Goal: Communication & Community: Answer question/provide support

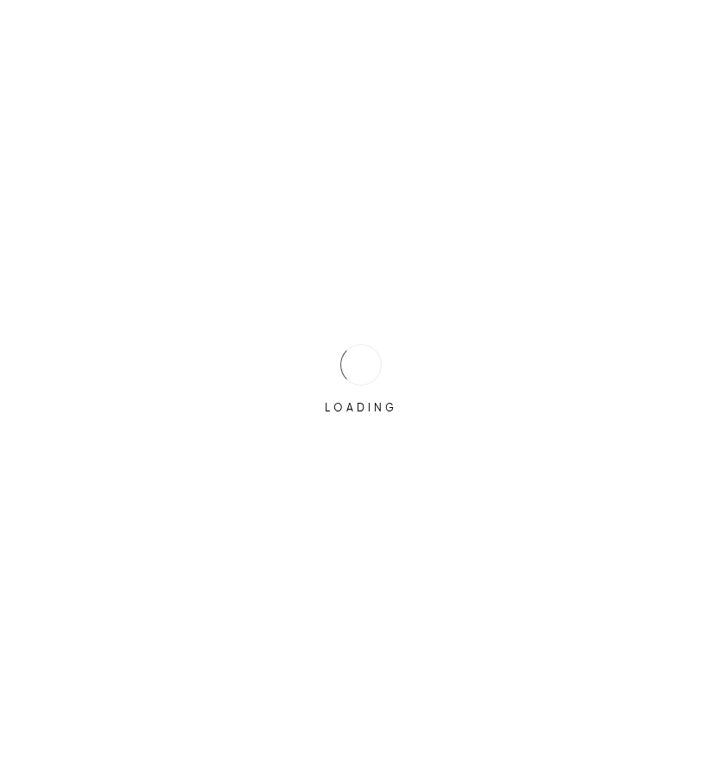
click at [316, 362] on div "LOADING" at bounding box center [361, 379] width 722 height 759
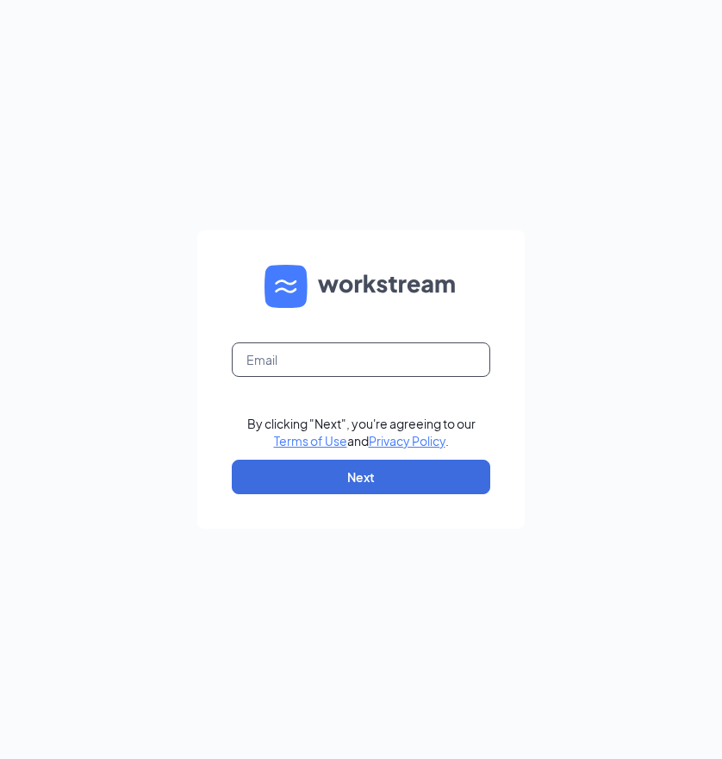
click at [404, 359] on input "text" at bounding box center [361, 359] width 259 height 34
type input "jacob.ramos5@cfacorp.com"
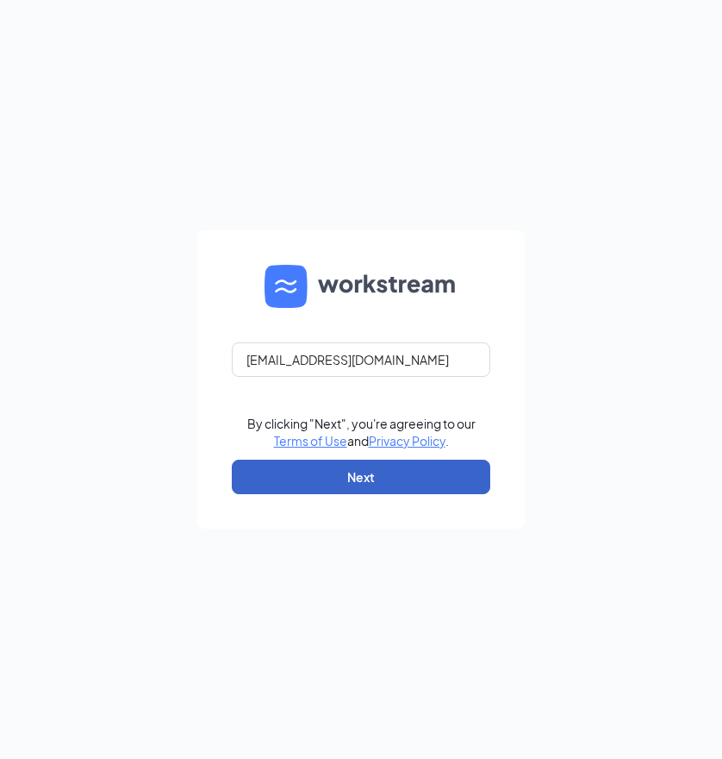
click at [272, 481] on button "Next" at bounding box center [361, 476] width 259 height 34
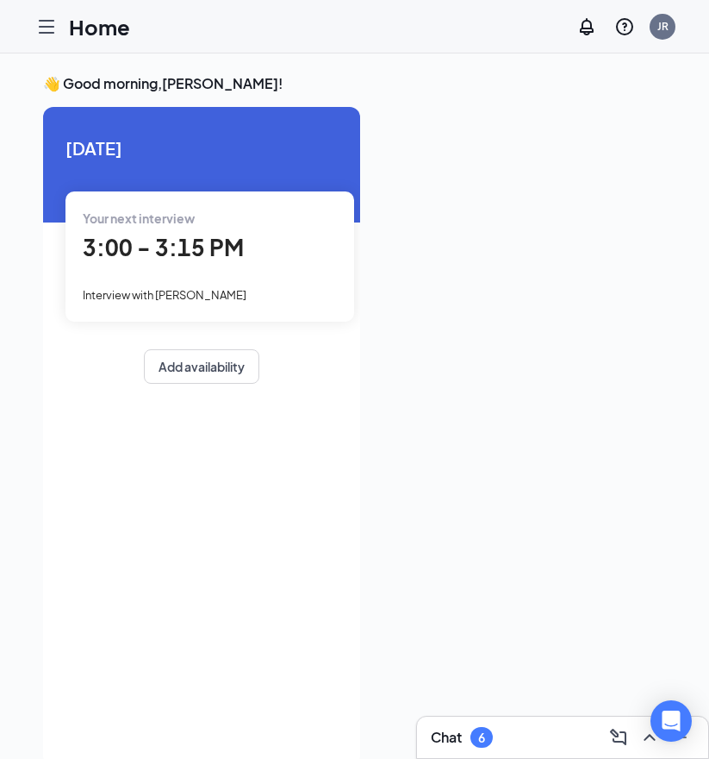
click at [46, 24] on icon "Hamburger" at bounding box center [46, 26] width 21 height 21
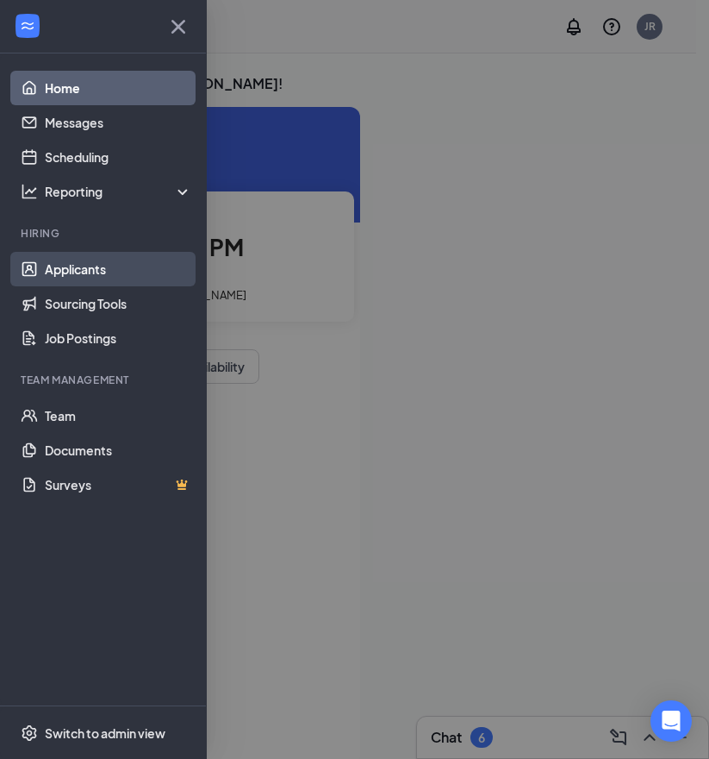
click at [67, 267] on link "Applicants" at bounding box center [118, 269] width 147 height 34
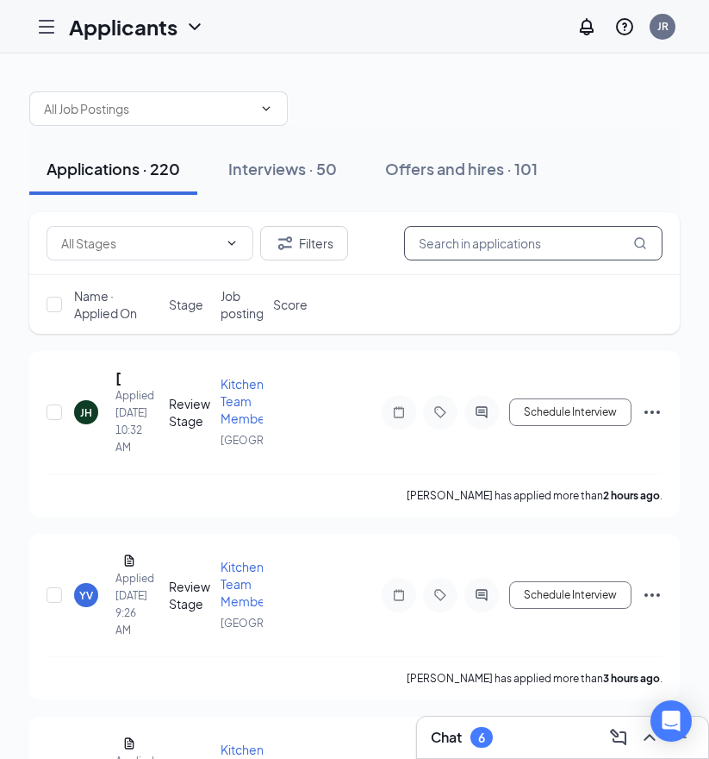
click at [475, 247] on input "text" at bounding box center [533, 243] width 259 height 34
paste input "Alexis Jimenez"
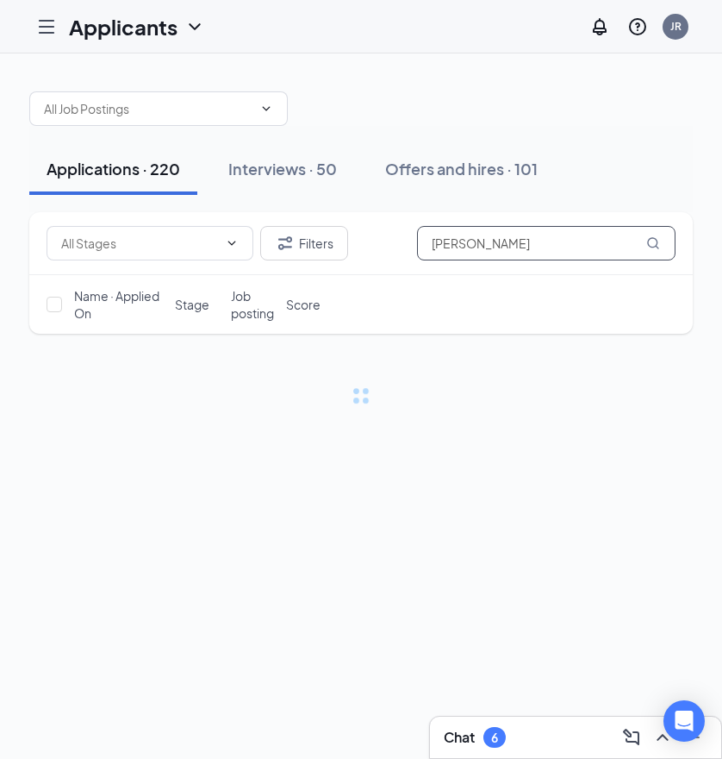
type input "Alexis Jimenez"
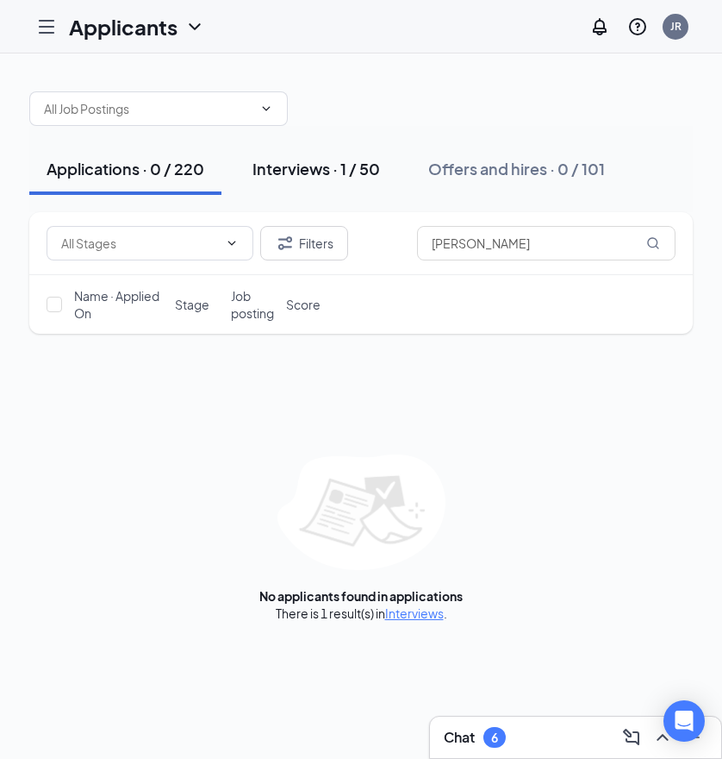
click at [323, 156] on button "Interviews · 1 / 50" at bounding box center [316, 169] width 162 height 52
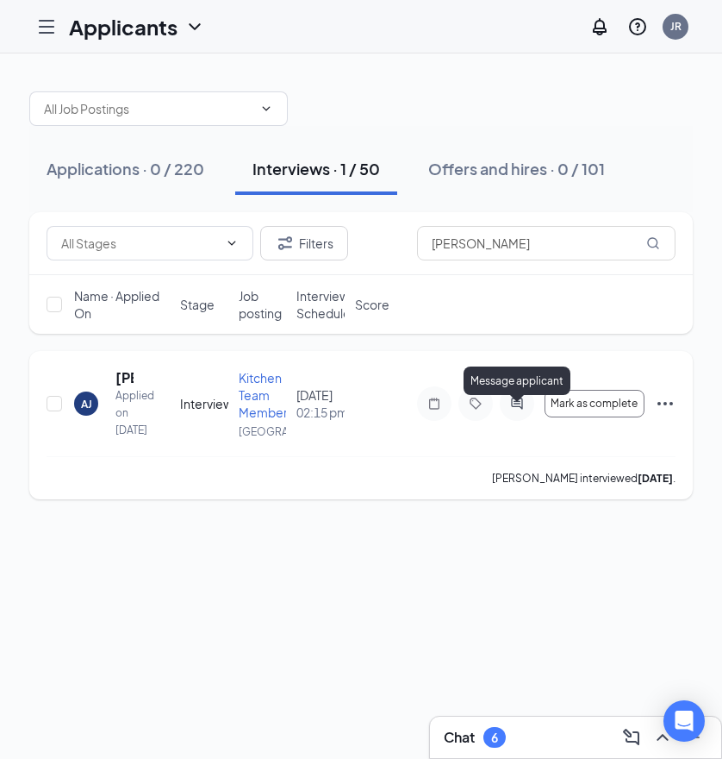
click at [516, 407] on icon "ActiveChat" at bounding box center [516, 402] width 11 height 11
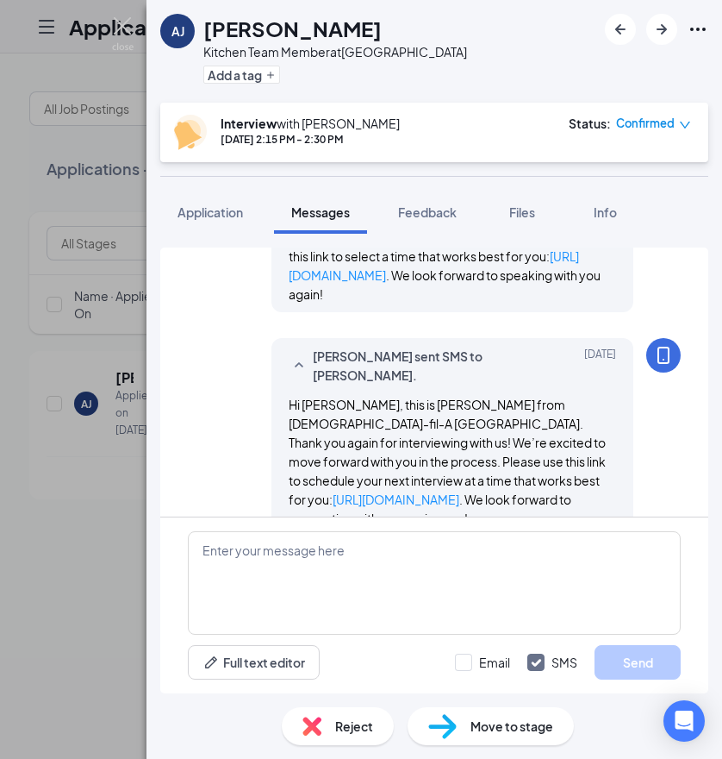
scroll to position [683, 0]
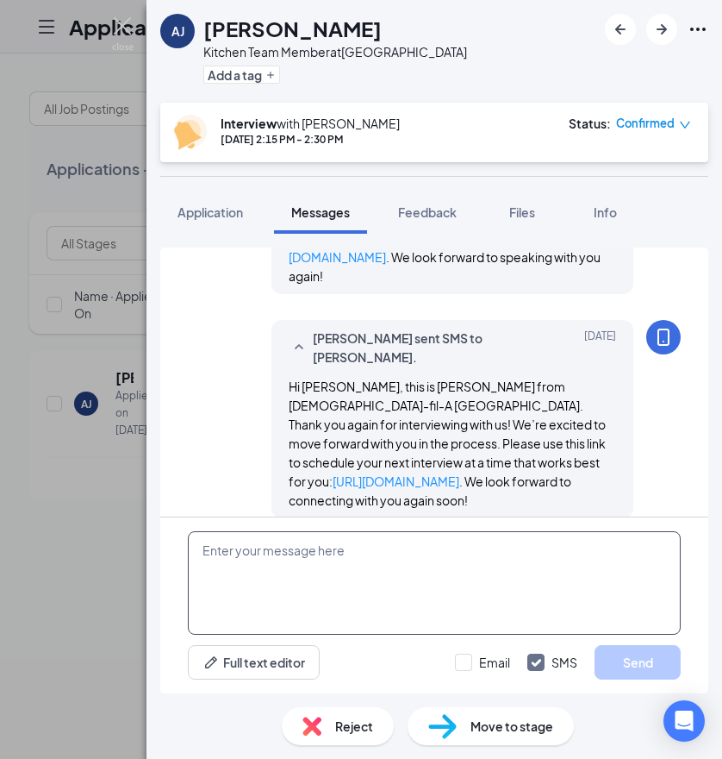
click at [241, 555] on textarea at bounding box center [434, 582] width 493 height 103
paste textarea "Hi Aaron, this is Justin from Chick-fil-A Citrus Plaza. Thank you again for goi…"
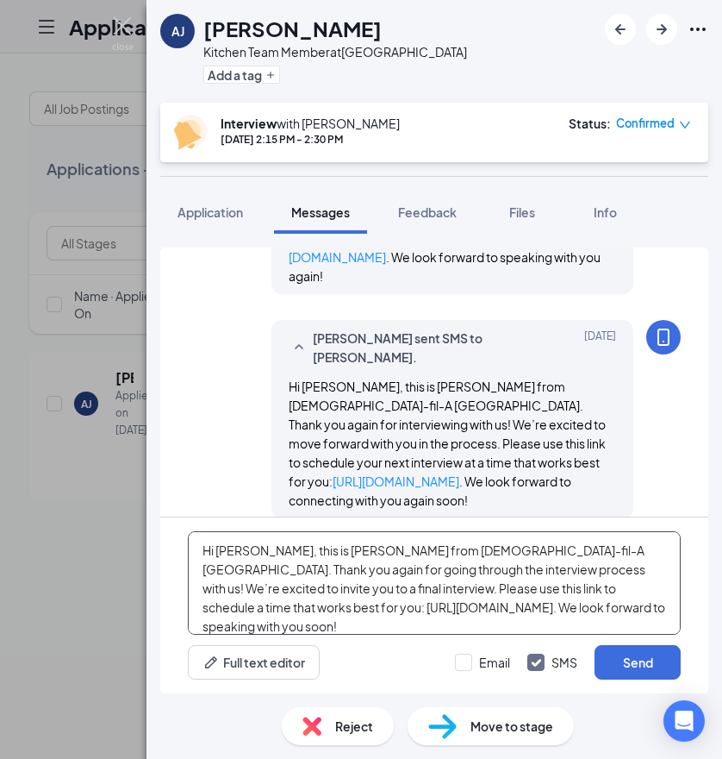
click at [235, 552] on textarea "Hi Aaron, this is Justin from Chick-fil-A Citrus Plaza. Thank you again for goi…" at bounding box center [434, 582] width 493 height 103
type textarea "Hi , this is Justin from Chick-fil-A Citrus Plaza. Thank you again for going th…"
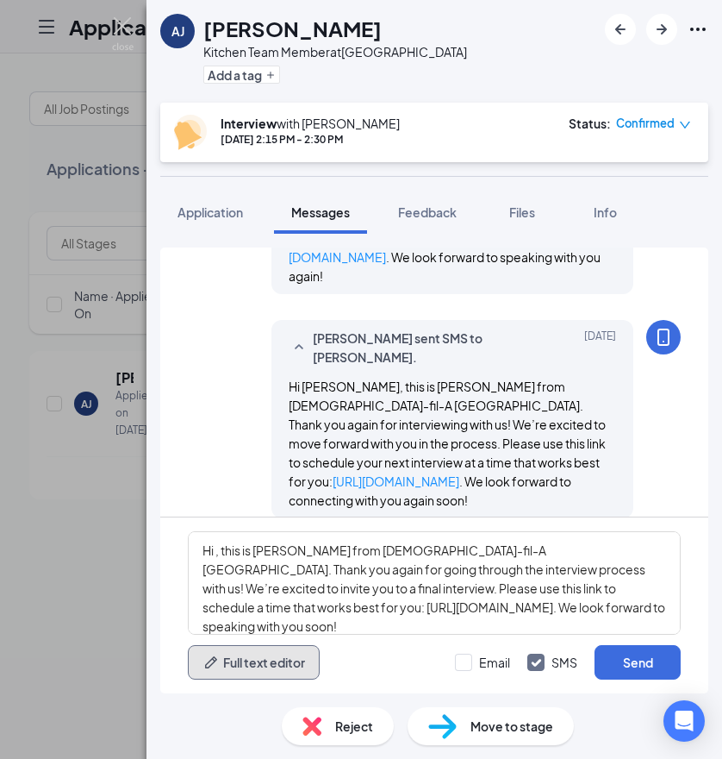
click at [242, 661] on button "Full text editor" at bounding box center [254, 662] width 132 height 34
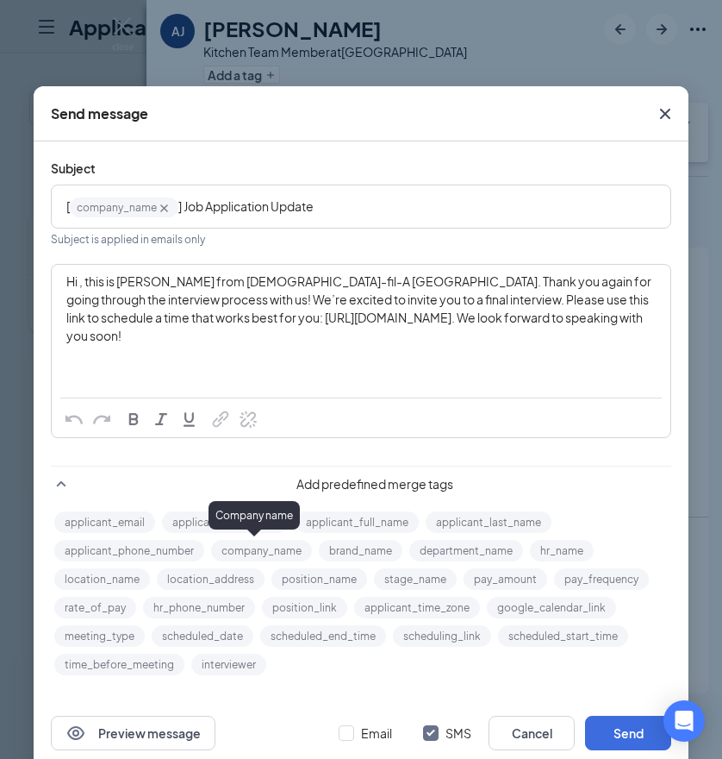
click at [230, 523] on div "Company name" at bounding box center [254, 515] width 91 height 28
click at [73, 284] on span "Hi , this is Justin from Chick-fil-A Citrus Plaza. Thank you again for going th…" at bounding box center [359, 308] width 587 height 70
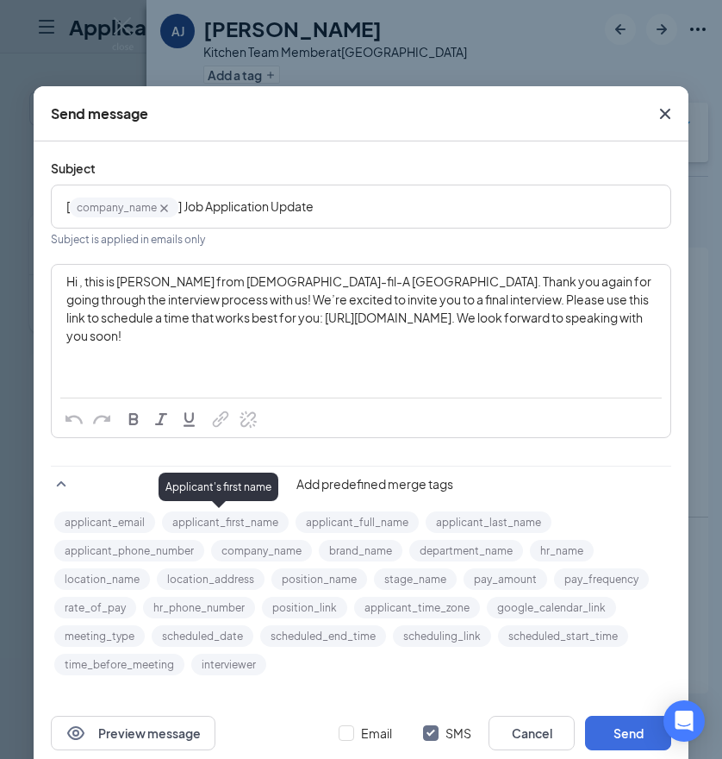
click at [227, 520] on button "applicant_first_name" at bounding box center [225, 522] width 127 height 22
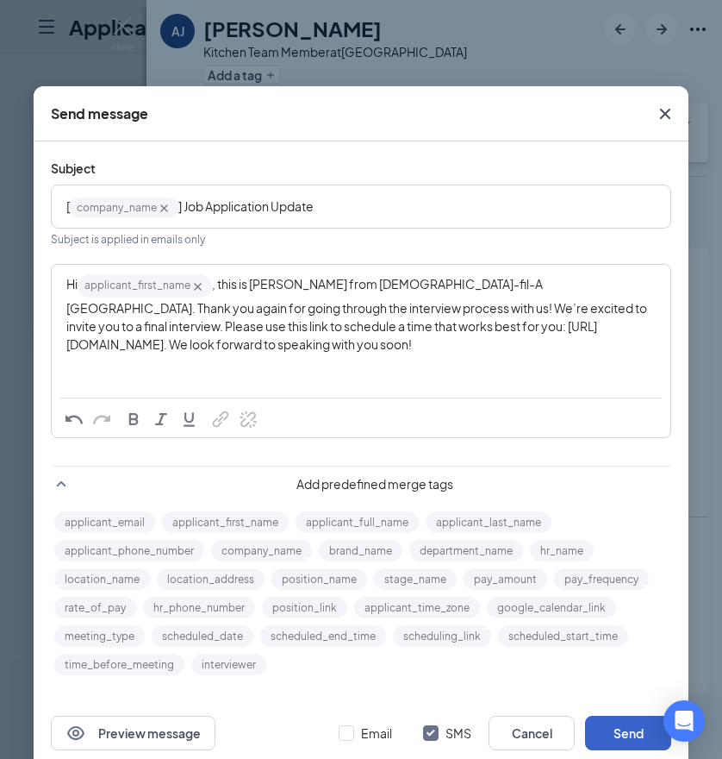
click at [611, 728] on button "Send" at bounding box center [628, 732] width 86 height 34
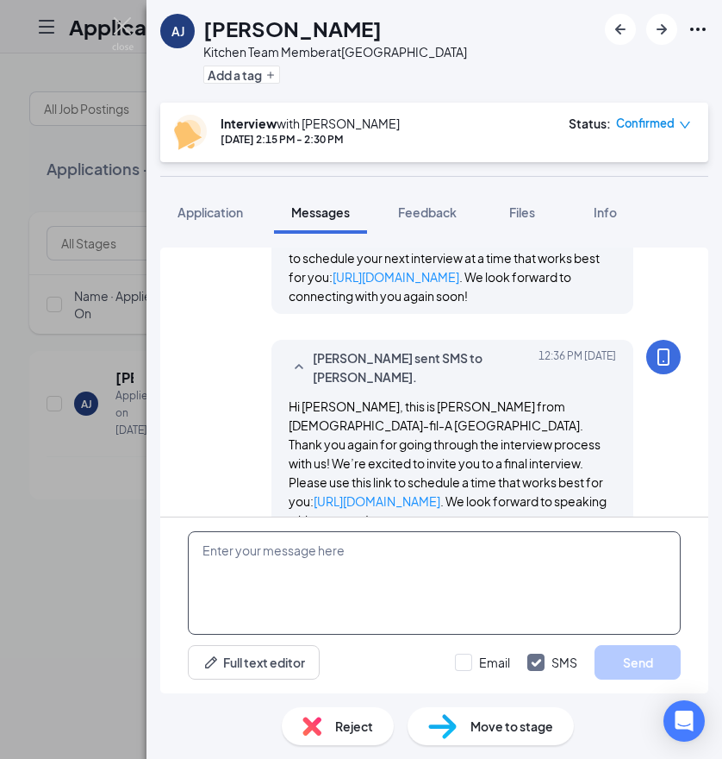
scroll to position [888, 0]
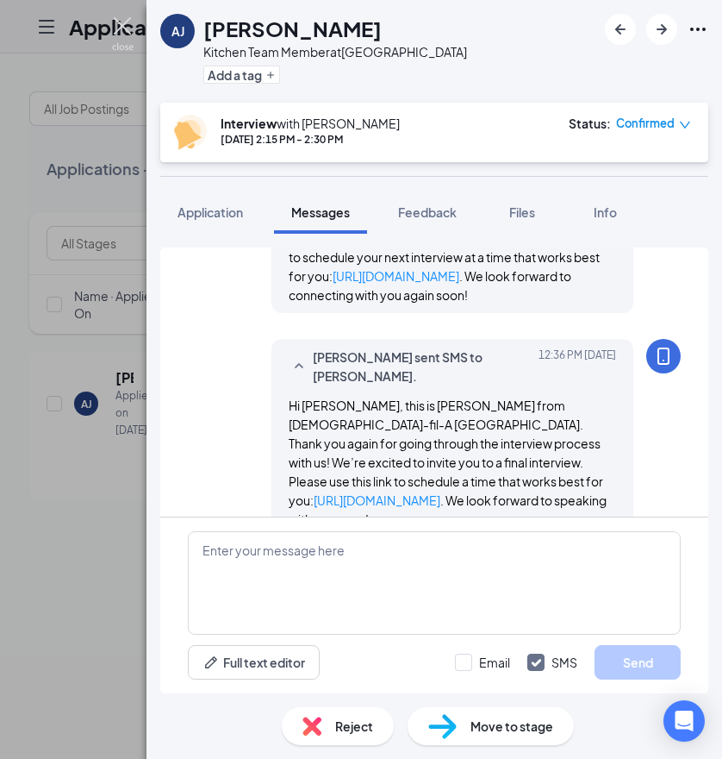
click at [130, 29] on img at bounding box center [123, 34] width 22 height 34
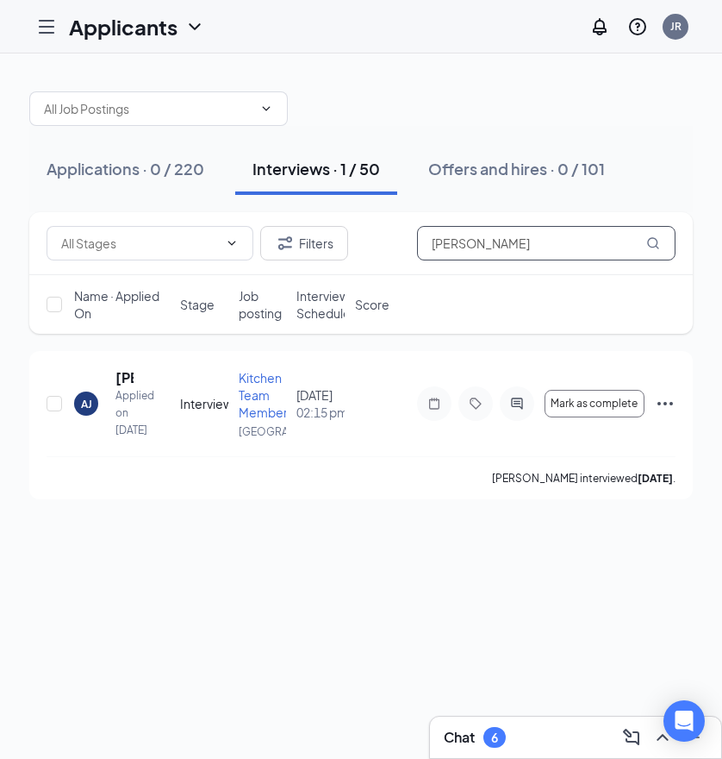
click at [500, 253] on input "Alexis Jimenez" at bounding box center [546, 243] width 259 height 34
paste input "Ignacio Vera"
type input "Ignacio Vera"
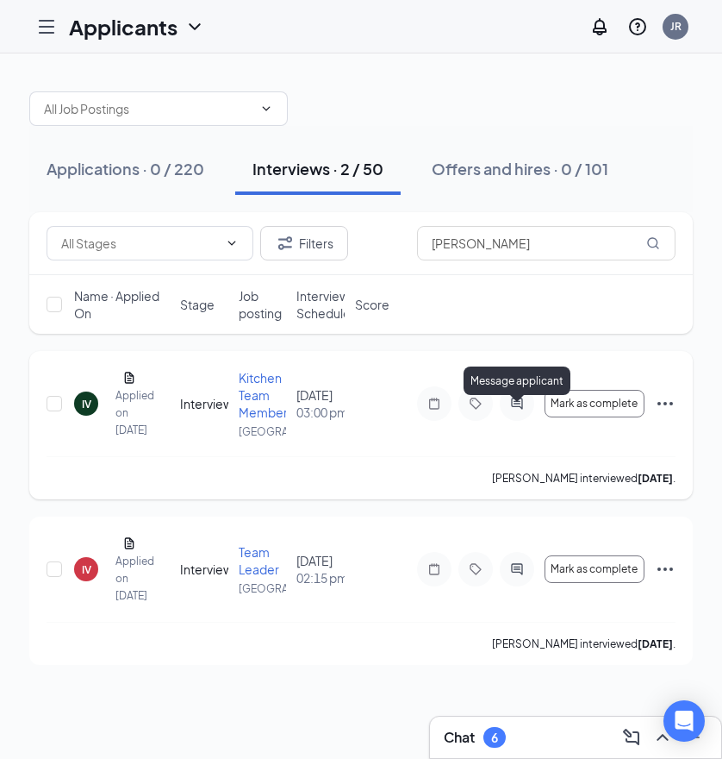
click at [515, 409] on icon "ActiveChat" at bounding box center [516, 402] width 11 height 11
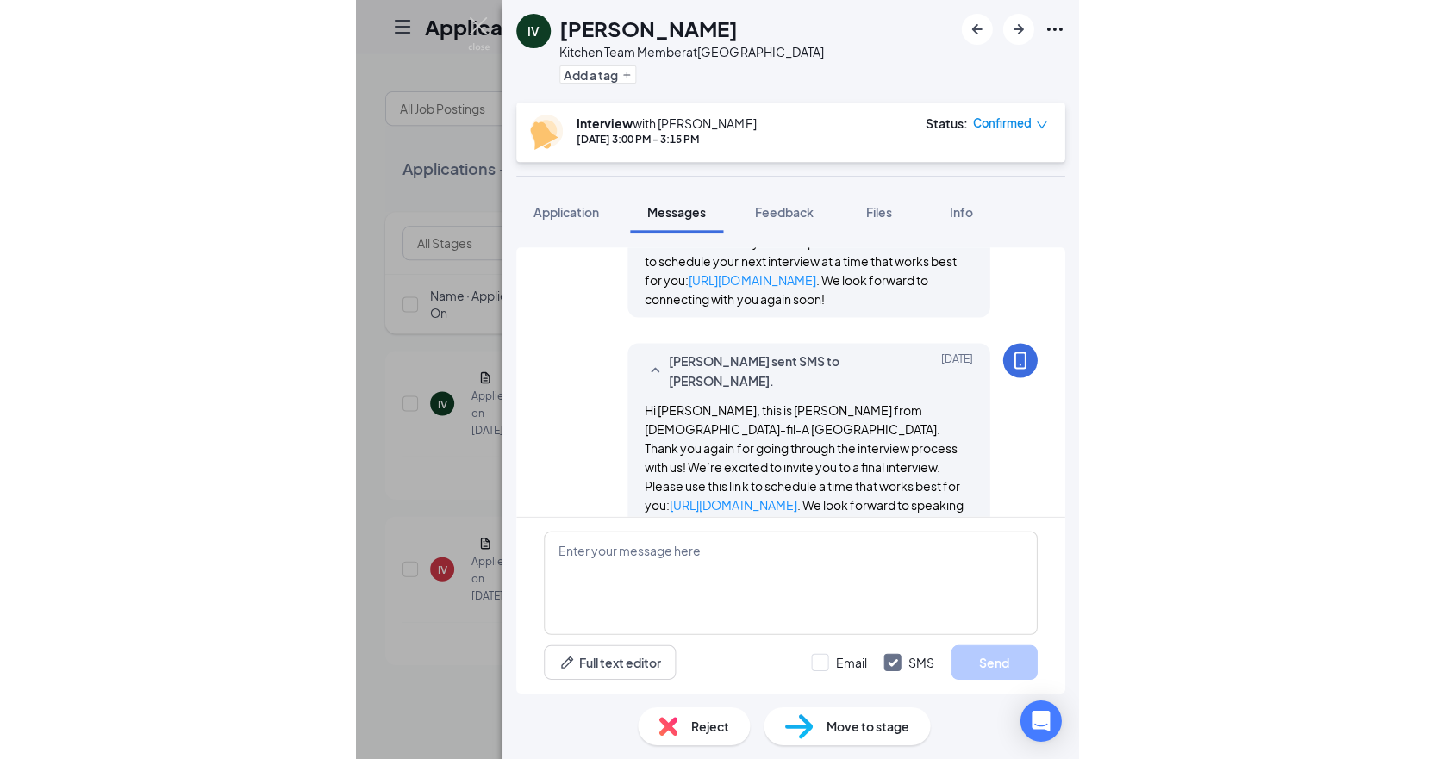
scroll to position [919, 0]
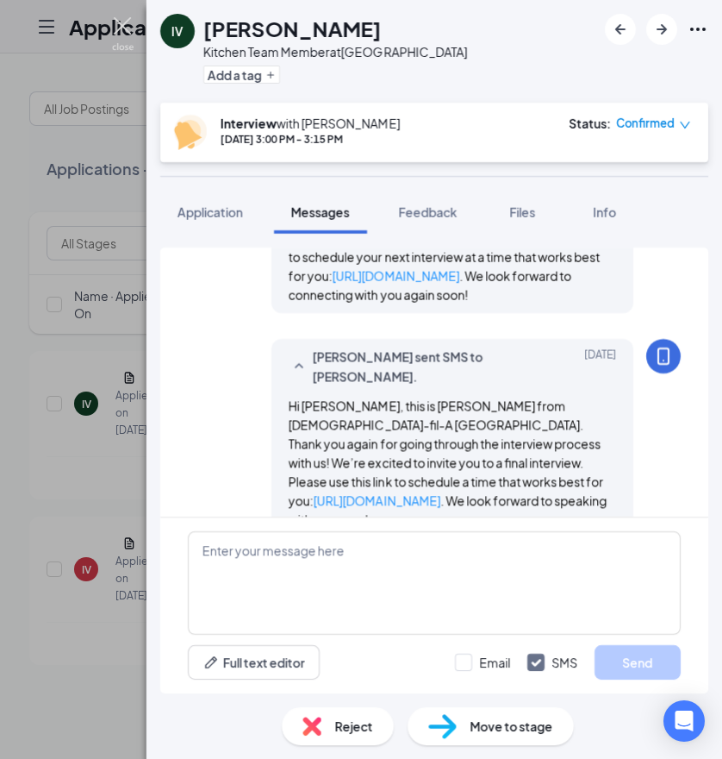
click at [123, 28] on img at bounding box center [123, 34] width 22 height 34
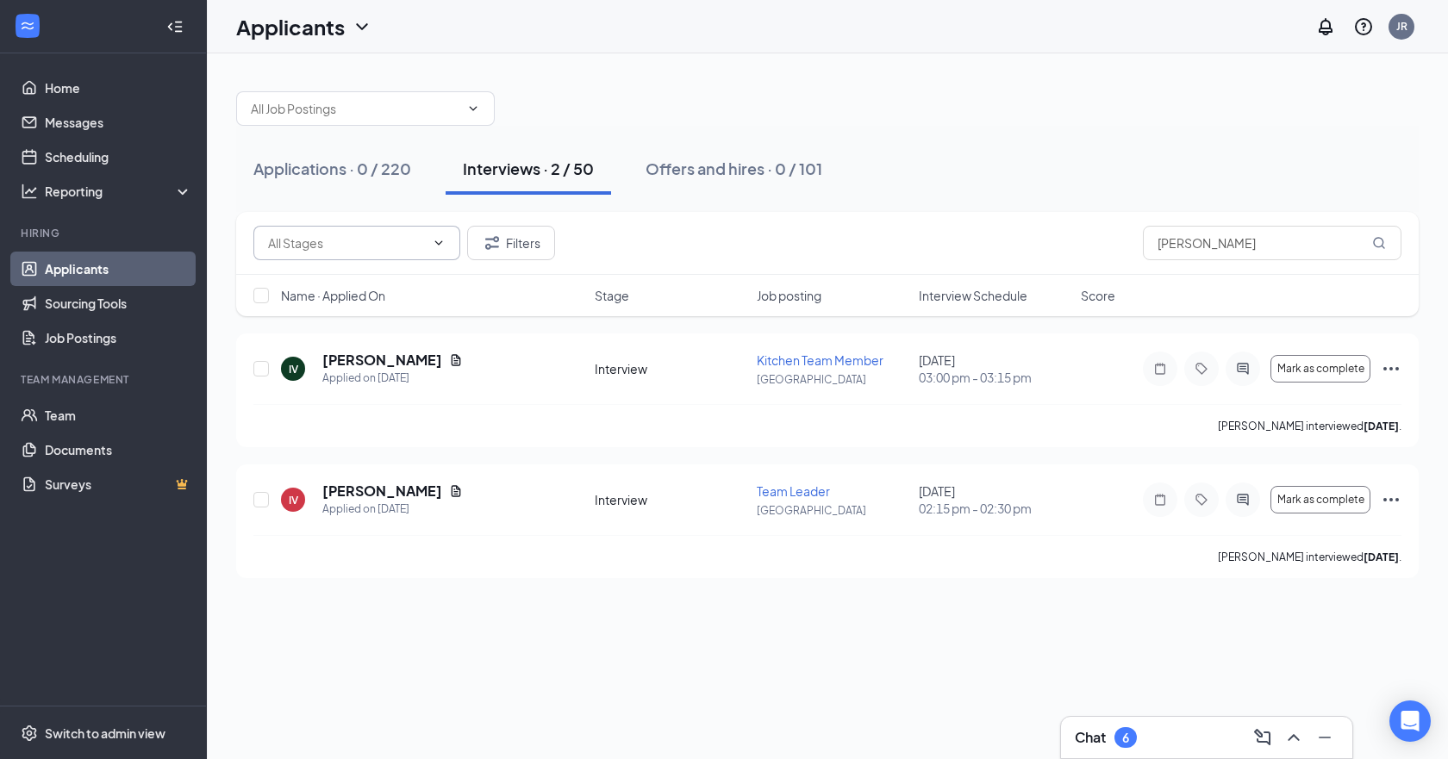
click at [281, 243] on input "text" at bounding box center [346, 243] width 157 height 19
click at [321, 175] on div "Applications · 0 / 220" at bounding box center [332, 169] width 158 height 22
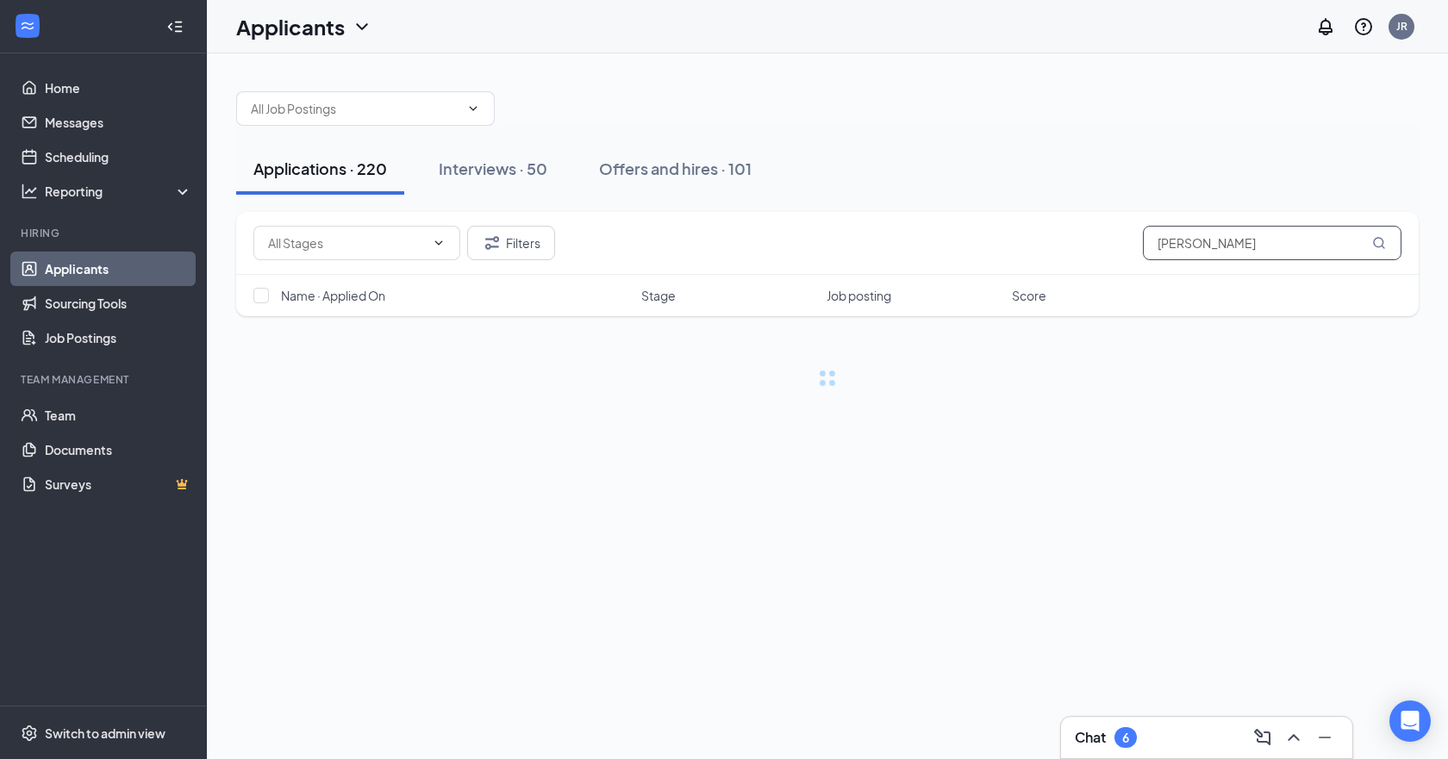
click at [721, 243] on input "Ignacio Vera" at bounding box center [1272, 243] width 259 height 34
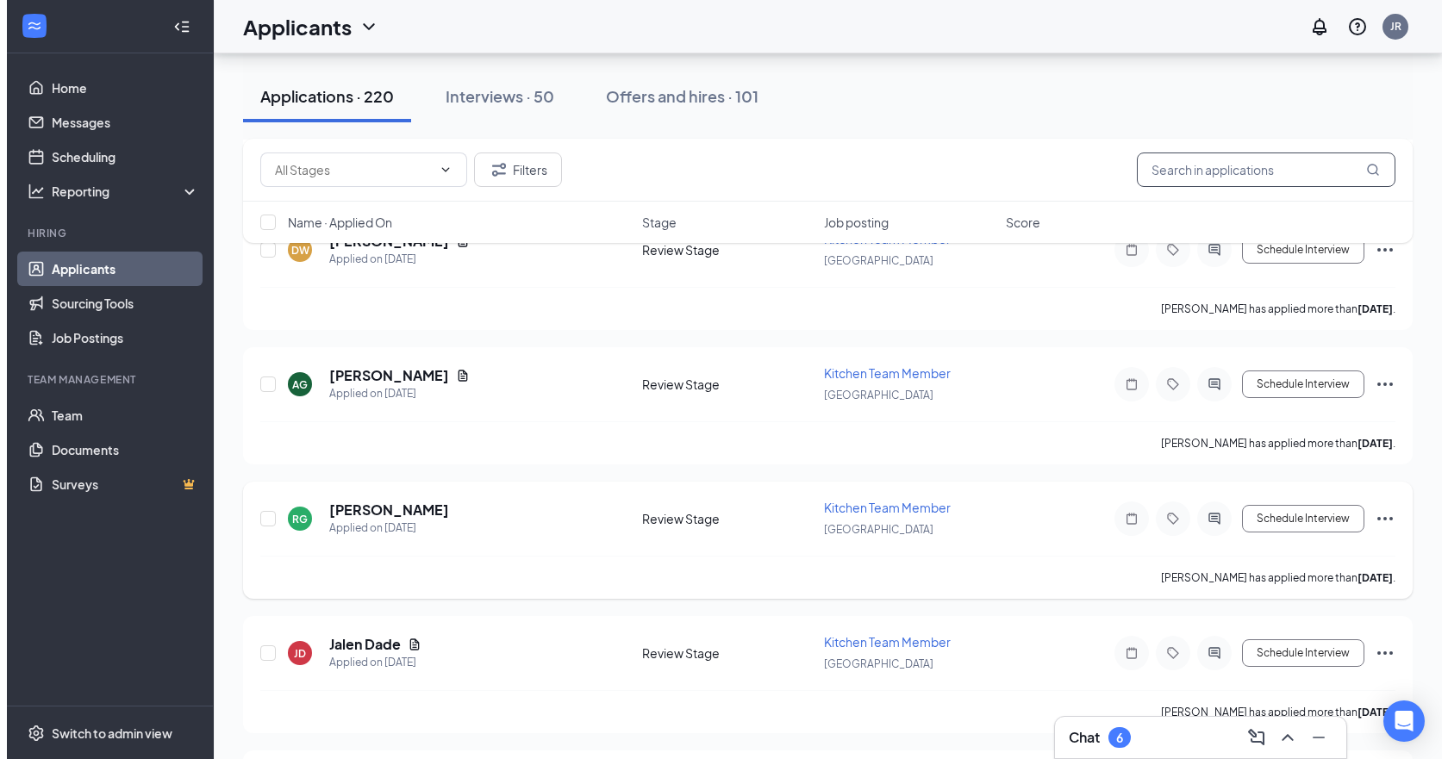
scroll to position [5663, 0]
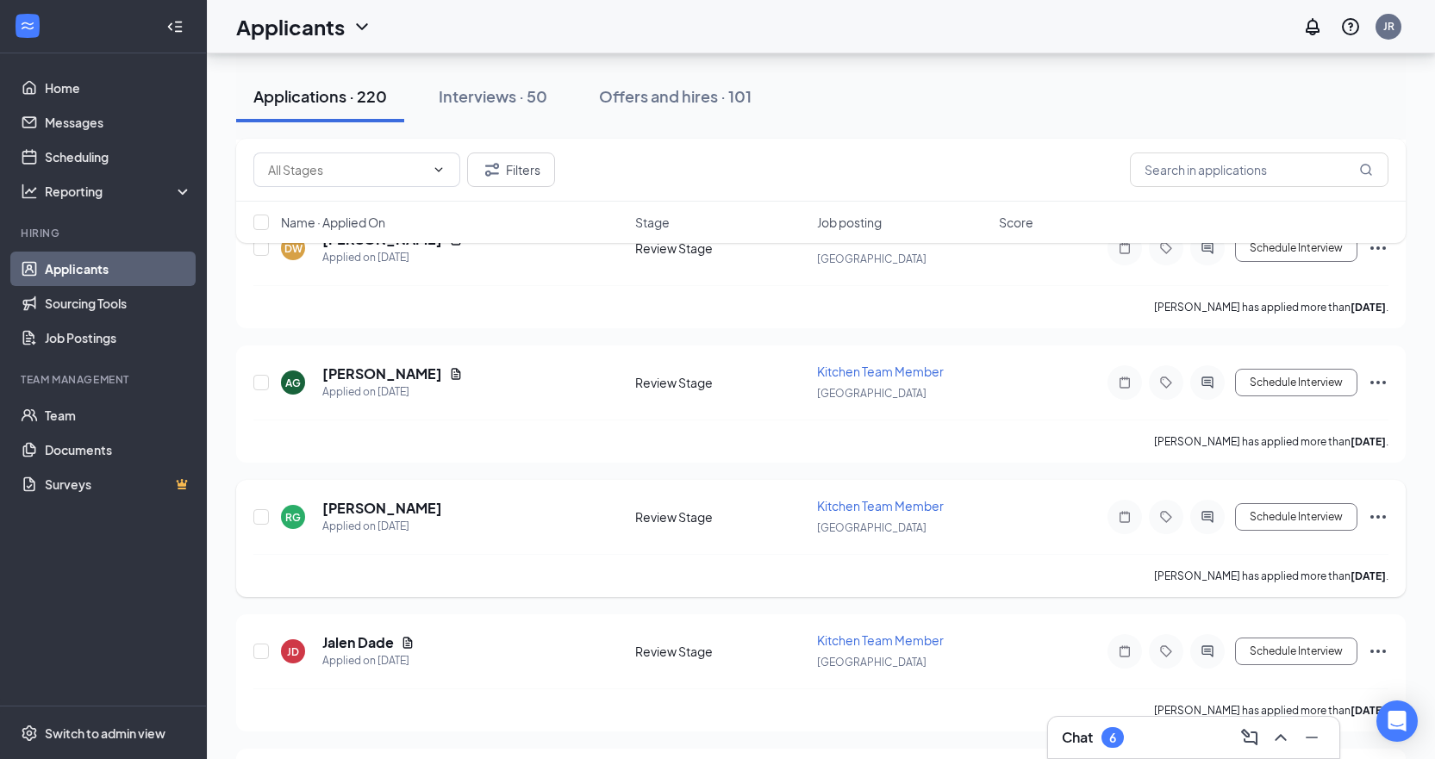
click at [721, 516] on div at bounding box center [1207, 517] width 34 height 34
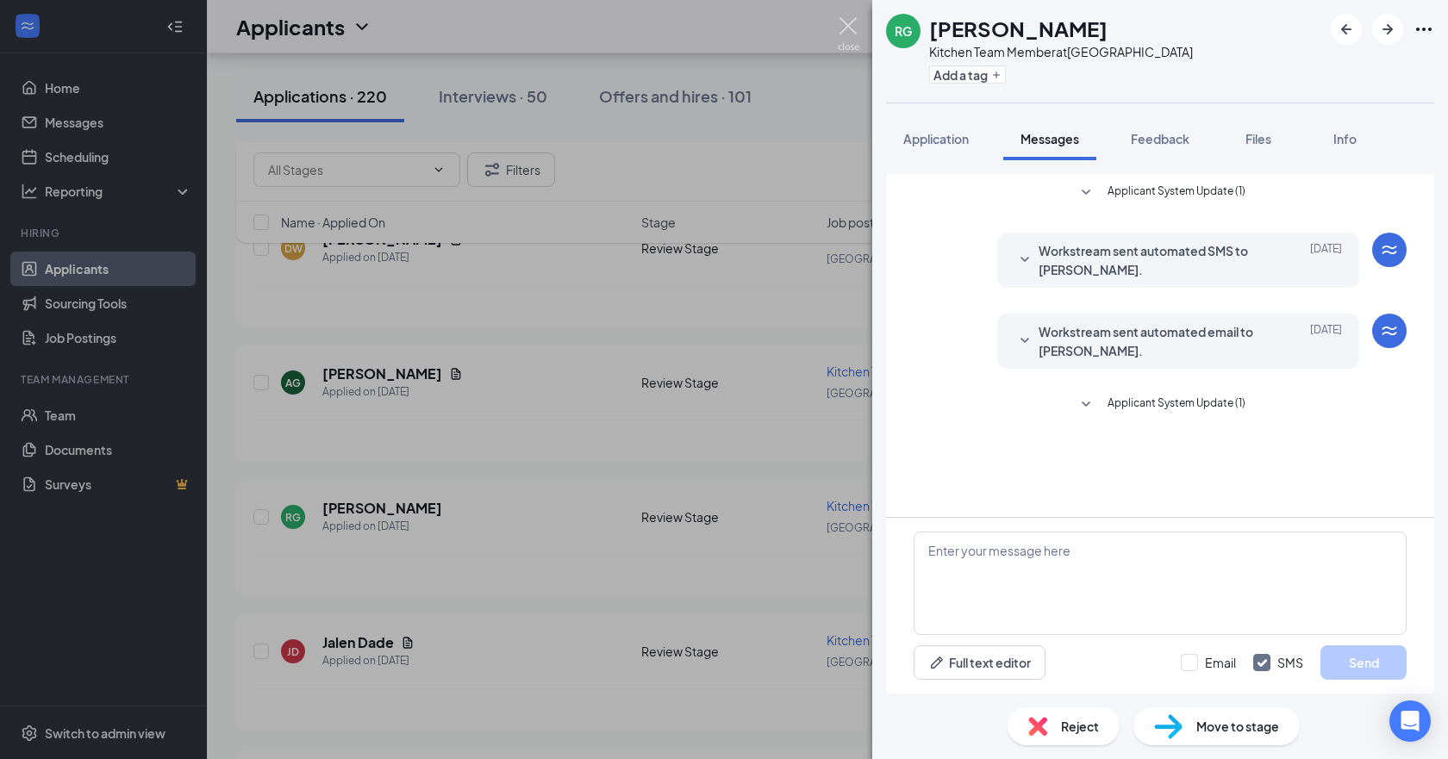
click at [721, 30] on img at bounding box center [849, 34] width 22 height 34
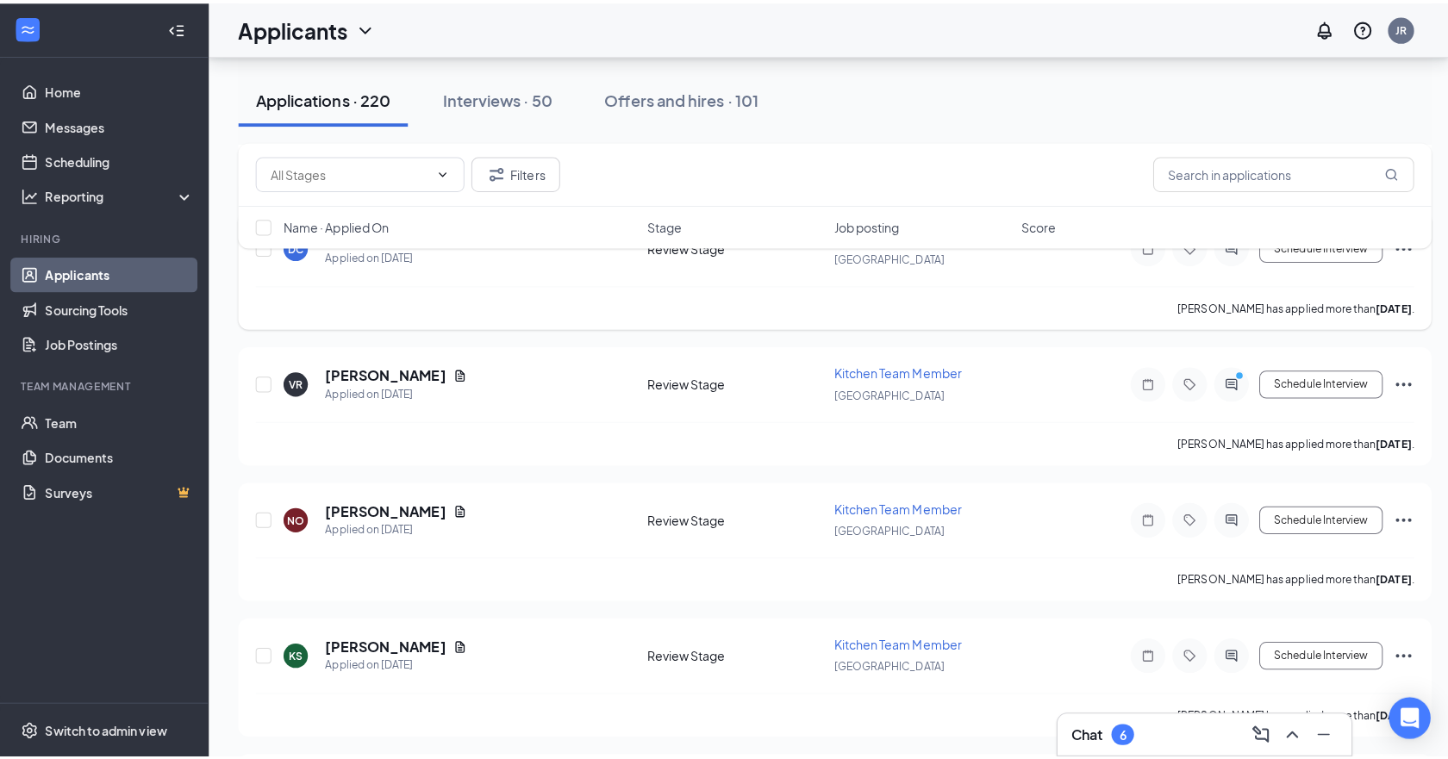
scroll to position [7991, 0]
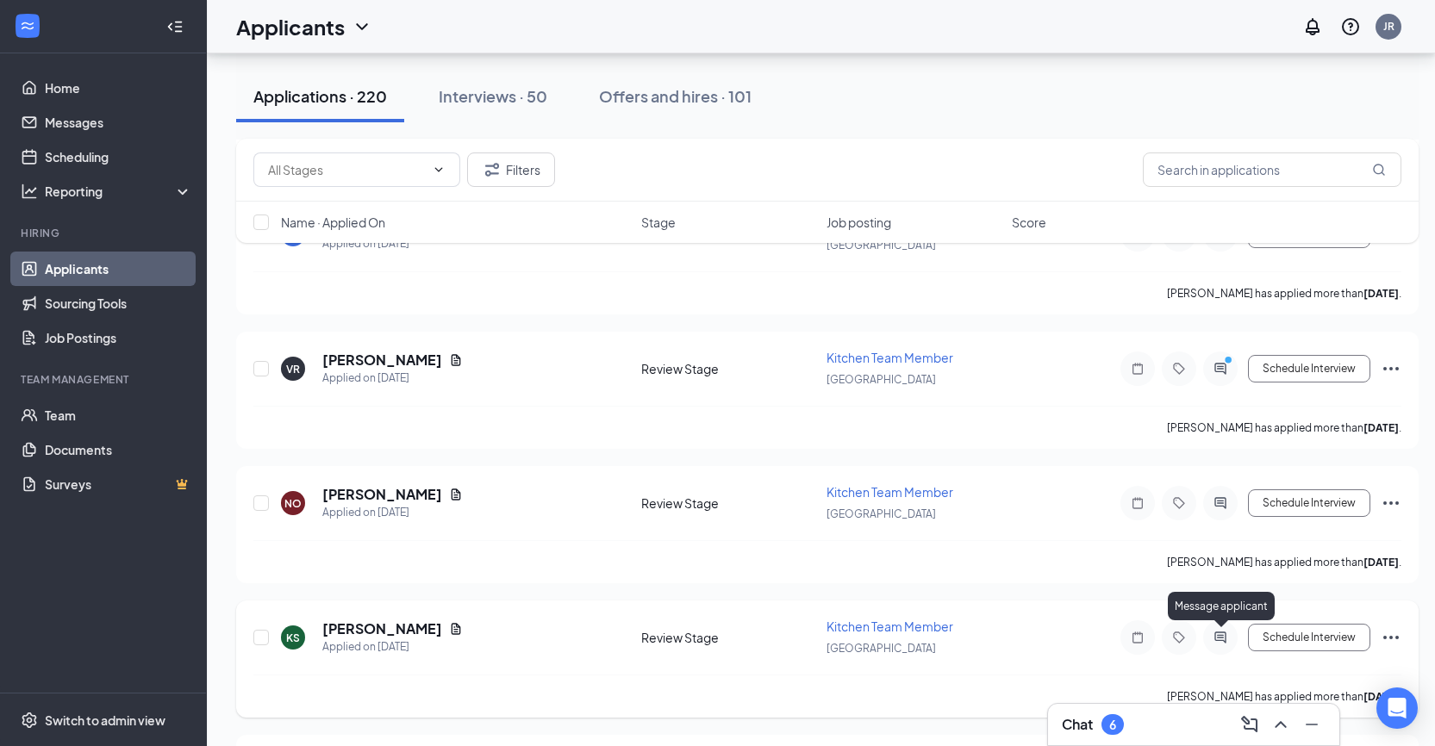
click at [721, 638] on icon "ActiveChat" at bounding box center [1220, 637] width 11 height 11
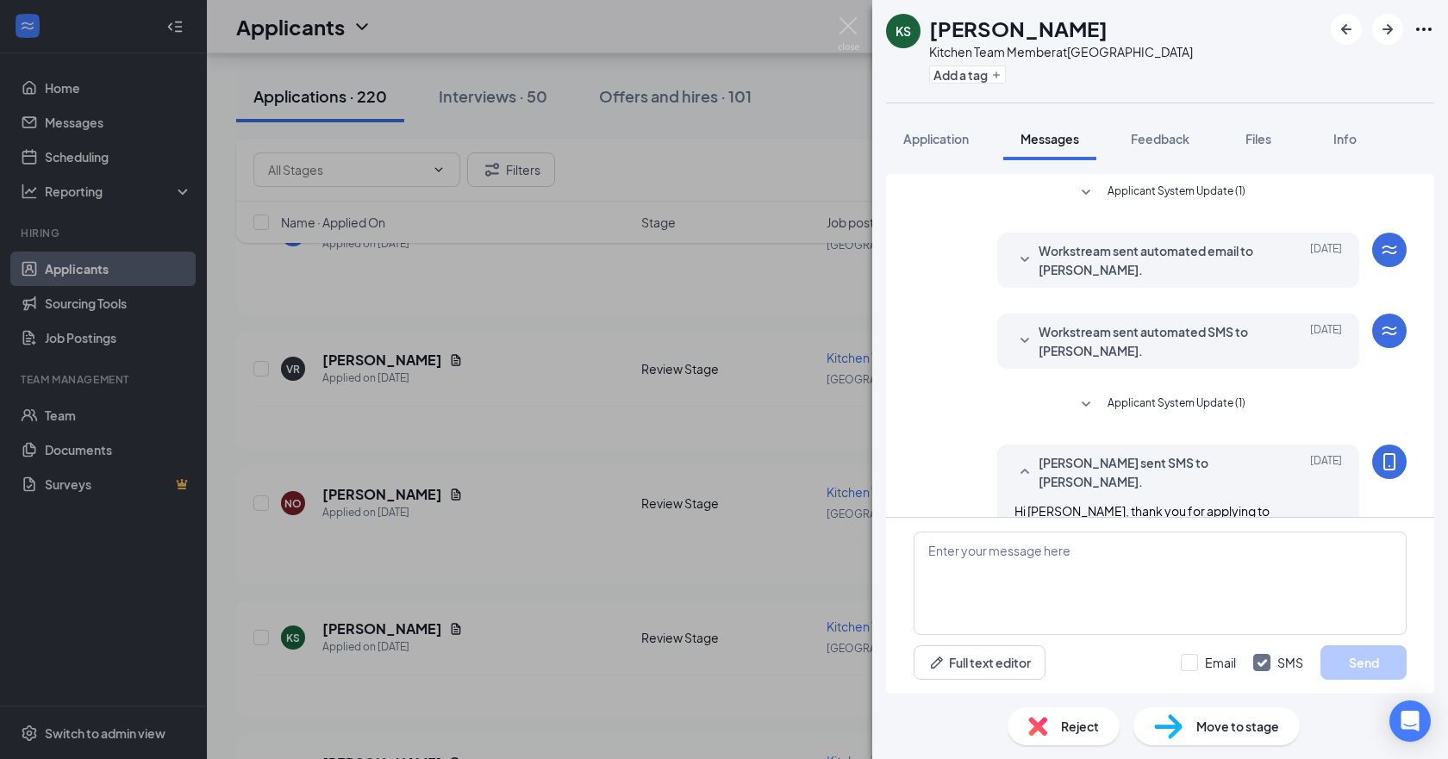
scroll to position [126, 0]
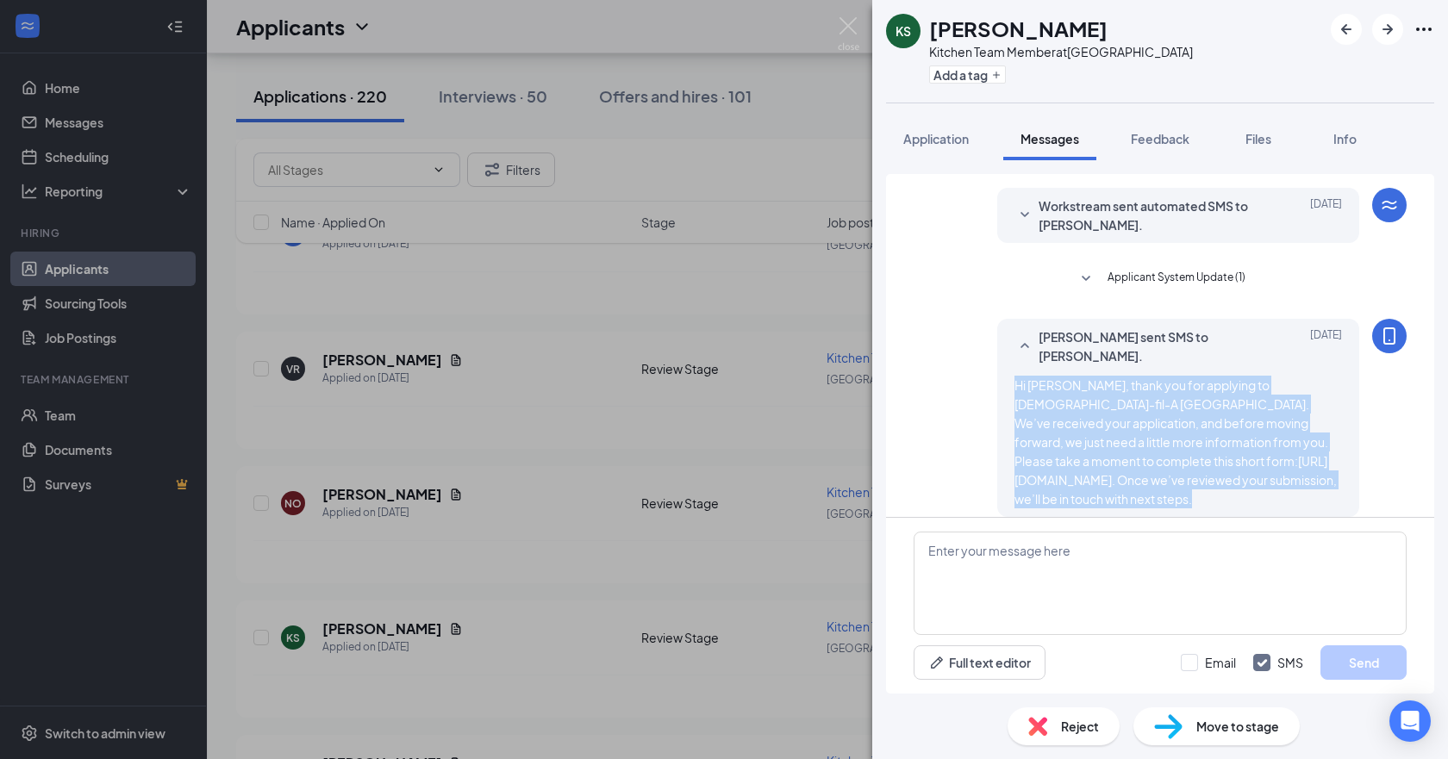
drag, startPoint x: 1106, startPoint y: 482, endPoint x: 990, endPoint y: 374, distance: 158.6
click at [721, 374] on div "Jacob Ramos sent SMS to Kaleb Steng. Sep 10 Hi Kaleb, thank you for applying to…" at bounding box center [1178, 418] width 362 height 198
copy span "Hi Kaleb, thank you for applying to Chick-fil-A Citrus Plaza. We’ve received yo…"
click at [721, 36] on icon "ArrowLeftNew" at bounding box center [1346, 29] width 21 height 21
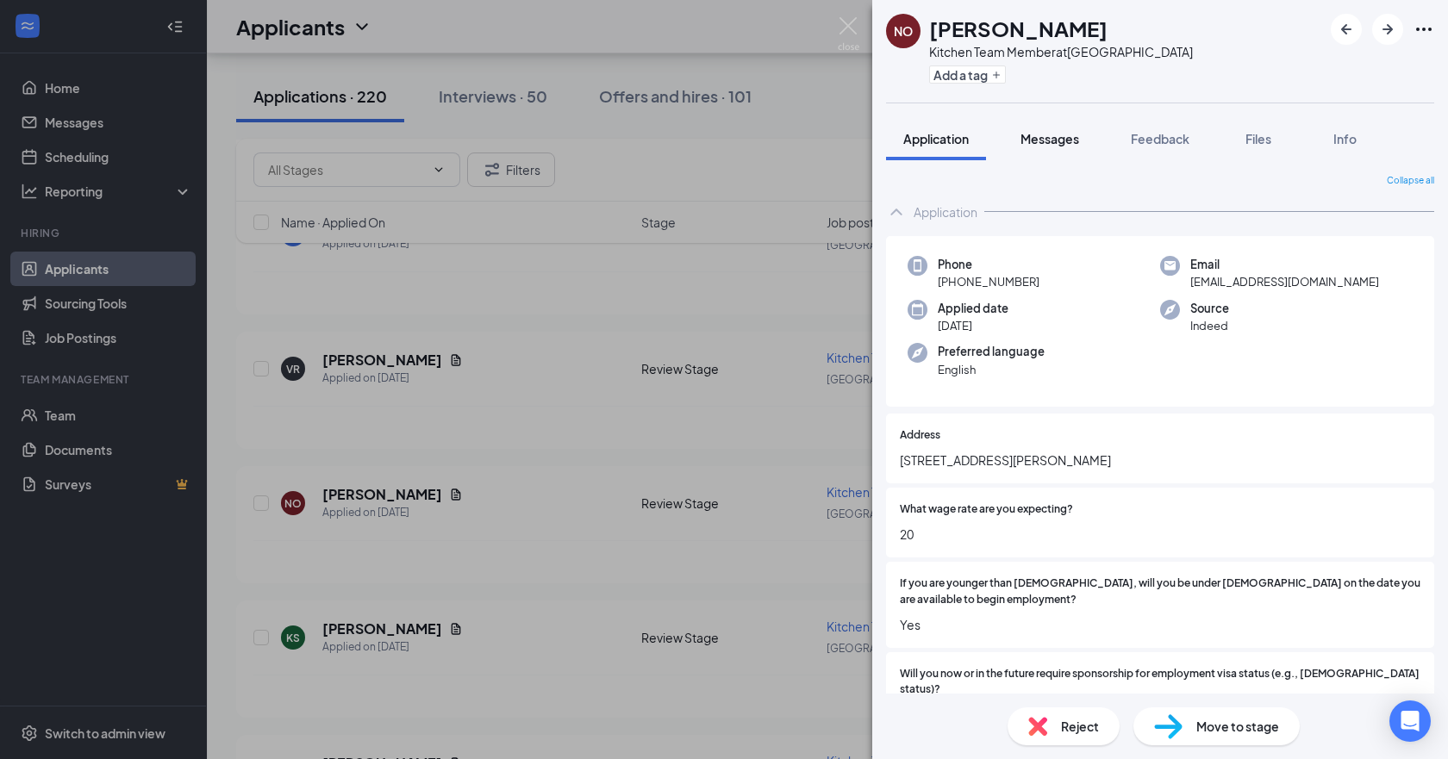
click at [721, 151] on button "Messages" at bounding box center [1049, 138] width 93 height 43
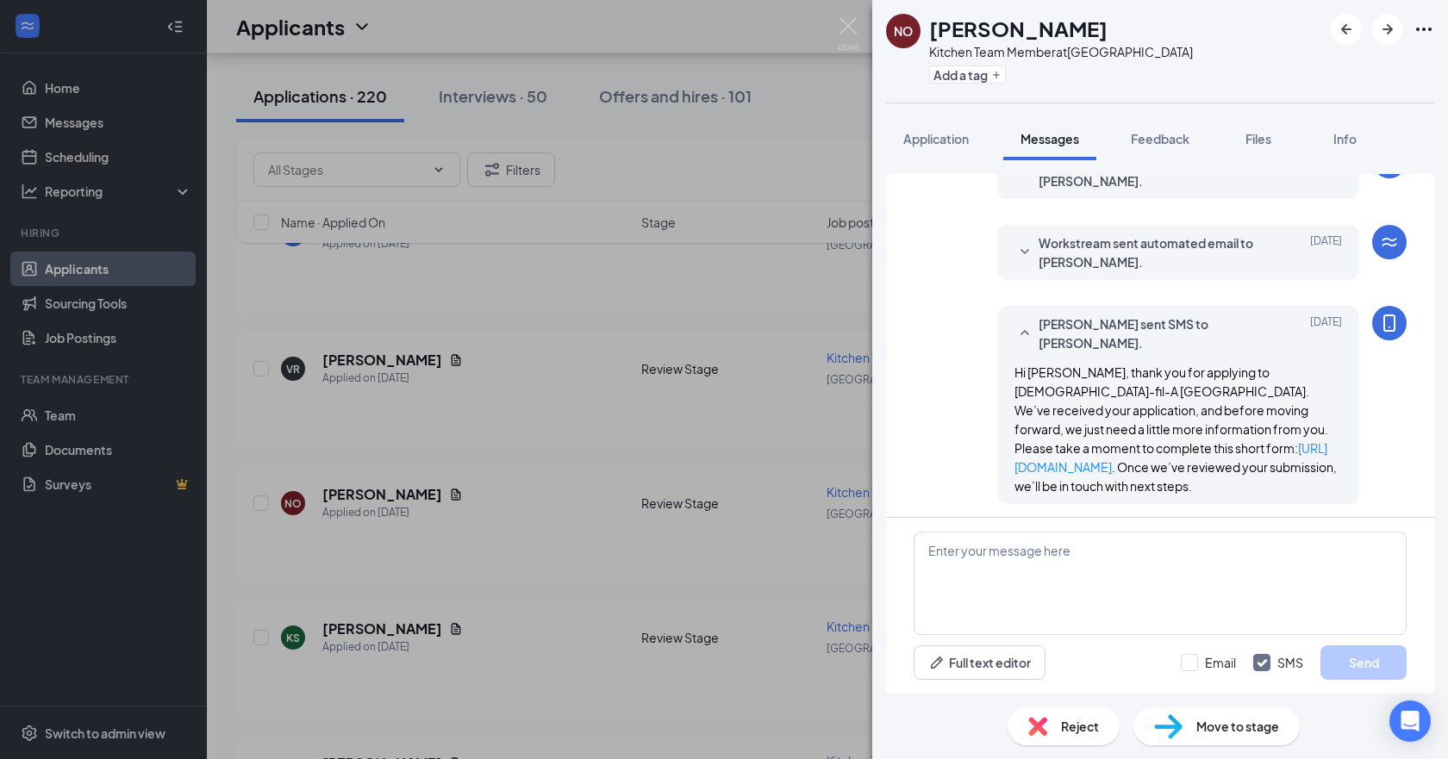
scroll to position [93, 0]
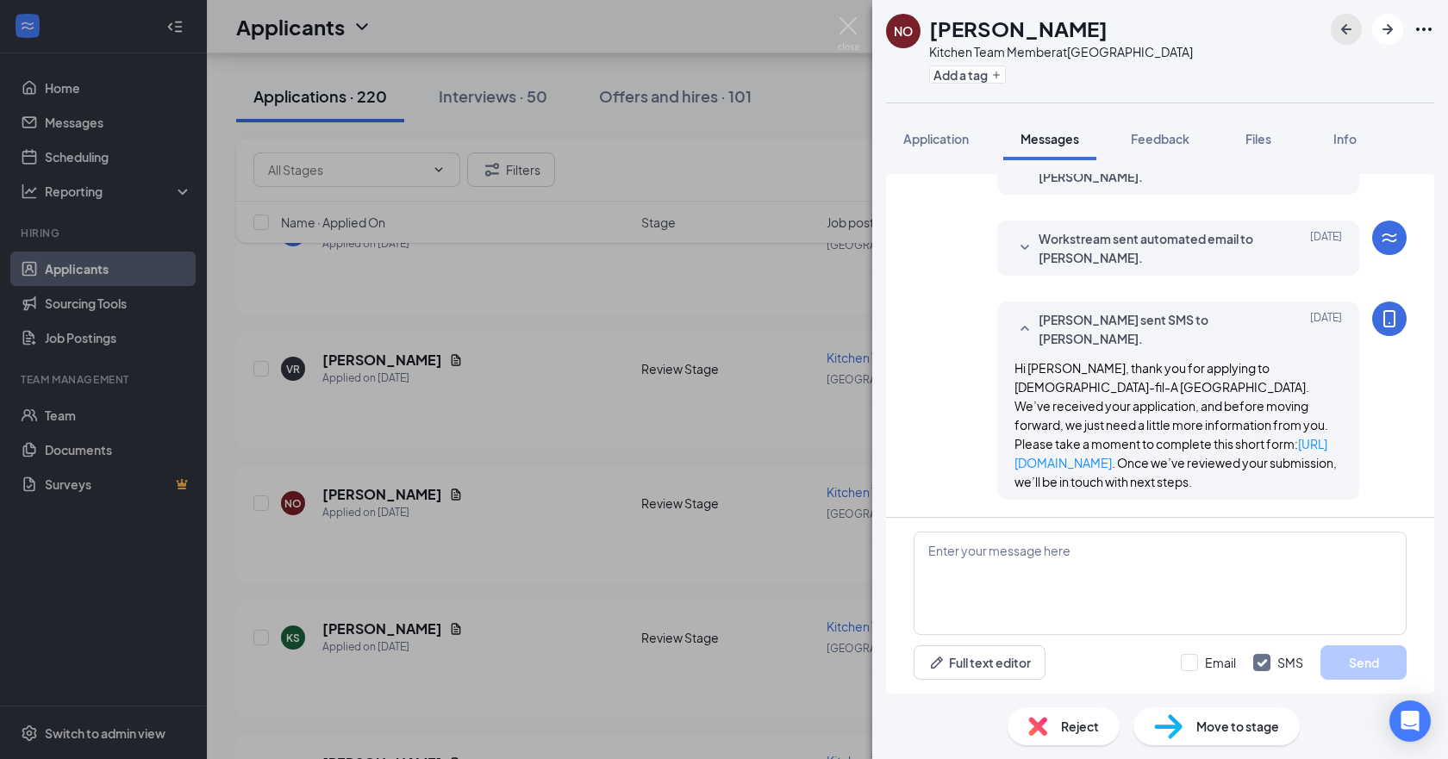
click at [721, 35] on button "button" at bounding box center [1346, 29] width 31 height 31
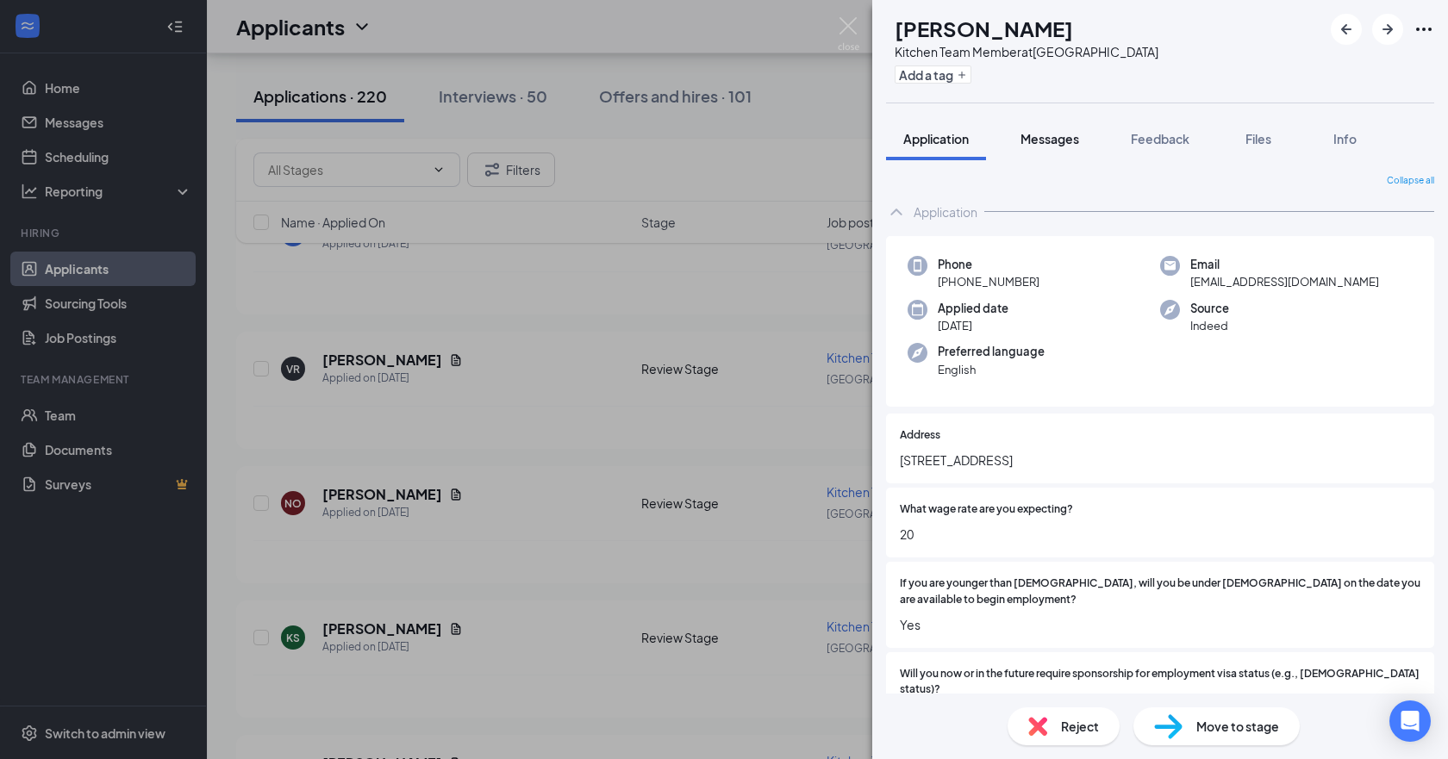
click at [721, 145] on span "Messages" at bounding box center [1050, 139] width 59 height 16
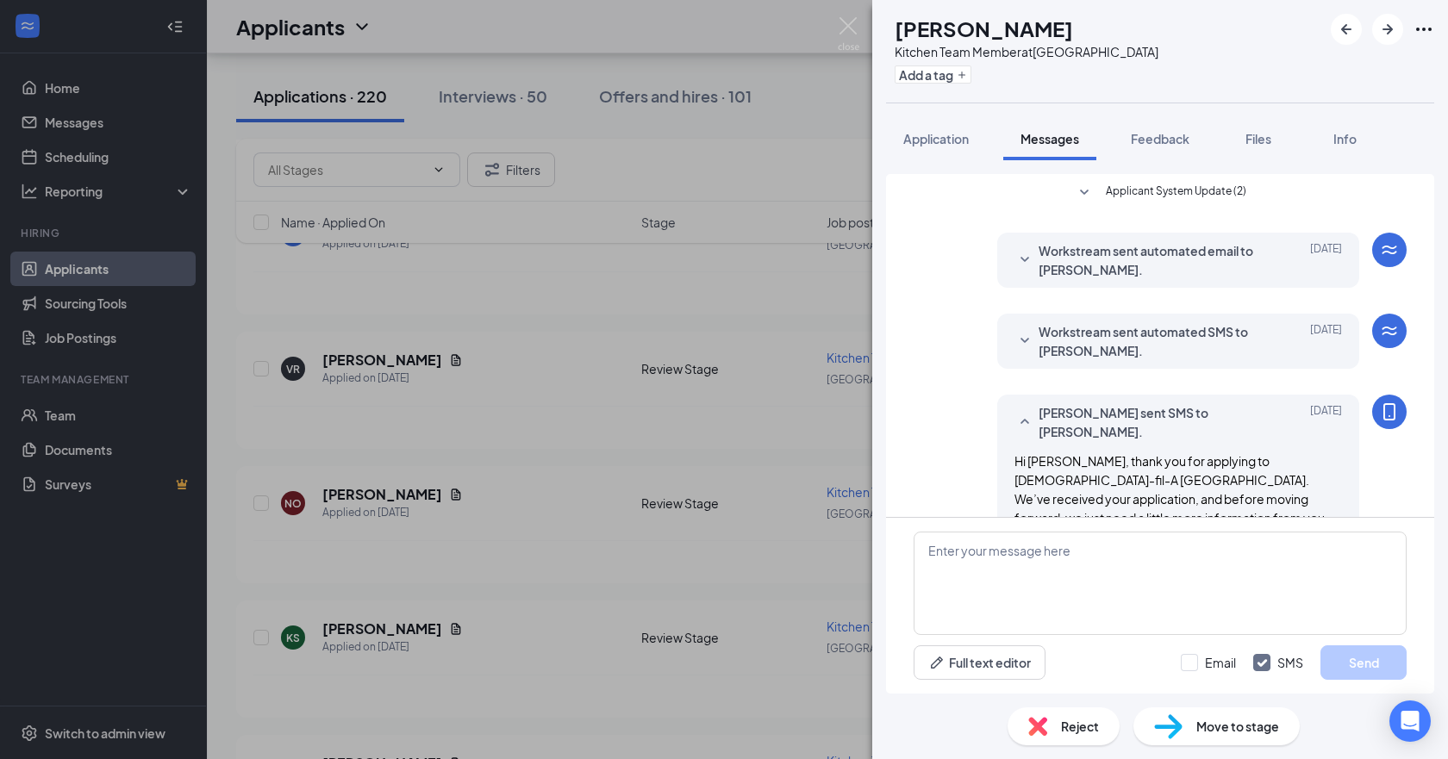
scroll to position [243, 0]
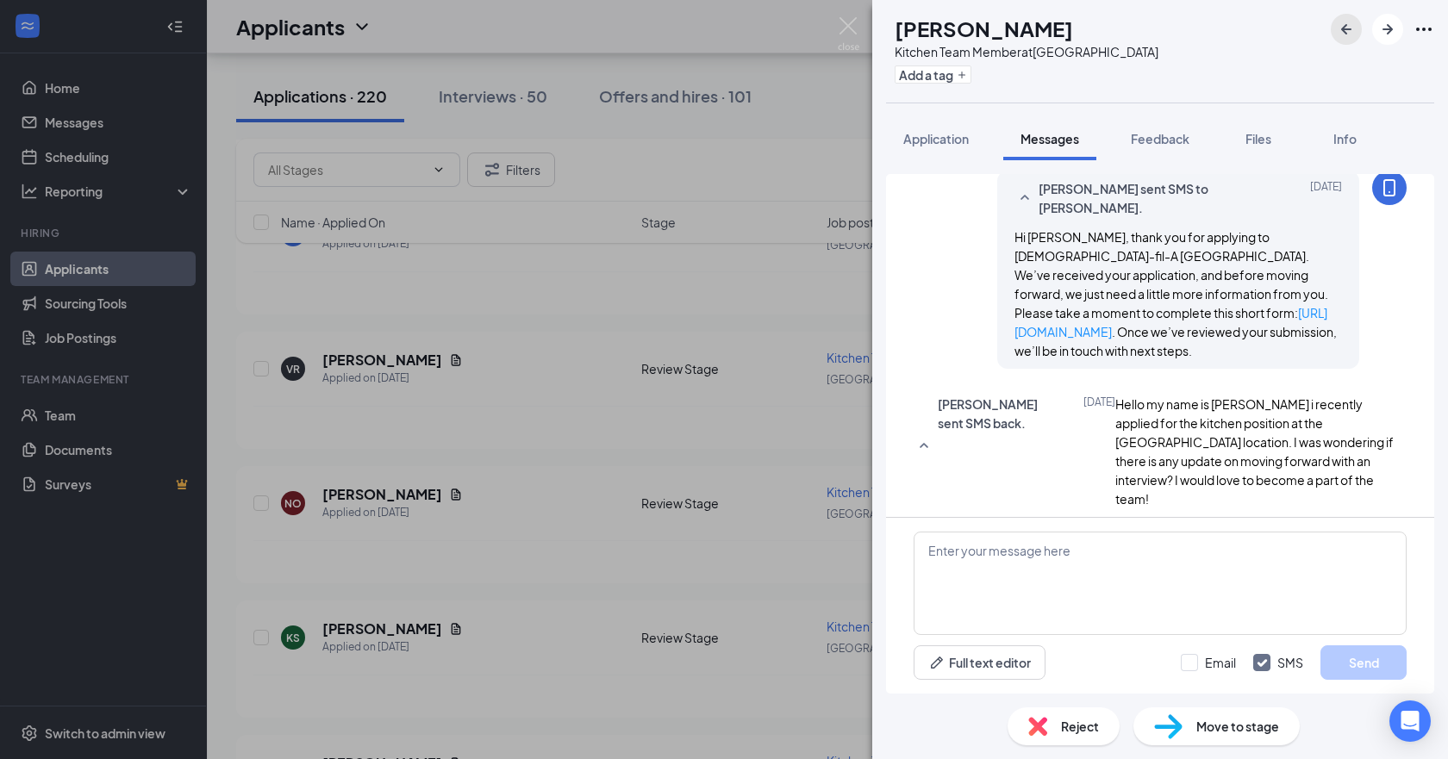
drag, startPoint x: 1334, startPoint y: 30, endPoint x: 1225, endPoint y: 163, distance: 171.5
click at [721, 30] on button "button" at bounding box center [1346, 29] width 31 height 31
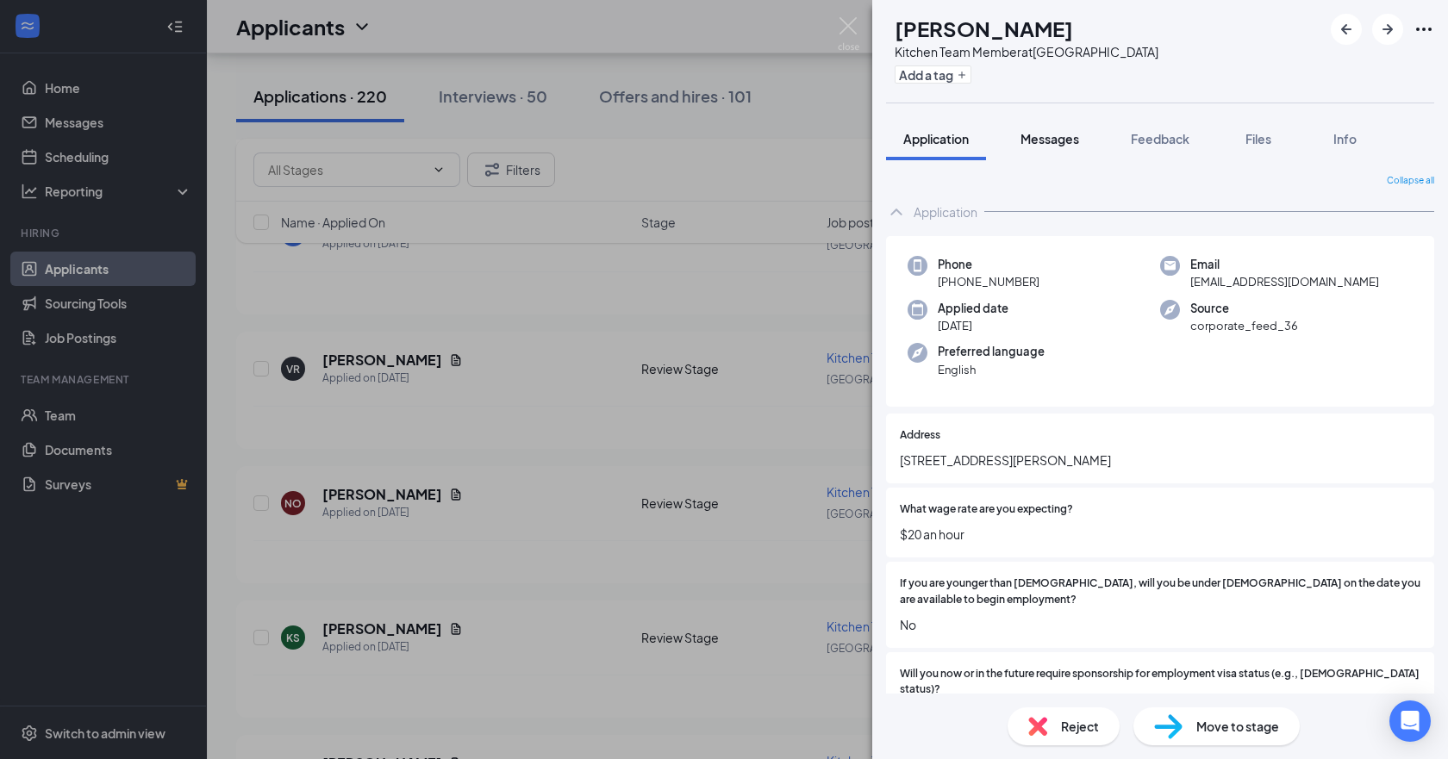
click at [721, 147] on div "Messages" at bounding box center [1050, 138] width 59 height 17
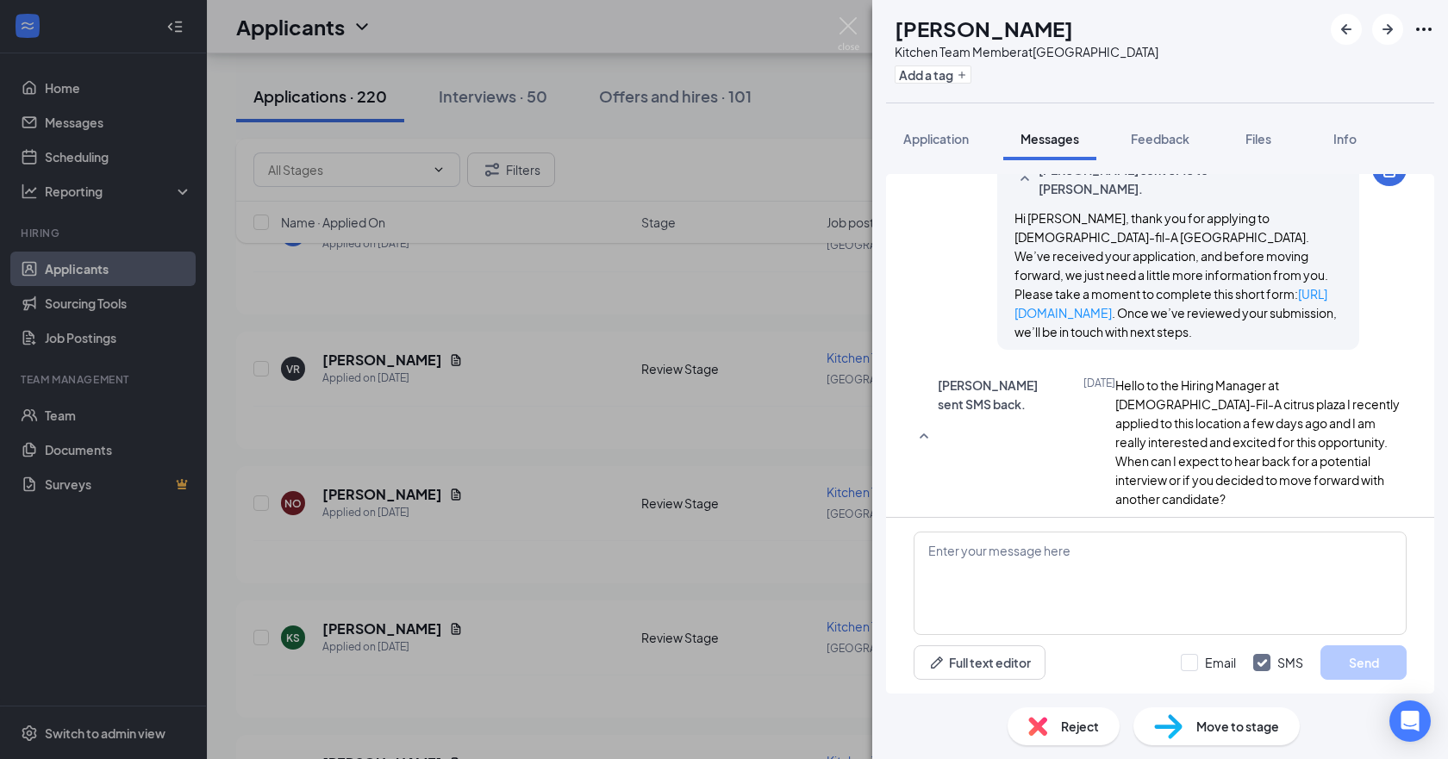
scroll to position [262, 0]
click at [721, 28] on icon "ArrowLeftNew" at bounding box center [1346, 29] width 21 height 21
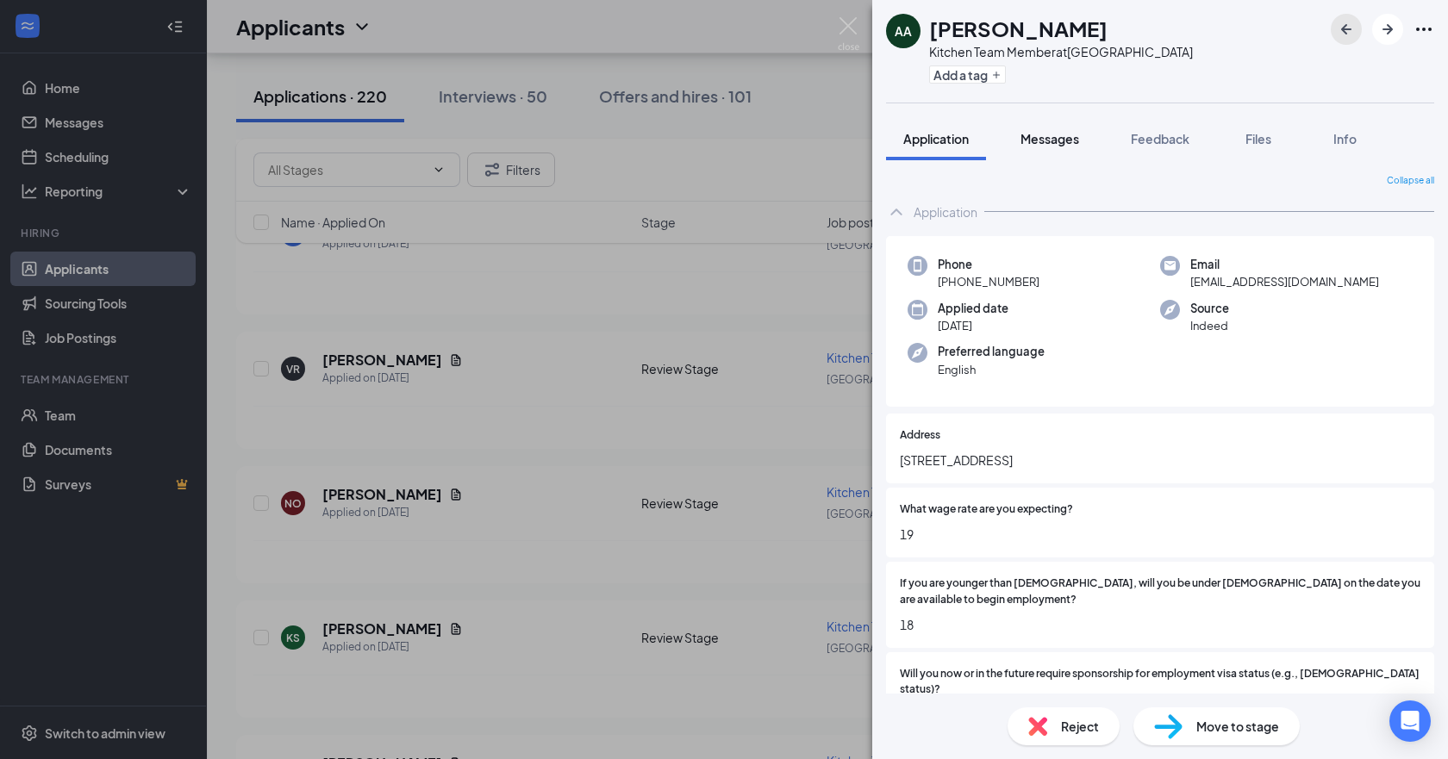
click at [721, 136] on span "Messages" at bounding box center [1050, 139] width 59 height 16
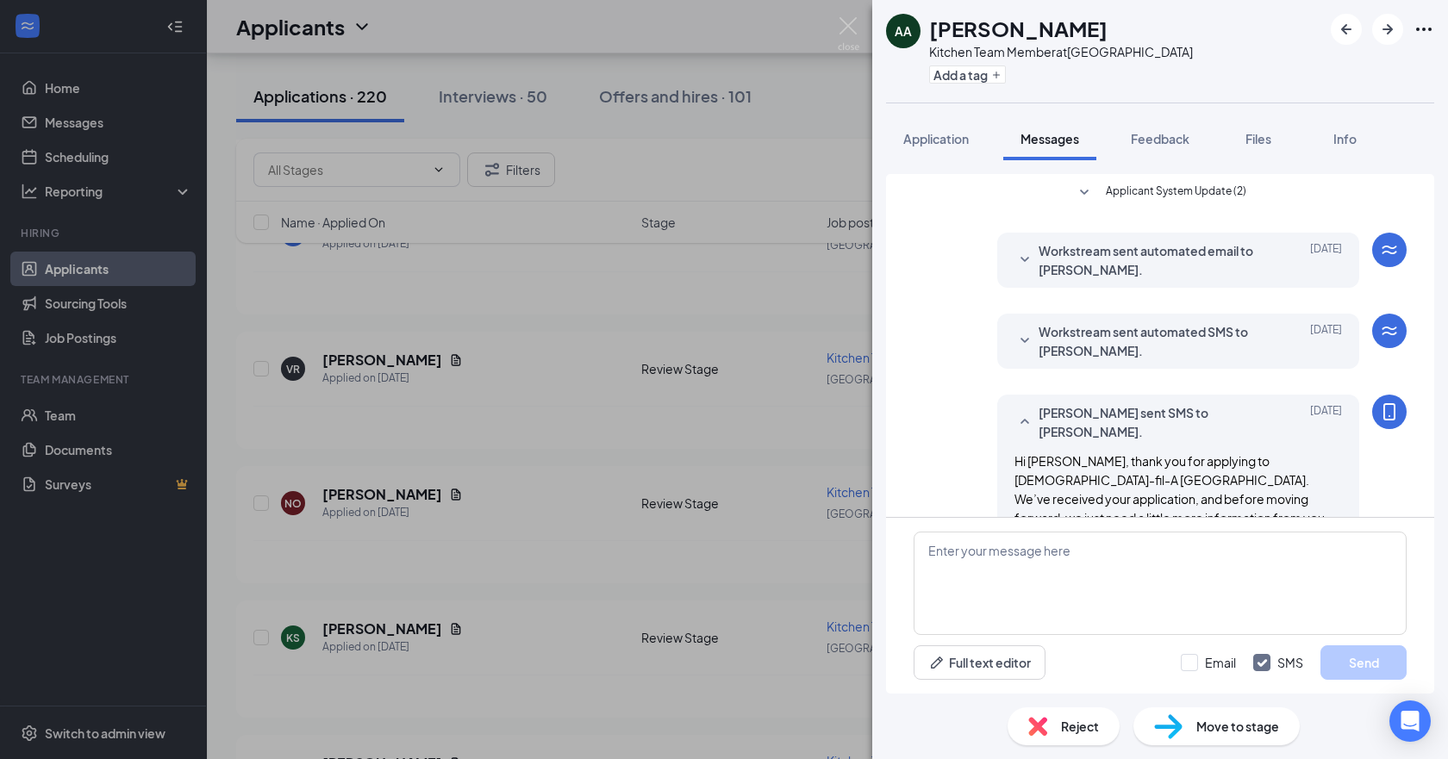
scroll to position [93, 0]
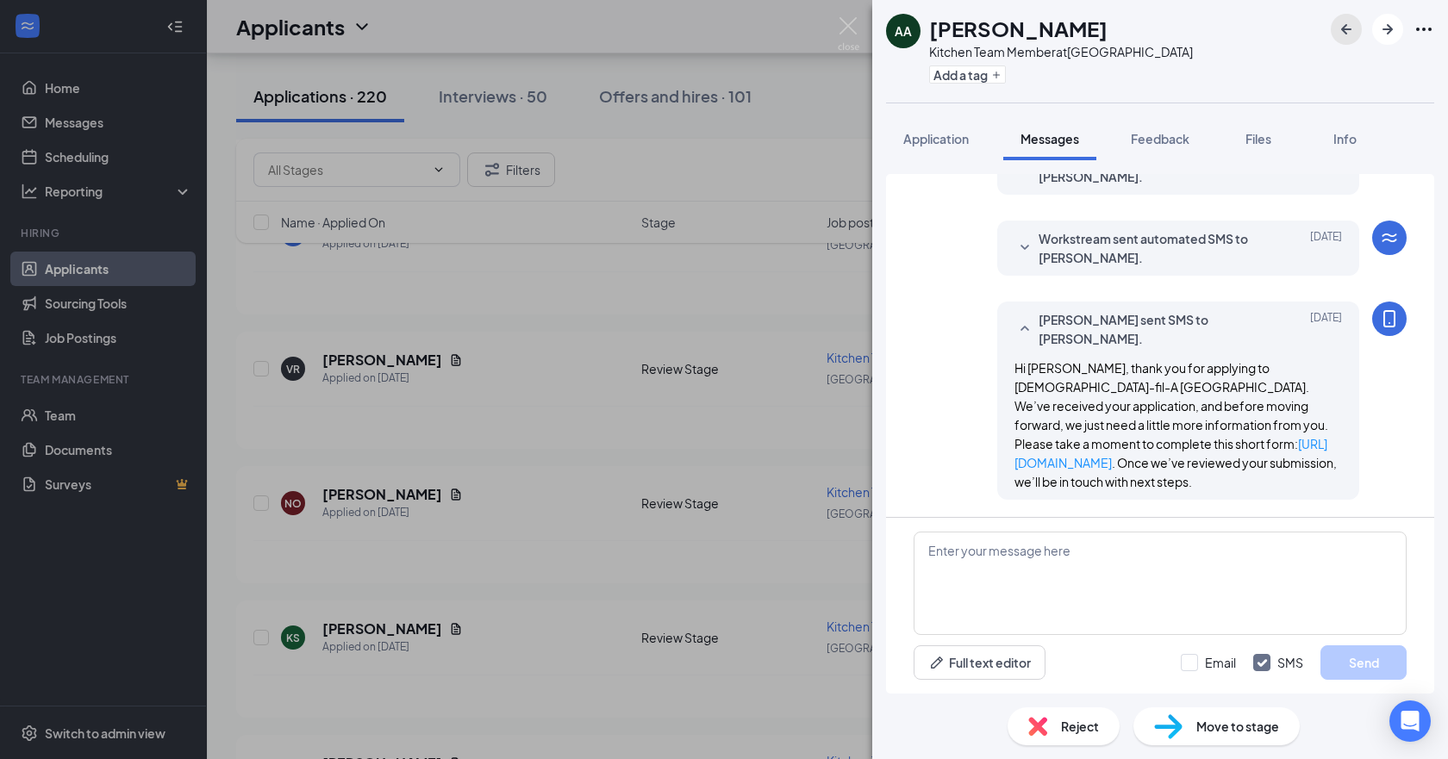
click at [721, 29] on icon "ArrowLeftNew" at bounding box center [1346, 29] width 10 height 10
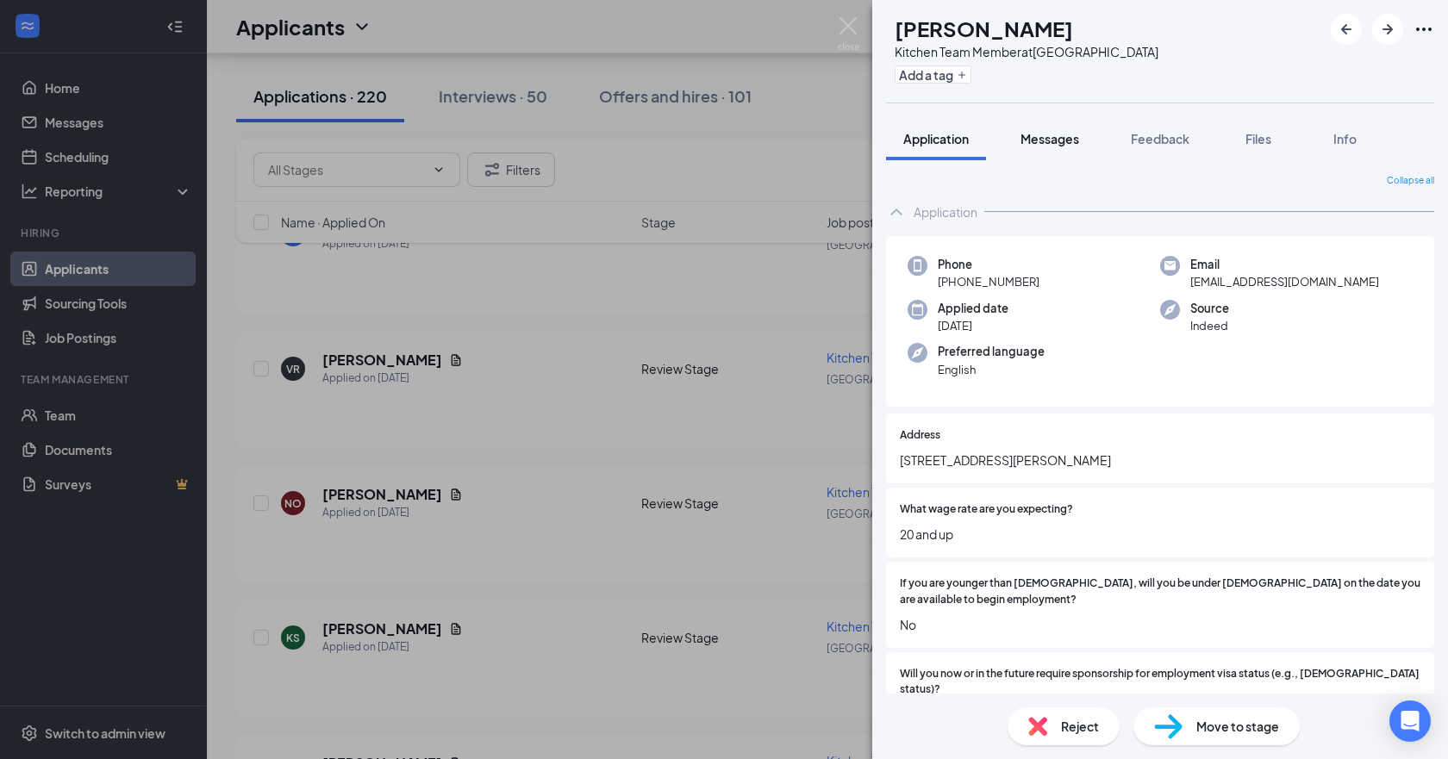
click at [721, 139] on span "Messages" at bounding box center [1050, 139] width 59 height 16
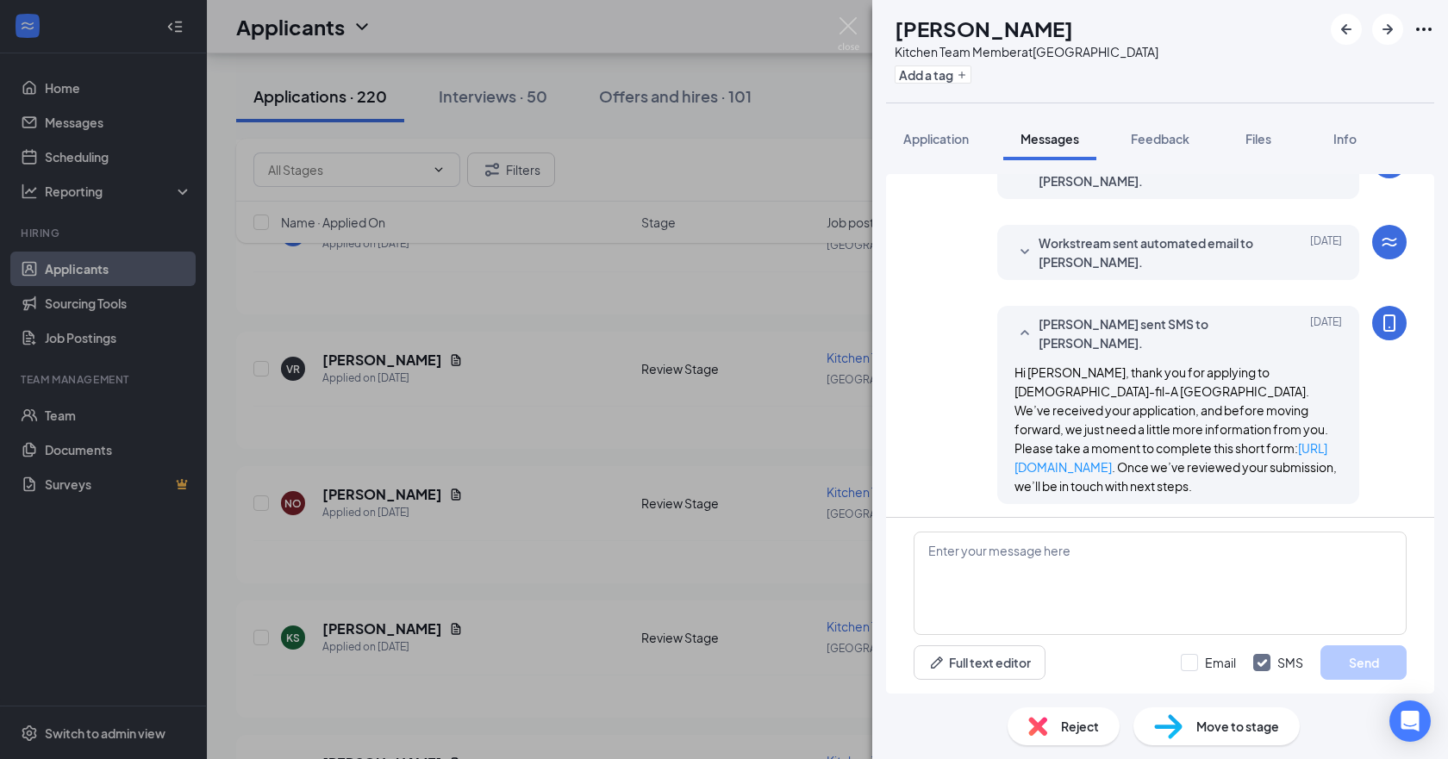
scroll to position [93, 0]
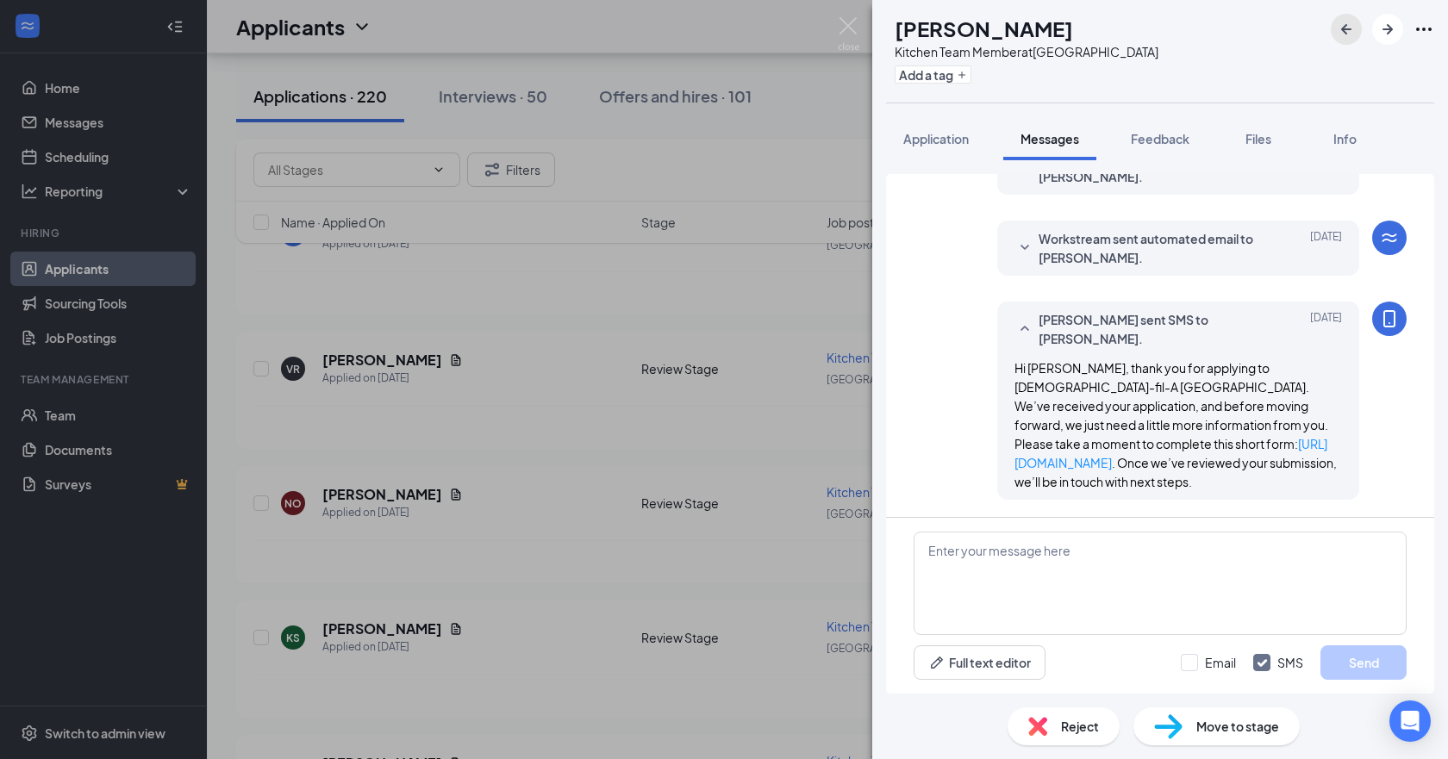
click at [721, 28] on icon "ArrowLeftNew" at bounding box center [1346, 29] width 21 height 21
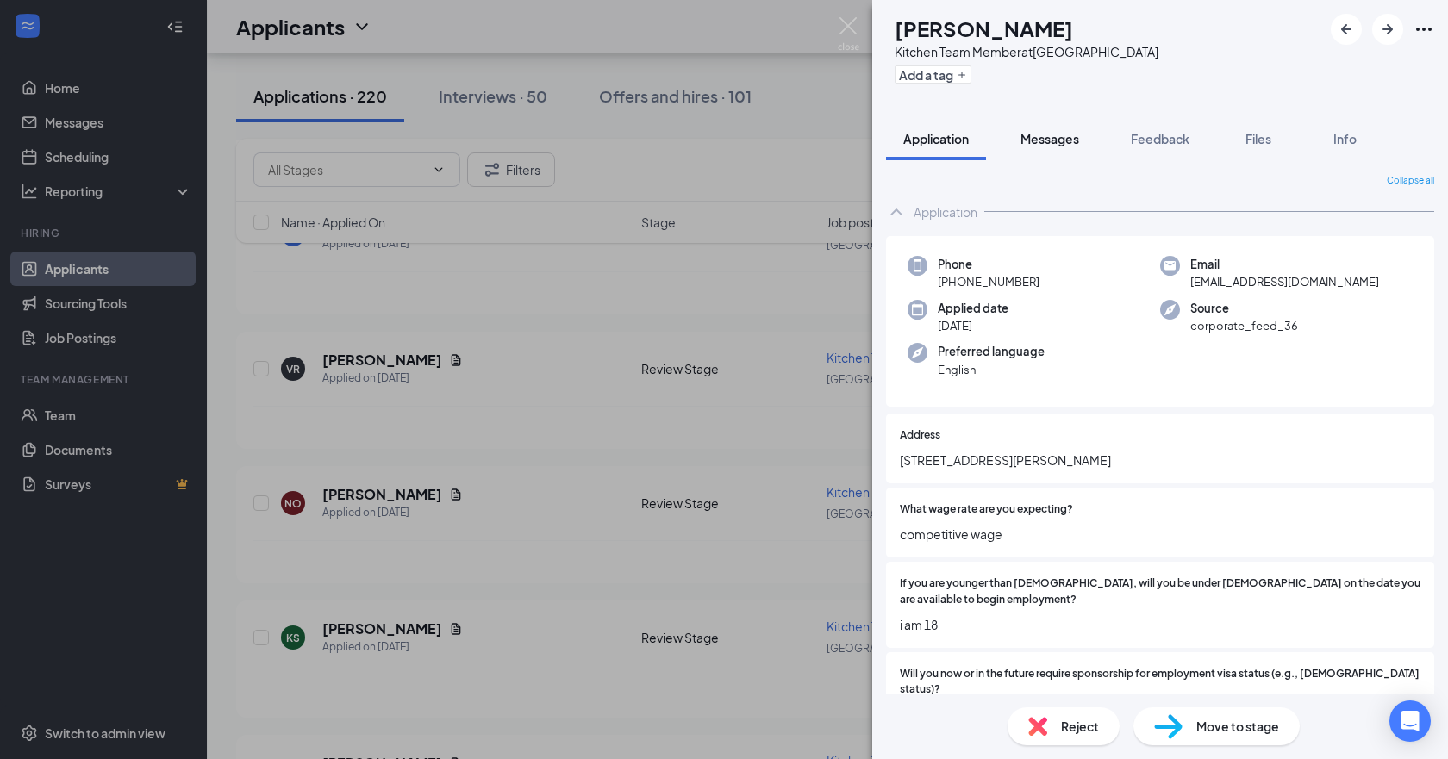
click at [721, 135] on span "Messages" at bounding box center [1050, 139] width 59 height 16
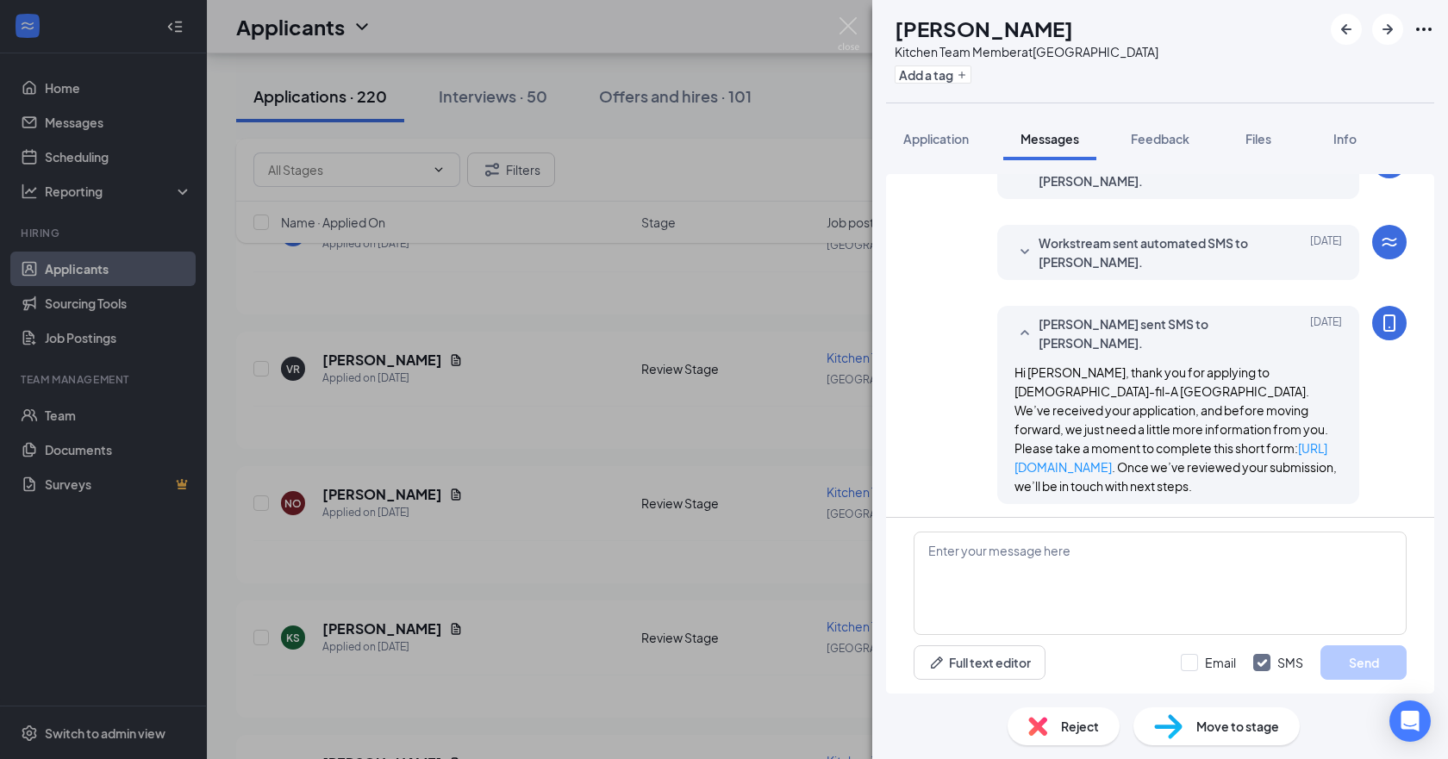
scroll to position [93, 0]
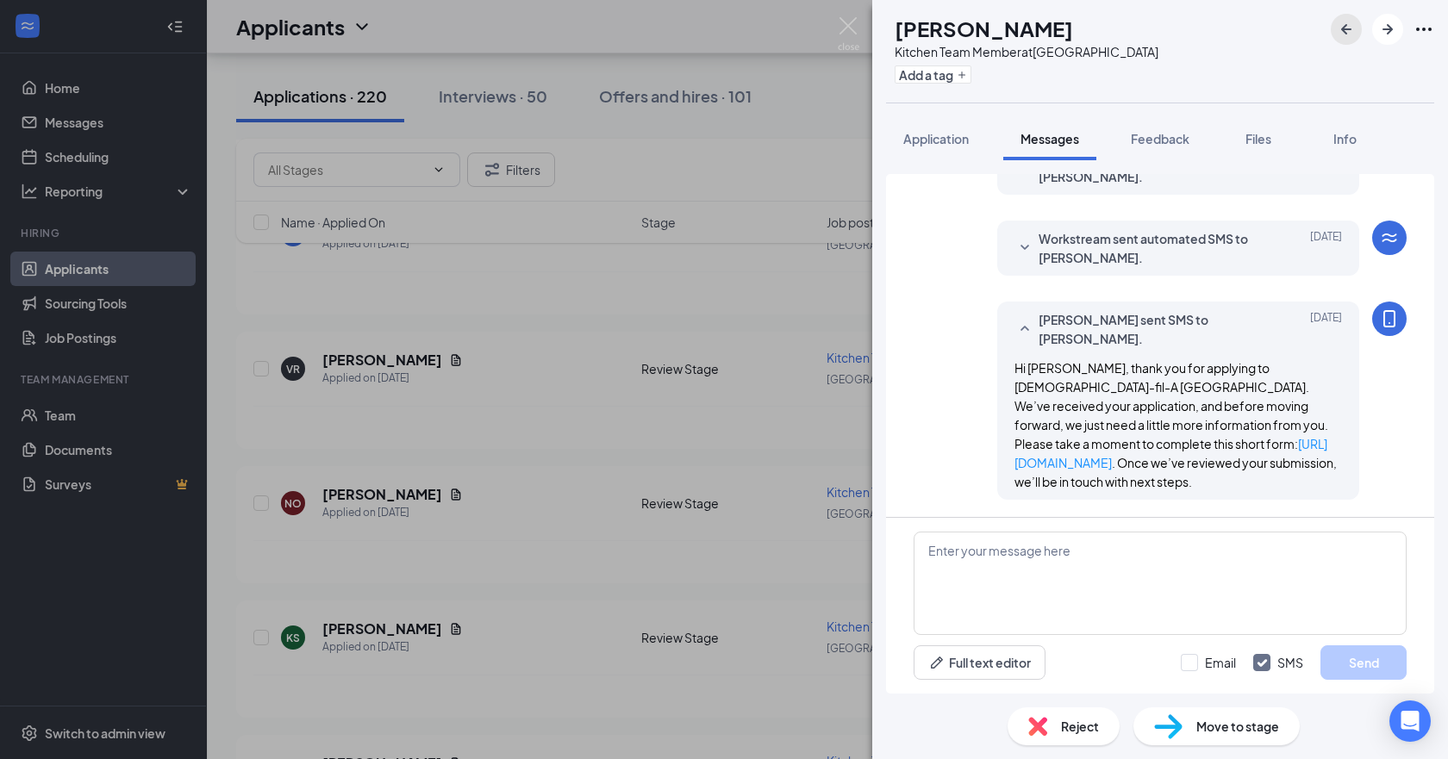
click at [721, 33] on icon "ArrowLeftNew" at bounding box center [1346, 29] width 21 height 21
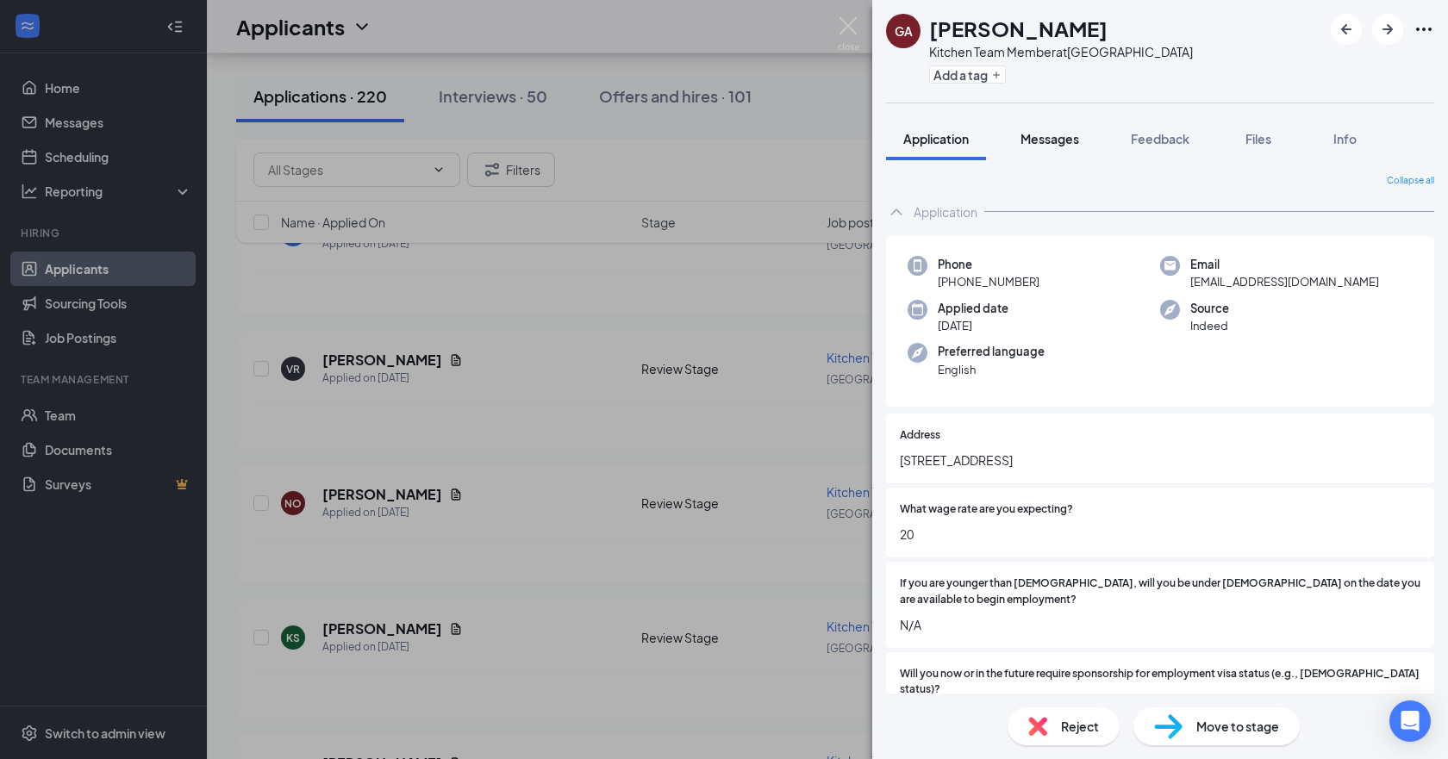
click at [721, 140] on span "Messages" at bounding box center [1050, 139] width 59 height 16
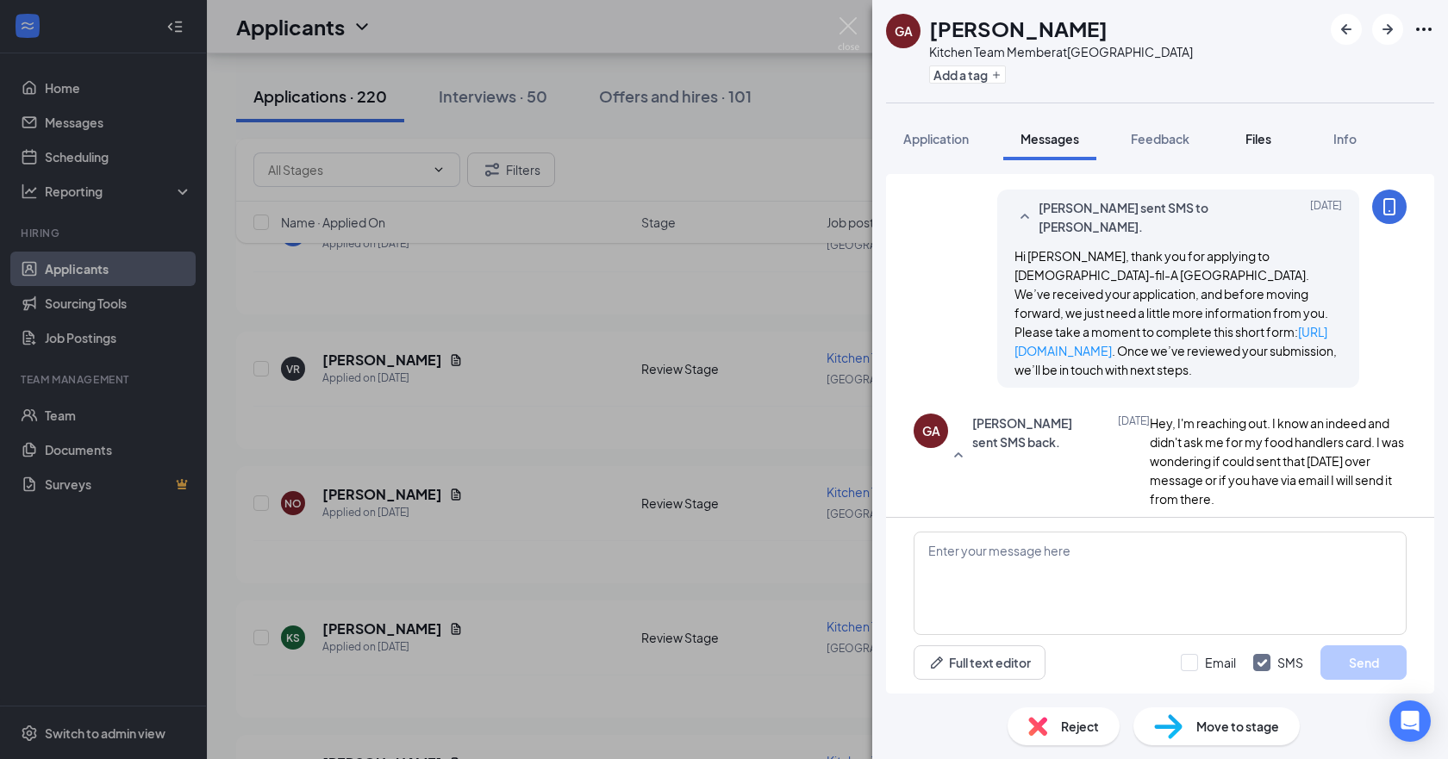
scroll to position [243, 0]
click at [721, 29] on icon "ArrowLeftNew" at bounding box center [1346, 29] width 21 height 21
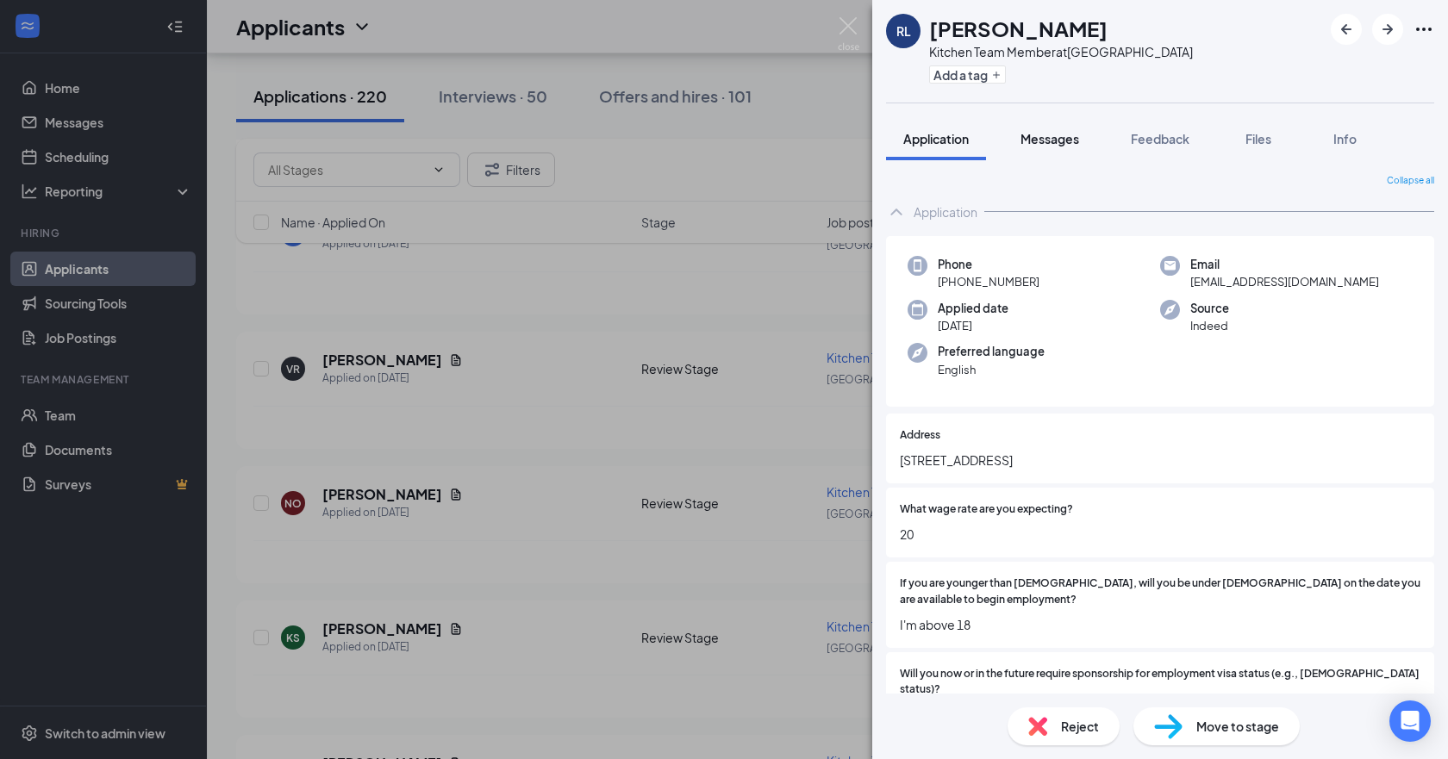
click at [721, 132] on span "Messages" at bounding box center [1050, 139] width 59 height 16
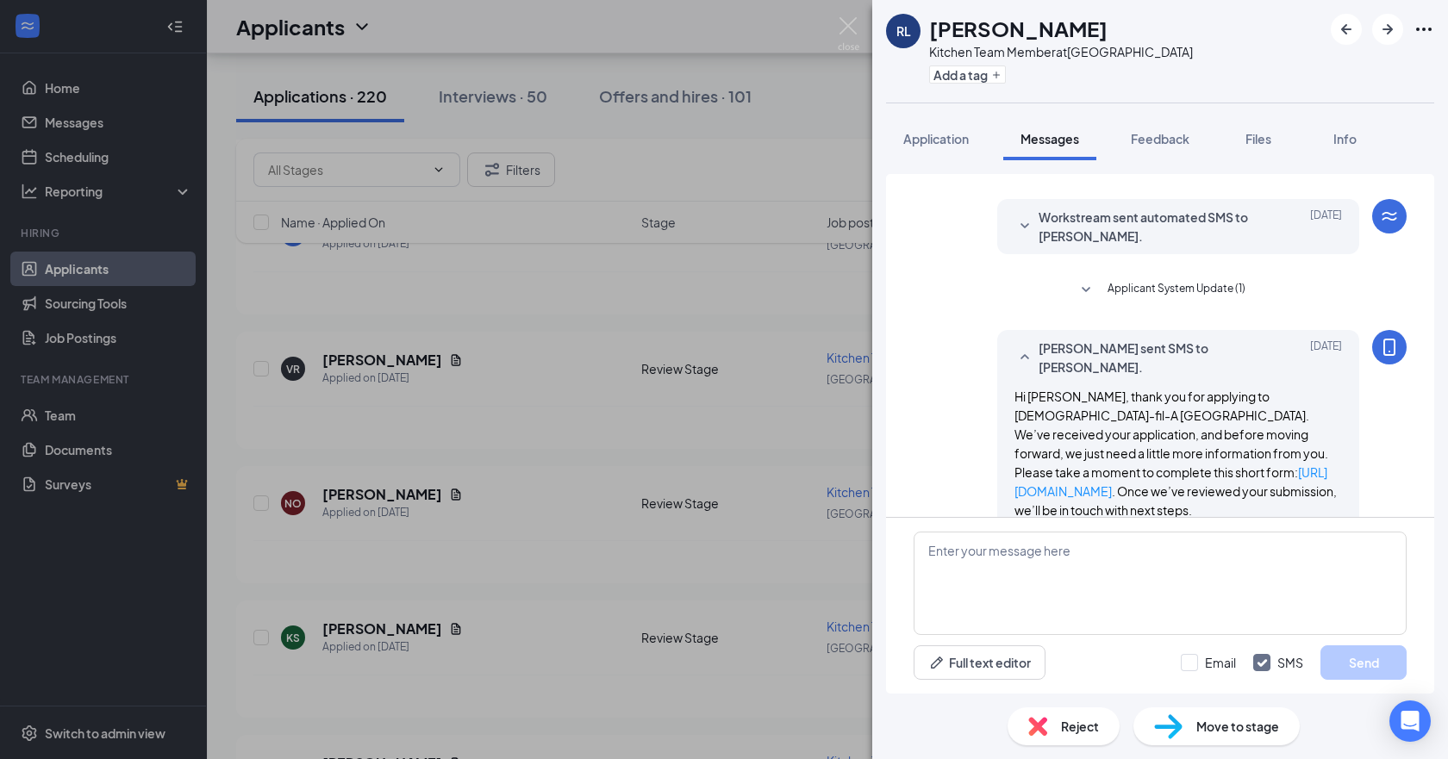
scroll to position [126, 0]
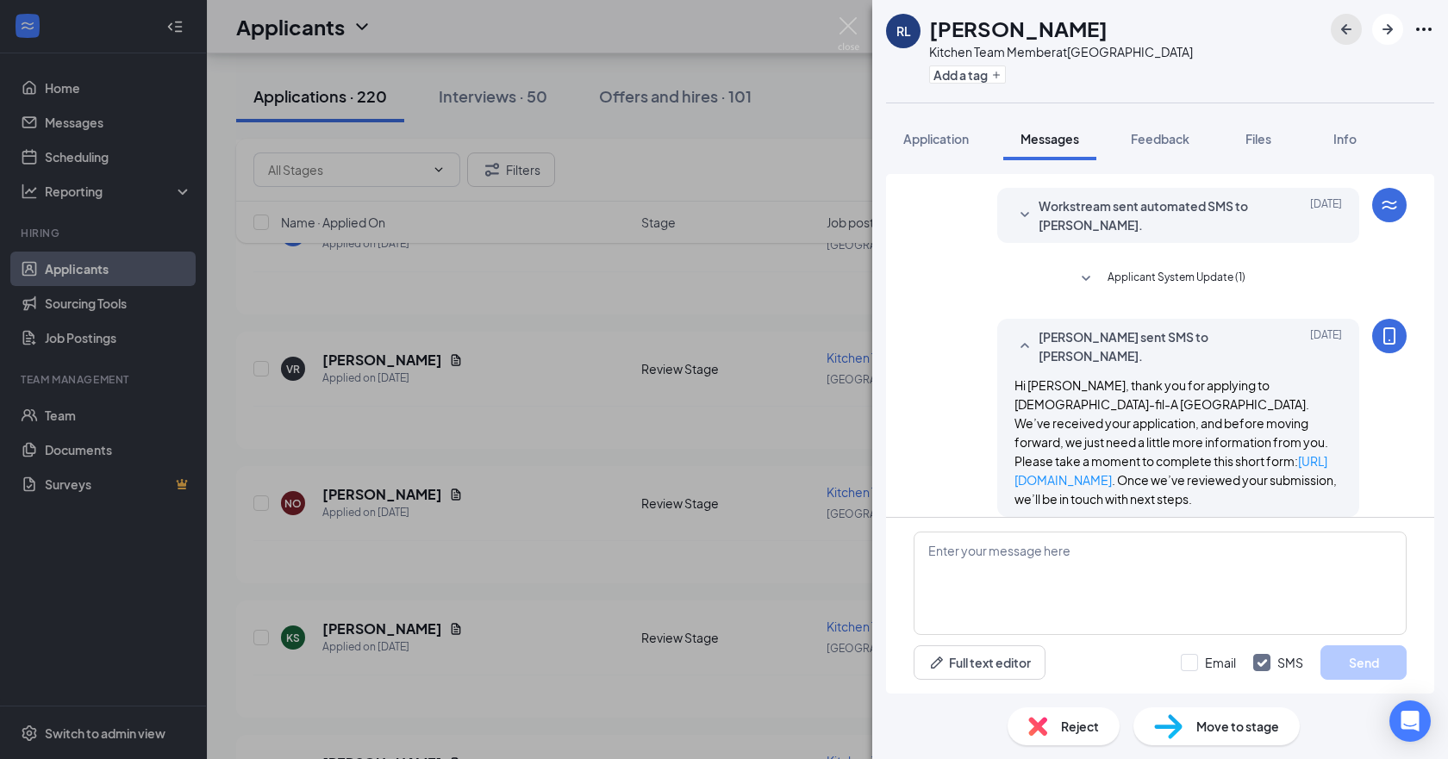
click at [721, 33] on icon "ArrowLeftNew" at bounding box center [1346, 29] width 10 height 10
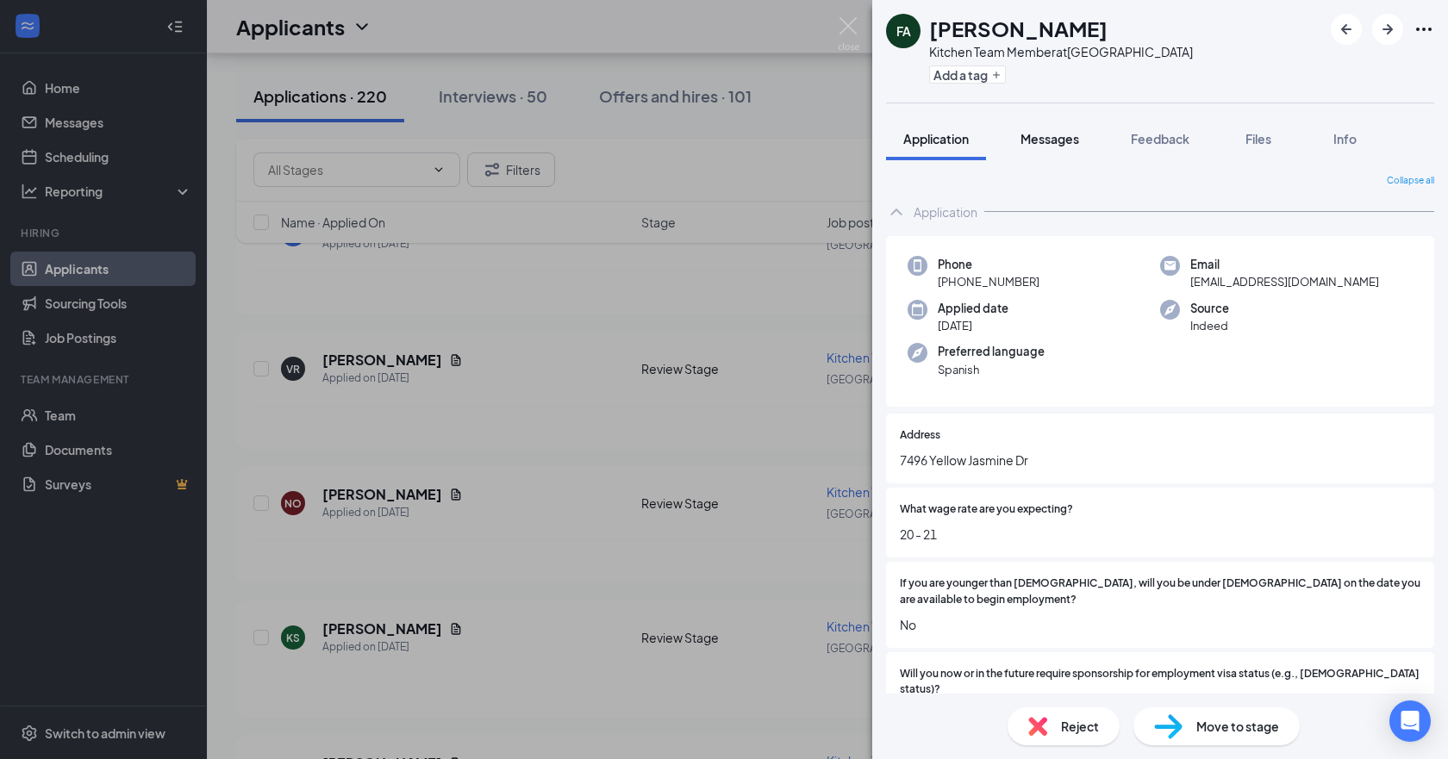
click at [721, 134] on span "Messages" at bounding box center [1050, 139] width 59 height 16
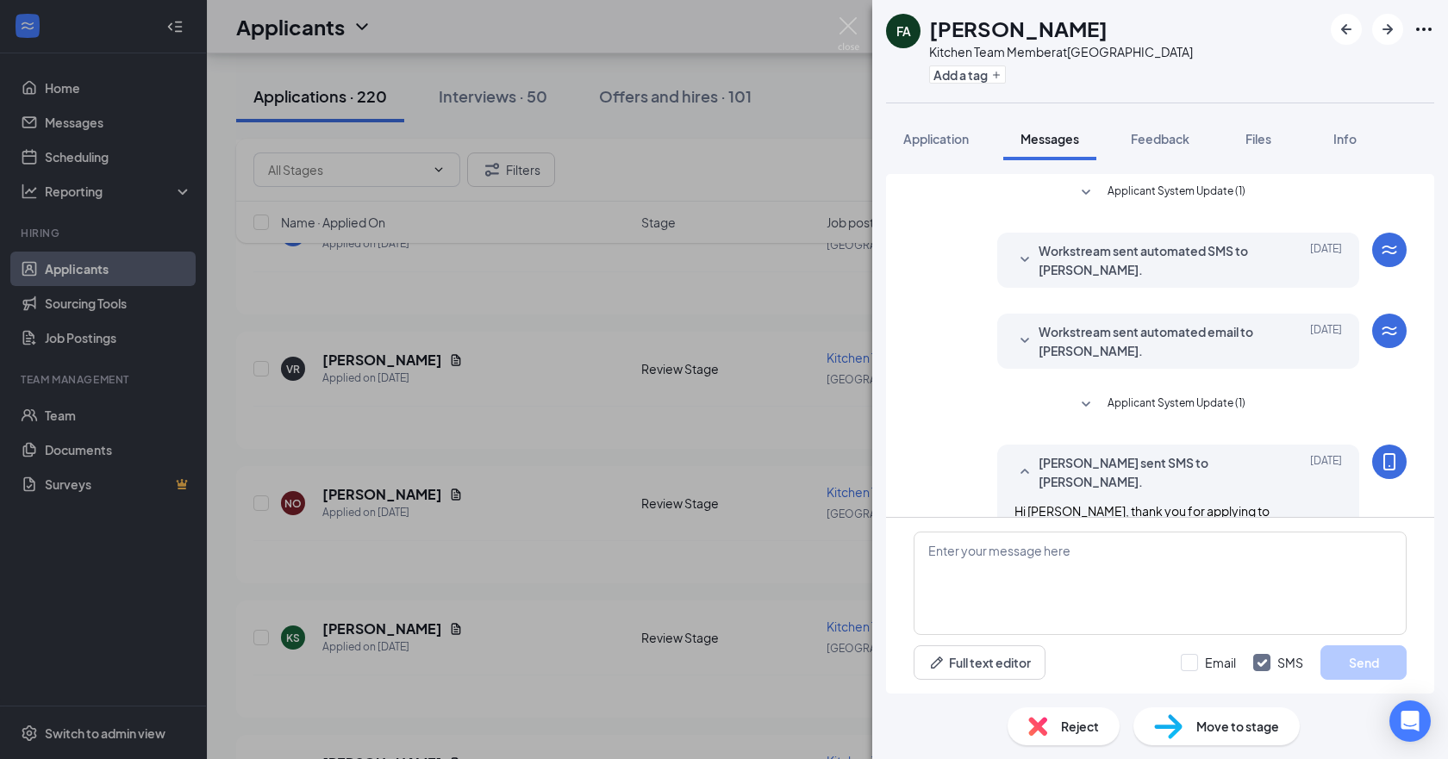
scroll to position [143, 0]
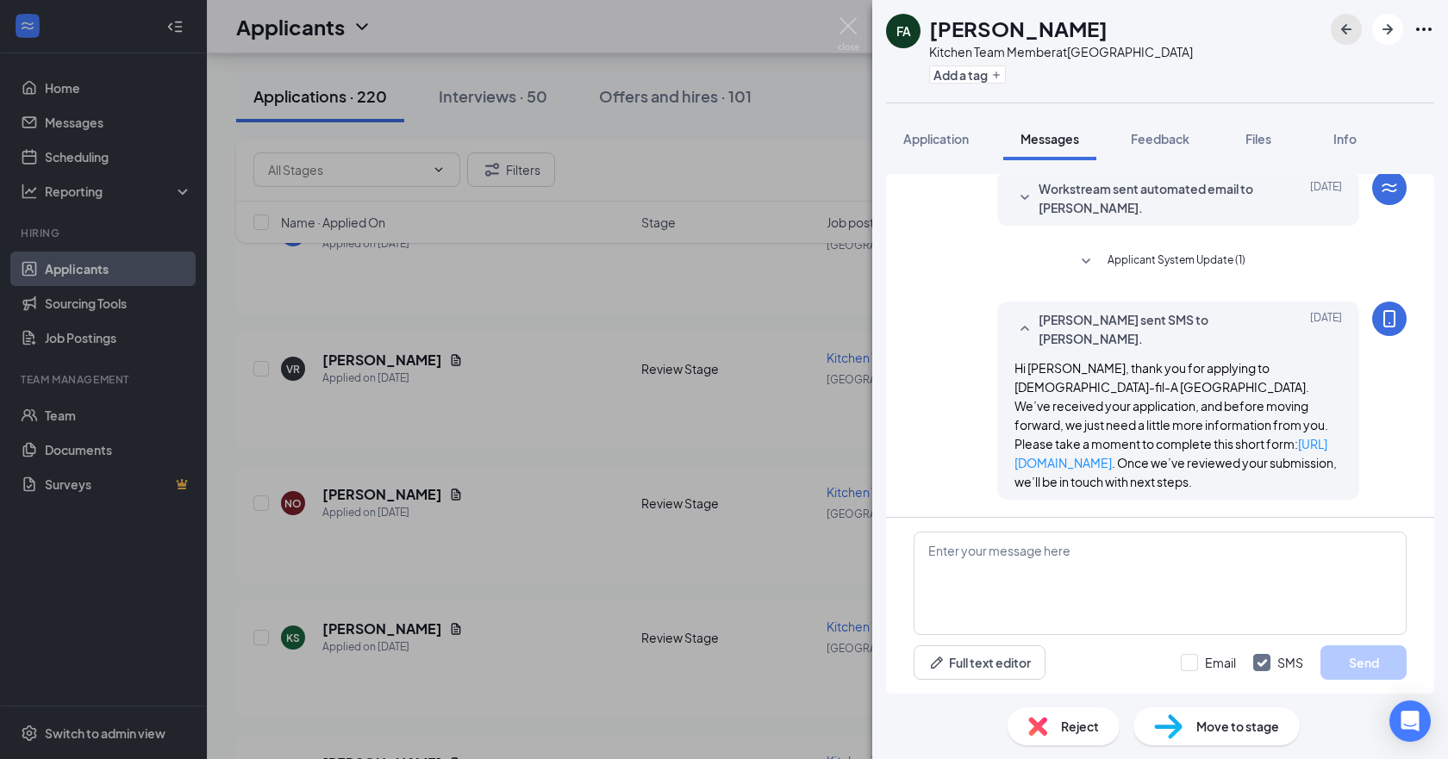
click at [721, 23] on icon "ArrowLeftNew" at bounding box center [1346, 29] width 21 height 21
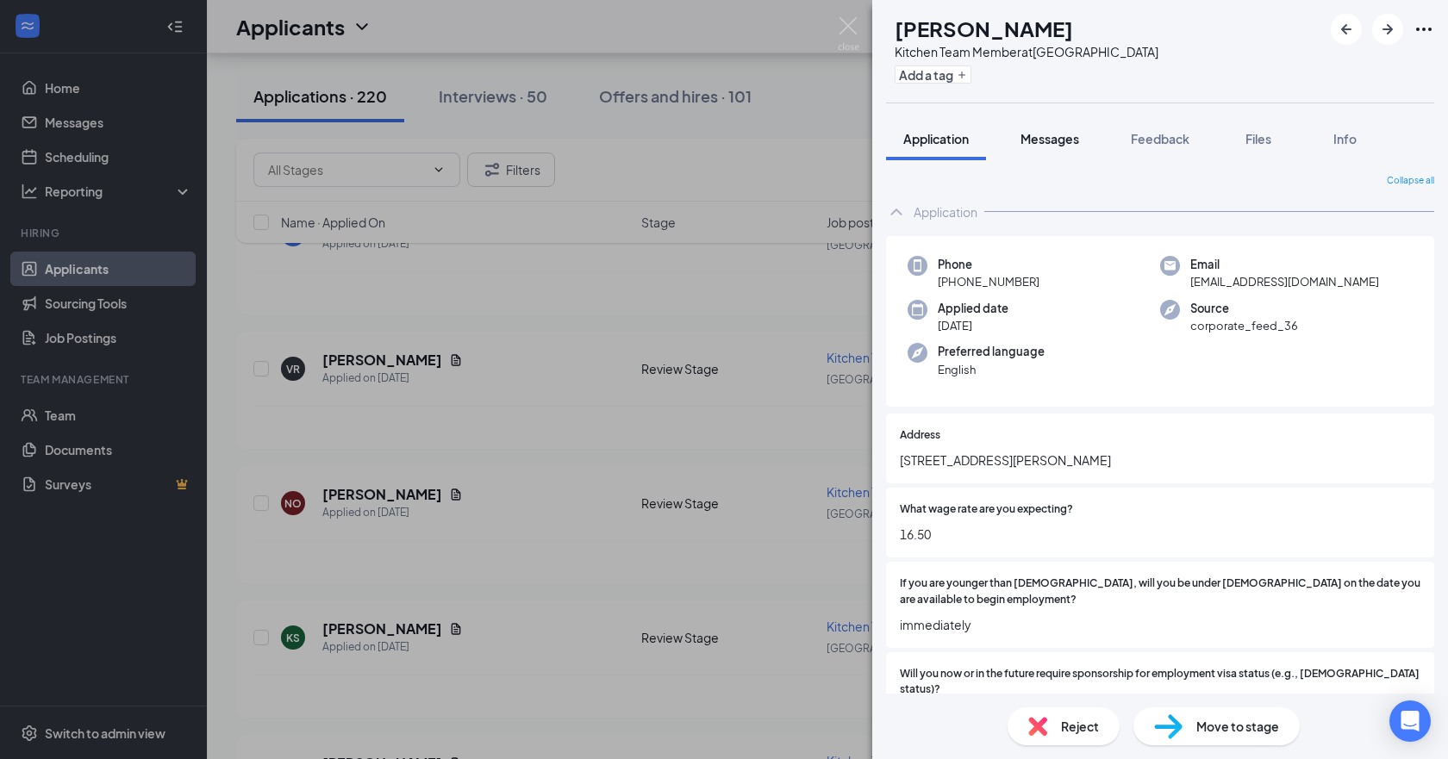
click at [721, 143] on span "Messages" at bounding box center [1050, 139] width 59 height 16
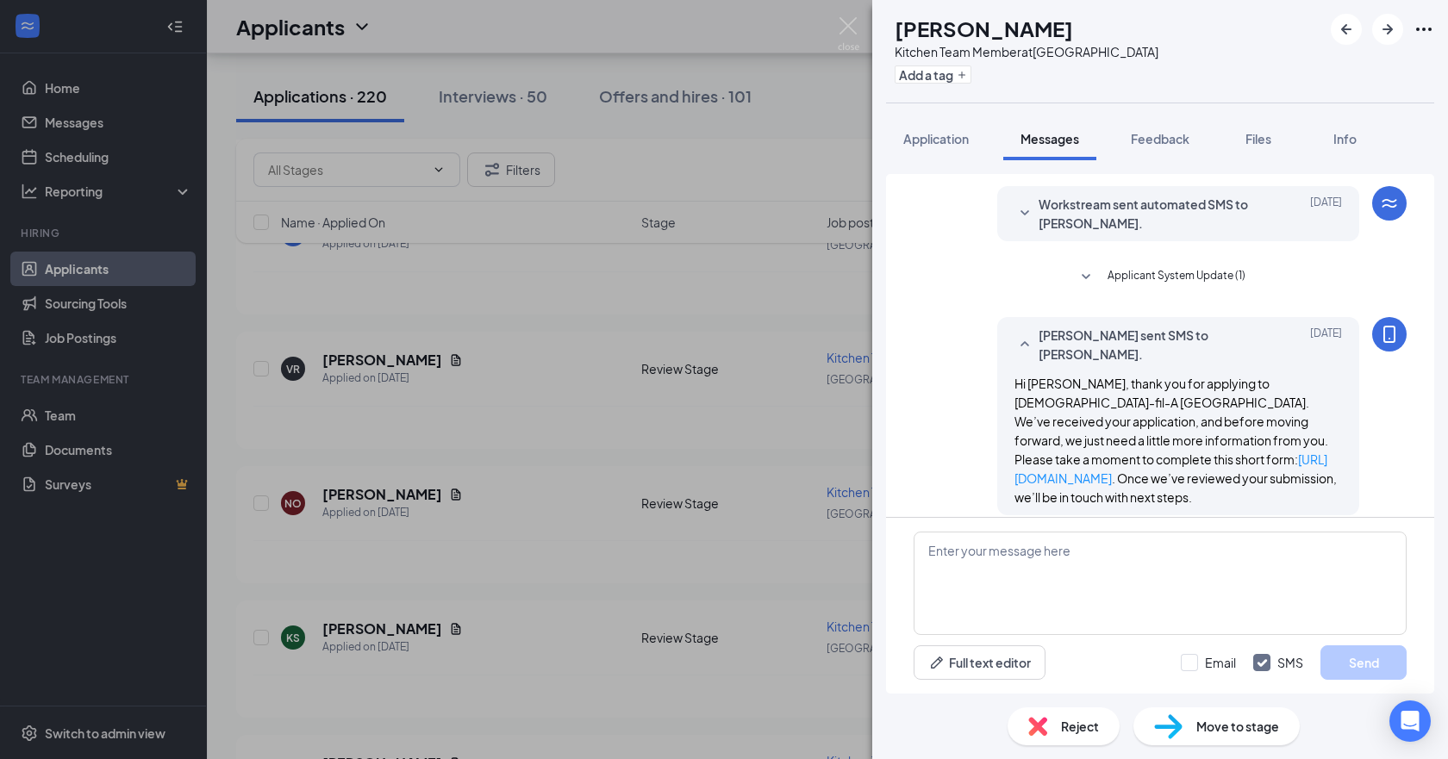
scroll to position [143, 0]
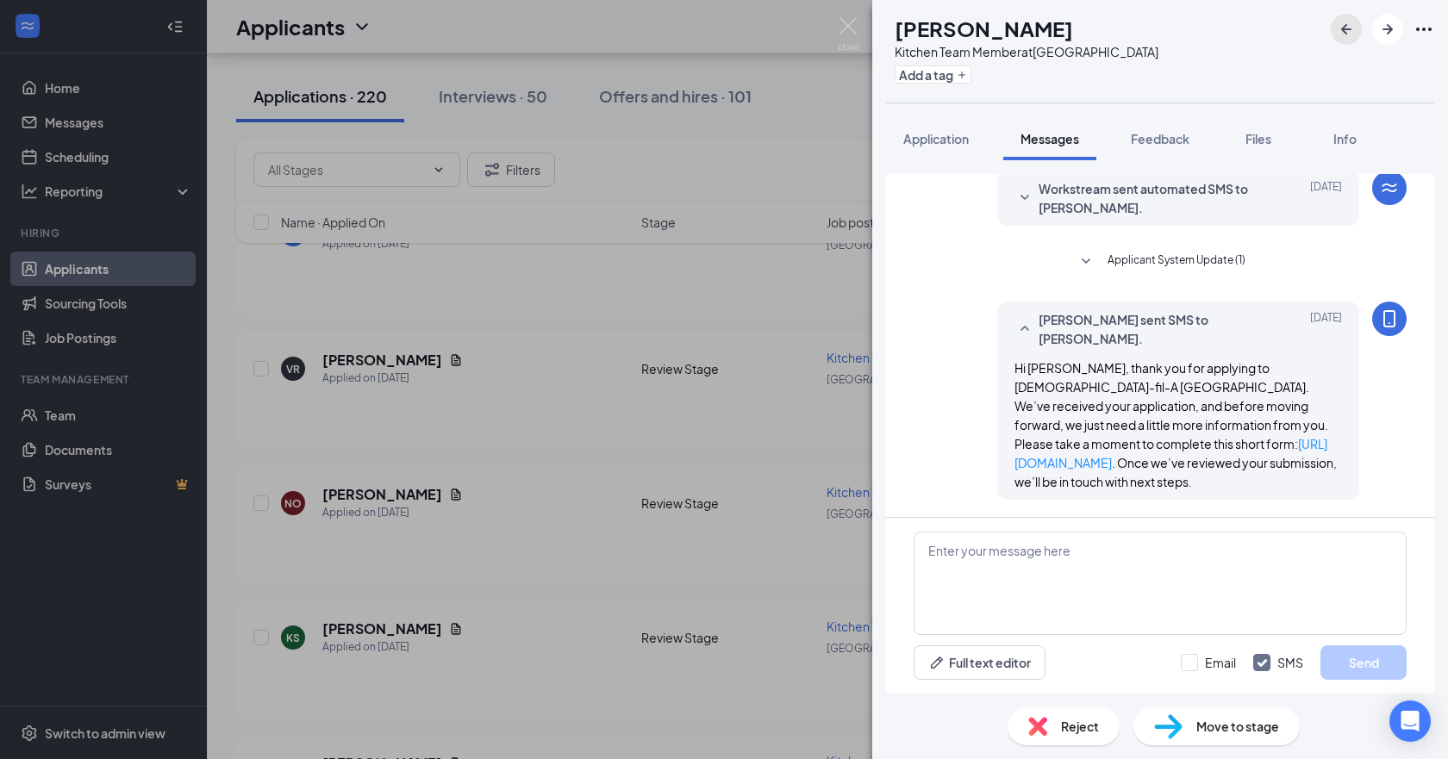
click at [721, 30] on icon "ArrowLeftNew" at bounding box center [1346, 29] width 10 height 10
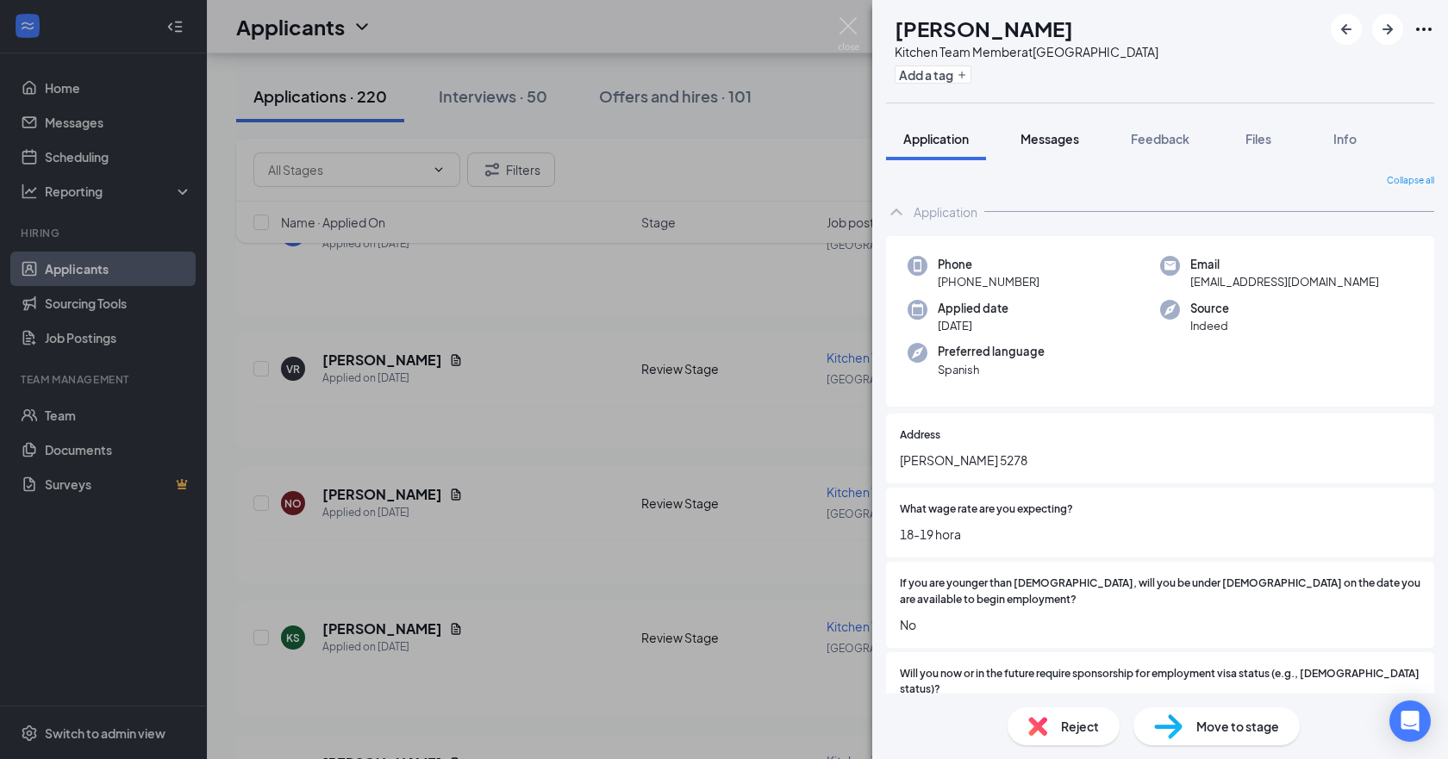
click at [721, 146] on span "Messages" at bounding box center [1050, 139] width 59 height 16
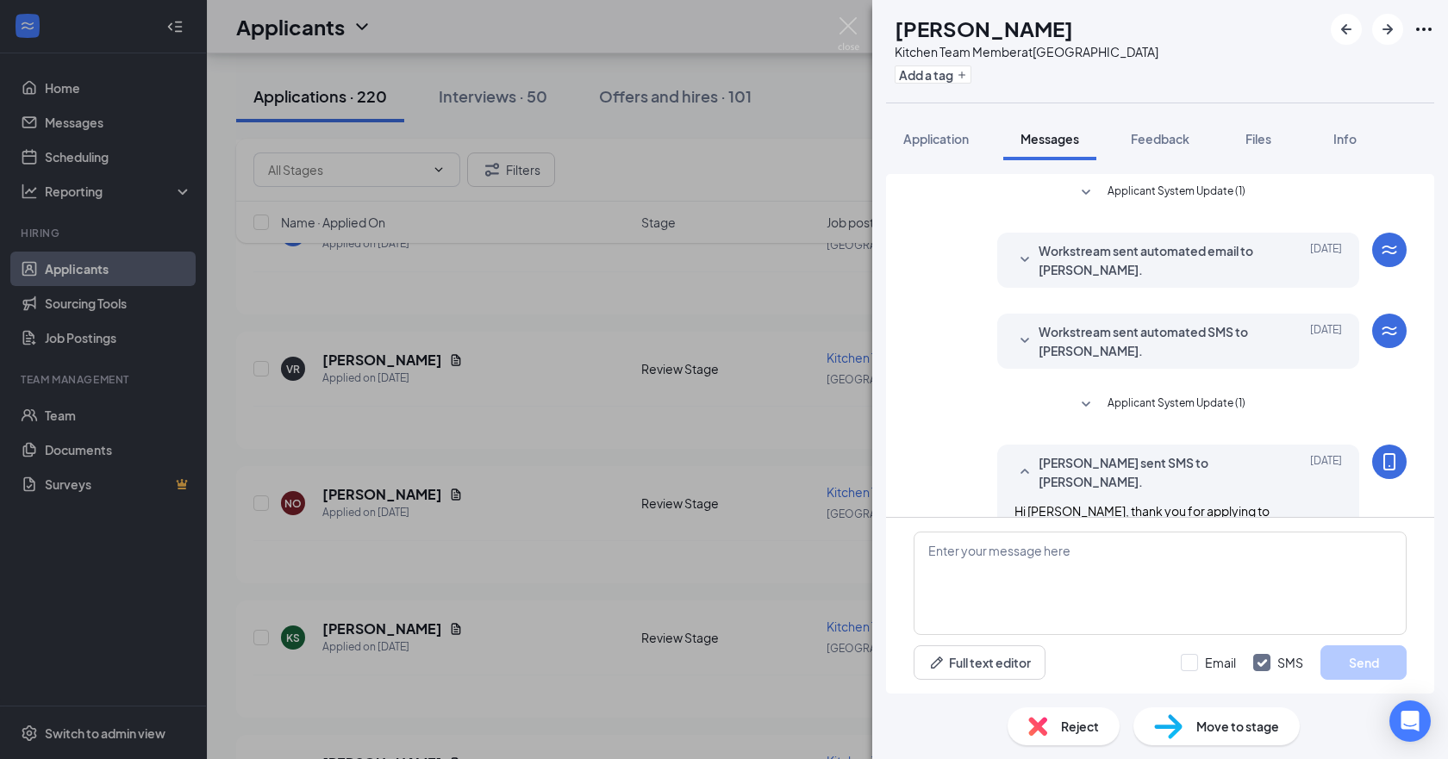
scroll to position [143, 0]
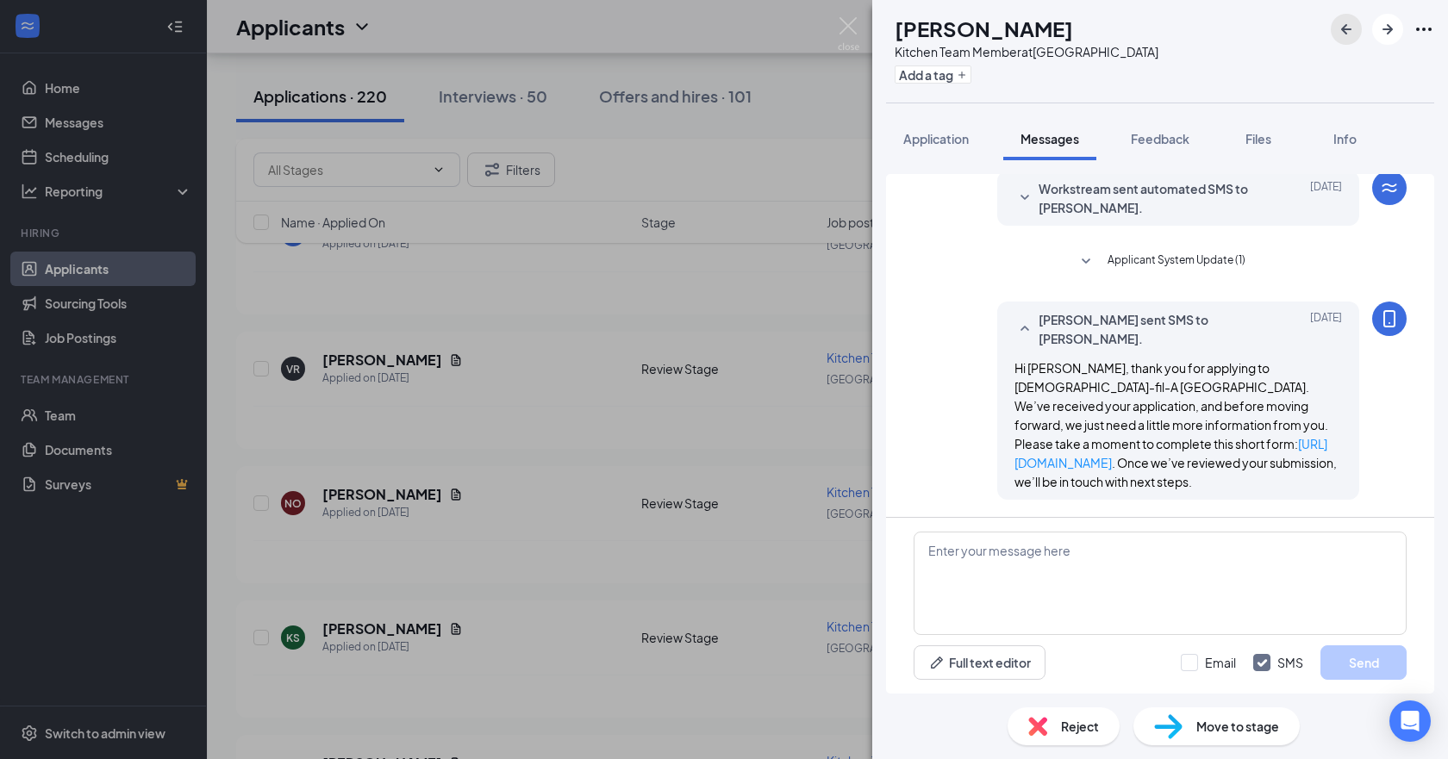
click at [721, 28] on icon "ArrowLeftNew" at bounding box center [1346, 29] width 10 height 10
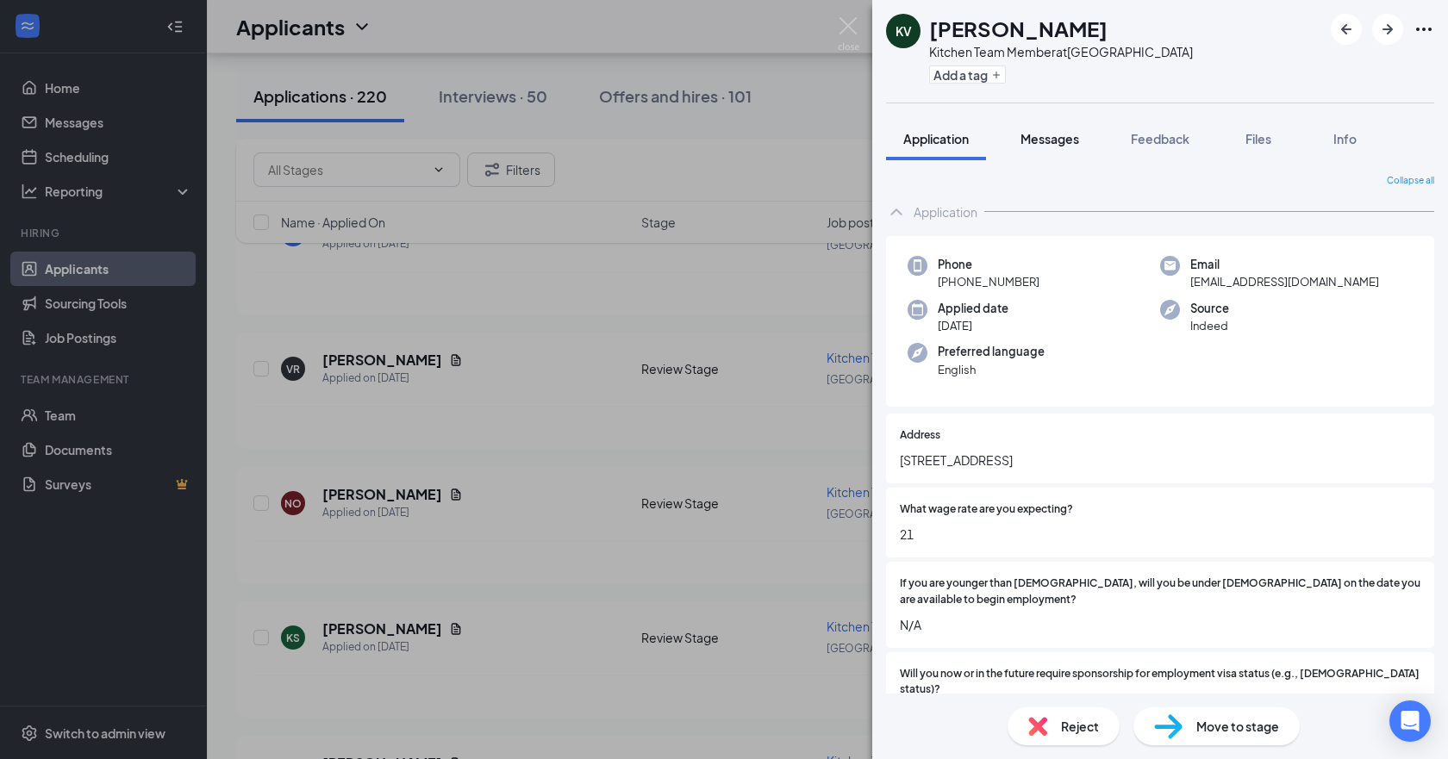
click at [721, 140] on span "Messages" at bounding box center [1050, 139] width 59 height 16
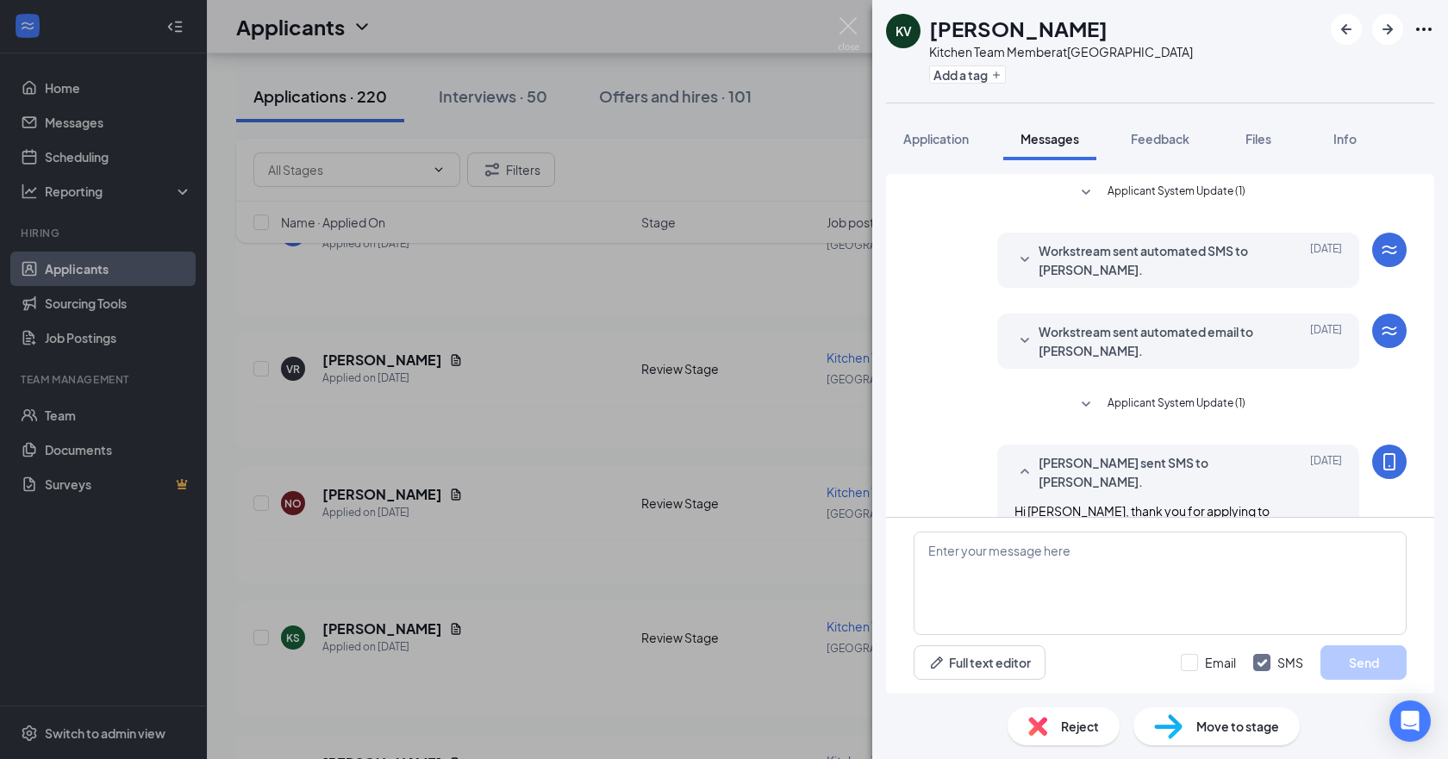
scroll to position [143, 0]
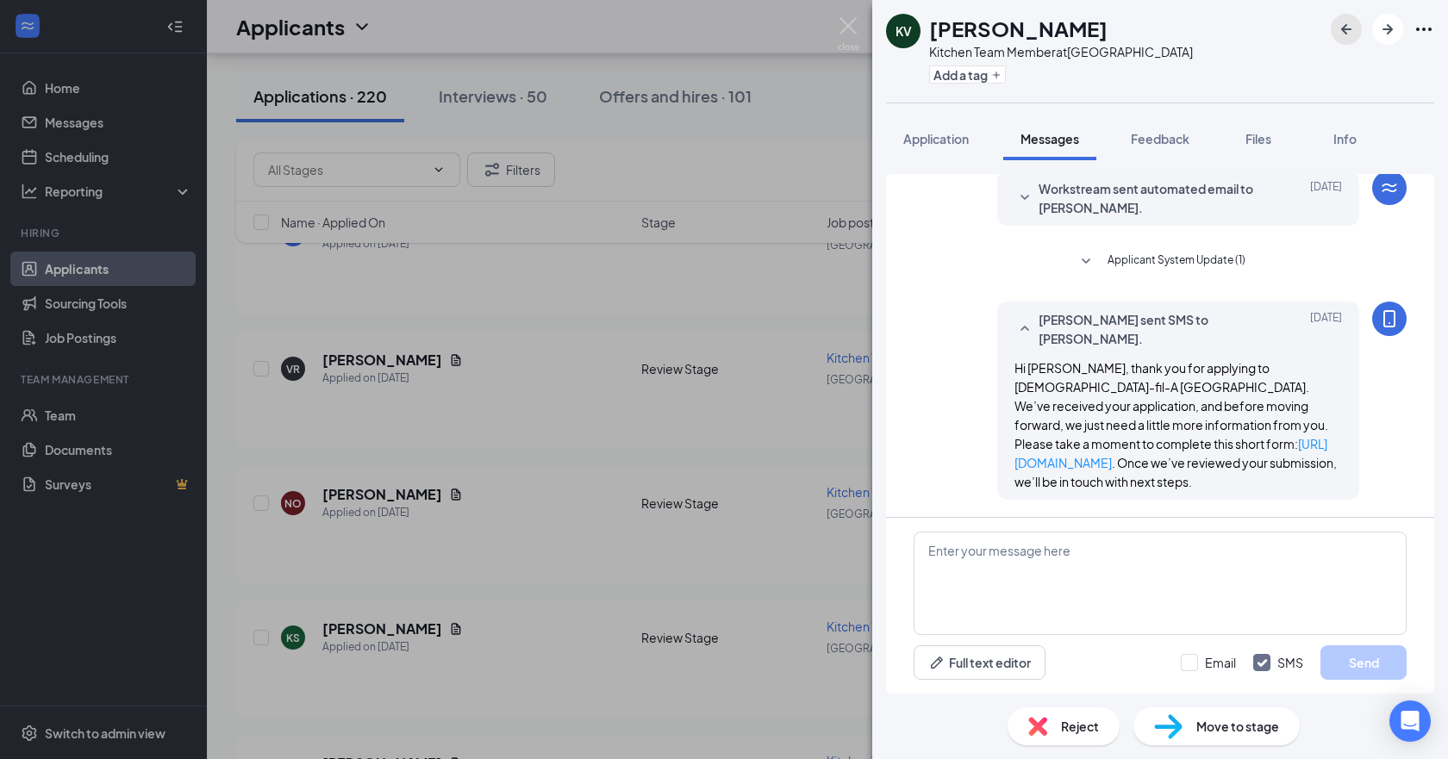
click at [721, 23] on icon "ArrowLeftNew" at bounding box center [1346, 29] width 21 height 21
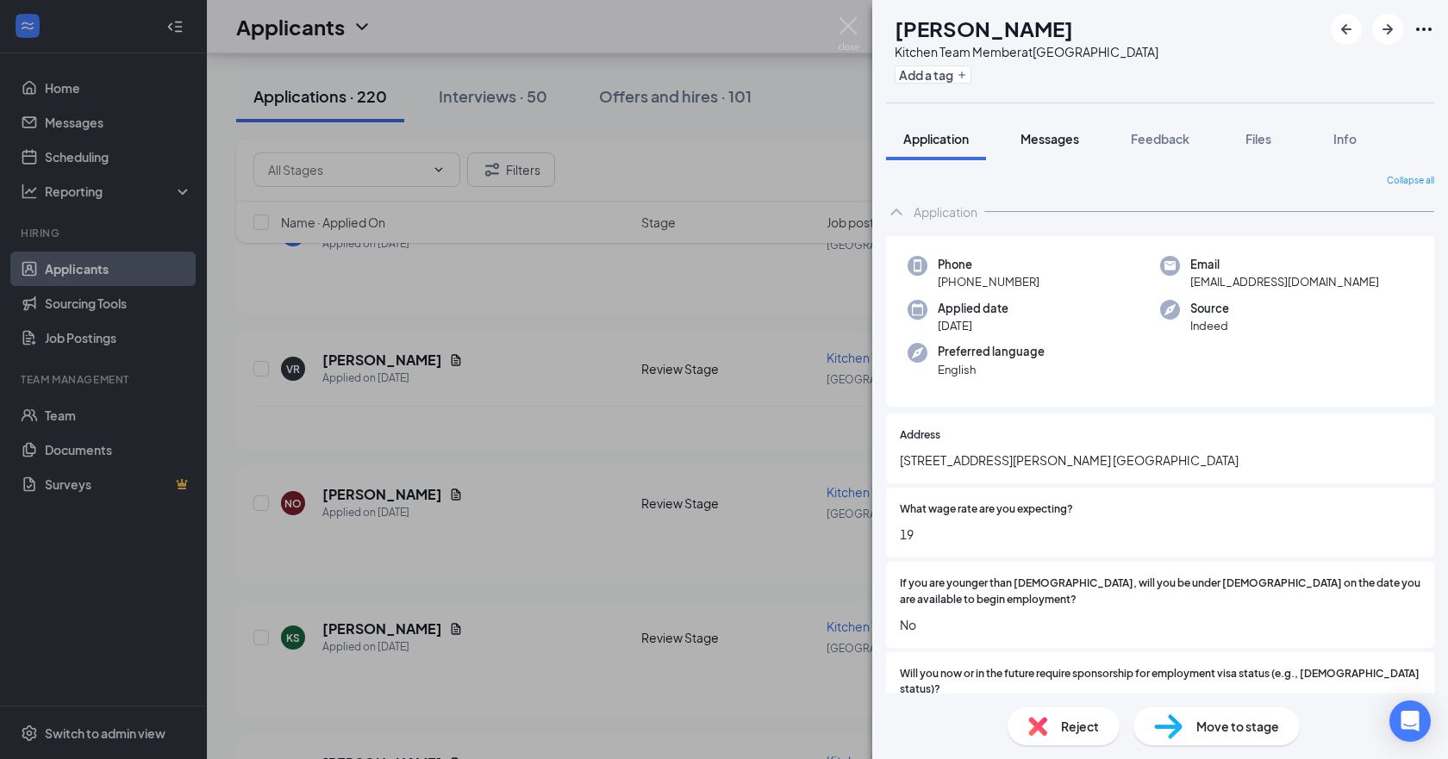
click at [721, 145] on span "Messages" at bounding box center [1050, 139] width 59 height 16
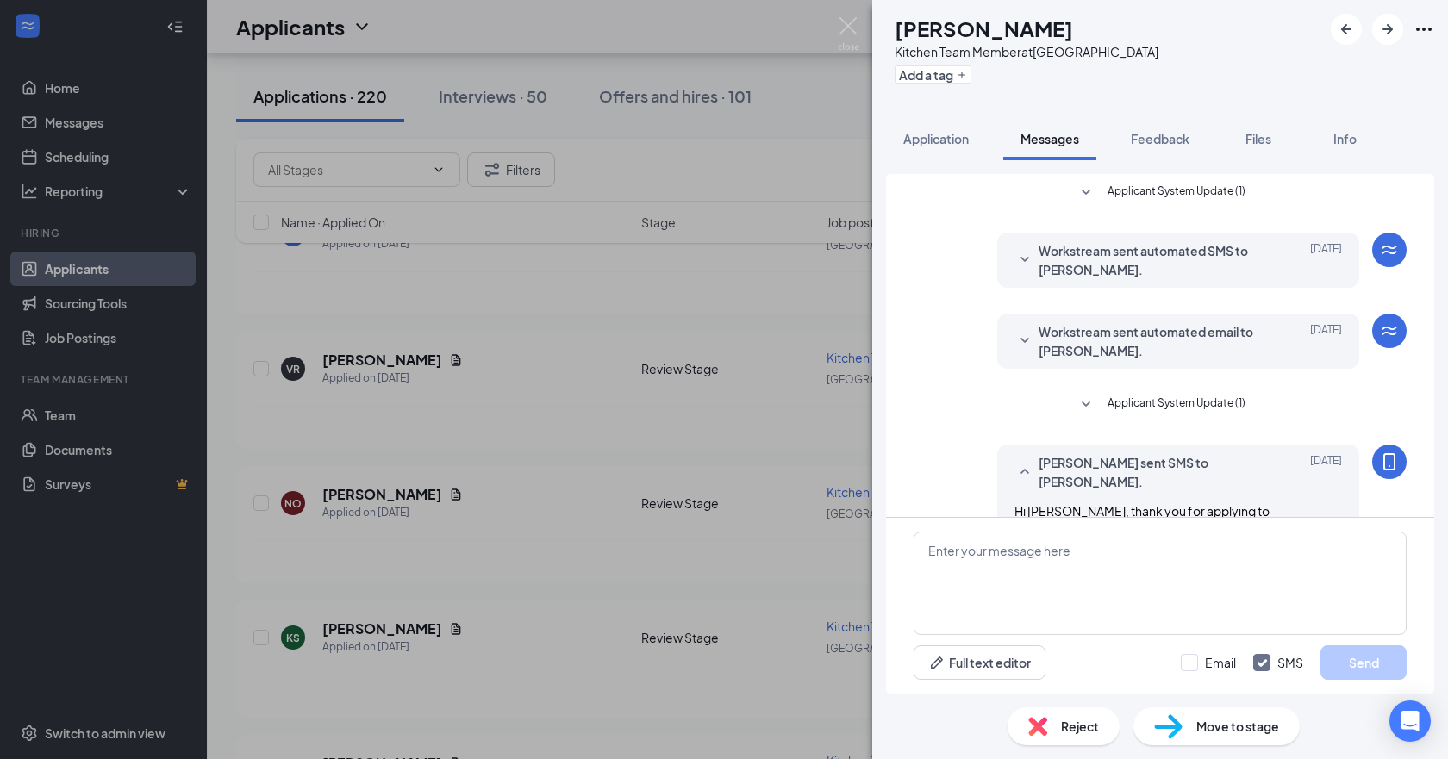
scroll to position [143, 0]
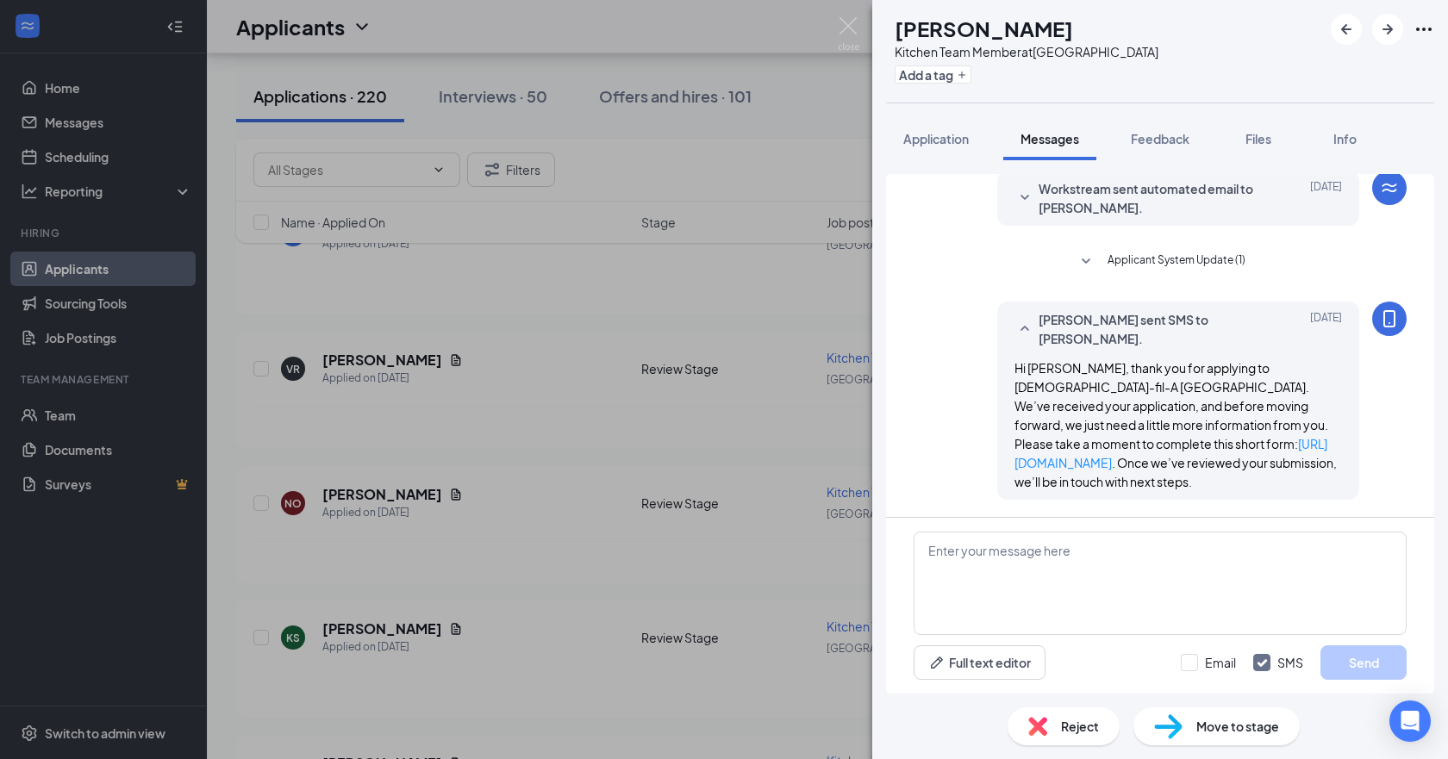
click at [721, 16] on div at bounding box center [1382, 29] width 103 height 31
click at [721, 33] on icon "ArrowLeftNew" at bounding box center [1346, 29] width 10 height 10
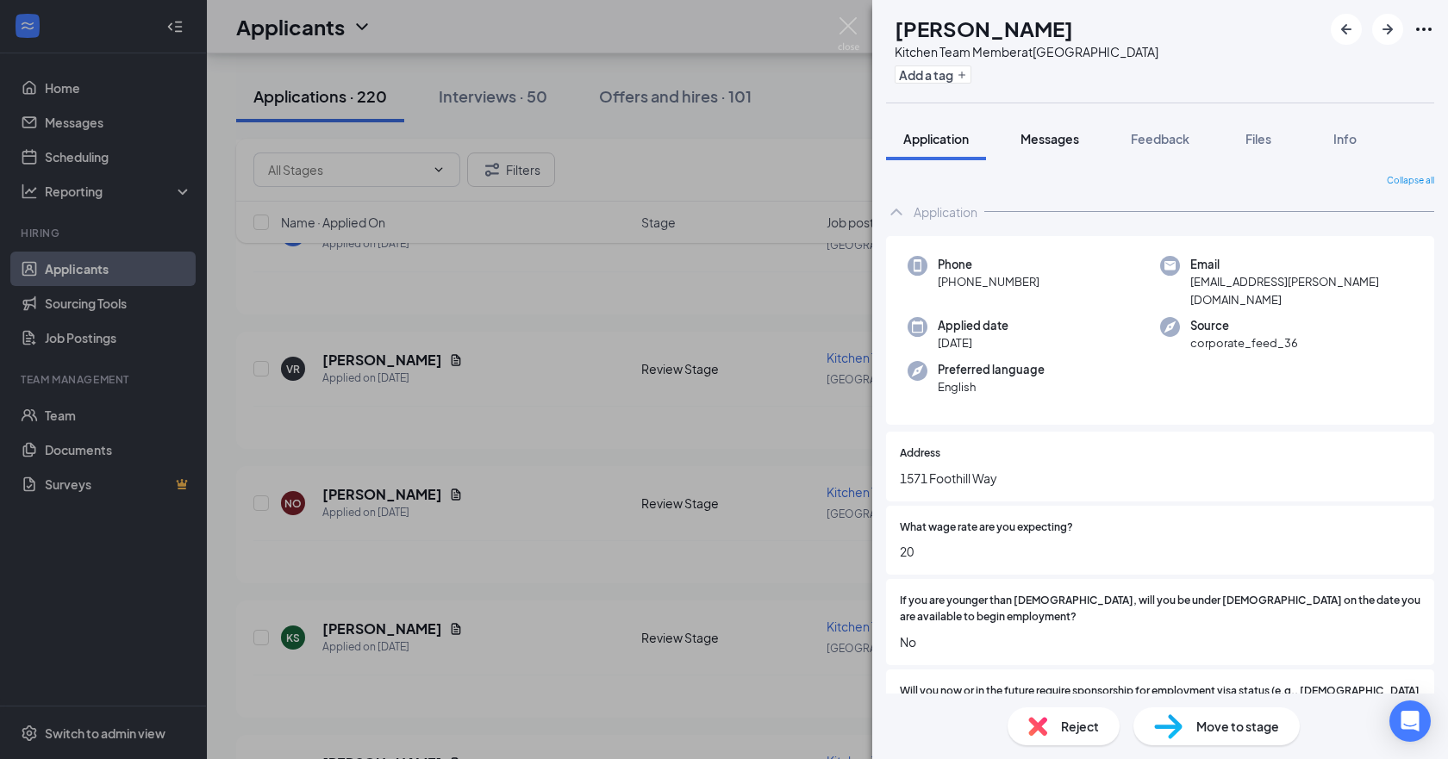
click at [721, 140] on span "Messages" at bounding box center [1050, 139] width 59 height 16
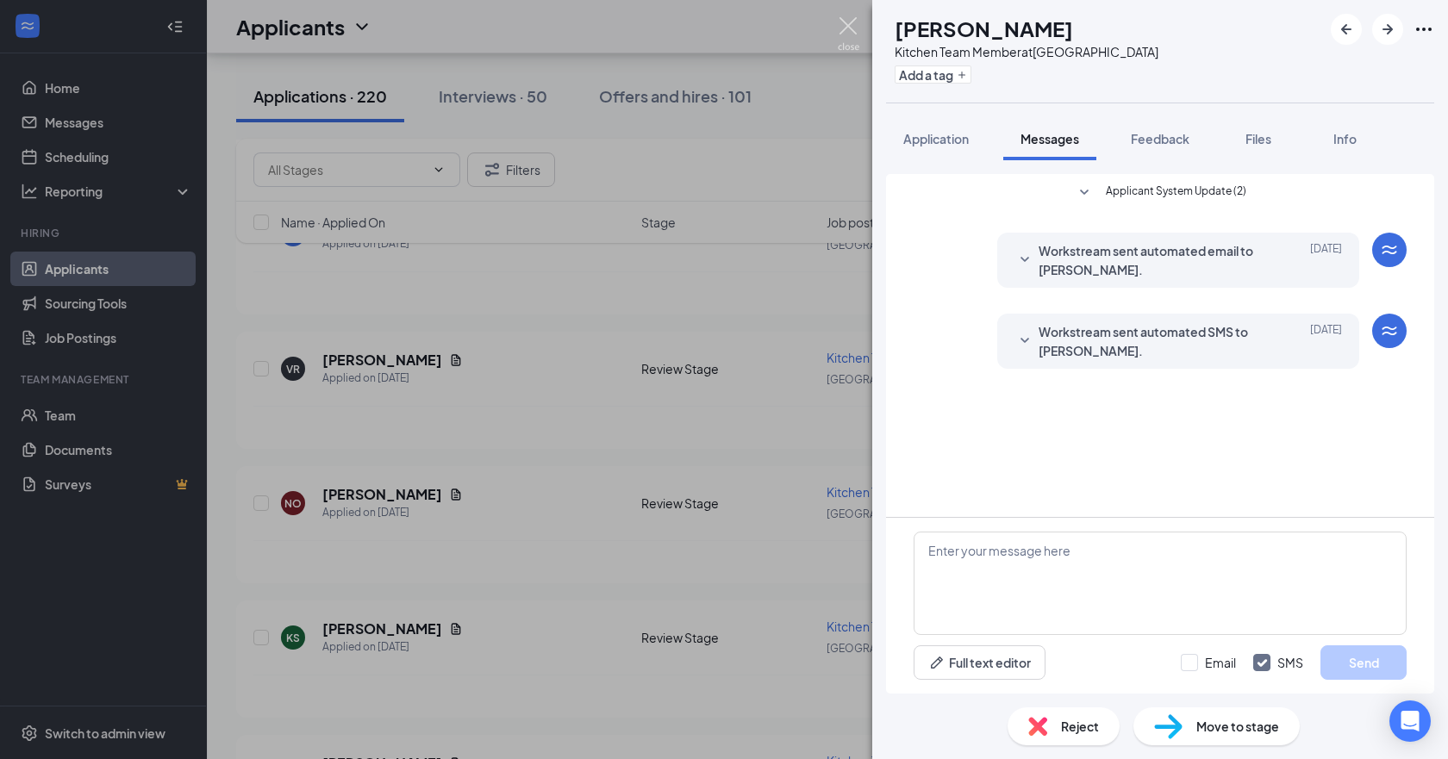
click at [721, 28] on img at bounding box center [849, 34] width 22 height 34
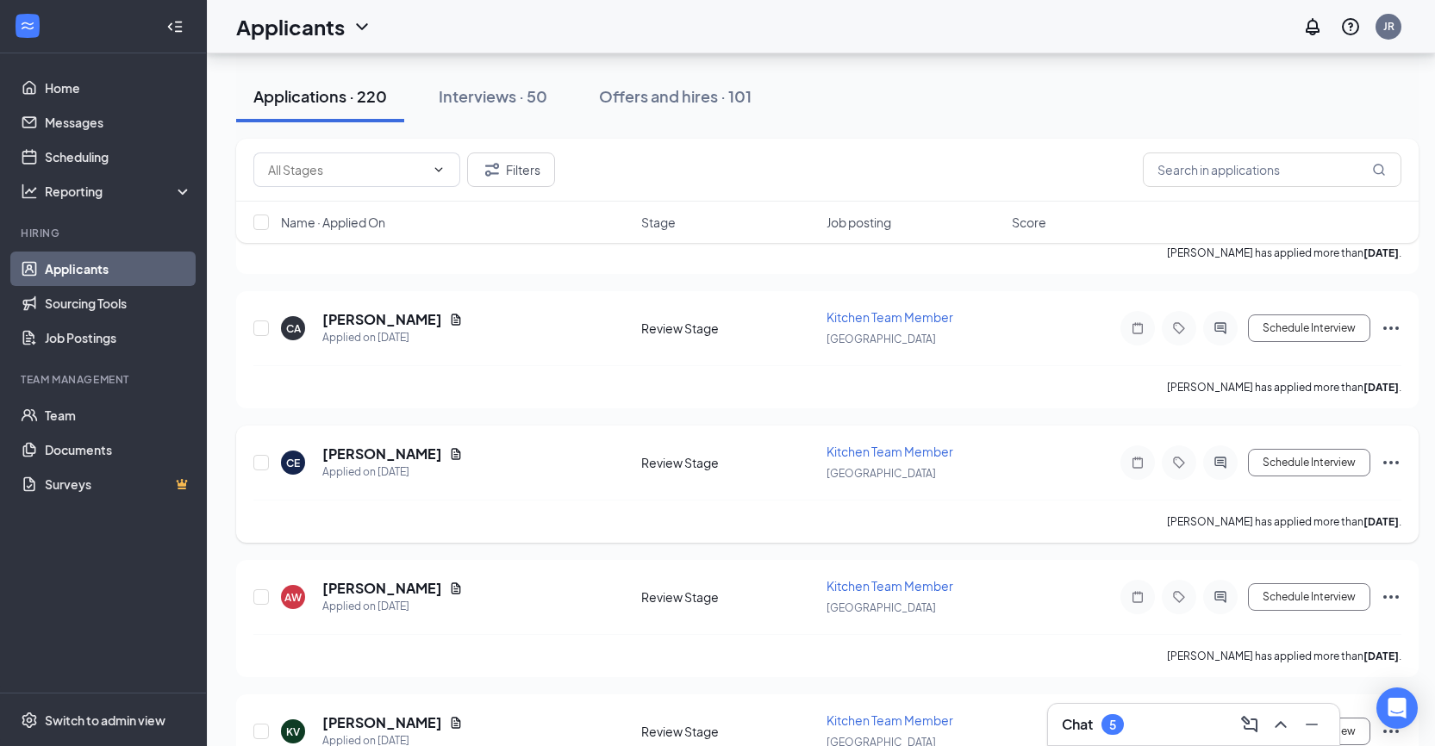
scroll to position [6181, 0]
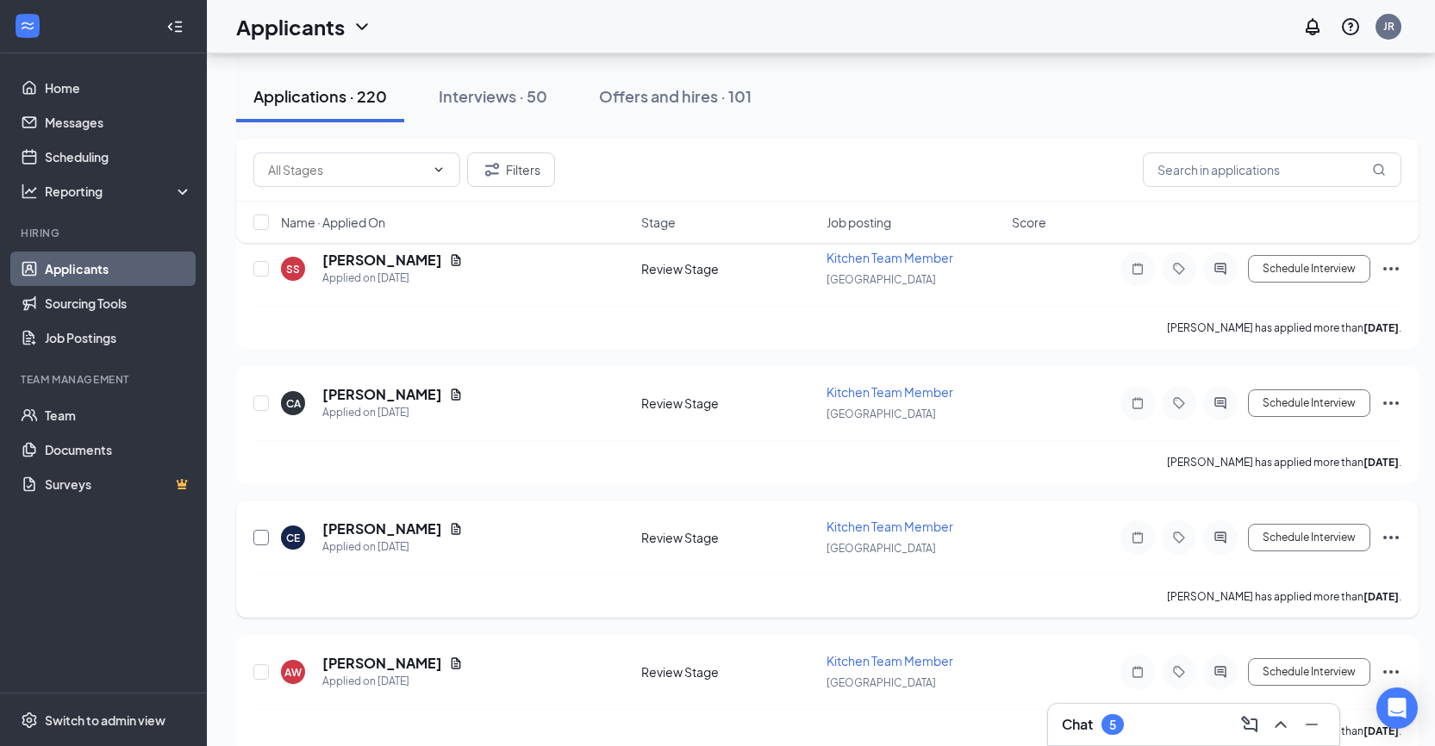
click at [255, 539] on input "checkbox" at bounding box center [261, 538] width 16 height 16
checkbox input "true"
click at [261, 396] on input "checkbox" at bounding box center [261, 404] width 16 height 16
checkbox input "true"
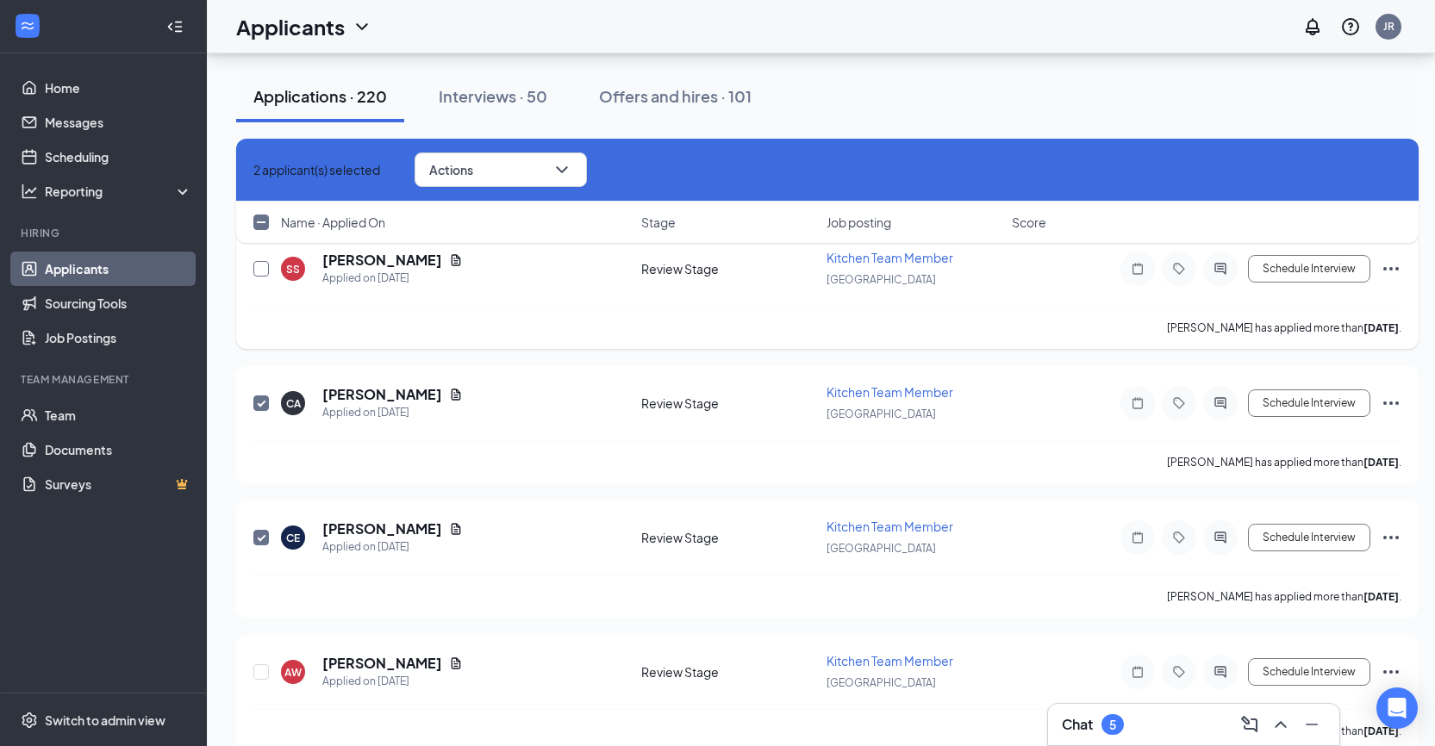
click at [262, 273] on input "checkbox" at bounding box center [261, 269] width 16 height 16
checkbox input "true"
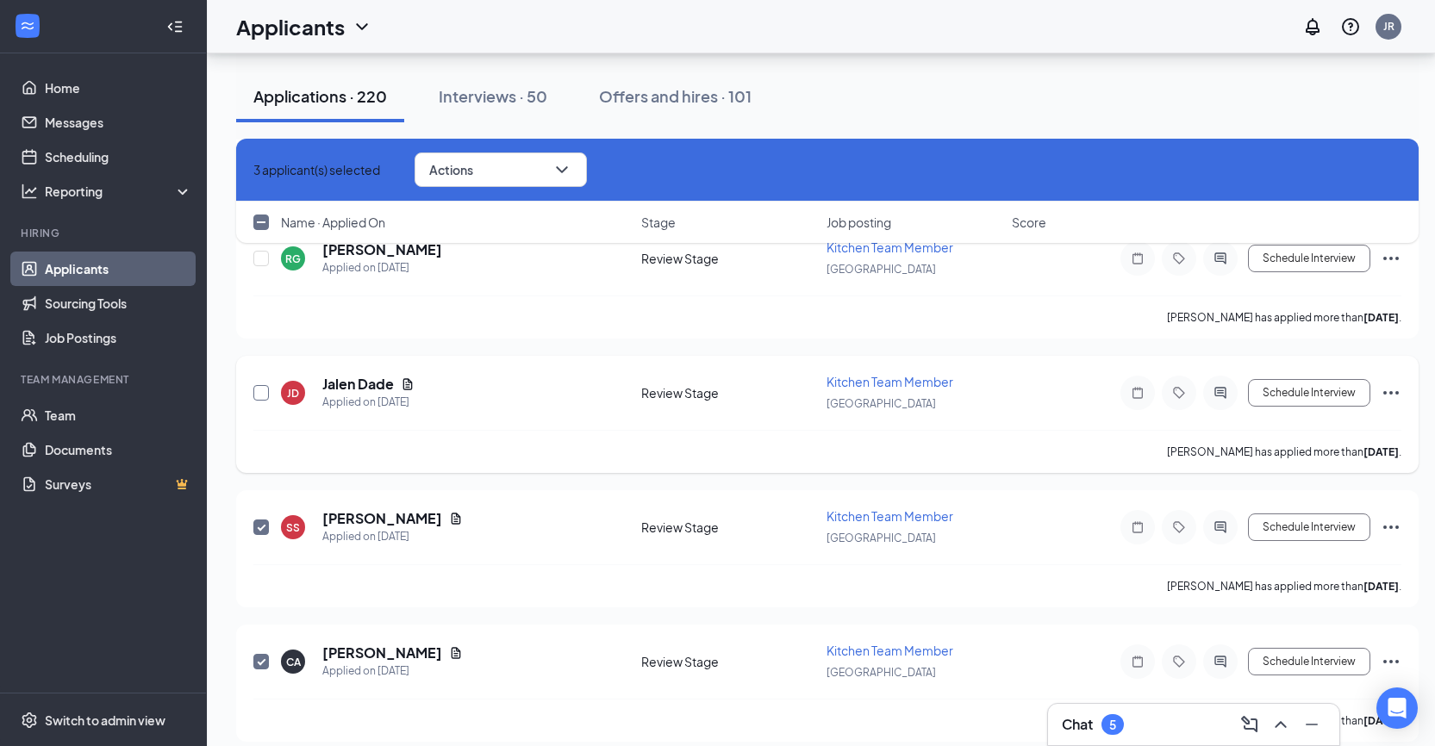
click at [261, 399] on input "checkbox" at bounding box center [261, 393] width 16 height 16
checkbox input "true"
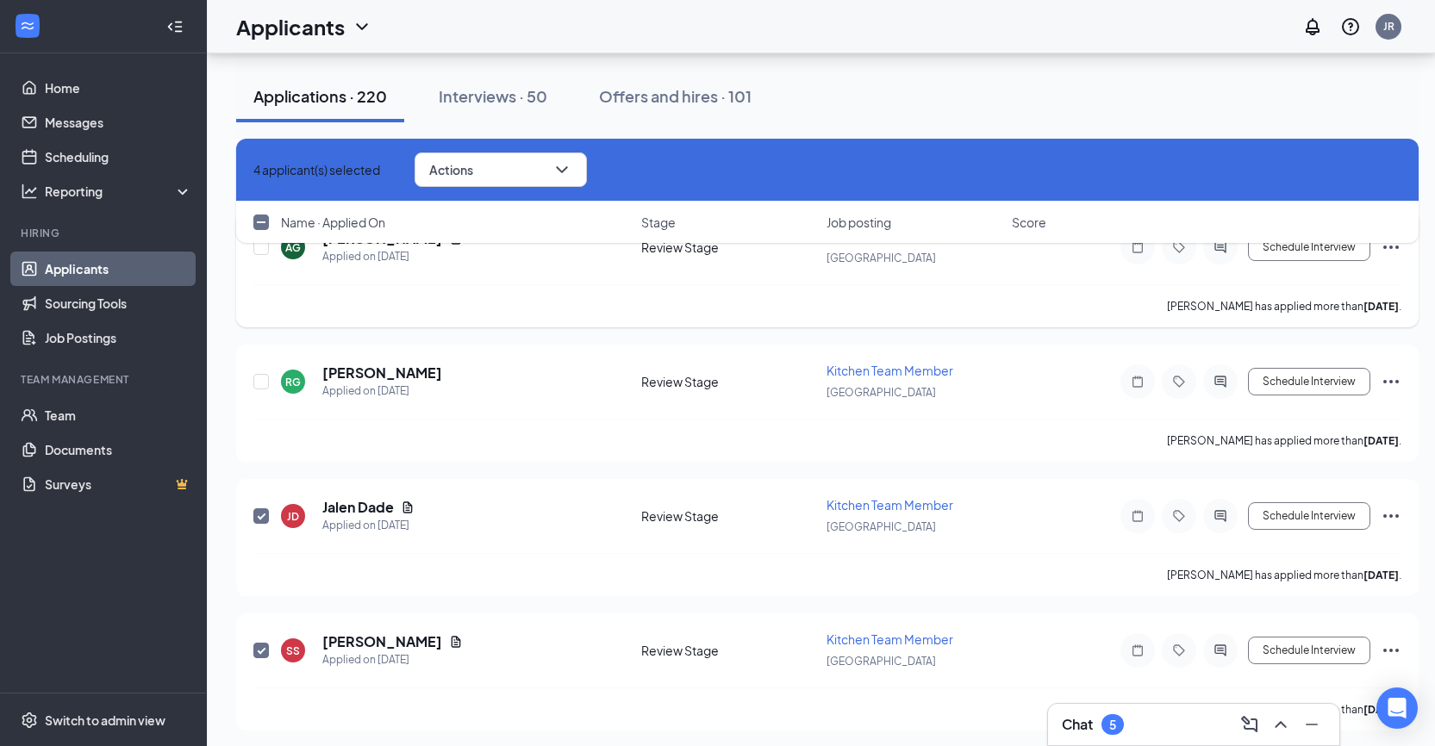
scroll to position [5750, 0]
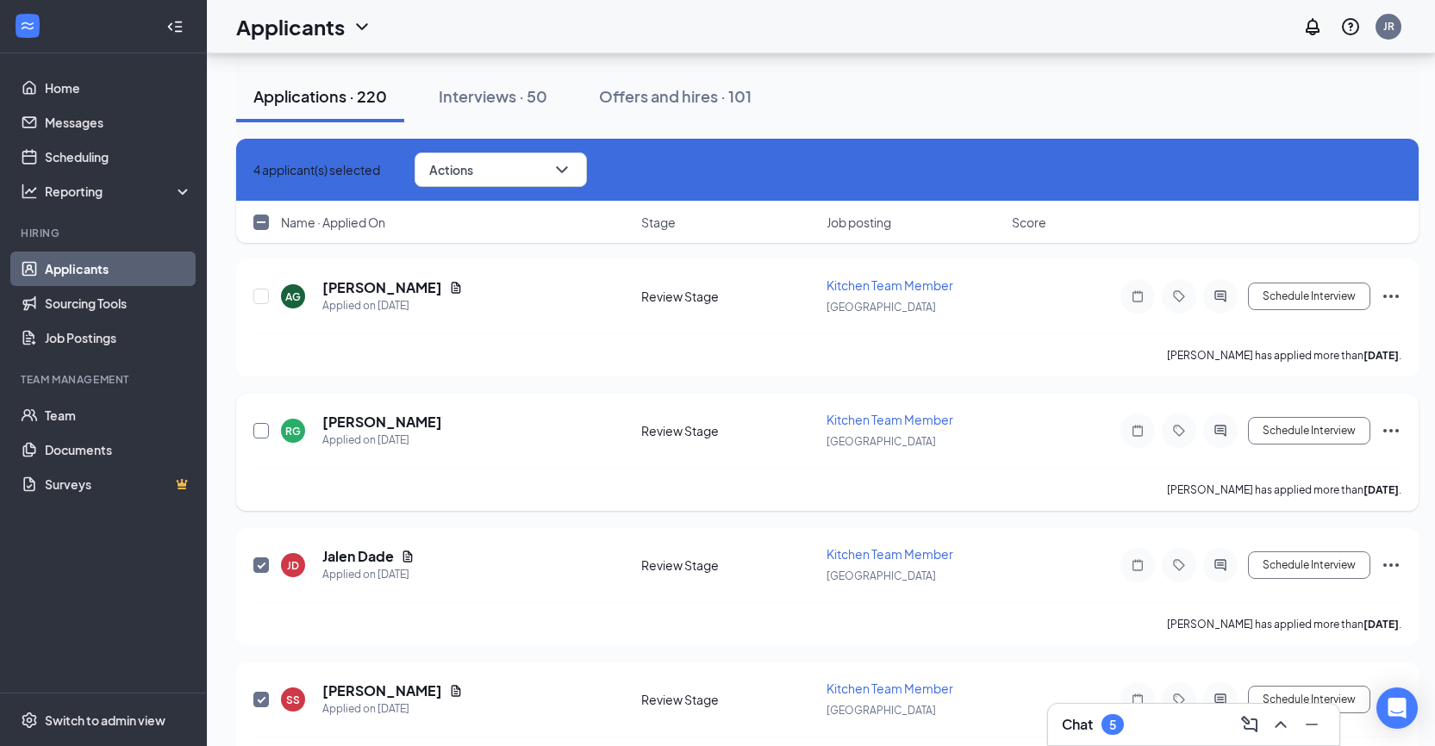
click at [259, 429] on input "checkbox" at bounding box center [261, 431] width 16 height 16
checkbox input "true"
click at [265, 295] on input "checkbox" at bounding box center [261, 297] width 16 height 16
checkbox input "true"
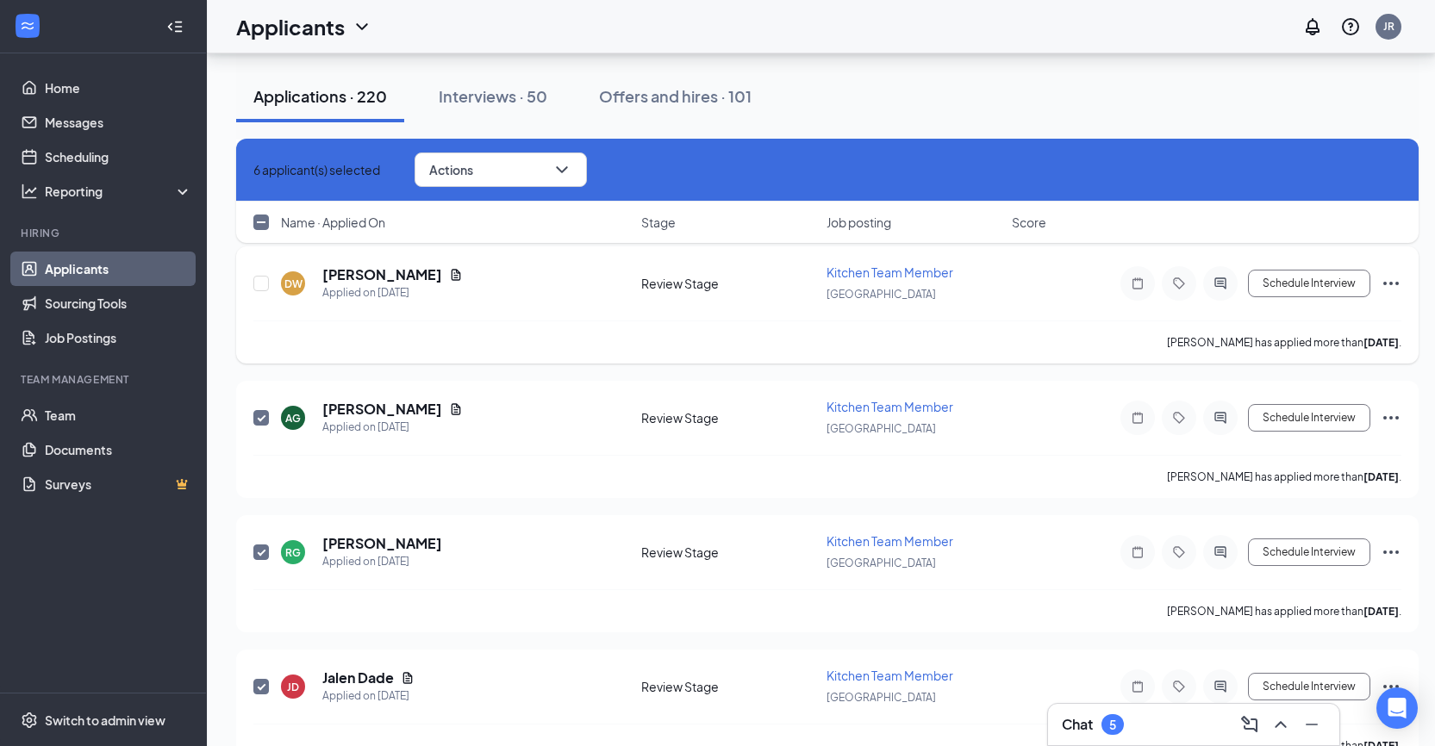
scroll to position [5577, 0]
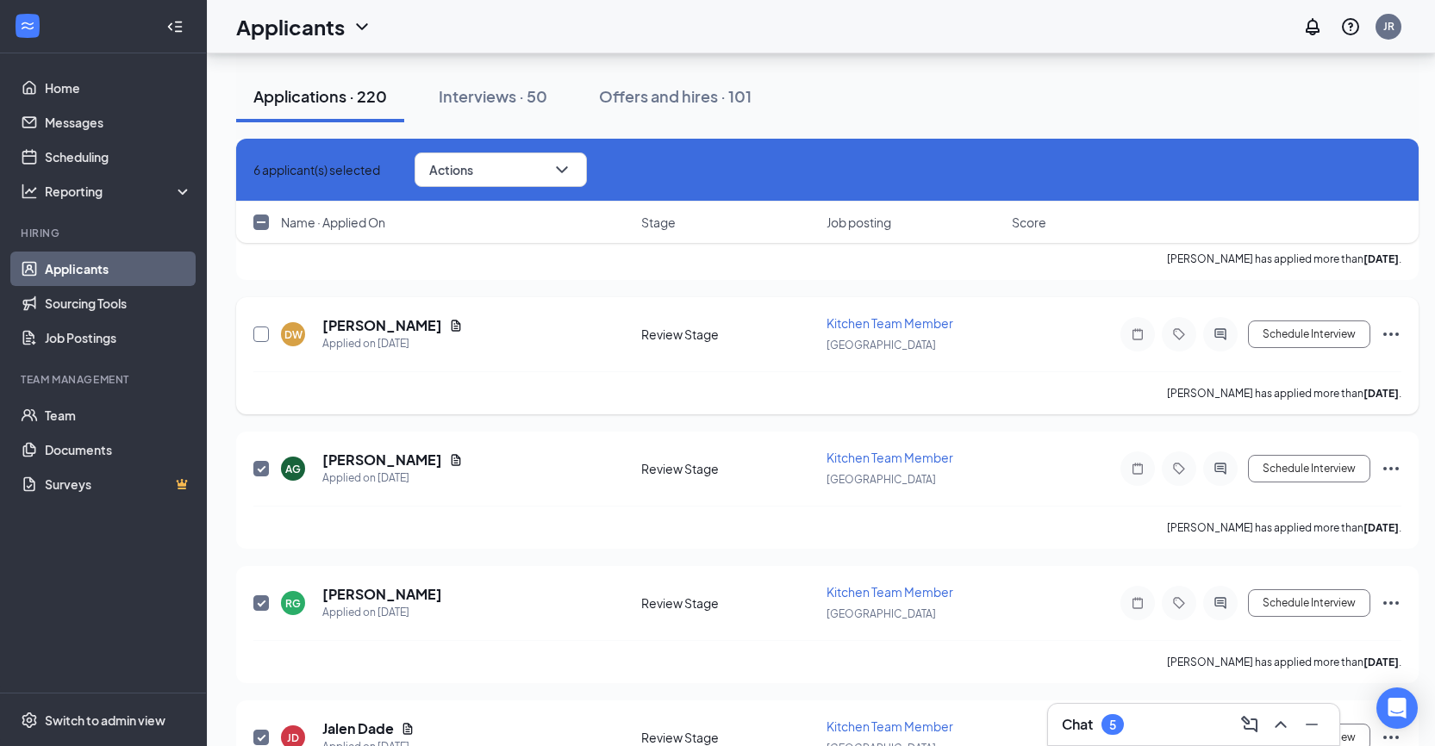
click at [263, 334] on input "checkbox" at bounding box center [261, 335] width 16 height 16
checkbox input "true"
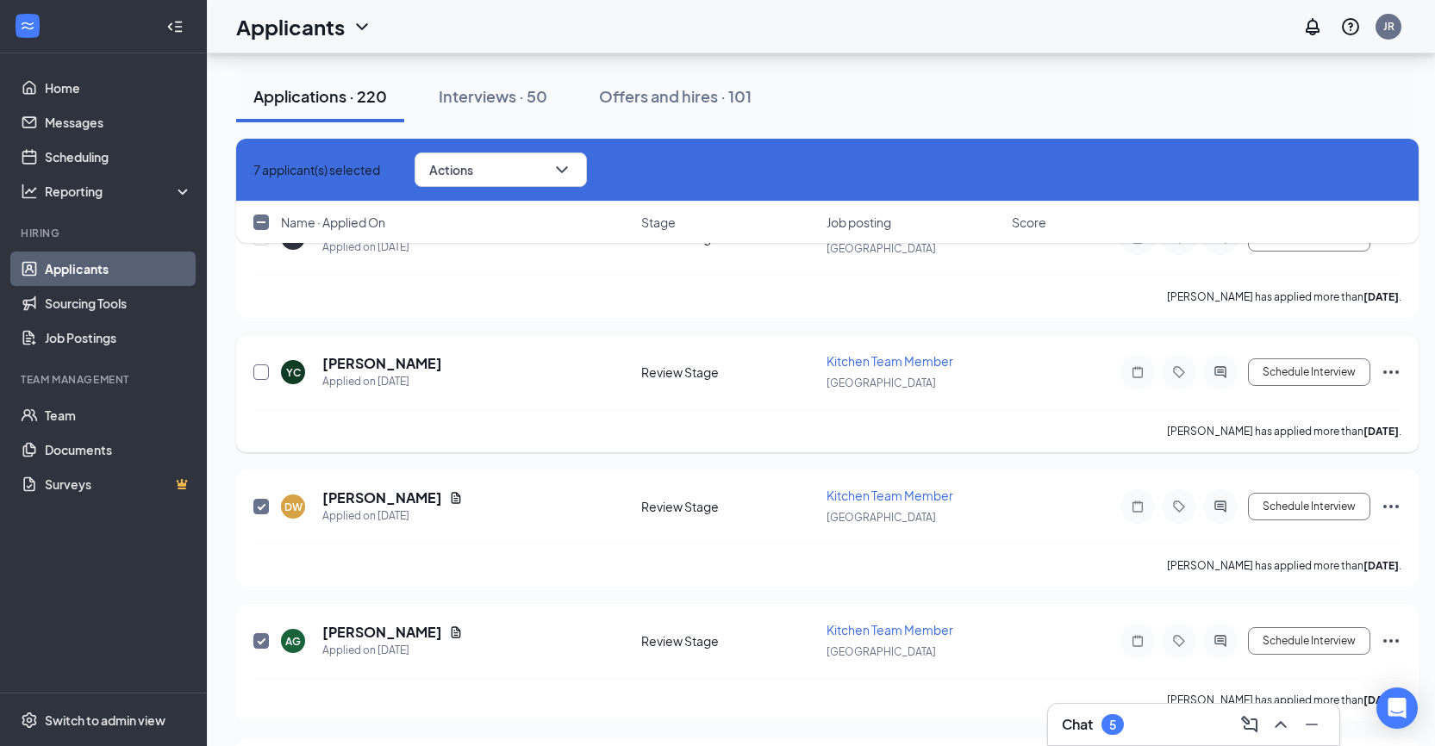
click at [257, 375] on input "checkbox" at bounding box center [261, 373] width 16 height 16
checkbox input "true"
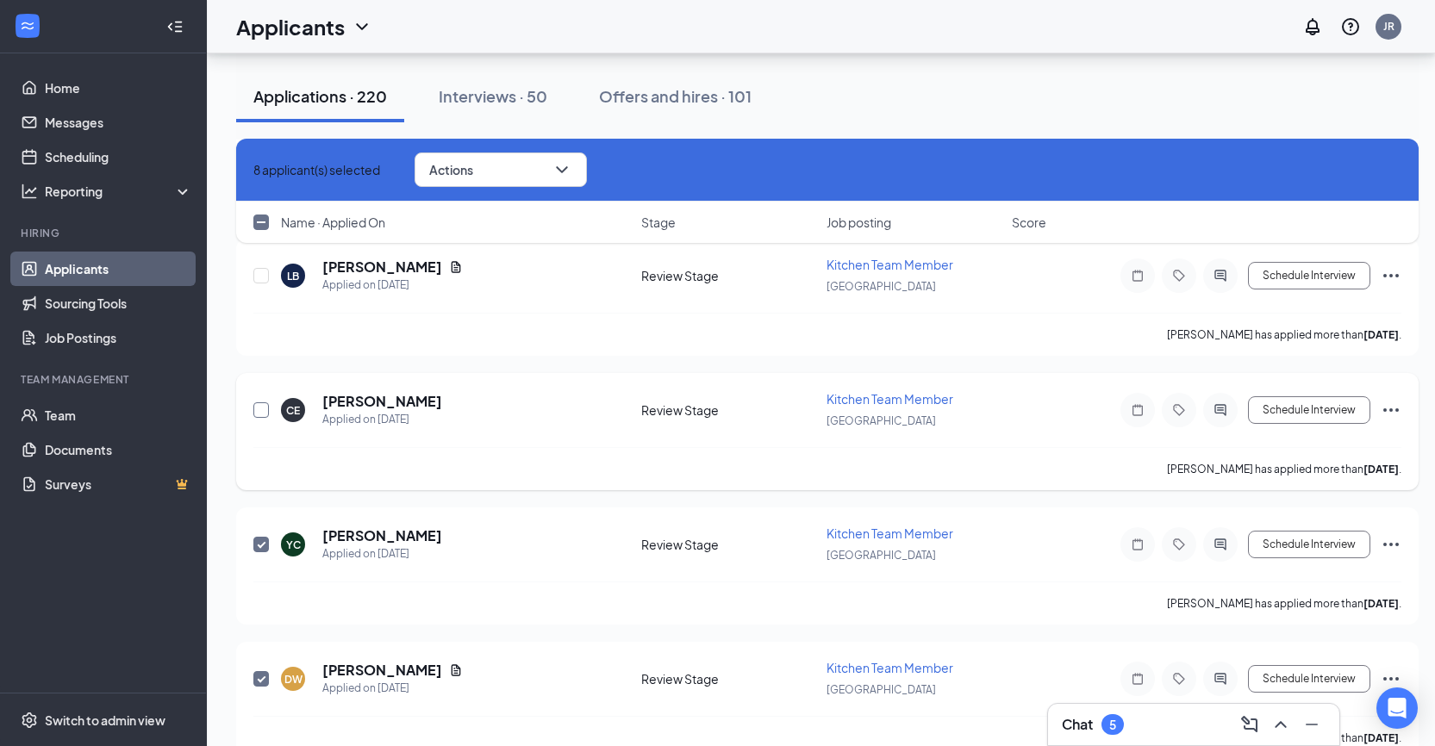
click at [258, 410] on input "checkbox" at bounding box center [261, 411] width 16 height 16
checkbox input "true"
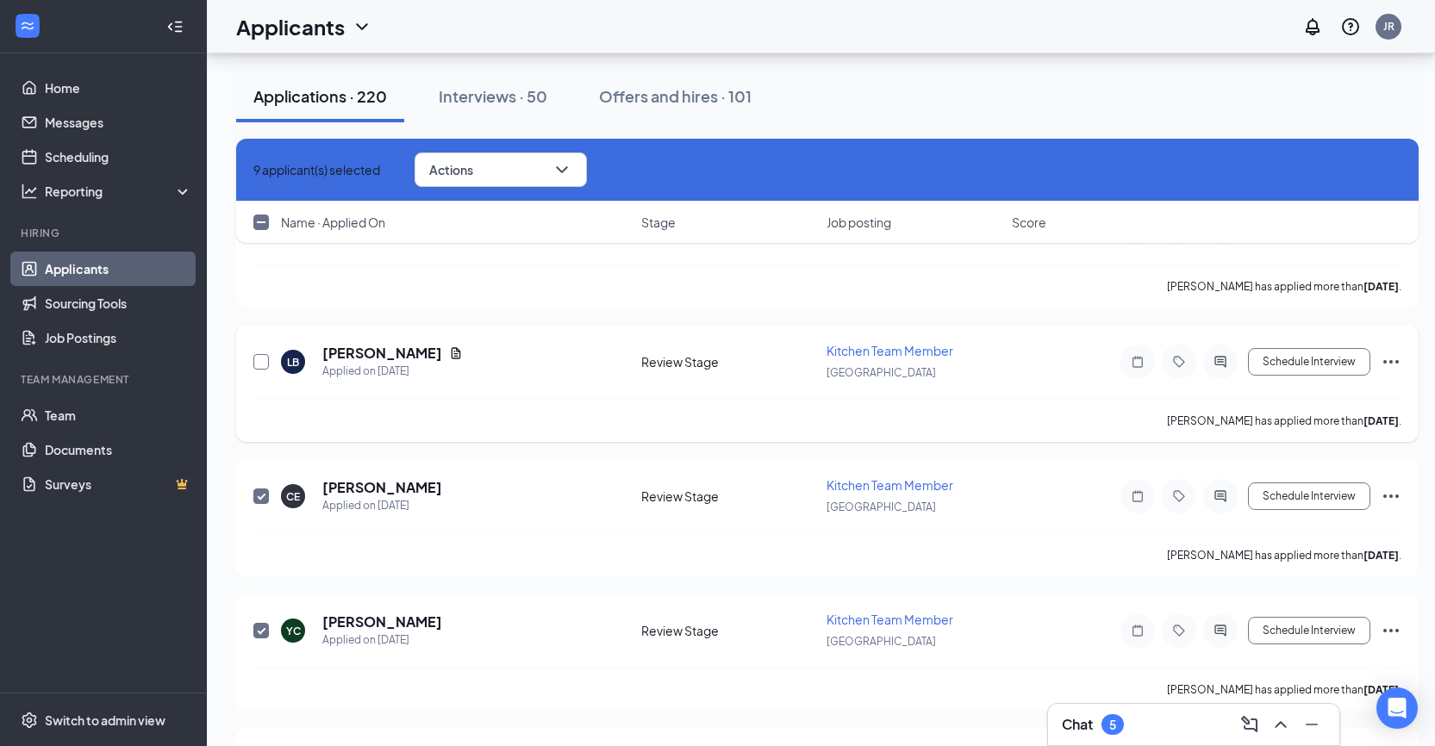
click at [264, 362] on input "checkbox" at bounding box center [261, 362] width 16 height 16
checkbox input "true"
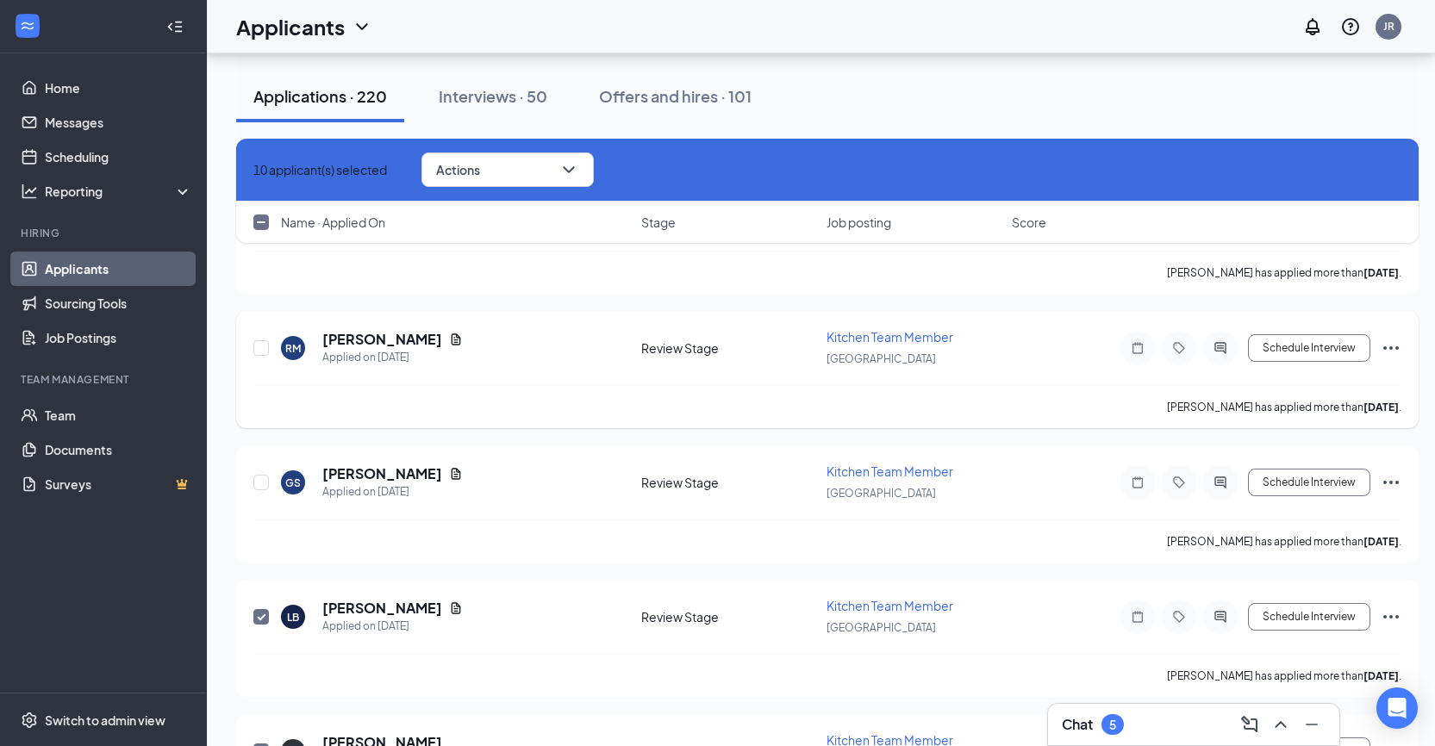
scroll to position [4888, 0]
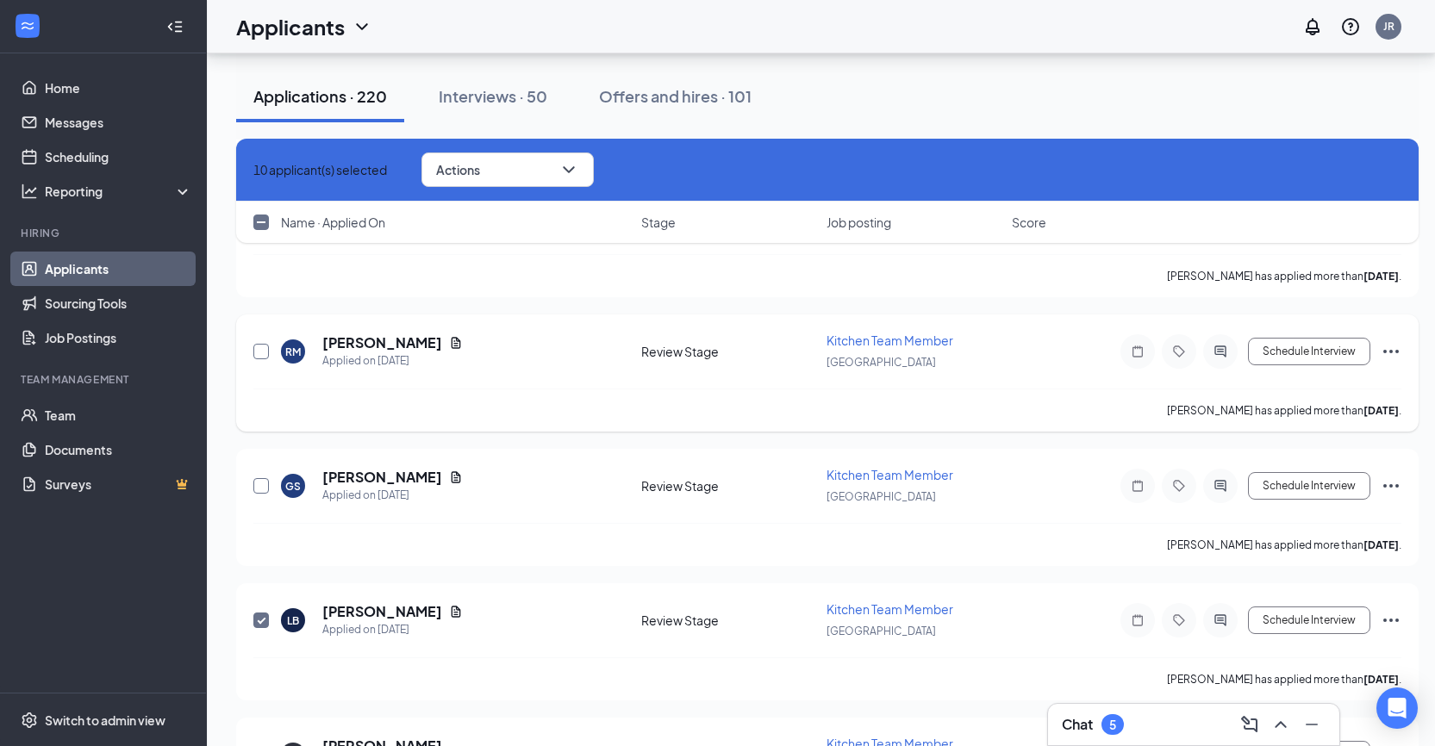
drag, startPoint x: 263, startPoint y: 482, endPoint x: 266, endPoint y: 359, distance: 123.3
click at [263, 480] on input "checkbox" at bounding box center [261, 486] width 16 height 16
checkbox input "true"
click at [261, 351] on input "checkbox" at bounding box center [261, 352] width 16 height 16
checkbox input "true"
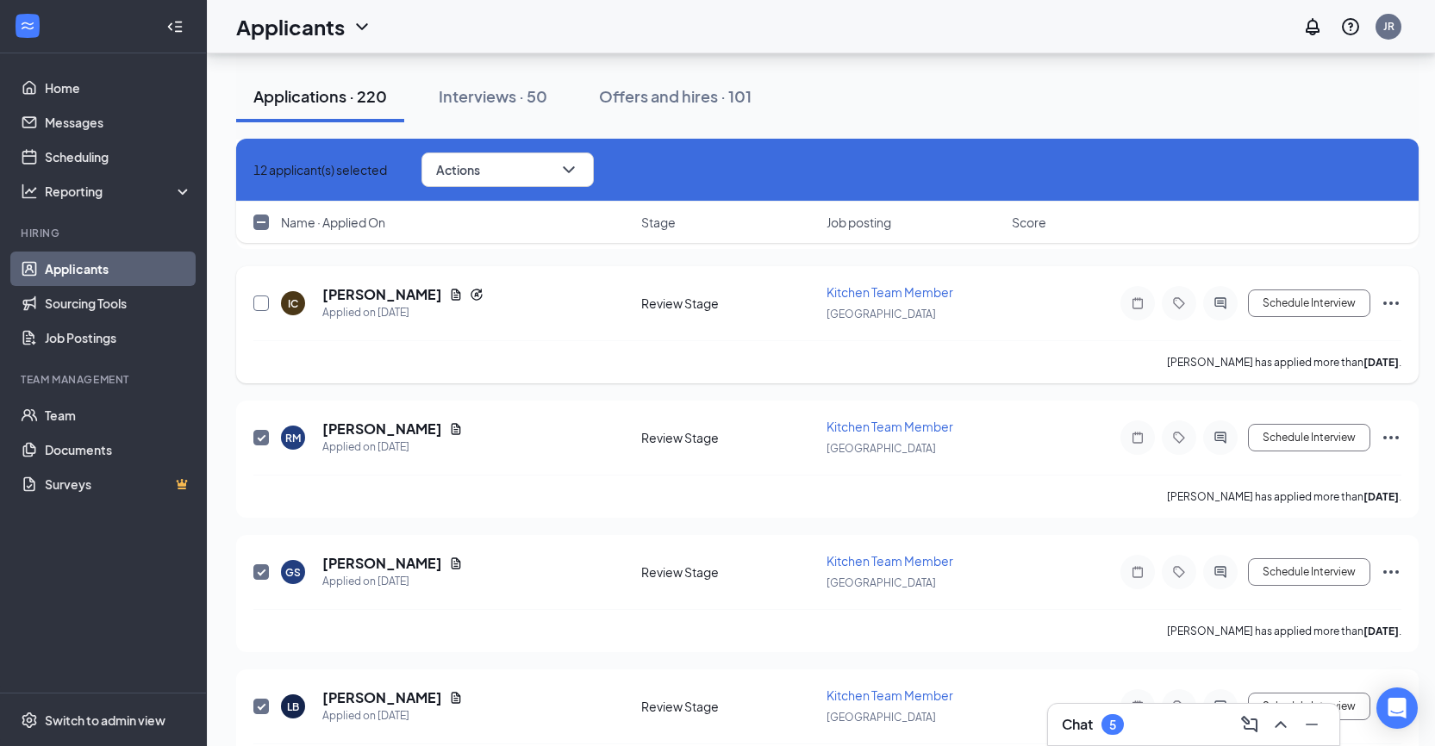
click at [259, 302] on input "checkbox" at bounding box center [261, 304] width 16 height 16
checkbox input "true"
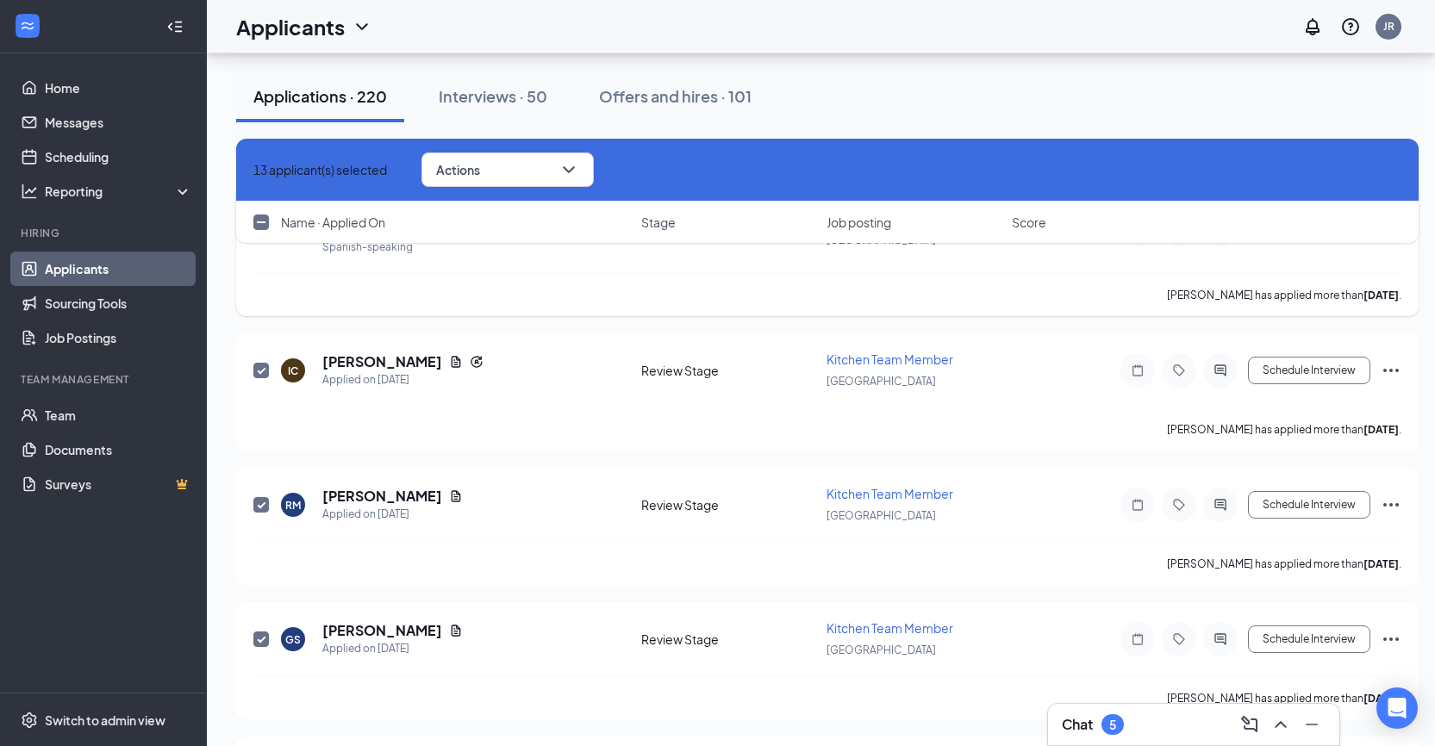
scroll to position [4629, 0]
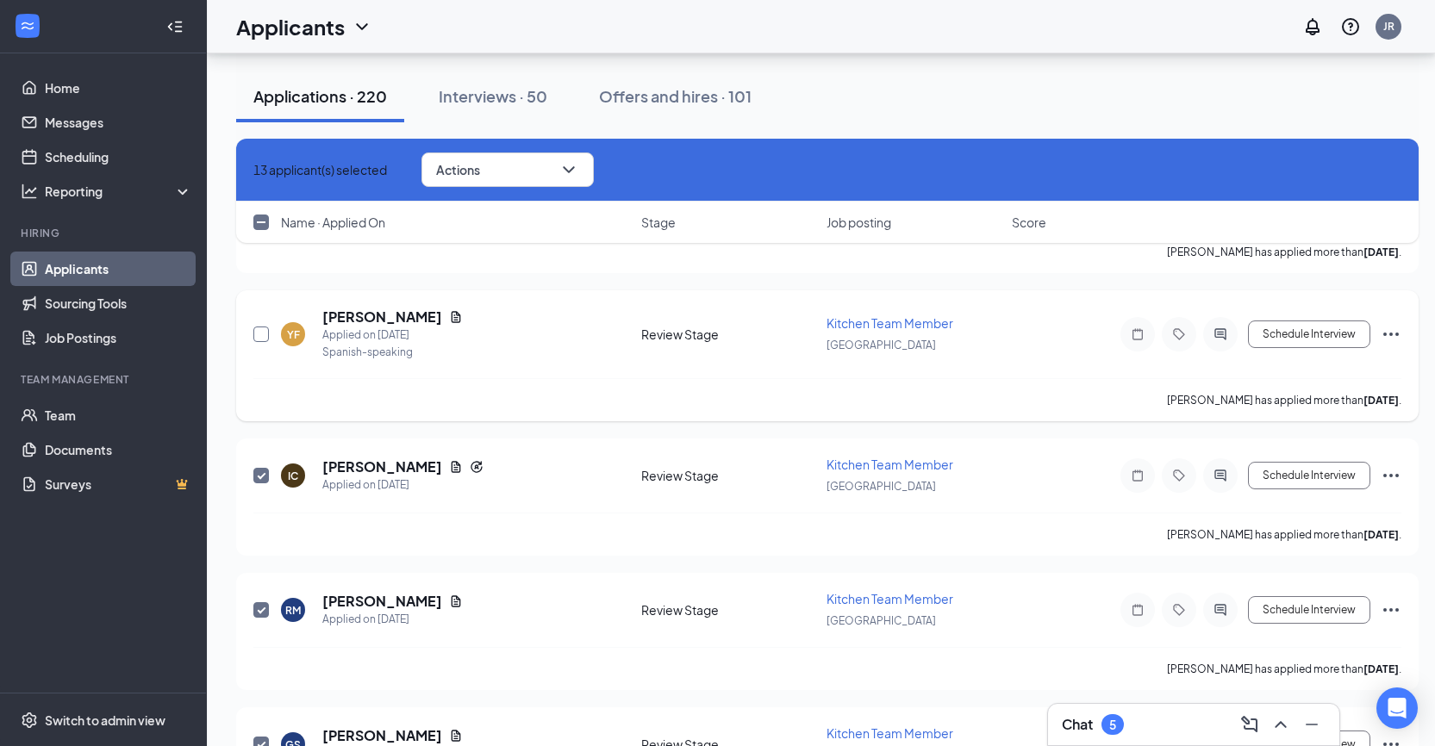
click at [260, 334] on input "checkbox" at bounding box center [261, 335] width 16 height 16
checkbox input "true"
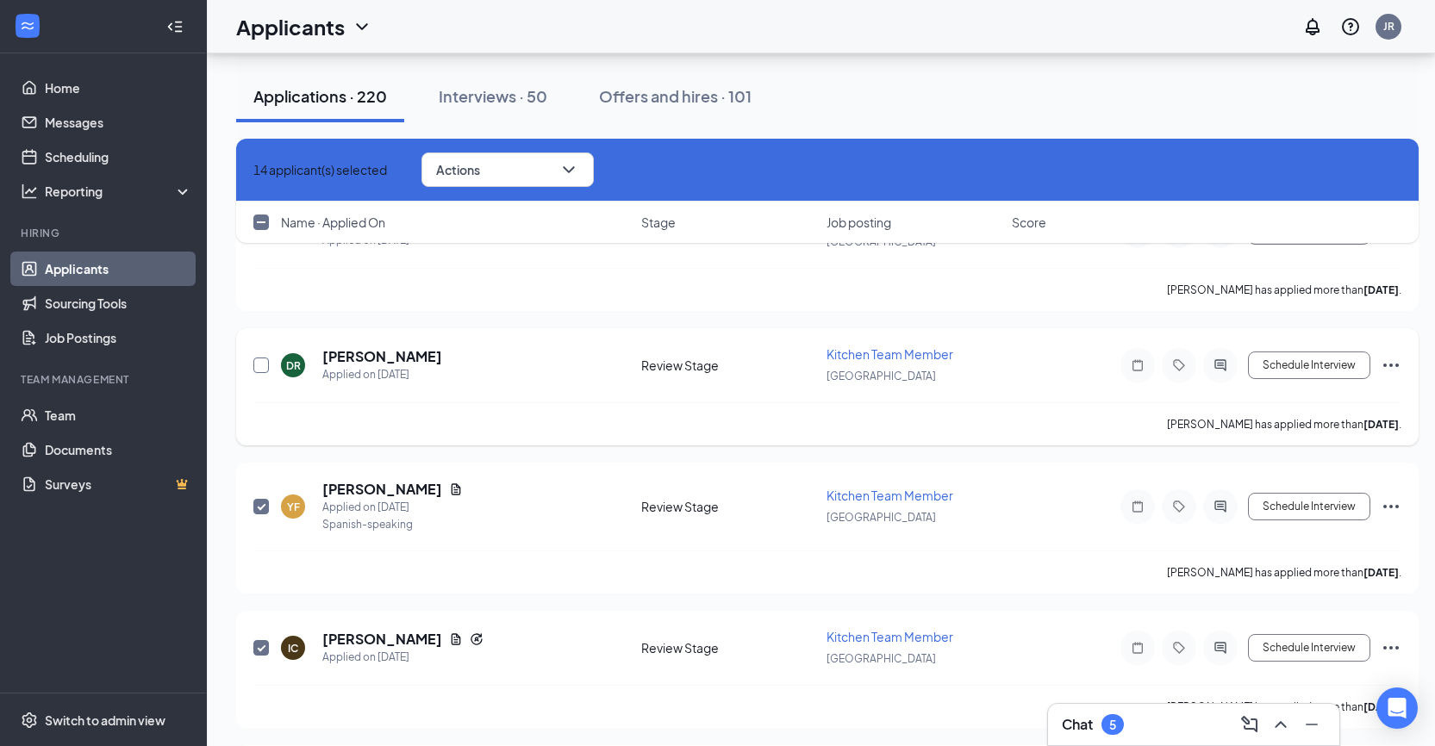
click at [265, 365] on input "checkbox" at bounding box center [261, 366] width 16 height 16
checkbox input "true"
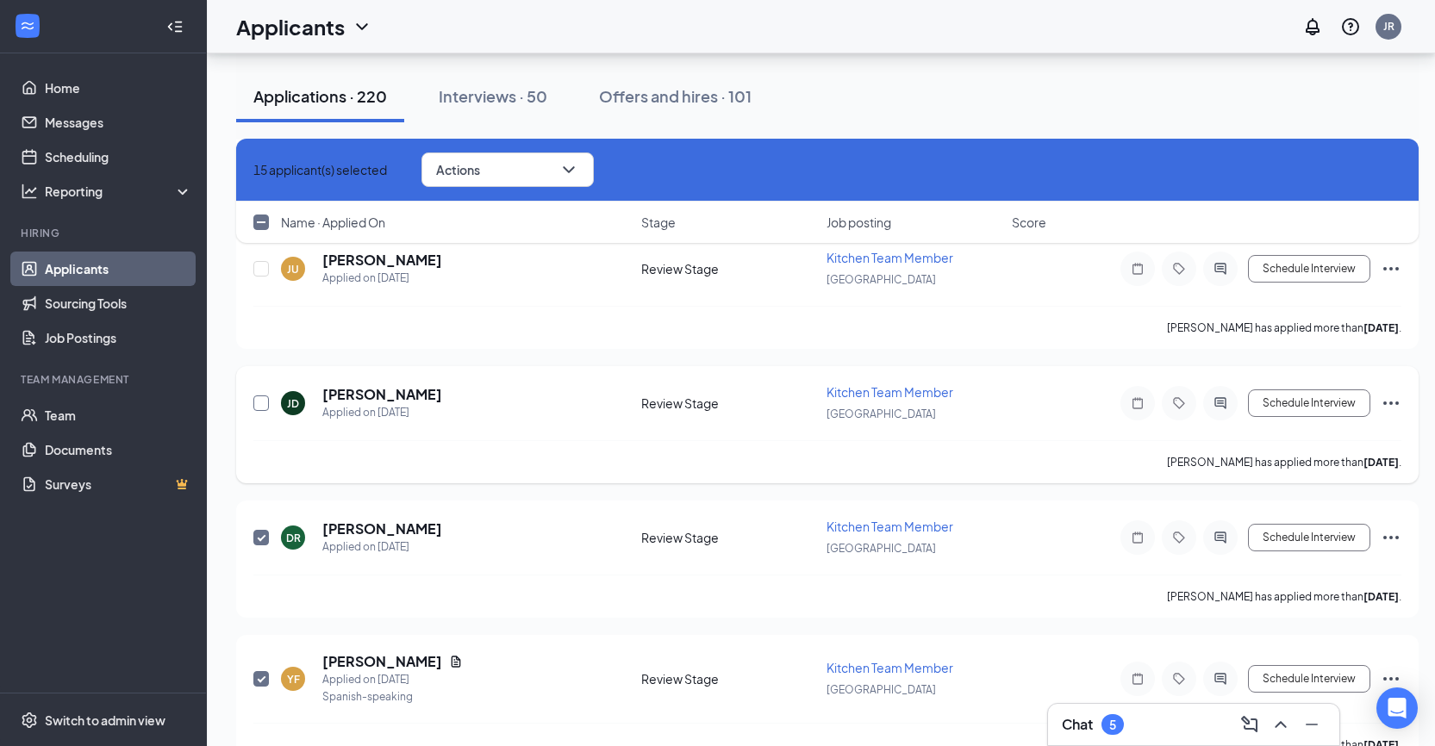
click at [261, 400] on input "checkbox" at bounding box center [261, 404] width 16 height 16
checkbox input "true"
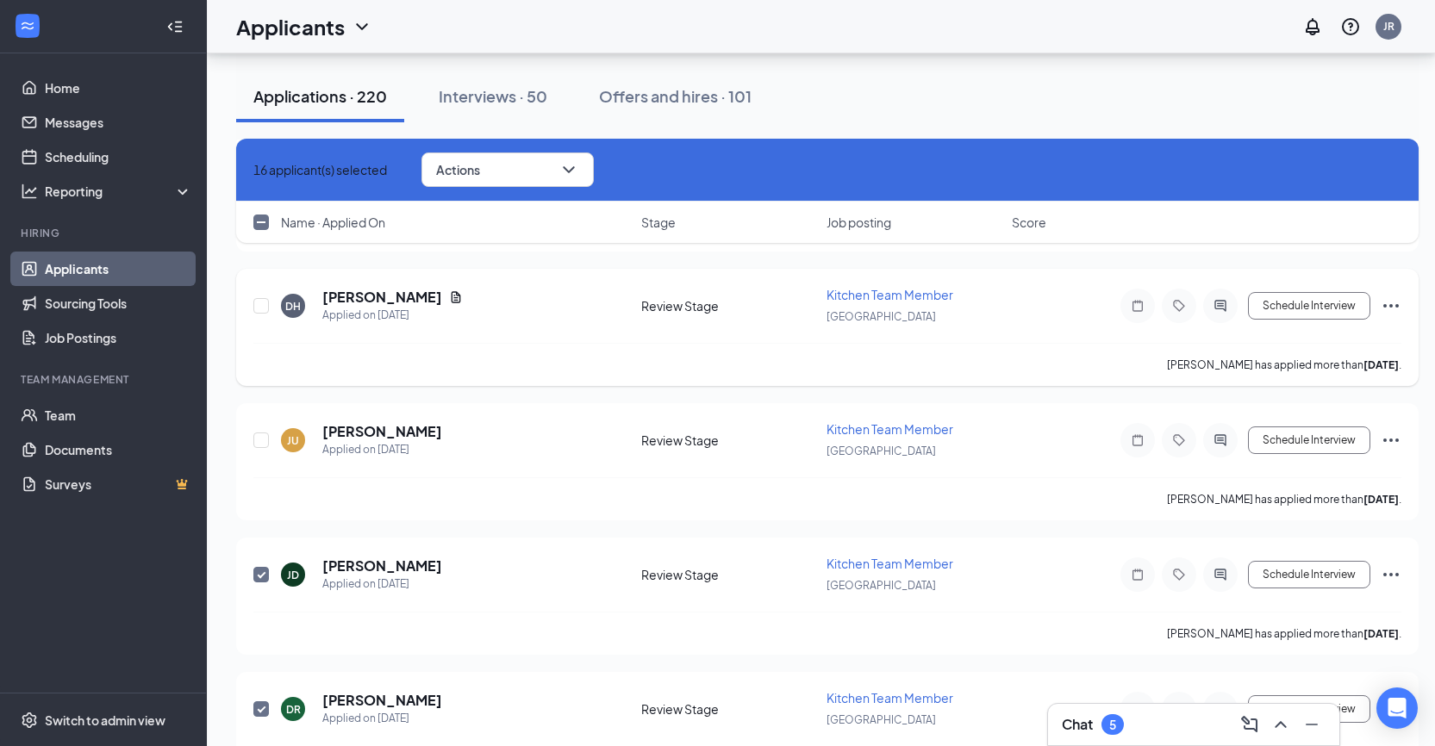
scroll to position [4112, 0]
click at [266, 439] on input "checkbox" at bounding box center [261, 442] width 16 height 16
checkbox input "true"
click at [264, 306] on input "checkbox" at bounding box center [261, 307] width 16 height 16
checkbox input "true"
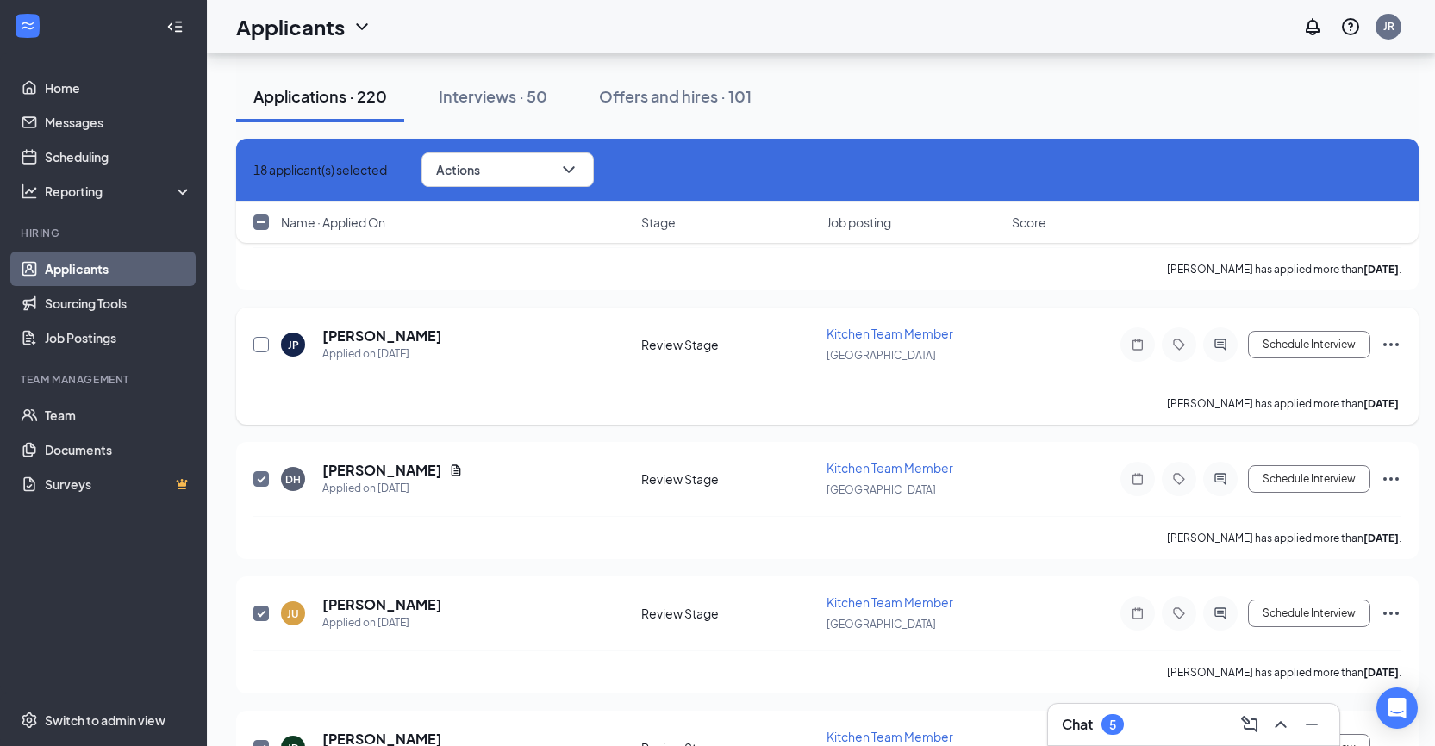
click at [262, 346] on input "checkbox" at bounding box center [261, 345] width 16 height 16
checkbox input "true"
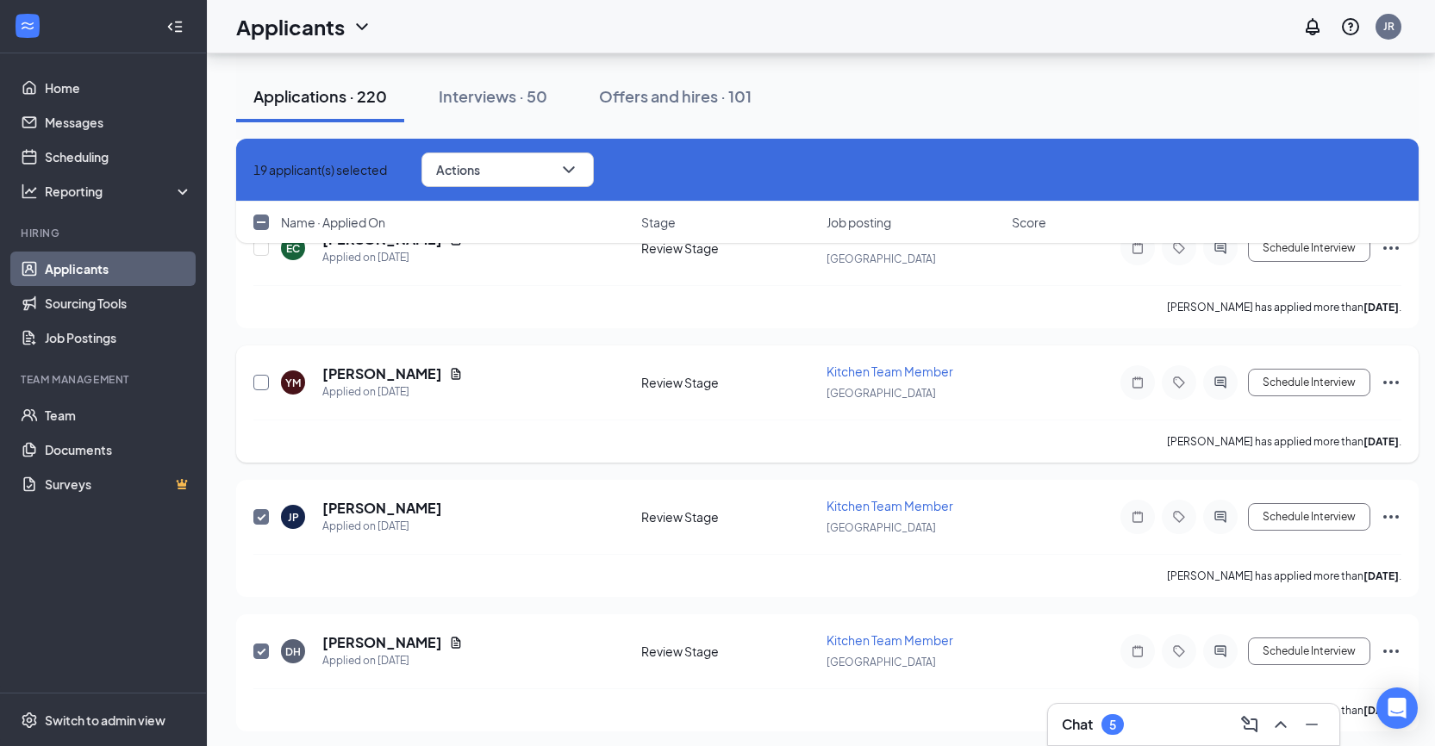
drag, startPoint x: 261, startPoint y: 386, endPoint x: 316, endPoint y: 365, distance: 58.9
click at [262, 386] on input "checkbox" at bounding box center [261, 383] width 16 height 16
checkbox input "true"
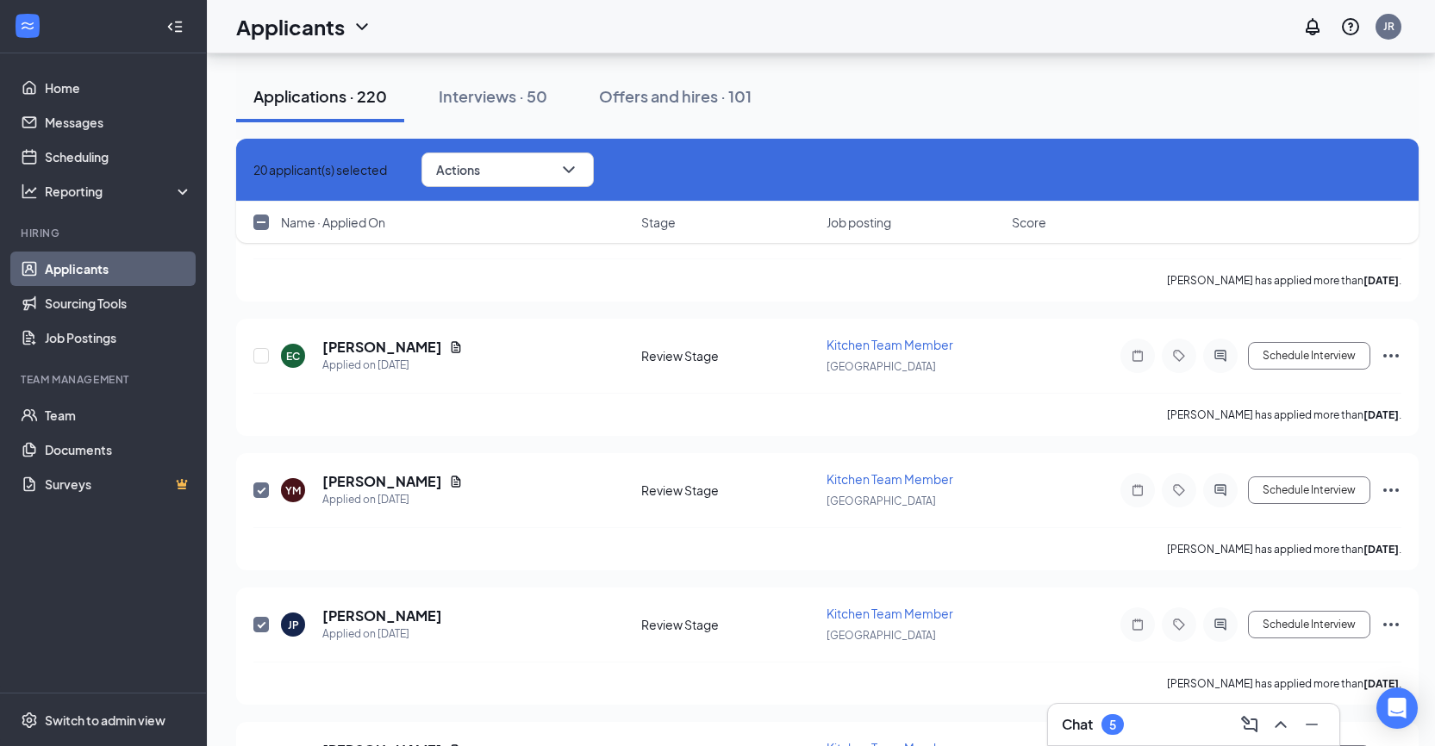
scroll to position [3595, 0]
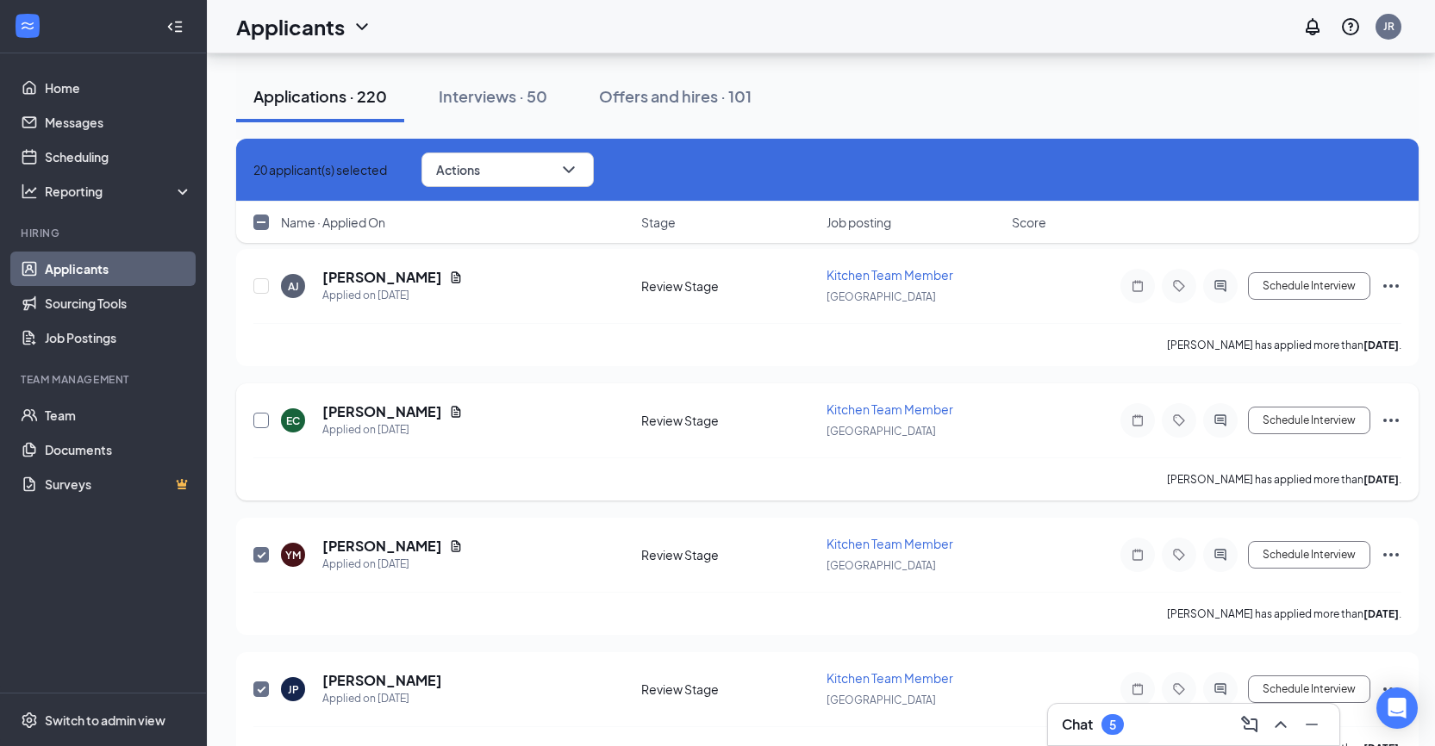
click at [268, 419] on input "checkbox" at bounding box center [261, 421] width 16 height 16
checkbox input "true"
click at [257, 286] on input "checkbox" at bounding box center [261, 286] width 16 height 16
checkbox input "true"
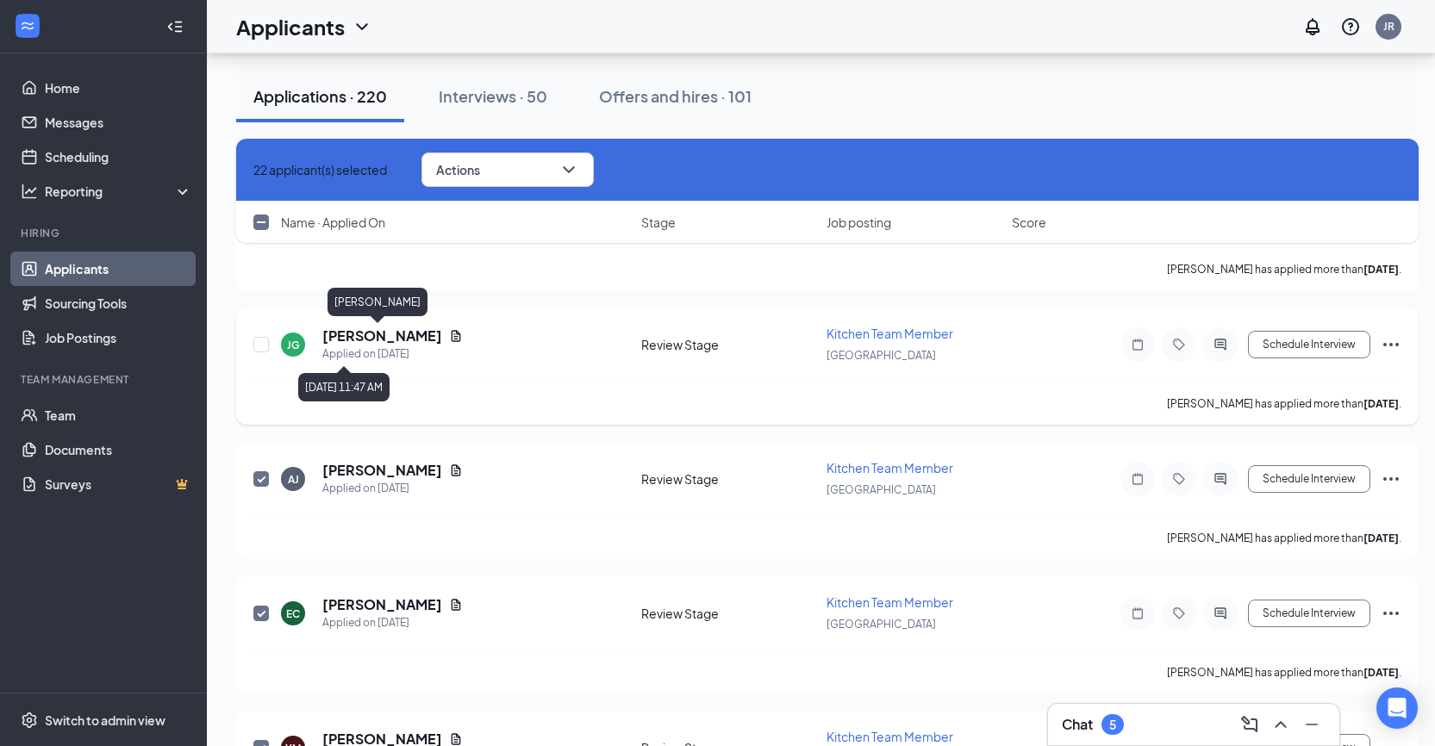
scroll to position [3336, 0]
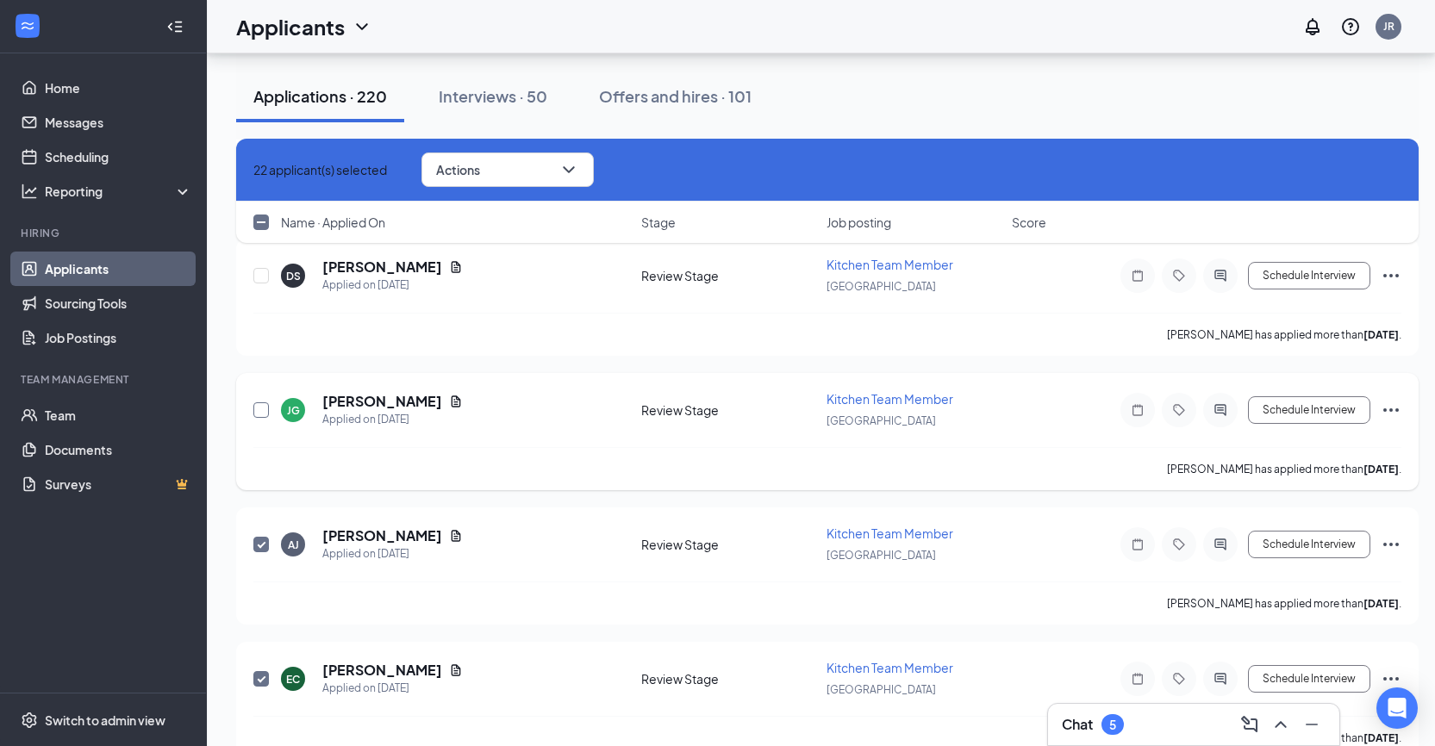
click at [265, 410] on input "checkbox" at bounding box center [261, 411] width 16 height 16
checkbox input "true"
click at [269, 275] on div at bounding box center [261, 276] width 17 height 40
click at [262, 277] on input "checkbox" at bounding box center [261, 276] width 16 height 16
checkbox input "true"
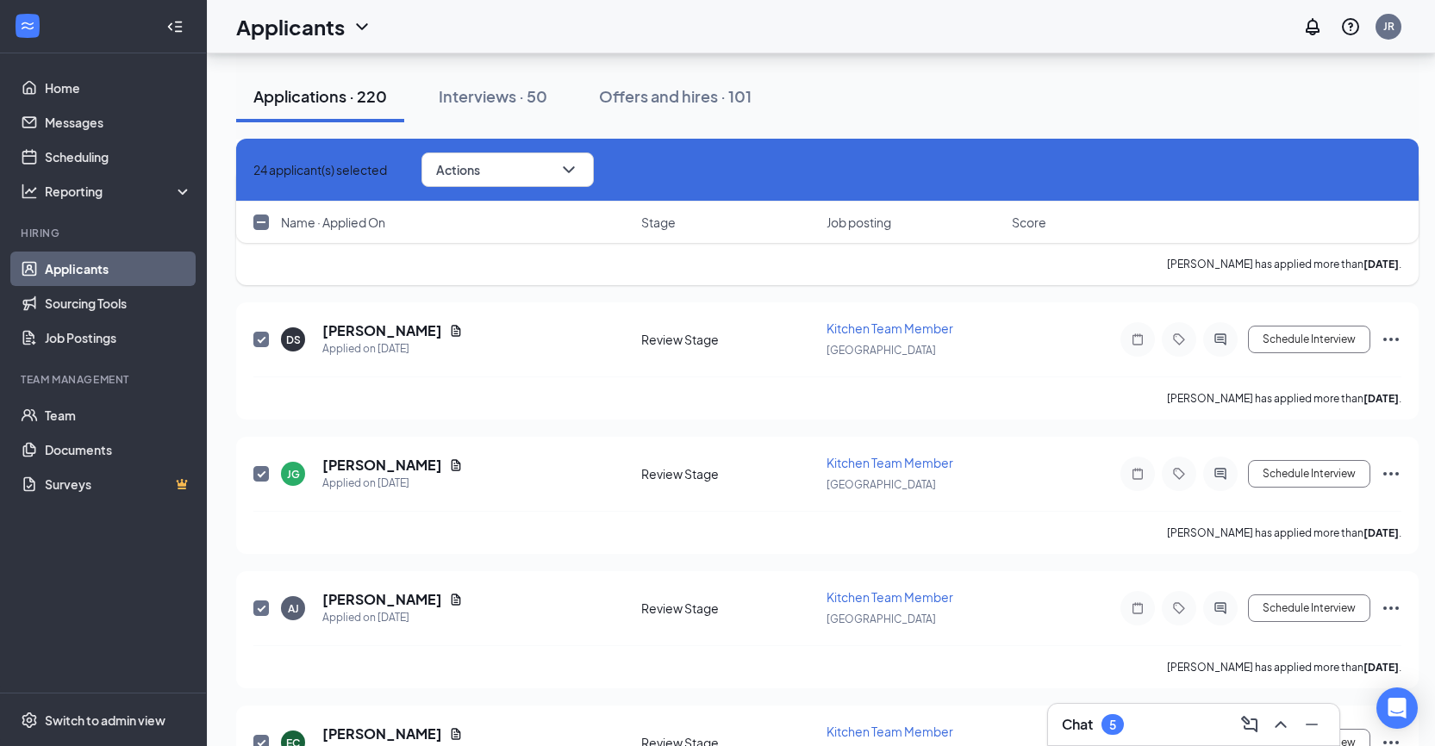
scroll to position [3164, 0]
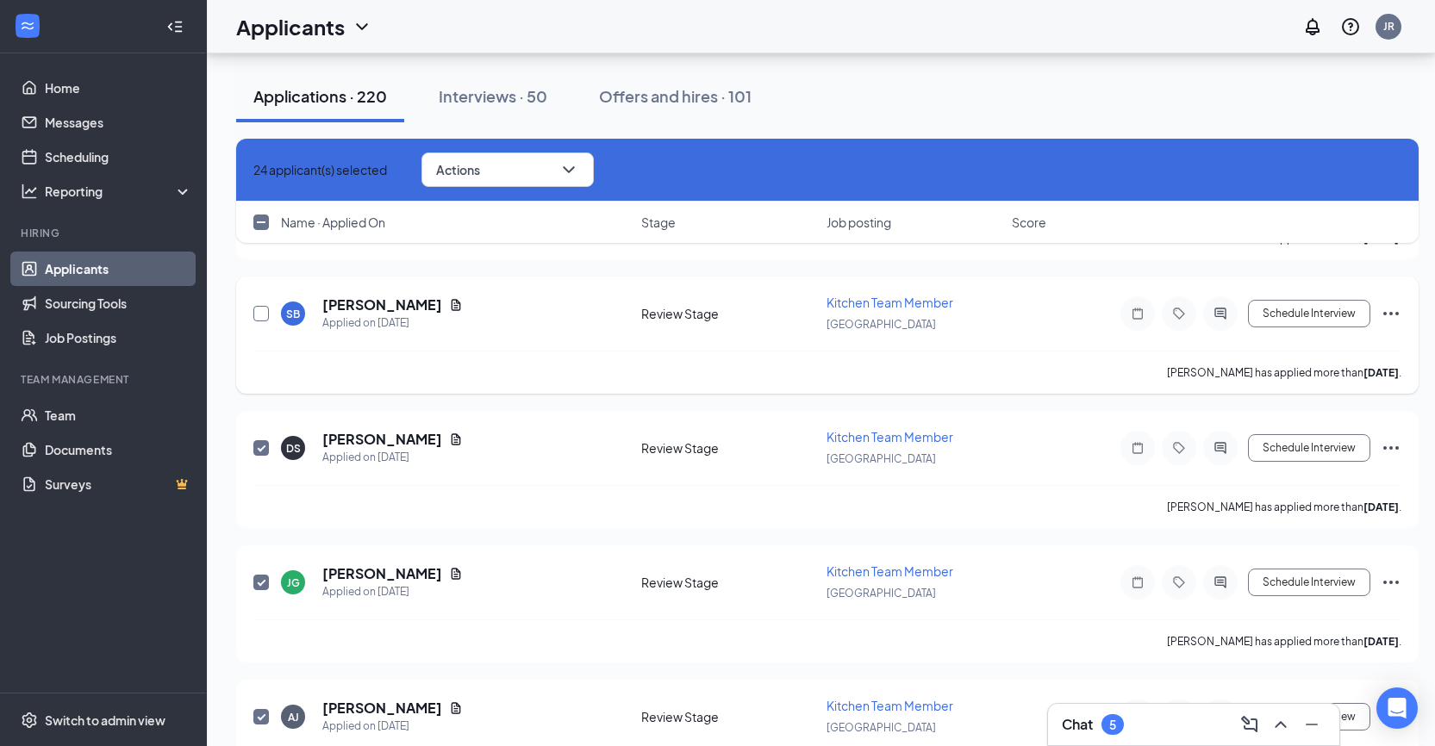
click at [261, 312] on input "checkbox" at bounding box center [261, 314] width 16 height 16
checkbox input "true"
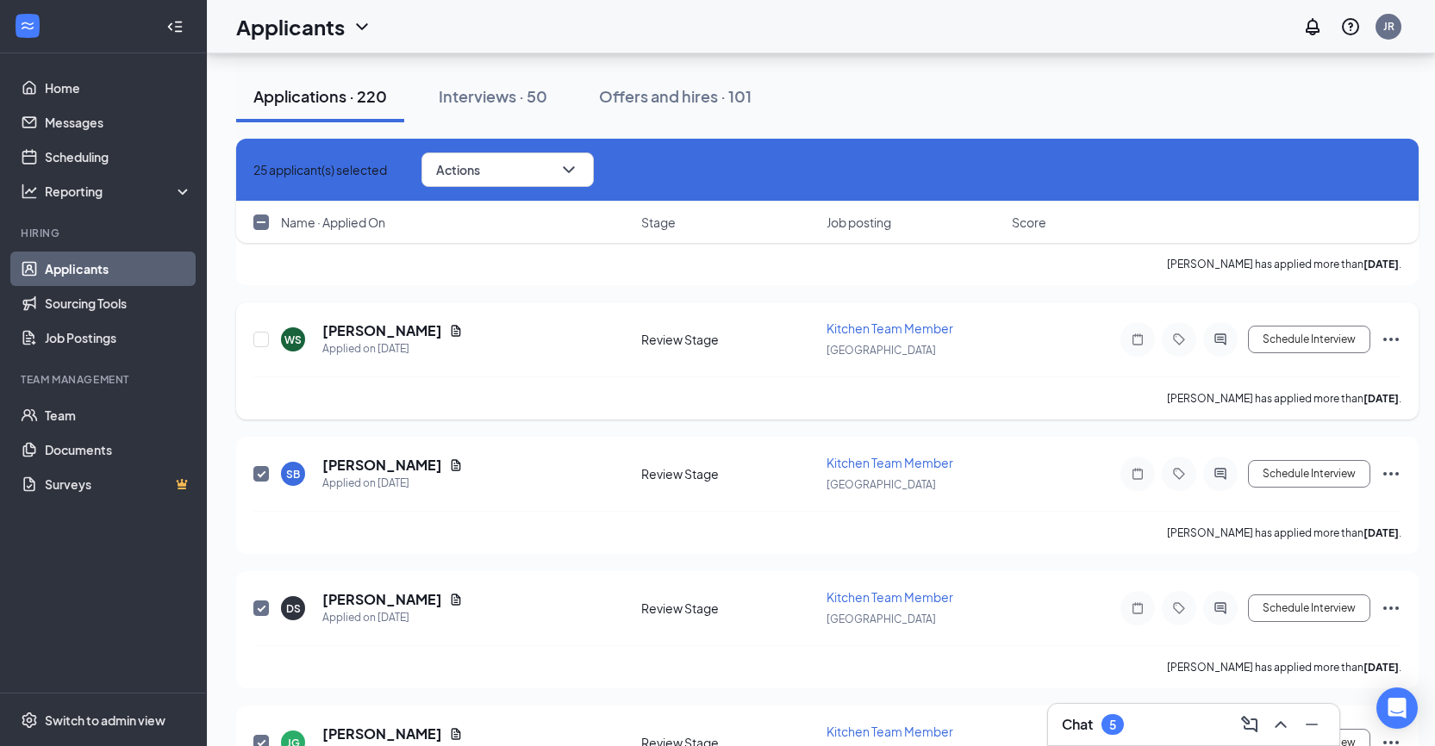
scroll to position [2991, 0]
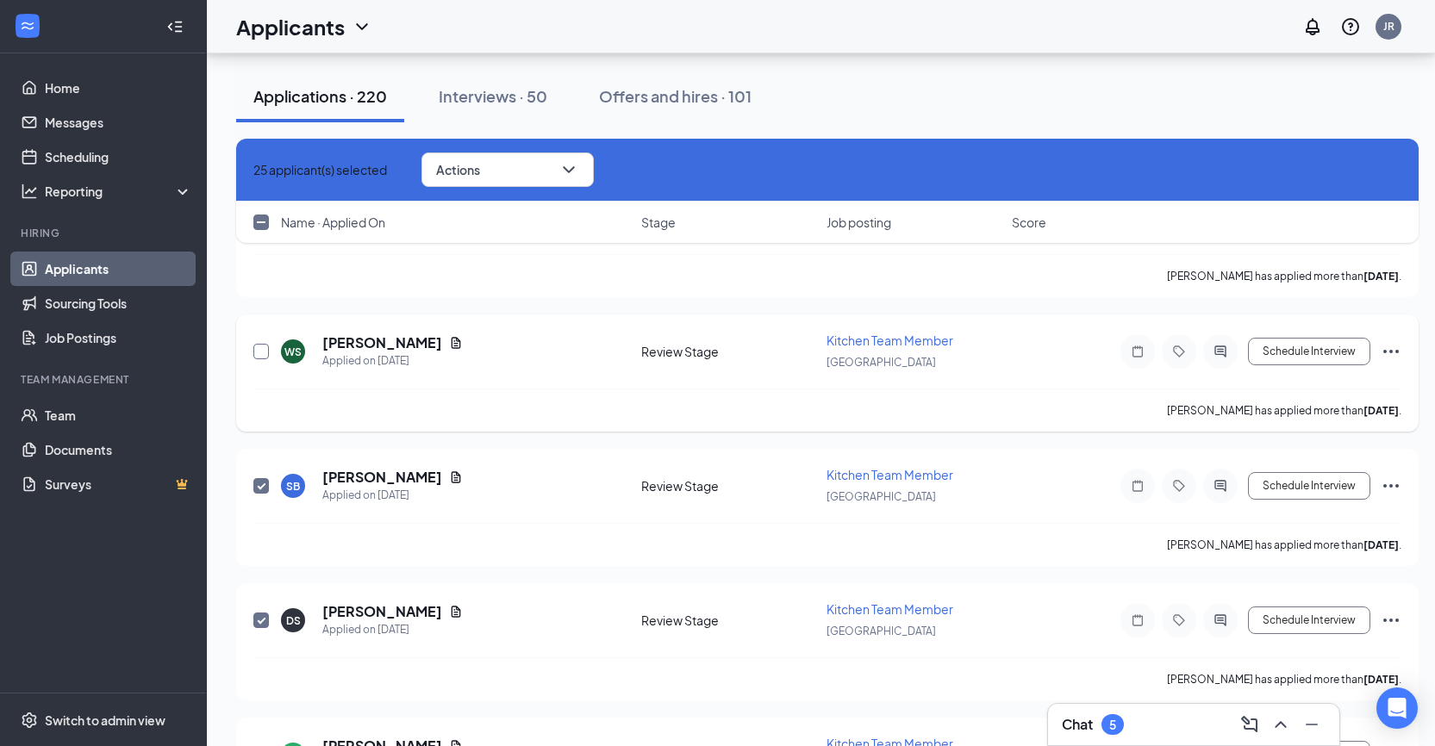
click at [261, 348] on input "checkbox" at bounding box center [261, 352] width 16 height 16
checkbox input "true"
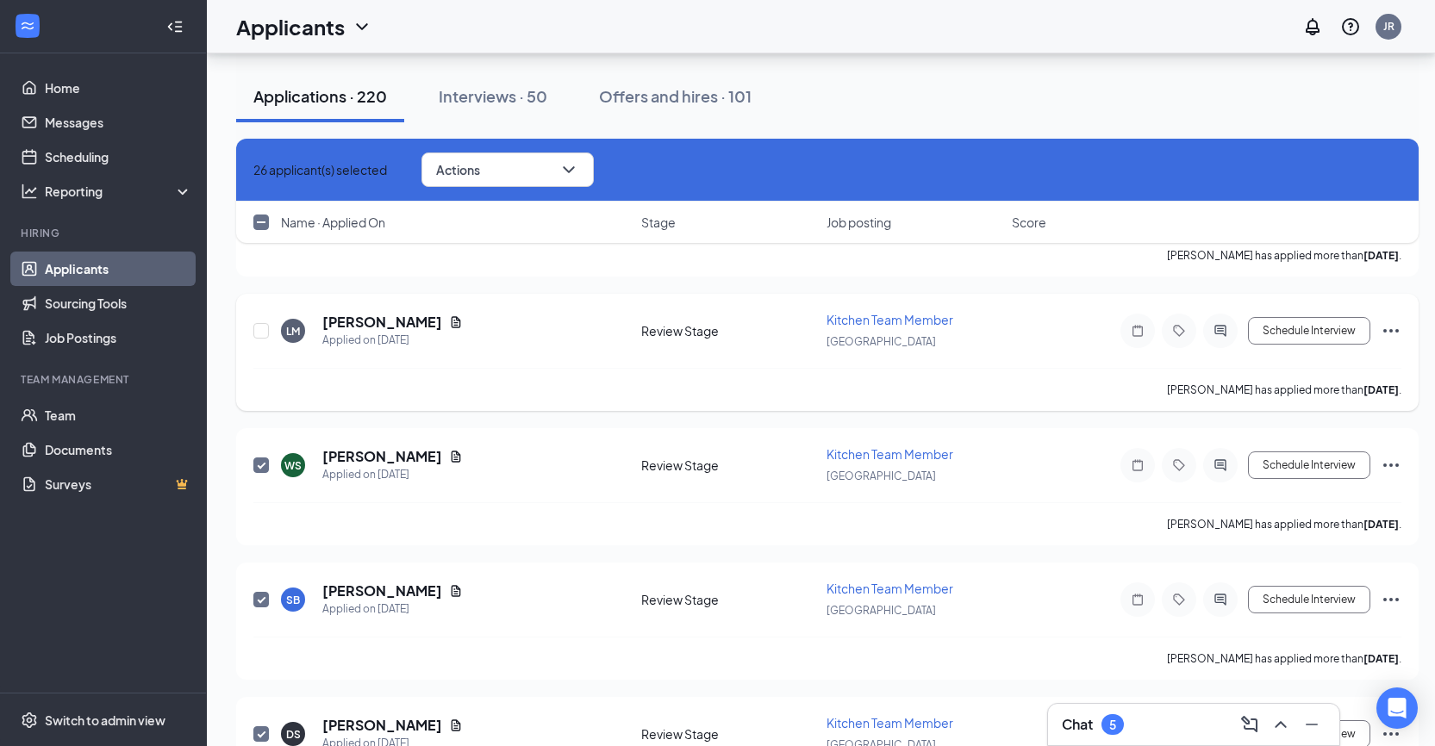
scroll to position [2819, 0]
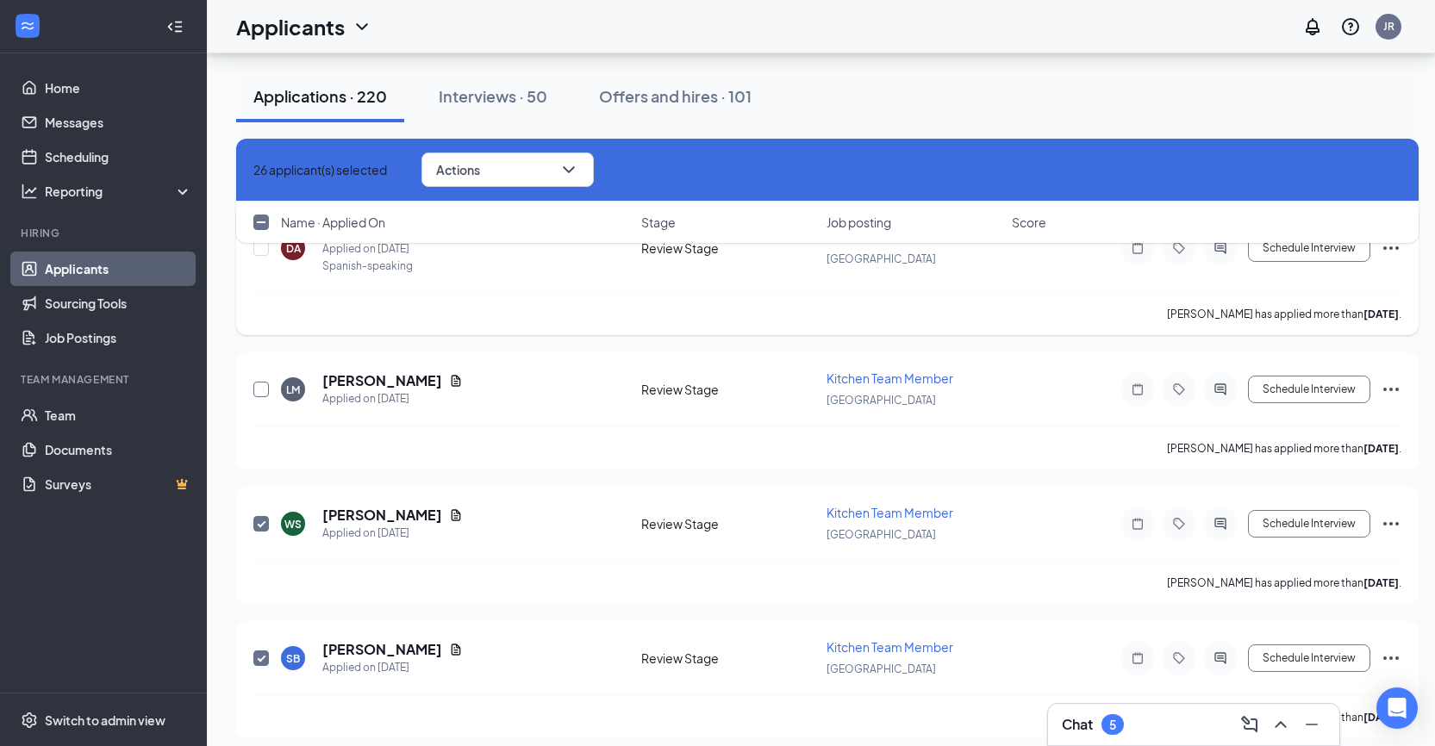
click at [265, 388] on input "checkbox" at bounding box center [261, 390] width 16 height 16
checkbox input "true"
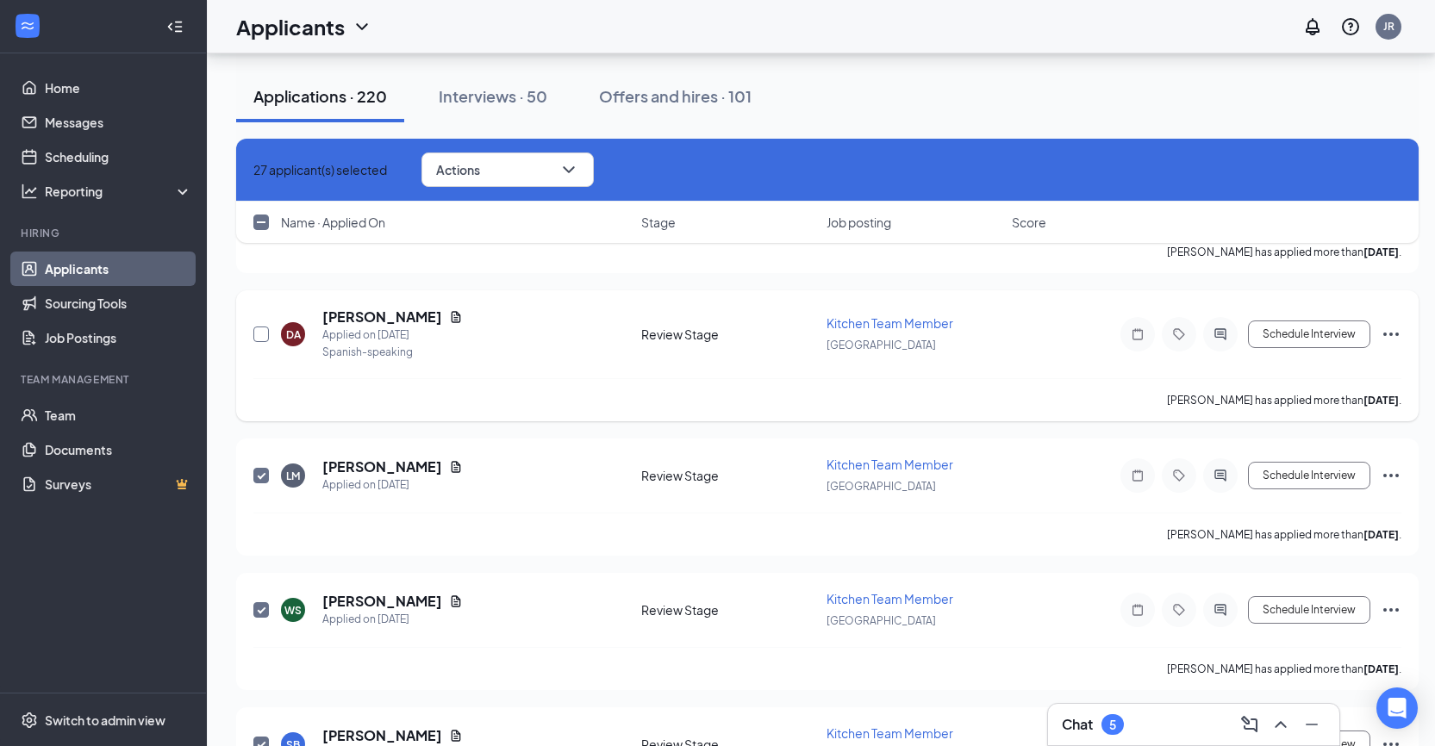
click at [259, 334] on input "checkbox" at bounding box center [261, 335] width 16 height 16
checkbox input "true"
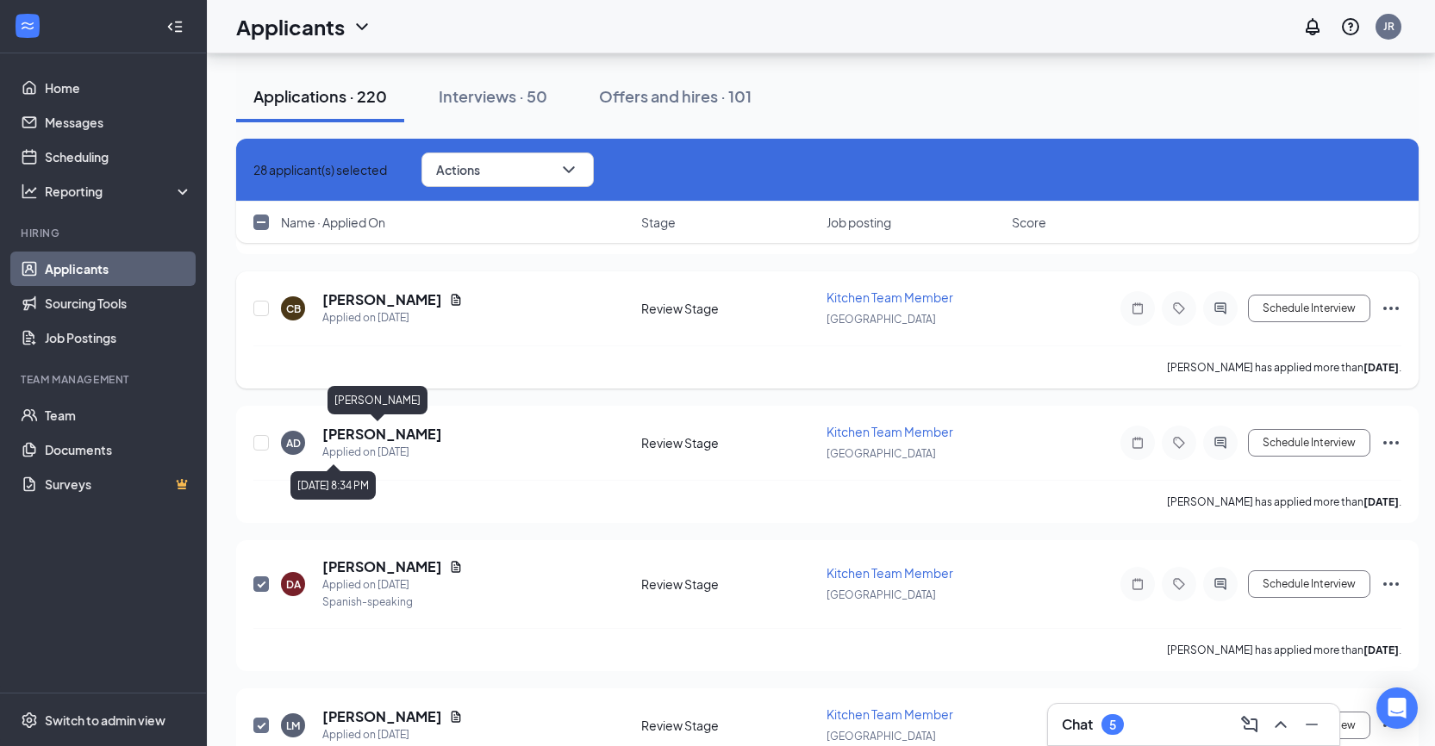
scroll to position [2474, 0]
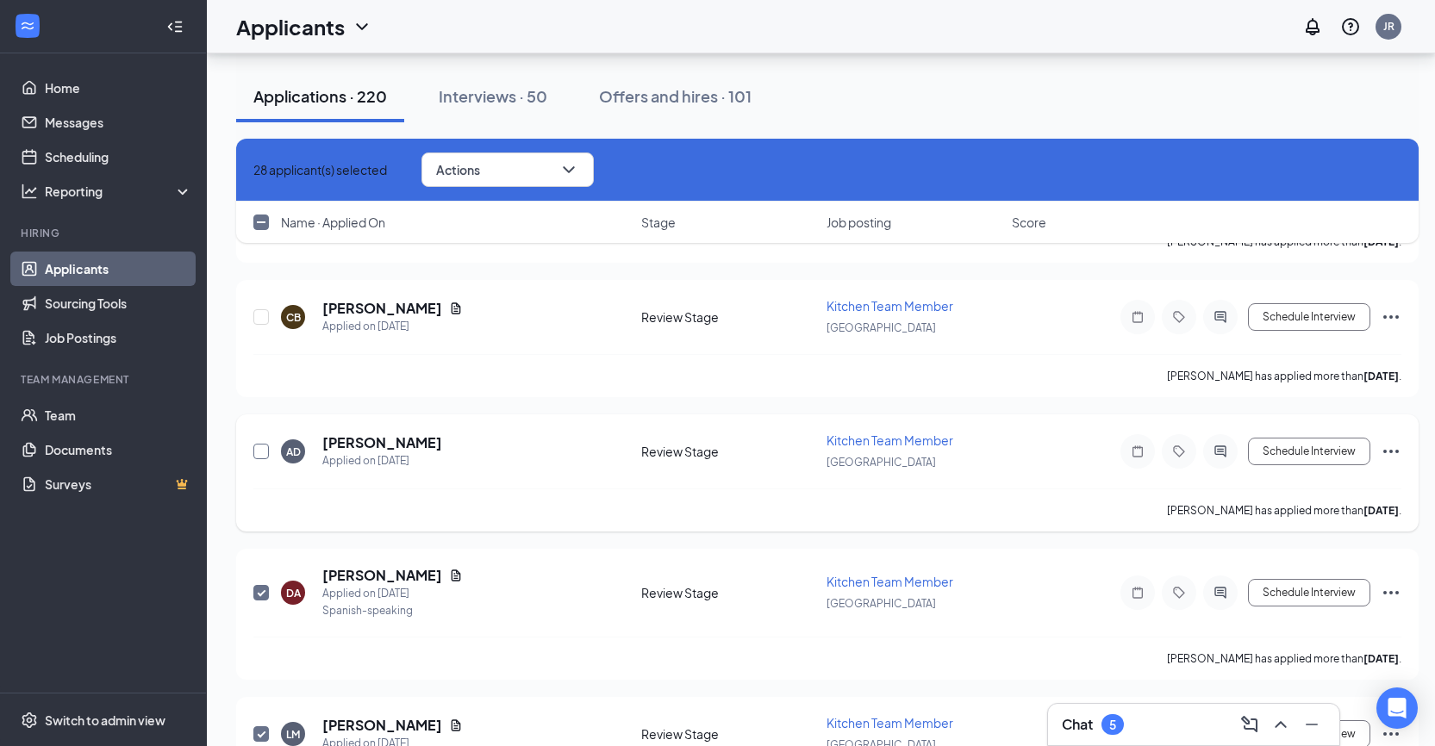
click at [259, 450] on input "checkbox" at bounding box center [261, 452] width 16 height 16
checkbox input "true"
click at [261, 315] on input "checkbox" at bounding box center [261, 317] width 16 height 16
checkbox input "true"
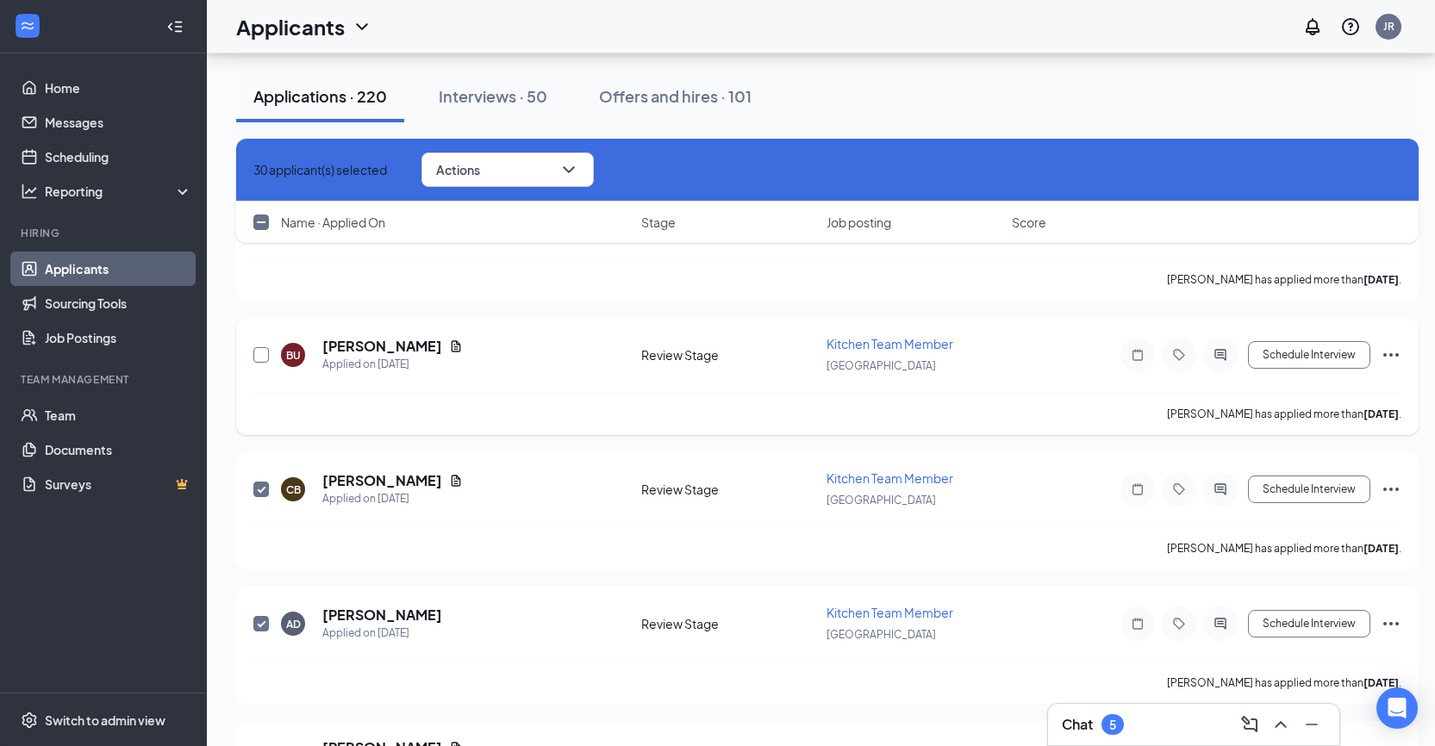
click at [263, 353] on input "checkbox" at bounding box center [261, 355] width 16 height 16
checkbox input "true"
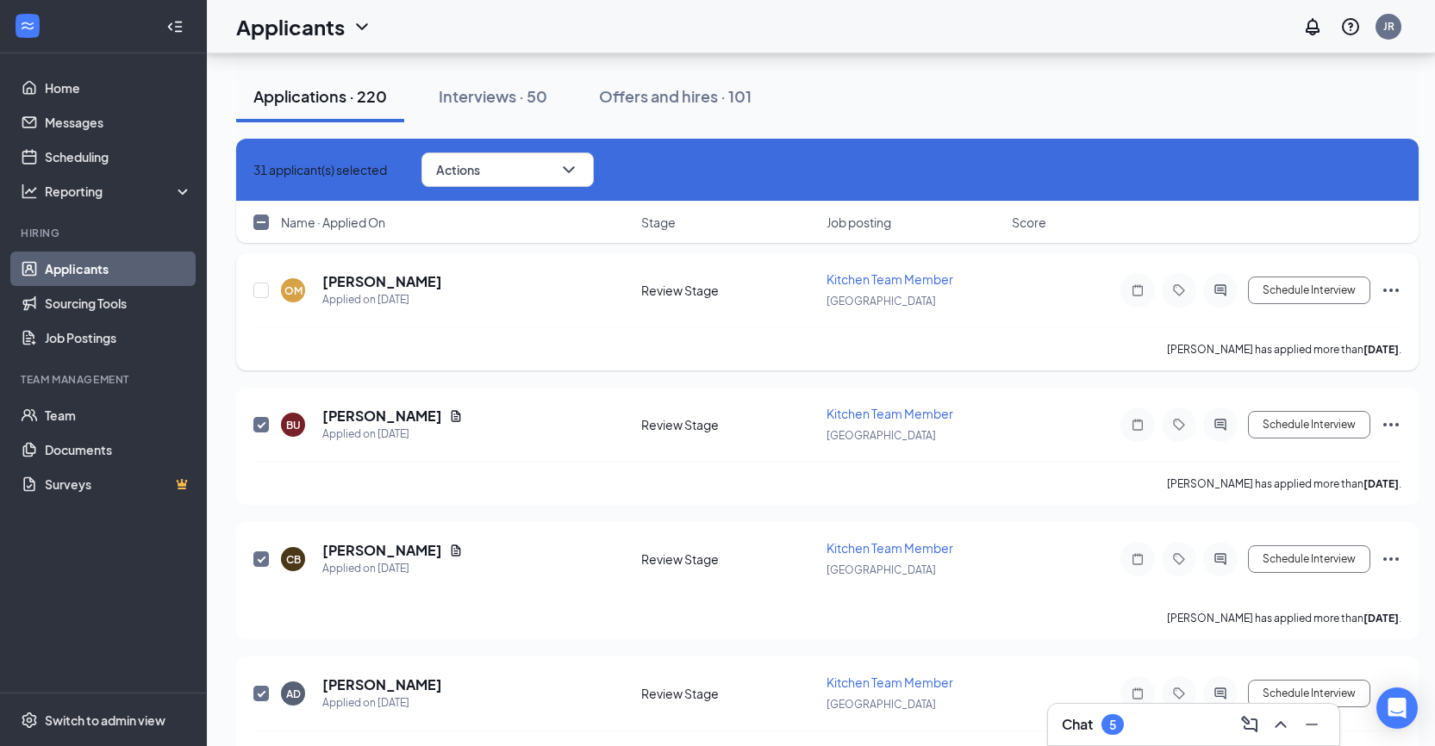
scroll to position [2215, 0]
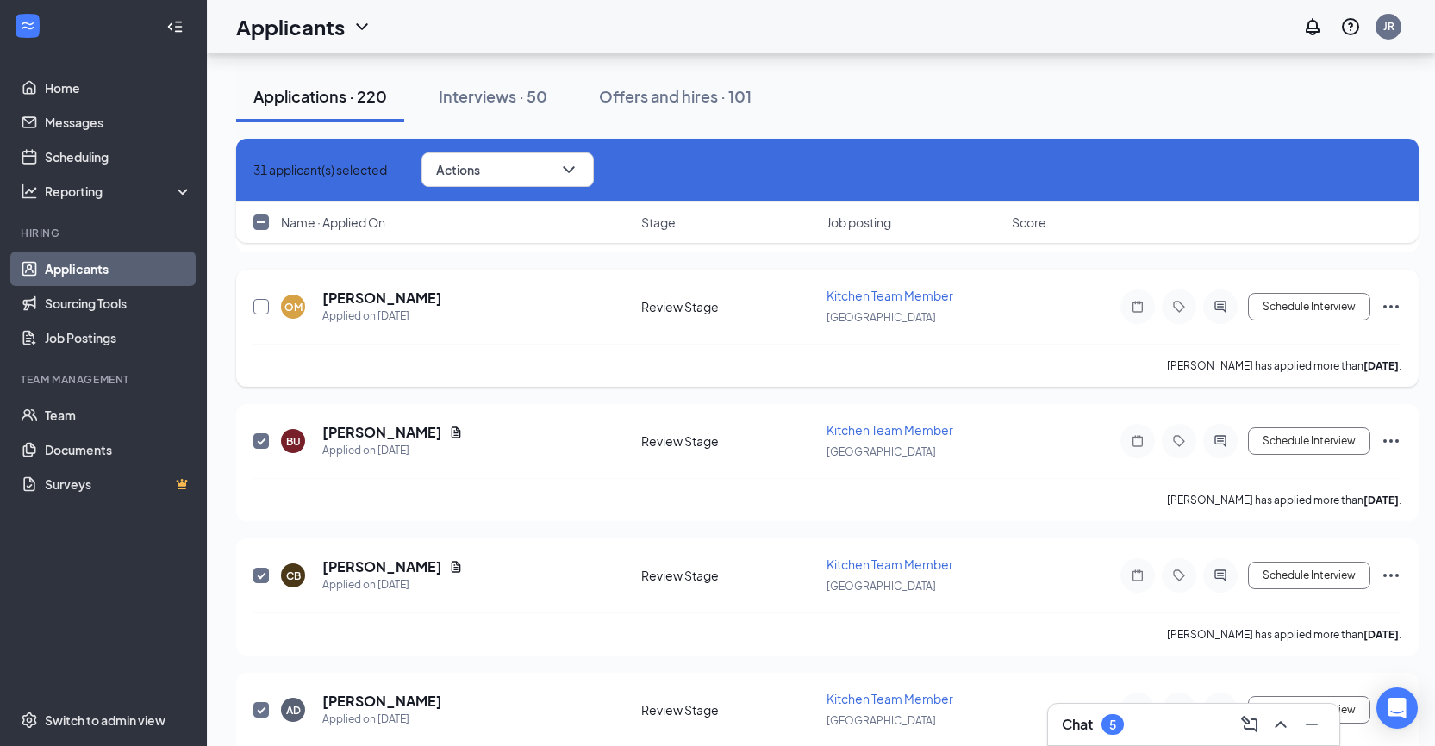
click at [261, 309] on input "checkbox" at bounding box center [261, 307] width 16 height 16
checkbox input "true"
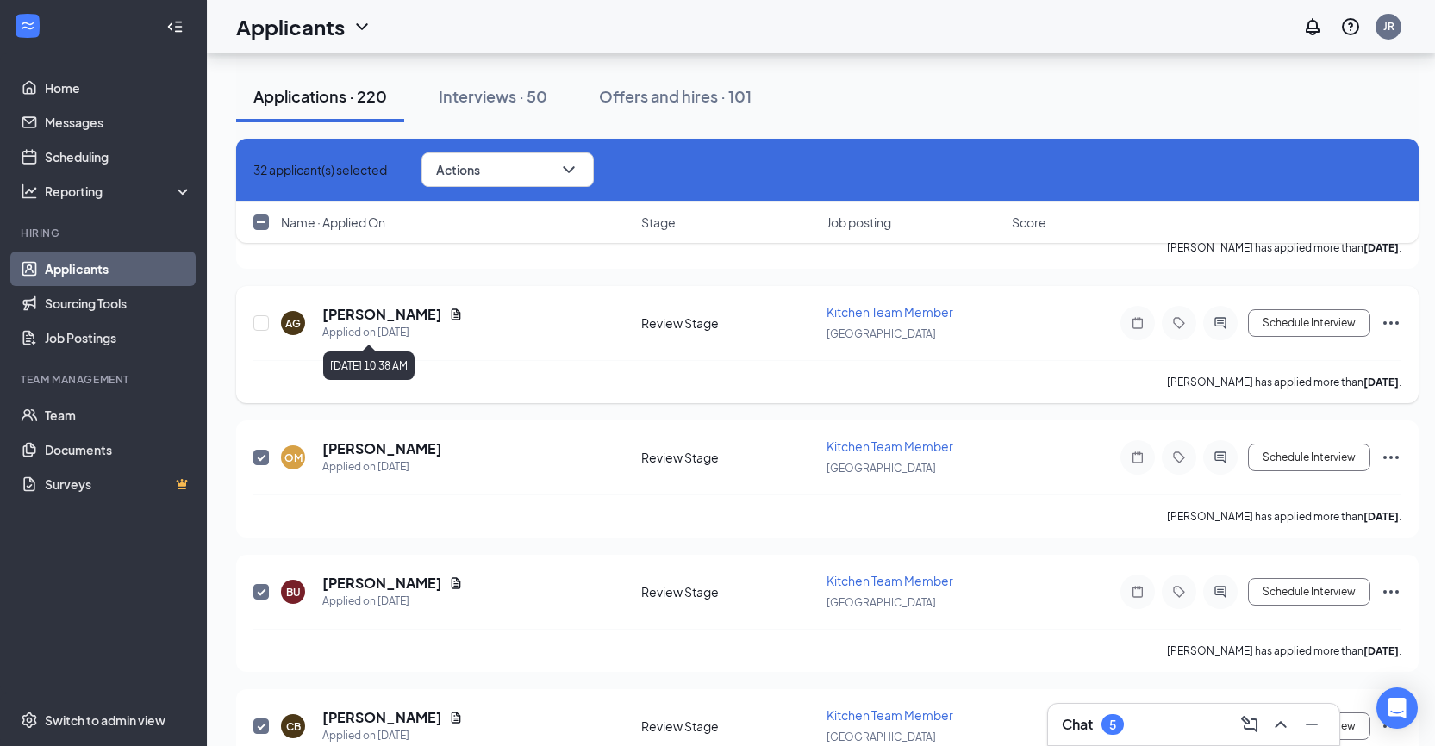
scroll to position [2043, 0]
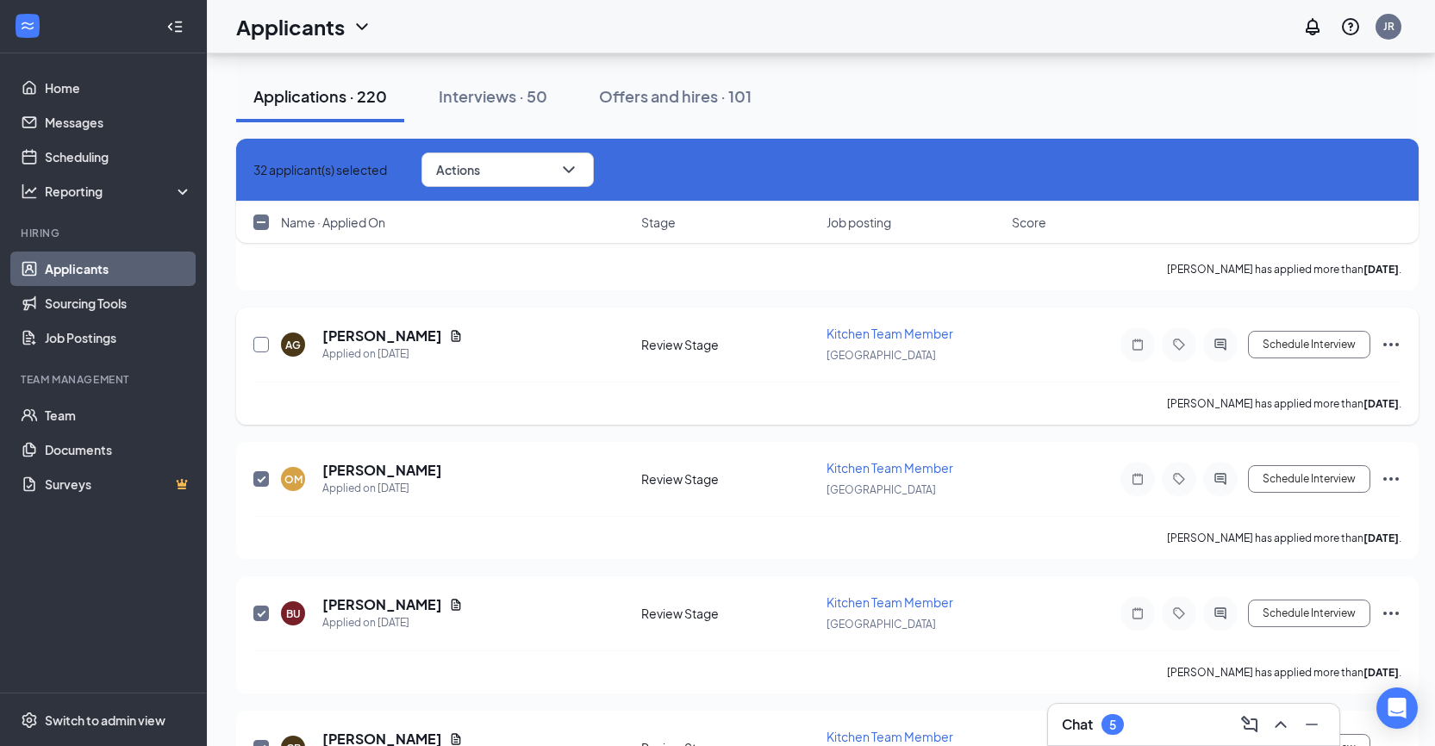
drag, startPoint x: 263, startPoint y: 343, endPoint x: 304, endPoint y: 327, distance: 44.5
click at [266, 340] on input "checkbox" at bounding box center [261, 345] width 16 height 16
checkbox input "true"
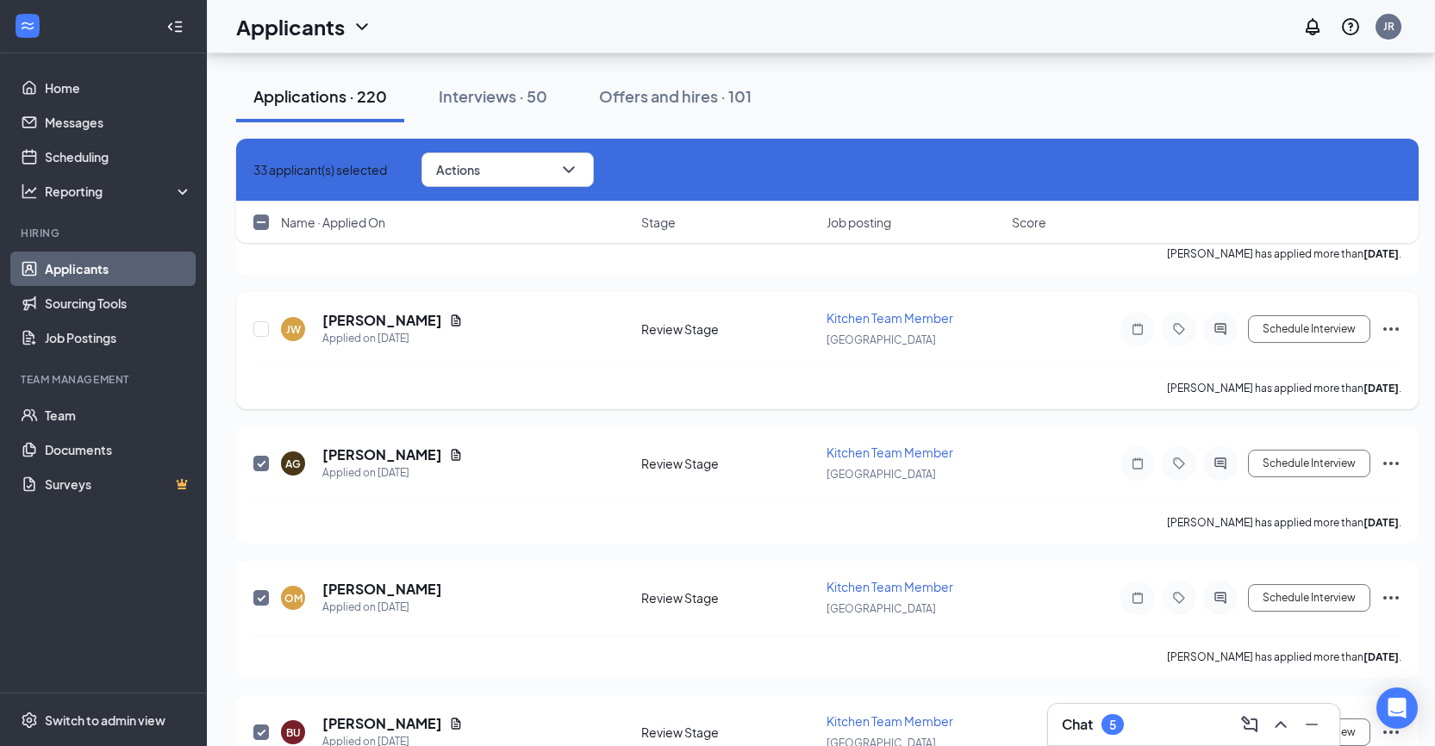
scroll to position [1871, 0]
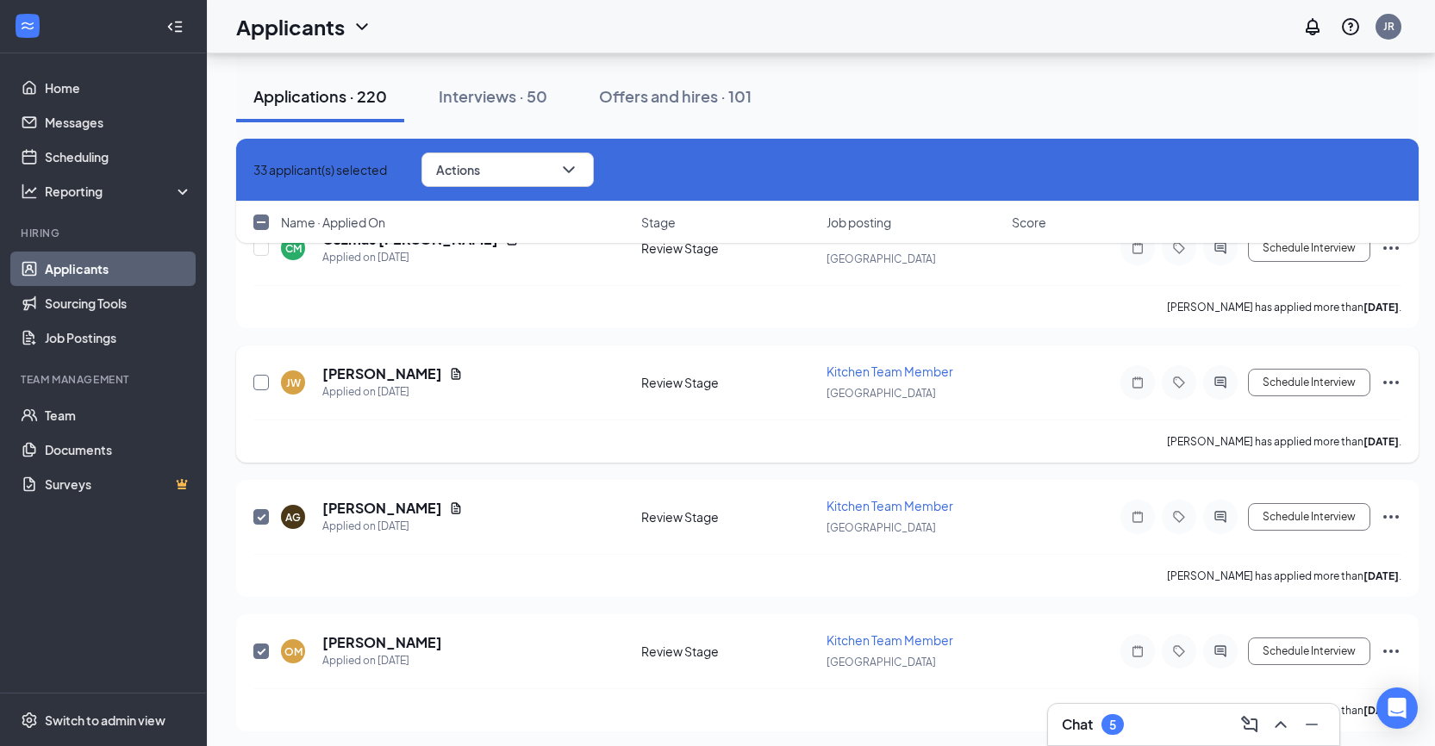
click at [264, 383] on input "checkbox" at bounding box center [261, 383] width 16 height 16
checkbox input "true"
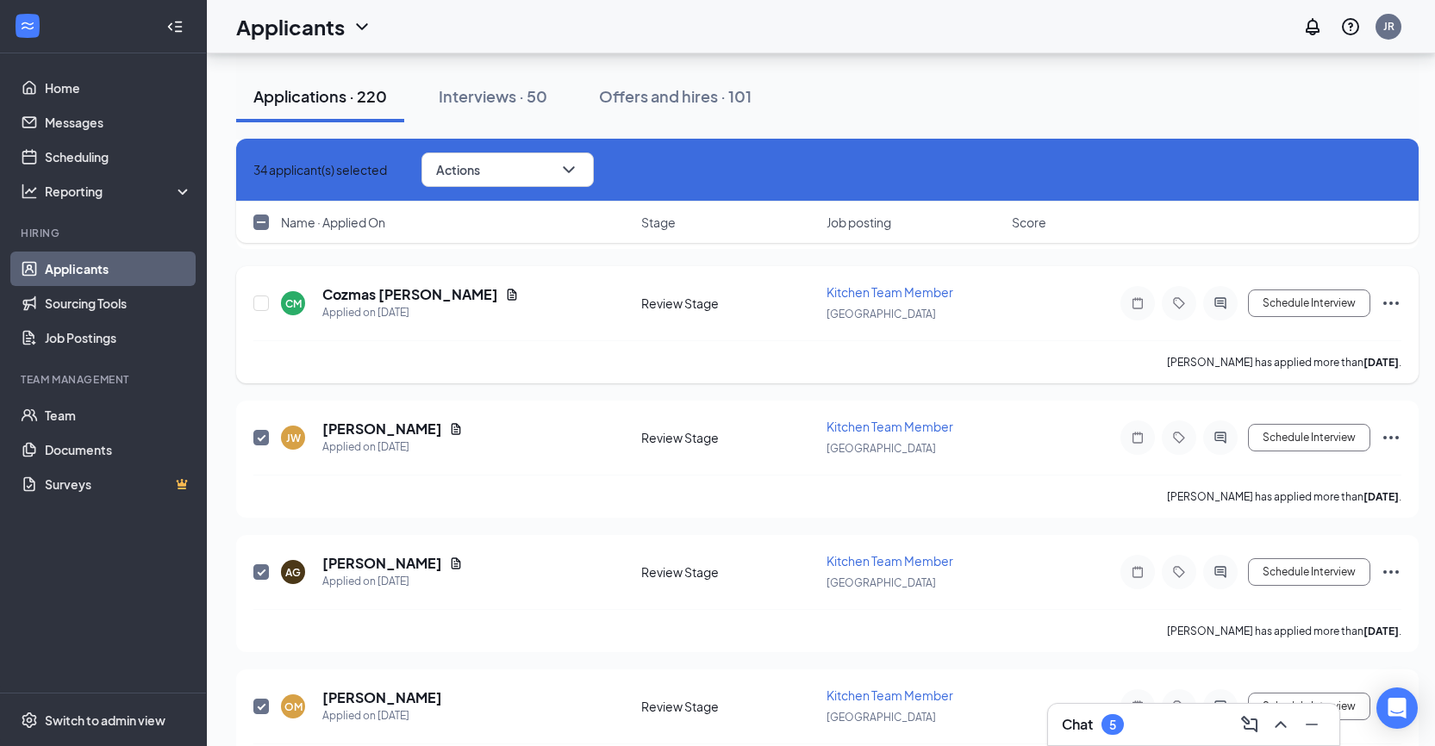
scroll to position [1784, 0]
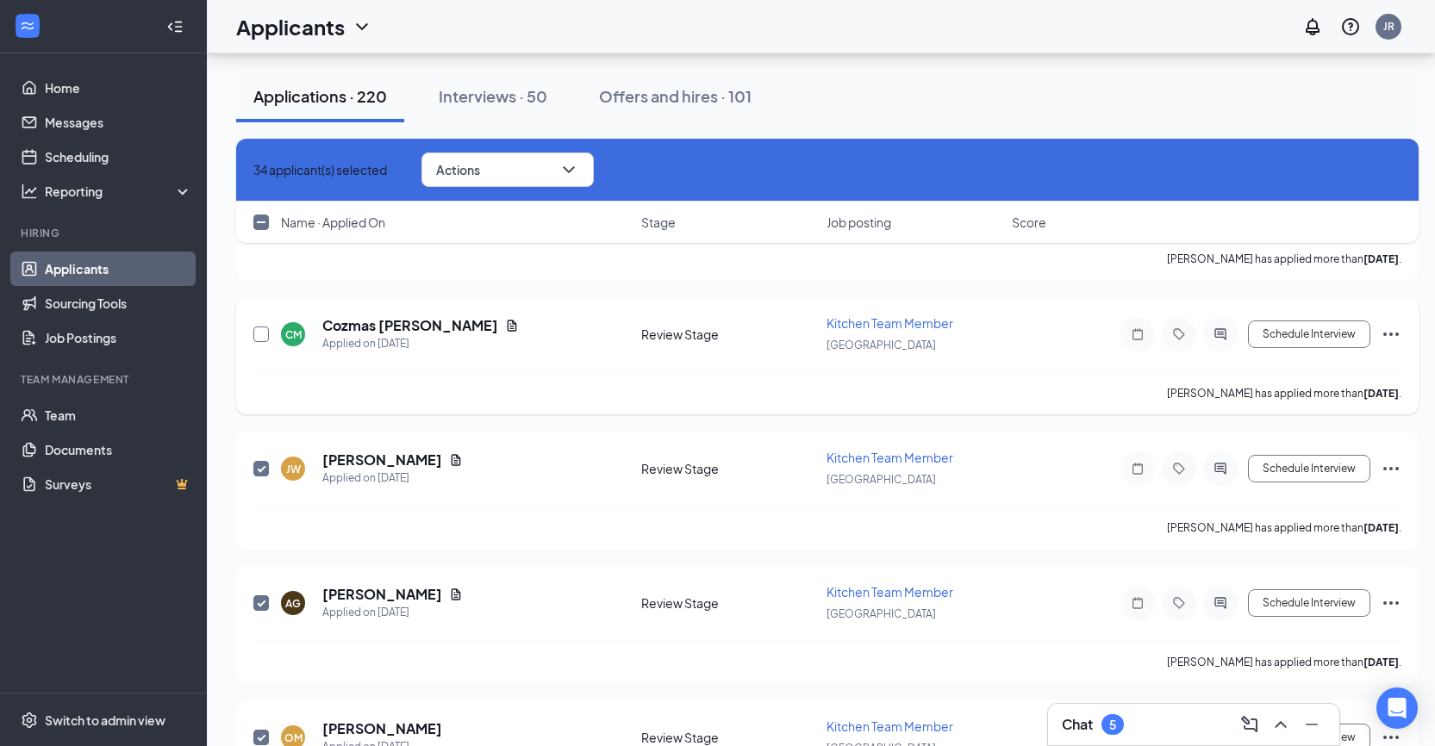
click at [263, 334] on input "checkbox" at bounding box center [261, 335] width 16 height 16
checkbox input "true"
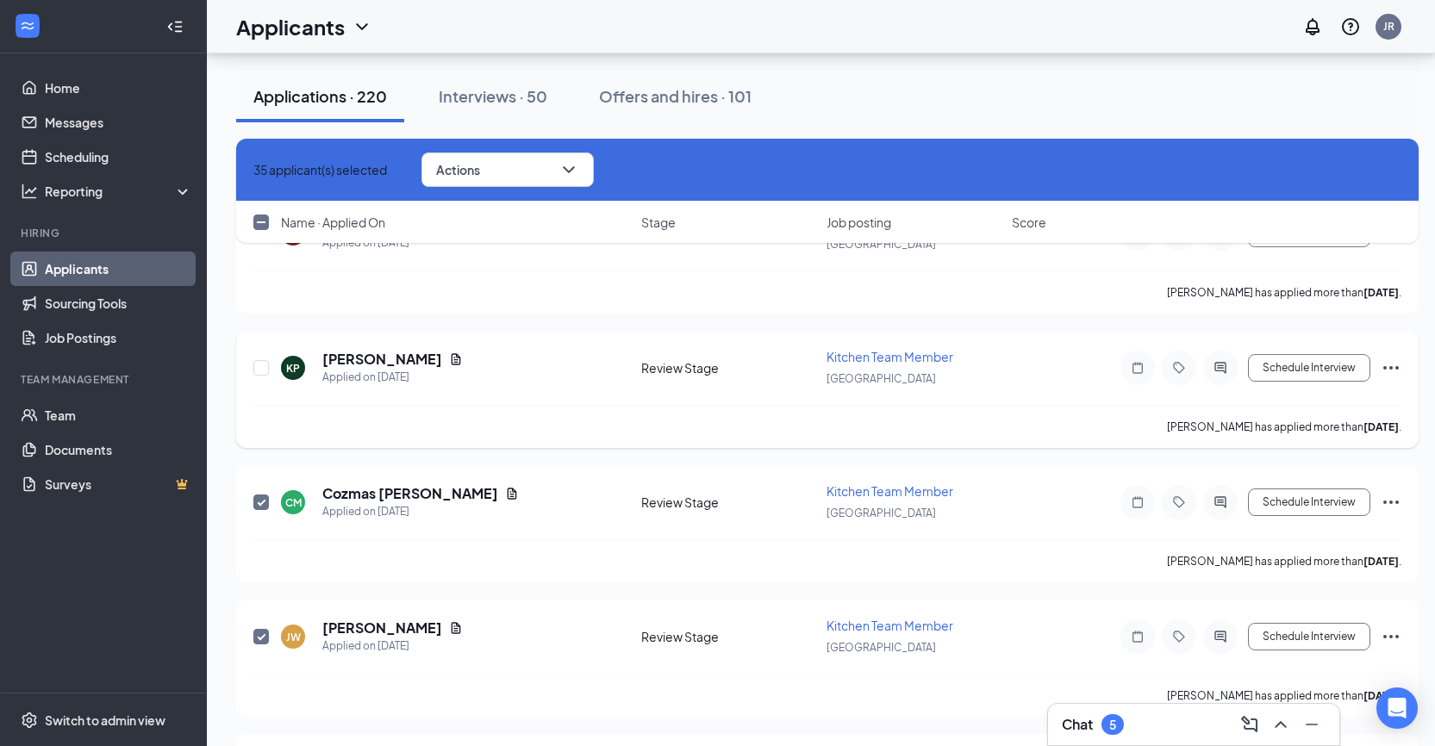
scroll to position [1612, 0]
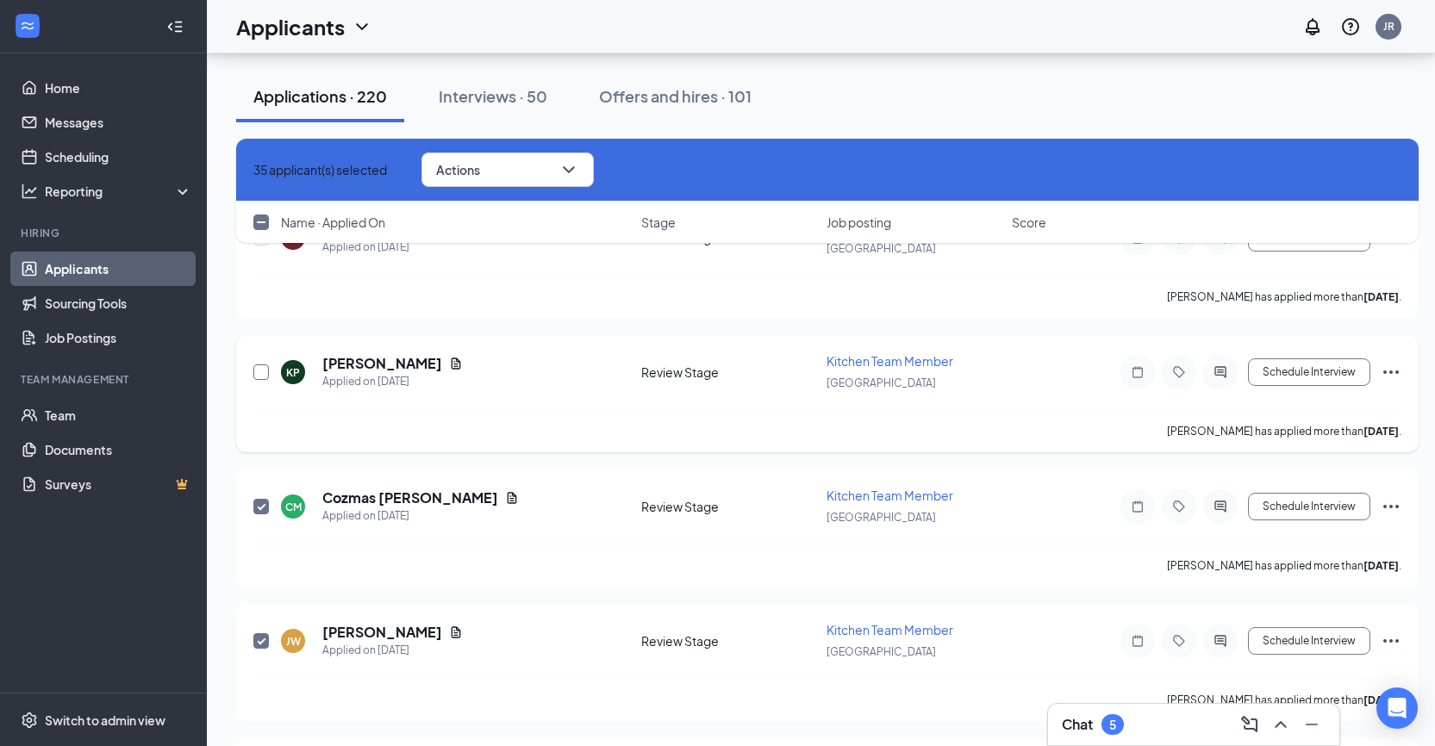
click at [258, 372] on input "checkbox" at bounding box center [261, 373] width 16 height 16
checkbox input "true"
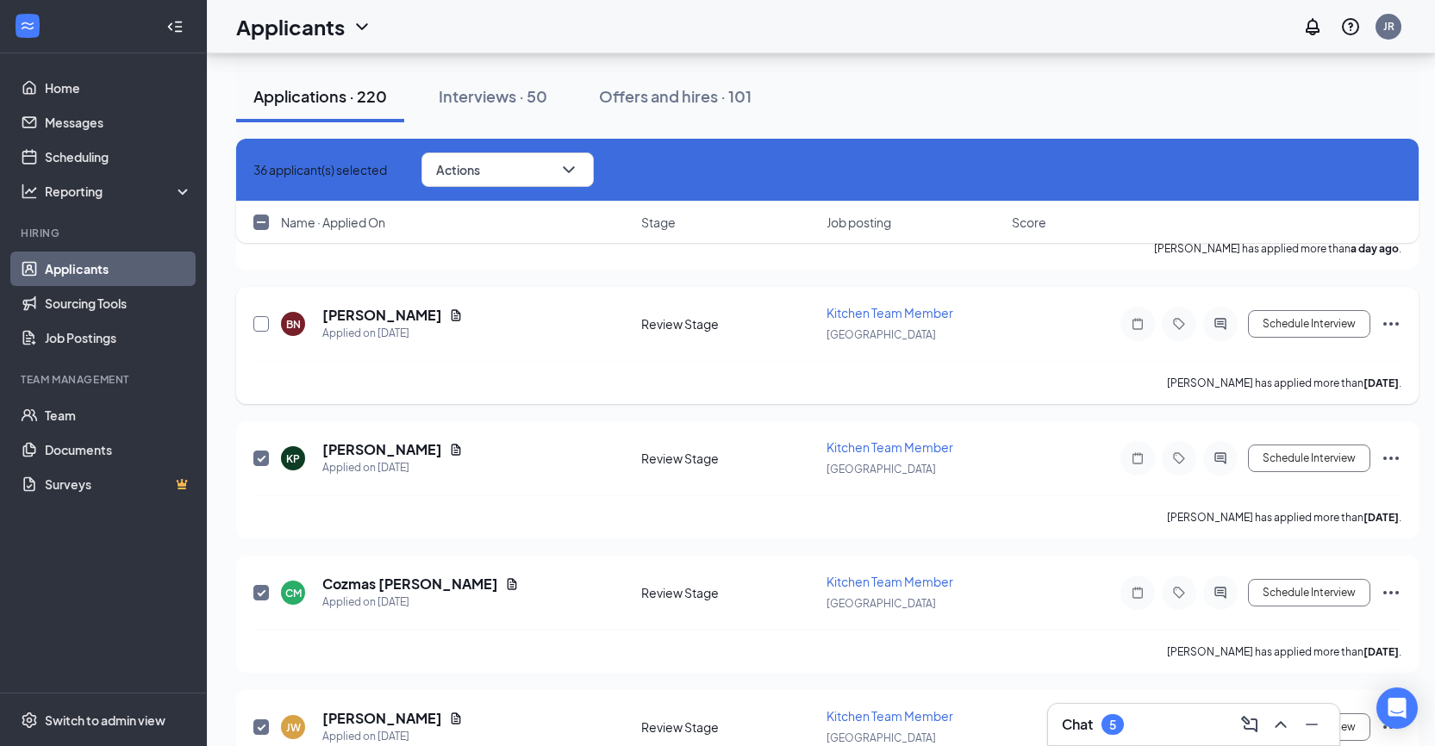
click at [257, 328] on input "checkbox" at bounding box center [261, 324] width 16 height 16
checkbox input "true"
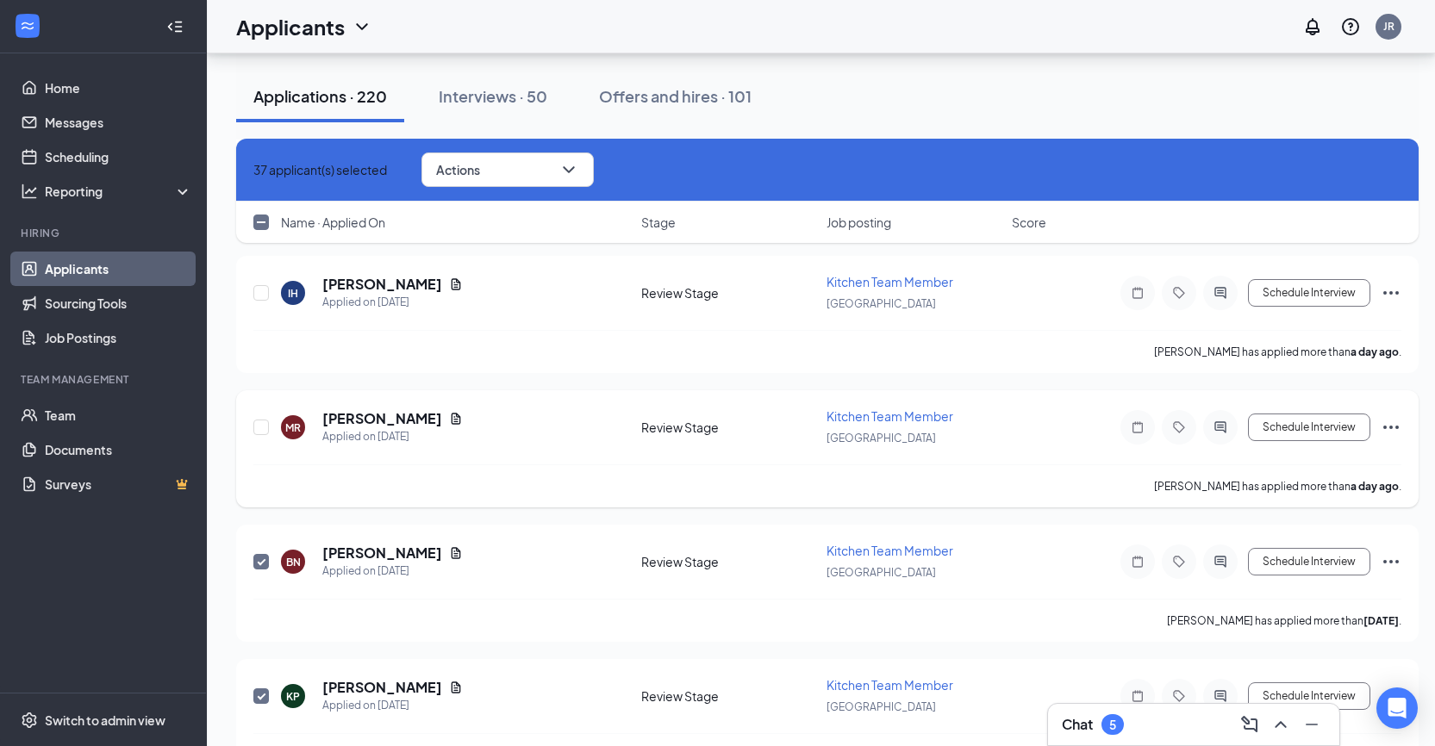
scroll to position [1267, 0]
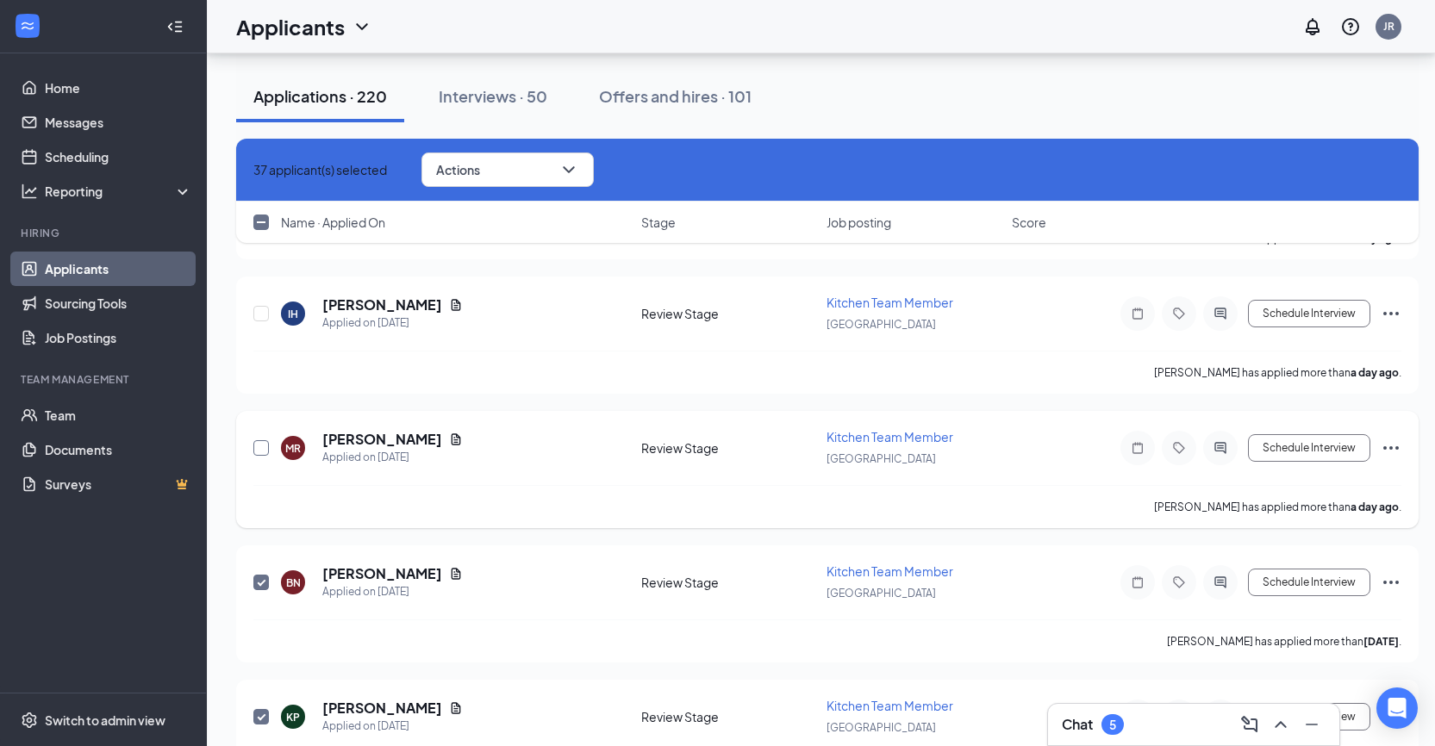
click at [259, 446] on input "checkbox" at bounding box center [261, 448] width 16 height 16
checkbox input "true"
click at [254, 315] on input "checkbox" at bounding box center [261, 314] width 16 height 16
checkbox input "true"
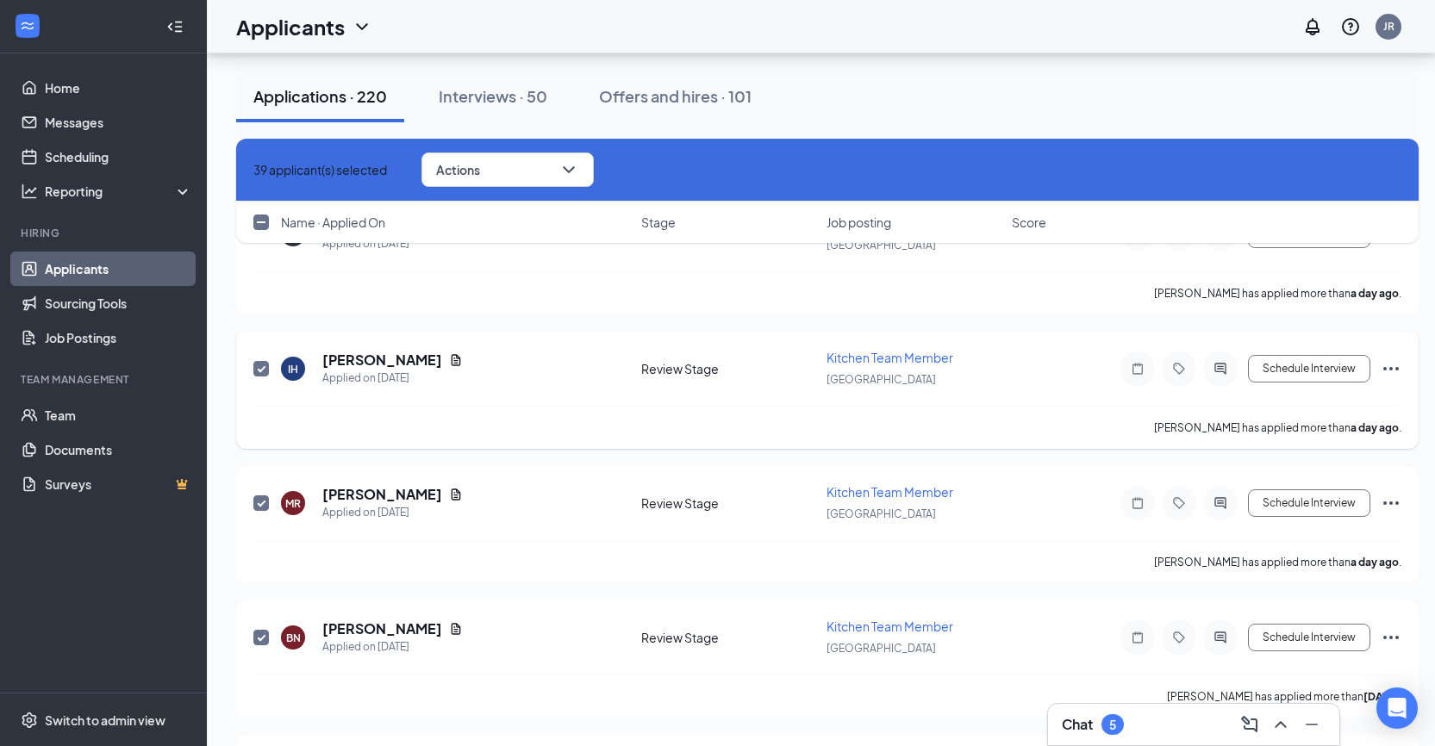
scroll to position [1181, 0]
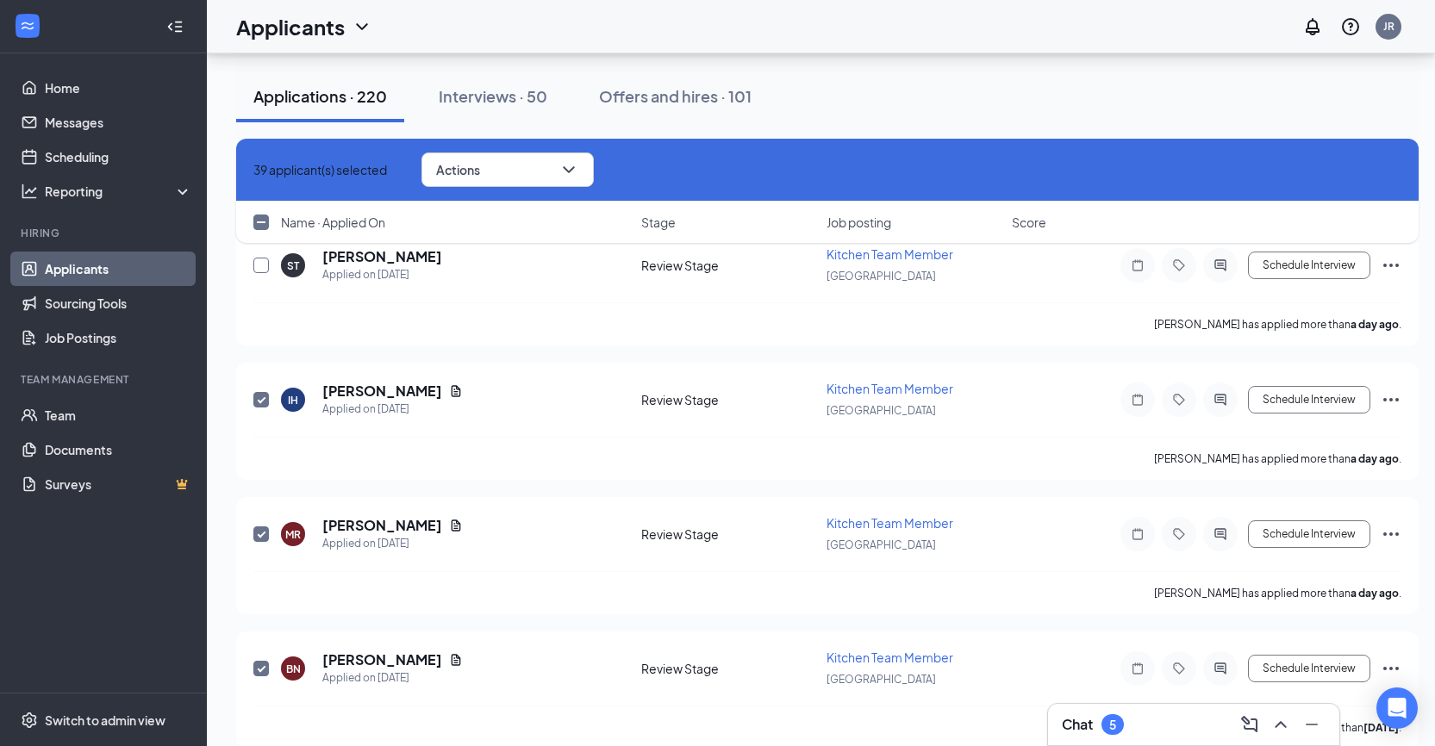
drag, startPoint x: 258, startPoint y: 265, endPoint x: 317, endPoint y: 358, distance: 109.7
click at [260, 271] on input "checkbox" at bounding box center [261, 266] width 16 height 16
checkbox input "true"
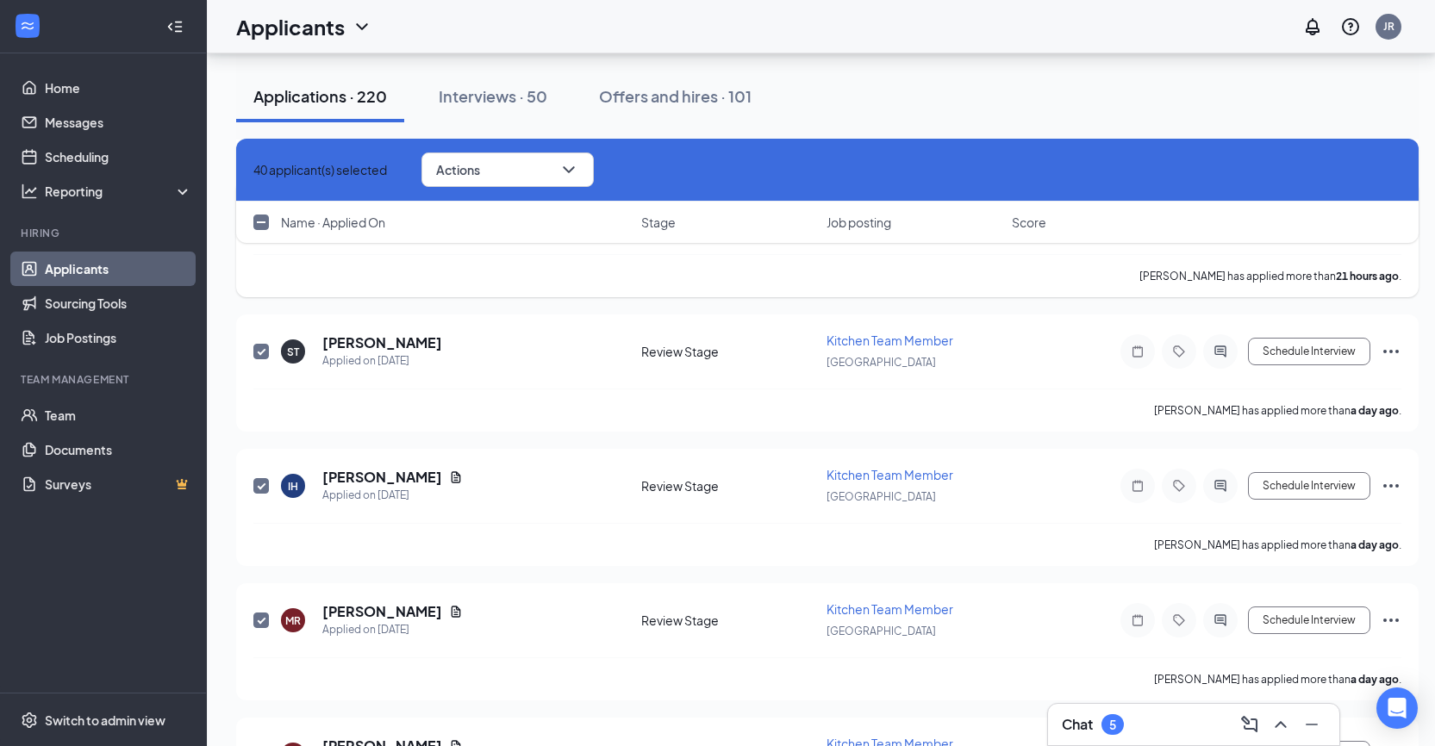
scroll to position [1009, 0]
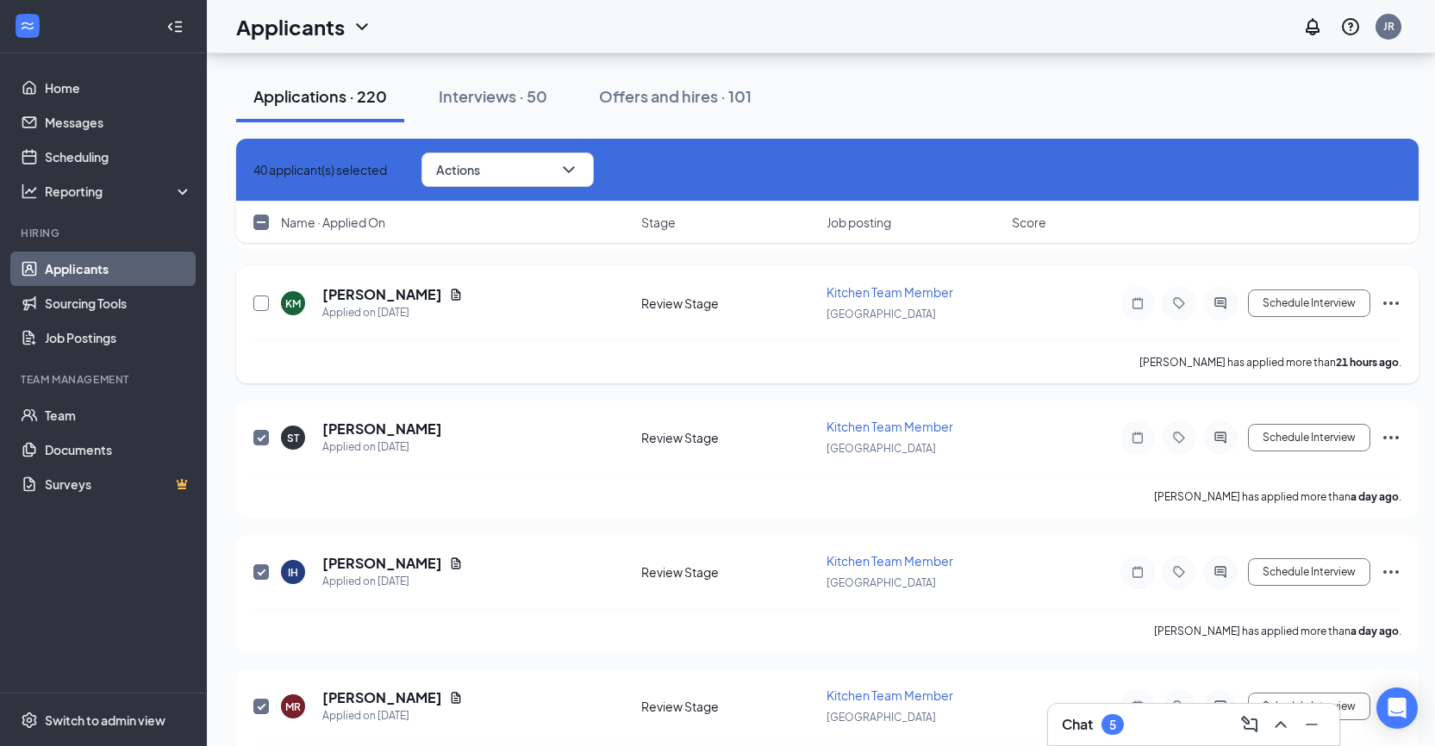
click at [259, 302] on input "checkbox" at bounding box center [261, 304] width 16 height 16
checkbox input "true"
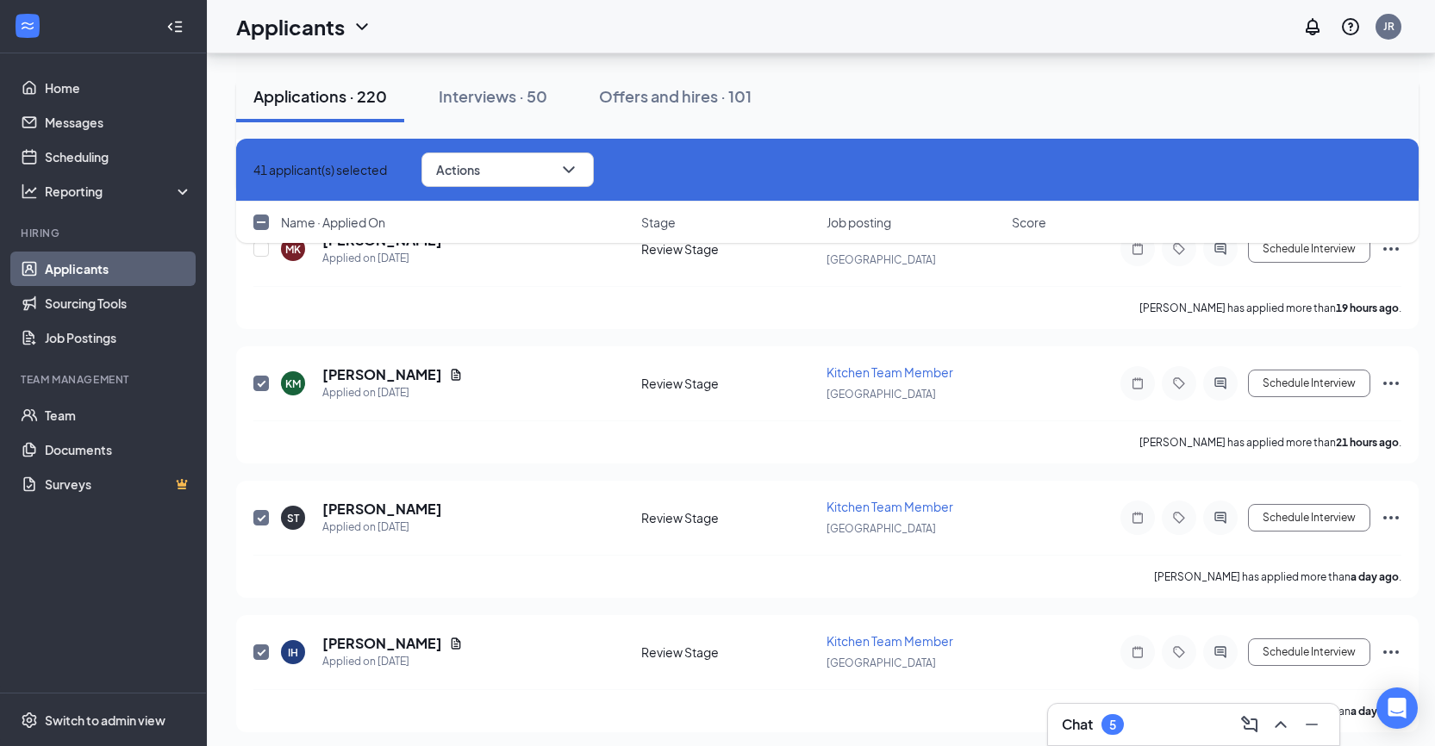
scroll to position [750, 0]
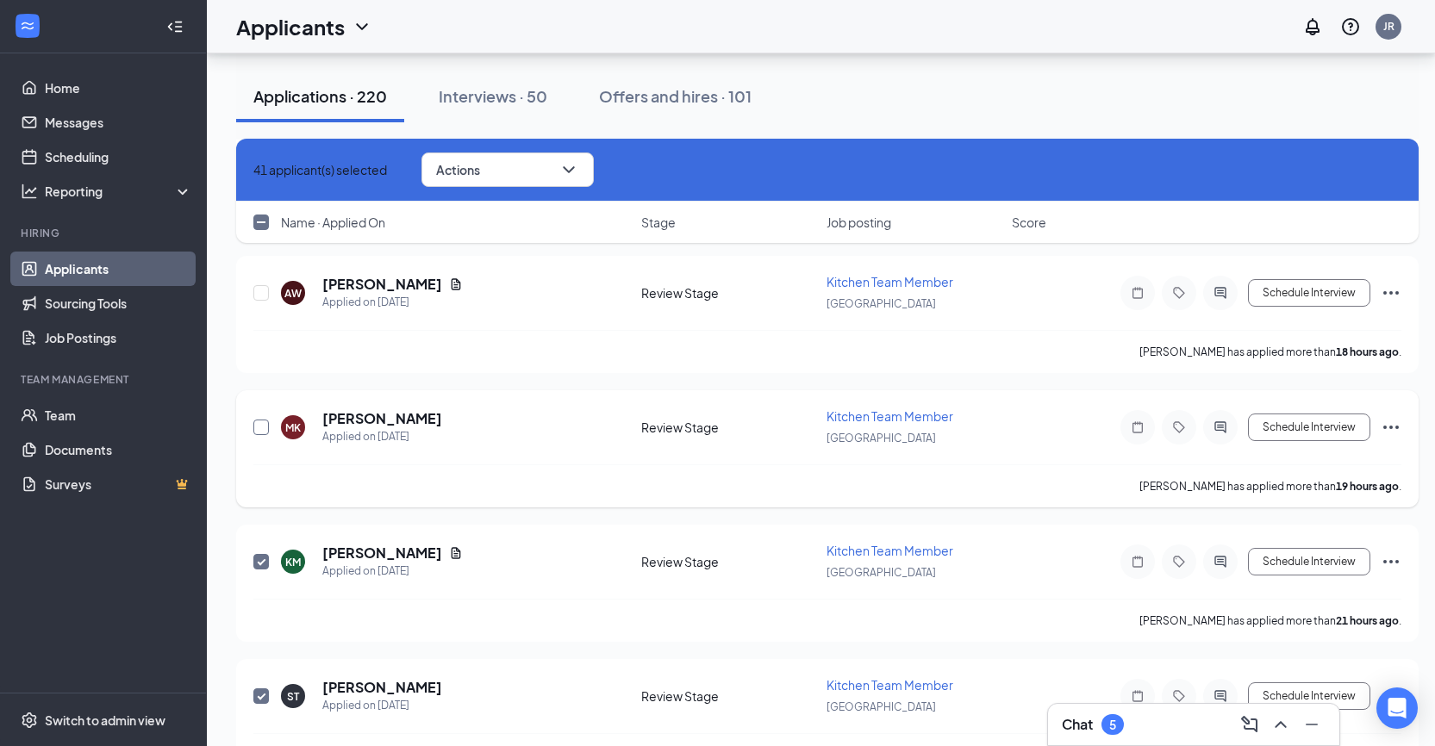
click at [262, 434] on input "checkbox" at bounding box center [261, 428] width 16 height 16
checkbox input "true"
click at [260, 294] on input "checkbox" at bounding box center [261, 293] width 16 height 16
checkbox input "true"
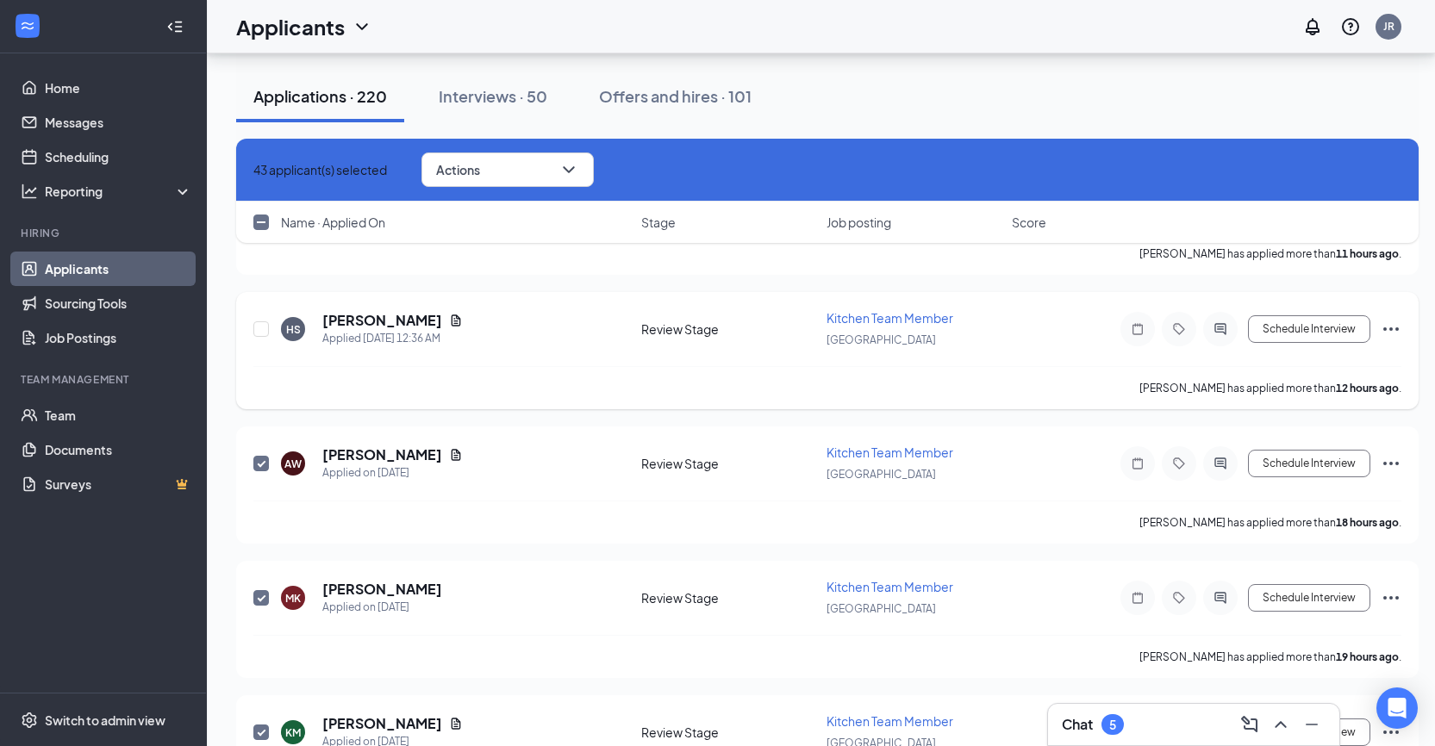
scroll to position [578, 0]
click at [257, 329] on input "checkbox" at bounding box center [261, 331] width 16 height 16
checkbox input "true"
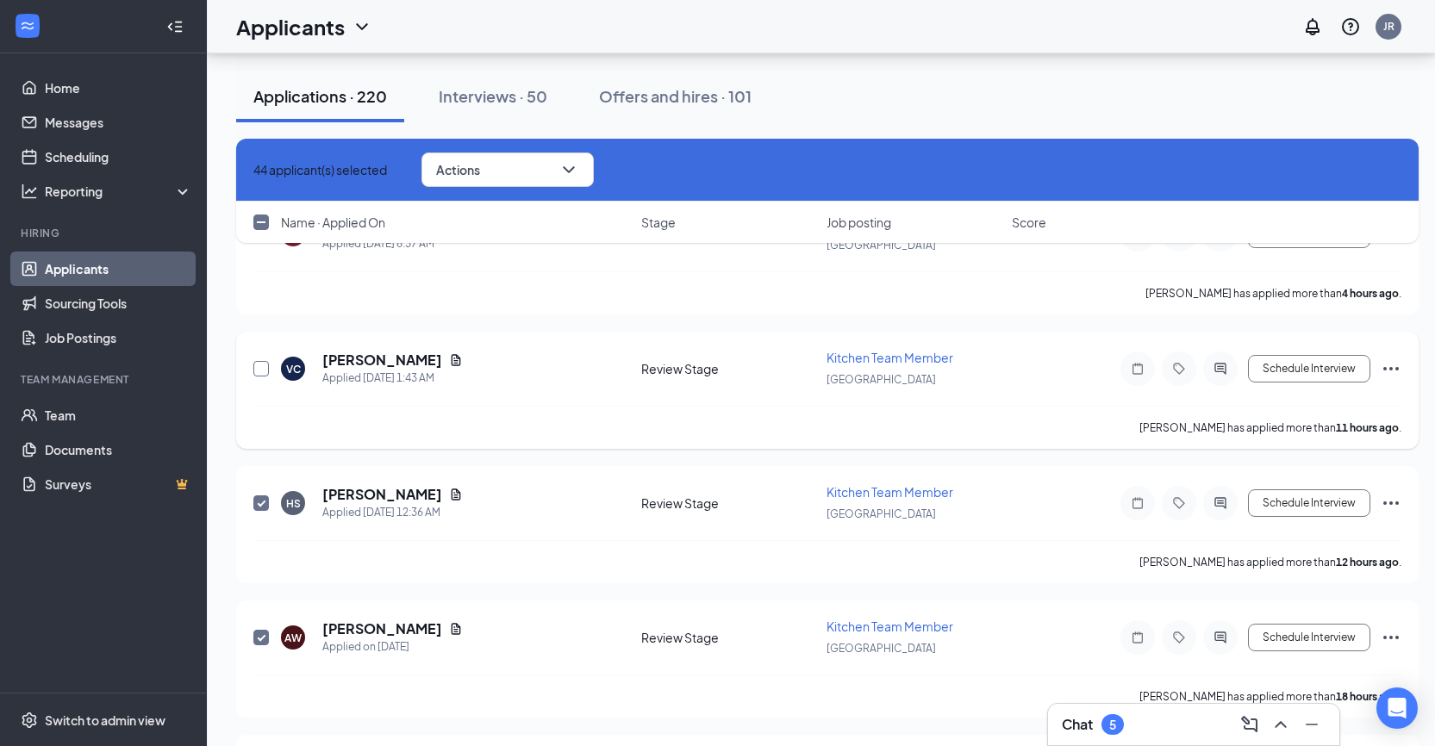
click at [265, 370] on input "checkbox" at bounding box center [261, 369] width 16 height 16
checkbox input "true"
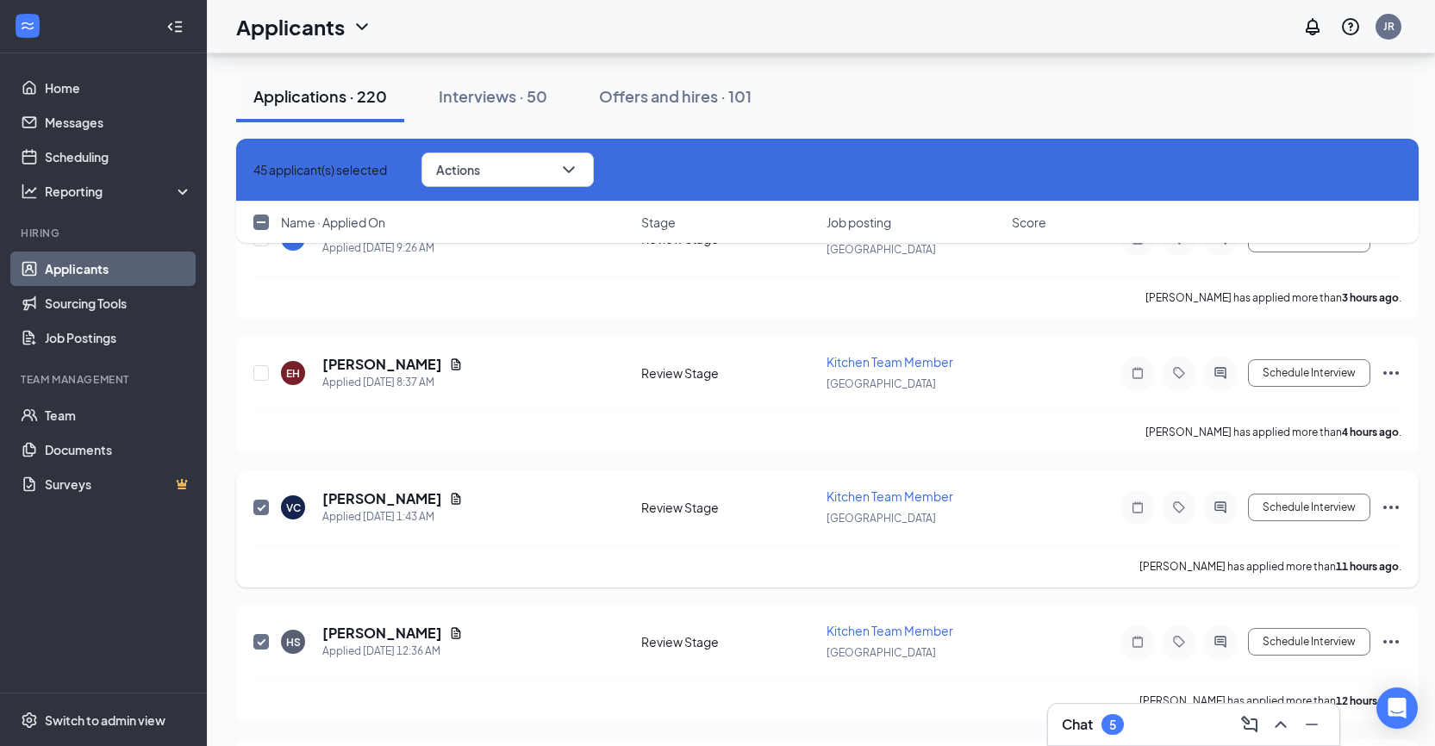
scroll to position [233, 0]
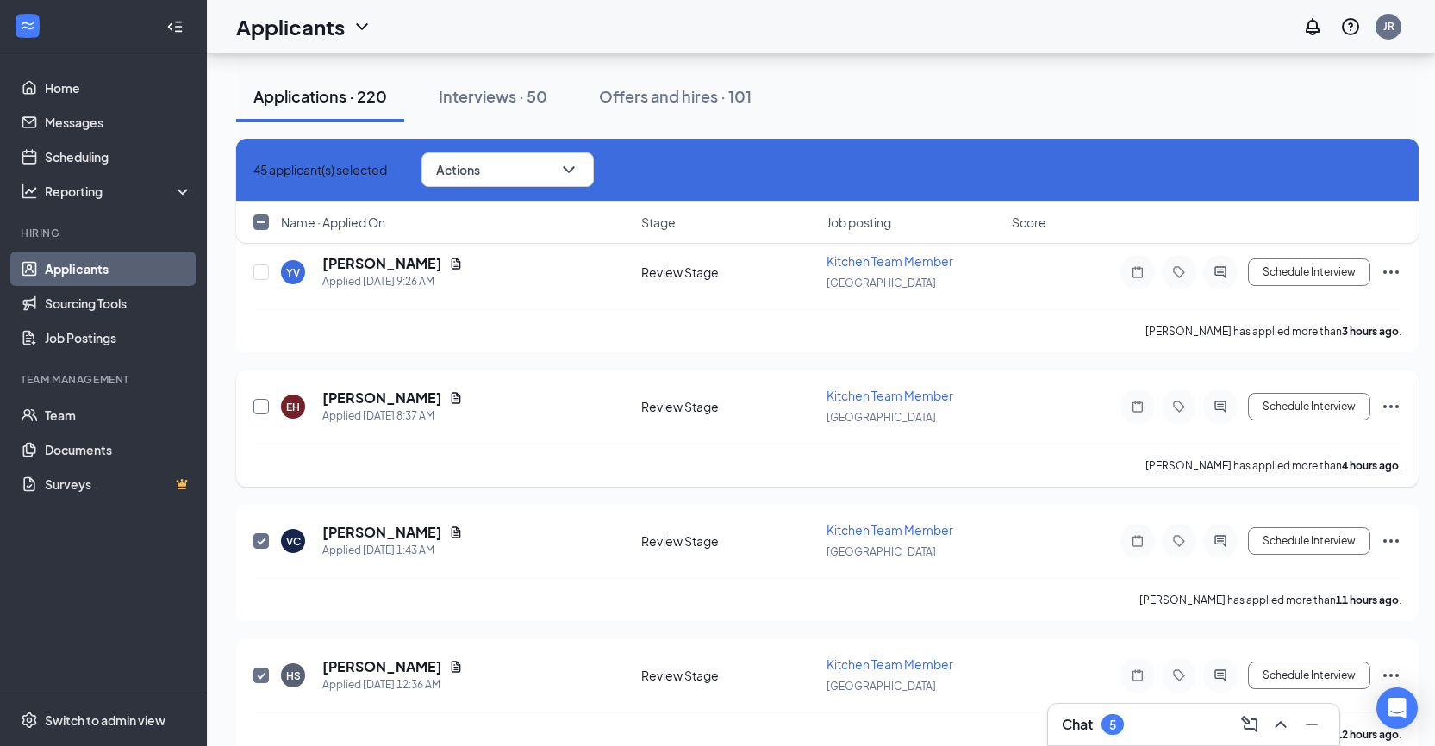
click at [259, 409] on input "checkbox" at bounding box center [261, 407] width 16 height 16
checkbox input "true"
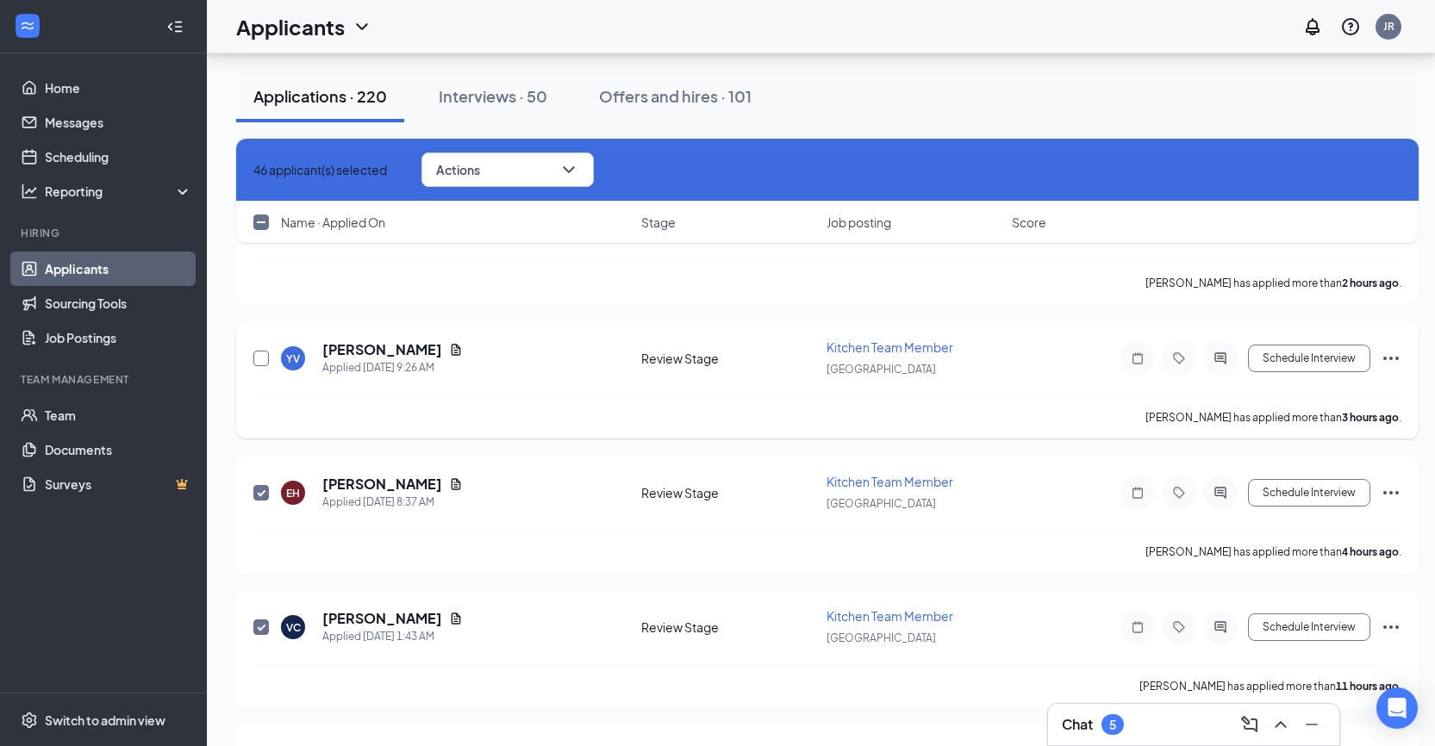
click at [259, 359] on input "checkbox" at bounding box center [261, 359] width 16 height 16
checkbox input "true"
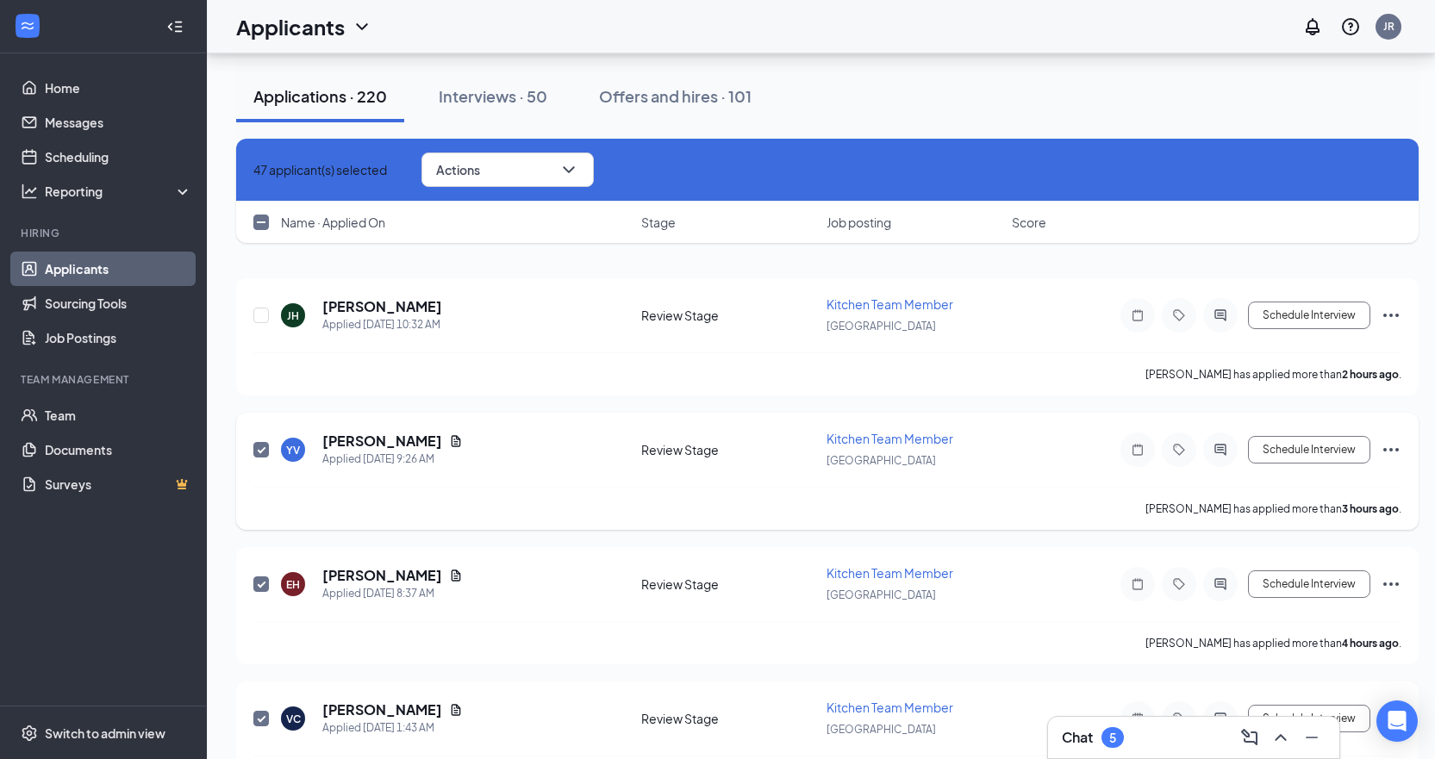
scroll to position [0, 0]
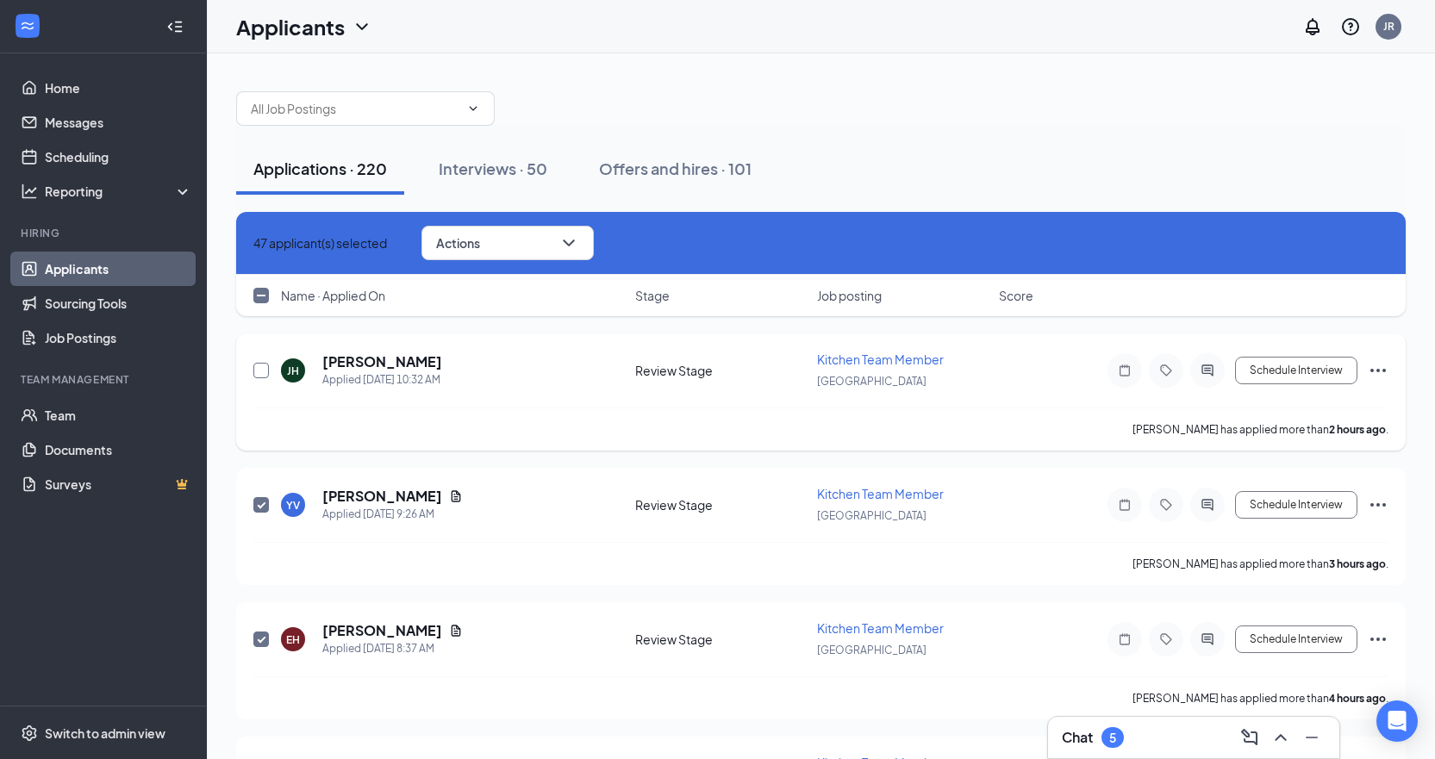
click at [260, 368] on input "checkbox" at bounding box center [261, 371] width 16 height 16
checkbox input "true"
click at [532, 246] on button "Actions" at bounding box center [508, 243] width 172 height 34
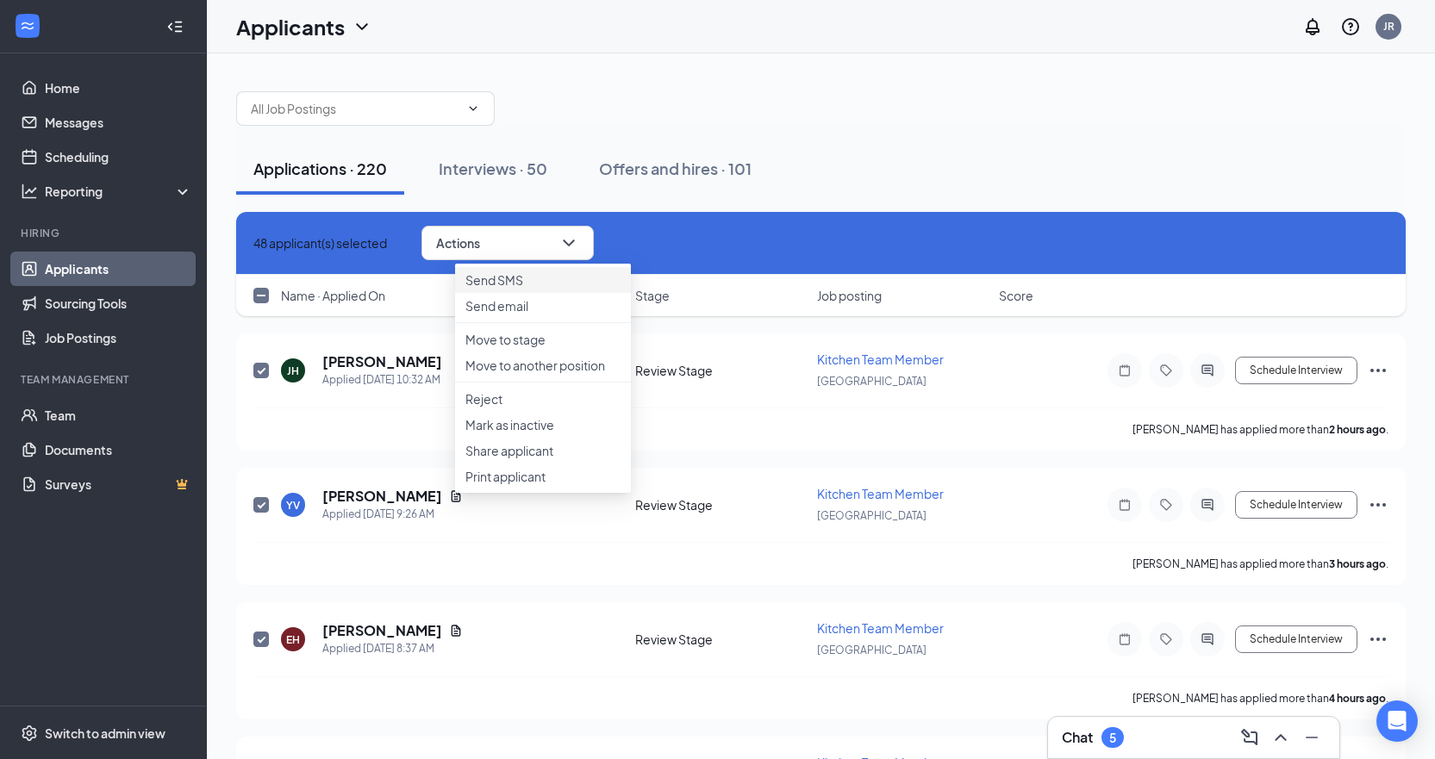
click at [522, 289] on p "Send SMS" at bounding box center [542, 280] width 155 height 17
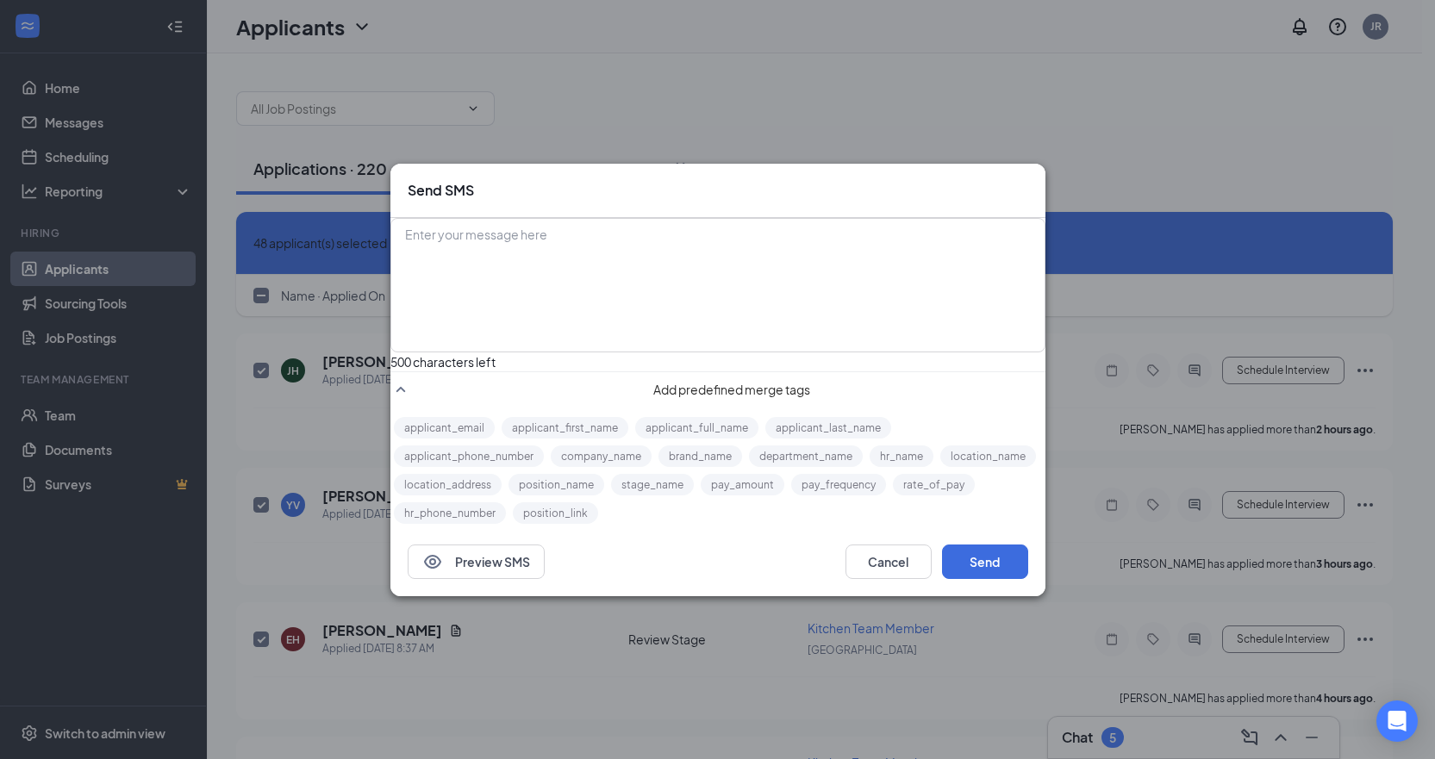
click at [576, 247] on div "Enter your message here" at bounding box center [718, 263] width 652 height 86
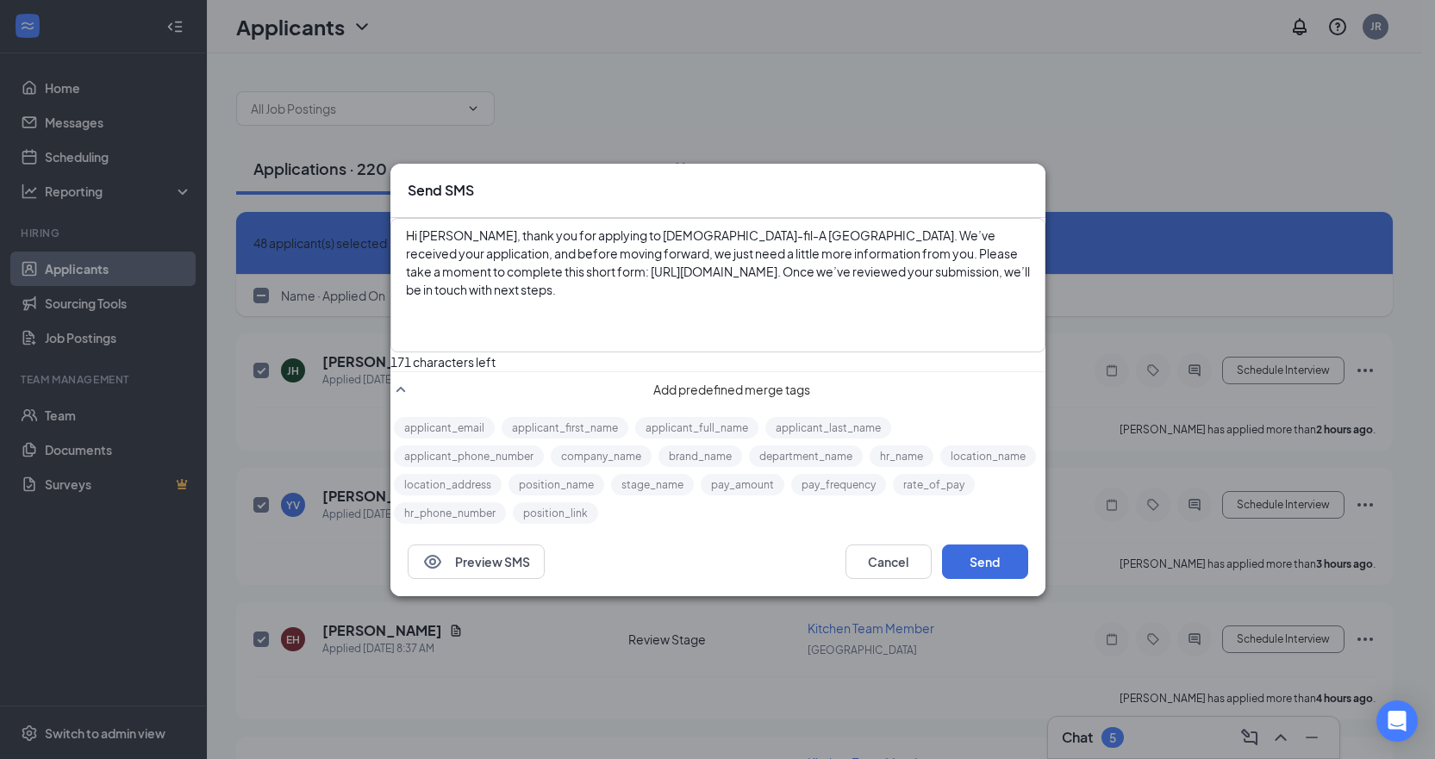
click at [465, 235] on span "Hi Kaleb, thank you for applying to Chick-fil-A Citrus Plaza. We’ve received yo…" at bounding box center [719, 263] width 626 height 70
click at [560, 425] on button "applicant_first_name" at bounding box center [565, 428] width 127 height 22
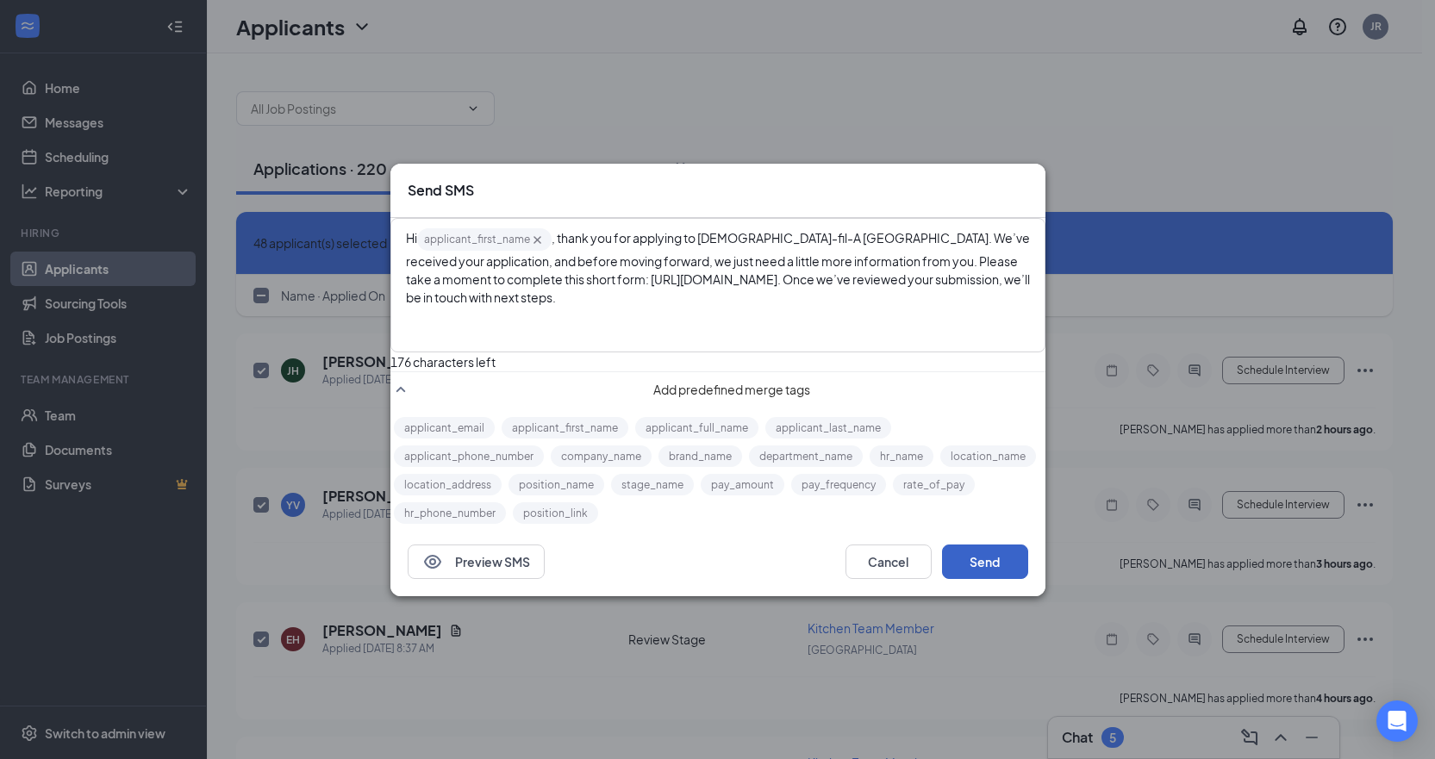
click at [721, 578] on button "Send" at bounding box center [985, 562] width 86 height 34
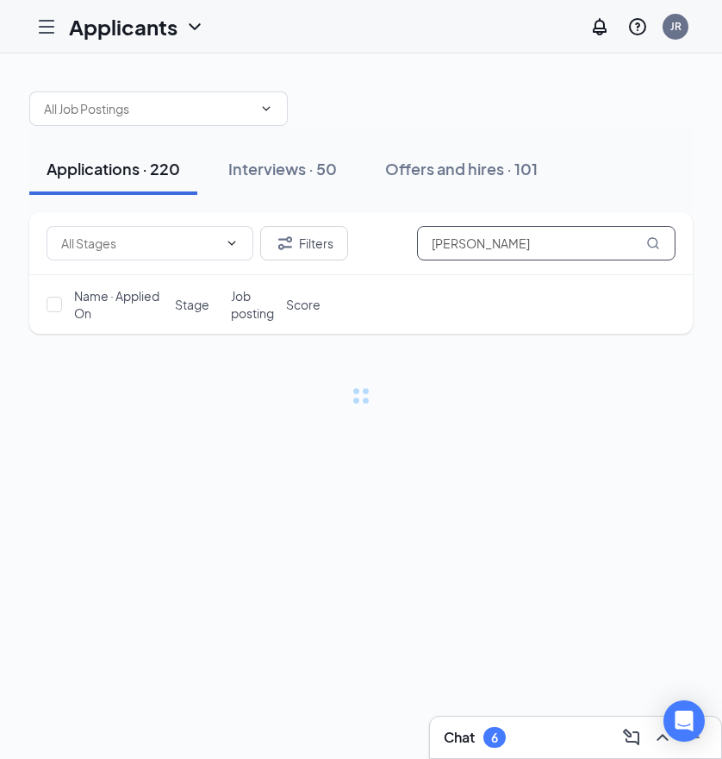
click at [498, 237] on input "[PERSON_NAME]" at bounding box center [546, 243] width 259 height 34
click at [498, 237] on input "Alexis Jimenez" at bounding box center [546, 243] width 259 height 34
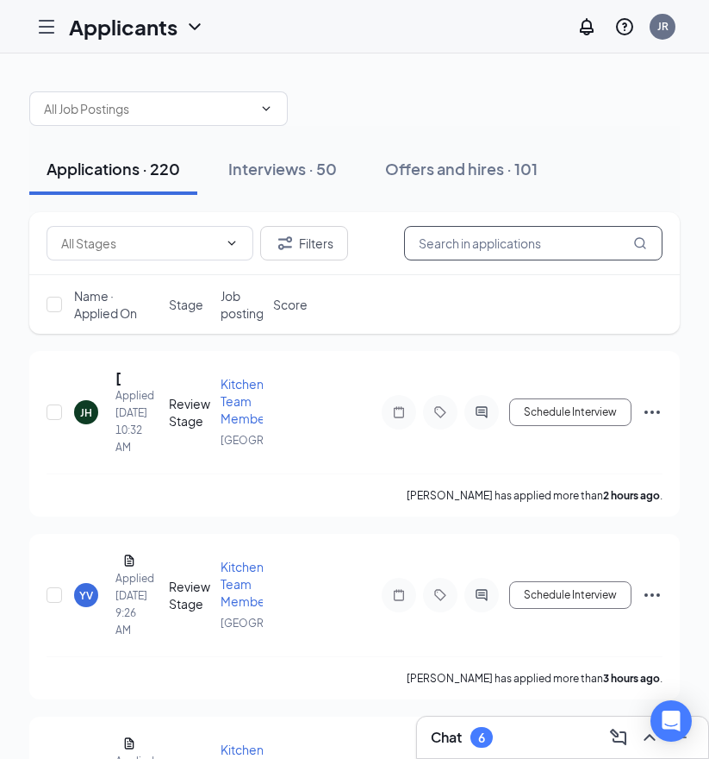
click at [520, 251] on input "text" at bounding box center [533, 243] width 259 height 34
paste input "Aaron Zavala"
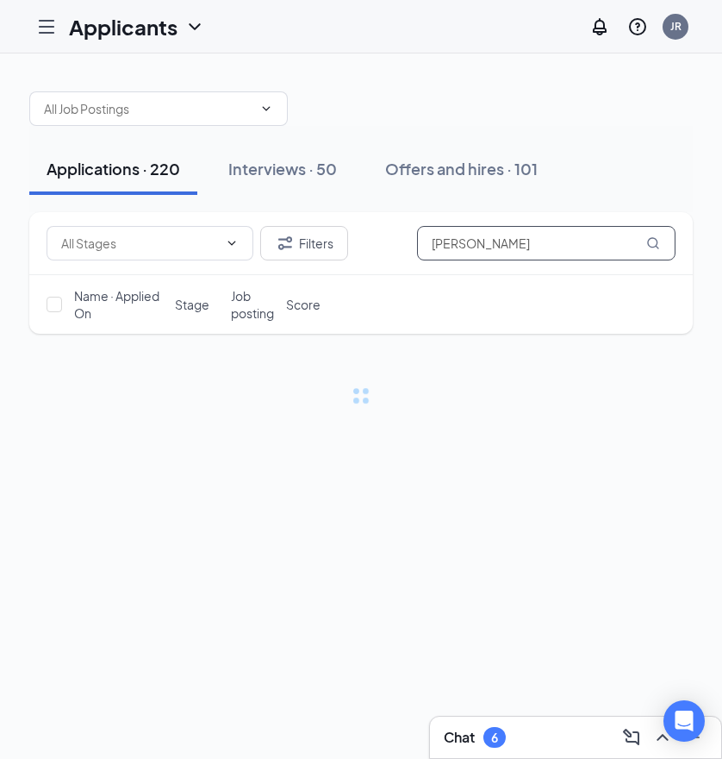
type input "Aaron Zavala"
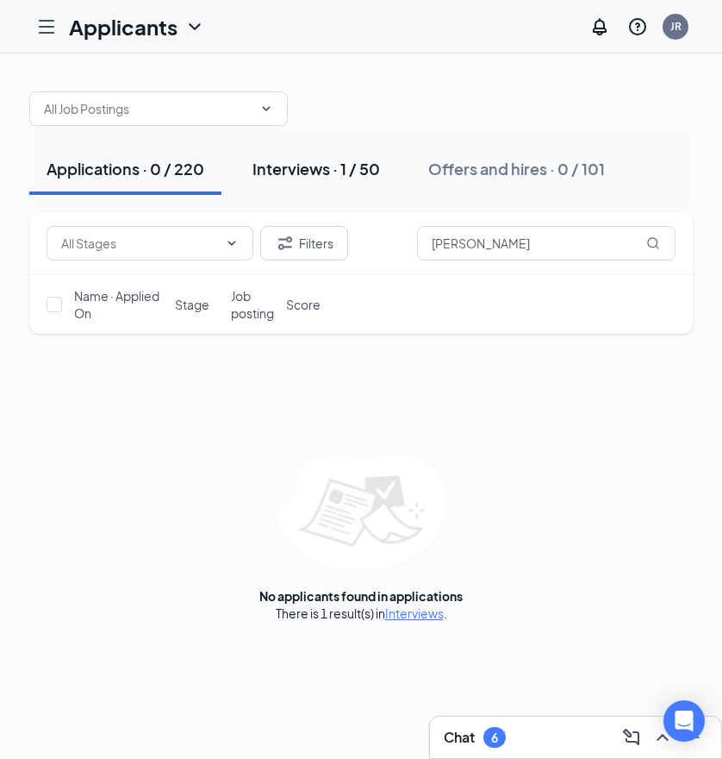
click at [316, 179] on button "Interviews · 1 / 50" at bounding box center [316, 169] width 162 height 52
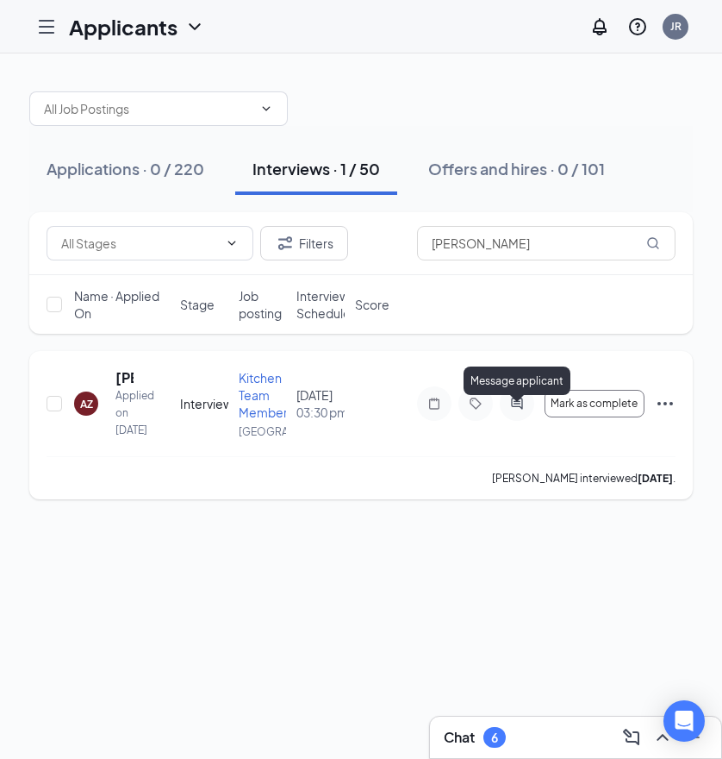
click at [522, 410] on icon "ActiveChat" at bounding box center [517, 404] width 21 height 14
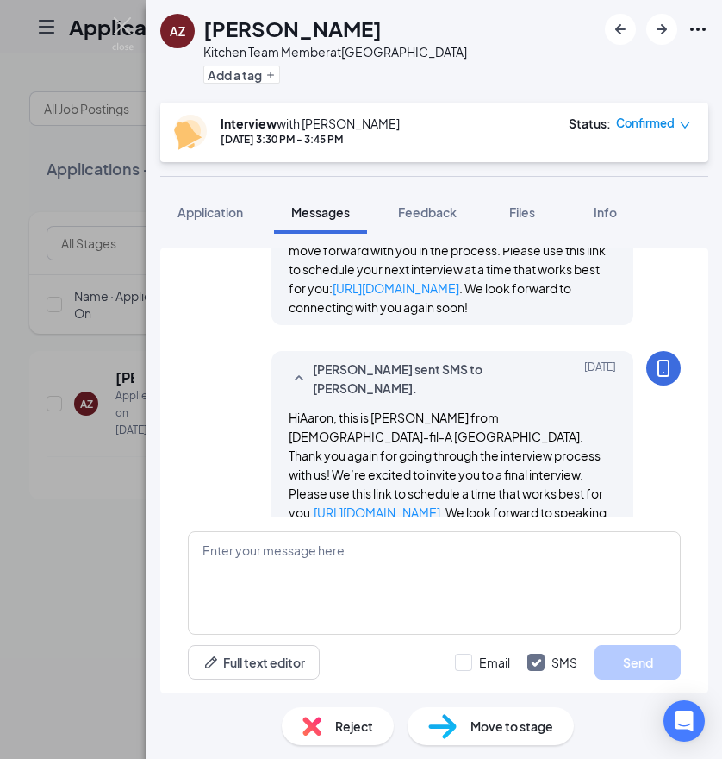
scroll to position [888, 0]
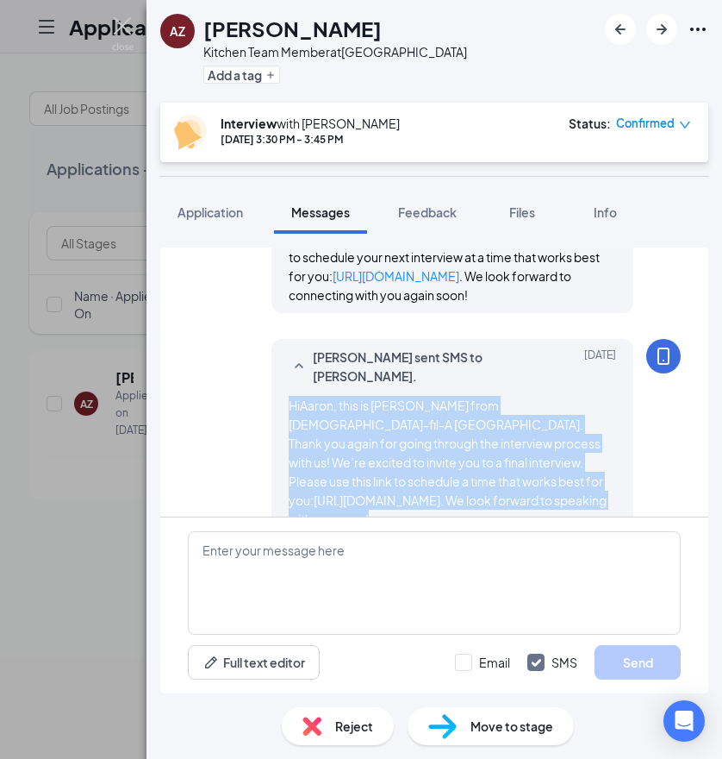
drag, startPoint x: 475, startPoint y: 484, endPoint x: 272, endPoint y: 392, distance: 222.2
click at [272, 392] on div "Jacob Ramos sent SMS to Aaron Zavala. Sep 6 HiAaron, this is Justin from Chick-…" at bounding box center [453, 438] width 362 height 198
copy span "HiAaron, this is Justin from Chick-fil-A Citrus Plaza. Thank you again for goin…"
click at [121, 27] on img at bounding box center [123, 34] width 22 height 34
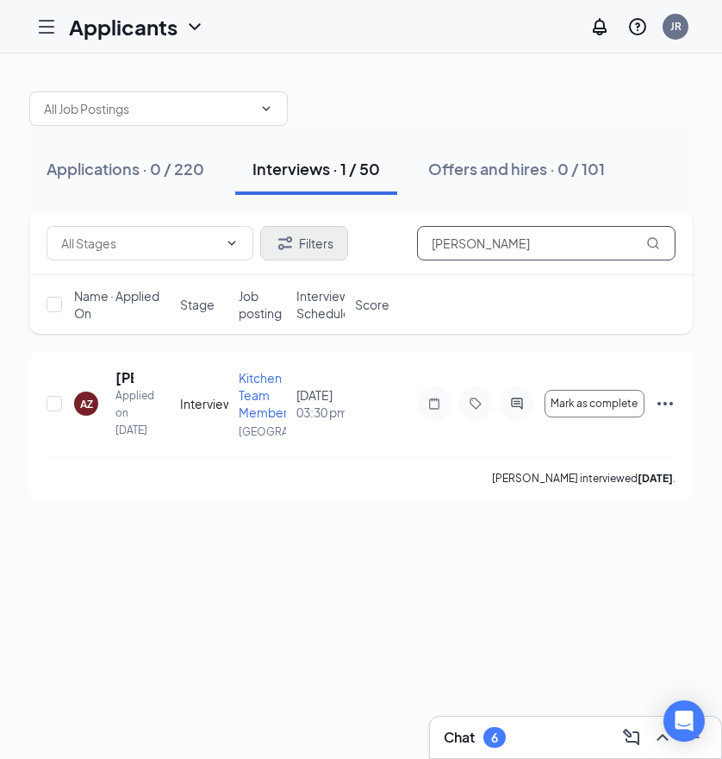
drag, startPoint x: 549, startPoint y: 229, endPoint x: 314, endPoint y: 248, distance: 236.1
click at [314, 248] on div "Filters Aaron Zavala" at bounding box center [361, 243] width 629 height 34
paste input "lexis Jimenez"
type input "Alexis Jimenez"
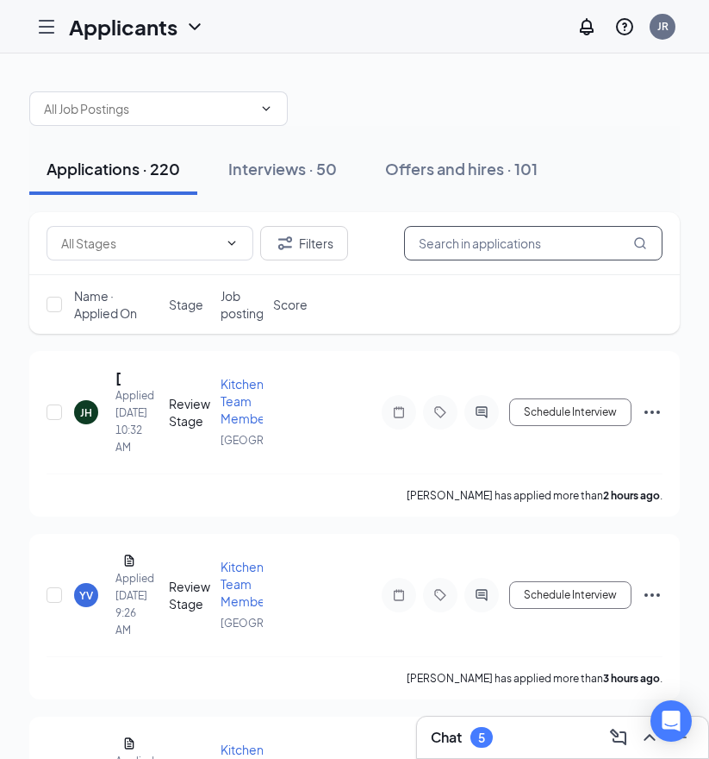
click at [494, 240] on input "text" at bounding box center [533, 243] width 259 height 34
paste input "[PERSON_NAME]"
type input "[PERSON_NAME]"
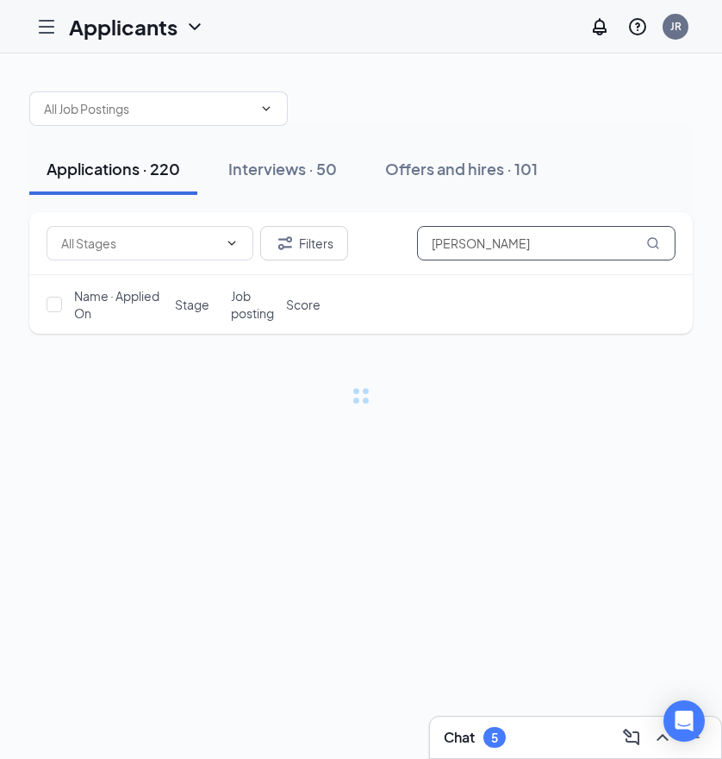
click at [503, 244] on input "[PERSON_NAME]" at bounding box center [546, 243] width 259 height 34
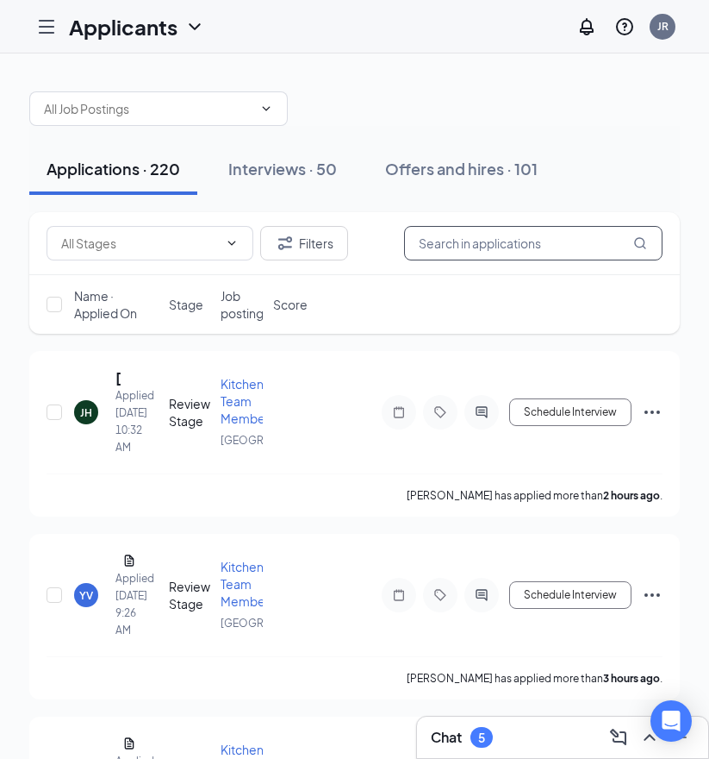
click at [476, 236] on input "text" at bounding box center [533, 243] width 259 height 34
paste input "[PERSON_NAME]"
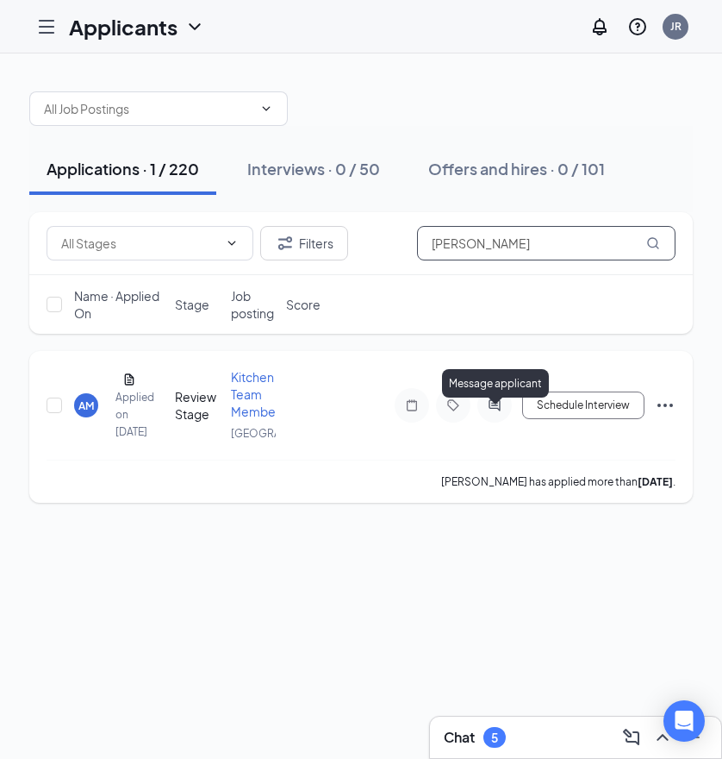
type input "[PERSON_NAME]"
click at [503, 412] on icon "ActiveChat" at bounding box center [494, 405] width 21 height 14
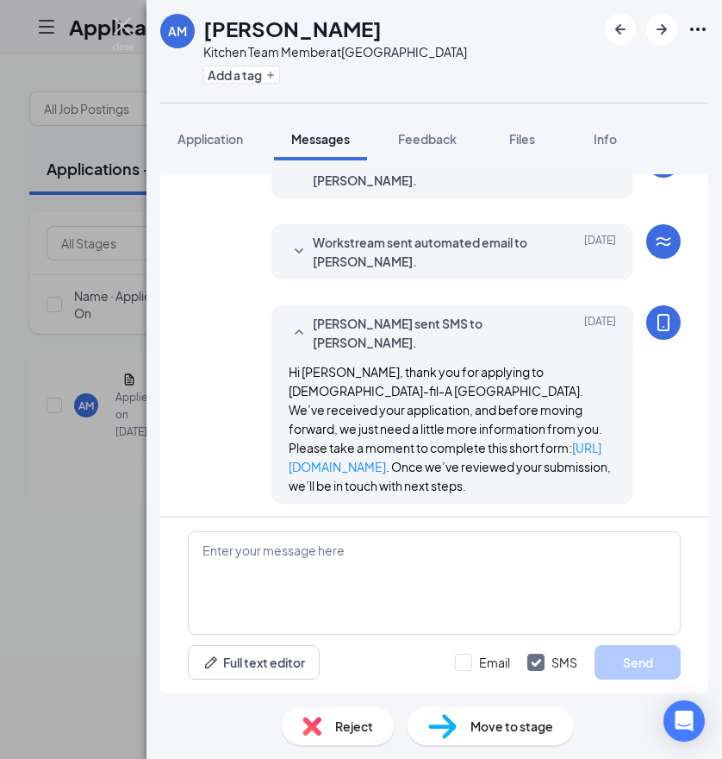
scroll to position [94, 0]
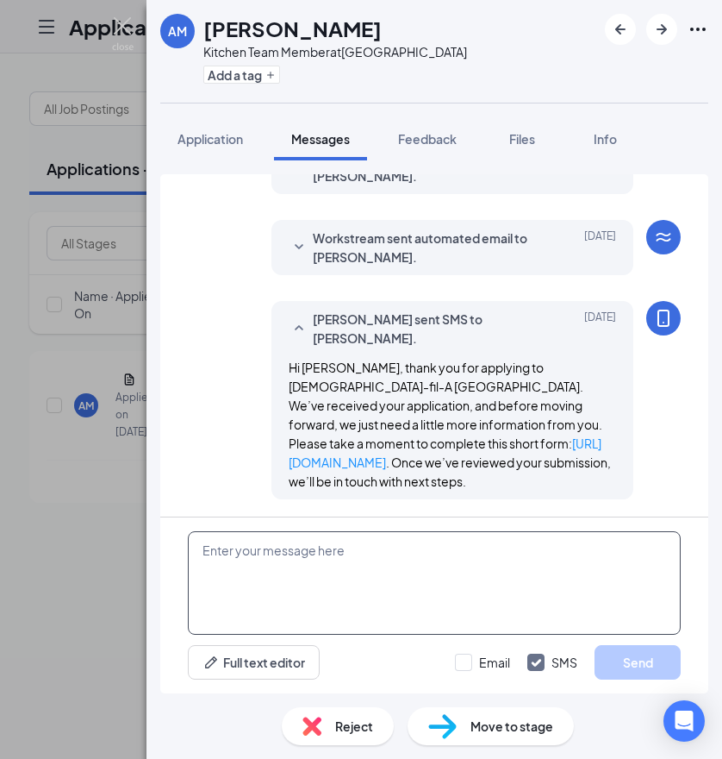
click at [281, 584] on textarea at bounding box center [434, 582] width 493 height 103
paste textarea "Hi applicant_first_name‌‌‌‌, this is [DEMOGRAPHIC_DATA]-fil-A [GEOGRAPHIC_DATA]…"
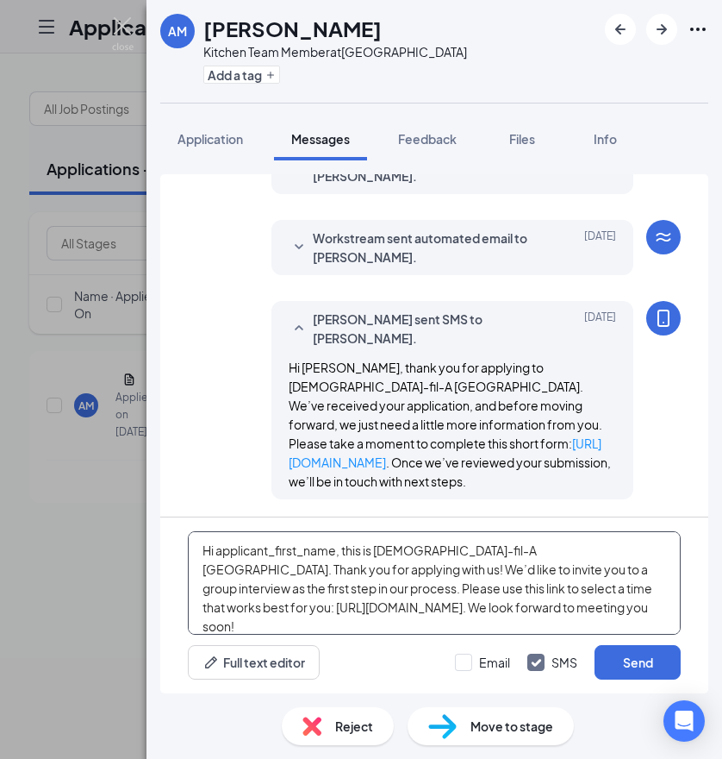
drag, startPoint x: 219, startPoint y: 553, endPoint x: 329, endPoint y: 559, distance: 110.5
click at [329, 559] on textarea "Hi applicant_first_name‌‌‌‌, this is [DEMOGRAPHIC_DATA]-fil-A [GEOGRAPHIC_DATA]…" at bounding box center [434, 582] width 493 height 103
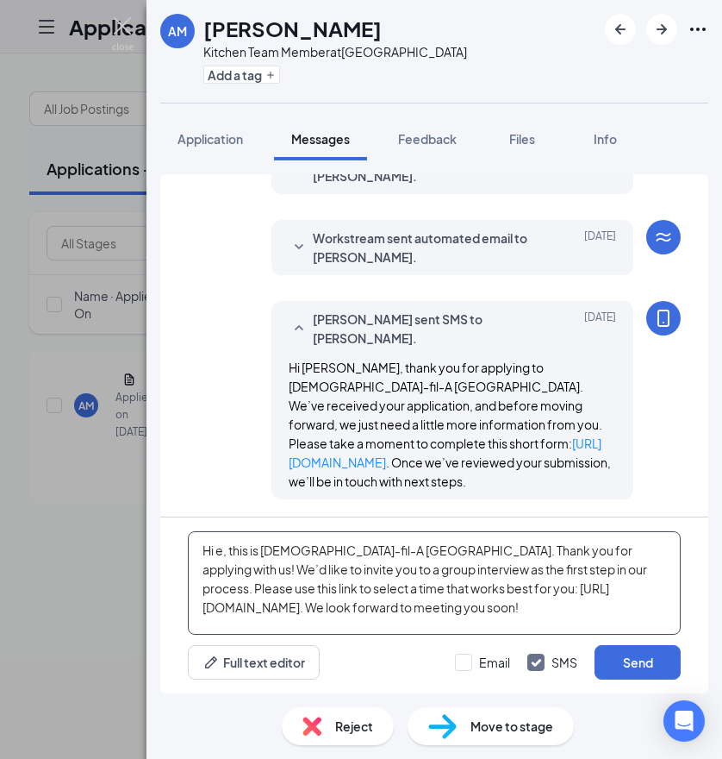
click at [226, 553] on textarea "Hi e‌, this is [DEMOGRAPHIC_DATA]-fil-A [GEOGRAPHIC_DATA]. Thank you for applyi…" at bounding box center [434, 582] width 493 height 103
click at [221, 547] on textarea "Hi e‌, this is [DEMOGRAPHIC_DATA]-fil-A [GEOGRAPHIC_DATA]. Thank you for applyi…" at bounding box center [434, 582] width 493 height 103
type textarea "Hi , this is [DEMOGRAPHIC_DATA]-fil-A [GEOGRAPHIC_DATA]. Thank you for applying…"
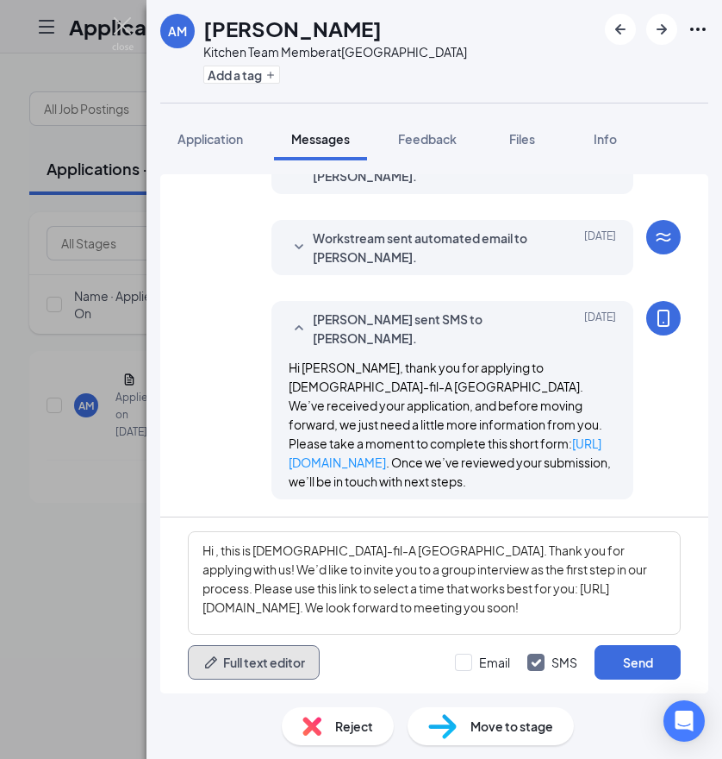
click at [262, 656] on button "Full text editor" at bounding box center [254, 662] width 132 height 34
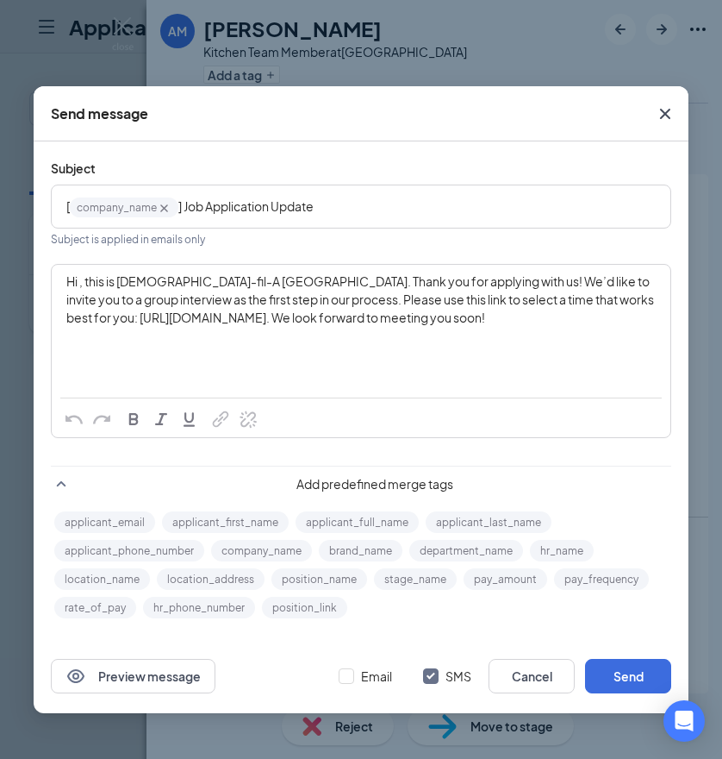
click at [82, 286] on span "Hi , this is [DEMOGRAPHIC_DATA]-fil-A [GEOGRAPHIC_DATA]. Thank you for applying…" at bounding box center [361, 299] width 590 height 52
click at [252, 522] on button "applicant_first_name" at bounding box center [225, 522] width 127 height 22
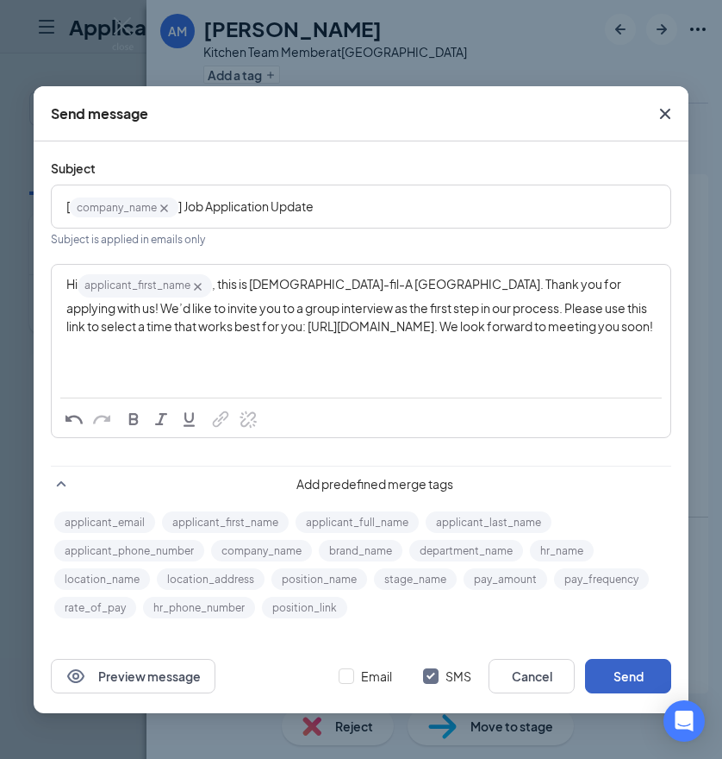
click at [638, 672] on button "Send" at bounding box center [628, 676] width 86 height 34
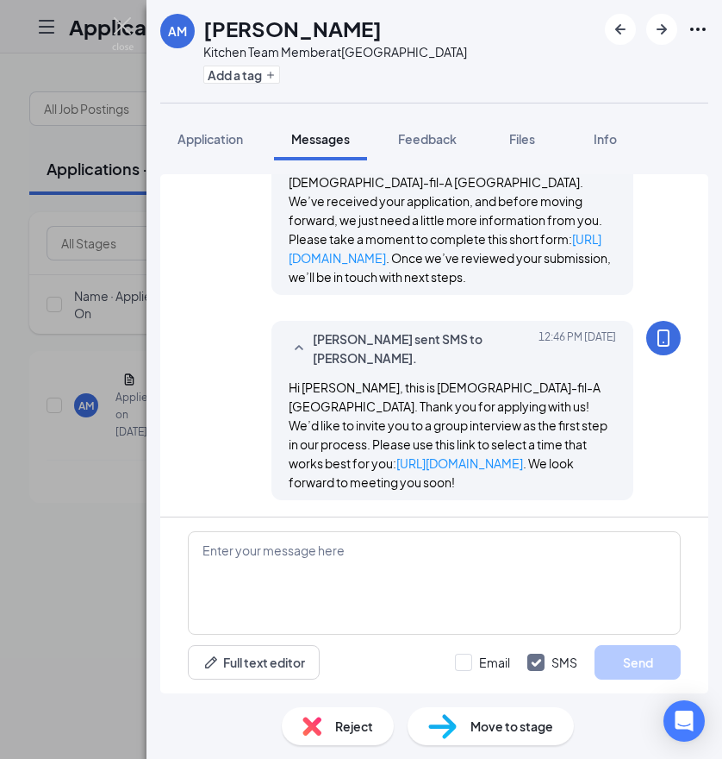
scroll to position [299, 0]
click at [125, 22] on img at bounding box center [123, 34] width 22 height 34
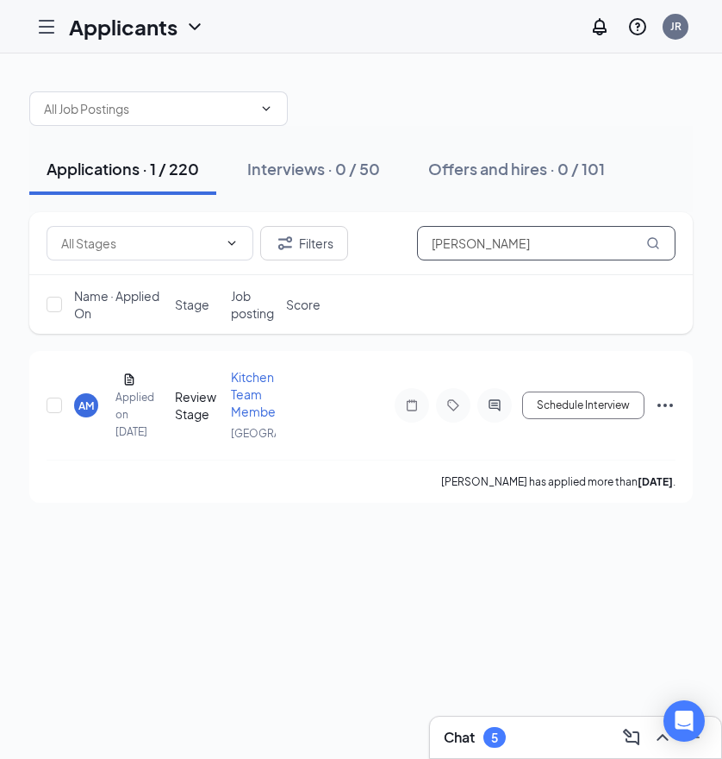
click at [513, 248] on input "[PERSON_NAME]" at bounding box center [546, 243] width 259 height 34
drag, startPoint x: 510, startPoint y: 240, endPoint x: 350, endPoint y: 240, distance: 160.3
click at [350, 240] on div "Filters [PERSON_NAME]" at bounding box center [361, 243] width 629 height 34
paste input "[PERSON_NAME]"
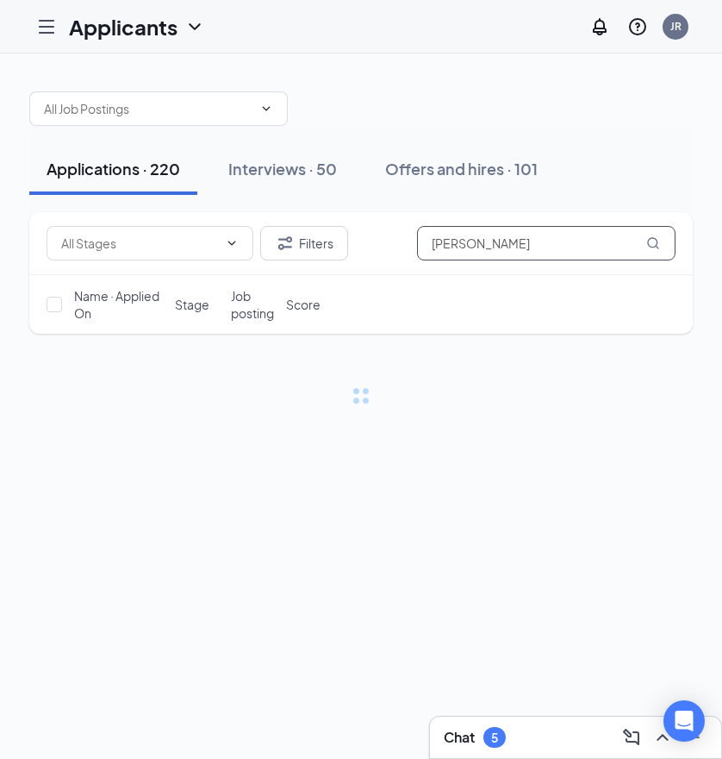
type input "[PERSON_NAME]"
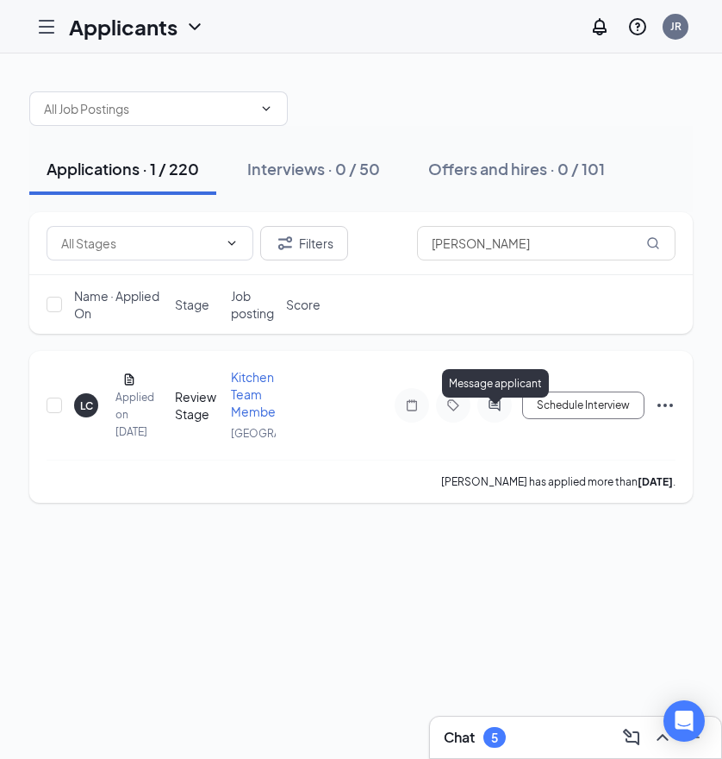
click at [501, 412] on icon "ActiveChat" at bounding box center [494, 405] width 21 height 14
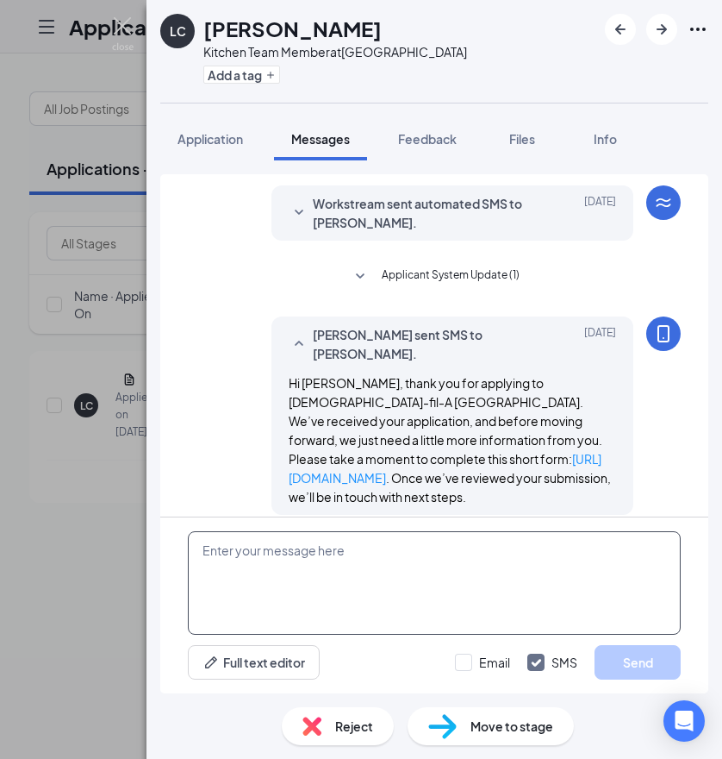
scroll to position [144, 0]
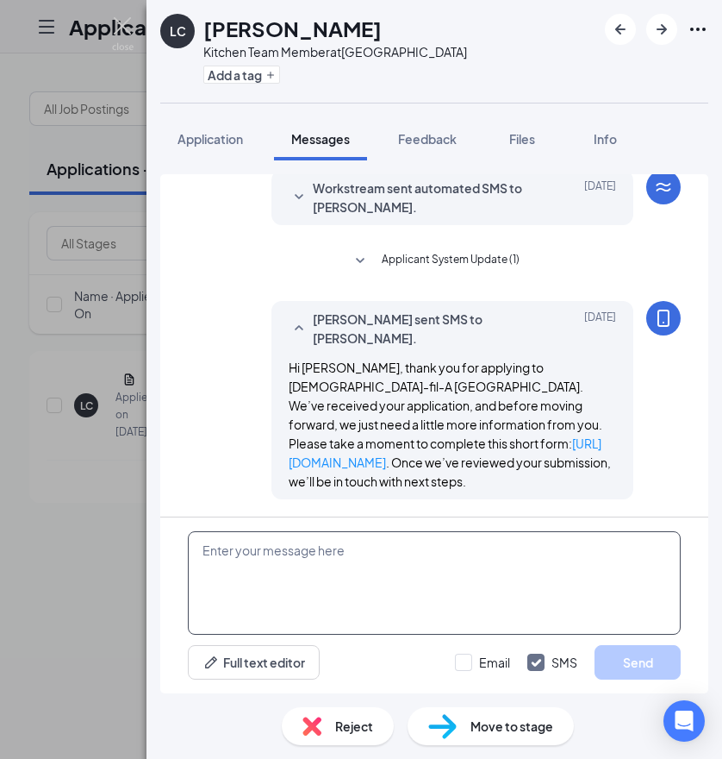
click at [358, 560] on textarea at bounding box center [434, 582] width 493 height 103
paste textarea "Hi applicant_first_name‌‌‌‌, this is [DEMOGRAPHIC_DATA]-fil-A [GEOGRAPHIC_DATA]…"
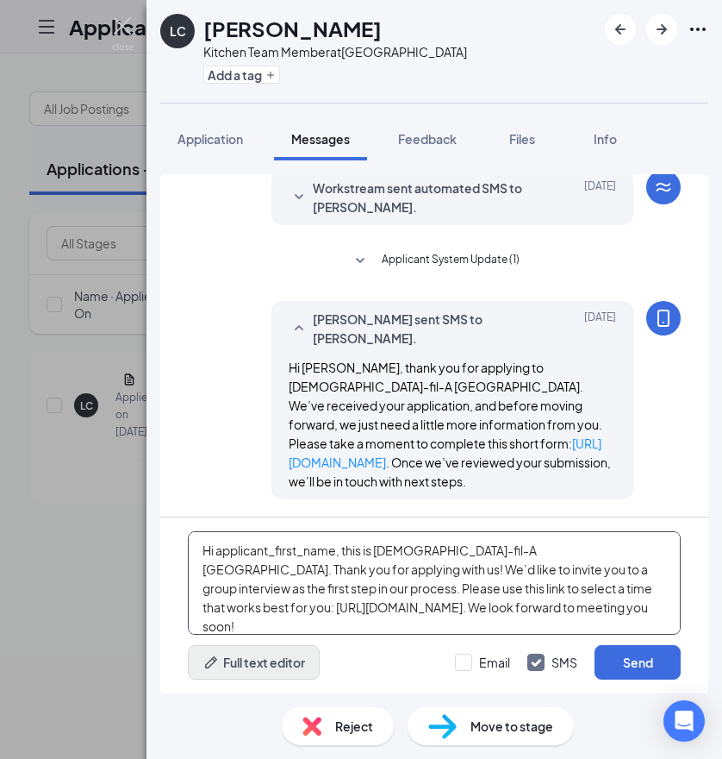
type textarea "Hi applicant_first_name‌‌‌‌, this is [DEMOGRAPHIC_DATA]-fil-A [GEOGRAPHIC_DATA]…"
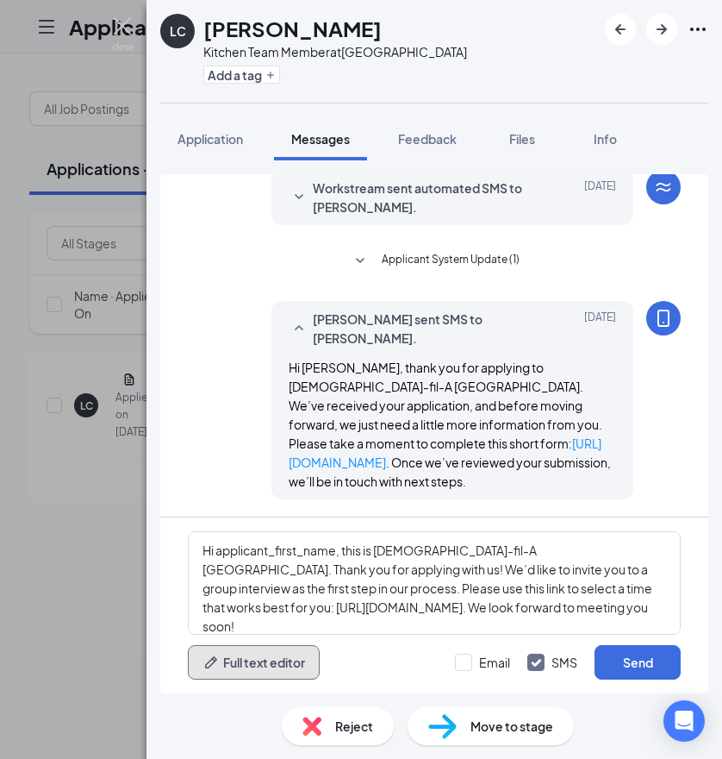
click at [302, 676] on button "Full text editor" at bounding box center [254, 662] width 132 height 34
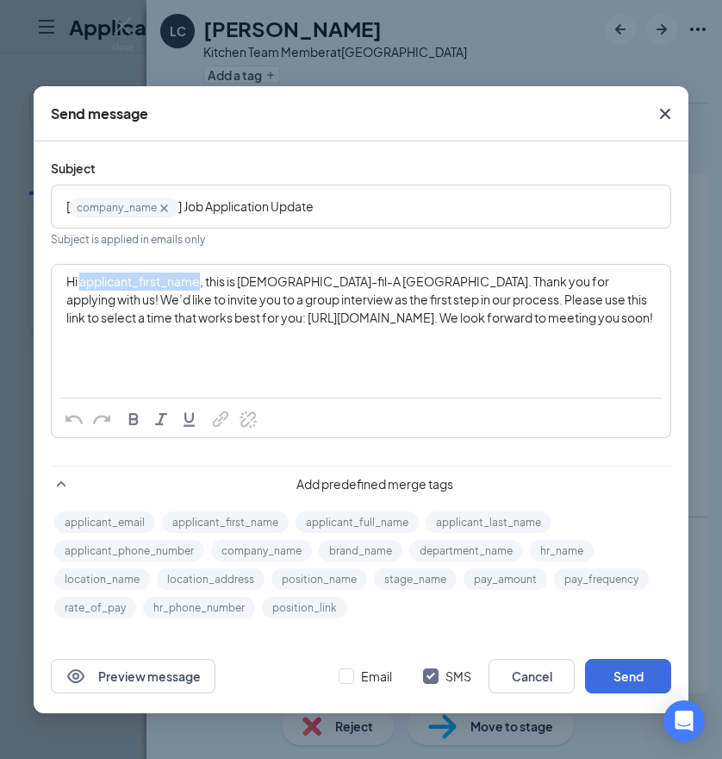
drag, startPoint x: 81, startPoint y: 287, endPoint x: 199, endPoint y: 282, distance: 118.2
click at [199, 282] on span "Hi applicant_first_name‌‌‌‌, this is [DEMOGRAPHIC_DATA]-fil-A [GEOGRAPHIC_DATA]…" at bounding box center [359, 299] width 587 height 52
click at [245, 521] on button "applicant_first_name" at bounding box center [225, 522] width 127 height 22
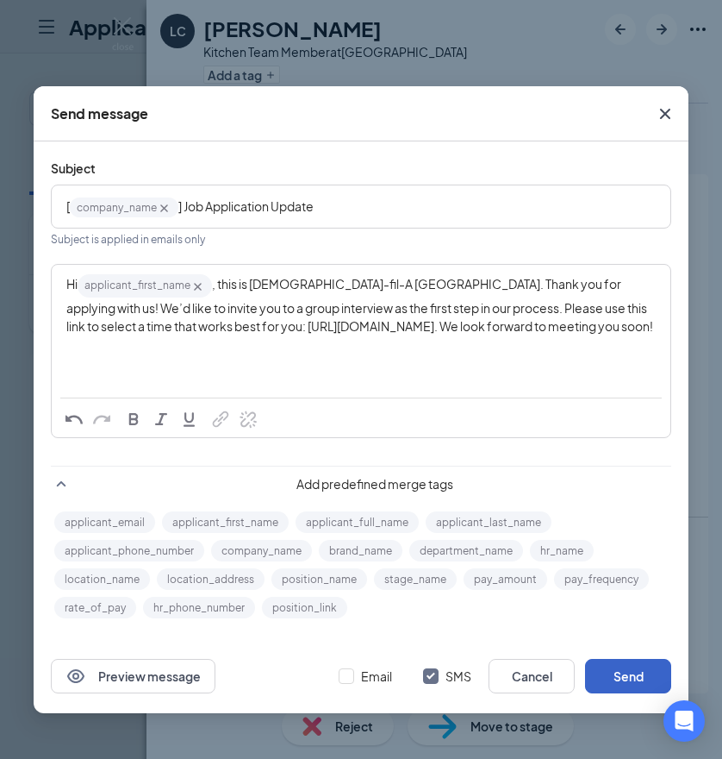
click at [609, 671] on button "Send" at bounding box center [628, 676] width 86 height 34
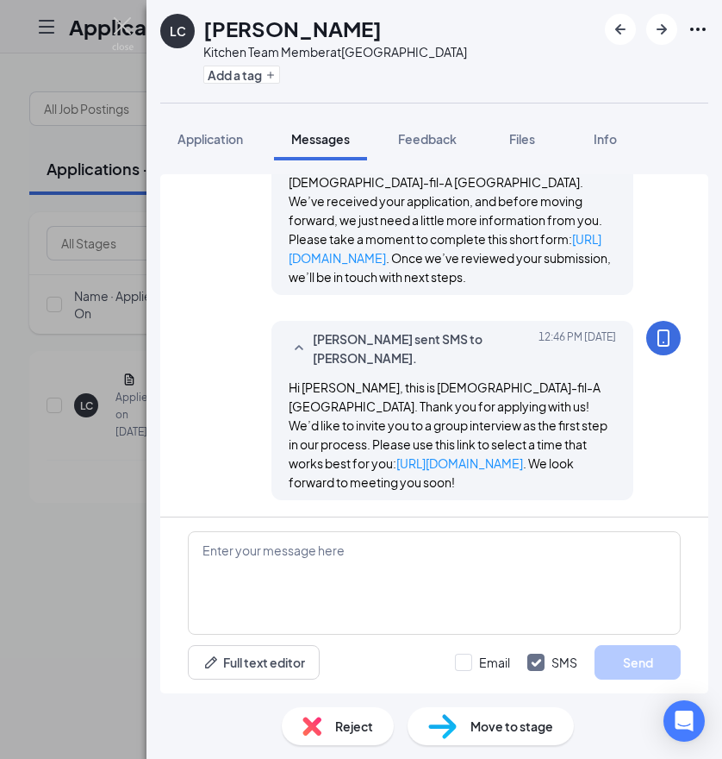
scroll to position [349, 0]
drag, startPoint x: 123, startPoint y: 33, endPoint x: 167, endPoint y: 39, distance: 44.4
click at [123, 33] on img at bounding box center [123, 34] width 22 height 34
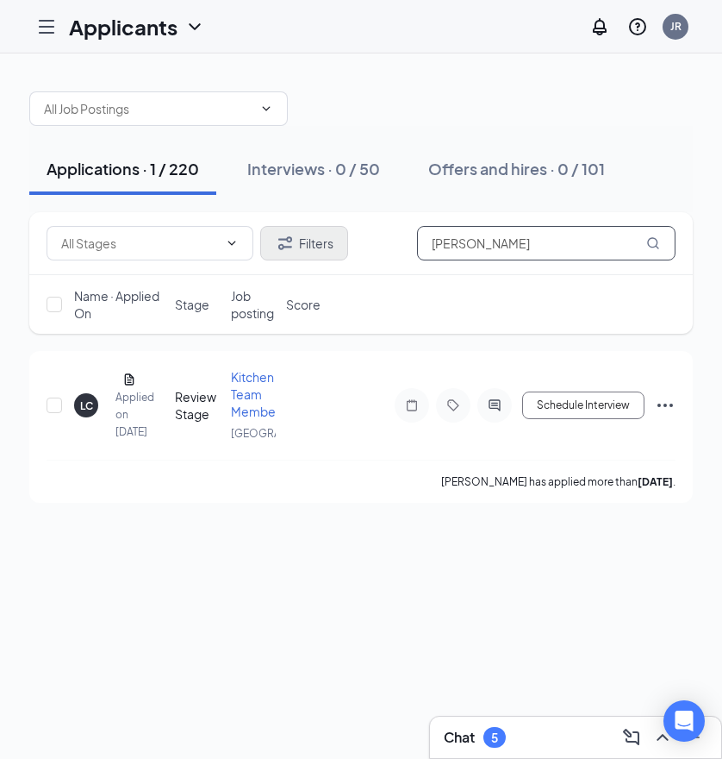
drag, startPoint x: 428, startPoint y: 247, endPoint x: 284, endPoint y: 246, distance: 144.0
click at [255, 247] on div "Filters [PERSON_NAME]" at bounding box center [361, 243] width 629 height 34
paste input "[PERSON_NAME]"
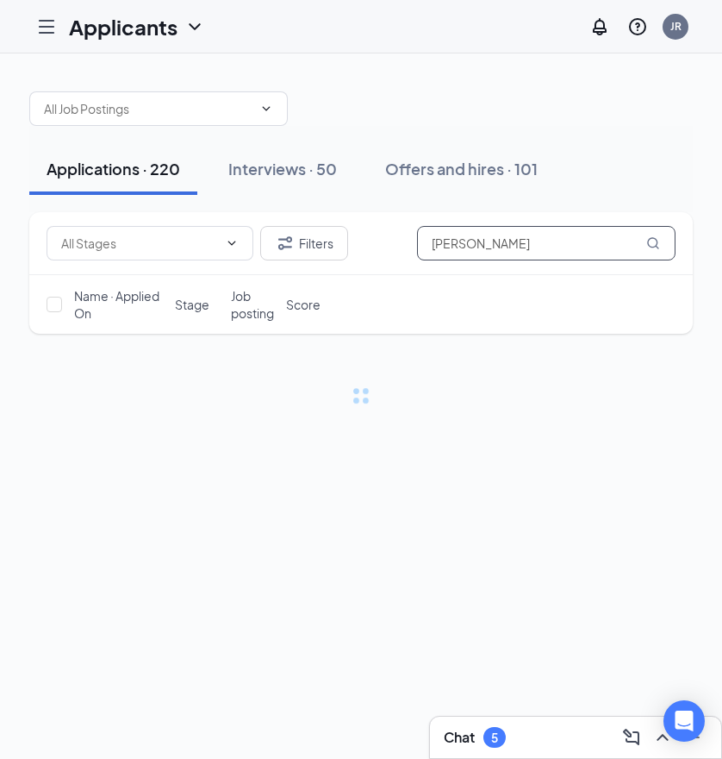
type input "[PERSON_NAME]"
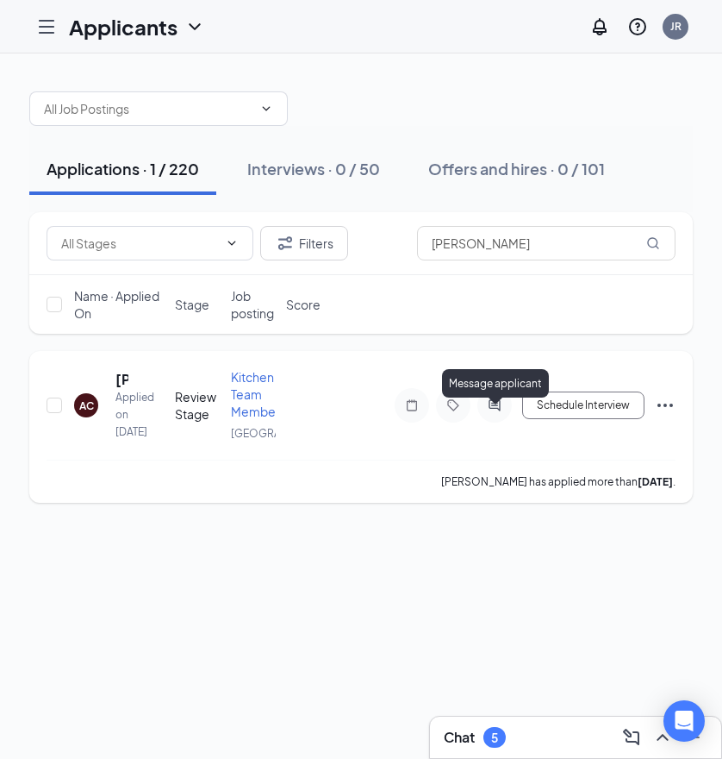
click at [486, 411] on icon "ActiveChat" at bounding box center [494, 405] width 21 height 14
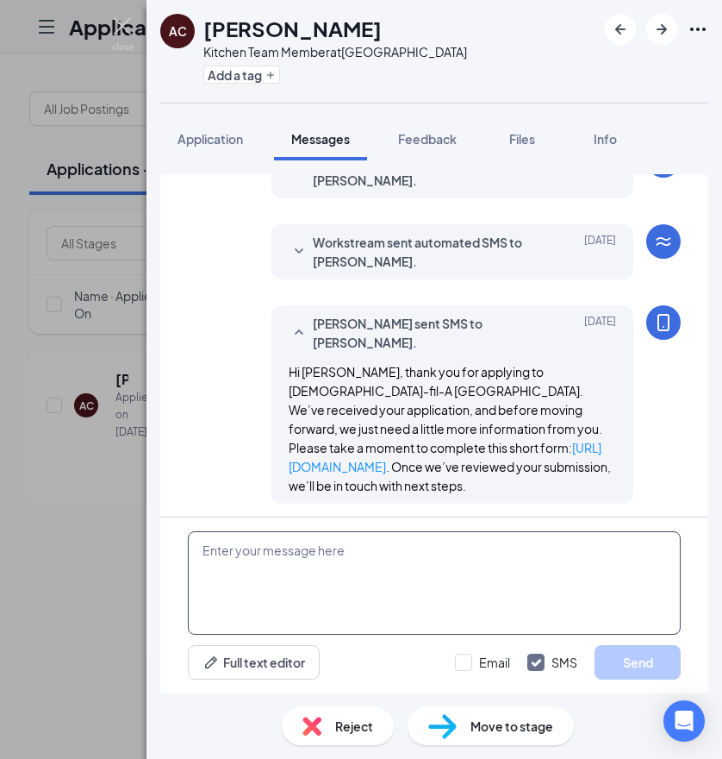
scroll to position [94, 0]
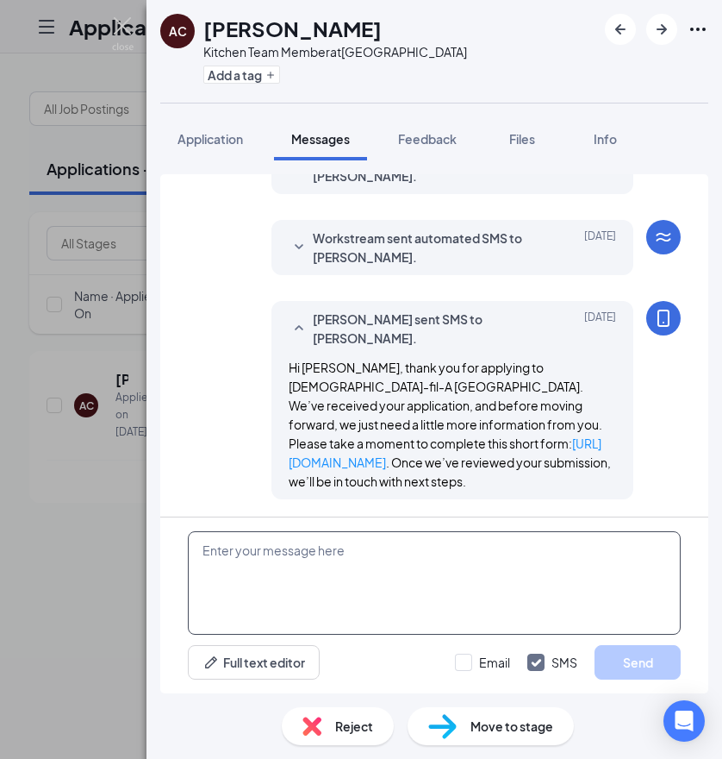
click at [374, 565] on textarea at bounding box center [434, 582] width 493 height 103
paste textarea "Hi applicant_first_name‌‌‌‌, this is [DEMOGRAPHIC_DATA]-fil-A [GEOGRAPHIC_DATA]…"
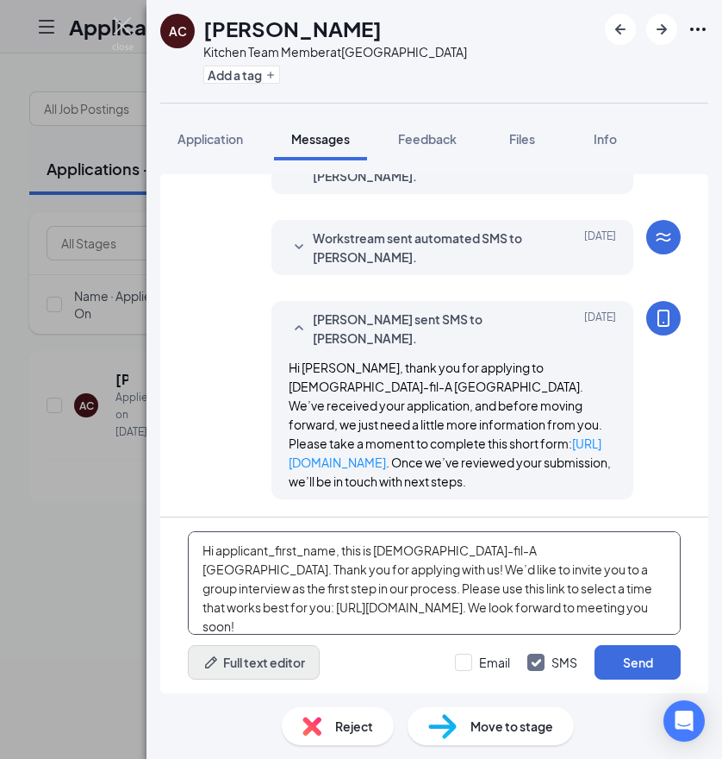
type textarea "Hi applicant_first_name‌‌‌‌, this is [DEMOGRAPHIC_DATA]-fil-A [GEOGRAPHIC_DATA]…"
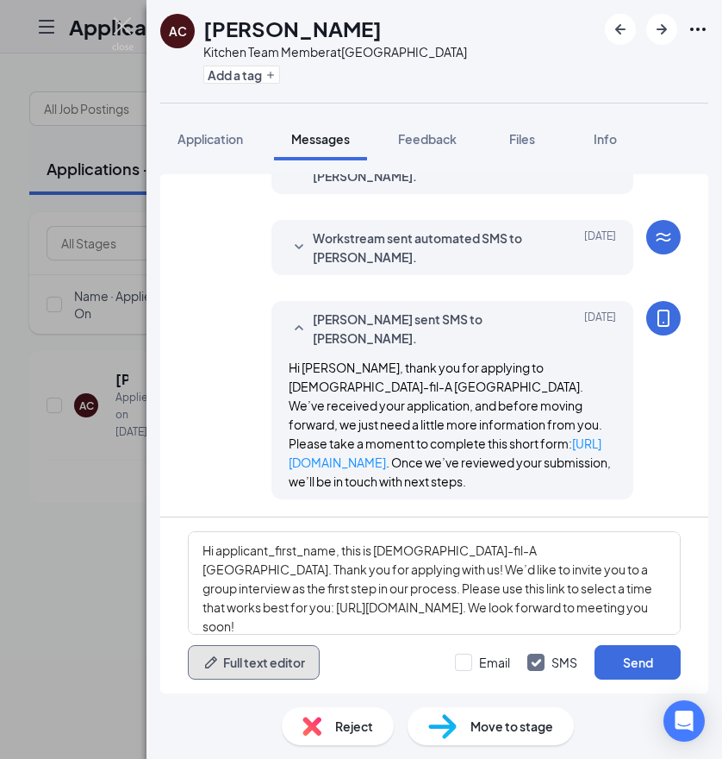
click at [281, 661] on button "Full text editor" at bounding box center [254, 662] width 132 height 34
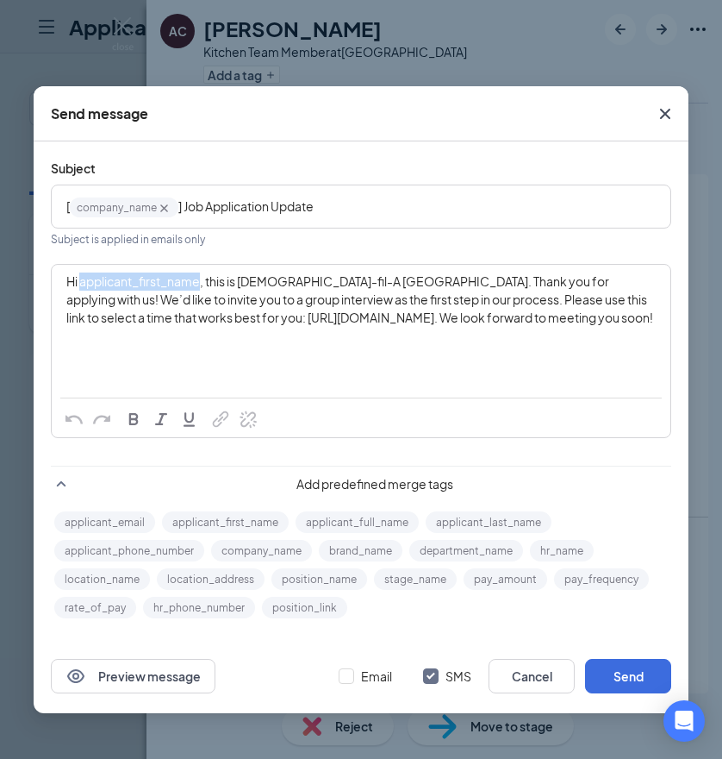
drag, startPoint x: 79, startPoint y: 280, endPoint x: 200, endPoint y: 284, distance: 120.8
click at [200, 284] on span "Hi applicant_first_name‌‌‌‌, this is [DEMOGRAPHIC_DATA]-fil-A [GEOGRAPHIC_DATA]…" at bounding box center [359, 299] width 587 height 52
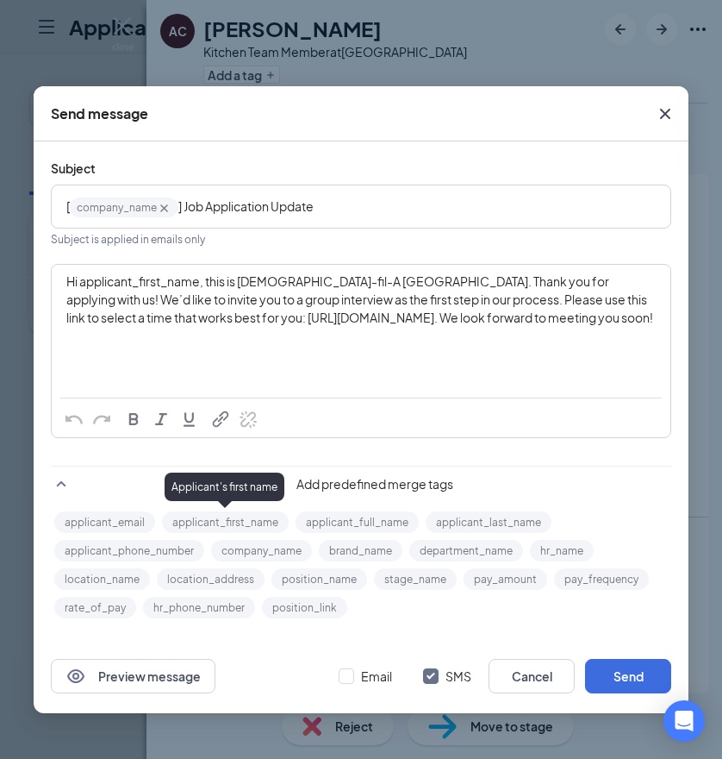
click at [247, 520] on button "applicant_first_name" at bounding box center [225, 522] width 127 height 22
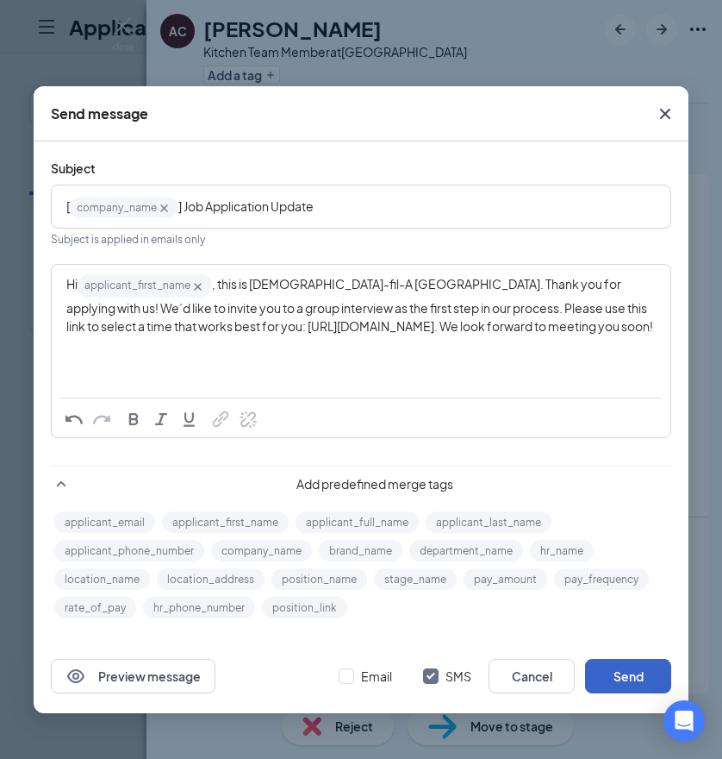
click at [628, 682] on button "Send" at bounding box center [628, 676] width 86 height 34
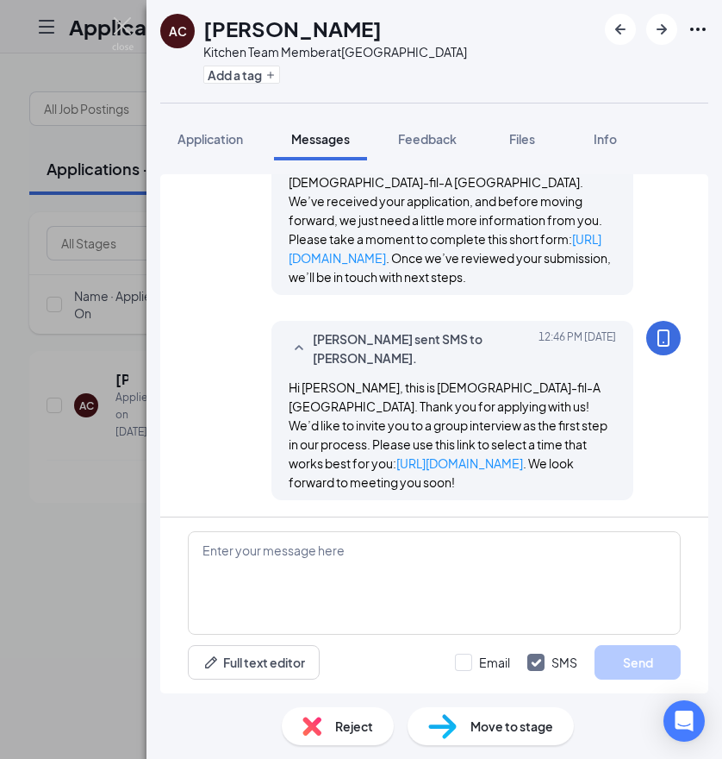
scroll to position [299, 0]
click at [122, 28] on img at bounding box center [123, 34] width 22 height 34
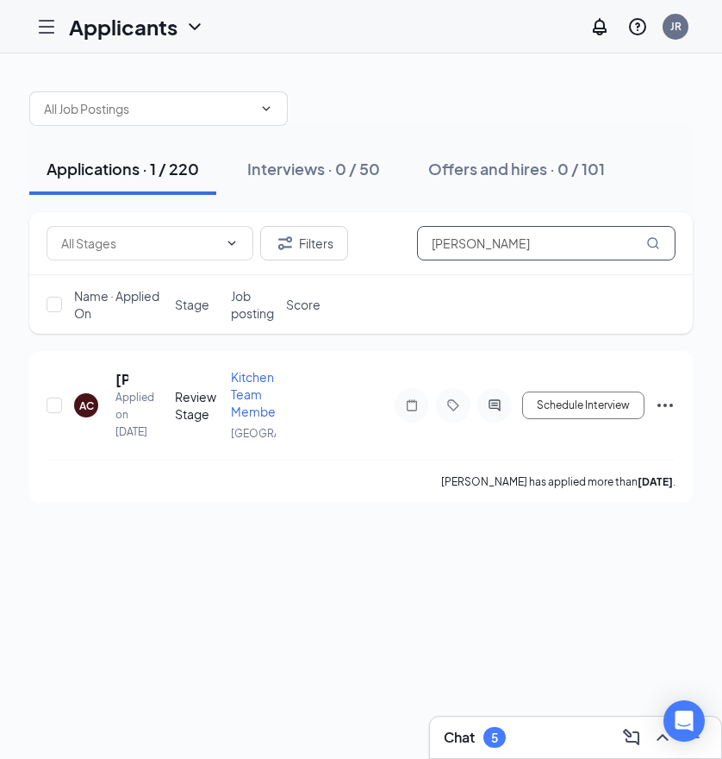
drag, startPoint x: 544, startPoint y: 236, endPoint x: 226, endPoint y: 207, distance: 319.4
click at [226, 207] on div "Applications · 1 / 220 Interviews · 0 / 50 Offers and hires · 0 / 101 Filters […" at bounding box center [361, 288] width 664 height 428
paste input "[PERSON_NAME]"
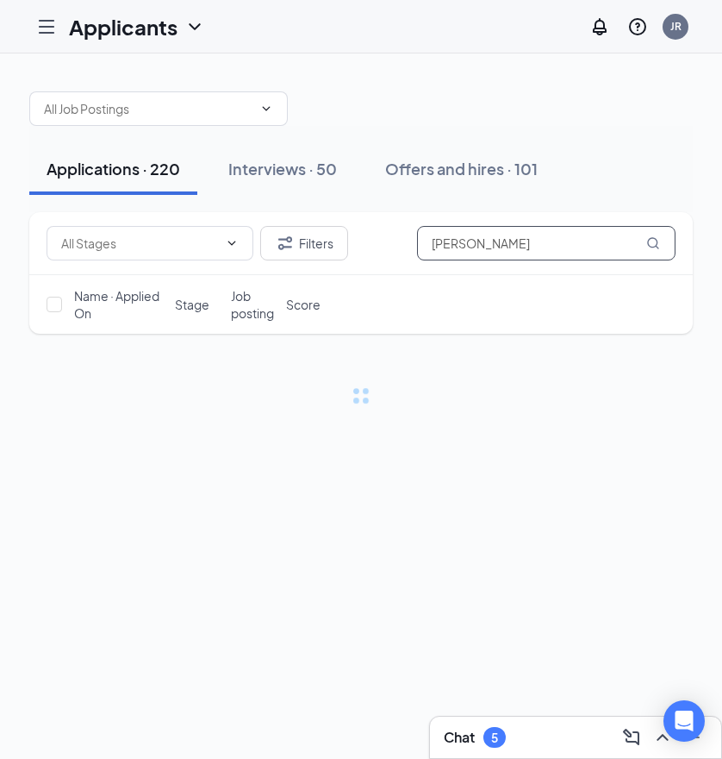
type input "[PERSON_NAME]"
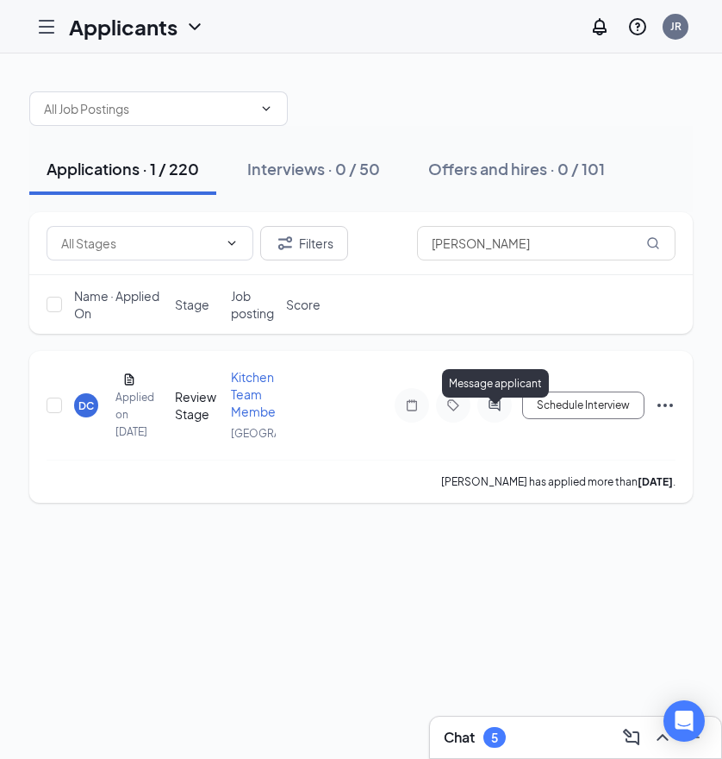
click at [491, 412] on icon "ActiveChat" at bounding box center [494, 405] width 21 height 14
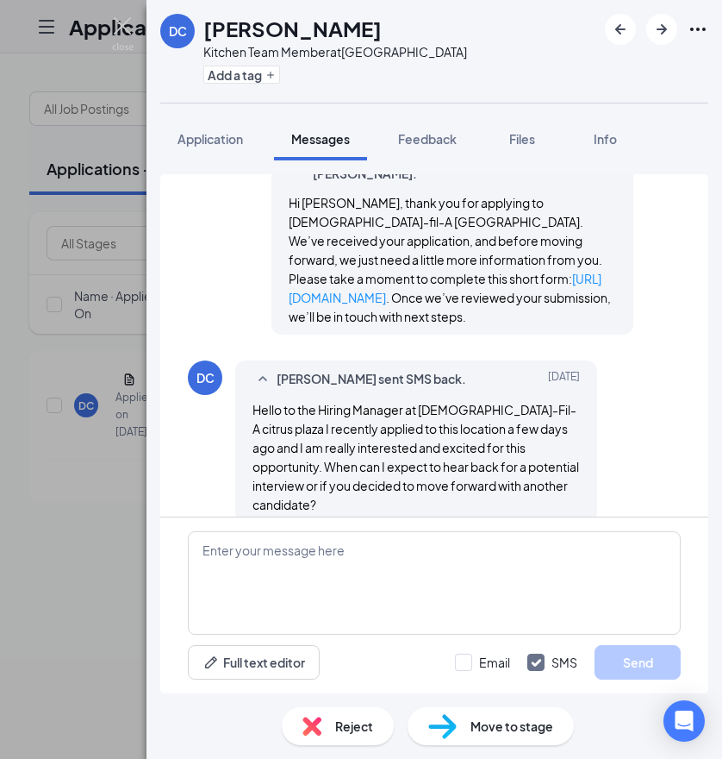
scroll to position [263, 0]
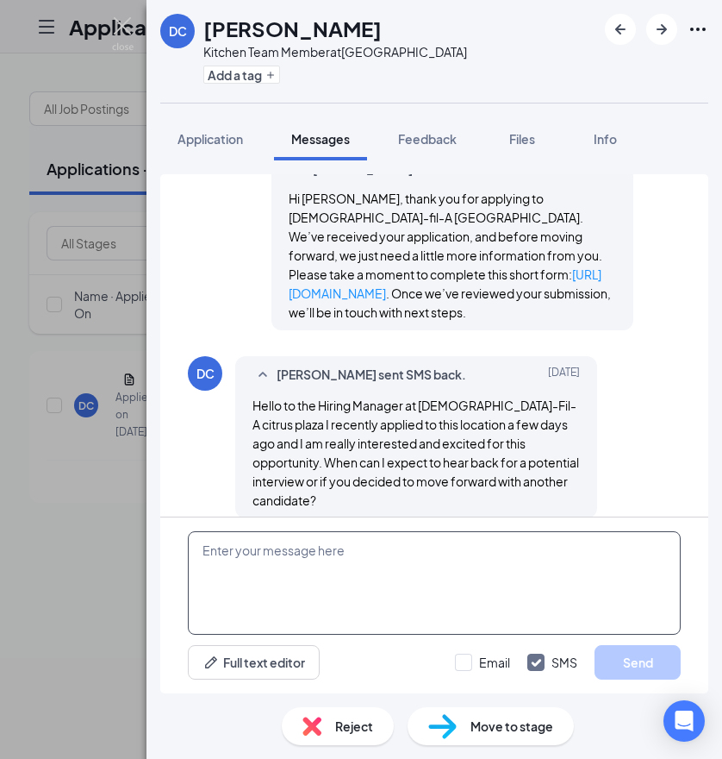
click at [391, 559] on textarea at bounding box center [434, 582] width 493 height 103
paste textarea "Hi applicant_first_name‌‌‌‌, this is [DEMOGRAPHIC_DATA]-fil-A [GEOGRAPHIC_DATA]…"
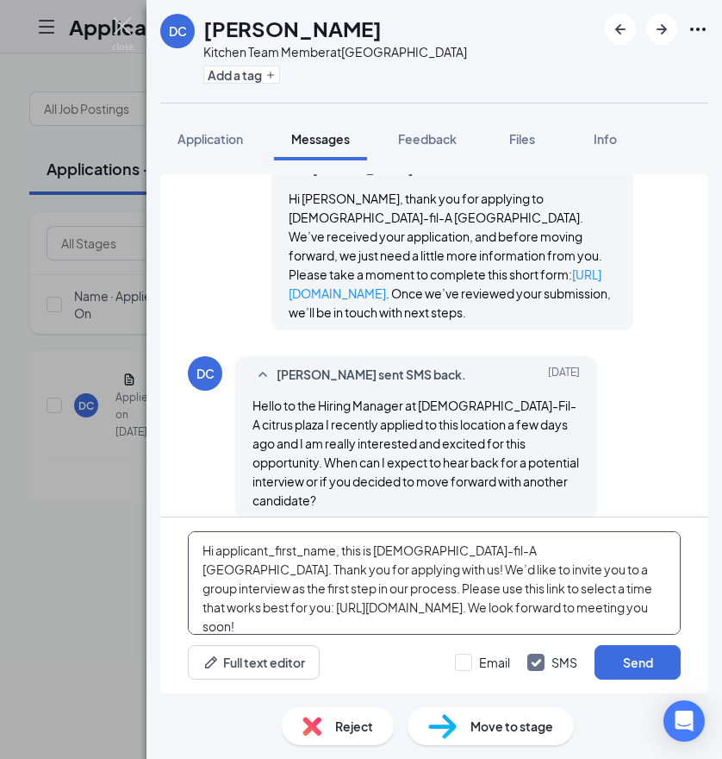
drag, startPoint x: 222, startPoint y: 549, endPoint x: 291, endPoint y: 567, distance: 71.3
click at [290, 550] on textarea "Hi applicant_first_name‌‌‌‌, this is [DEMOGRAPHIC_DATA]-fil-A [GEOGRAPHIC_DATA]…" at bounding box center [434, 582] width 493 height 103
type textarea "Hi applicant_first_name‌‌‌‌, this is [DEMOGRAPHIC_DATA]-fil-A [GEOGRAPHIC_DATA]…"
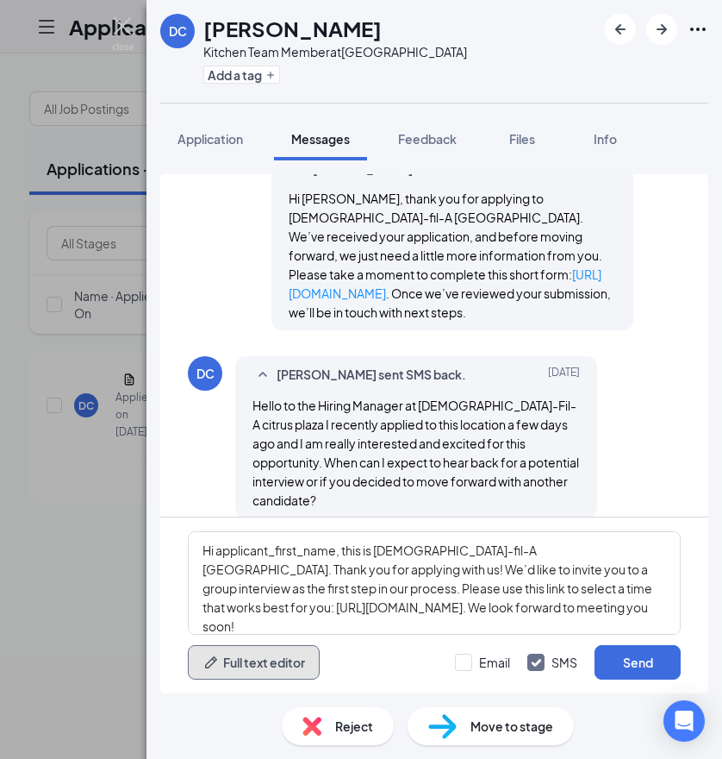
click at [290, 653] on button "Full text editor" at bounding box center [254, 662] width 132 height 34
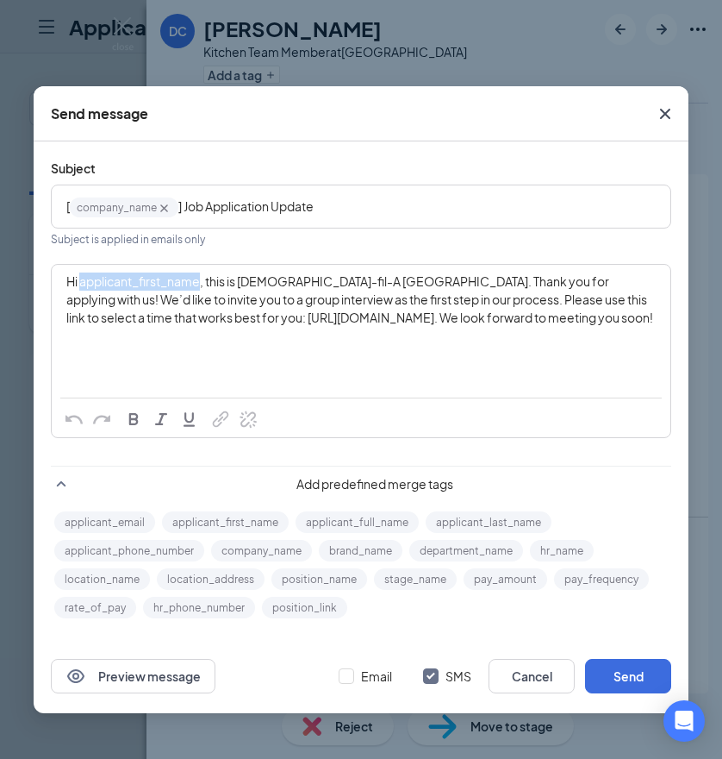
drag, startPoint x: 80, startPoint y: 282, endPoint x: 201, endPoint y: 287, distance: 120.8
click at [201, 287] on span "Hi applicant_first_name‌‌‌‌, this is [DEMOGRAPHIC_DATA]-fil-A [GEOGRAPHIC_DATA]…" at bounding box center [359, 299] width 587 height 52
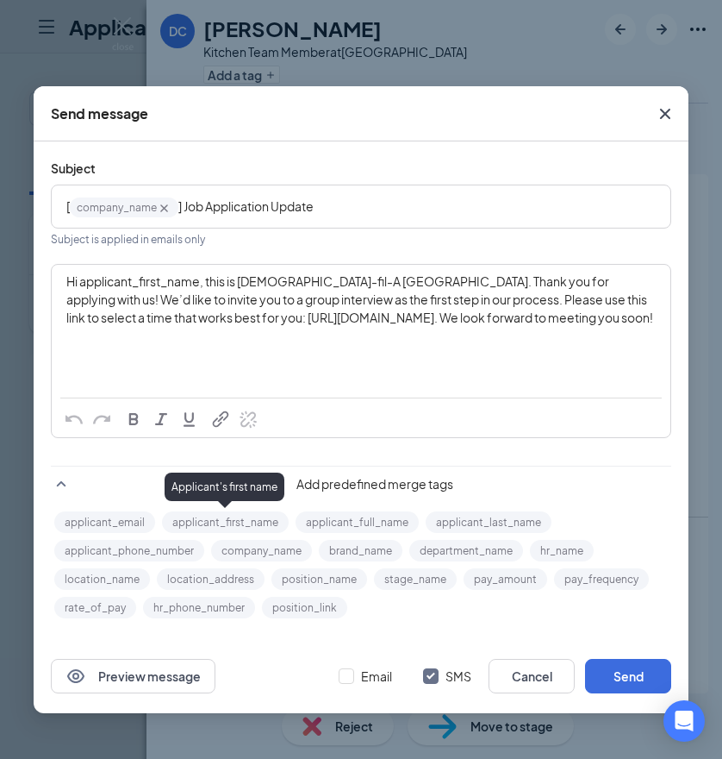
click at [241, 522] on button "applicant_first_name" at bounding box center [225, 522] width 127 height 22
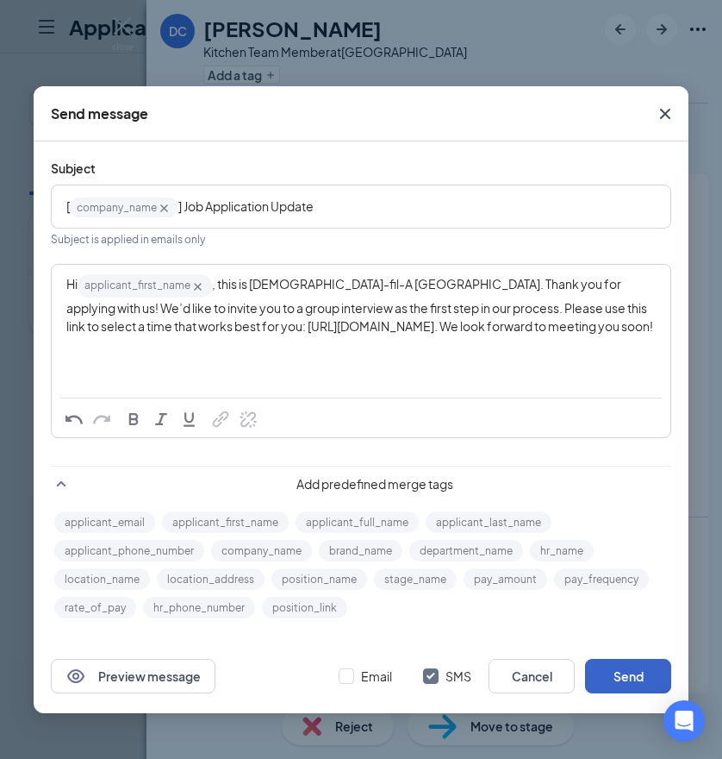
click at [613, 670] on button "Send" at bounding box center [628, 676] width 86 height 34
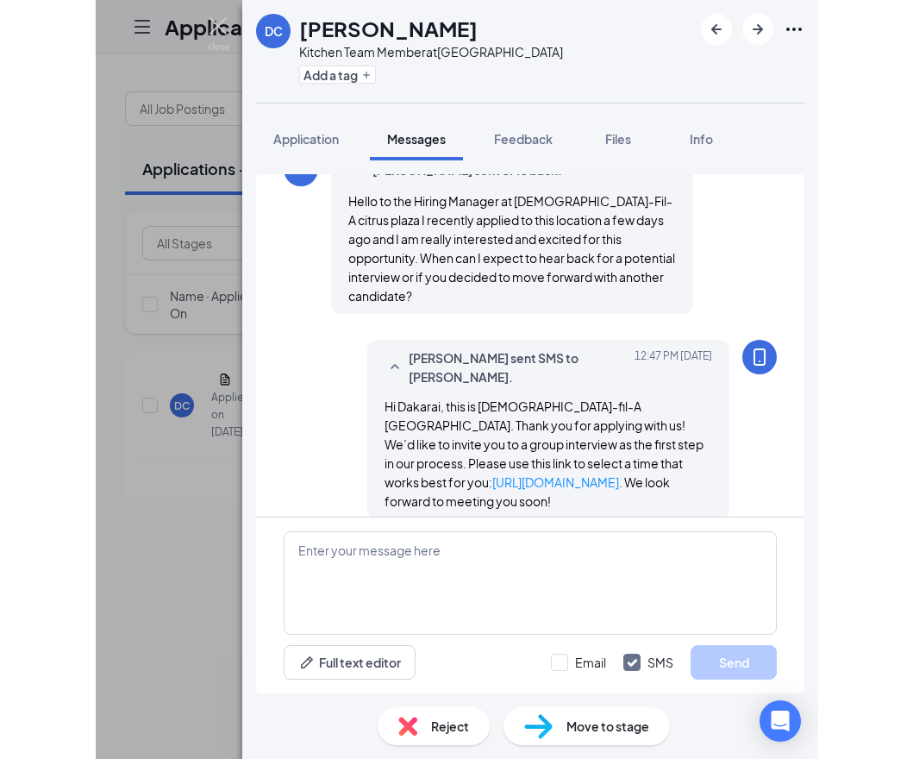
scroll to position [468, 0]
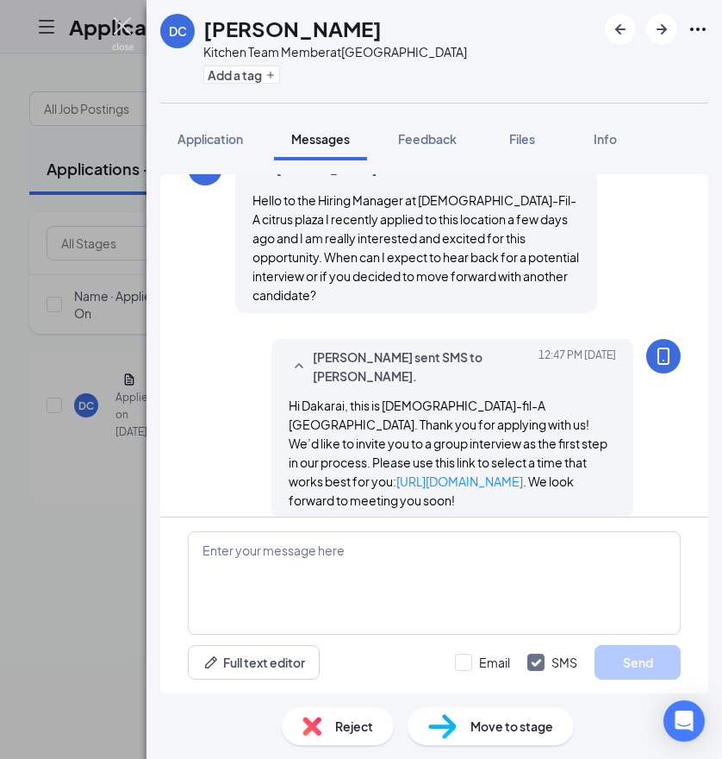
drag, startPoint x: 120, startPoint y: 29, endPoint x: 137, endPoint y: 38, distance: 19.3
click at [120, 29] on img at bounding box center [123, 34] width 22 height 34
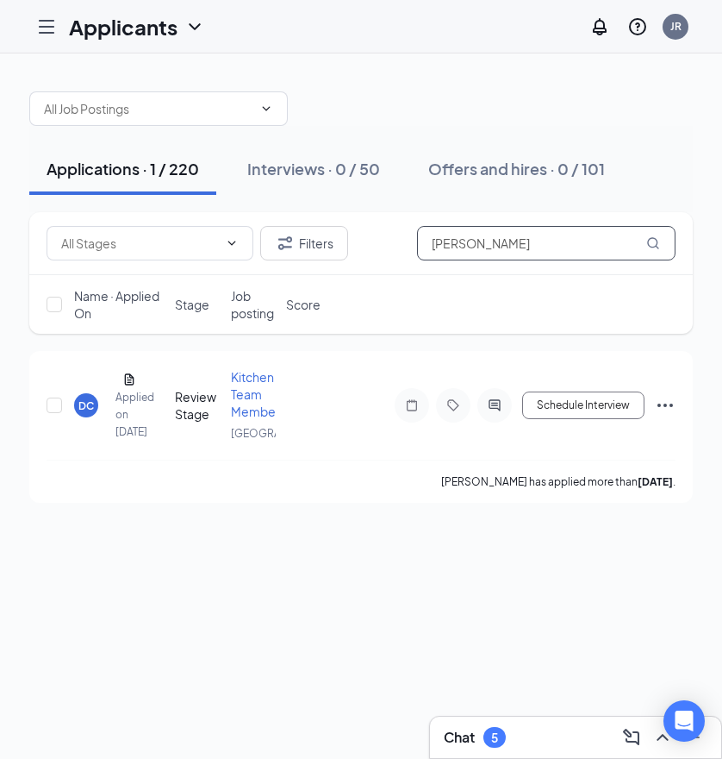
drag, startPoint x: 568, startPoint y: 239, endPoint x: 368, endPoint y: 237, distance: 200.0
click at [366, 239] on div "Filters [PERSON_NAME]" at bounding box center [361, 243] width 629 height 34
paste input "[PERSON_NAME]"
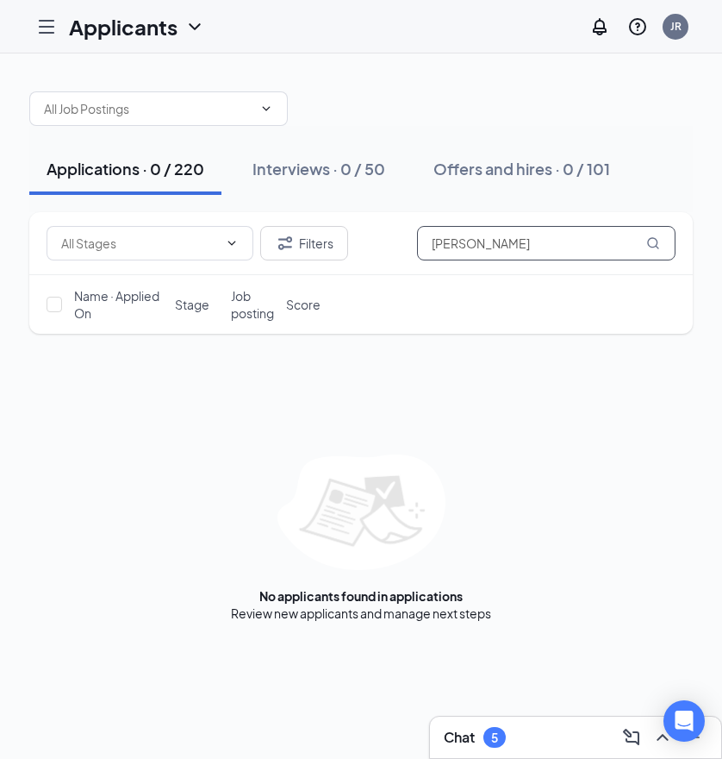
drag, startPoint x: 598, startPoint y: 248, endPoint x: 490, endPoint y: 246, distance: 107.8
click at [490, 246] on input "[PERSON_NAME]" at bounding box center [546, 243] width 259 height 34
type input "[PERSON_NAME]"
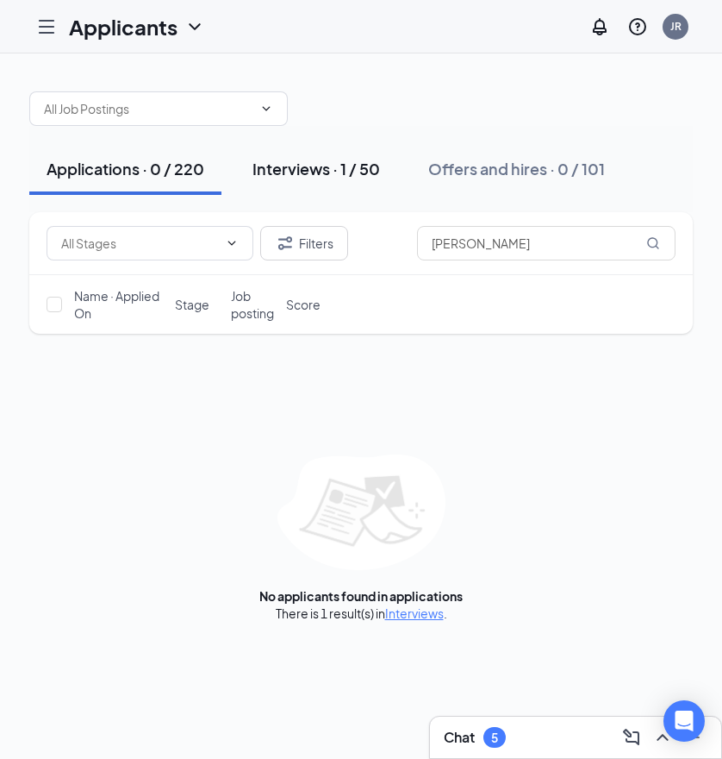
click at [351, 175] on div "Interviews · 1 / 50" at bounding box center [317, 169] width 128 height 22
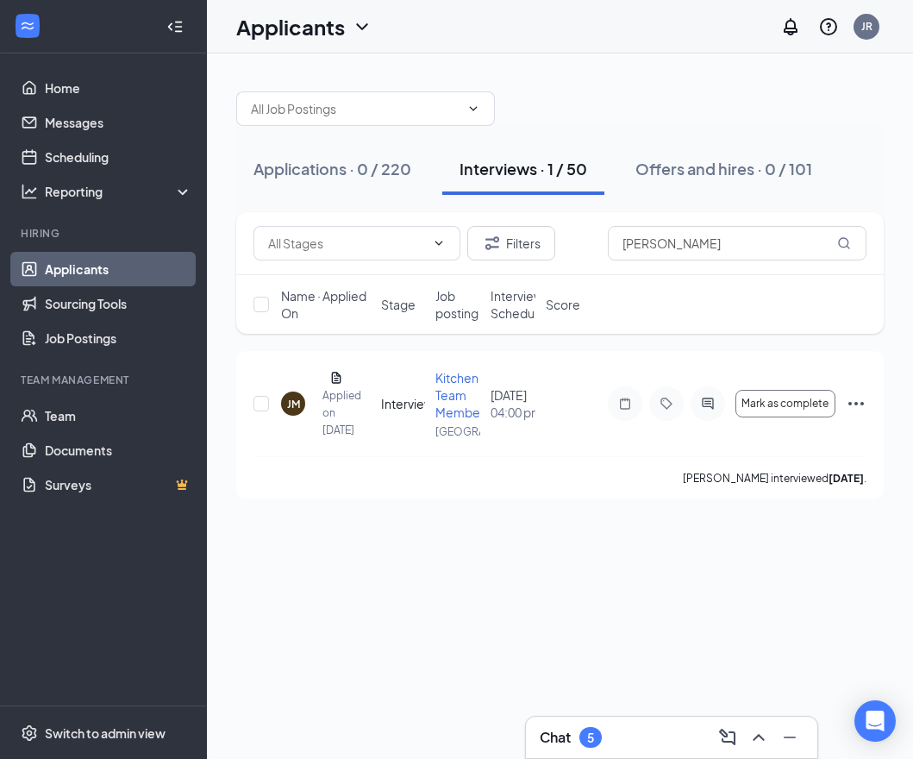
click at [184, 35] on div at bounding box center [175, 26] width 34 height 34
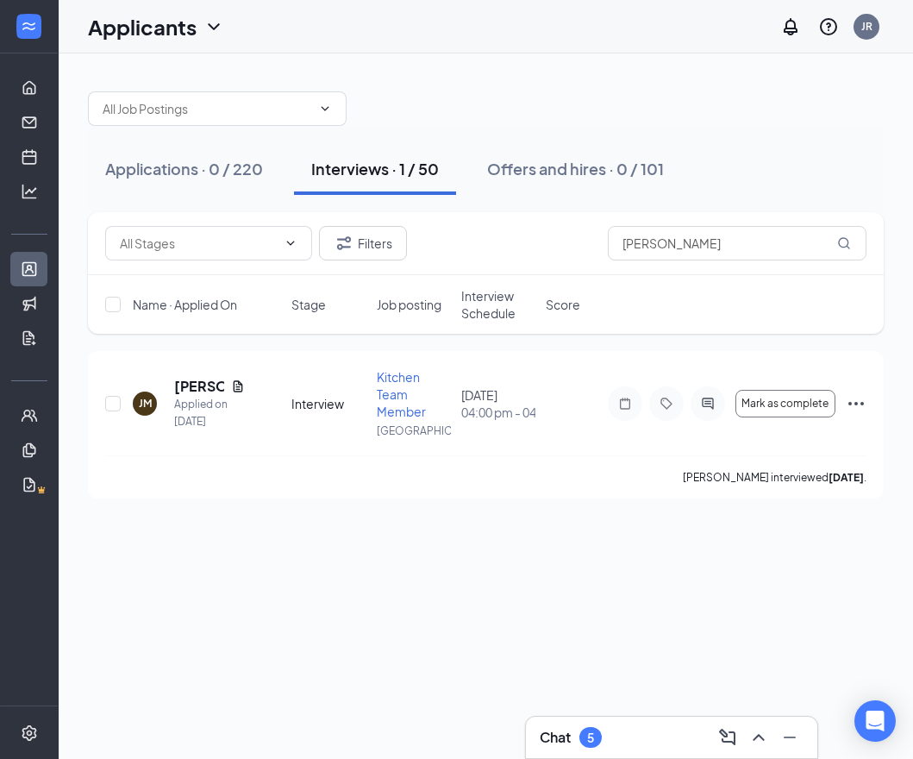
click at [467, 595] on div "Applications · 0 / 220 Interviews · 1 / 50 Offers and hires · 0 / 101 Filters […" at bounding box center [486, 405] width 854 height 705
click at [483, 579] on div "Applications · 0 / 220 Interviews · 1 / 50 Offers and hires · 0 / 101 Filters […" at bounding box center [486, 405] width 854 height 705
drag, startPoint x: 751, startPoint y: 255, endPoint x: 429, endPoint y: 252, distance: 321.5
click at [429, 252] on div "Filters [PERSON_NAME]" at bounding box center [485, 243] width 761 height 34
paste input "[PERSON_NAME]"
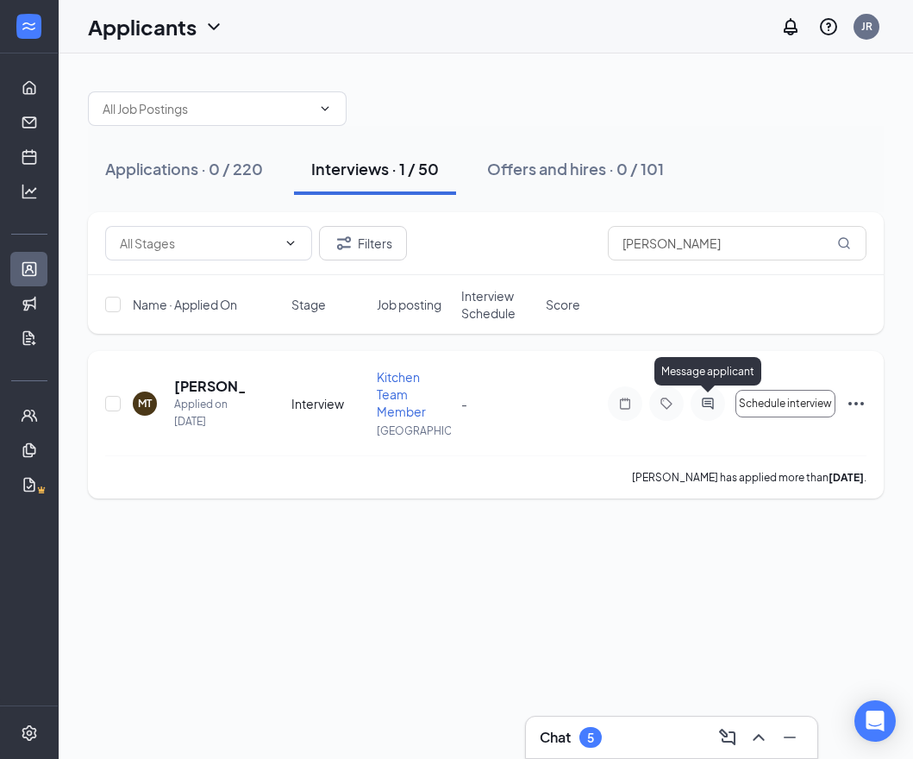
click at [706, 398] on icon "ActiveChat" at bounding box center [707, 402] width 11 height 11
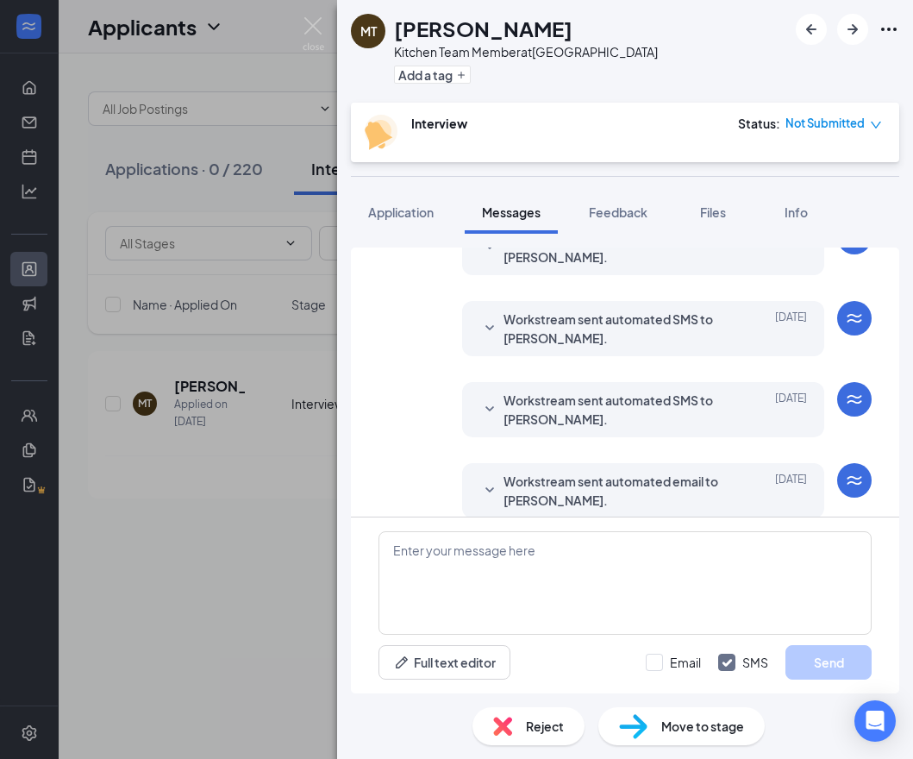
scroll to position [610, 0]
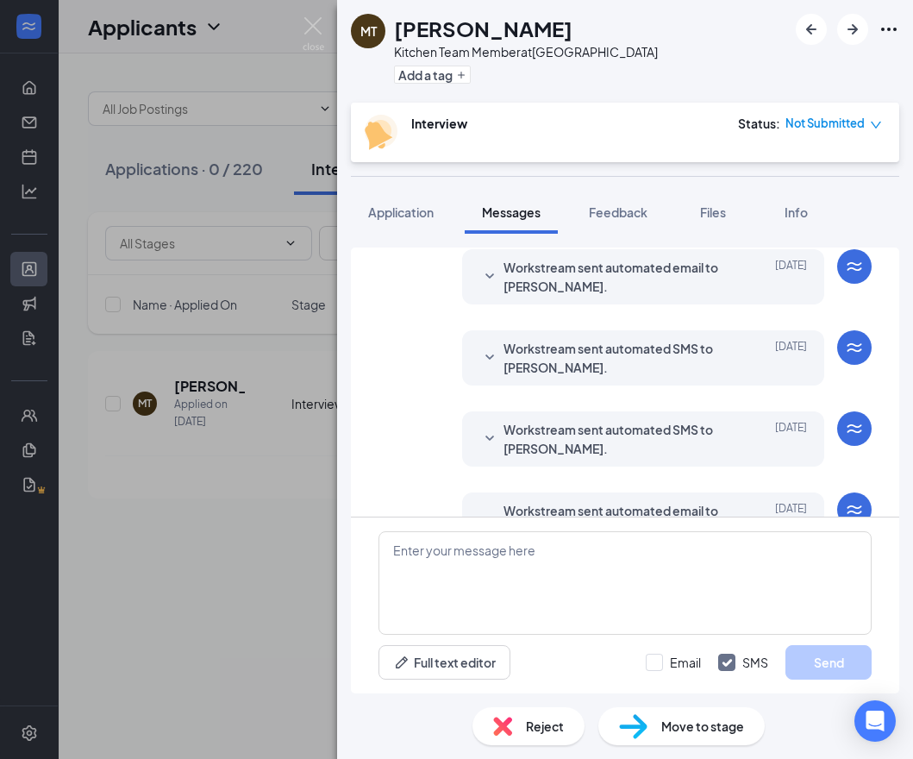
click at [553, 727] on span "Reject" at bounding box center [545, 725] width 38 height 19
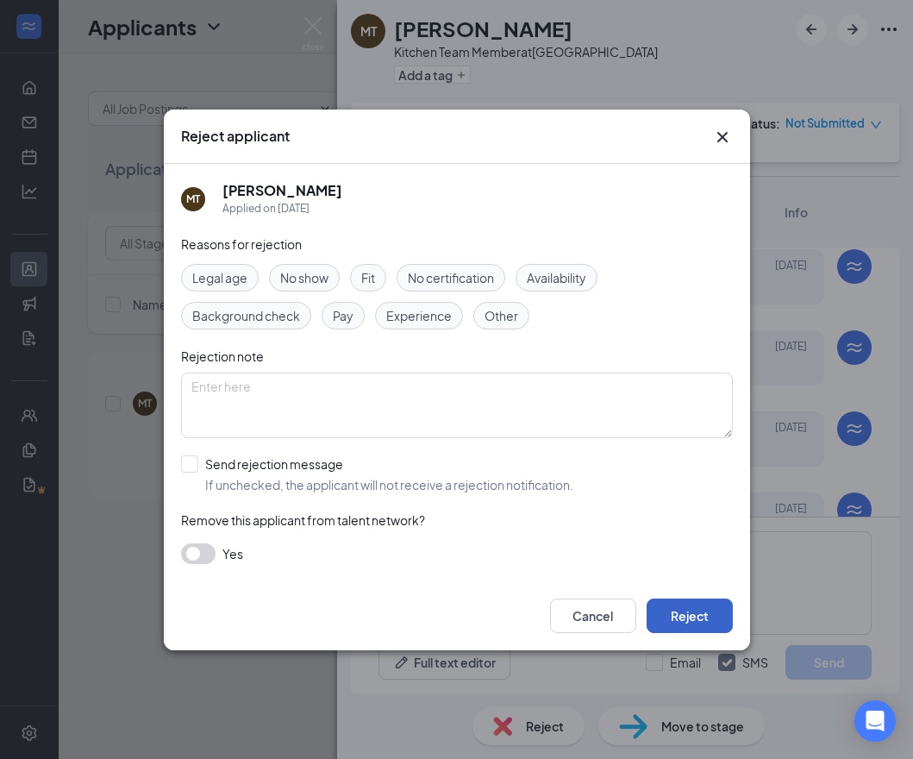
click at [669, 616] on button "Reject" at bounding box center [689, 615] width 86 height 34
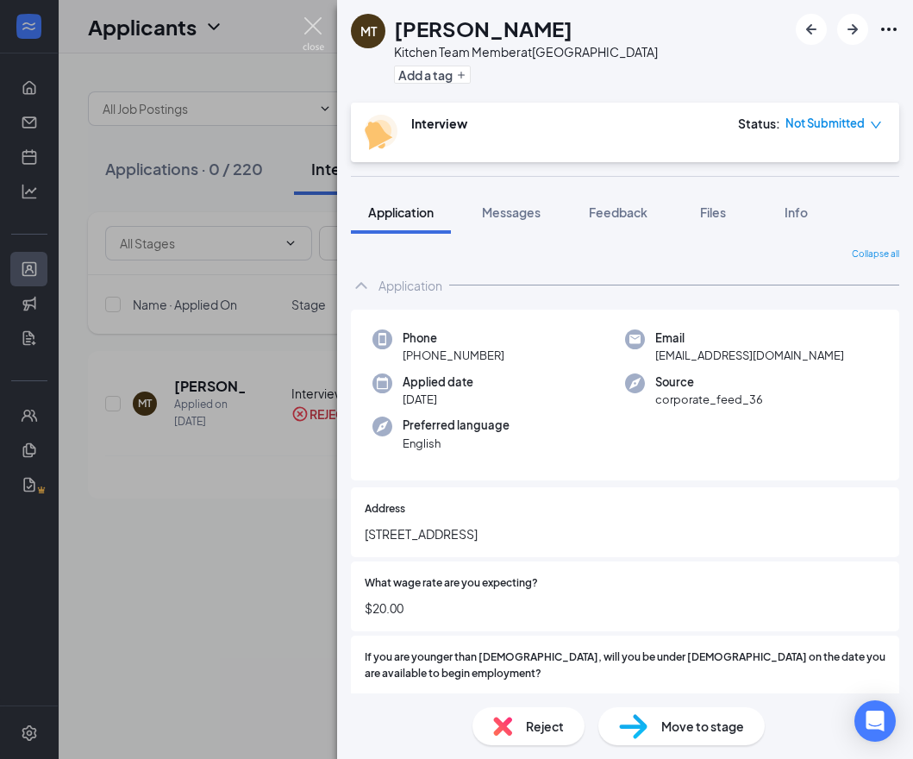
click at [311, 29] on img at bounding box center [314, 34] width 22 height 34
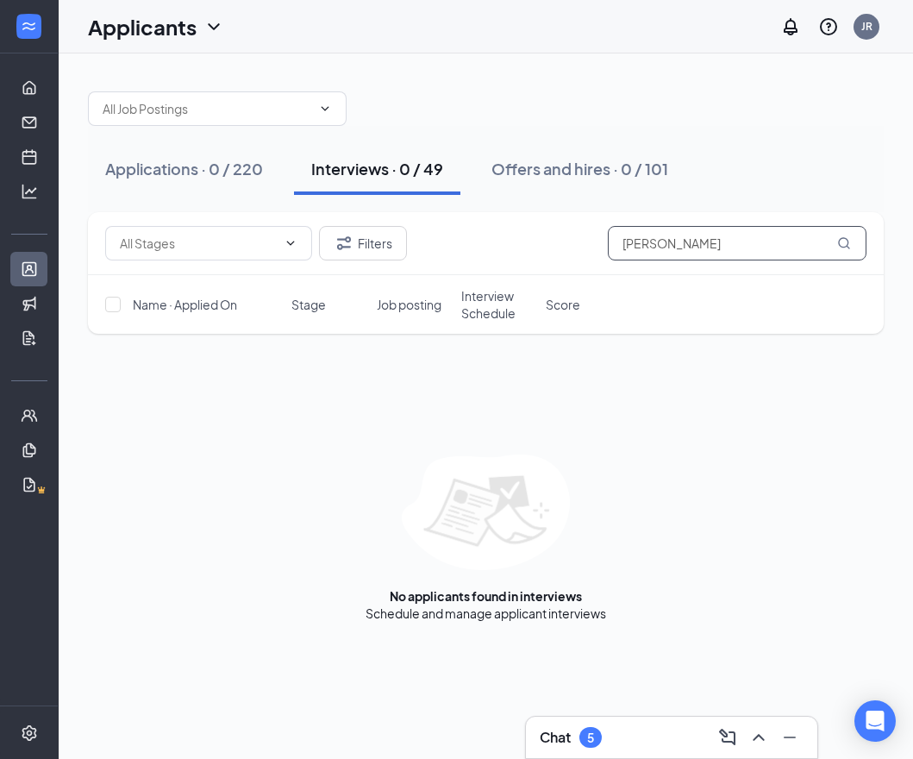
drag, startPoint x: 726, startPoint y: 231, endPoint x: 372, endPoint y: 220, distance: 353.6
click at [368, 222] on div "Filters [PERSON_NAME]" at bounding box center [486, 243] width 796 height 63
paste input "[PERSON_NAME]"
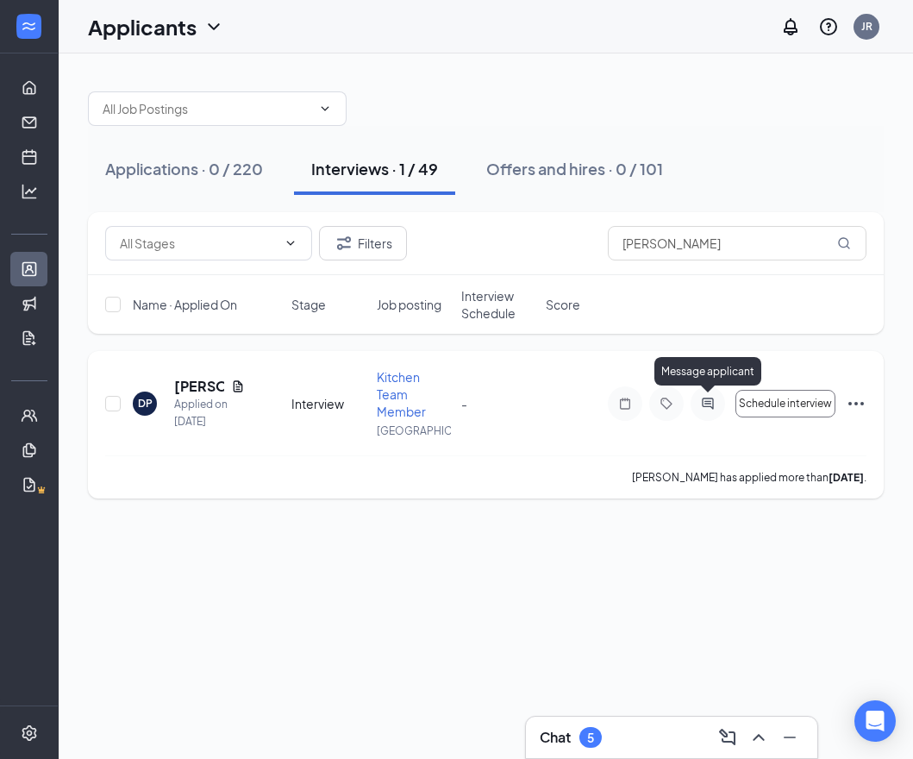
click at [715, 406] on icon "ActiveChat" at bounding box center [707, 404] width 21 height 14
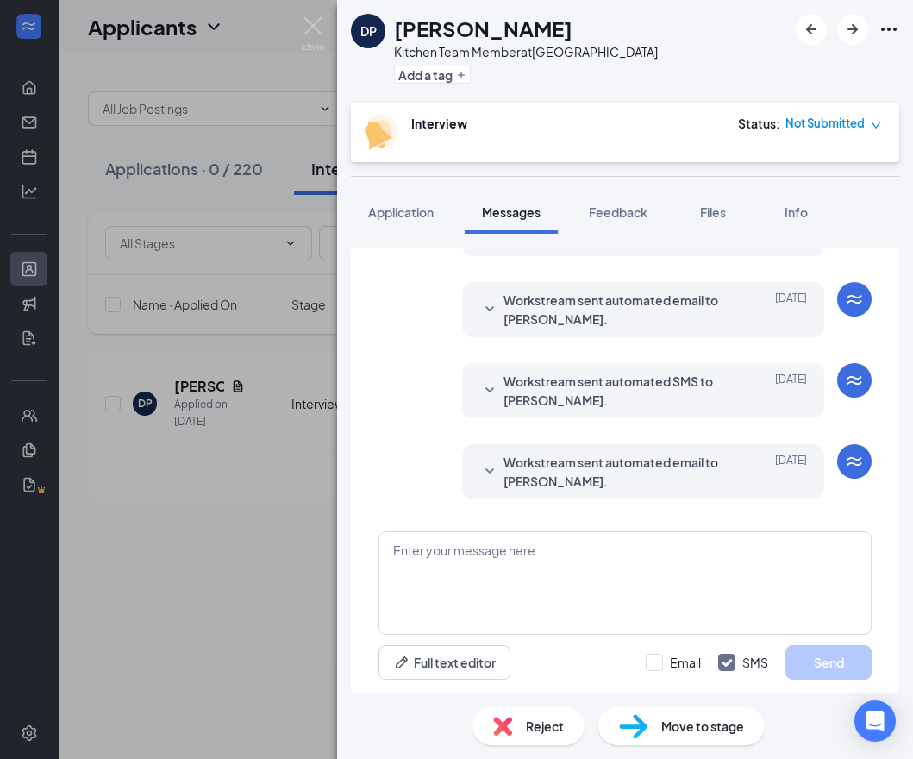
click at [559, 480] on span "Workstream sent automated email to [PERSON_NAME]." at bounding box center [616, 472] width 226 height 38
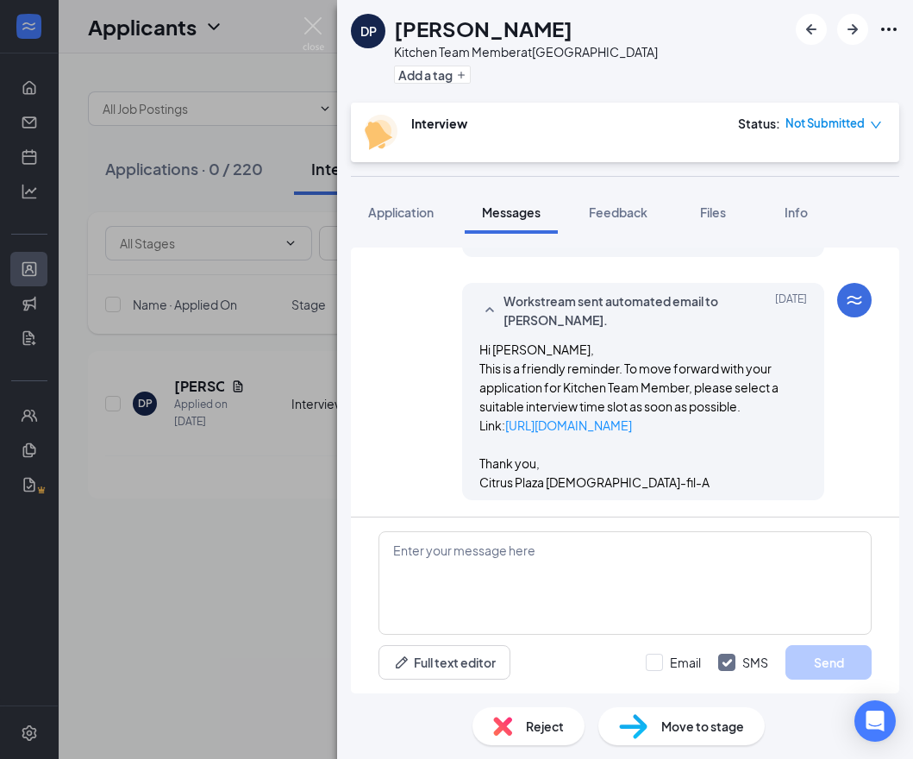
scroll to position [983, 0]
click at [553, 724] on span "Reject" at bounding box center [545, 725] width 38 height 19
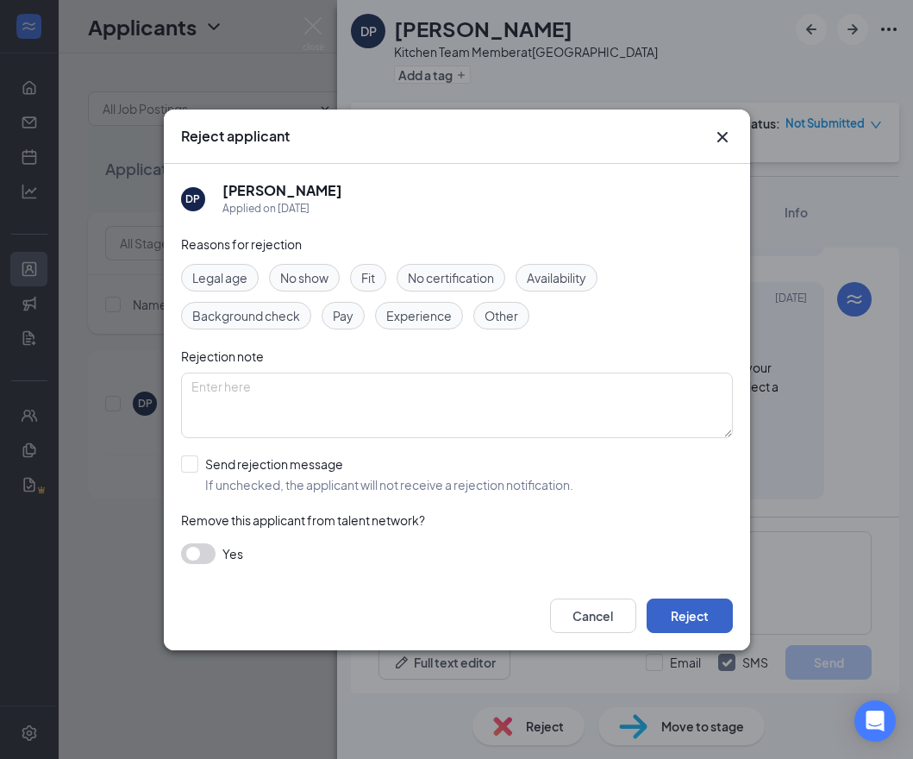
click at [672, 604] on button "Reject" at bounding box center [689, 615] width 86 height 34
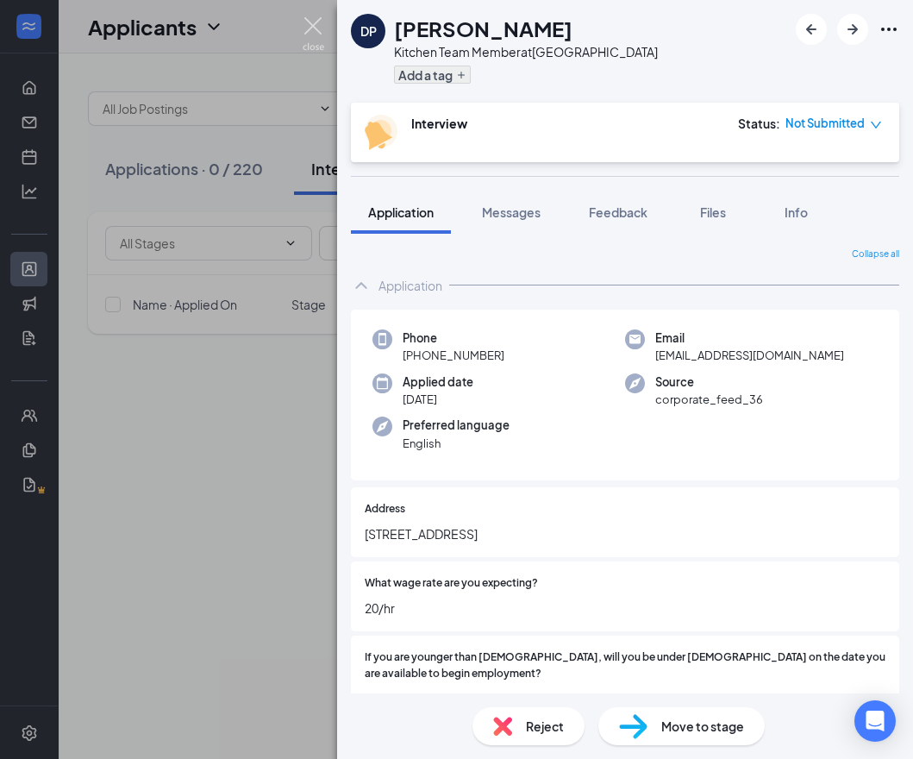
click at [313, 25] on img at bounding box center [314, 34] width 22 height 34
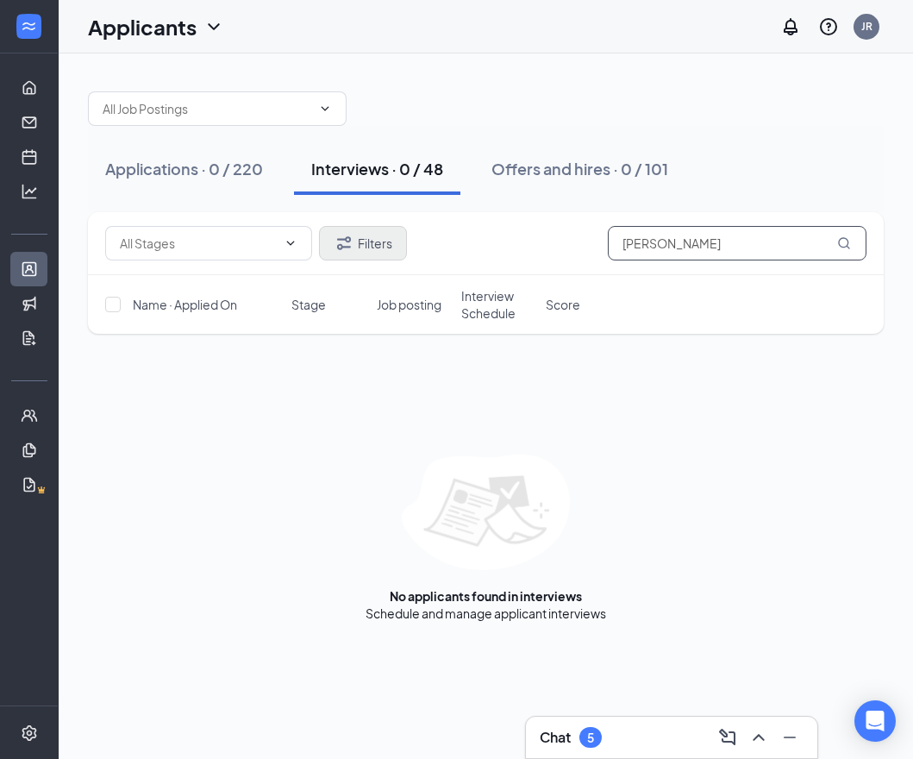
drag, startPoint x: 759, startPoint y: 243, endPoint x: 334, endPoint y: 246, distance: 424.1
click at [334, 246] on div "Filters [PERSON_NAME]" at bounding box center [485, 243] width 761 height 34
paste input "[PERSON_NAME]"
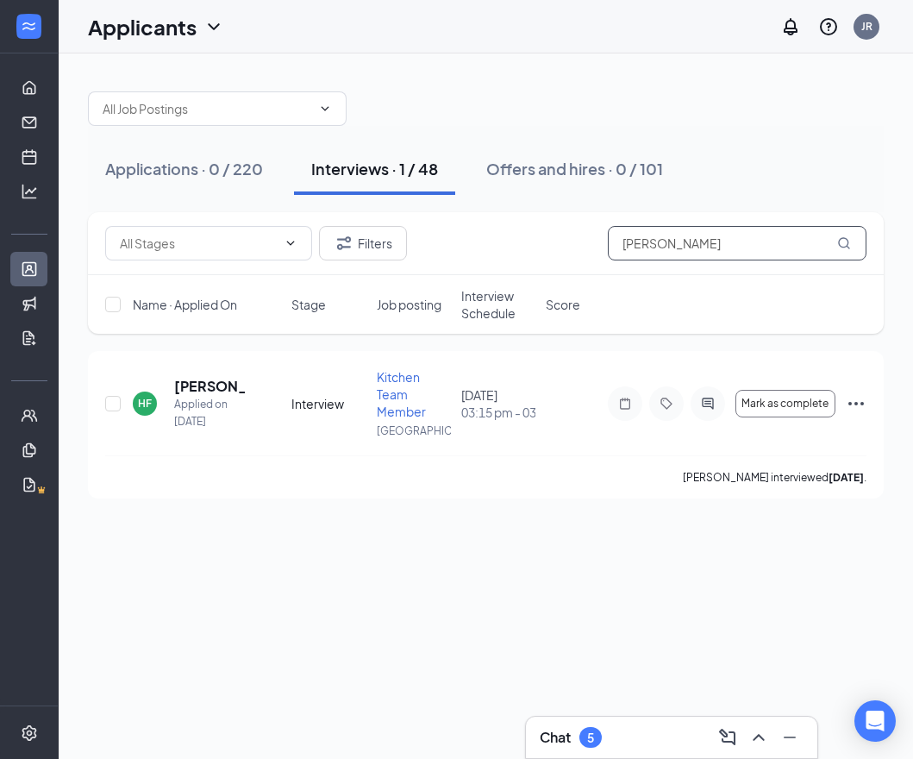
drag, startPoint x: 700, startPoint y: 243, endPoint x: 522, endPoint y: 242, distance: 178.4
click at [522, 244] on div "Filters [PERSON_NAME]" at bounding box center [485, 243] width 761 height 34
paste input "[PERSON_NAME]"
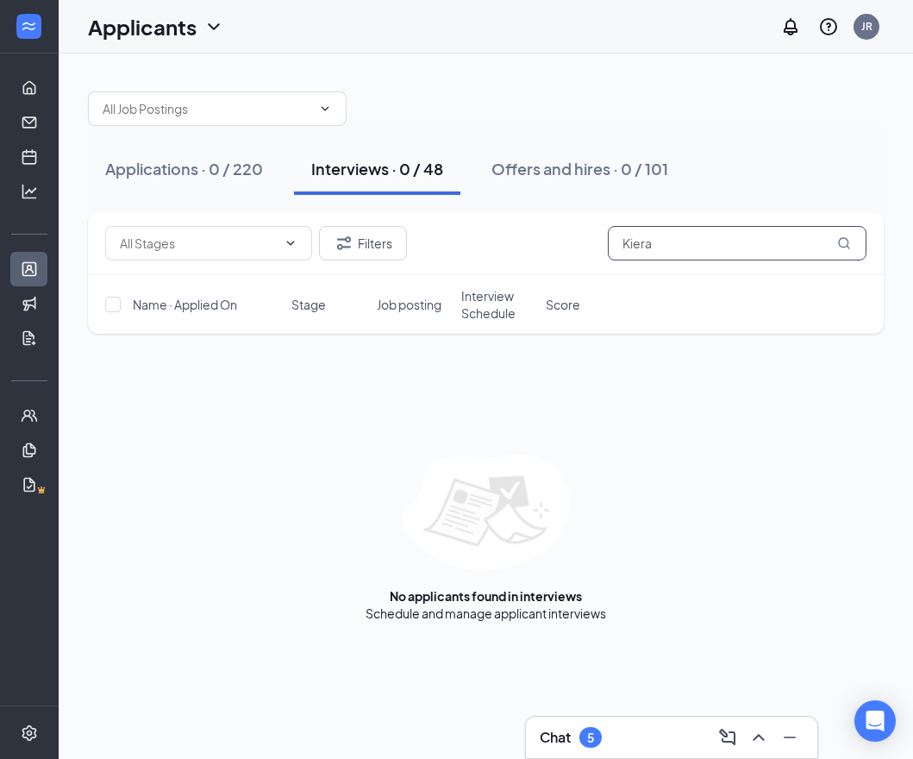
drag, startPoint x: 523, startPoint y: 246, endPoint x: 435, endPoint y: 240, distance: 88.1
click at [435, 240] on div "Filters Kiera" at bounding box center [485, 243] width 761 height 34
paste input "[PERSON_NAME]"
drag, startPoint x: 600, startPoint y: 235, endPoint x: 462, endPoint y: 218, distance: 139.0
click at [462, 218] on div "Filters [PERSON_NAME]" at bounding box center [486, 243] width 796 height 63
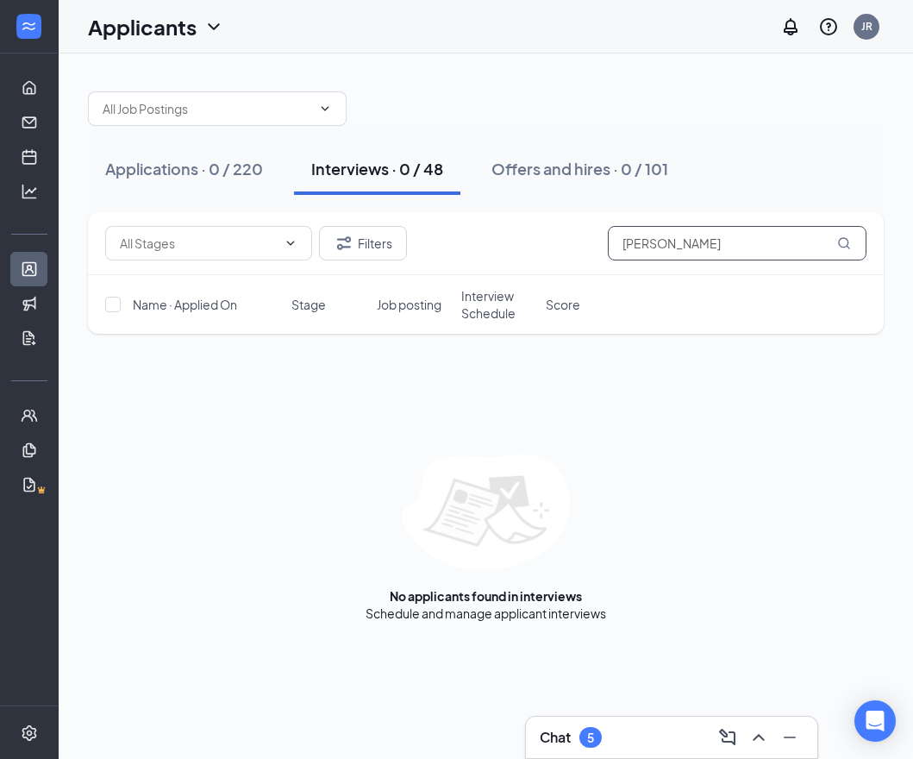
paste input "[PERSON_NAME]"
type input "[PERSON_NAME]"
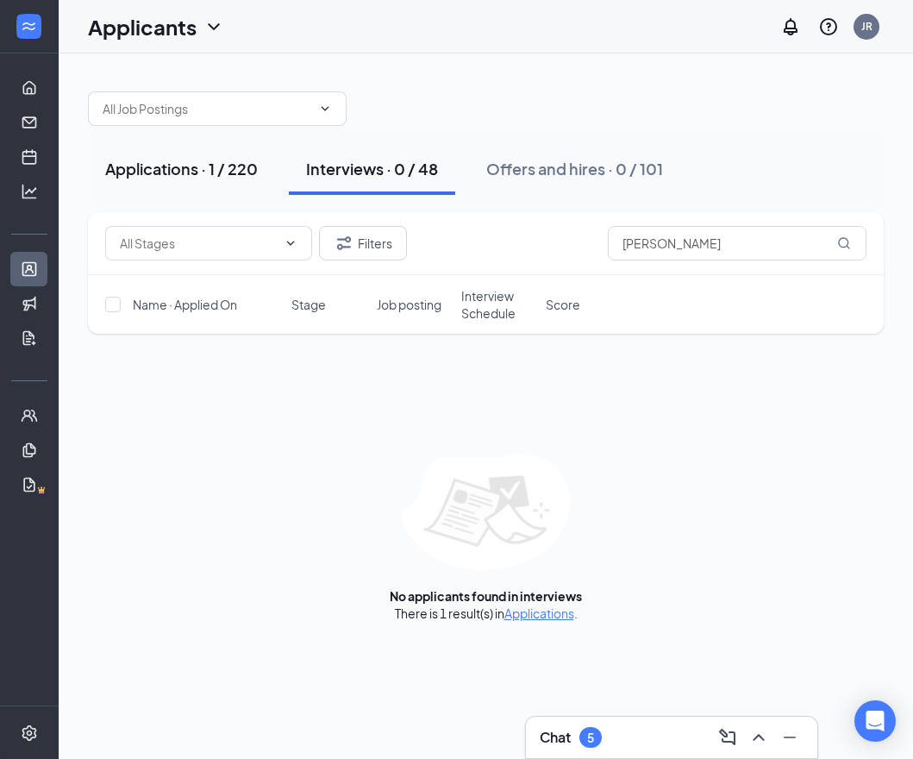
click at [238, 179] on button "Applications · 1 / 220" at bounding box center [181, 169] width 187 height 52
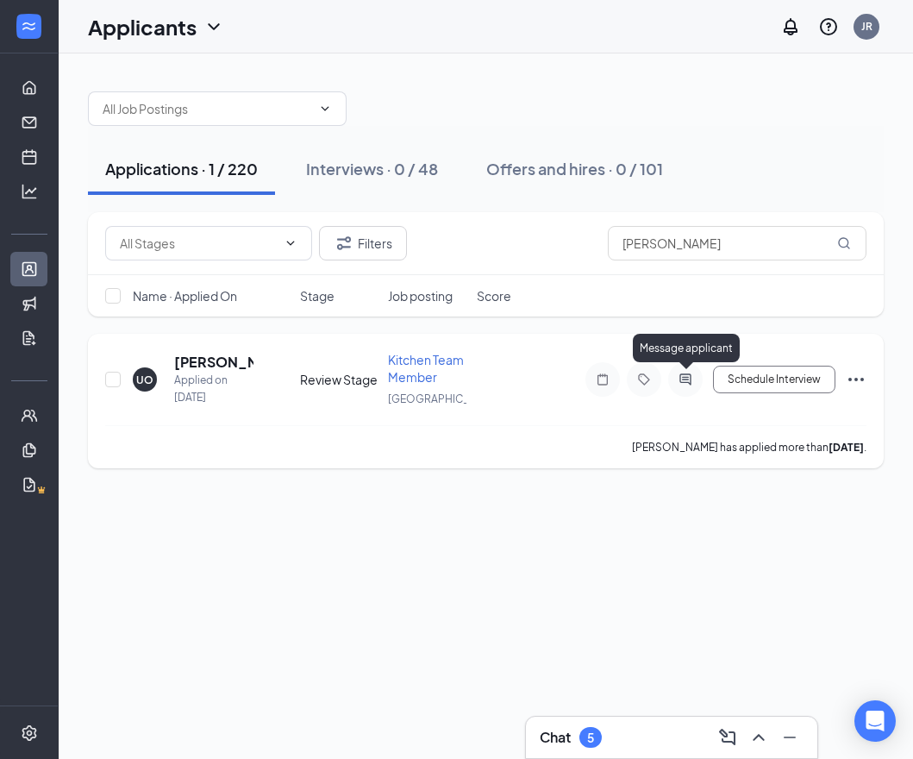
click at [694, 381] on icon "ActiveChat" at bounding box center [685, 379] width 21 height 14
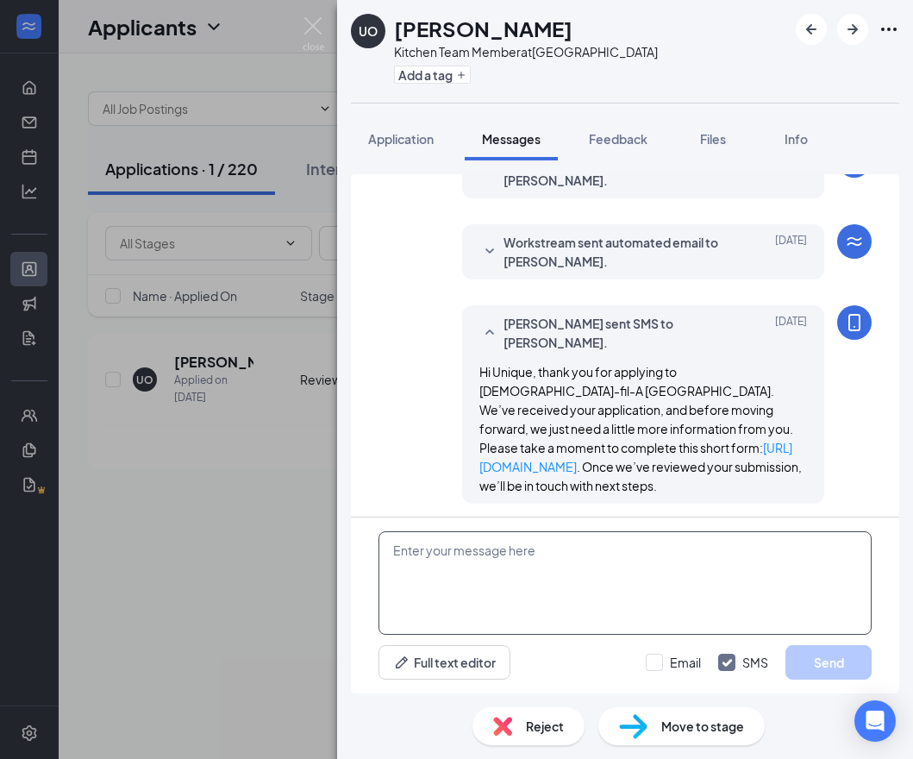
click at [544, 568] on textarea at bounding box center [624, 582] width 493 height 103
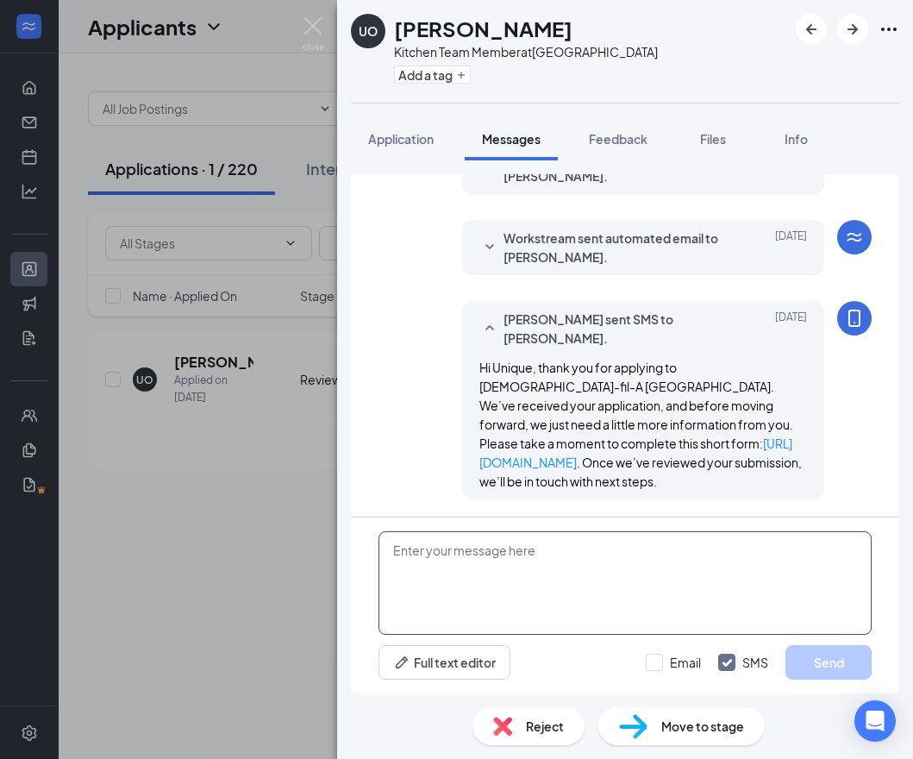
paste textarea "Hi applicant_first_name‌‌‌‌, this is [DEMOGRAPHIC_DATA]-fil-A [GEOGRAPHIC_DATA]…"
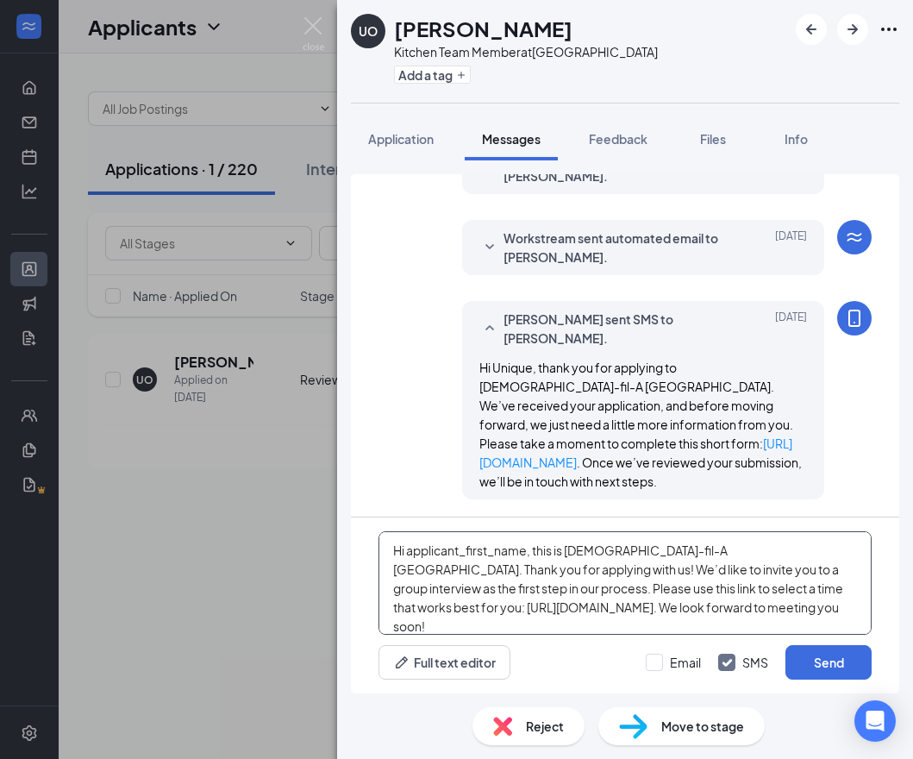
drag, startPoint x: 405, startPoint y: 554, endPoint x: 526, endPoint y: 550, distance: 120.8
click at [526, 550] on textarea "Hi applicant_first_name‌‌‌‌, this is [DEMOGRAPHIC_DATA]-fil-A [GEOGRAPHIC_DATA]…" at bounding box center [624, 582] width 493 height 103
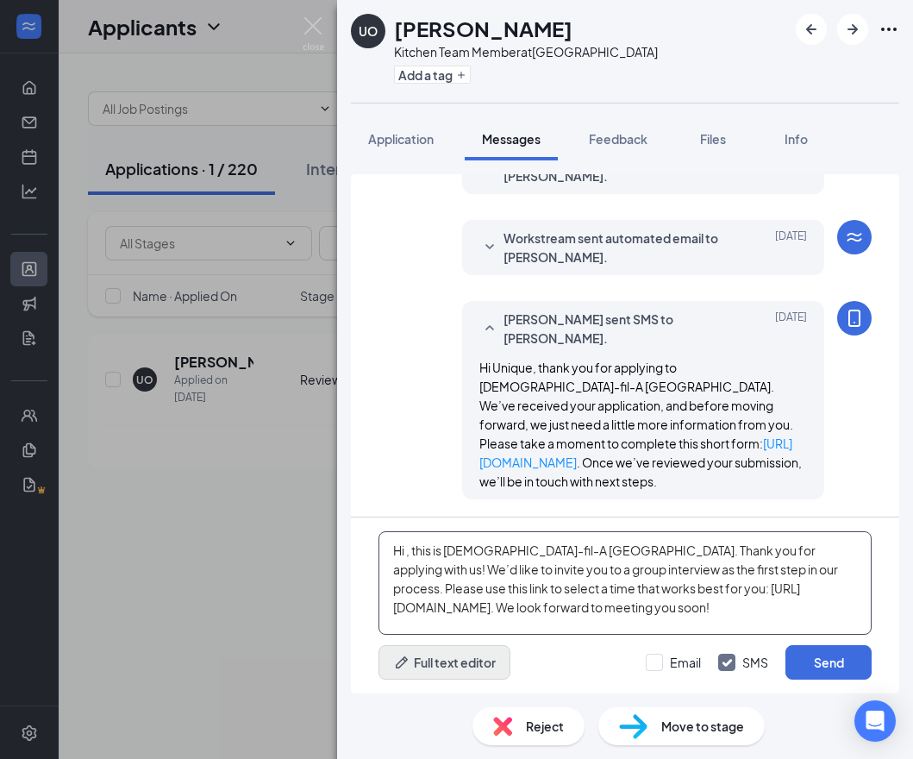
type textarea "Hi , this is [DEMOGRAPHIC_DATA]-fil-A [GEOGRAPHIC_DATA]. Thank you for applying…"
click at [465, 663] on button "Full text editor" at bounding box center [444, 662] width 132 height 34
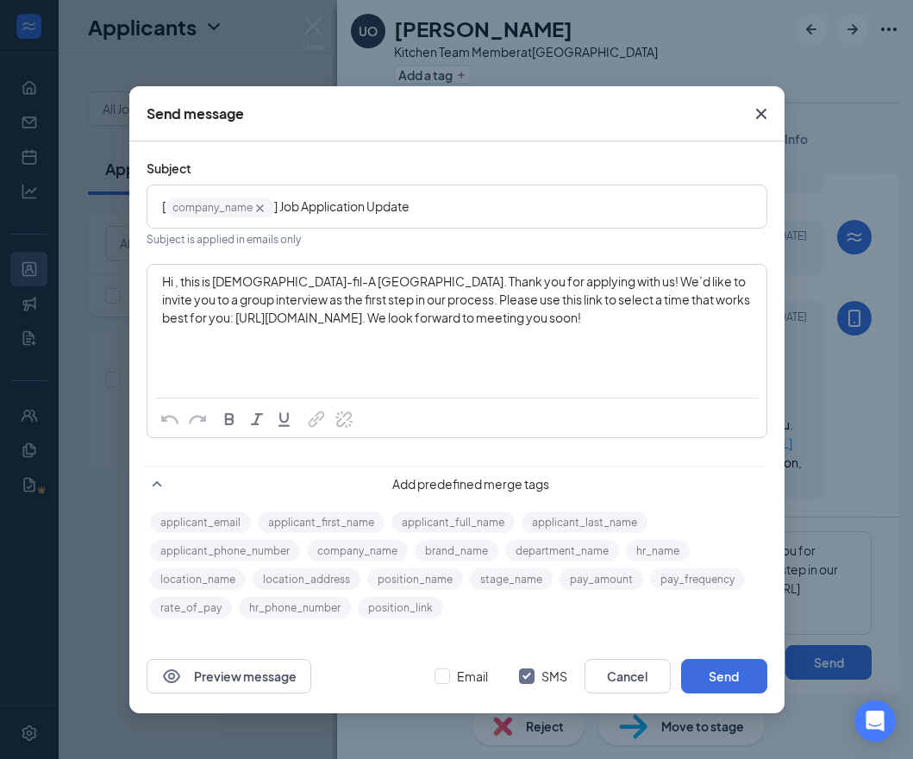
click at [177, 283] on span "Hi , this is [DEMOGRAPHIC_DATA]-fil-A [GEOGRAPHIC_DATA]. Thank you for applying…" at bounding box center [457, 299] width 590 height 52
click at [322, 522] on button "applicant_first_name" at bounding box center [321, 522] width 127 height 22
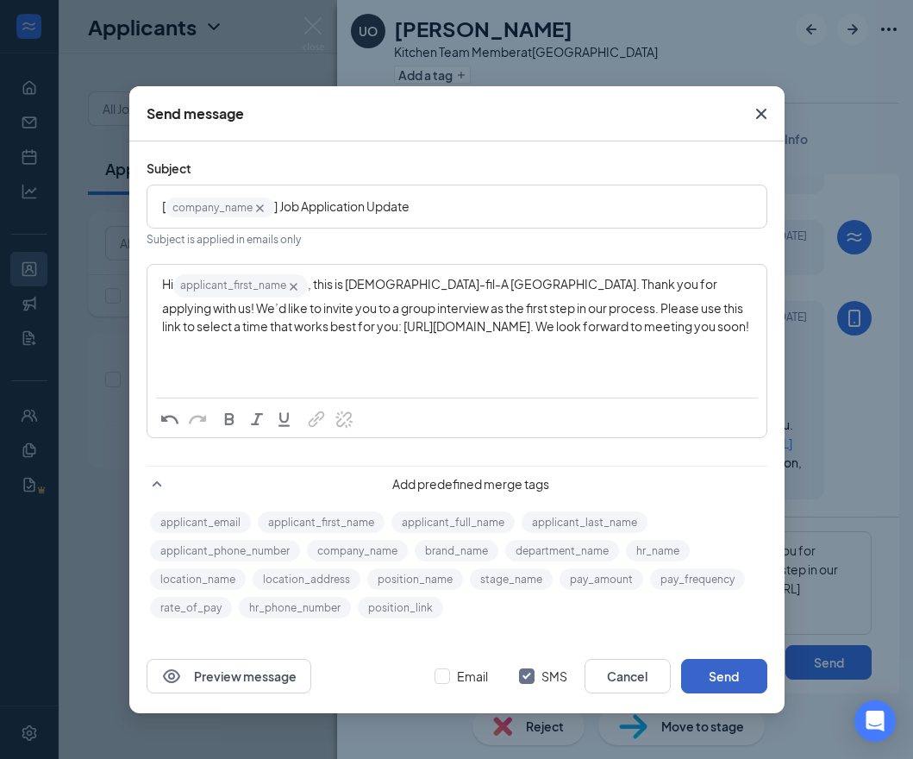
click at [704, 674] on button "Send" at bounding box center [724, 676] width 86 height 34
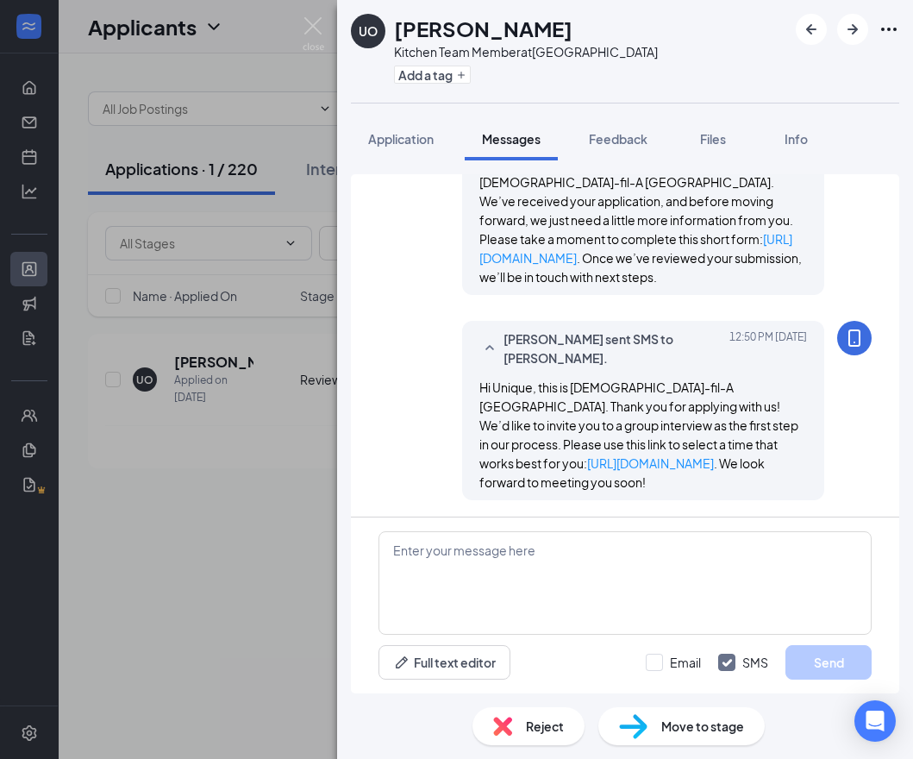
scroll to position [299, 0]
click at [310, 33] on img at bounding box center [314, 34] width 22 height 34
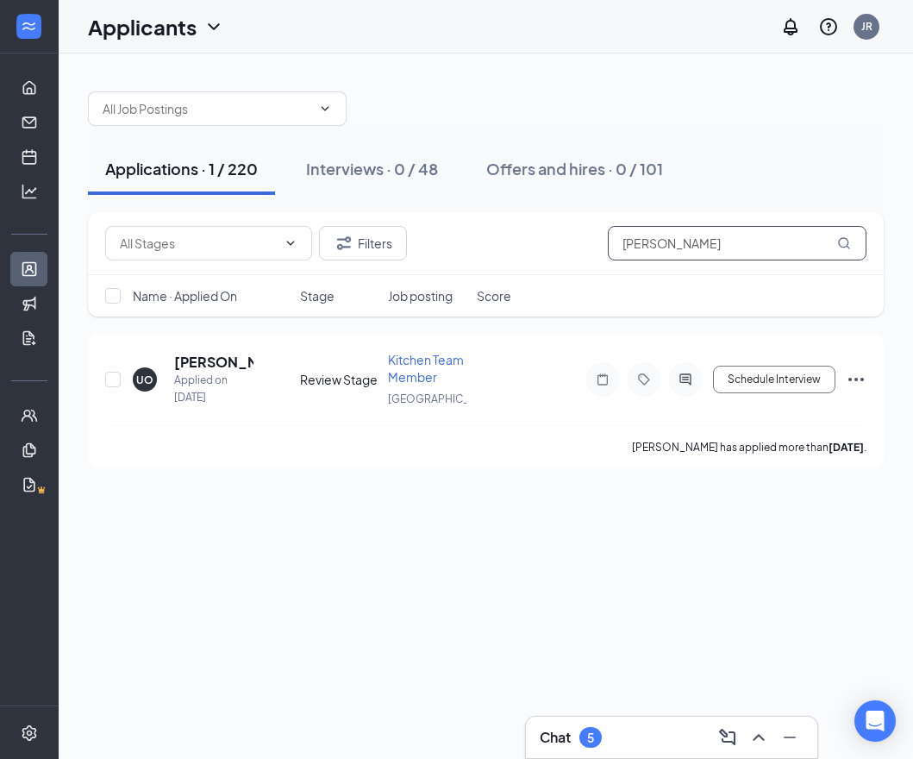
drag, startPoint x: 484, startPoint y: 233, endPoint x: 462, endPoint y: 231, distance: 22.5
click at [462, 231] on div "Filters Unique [PERSON_NAME]" at bounding box center [485, 243] width 761 height 34
paste input "Bria Shine"
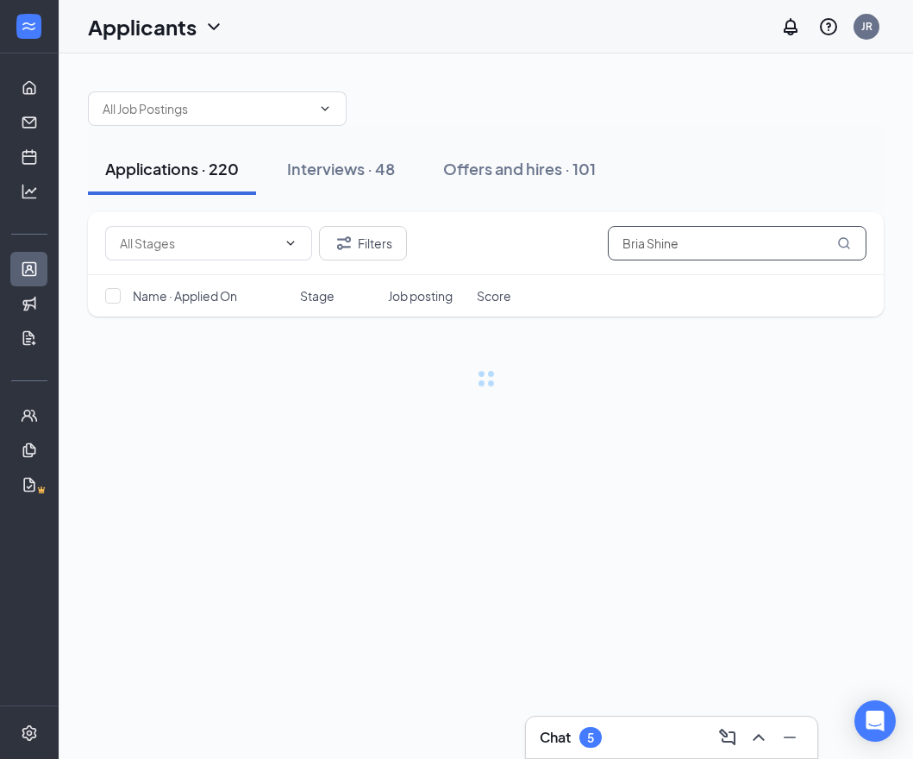
type input "Bria Shine"
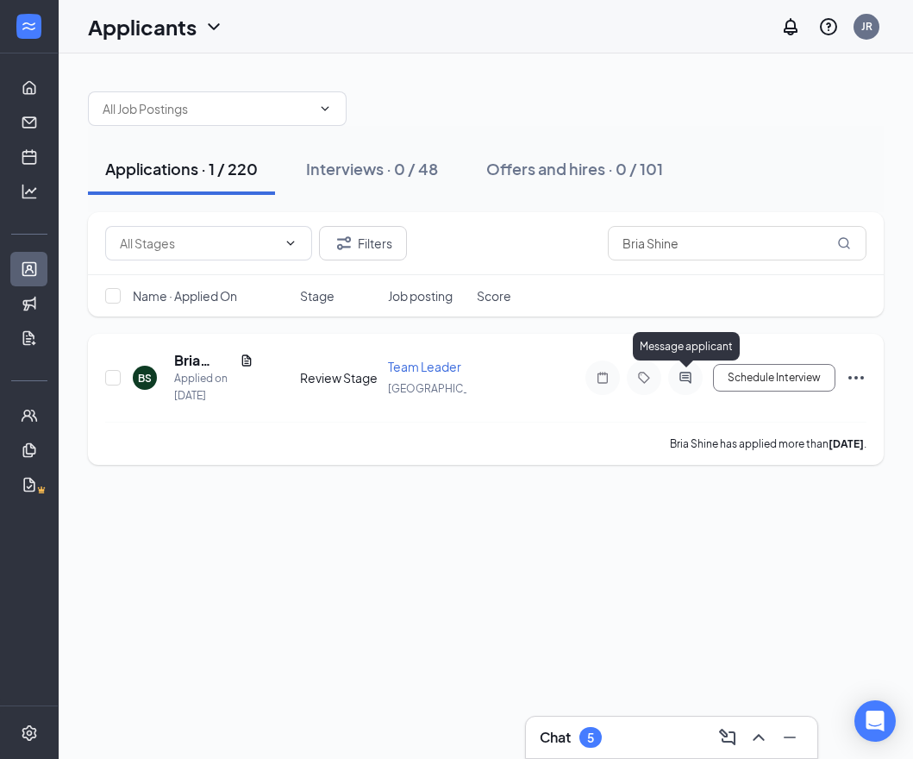
click at [681, 375] on icon "ActiveChat" at bounding box center [685, 378] width 21 height 14
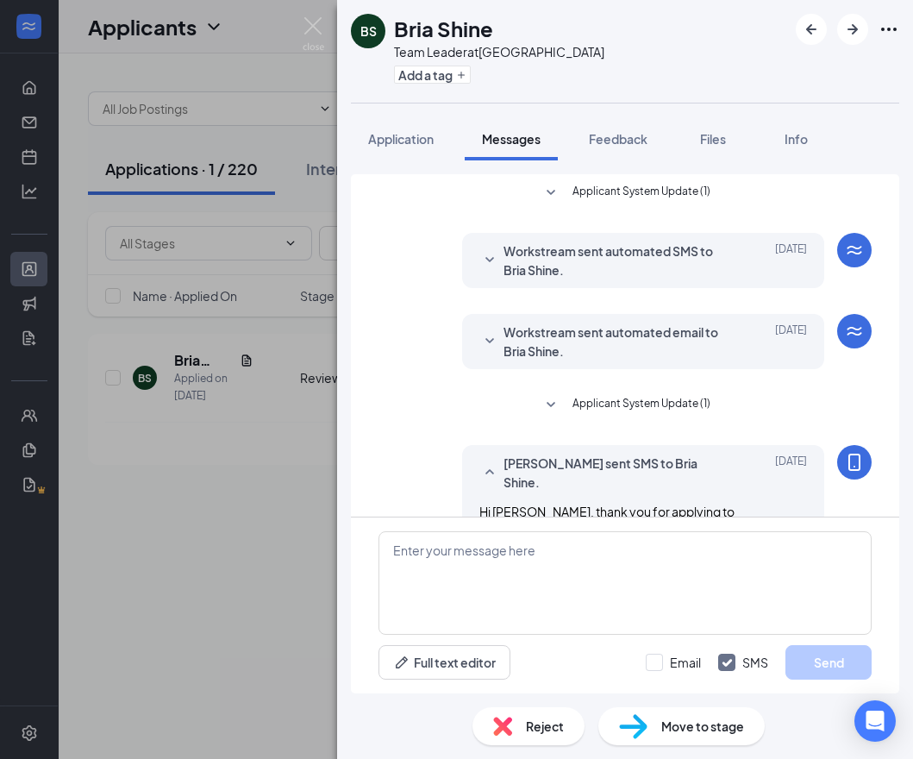
scroll to position [127, 0]
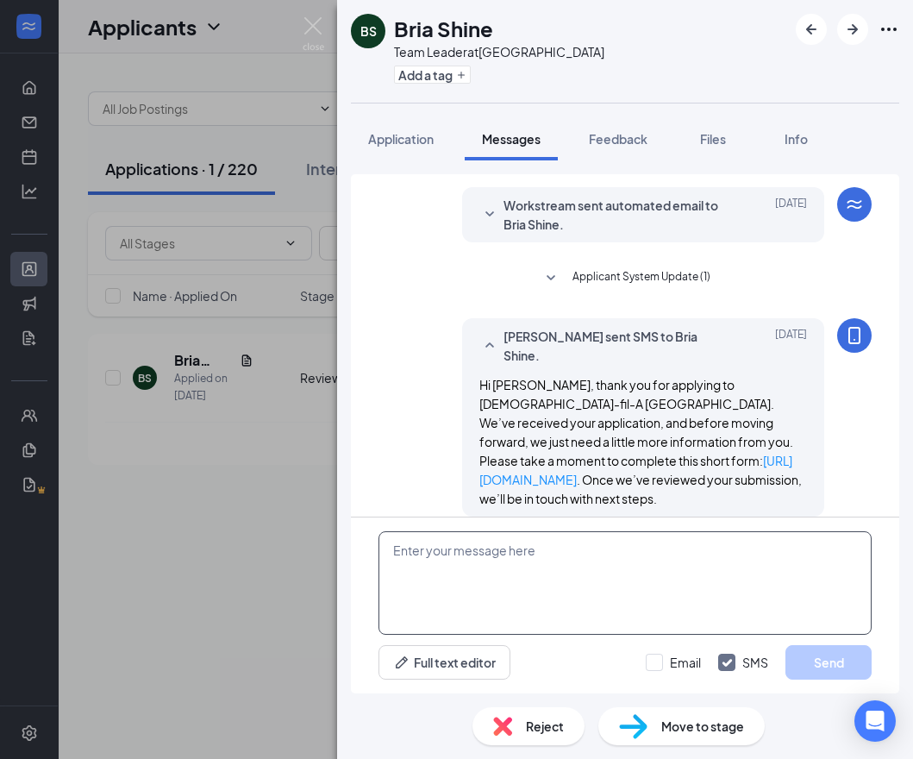
click at [559, 574] on textarea at bounding box center [624, 582] width 493 height 103
paste textarea "Hi applicant_first_name‌‌‌‌, this is [DEMOGRAPHIC_DATA]-fil-A [GEOGRAPHIC_DATA]…"
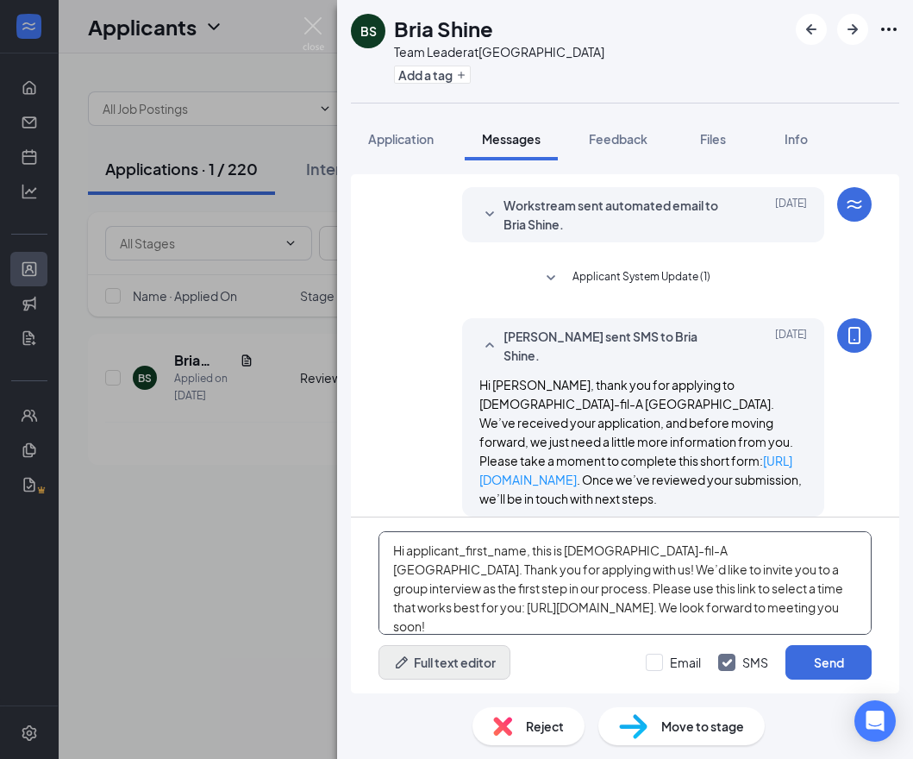
type textarea "Hi applicant_first_name‌‌‌‌, this is [DEMOGRAPHIC_DATA]-fil-A [GEOGRAPHIC_DATA]…"
click at [497, 653] on button "Full text editor" at bounding box center [444, 662] width 132 height 34
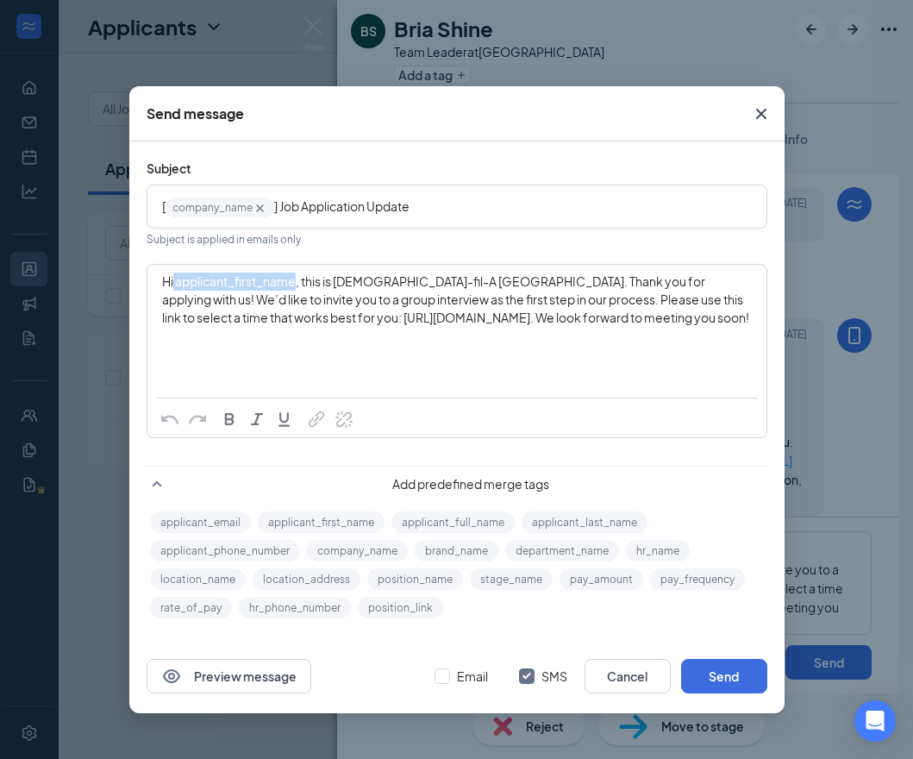
drag, startPoint x: 174, startPoint y: 278, endPoint x: 297, endPoint y: 287, distance: 122.7
click at [297, 287] on span "Hi applicant_first_name‌‌‌‌, this is [DEMOGRAPHIC_DATA]-fil-A [GEOGRAPHIC_DATA]…" at bounding box center [455, 299] width 587 height 52
click at [364, 521] on button "applicant_first_name" at bounding box center [321, 522] width 127 height 22
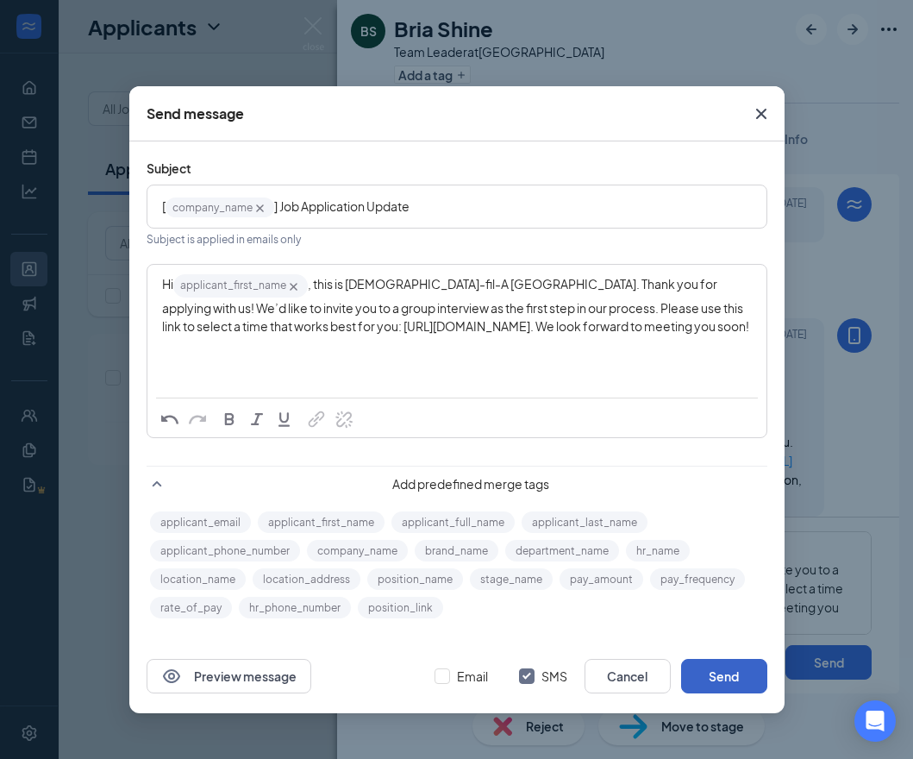
click at [714, 665] on button "Send" at bounding box center [724, 676] width 86 height 34
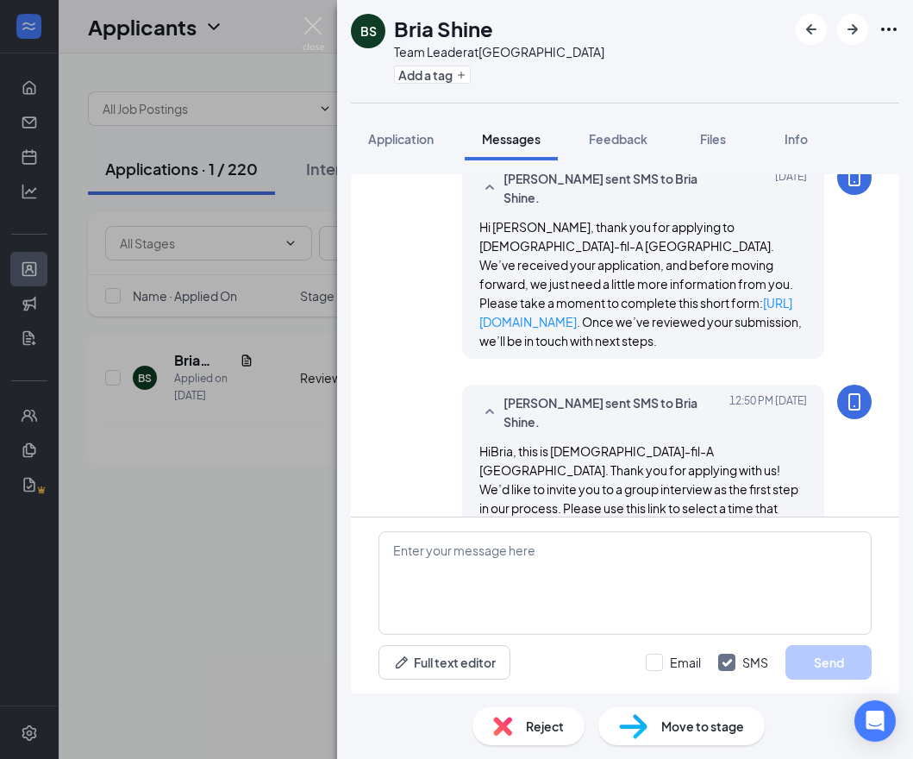
scroll to position [315, 0]
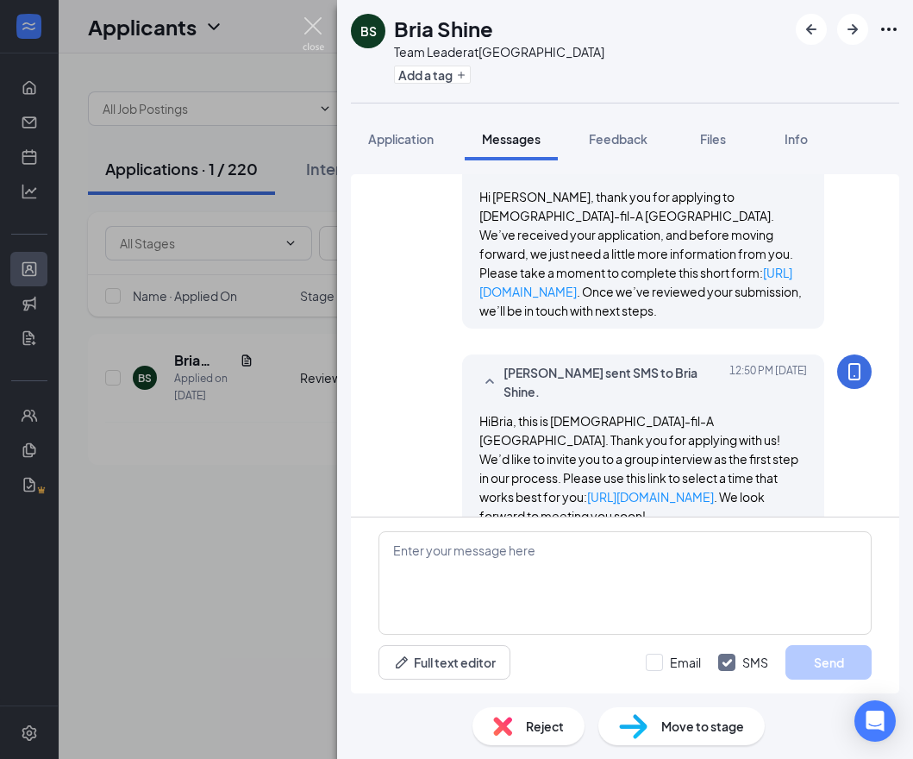
click at [317, 25] on img at bounding box center [314, 34] width 22 height 34
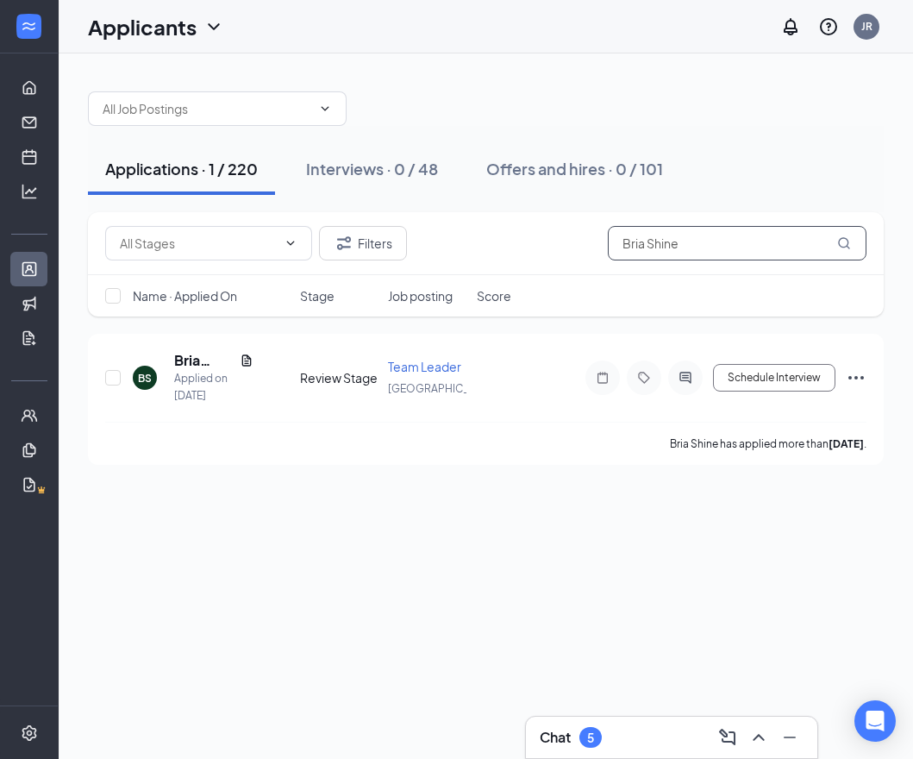
drag, startPoint x: 470, startPoint y: 247, endPoint x: 350, endPoint y: 214, distance: 124.4
click at [339, 225] on div "Filters Bria Shine" at bounding box center [486, 243] width 796 height 63
paste input "[PERSON_NAME]"
type input "[PERSON_NAME]"
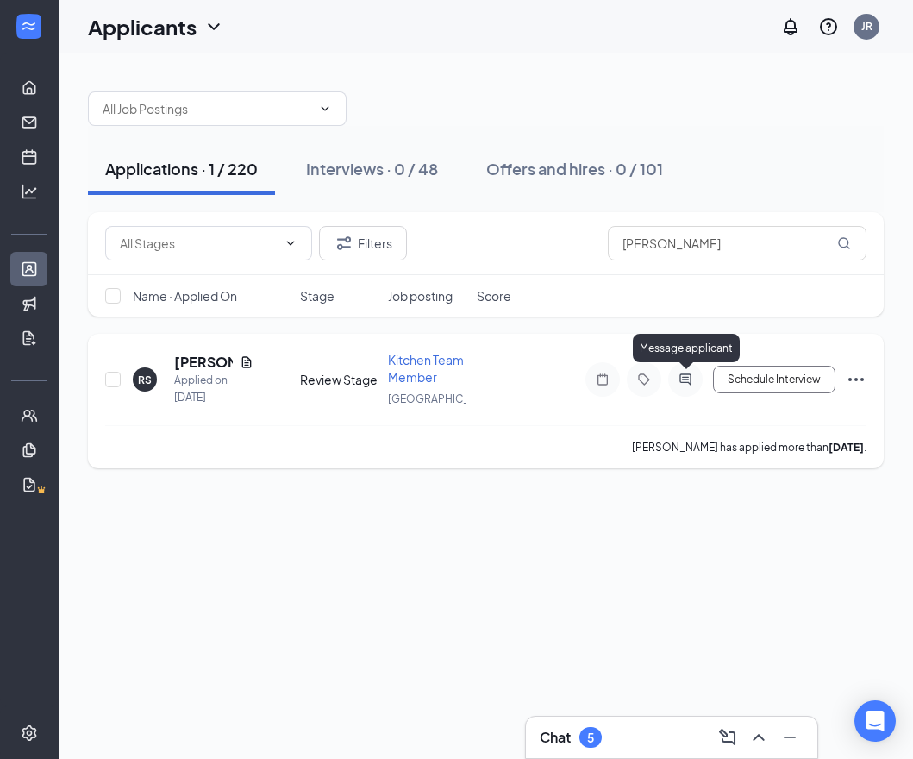
click at [678, 379] on icon "ActiveChat" at bounding box center [685, 379] width 21 height 14
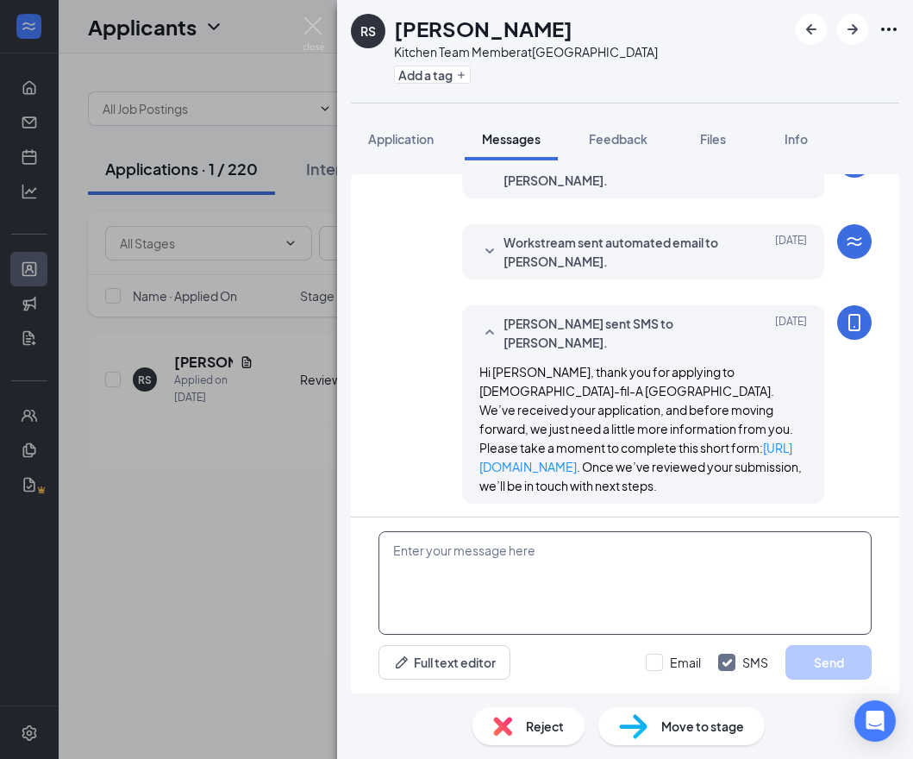
scroll to position [94, 0]
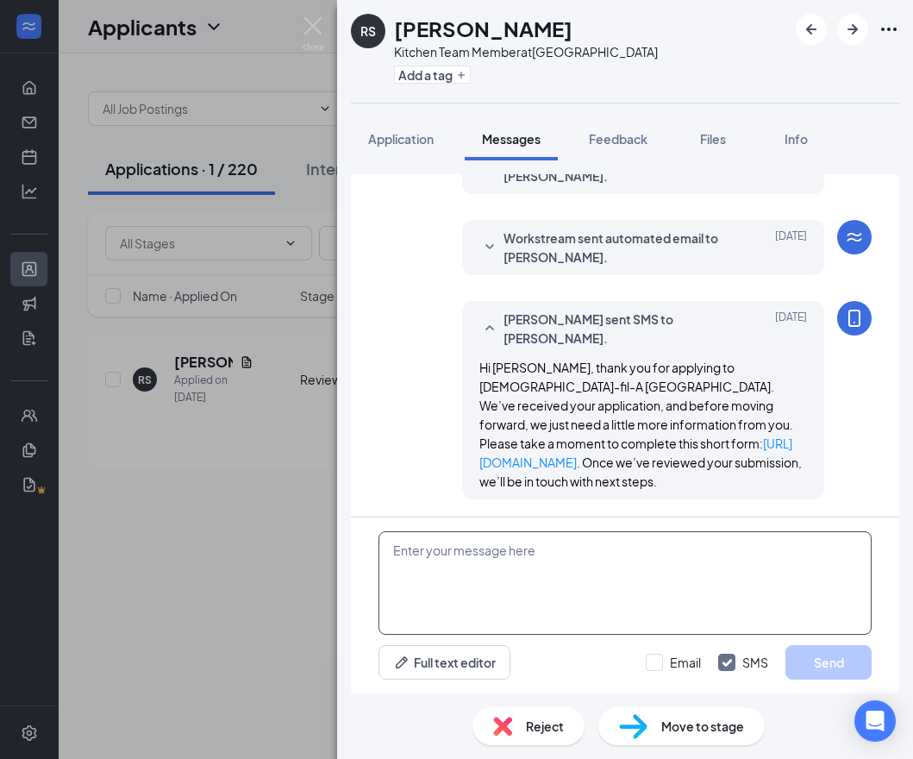
click at [485, 578] on textarea at bounding box center [624, 582] width 493 height 103
paste textarea "Hi applicant_first_name‌‌‌‌, this is [DEMOGRAPHIC_DATA]-fil-A [GEOGRAPHIC_DATA]…"
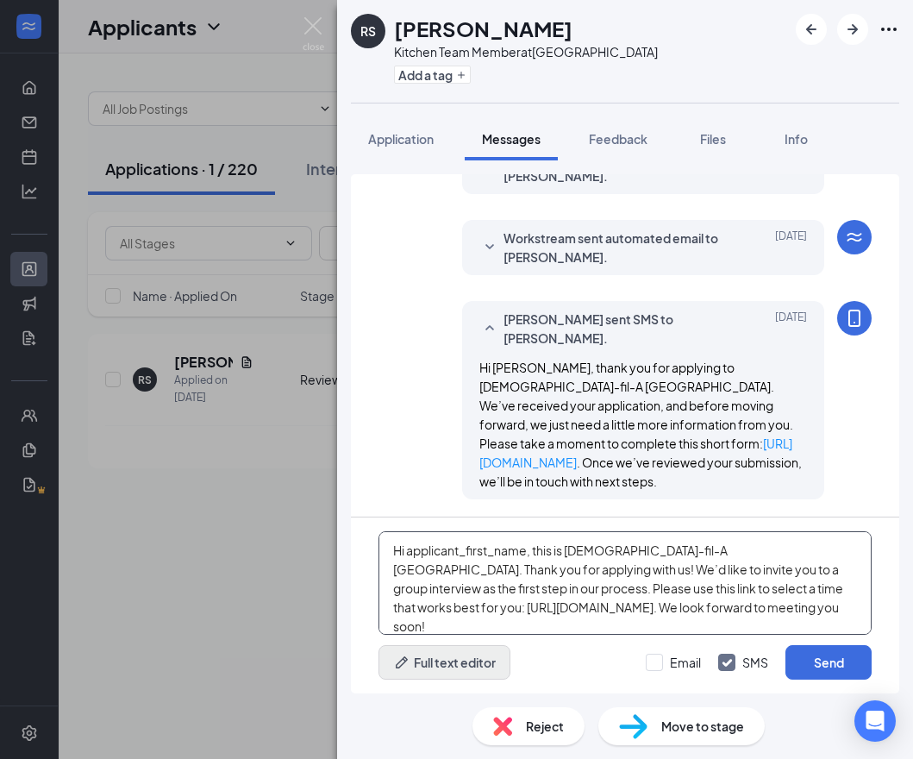
type textarea "Hi applicant_first_name‌‌‌‌, this is [DEMOGRAPHIC_DATA]-fil-A [GEOGRAPHIC_DATA]…"
click at [489, 656] on button "Full text editor" at bounding box center [444, 662] width 132 height 34
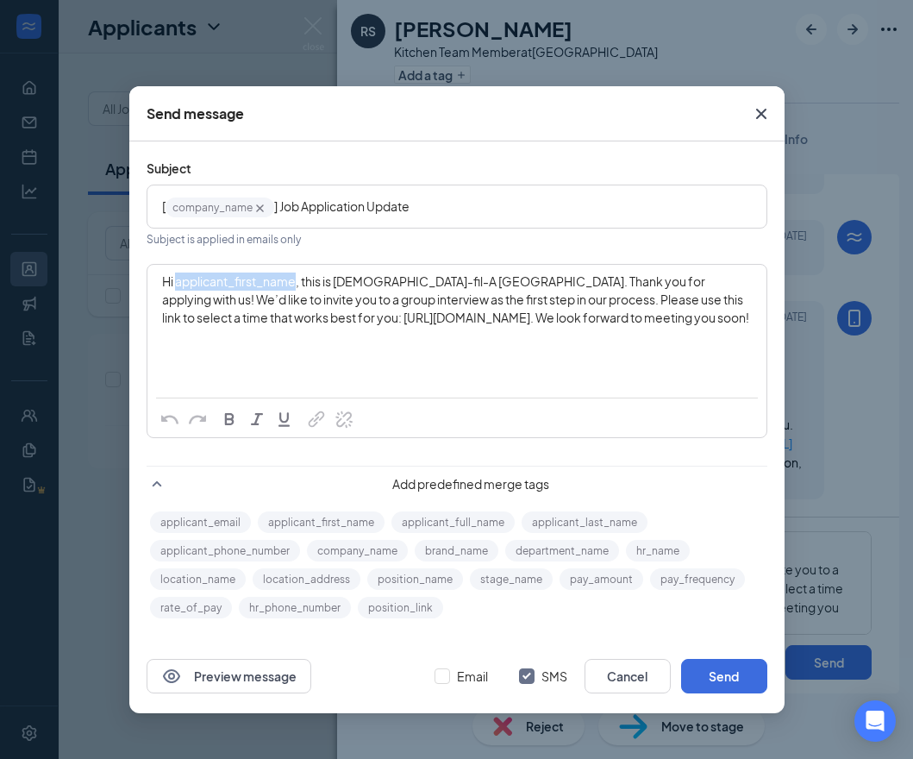
drag, startPoint x: 175, startPoint y: 282, endPoint x: 295, endPoint y: 285, distance: 119.9
click at [295, 285] on span "Hi applicant_first_name‌‌‌‌, this is [DEMOGRAPHIC_DATA]-fil-A [GEOGRAPHIC_DATA]…" at bounding box center [455, 299] width 587 height 52
click at [358, 516] on button "applicant_first_name" at bounding box center [321, 522] width 127 height 22
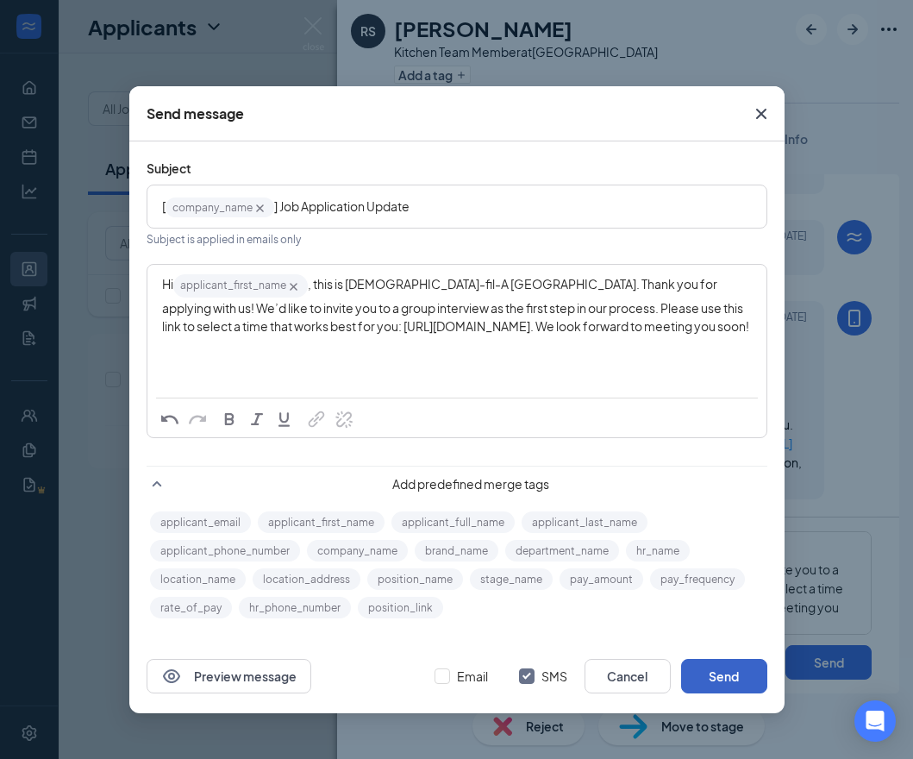
click at [731, 675] on button "Send" at bounding box center [724, 676] width 86 height 34
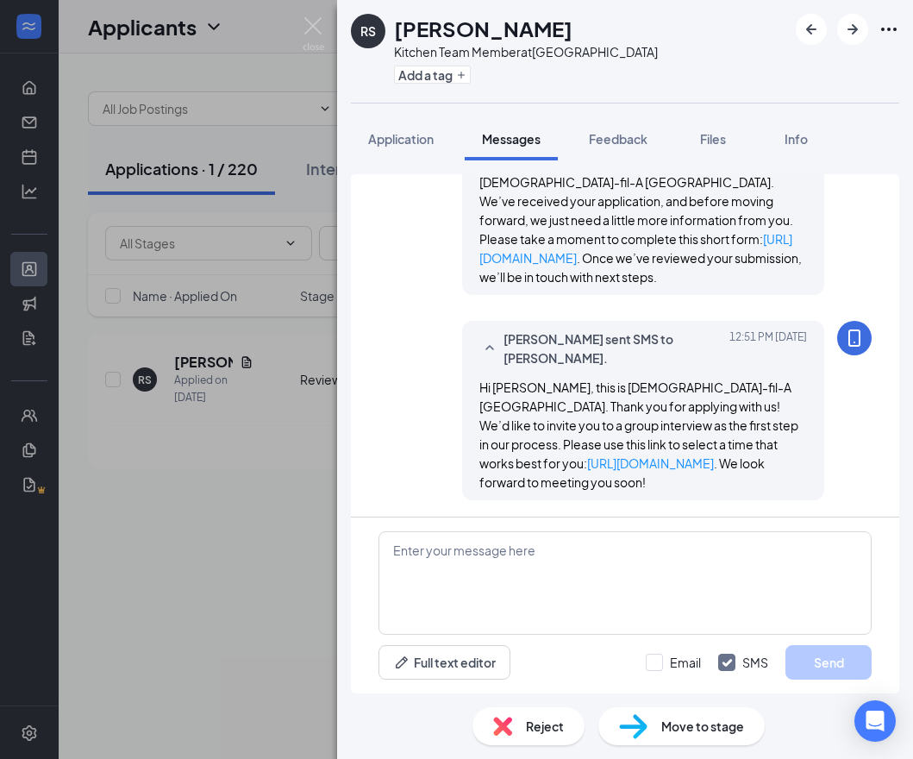
scroll to position [299, 0]
click at [314, 23] on img at bounding box center [314, 34] width 22 height 34
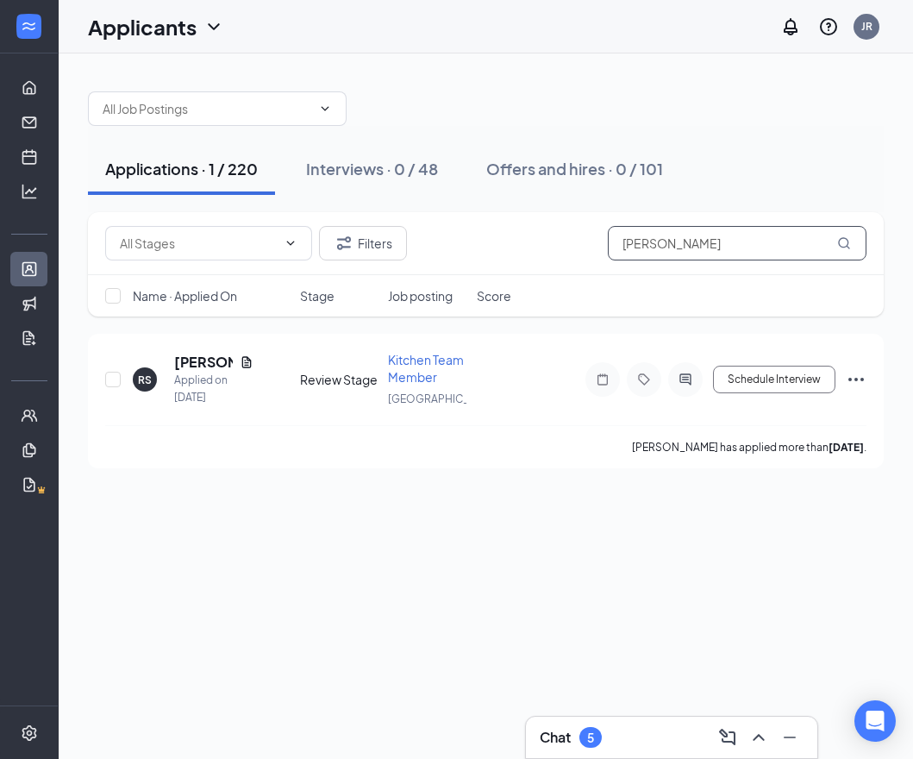
drag, startPoint x: 767, startPoint y: 248, endPoint x: 563, endPoint y: 234, distance: 204.8
click at [563, 234] on div "Filters [PERSON_NAME]" at bounding box center [485, 243] width 761 height 34
paste input "[PERSON_NAME]"
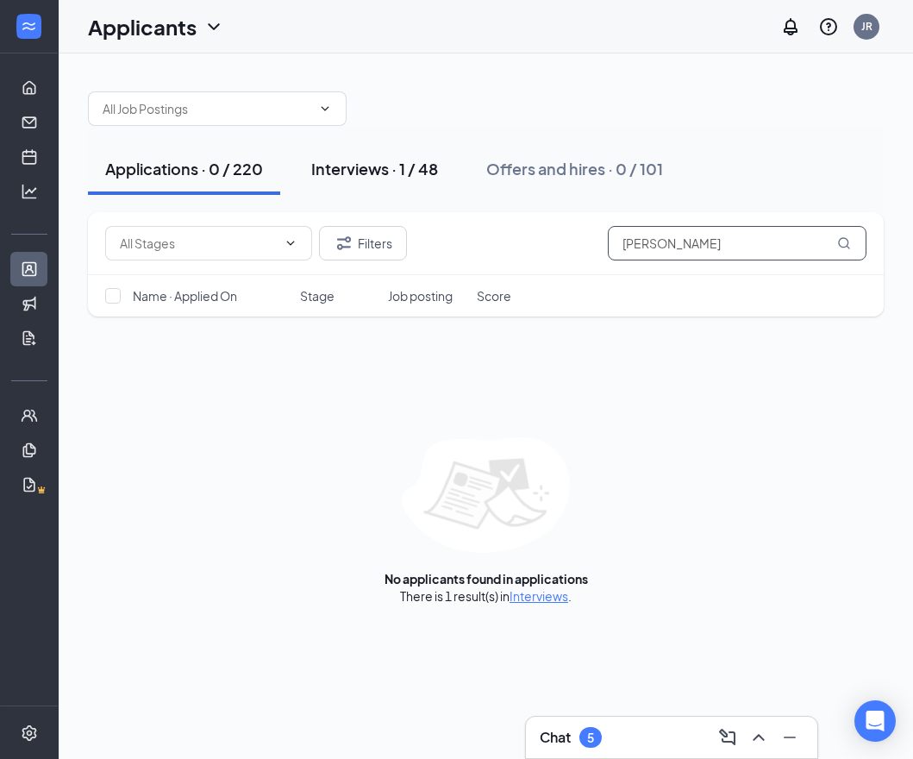
type input "[PERSON_NAME]"
click at [404, 174] on div "Interviews · 1 / 48" at bounding box center [374, 169] width 127 height 22
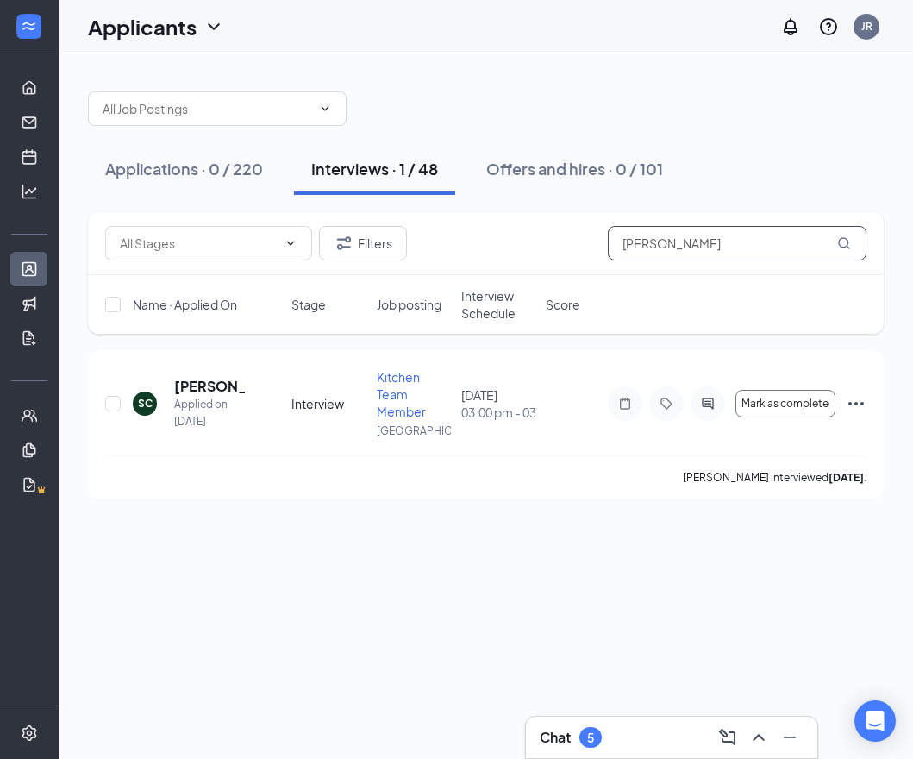
drag, startPoint x: 622, startPoint y: 246, endPoint x: 424, endPoint y: 234, distance: 197.8
click at [424, 234] on div "Filters [PERSON_NAME]" at bounding box center [485, 243] width 761 height 34
paste input "Maryly"
type input "[PERSON_NAME]"
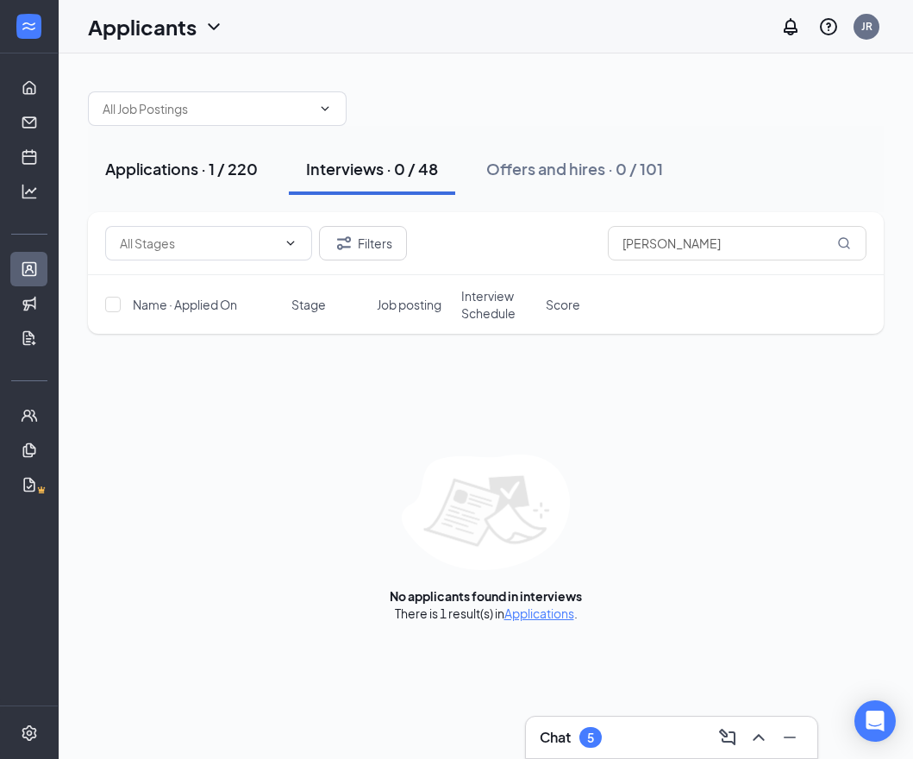
click at [240, 165] on div "Applications · 1 / 220" at bounding box center [181, 169] width 153 height 22
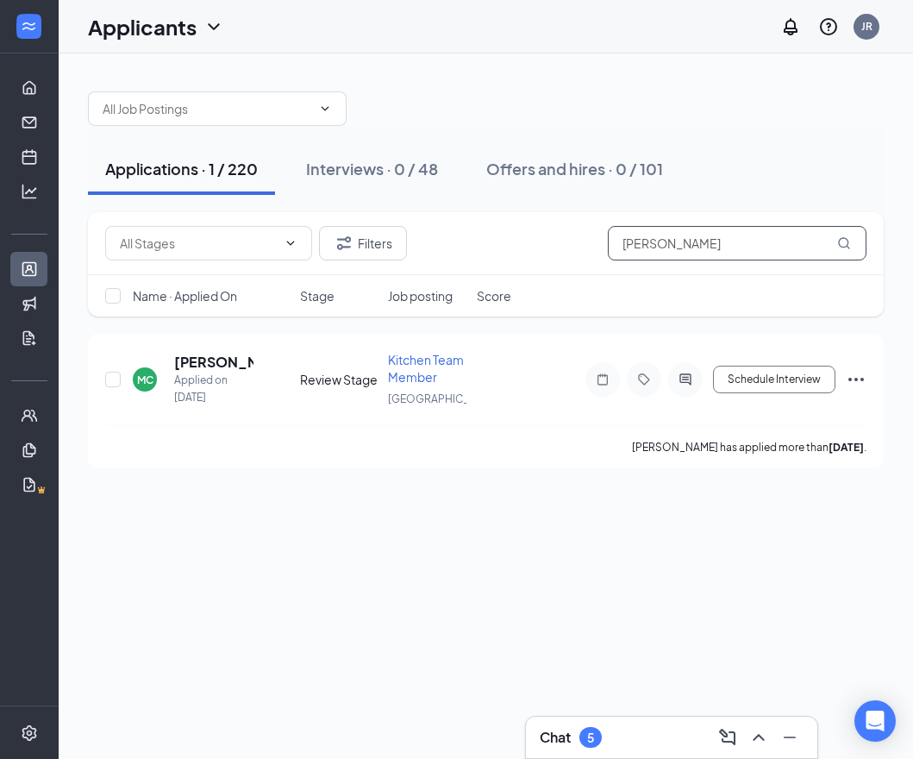
drag, startPoint x: 709, startPoint y: 243, endPoint x: 509, endPoint y: 232, distance: 200.3
click at [509, 232] on div "Filters [PERSON_NAME]" at bounding box center [485, 243] width 761 height 34
paste input "Hi applicant_first_name‌‌‌‌, this is [DEMOGRAPHIC_DATA]-fil-A [GEOGRAPHIC_DATA]…"
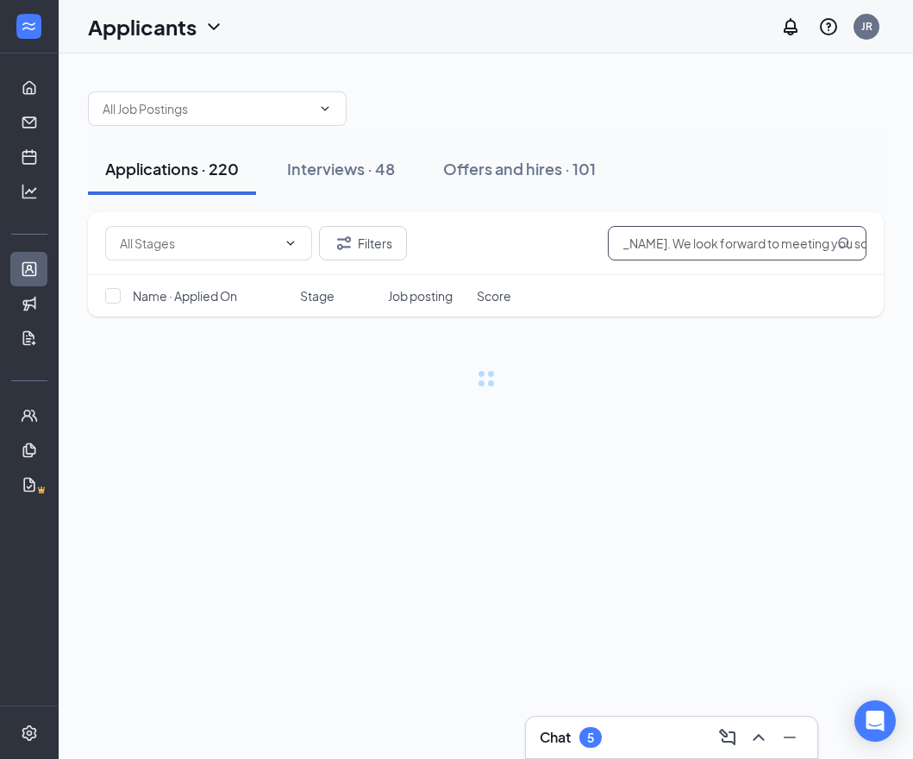
type input "[PERSON_NAME]"
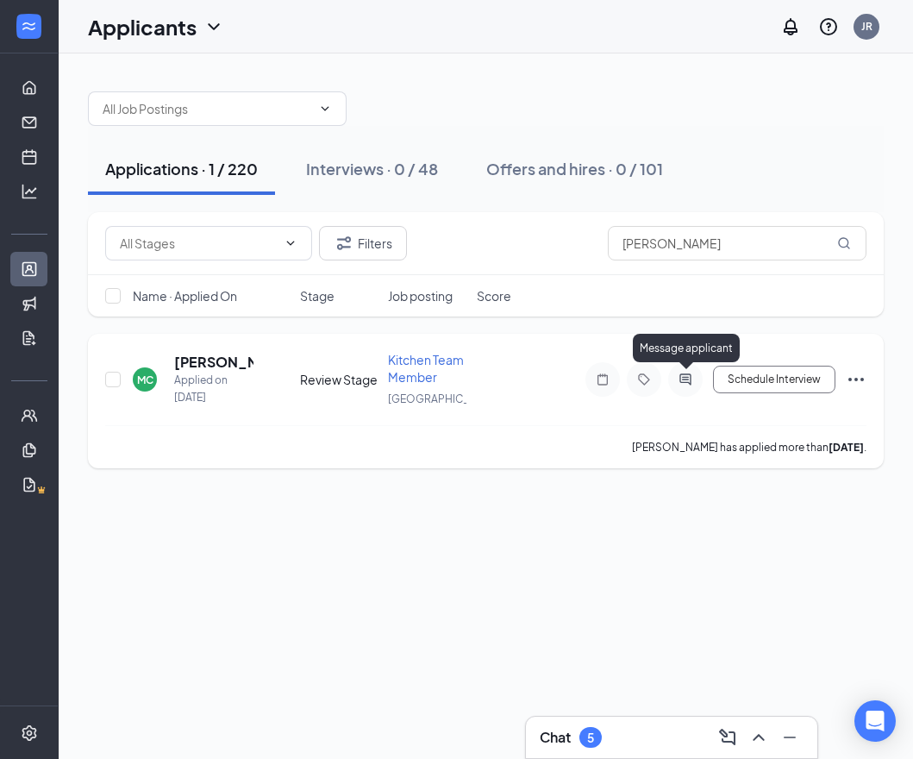
click at [684, 378] on icon "ActiveChat" at bounding box center [684, 378] width 11 height 11
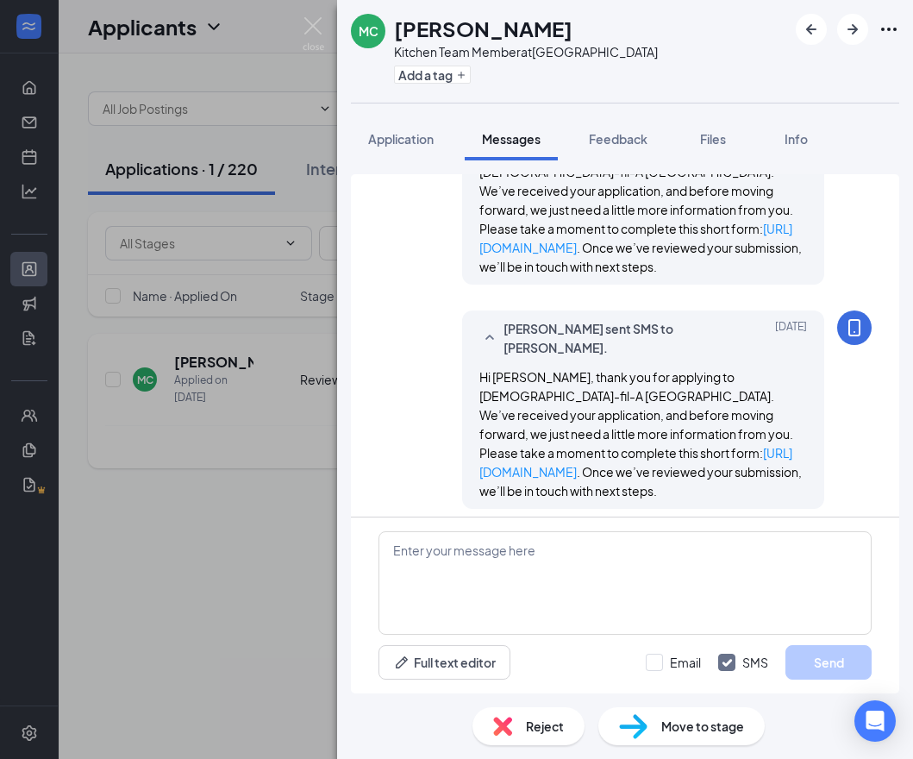
scroll to position [318, 0]
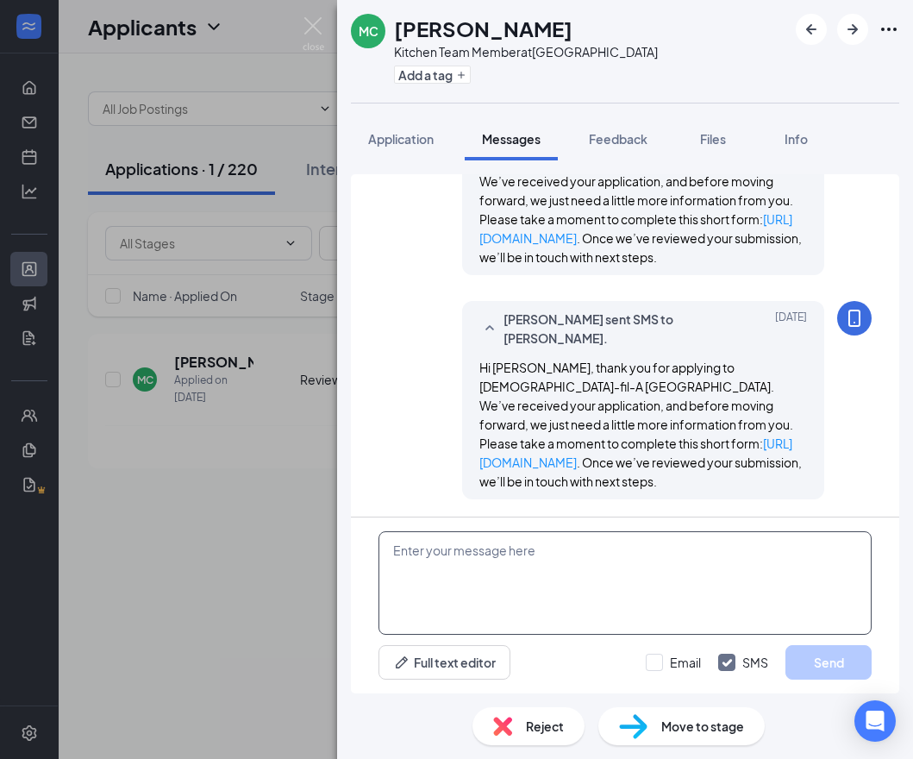
click at [641, 550] on textarea at bounding box center [624, 582] width 493 height 103
paste textarea "Hi applicant_first_name‌‌‌‌, this is [DEMOGRAPHIC_DATA]-fil-A [GEOGRAPHIC_DATA]…"
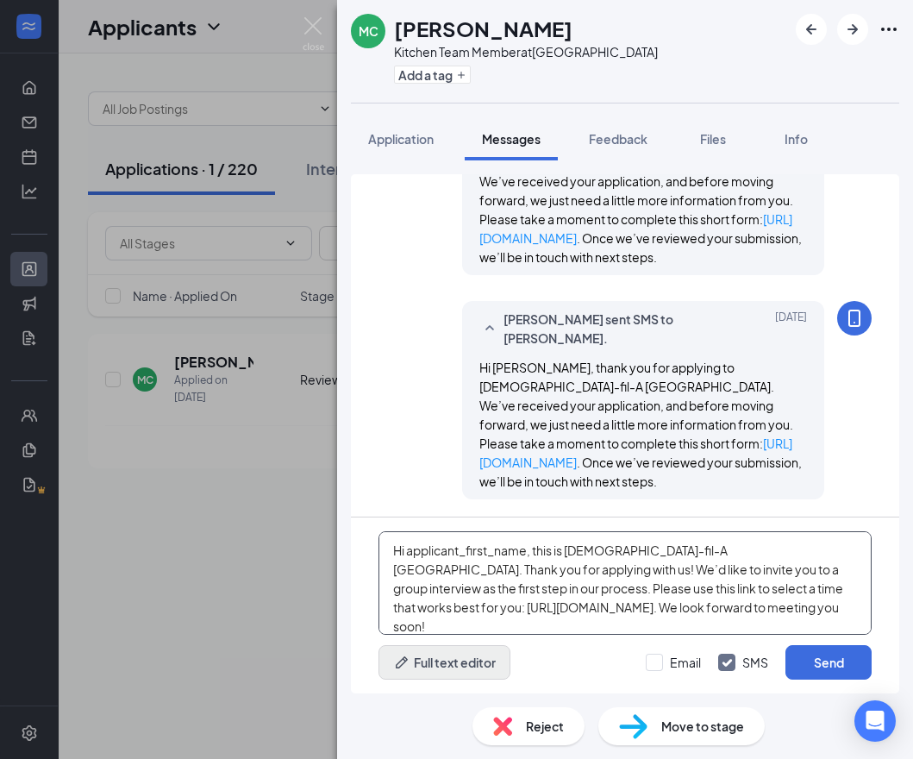
type textarea "Hi applicant_first_name‌‌‌‌, this is [DEMOGRAPHIC_DATA]-fil-A [GEOGRAPHIC_DATA]…"
click at [495, 660] on button "Full text editor" at bounding box center [444, 662] width 132 height 34
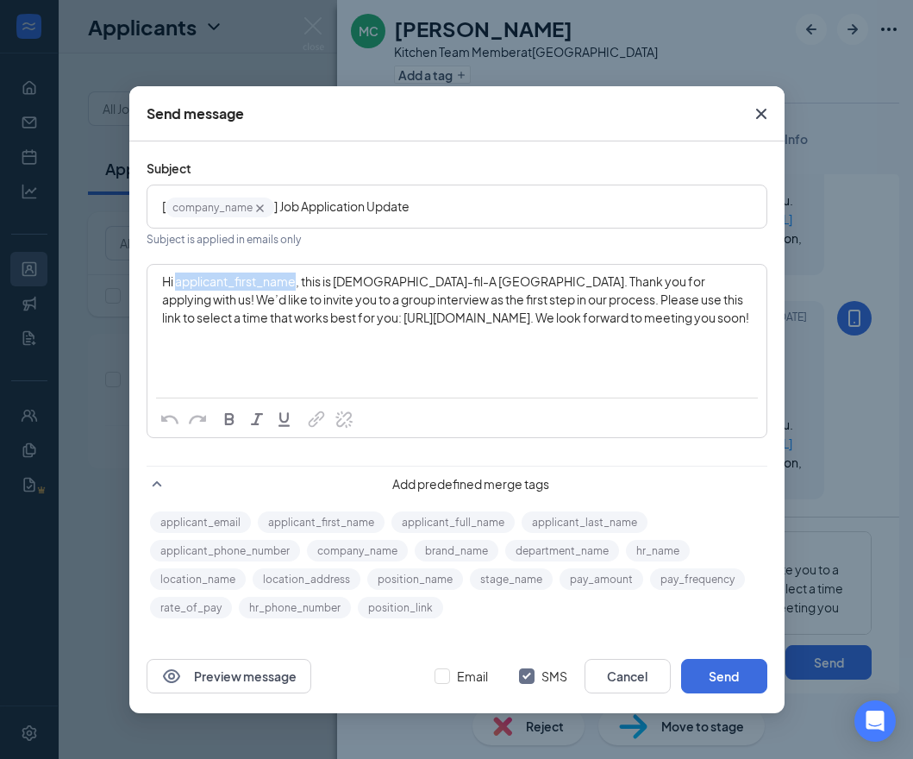
drag, startPoint x: 176, startPoint y: 280, endPoint x: 298, endPoint y: 280, distance: 122.4
click at [298, 280] on span "Hi applicant_first_name‌‌‌‌, this is [DEMOGRAPHIC_DATA]-fil-A [GEOGRAPHIC_DATA]…" at bounding box center [455, 299] width 587 height 52
click at [363, 522] on button "applicant_first_name" at bounding box center [321, 522] width 127 height 22
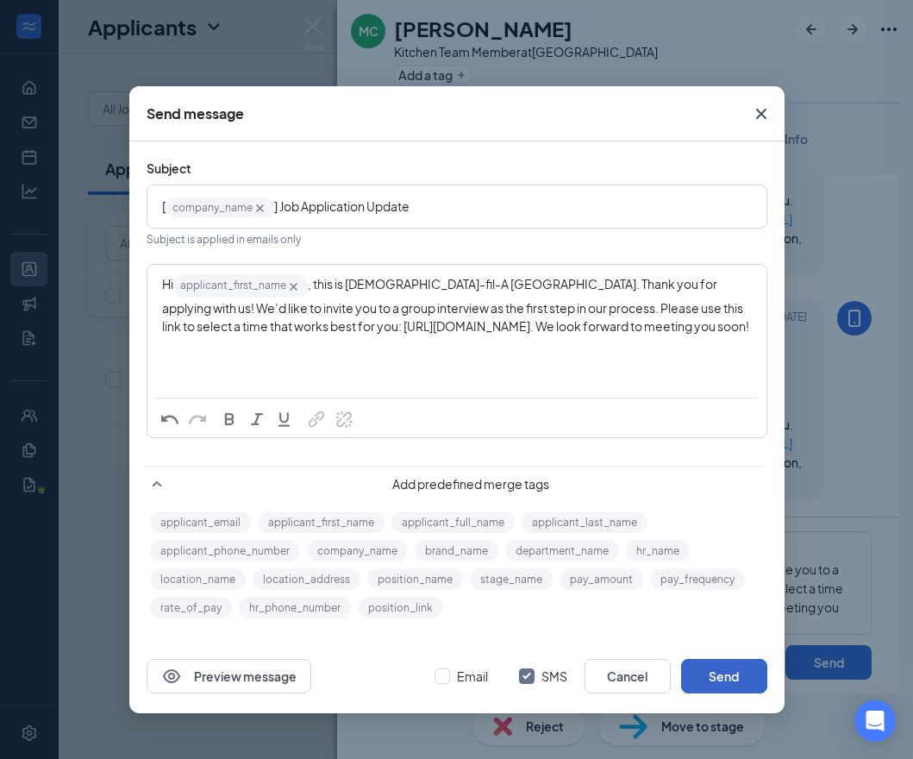
click at [723, 672] on button "Send" at bounding box center [724, 676] width 86 height 34
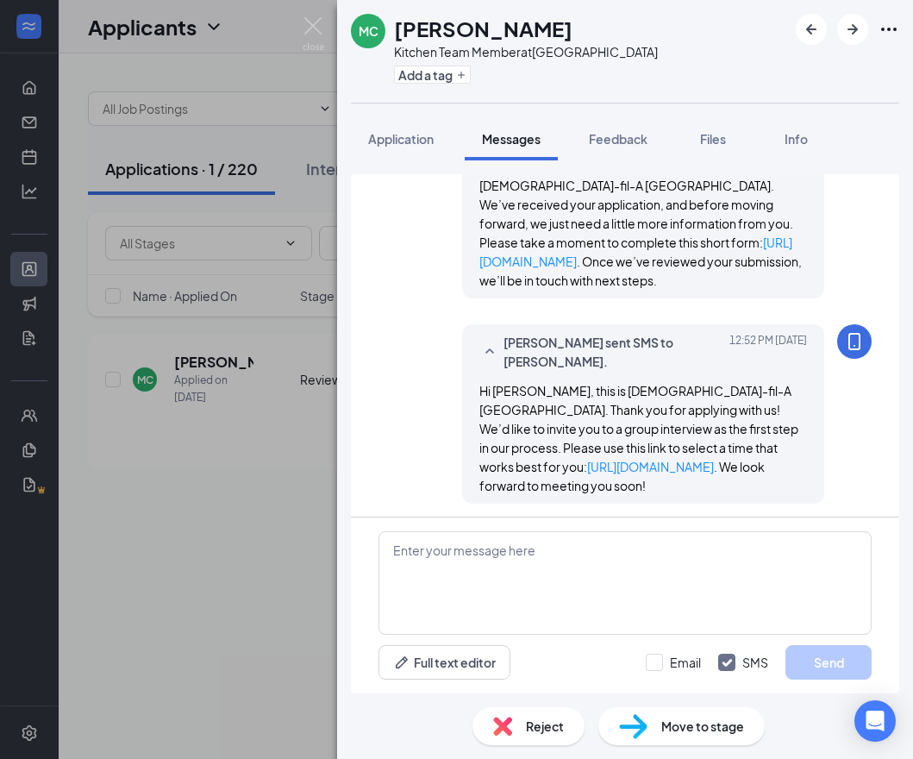
scroll to position [523, 0]
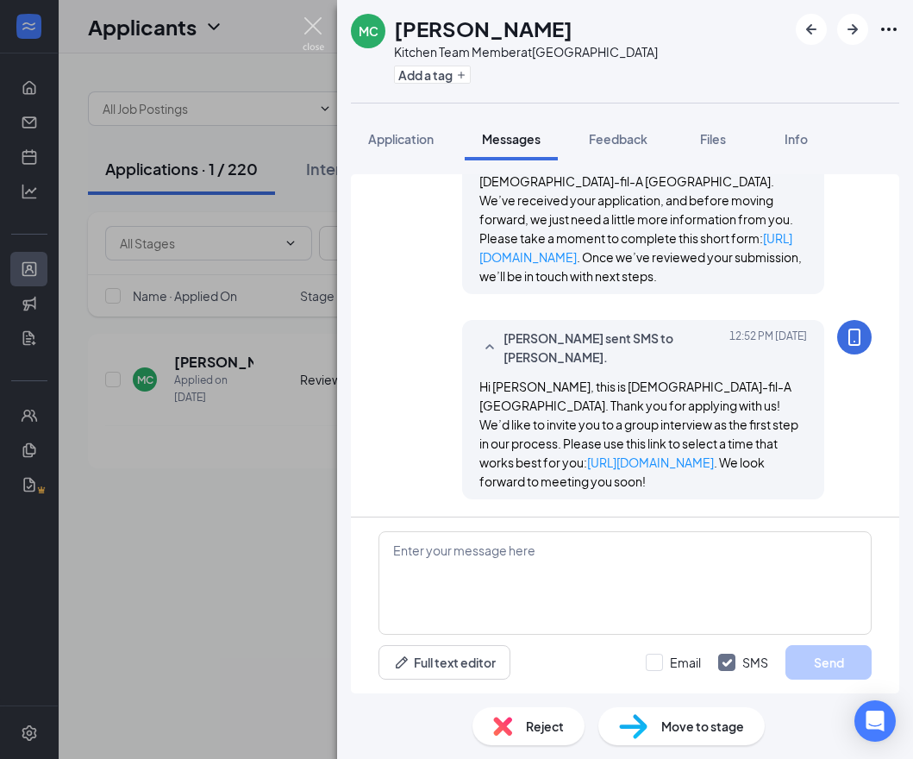
click at [317, 34] on img at bounding box center [314, 34] width 22 height 34
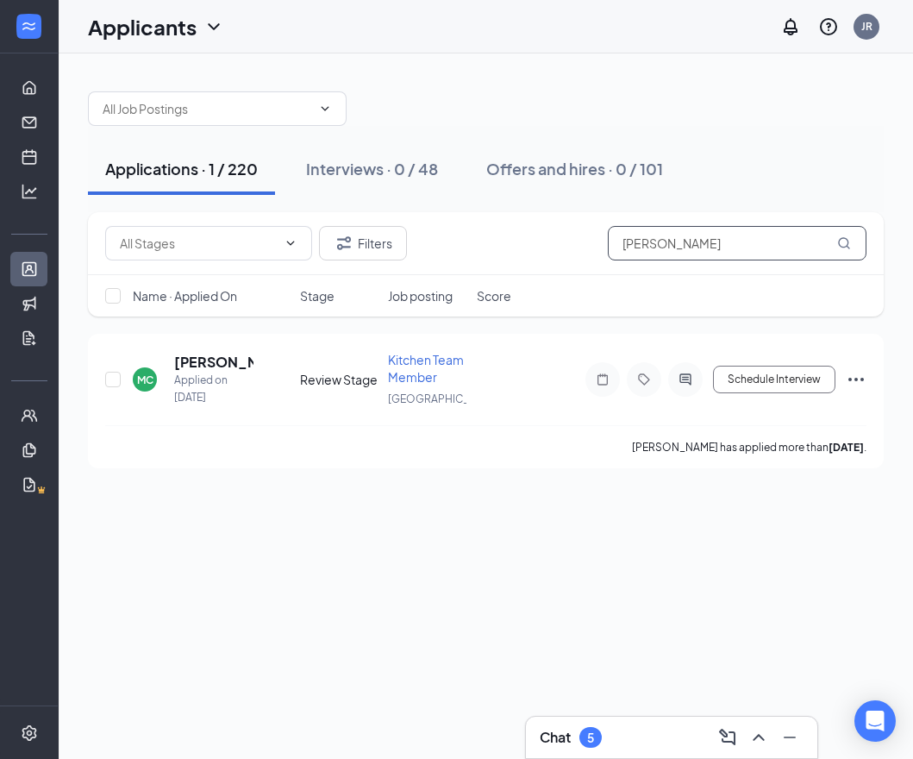
drag, startPoint x: 733, startPoint y: 240, endPoint x: 508, endPoint y: 225, distance: 225.5
click at [508, 225] on div "Filters [PERSON_NAME]" at bounding box center [486, 243] width 796 height 63
paste input "[PERSON_NAME]"
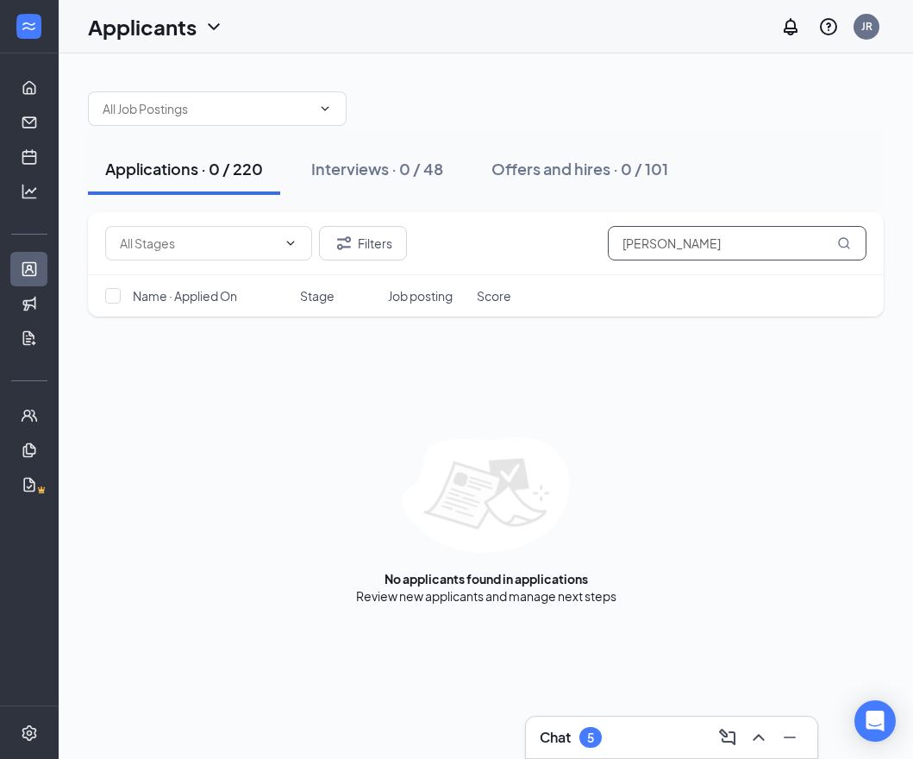
drag, startPoint x: 700, startPoint y: 257, endPoint x: 503, endPoint y: 240, distance: 197.2
click at [499, 243] on div "Filters [PERSON_NAME]" at bounding box center [485, 243] width 761 height 34
paste input "[PERSON_NAME]"
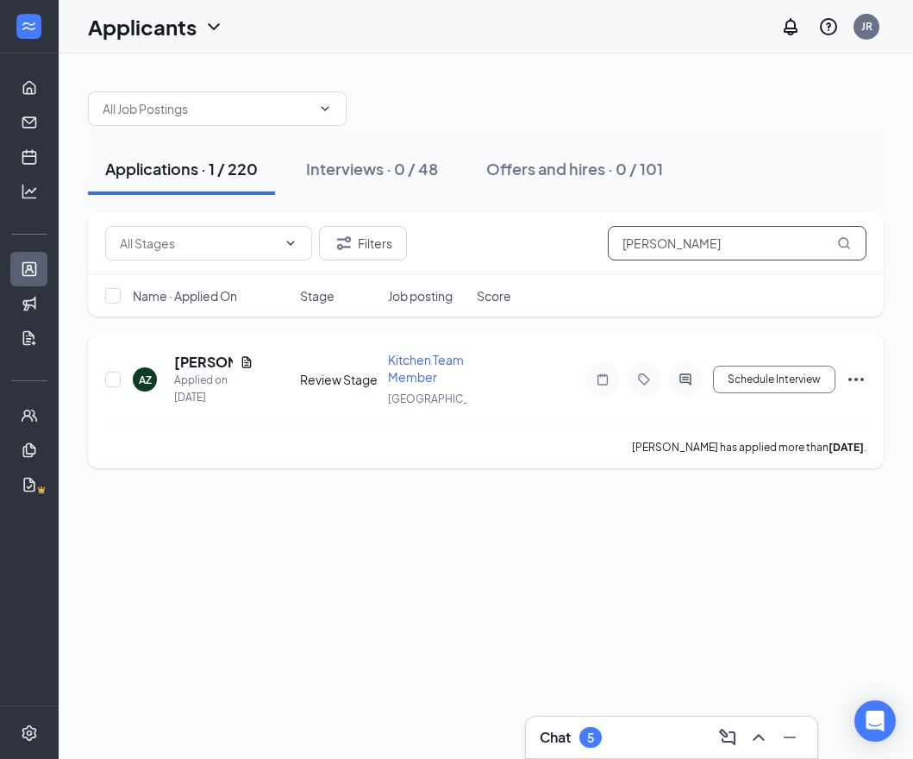
type input "[PERSON_NAME]"
click at [673, 378] on div at bounding box center [685, 379] width 34 height 34
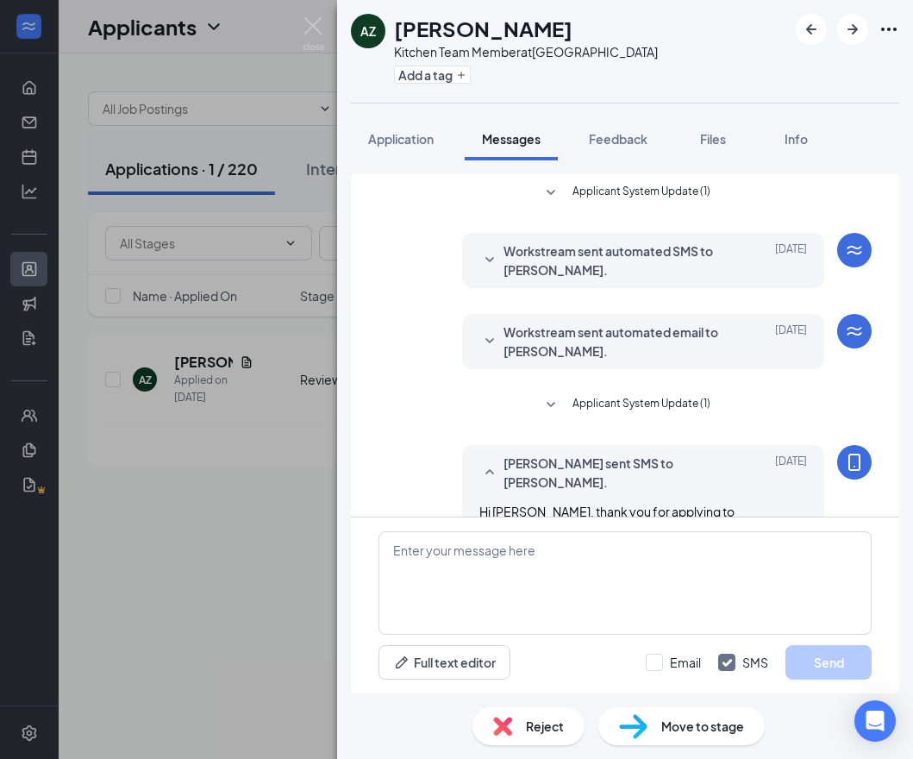
scroll to position [144, 0]
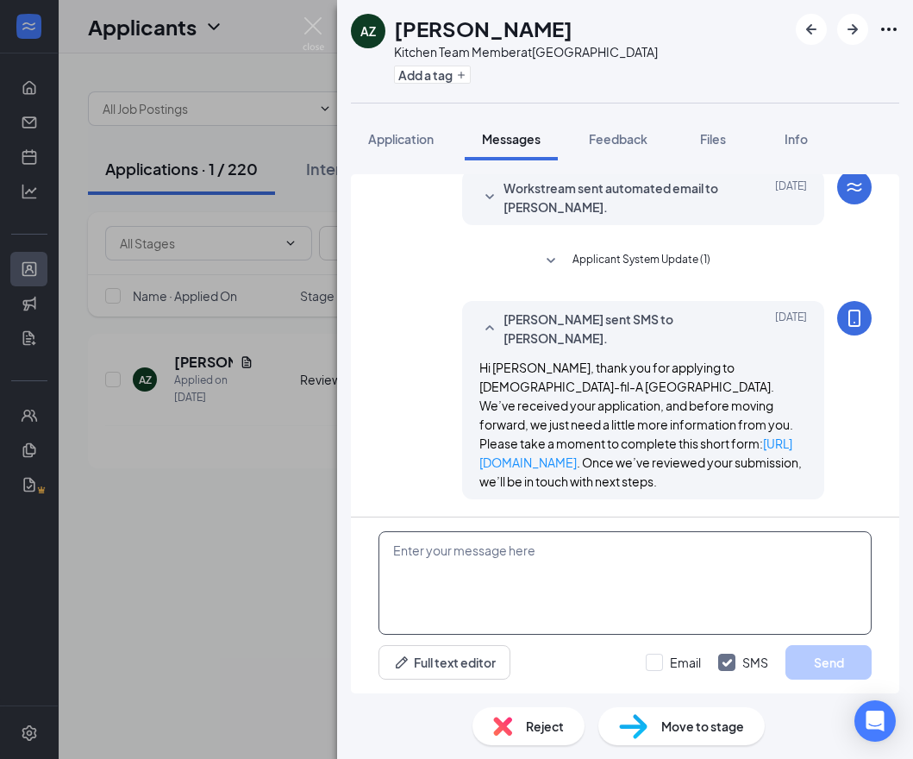
click at [578, 593] on textarea at bounding box center [624, 582] width 493 height 103
paste textarea "Hi applicant_first_name‌‌‌‌, this is [DEMOGRAPHIC_DATA]-fil-A [GEOGRAPHIC_DATA]…"
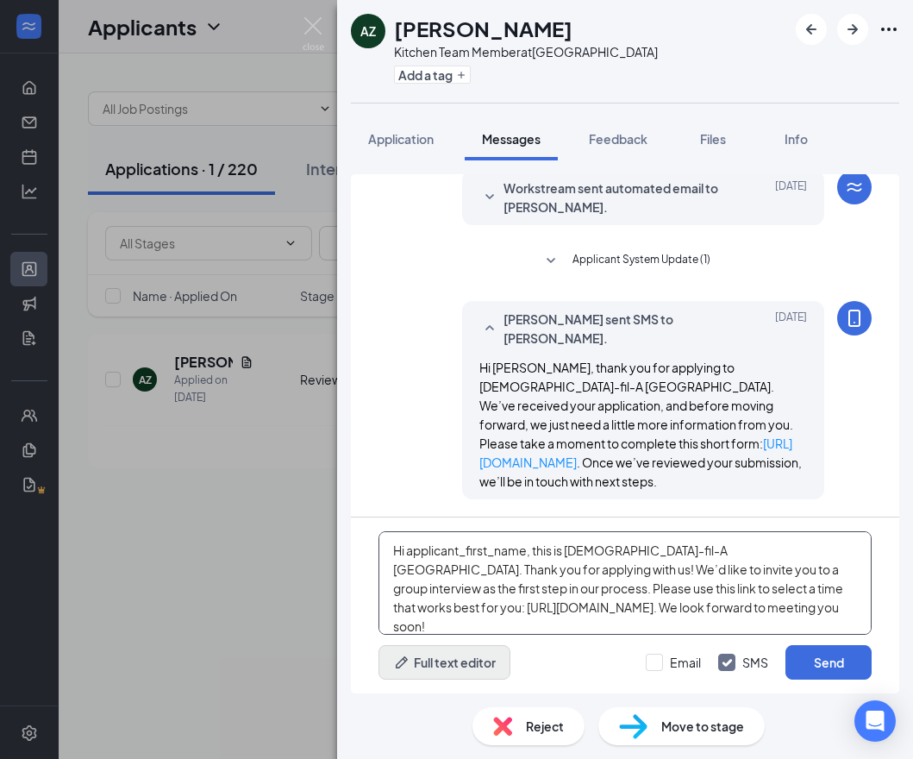
type textarea "Hi applicant_first_name‌‌‌‌, this is [DEMOGRAPHIC_DATA]-fil-A [GEOGRAPHIC_DATA]…"
click at [449, 670] on button "Full text editor" at bounding box center [444, 662] width 132 height 34
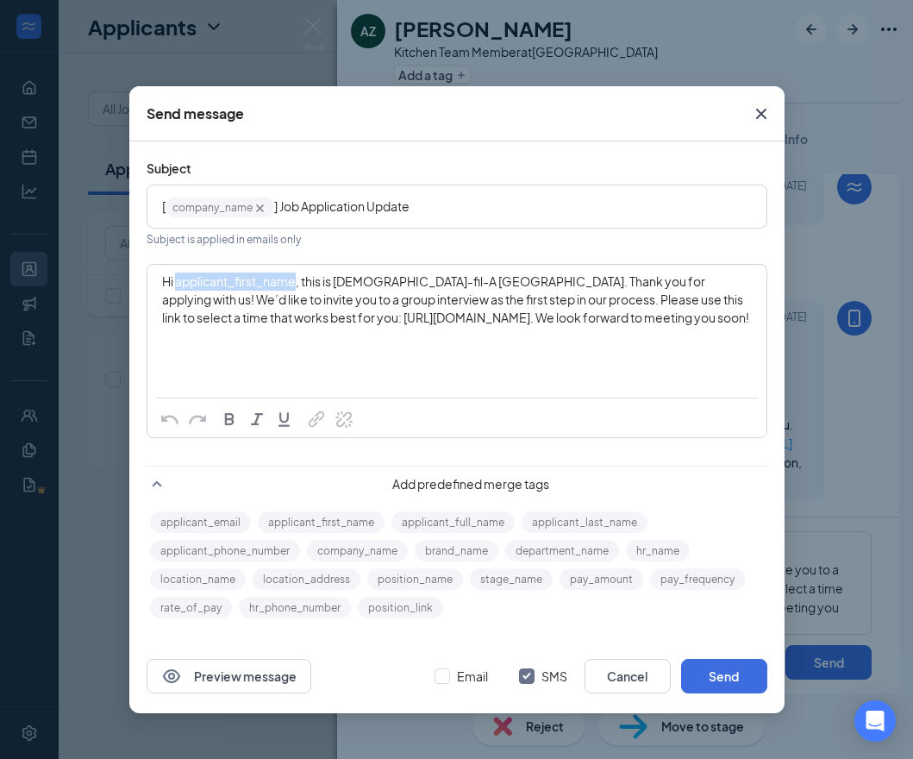
drag, startPoint x: 175, startPoint y: 283, endPoint x: 296, endPoint y: 285, distance: 120.7
click at [296, 285] on span "Hi applicant_first_name‌‌‌‌, this is [DEMOGRAPHIC_DATA]-fil-A [GEOGRAPHIC_DATA]…" at bounding box center [455, 299] width 587 height 52
click at [364, 520] on button "applicant_first_name" at bounding box center [321, 522] width 127 height 22
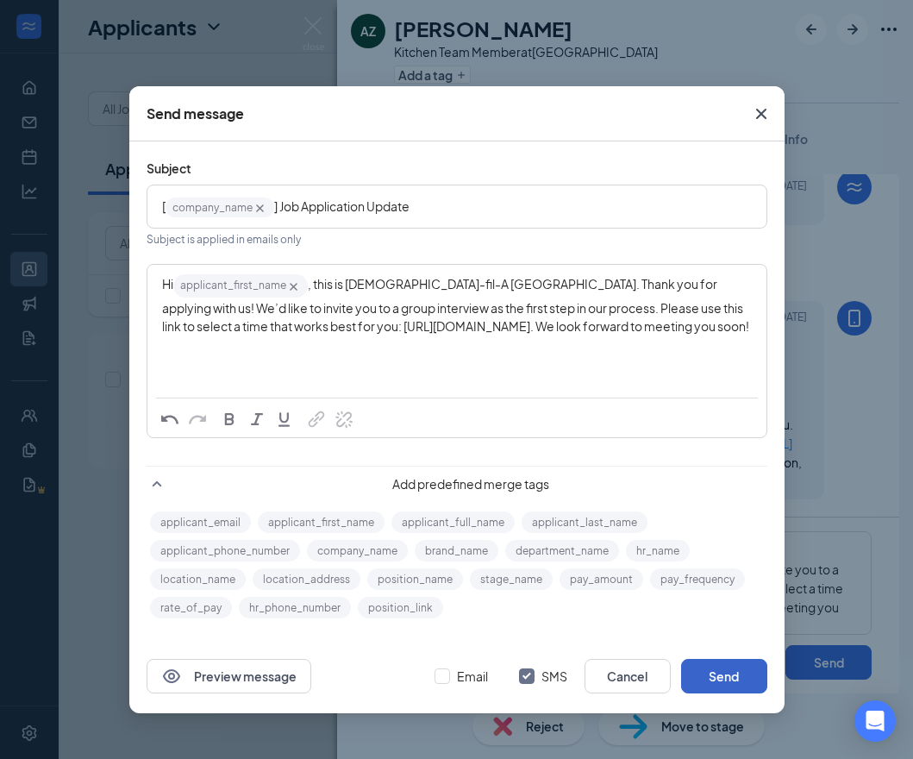
click at [720, 668] on button "Send" at bounding box center [724, 676] width 86 height 34
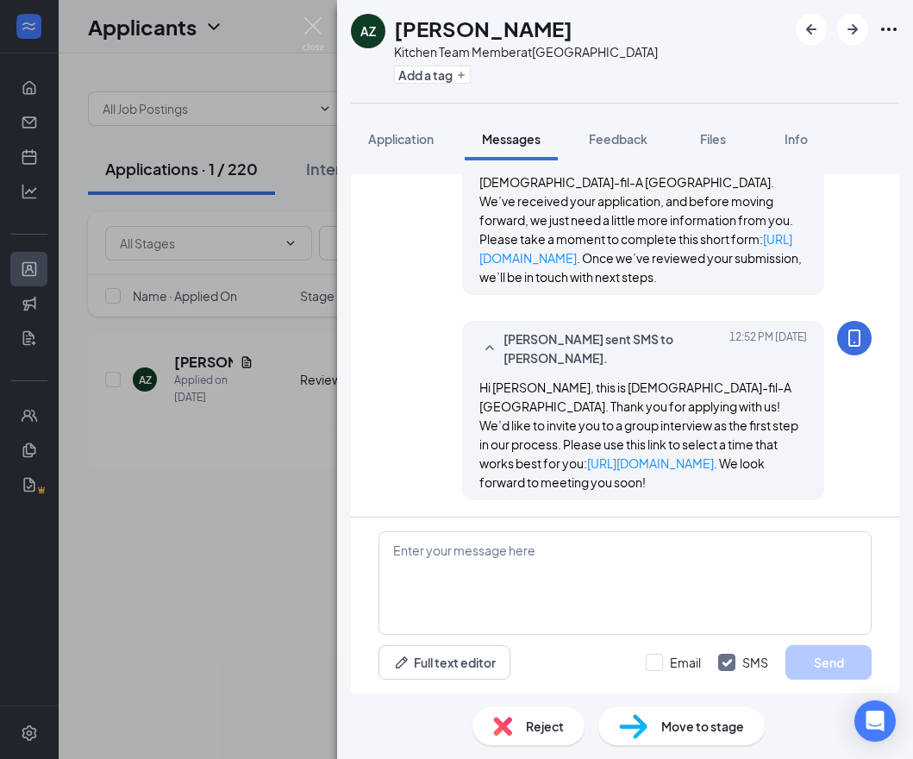
scroll to position [349, 0]
click at [316, 30] on img at bounding box center [314, 34] width 22 height 34
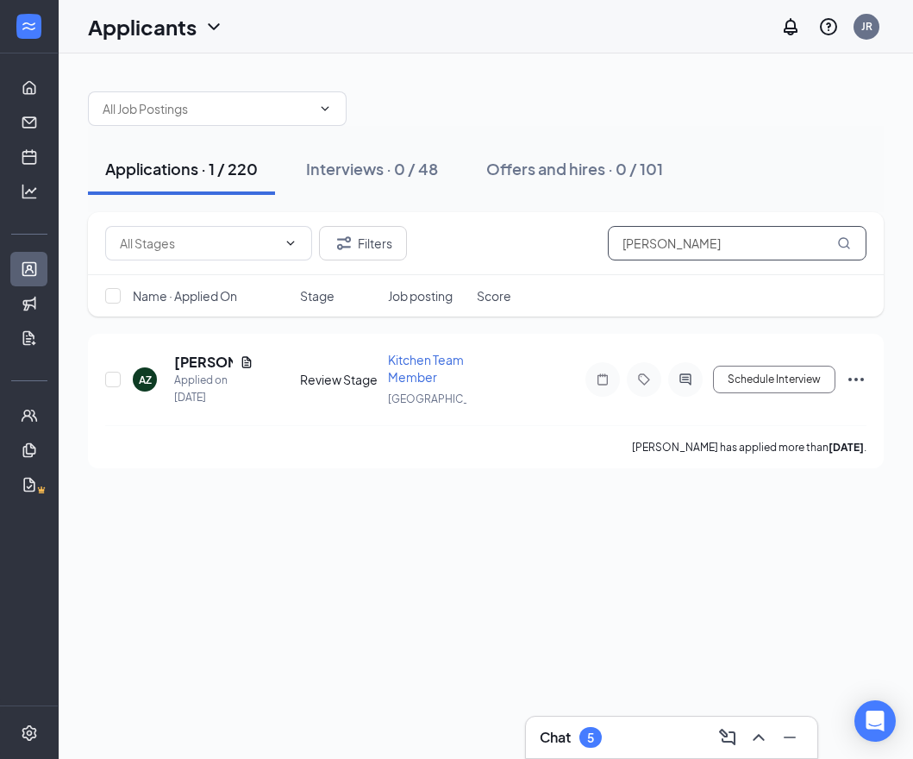
drag, startPoint x: 562, startPoint y: 240, endPoint x: 420, endPoint y: 228, distance: 142.7
click at [416, 228] on div "Filters [PERSON_NAME]" at bounding box center [485, 243] width 761 height 34
click at [698, 235] on input "[PERSON_NAME]" at bounding box center [737, 243] width 259 height 34
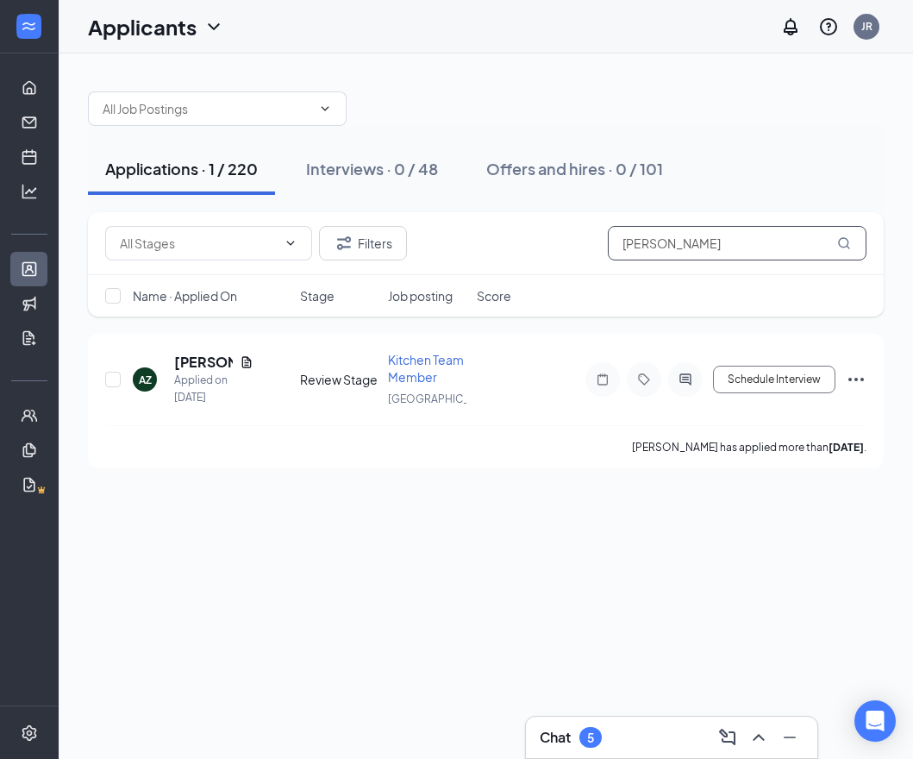
paste input "[PERSON_NAME]"
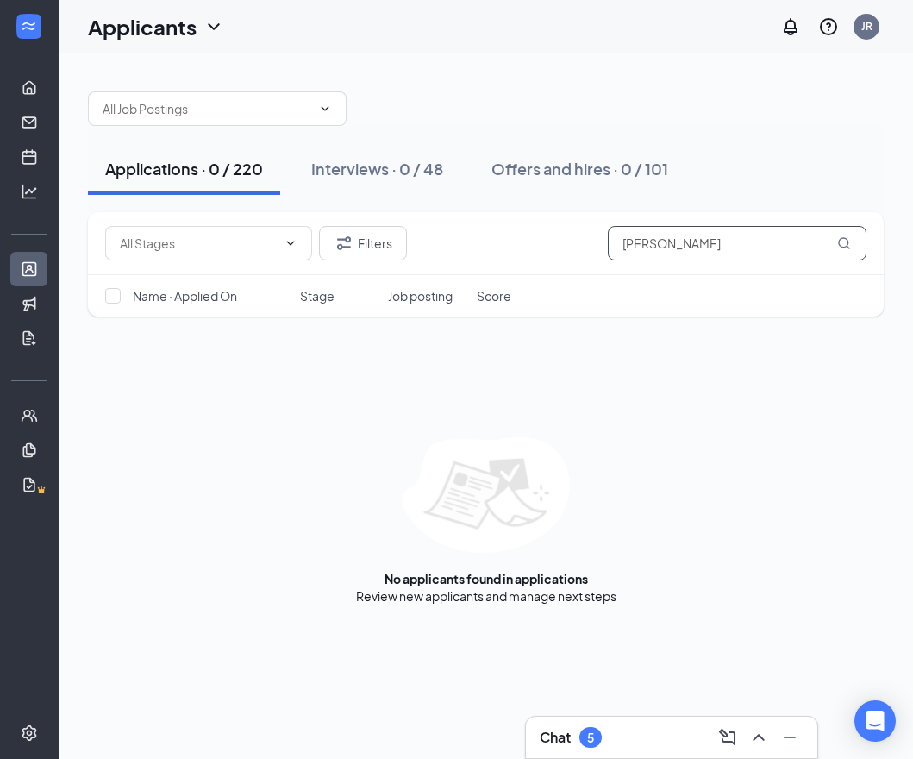
drag, startPoint x: 709, startPoint y: 247, endPoint x: 442, endPoint y: 219, distance: 268.6
click at [442, 219] on div "Filters [PERSON_NAME]" at bounding box center [486, 243] width 796 height 63
paste input "[PERSON_NAME]"
drag, startPoint x: 709, startPoint y: 243, endPoint x: 517, endPoint y: 230, distance: 191.8
click at [517, 230] on div "Filters [PERSON_NAME]" at bounding box center [485, 243] width 761 height 34
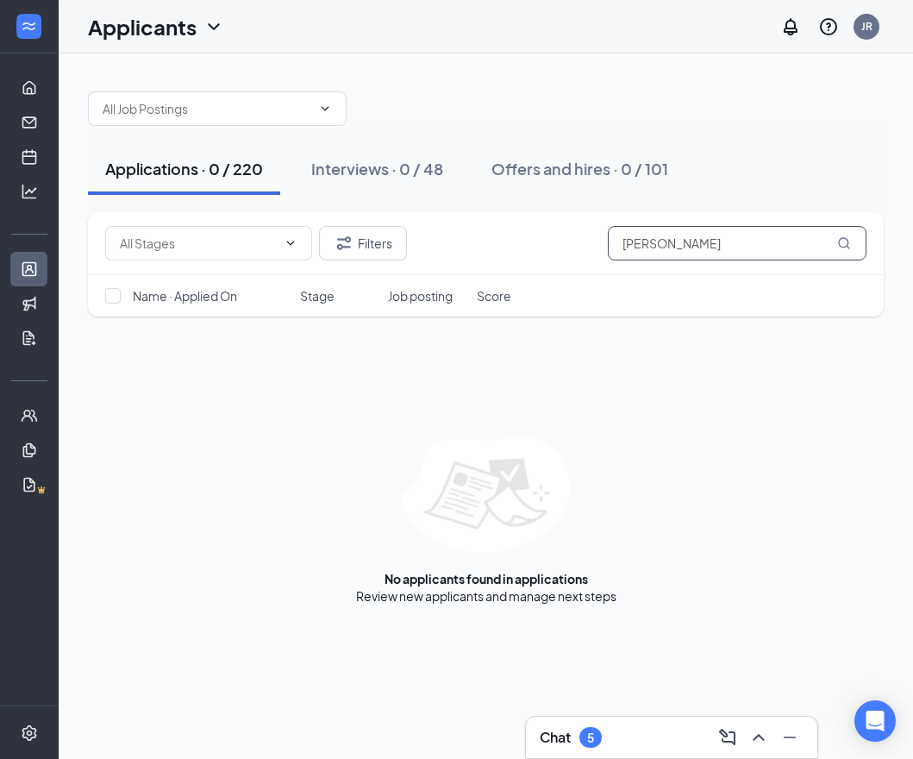
paste input "[PERSON_NAME]"
type input "[PERSON_NAME]"
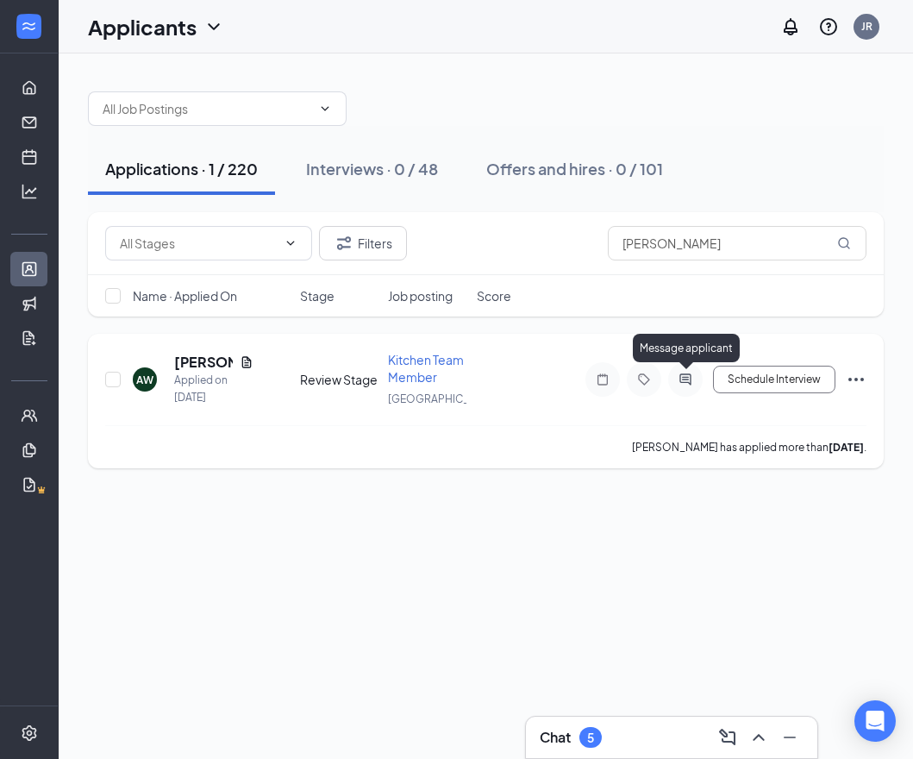
click at [686, 381] on icon "ActiveChat" at bounding box center [685, 379] width 21 height 14
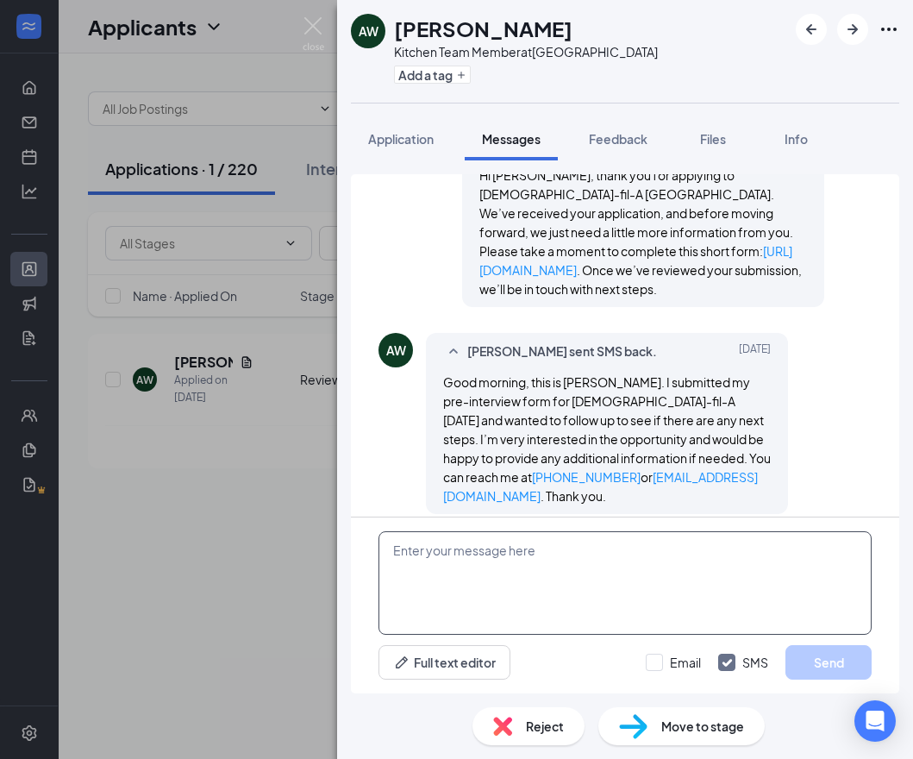
scroll to position [351, 0]
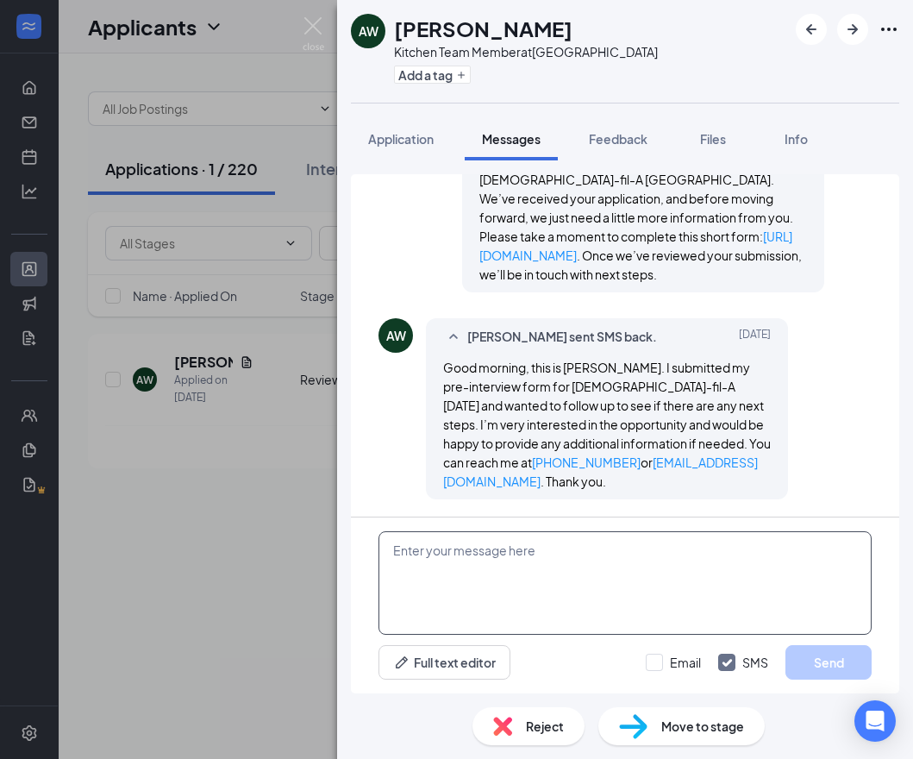
click at [545, 565] on textarea at bounding box center [624, 582] width 493 height 103
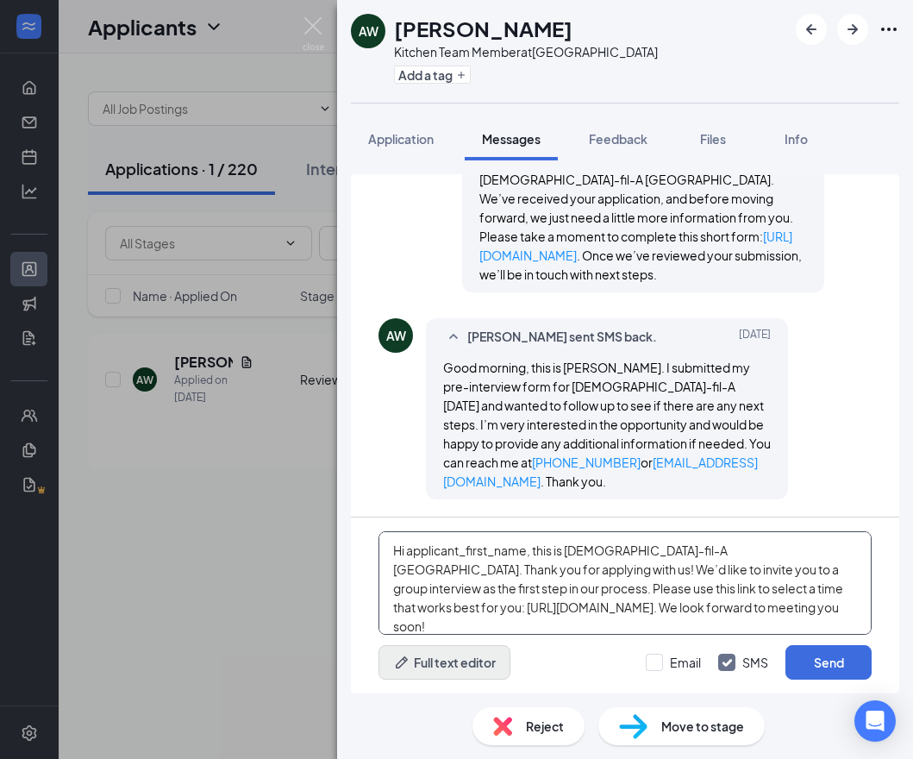
type textarea "Hi applicant_first_name‌‌‌‌, this is [DEMOGRAPHIC_DATA]-fil-A [GEOGRAPHIC_DATA]…"
click at [490, 659] on button "Full text editor" at bounding box center [444, 662] width 132 height 34
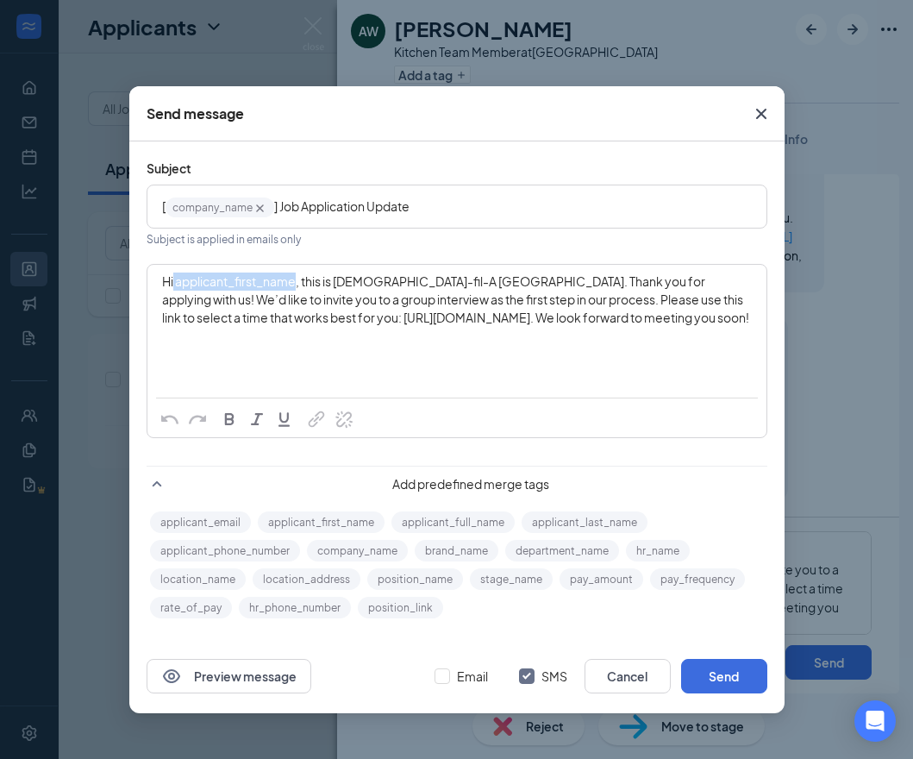
drag, startPoint x: 174, startPoint y: 285, endPoint x: 297, endPoint y: 281, distance: 122.5
click at [297, 281] on span "Hi applicant_first_name‌‌‌‌, this is [DEMOGRAPHIC_DATA]-fil-A [GEOGRAPHIC_DATA]…" at bounding box center [455, 299] width 587 height 52
click at [291, 520] on button "applicant_first_name" at bounding box center [321, 522] width 127 height 22
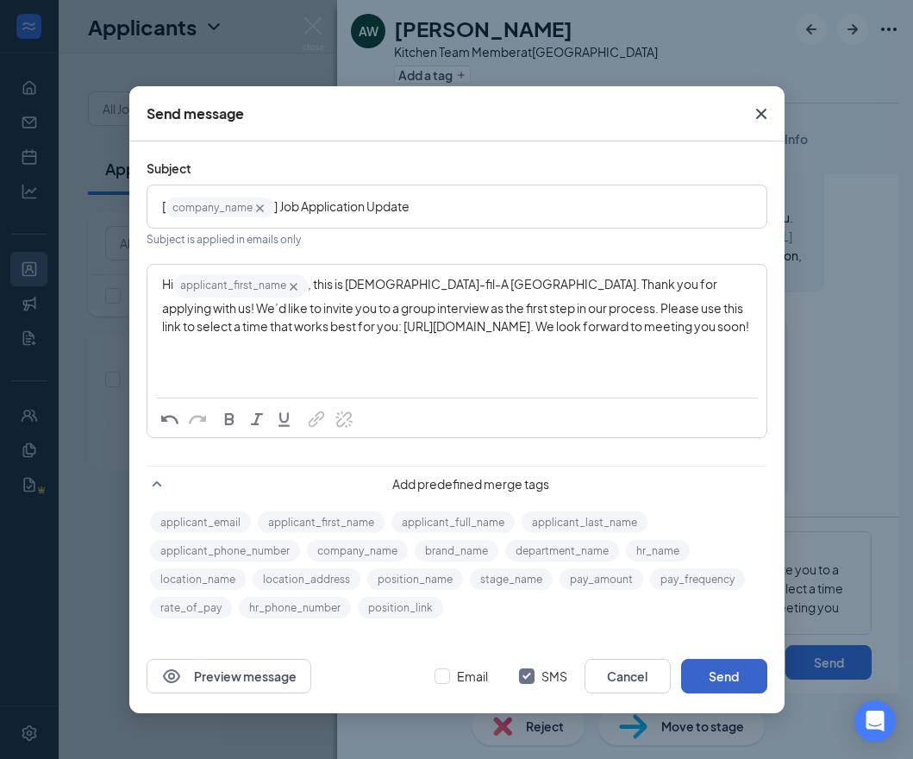
click at [718, 673] on button "Send" at bounding box center [724, 676] width 86 height 34
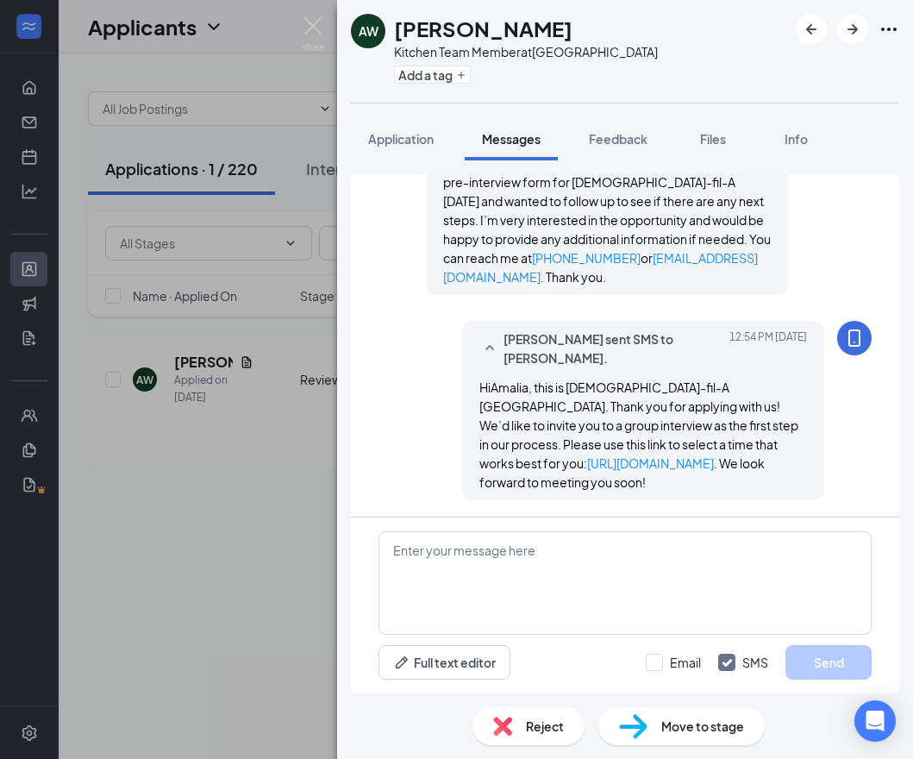
scroll to position [556, 0]
click at [306, 25] on img at bounding box center [314, 34] width 22 height 34
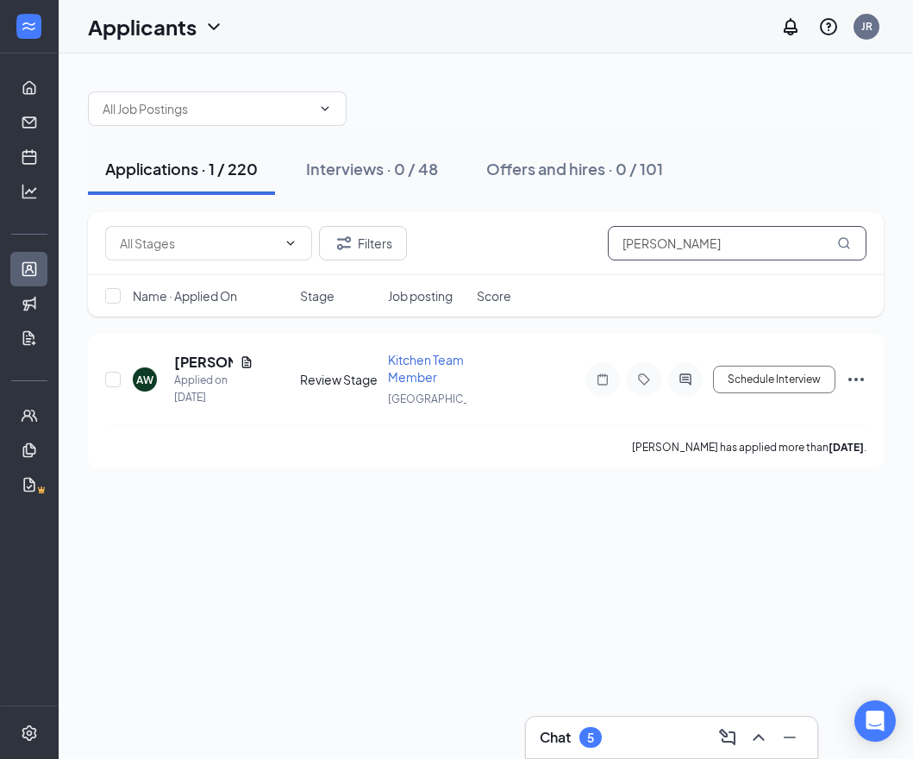
click at [541, 230] on div "Filters [PERSON_NAME]" at bounding box center [485, 243] width 761 height 34
paste input "[PERSON_NAME]"
type input "[PERSON_NAME]"
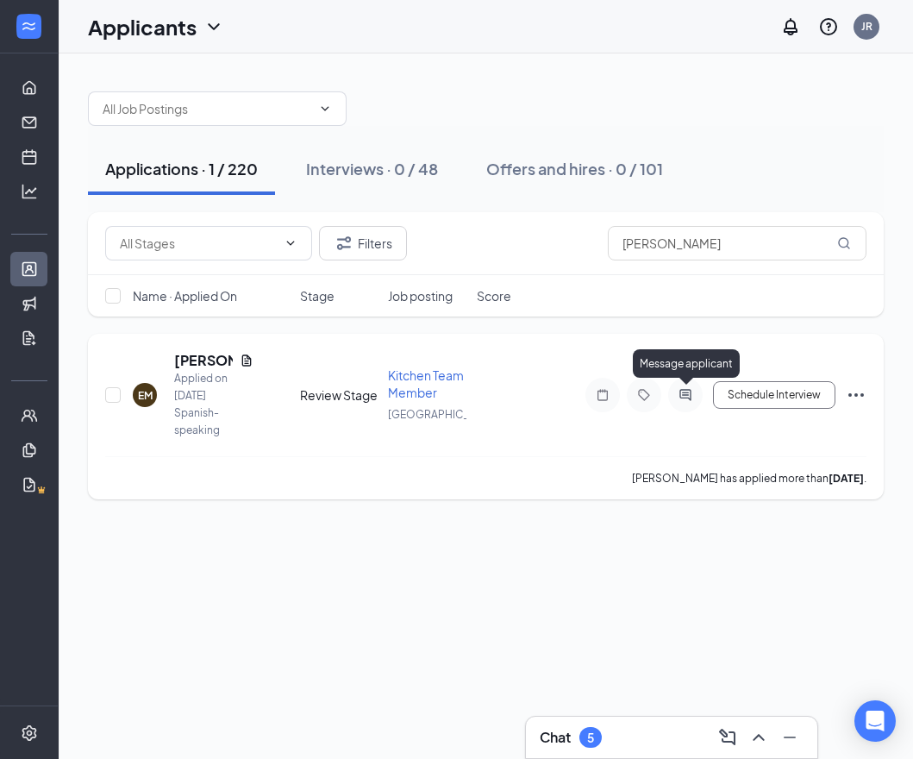
click at [685, 397] on icon "ActiveChat" at bounding box center [684, 394] width 11 height 11
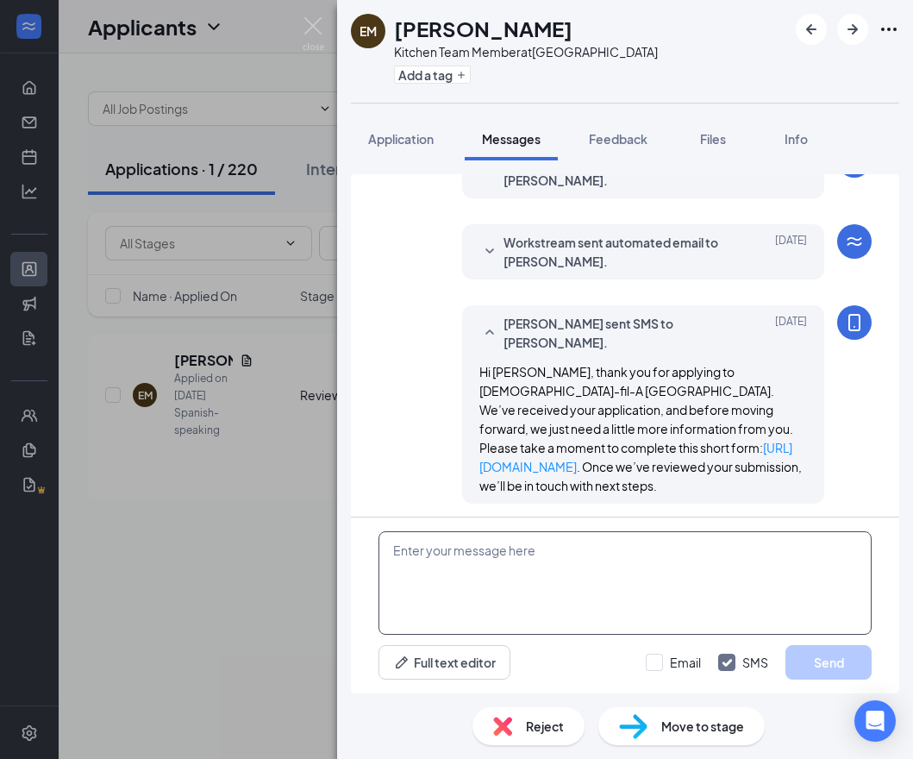
scroll to position [94, 0]
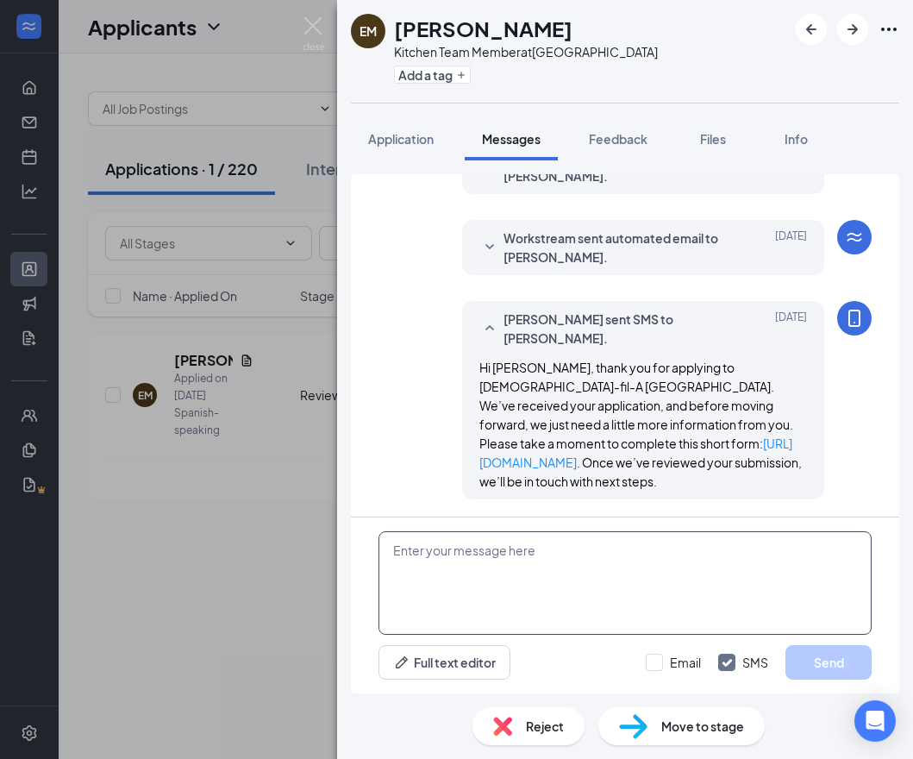
click at [482, 574] on textarea at bounding box center [624, 582] width 493 height 103
paste textarea "Hi applicant_first_name‌‌‌‌, this is [DEMOGRAPHIC_DATA]-fil-A [GEOGRAPHIC_DATA]…"
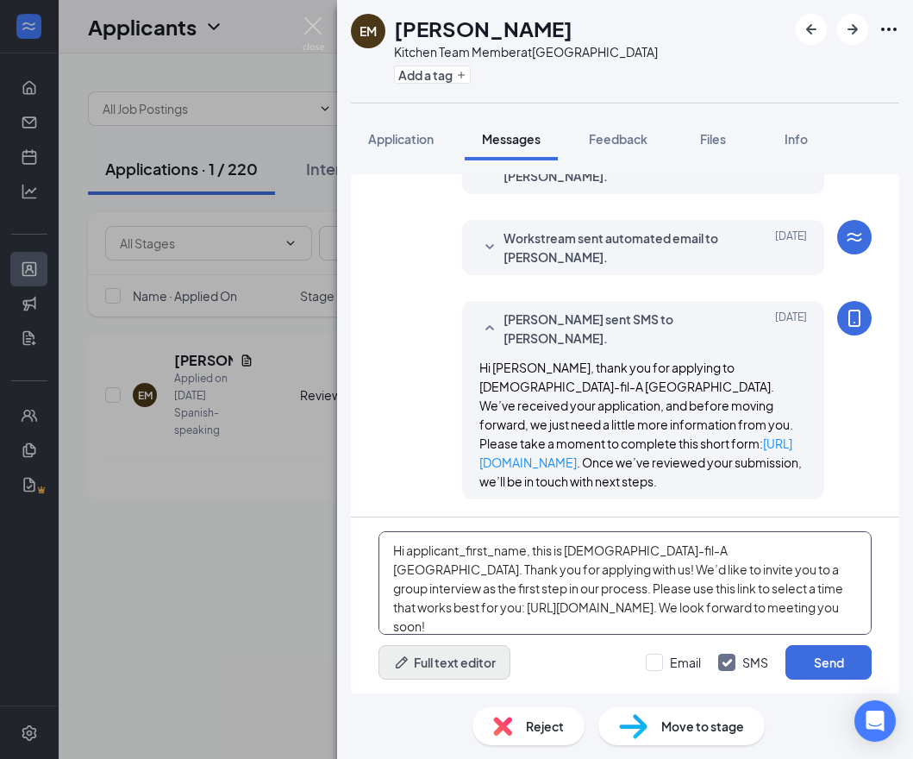
type textarea "Hi applicant_first_name‌‌‌‌, this is [DEMOGRAPHIC_DATA]-fil-A [GEOGRAPHIC_DATA]…"
click at [441, 655] on button "Full text editor" at bounding box center [444, 662] width 132 height 34
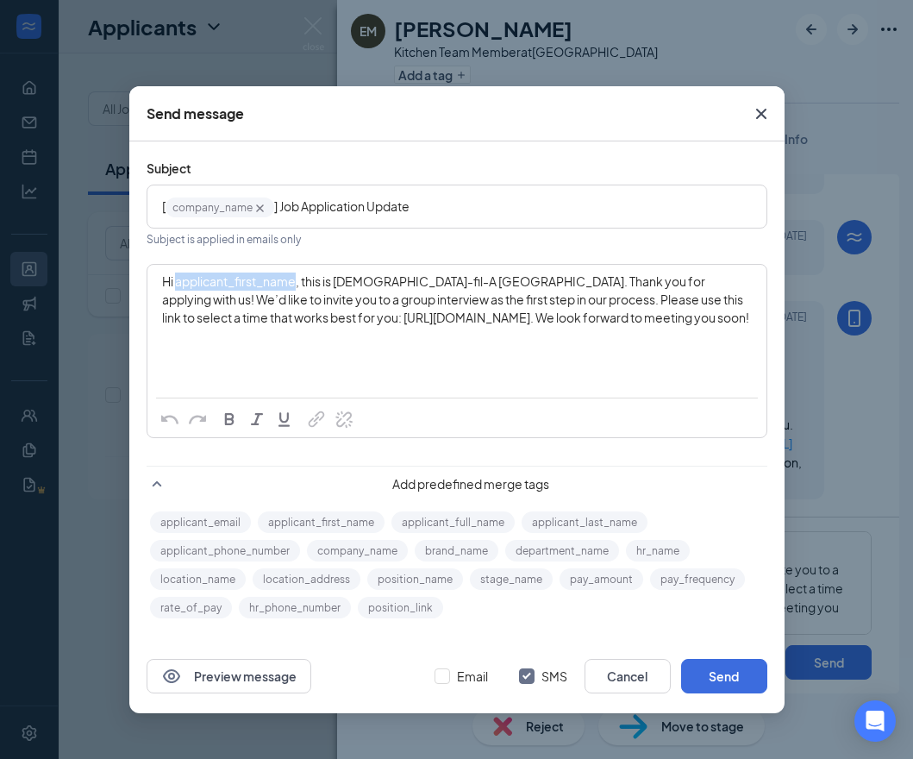
drag, startPoint x: 176, startPoint y: 278, endPoint x: 297, endPoint y: 283, distance: 120.8
click at [297, 283] on span "Hi applicant_first_name‌‌‌‌, this is [DEMOGRAPHIC_DATA]-fil-A [GEOGRAPHIC_DATA]…" at bounding box center [455, 299] width 587 height 52
click at [328, 526] on button "applicant_first_name" at bounding box center [321, 522] width 127 height 22
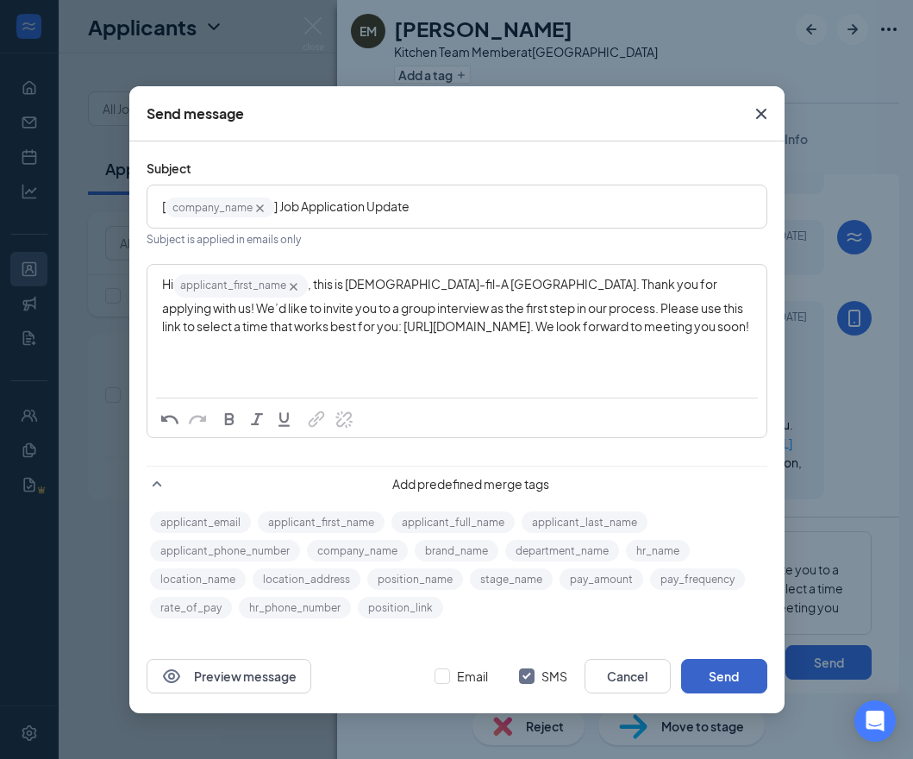
click at [707, 674] on button "Send" at bounding box center [724, 676] width 86 height 34
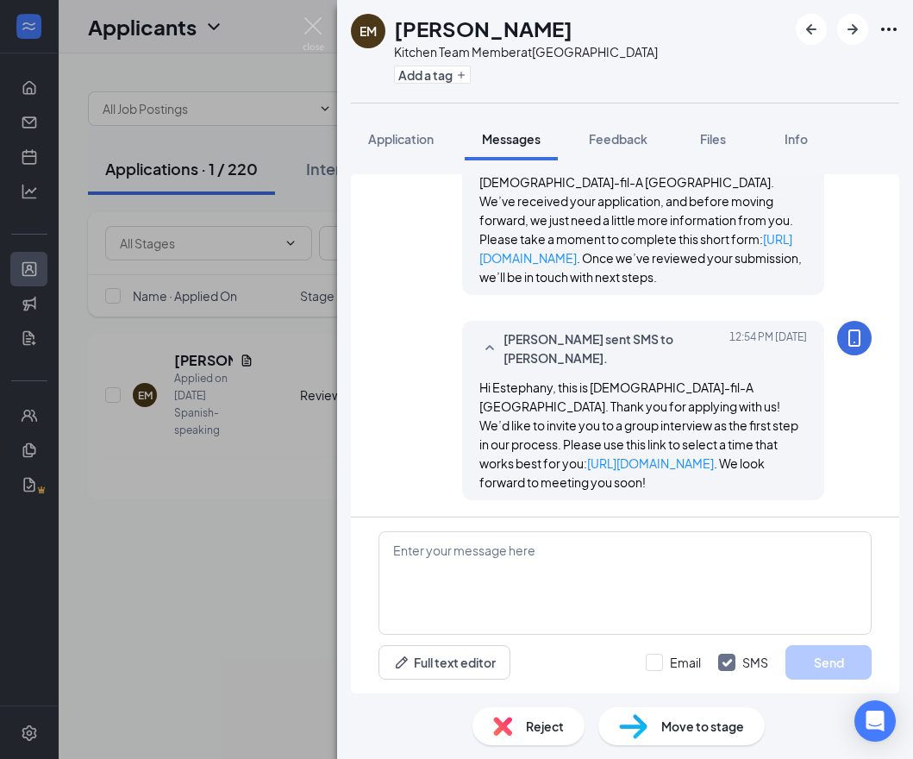
scroll to position [299, 0]
click at [309, 32] on img at bounding box center [314, 34] width 22 height 34
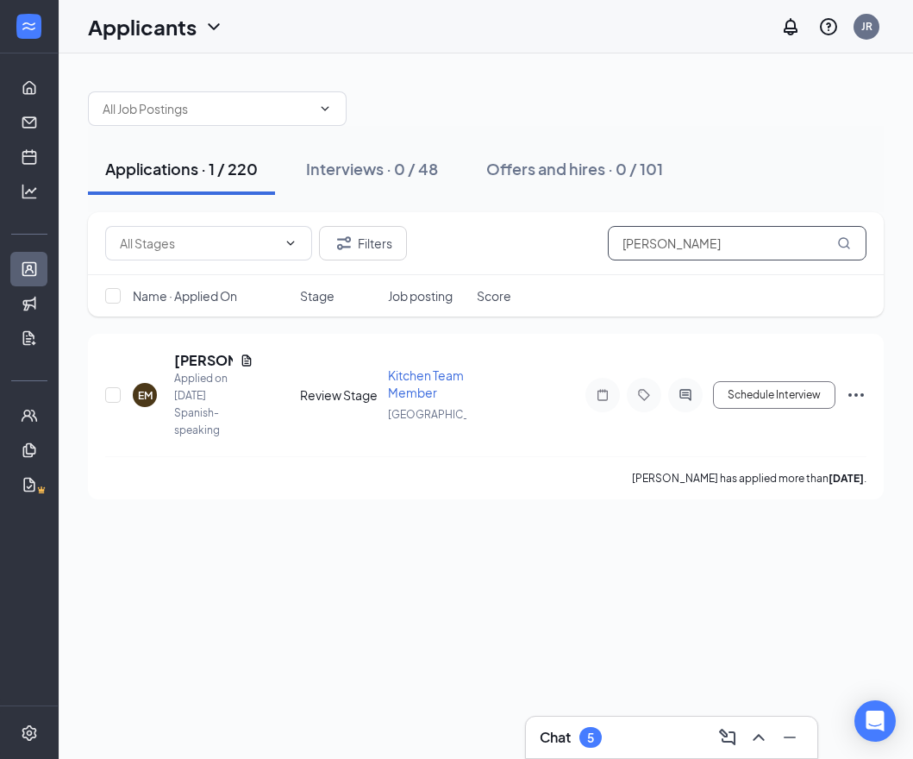
drag, startPoint x: 781, startPoint y: 247, endPoint x: 497, endPoint y: 234, distance: 283.9
click at [497, 234] on div "Filters [PERSON_NAME]" at bounding box center [485, 243] width 761 height 34
paste input "[PERSON_NAME]"
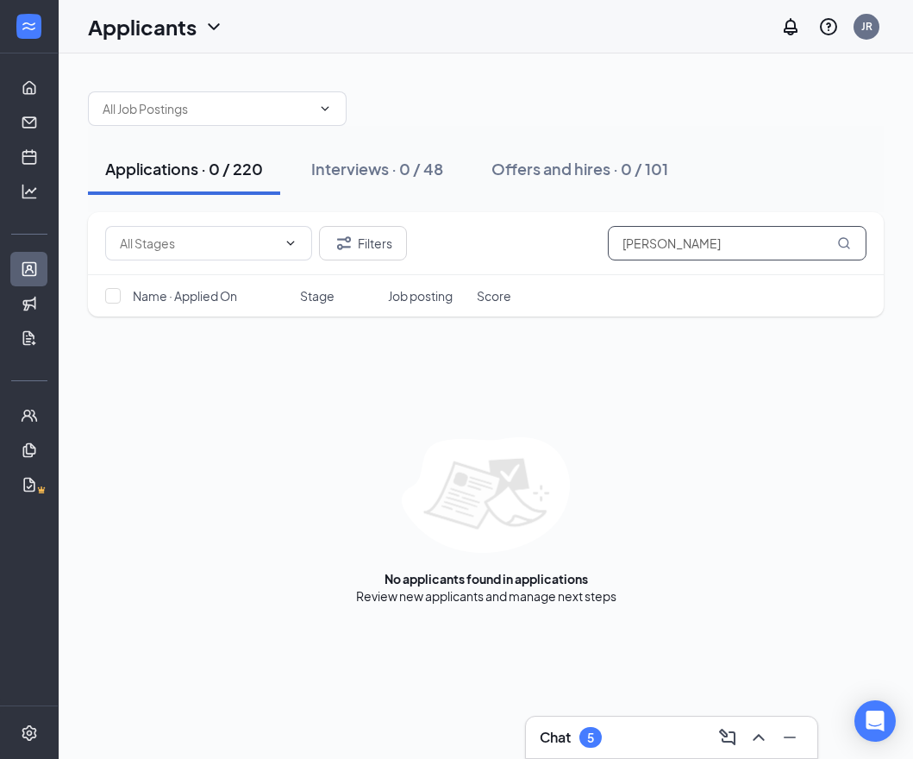
drag, startPoint x: 539, startPoint y: 240, endPoint x: 519, endPoint y: 237, distance: 20.1
click at [520, 238] on div "Filters [PERSON_NAME]" at bounding box center [485, 243] width 761 height 34
paste input "[PERSON_NAME]"
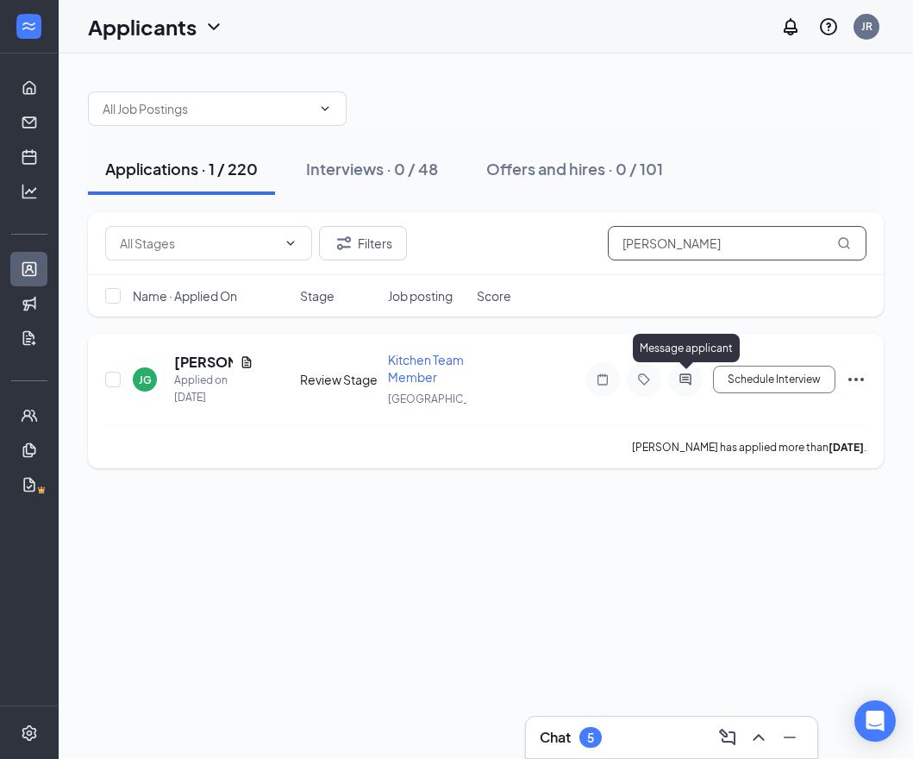
type input "[PERSON_NAME]"
click at [689, 383] on icon "ActiveChat" at bounding box center [684, 378] width 11 height 11
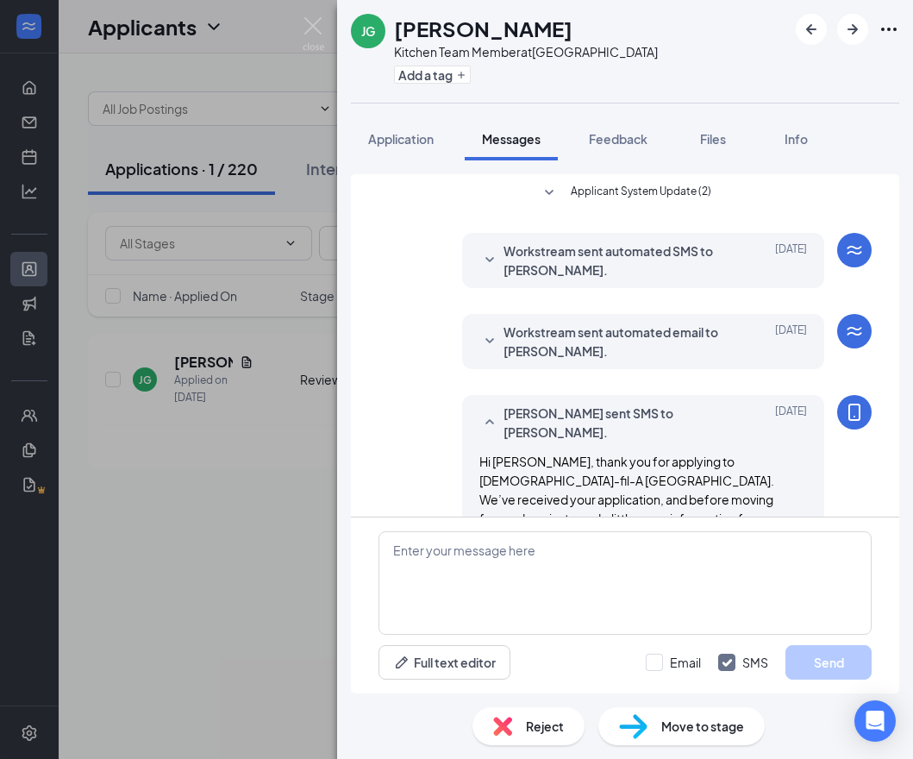
scroll to position [94, 0]
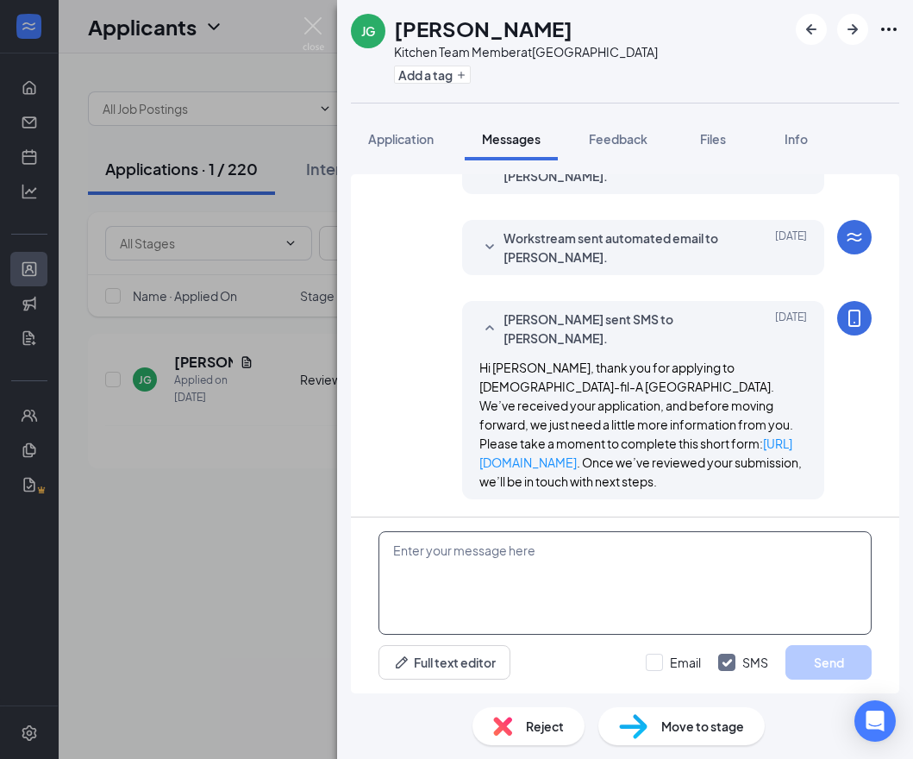
click at [616, 584] on textarea at bounding box center [624, 582] width 493 height 103
paste textarea "Hi applicant_first_name‌‌‌‌, this is [DEMOGRAPHIC_DATA]-fil-A [GEOGRAPHIC_DATA]…"
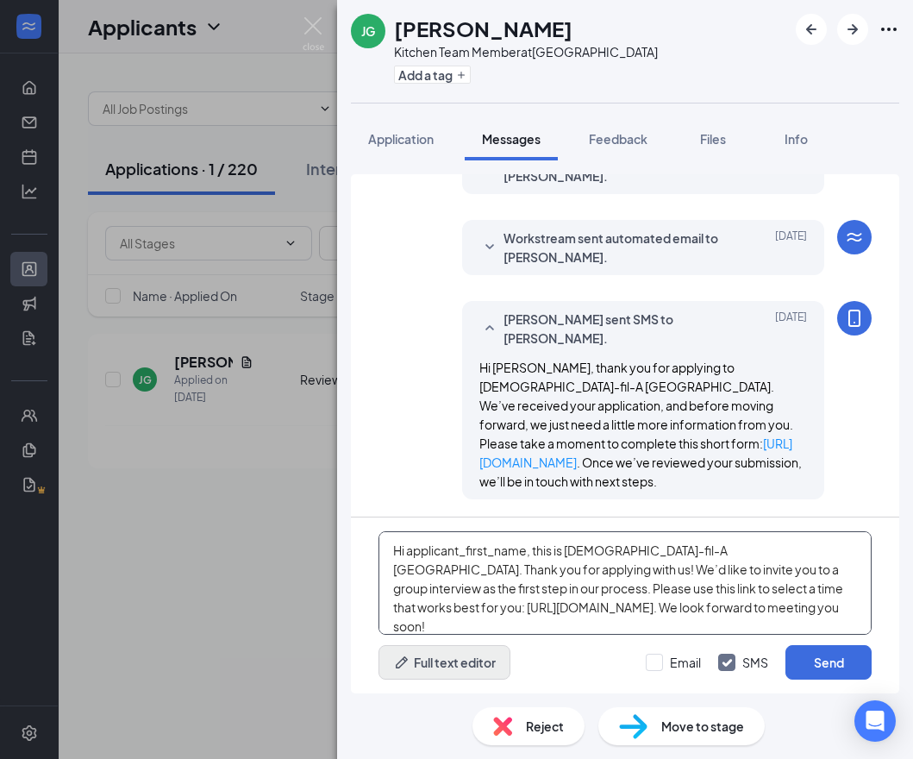
type textarea "Hi applicant_first_name‌‌‌‌, this is [DEMOGRAPHIC_DATA]-fil-A [GEOGRAPHIC_DATA]…"
click at [468, 675] on button "Full text editor" at bounding box center [444, 662] width 132 height 34
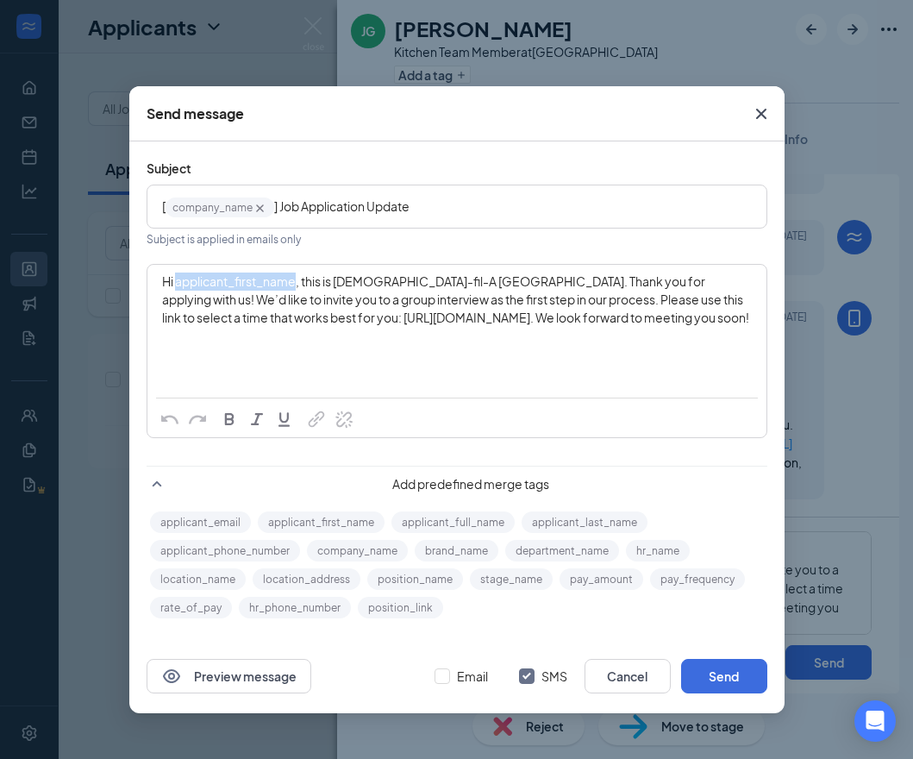
drag, startPoint x: 177, startPoint y: 282, endPoint x: 295, endPoint y: 286, distance: 118.2
click at [295, 286] on span "Hi applicant_first_name‌‌‌‌, this is [DEMOGRAPHIC_DATA]-fil-A [GEOGRAPHIC_DATA]…" at bounding box center [455, 299] width 587 height 52
click at [304, 520] on button "applicant_first_name" at bounding box center [321, 522] width 127 height 22
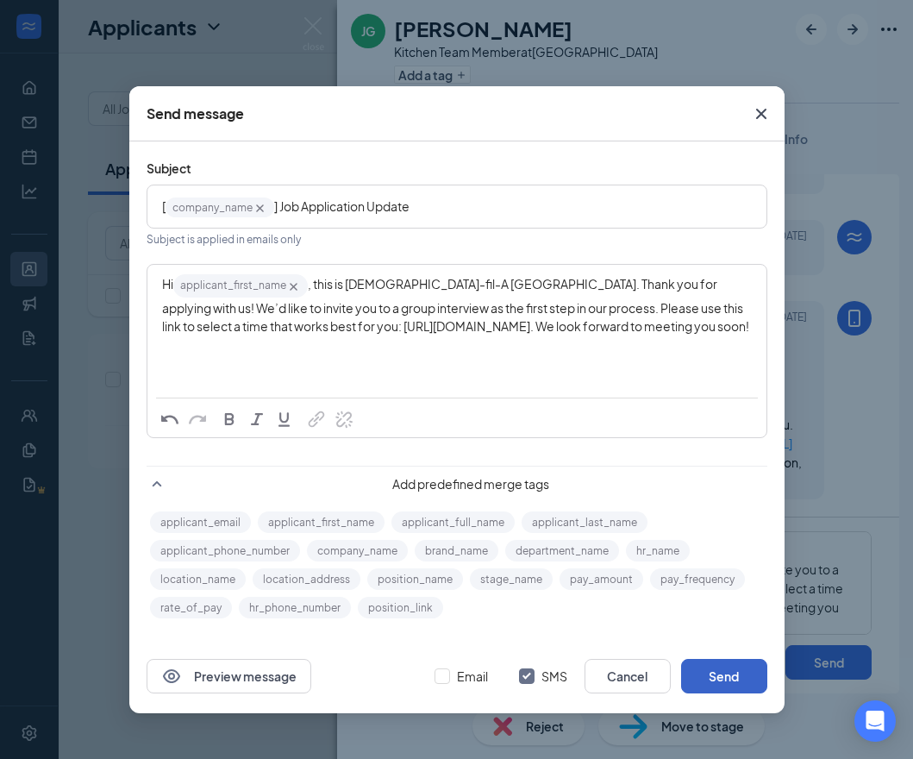
click at [726, 675] on button "Send" at bounding box center [724, 676] width 86 height 34
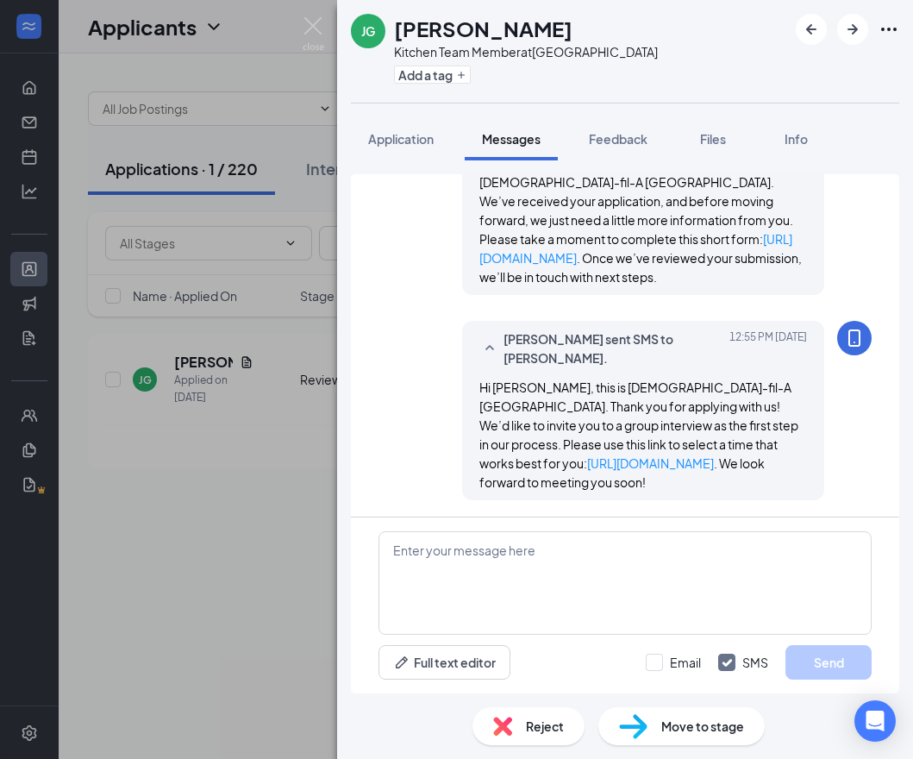
scroll to position [299, 0]
click at [309, 35] on img at bounding box center [314, 34] width 22 height 34
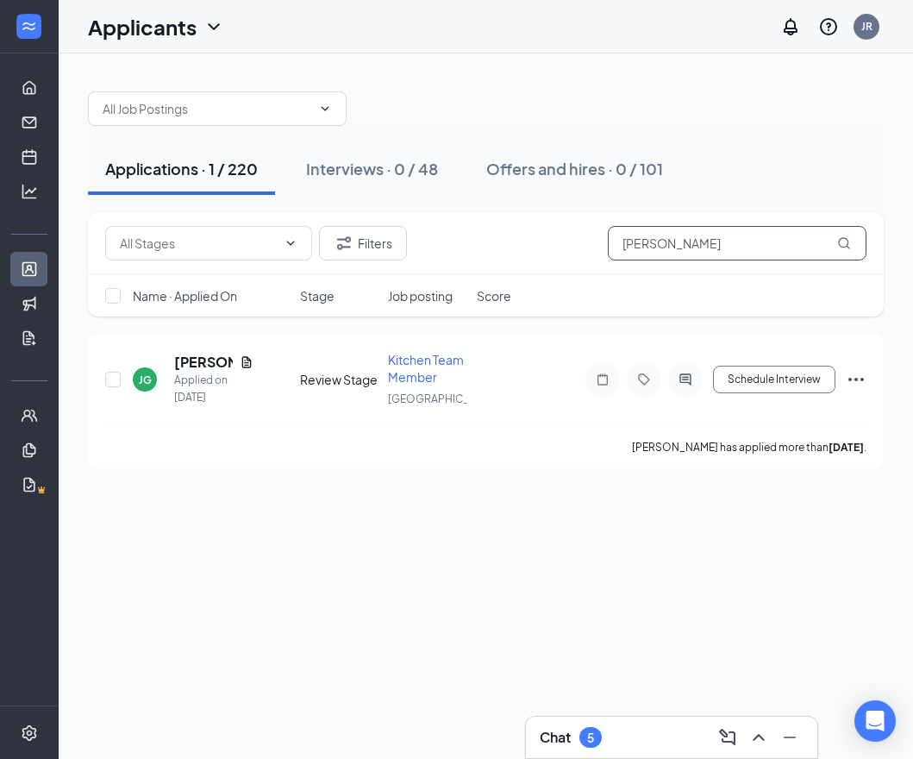
drag, startPoint x: 726, startPoint y: 254, endPoint x: 484, endPoint y: 241, distance: 242.6
click at [484, 241] on div "Filters [PERSON_NAME]" at bounding box center [485, 243] width 761 height 34
paste input "[PERSON_NAME]"
type input "[PERSON_NAME]"
click at [678, 380] on icon "ActiveChat" at bounding box center [685, 379] width 21 height 14
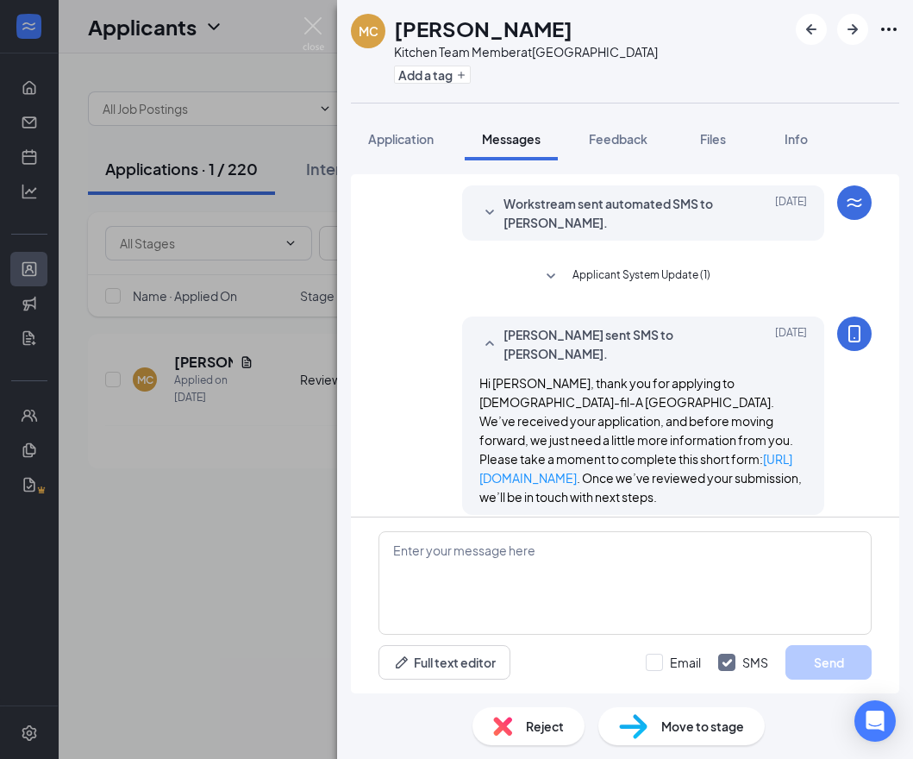
scroll to position [144, 0]
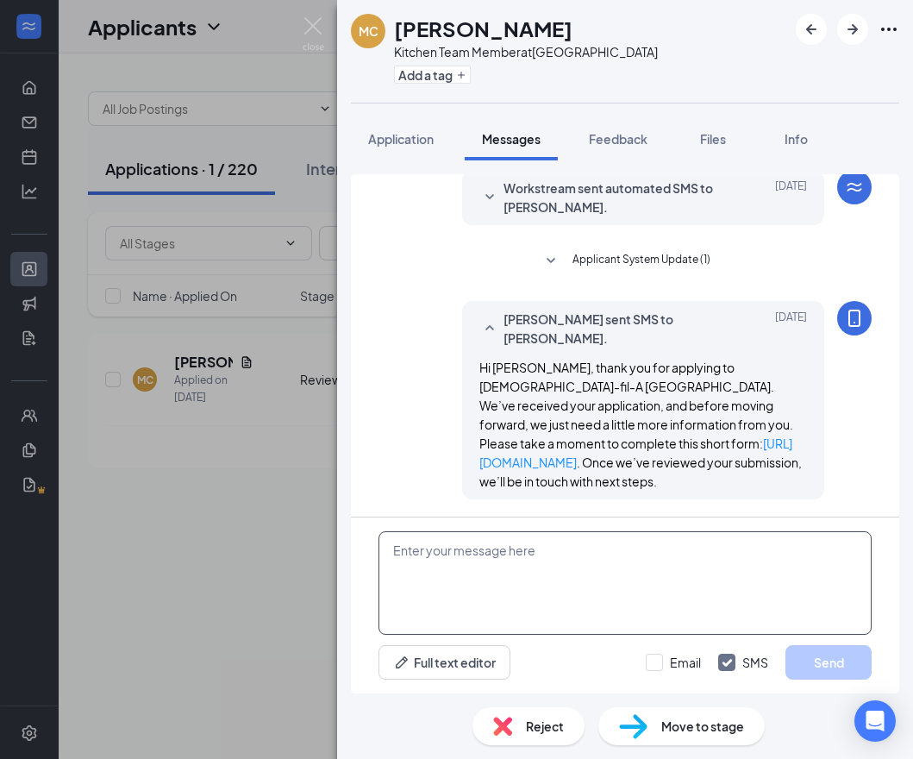
click at [506, 579] on textarea at bounding box center [624, 582] width 493 height 103
paste textarea "Hi applicant_first_name‌‌‌‌, this is [DEMOGRAPHIC_DATA]-fil-A [GEOGRAPHIC_DATA]…"
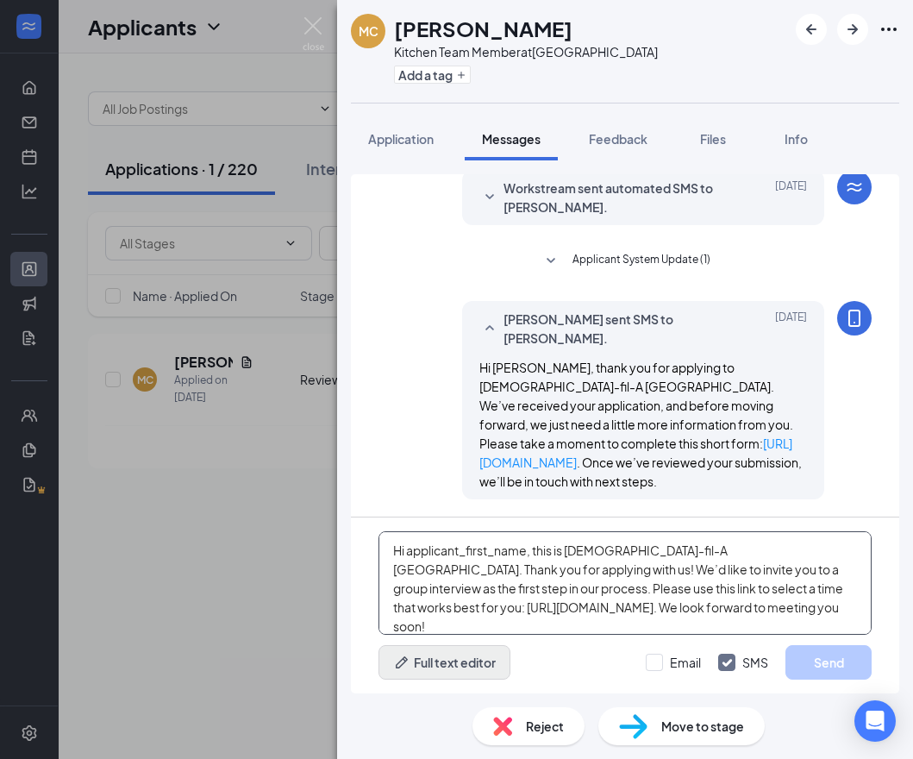
type textarea "Hi applicant_first_name‌‌‌‌, this is [DEMOGRAPHIC_DATA]-fil-A [GEOGRAPHIC_DATA]…"
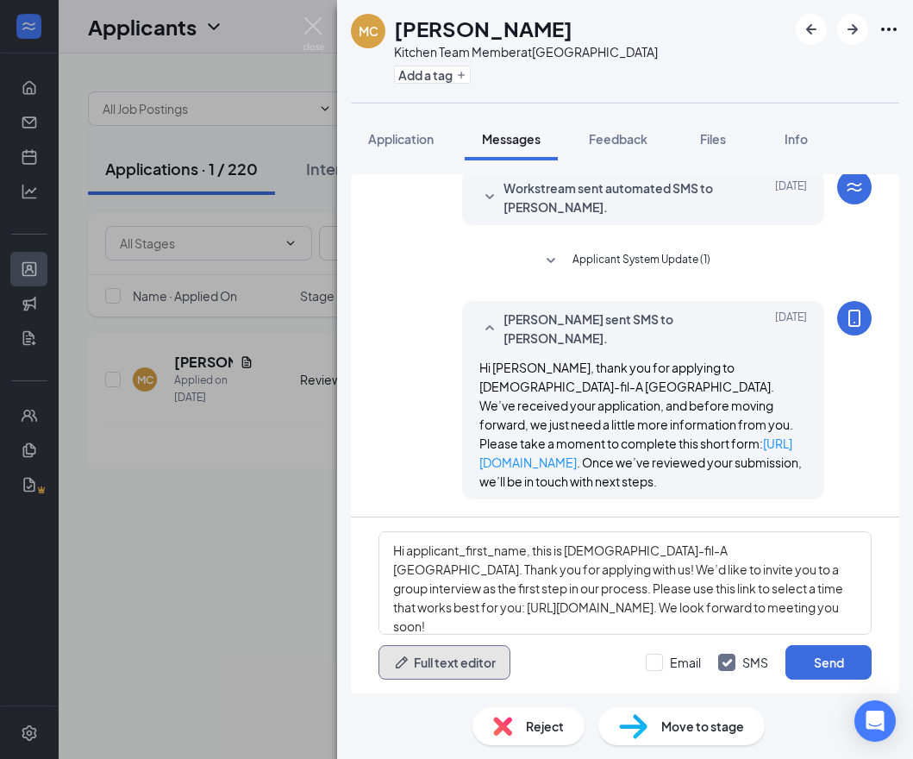
click at [476, 662] on button "Full text editor" at bounding box center [444, 662] width 132 height 34
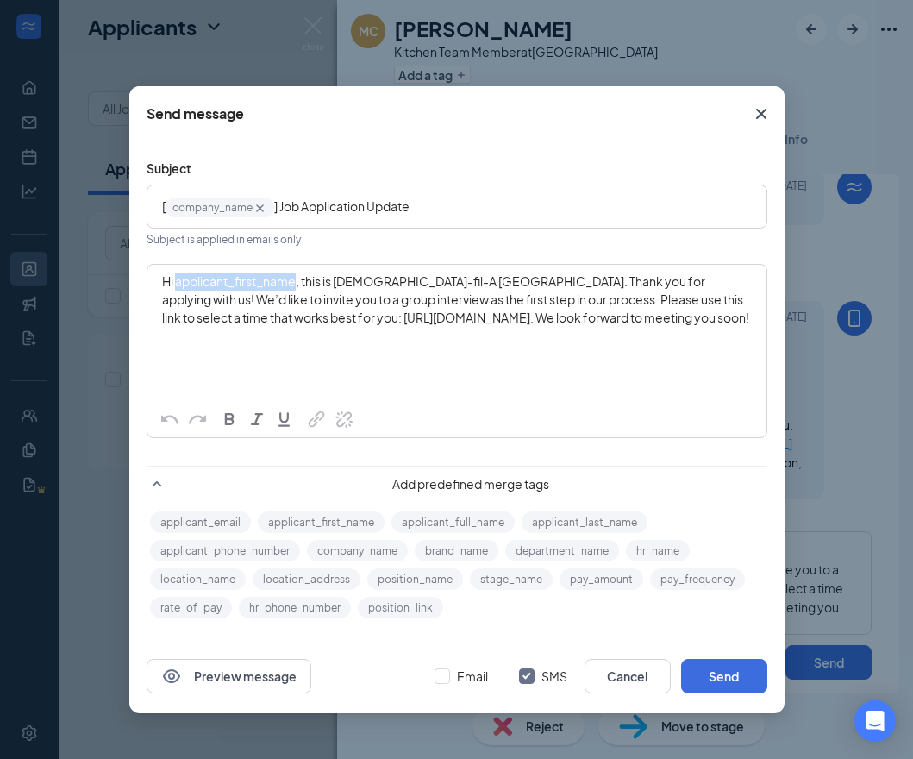
drag, startPoint x: 176, startPoint y: 281, endPoint x: 296, endPoint y: 289, distance: 120.1
click at [296, 289] on span "Hi applicant_first_name‌‌‌‌, this is [DEMOGRAPHIC_DATA]-fil-A [GEOGRAPHIC_DATA]…" at bounding box center [455, 299] width 587 height 52
click at [353, 517] on button "applicant_first_name" at bounding box center [321, 522] width 127 height 22
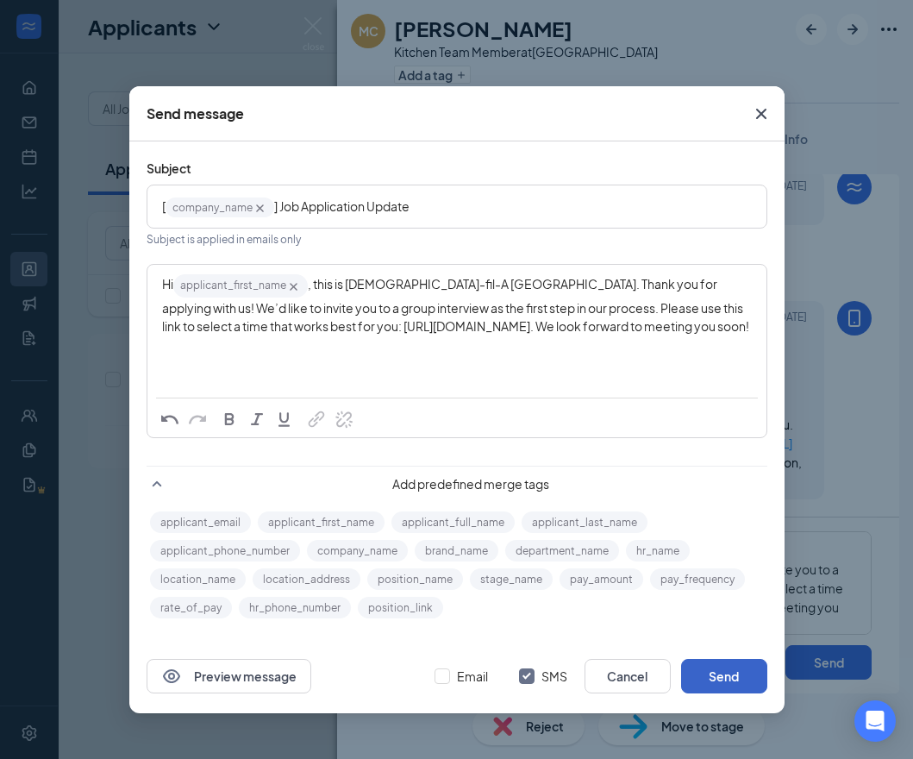
click at [728, 678] on button "Send" at bounding box center [724, 676] width 86 height 34
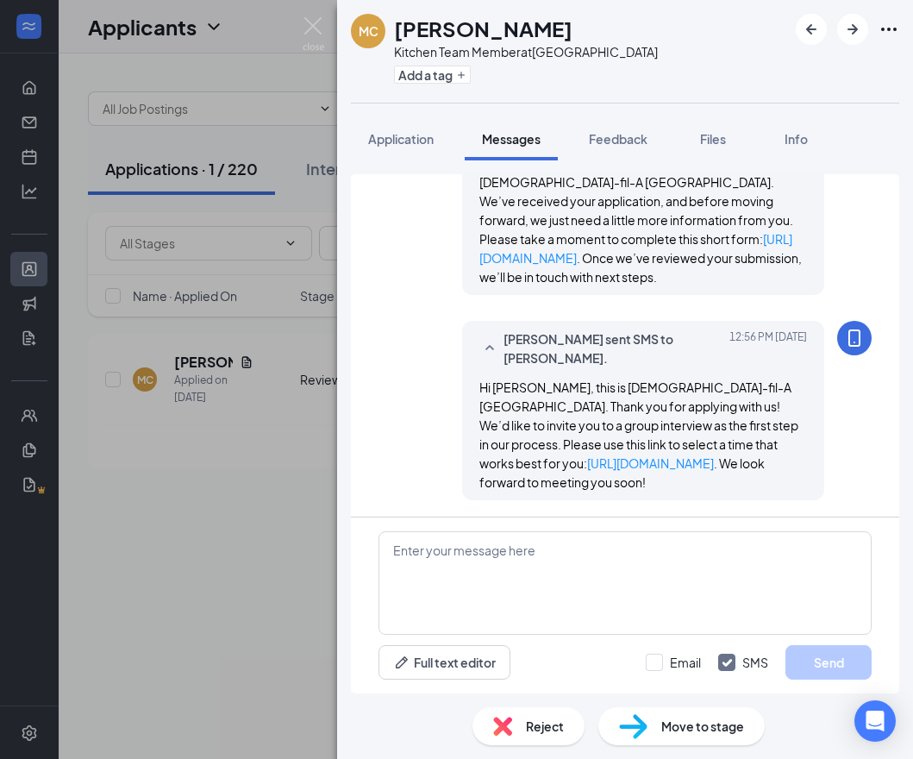
scroll to position [349, 0]
click at [309, 26] on img at bounding box center [314, 34] width 22 height 34
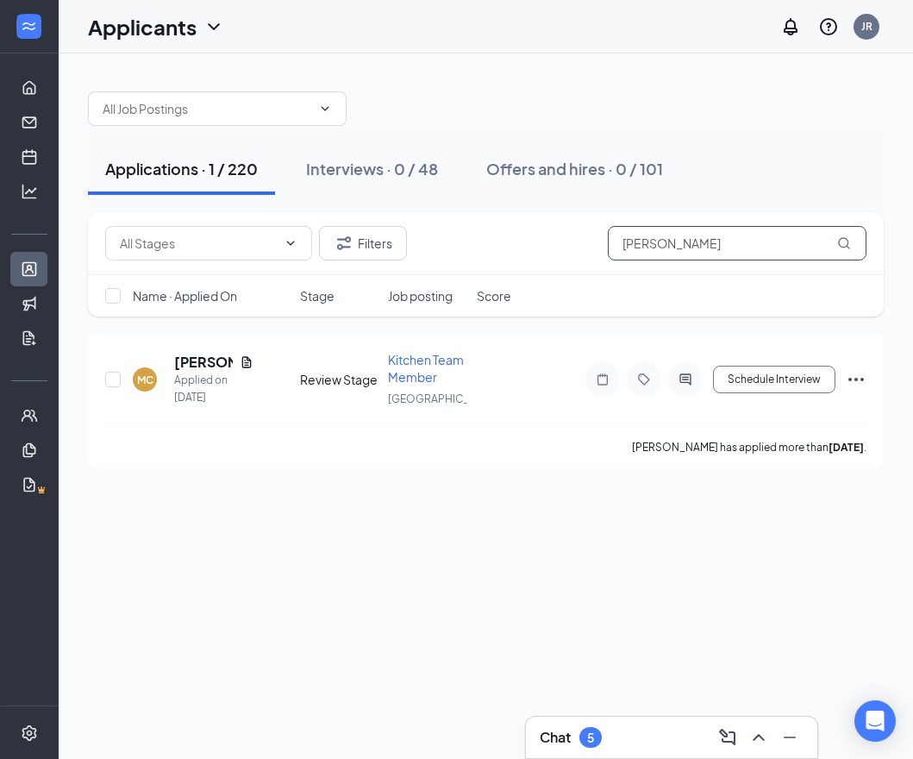
drag, startPoint x: 737, startPoint y: 249, endPoint x: 399, endPoint y: 222, distance: 339.0
click at [391, 228] on div "Filters [PERSON_NAME]" at bounding box center [485, 243] width 761 height 34
paste input "[PERSON_NAME]"
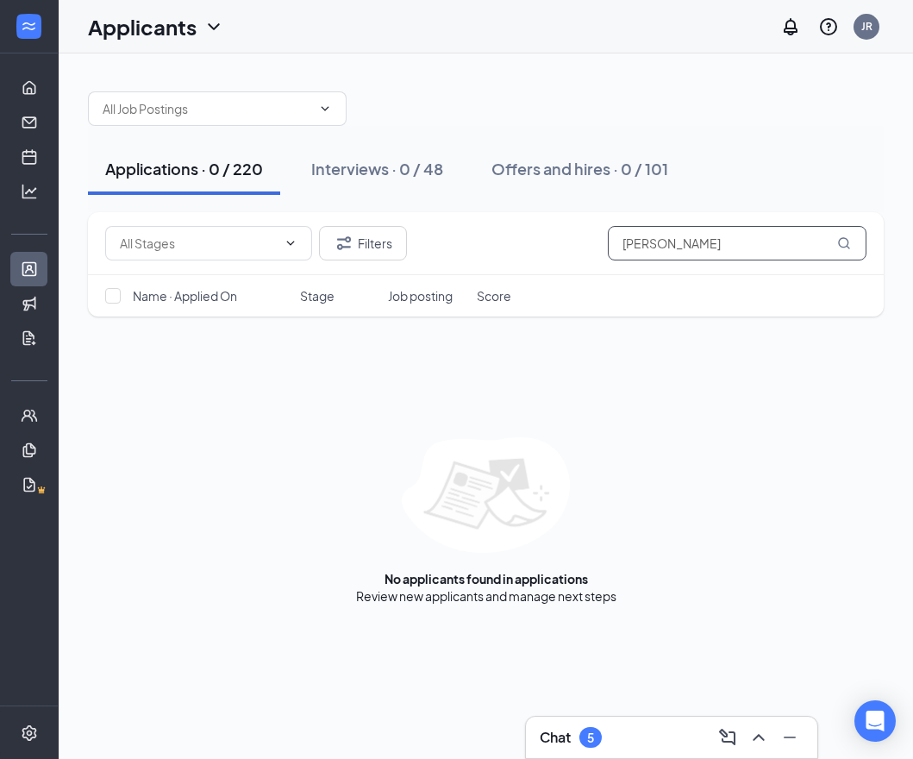
click at [740, 246] on input "[PERSON_NAME]" at bounding box center [737, 243] width 259 height 34
drag, startPoint x: 737, startPoint y: 239, endPoint x: 614, endPoint y: 244, distance: 123.4
click at [614, 244] on input "[PERSON_NAME]" at bounding box center [737, 243] width 259 height 34
click at [701, 244] on input "[PERSON_NAME]" at bounding box center [737, 243] width 259 height 34
drag, startPoint x: 701, startPoint y: 247, endPoint x: 590, endPoint y: 243, distance: 110.4
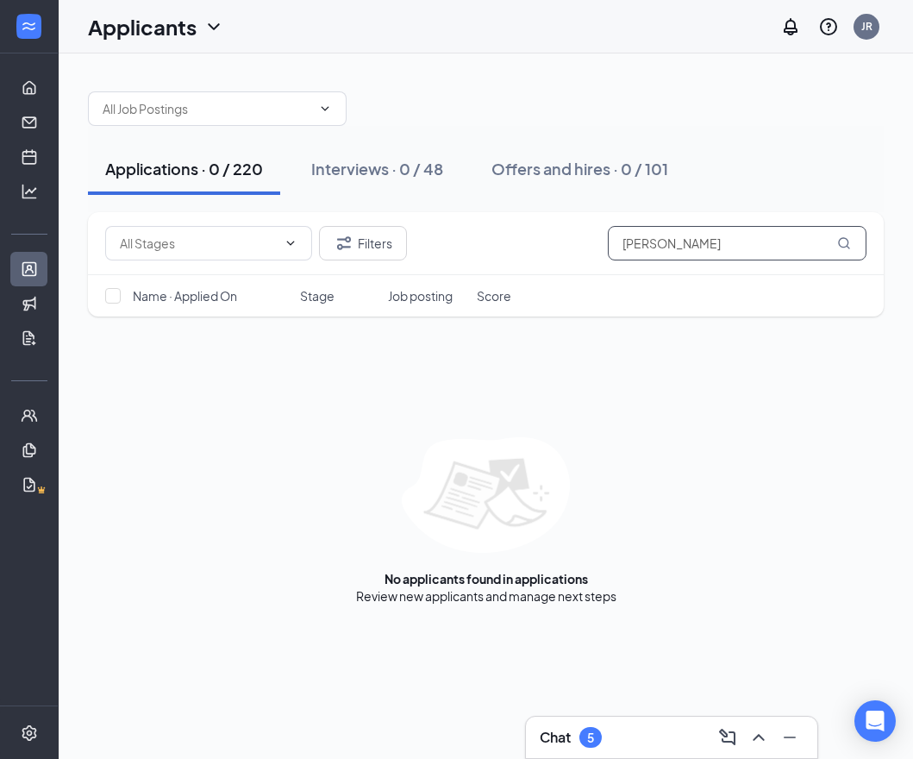
click at [590, 243] on div "Filters [PERSON_NAME]" at bounding box center [485, 243] width 761 height 34
paste input "[PERSON_NAME]"
drag, startPoint x: 645, startPoint y: 239, endPoint x: 945, endPoint y: 241, distance: 300.0
click at [913, 241] on html "Home Messages Scheduling Hiring Applicants Sourcing Tools Job Postings Team Man…" at bounding box center [456, 379] width 913 height 759
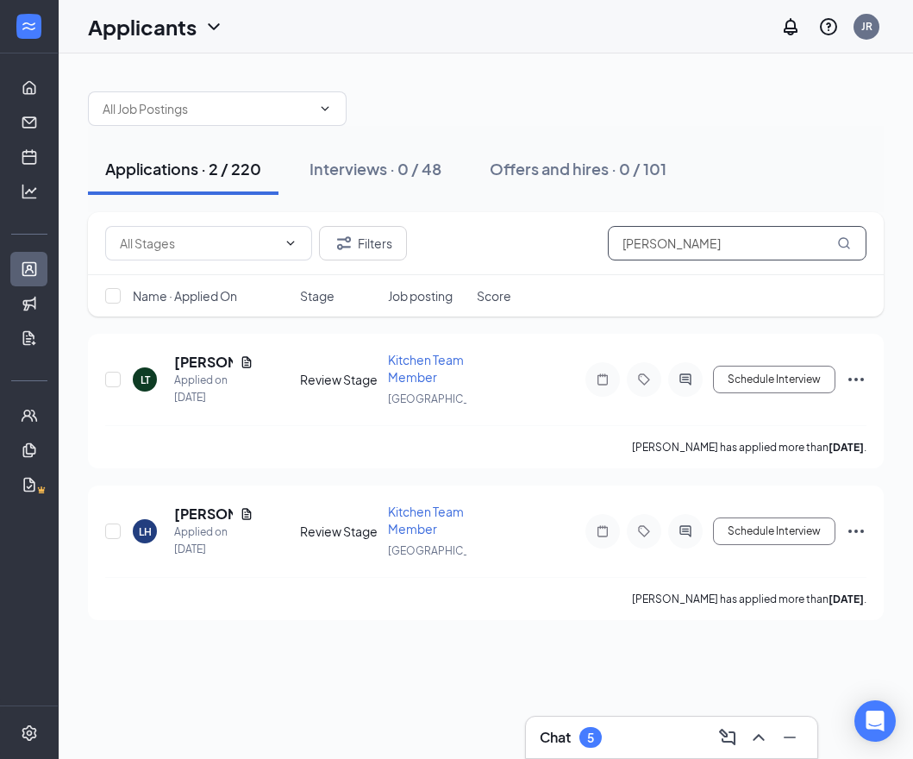
drag, startPoint x: 626, startPoint y: 254, endPoint x: 540, endPoint y: 260, distance: 85.6
click at [540, 260] on div "Filters [PERSON_NAME]" at bounding box center [486, 243] width 796 height 63
paste input "[PERSON_NAME]"
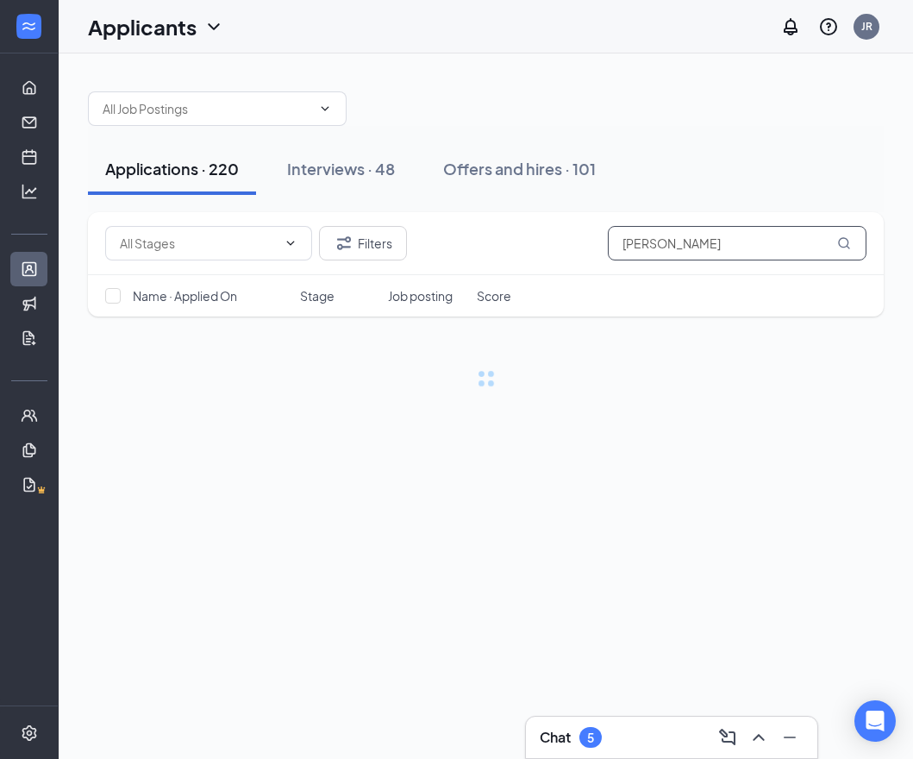
type input "[PERSON_NAME]"
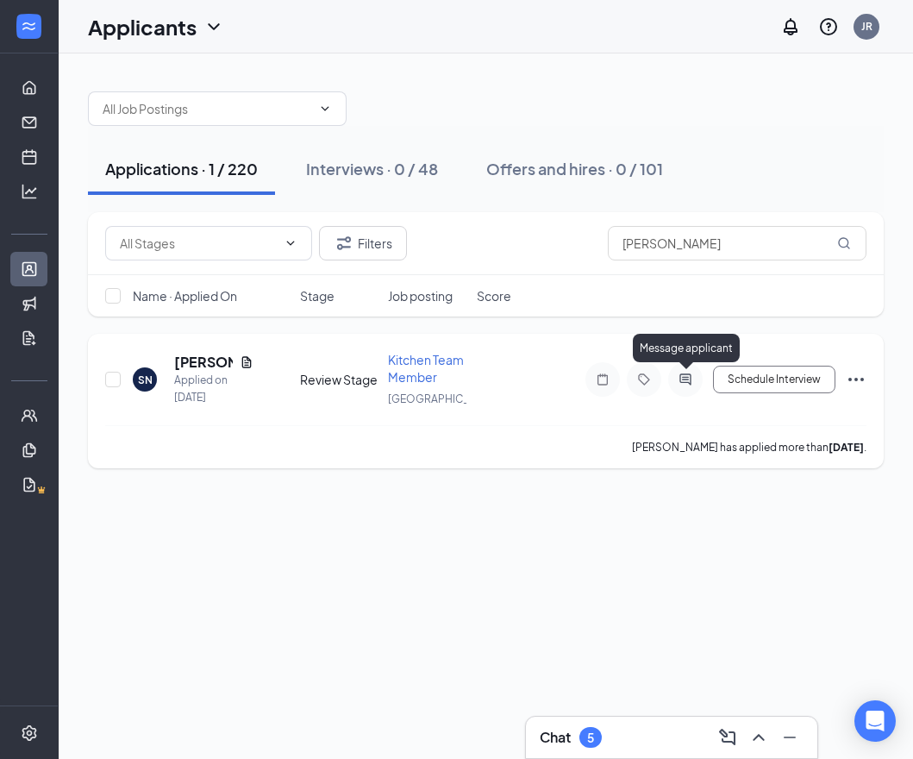
click at [682, 384] on icon "ActiveChat" at bounding box center [685, 379] width 21 height 14
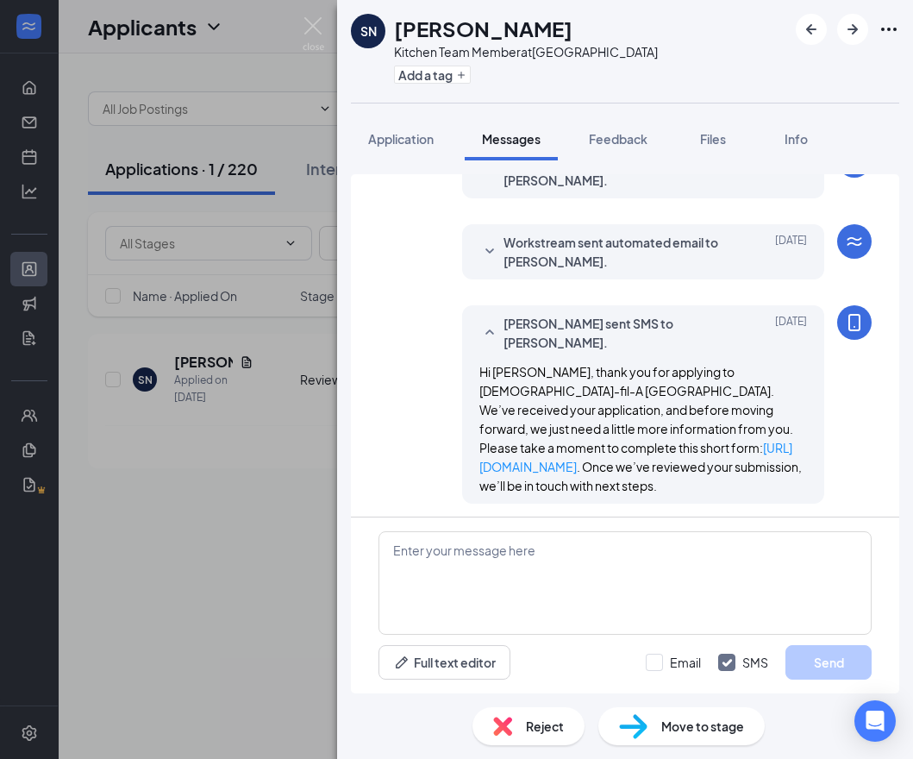
scroll to position [94, 0]
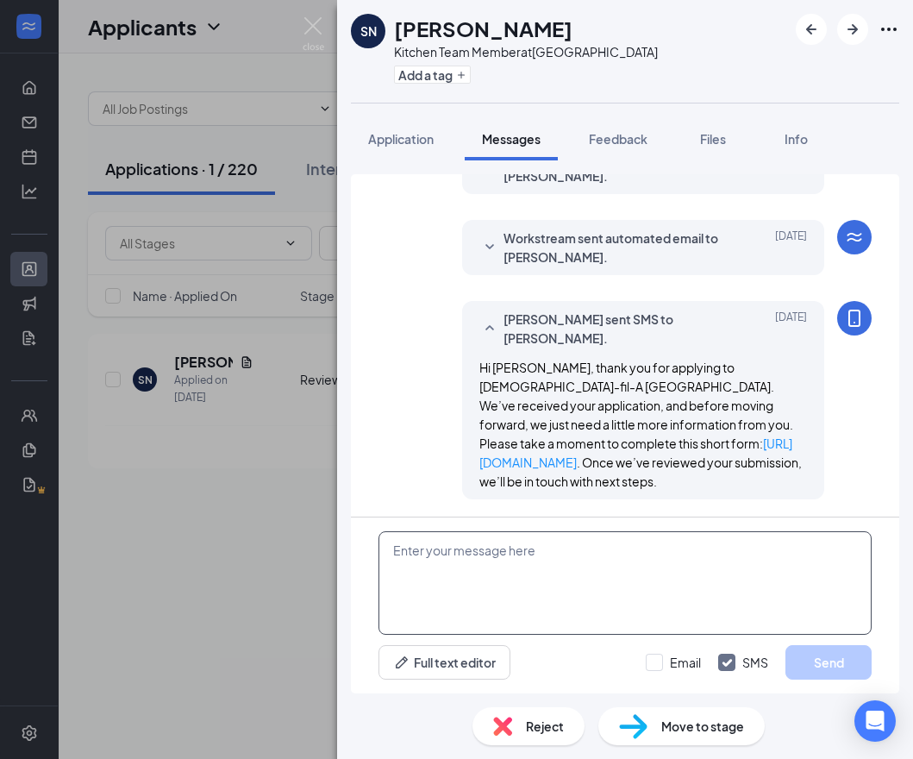
click at [611, 556] on textarea at bounding box center [624, 582] width 493 height 103
paste textarea "Hi applicant_first_name‌‌‌‌, this is [DEMOGRAPHIC_DATA]-fil-A [GEOGRAPHIC_DATA]…"
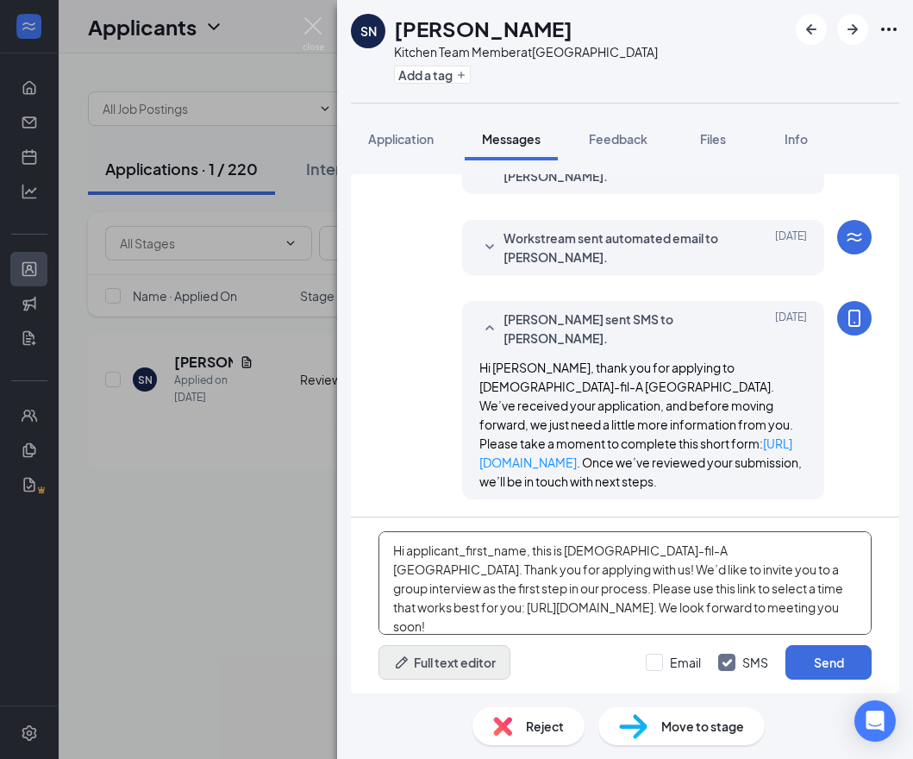
type textarea "Hi applicant_first_name‌‌‌‌, this is [DEMOGRAPHIC_DATA]-fil-A [GEOGRAPHIC_DATA]…"
click at [484, 666] on button "Full text editor" at bounding box center [444, 662] width 132 height 34
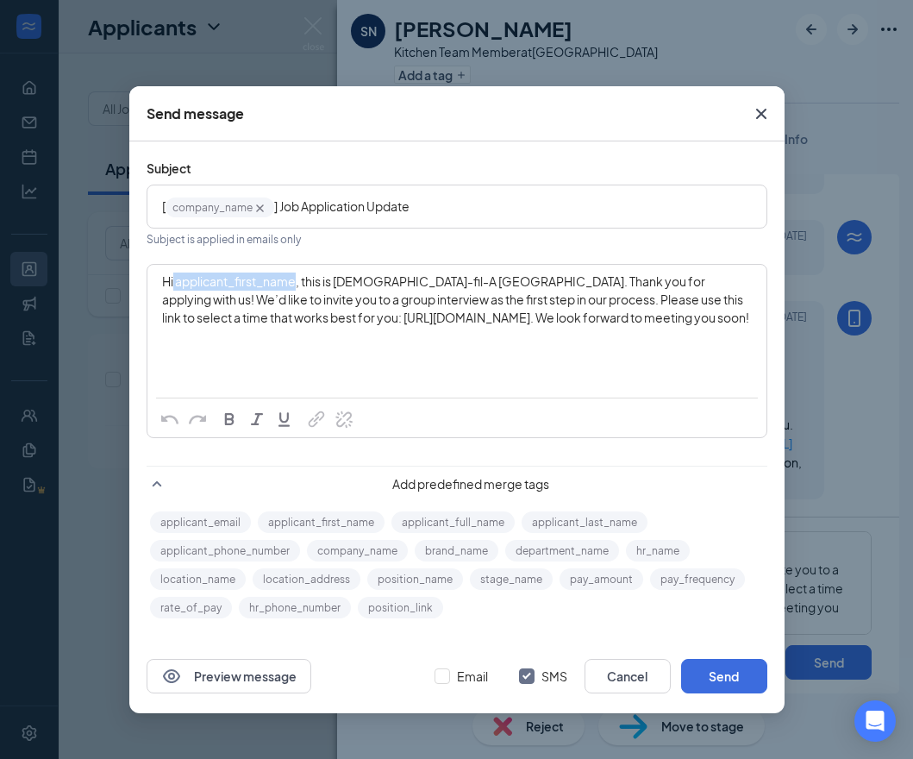
drag, startPoint x: 173, startPoint y: 280, endPoint x: 298, endPoint y: 290, distance: 125.4
click at [298, 290] on div "Hi applicant_first_name‌‌‌‌, this is [DEMOGRAPHIC_DATA]-fil-A [GEOGRAPHIC_DATA]…" at bounding box center [457, 299] width 590 height 54
click at [364, 523] on button "applicant_first_name" at bounding box center [321, 522] width 127 height 22
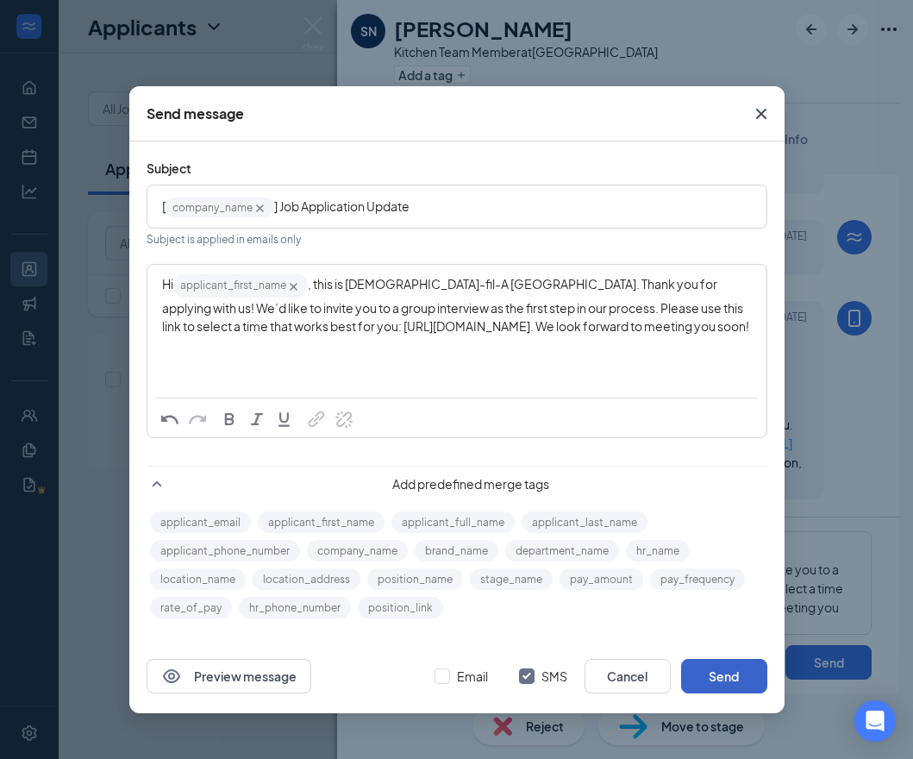
click at [714, 680] on button "Send" at bounding box center [724, 676] width 86 height 34
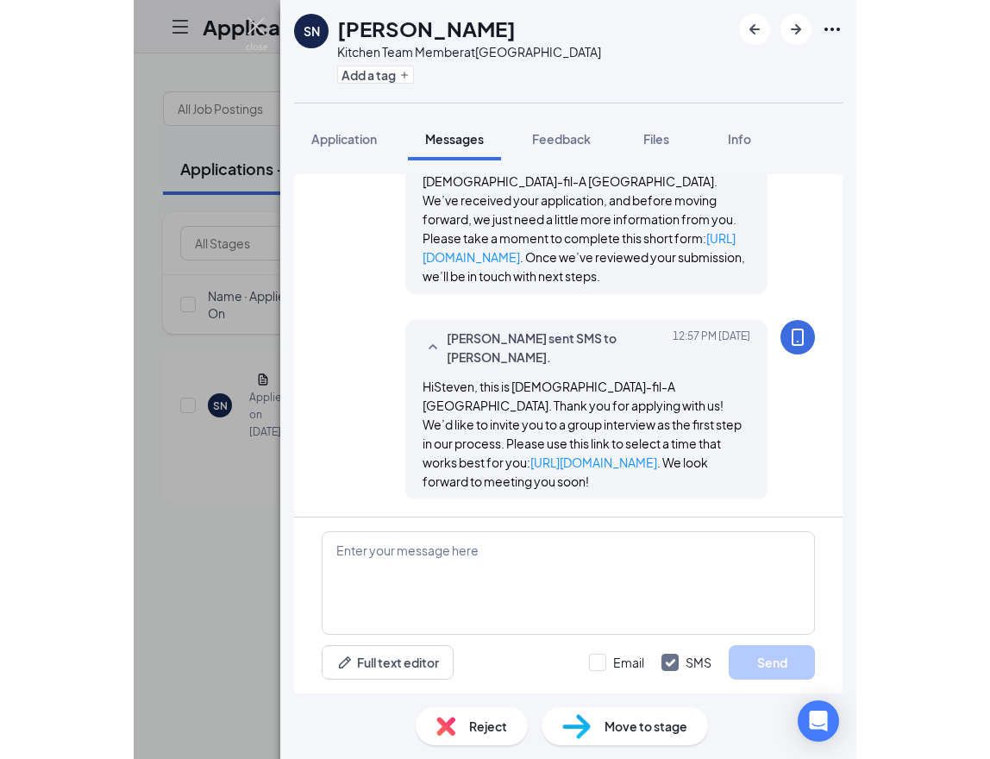
scroll to position [299, 0]
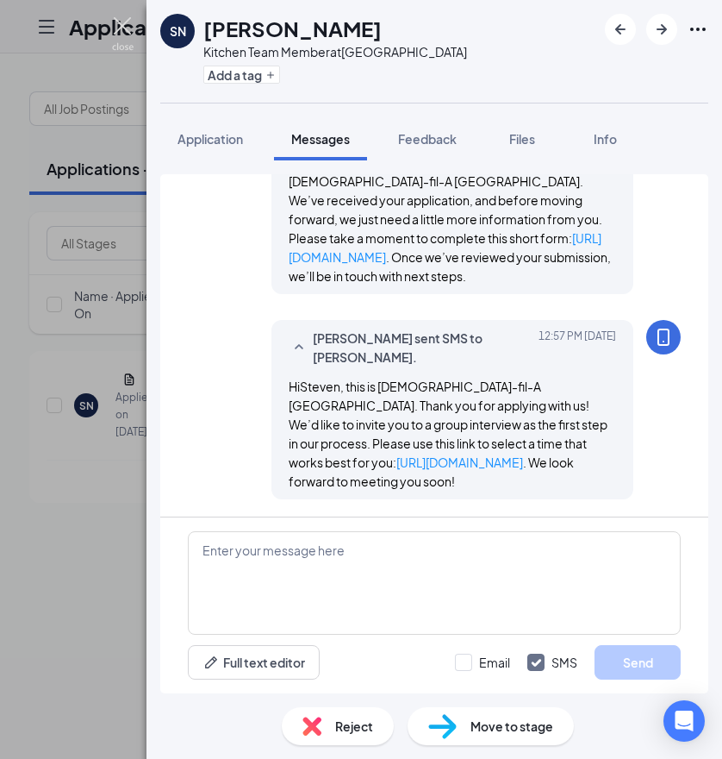
click at [127, 28] on img at bounding box center [123, 34] width 22 height 34
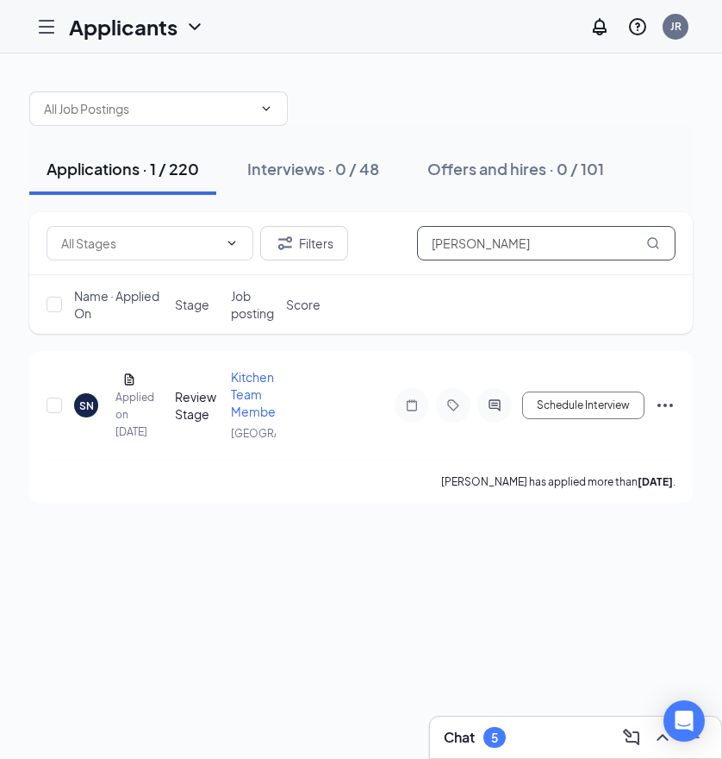
drag, startPoint x: 557, startPoint y: 239, endPoint x: 263, endPoint y: 213, distance: 295.1
click at [245, 222] on div "Filters [PERSON_NAME]" at bounding box center [361, 243] width 664 height 63
paste input "[PERSON_NAME]"
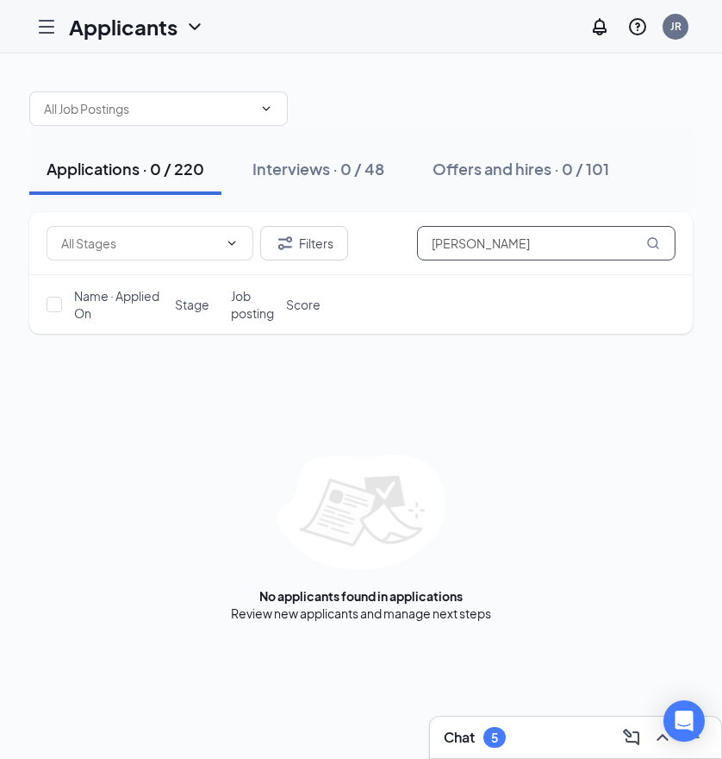
drag, startPoint x: 502, startPoint y: 246, endPoint x: 638, endPoint y: 245, distance: 136.2
click at [638, 245] on input "[PERSON_NAME]" at bounding box center [546, 243] width 259 height 34
type input "[PERSON_NAME]"
drag, startPoint x: 506, startPoint y: 243, endPoint x: 400, endPoint y: 242, distance: 106.0
click at [400, 242] on div "Filters [PERSON_NAME]" at bounding box center [361, 243] width 629 height 34
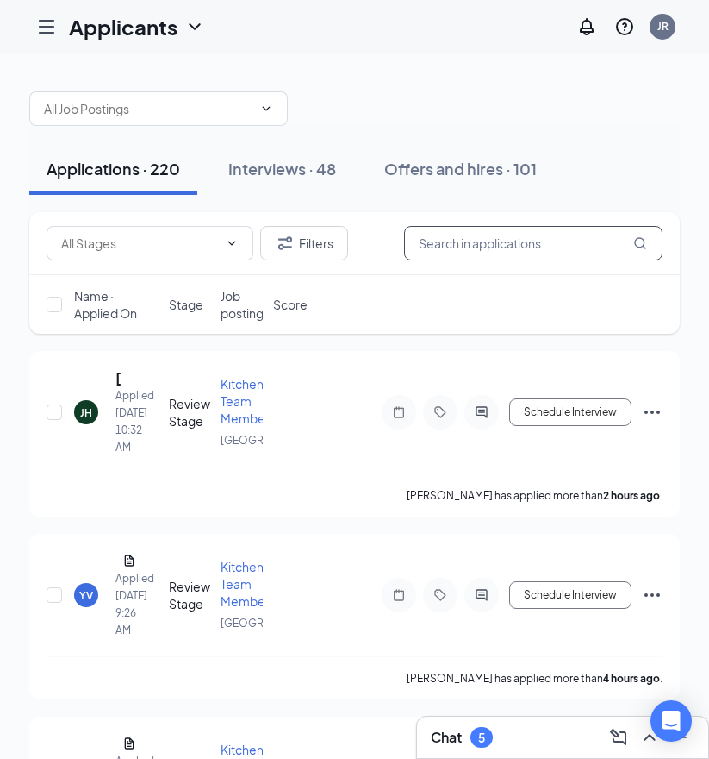
drag, startPoint x: 573, startPoint y: 247, endPoint x: 315, endPoint y: 260, distance: 258.9
click at [315, 260] on div "Filters" at bounding box center [354, 243] width 651 height 63
paste input "[PERSON_NAME]"
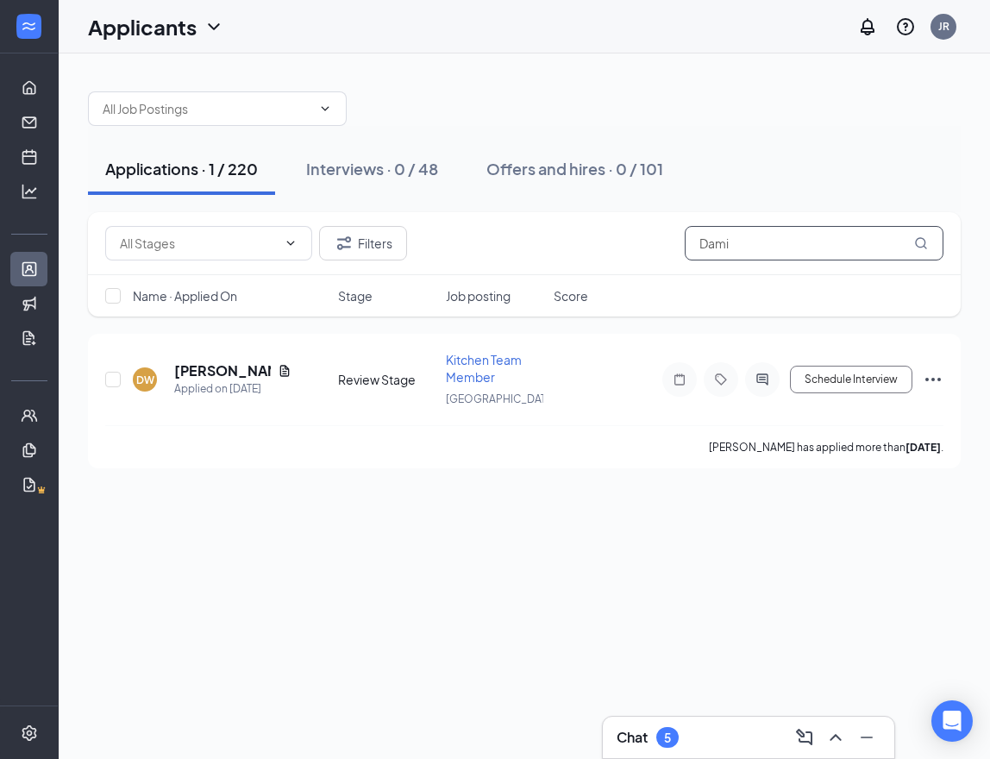
type input "Dami"
click at [463, 578] on div "Applications · 1 / 220 Interviews · 0 / 48 Offers and hires · 0 / 101 Filters D…" at bounding box center [524, 405] width 931 height 705
click at [755, 372] on div at bounding box center [762, 379] width 34 height 34
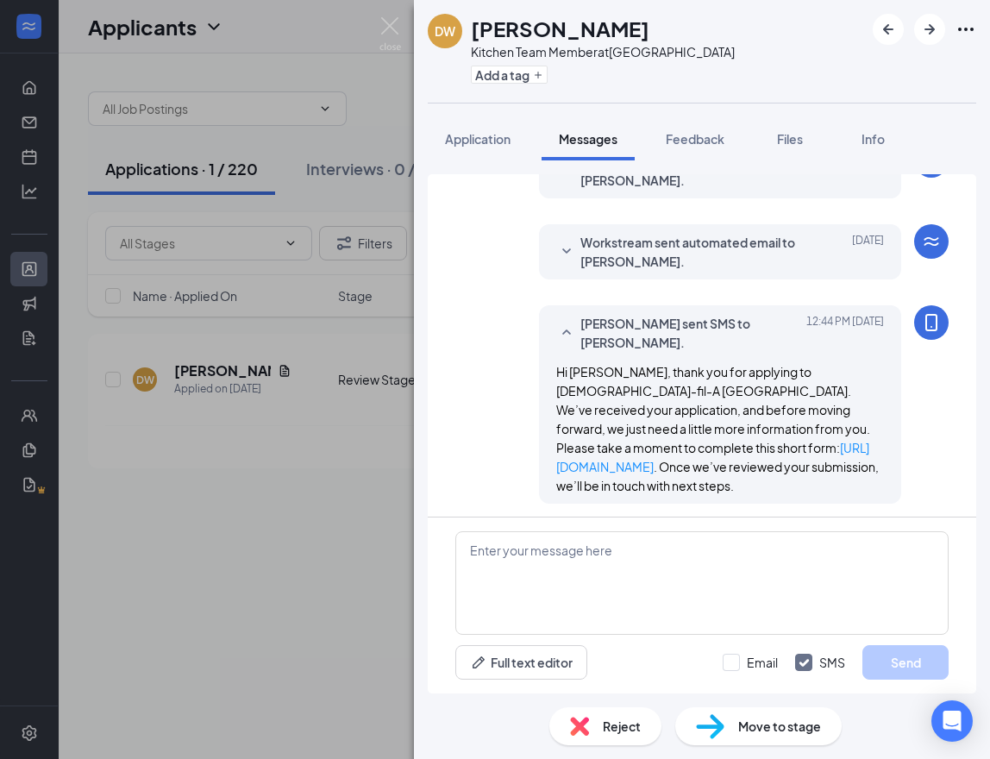
scroll to position [94, 0]
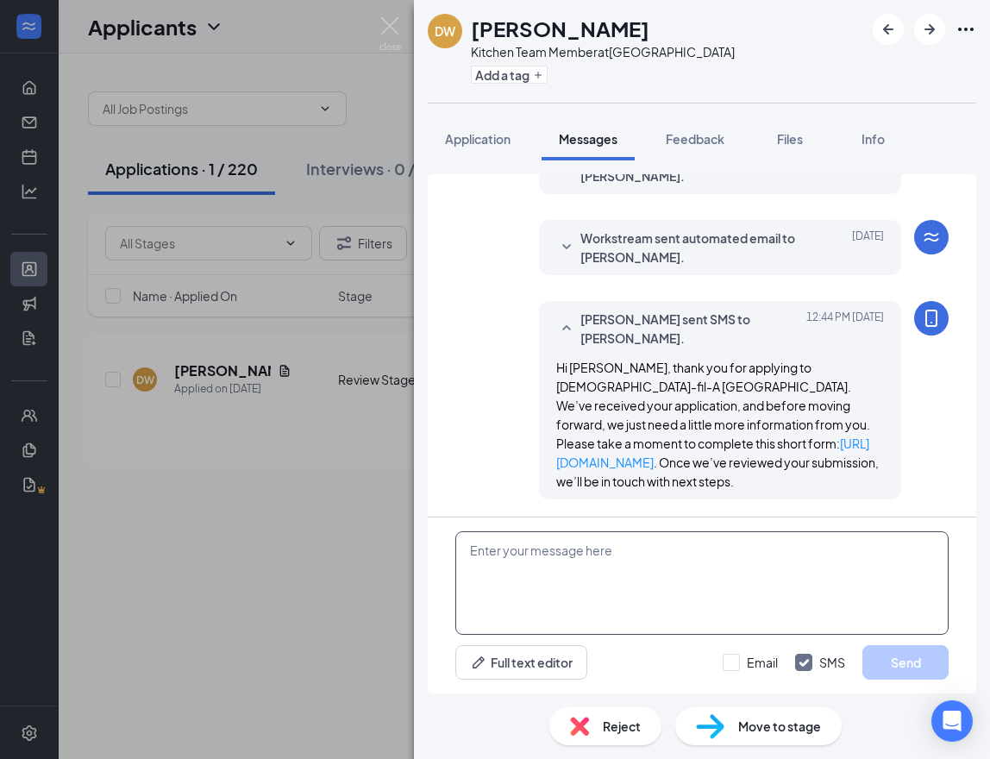
click at [543, 556] on textarea at bounding box center [701, 582] width 493 height 103
paste textarea "Hi applicant_first_name‌‌‌‌, this is [DEMOGRAPHIC_DATA]-fil-A [GEOGRAPHIC_DATA]…"
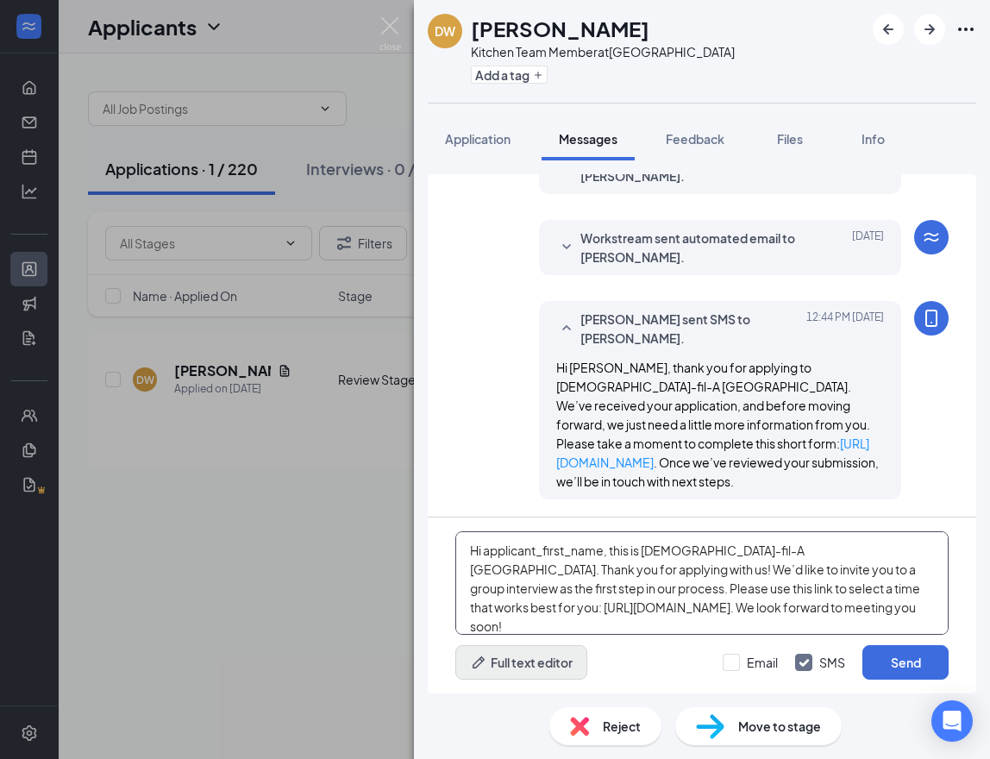
type textarea "Hi applicant_first_name‌‌‌‌, this is [DEMOGRAPHIC_DATA]-fil-A [GEOGRAPHIC_DATA]…"
click at [533, 663] on button "Full text editor" at bounding box center [521, 662] width 132 height 34
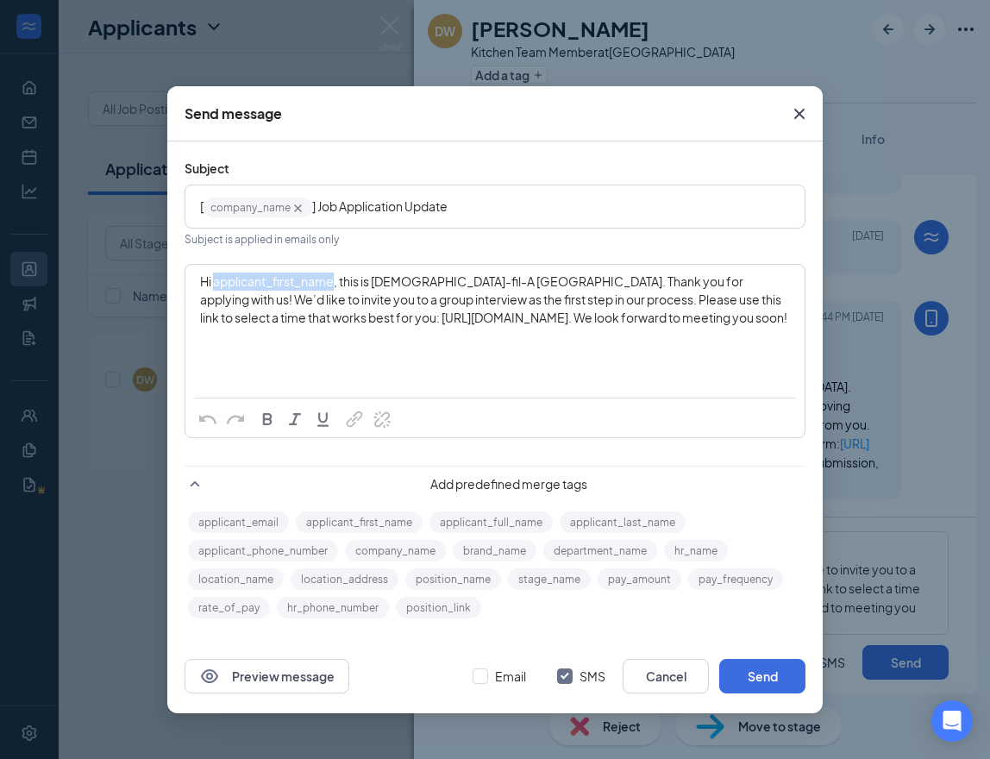
drag, startPoint x: 215, startPoint y: 284, endPoint x: 336, endPoint y: 284, distance: 121.5
click at [336, 284] on span "Hi applicant_first_name‌‌‌‌, this is [DEMOGRAPHIC_DATA]-fil-A [GEOGRAPHIC_DATA]…" at bounding box center [493, 299] width 587 height 52
click at [334, 519] on button "applicant_first_name" at bounding box center [359, 522] width 127 height 22
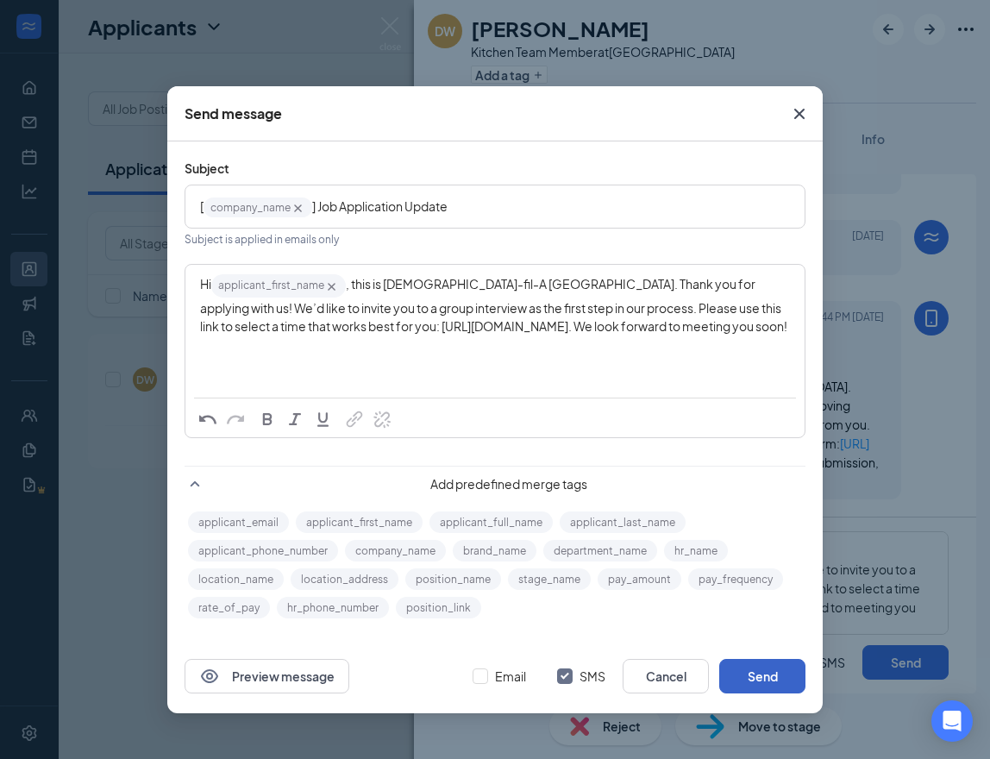
click at [753, 673] on button "Send" at bounding box center [762, 676] width 86 height 34
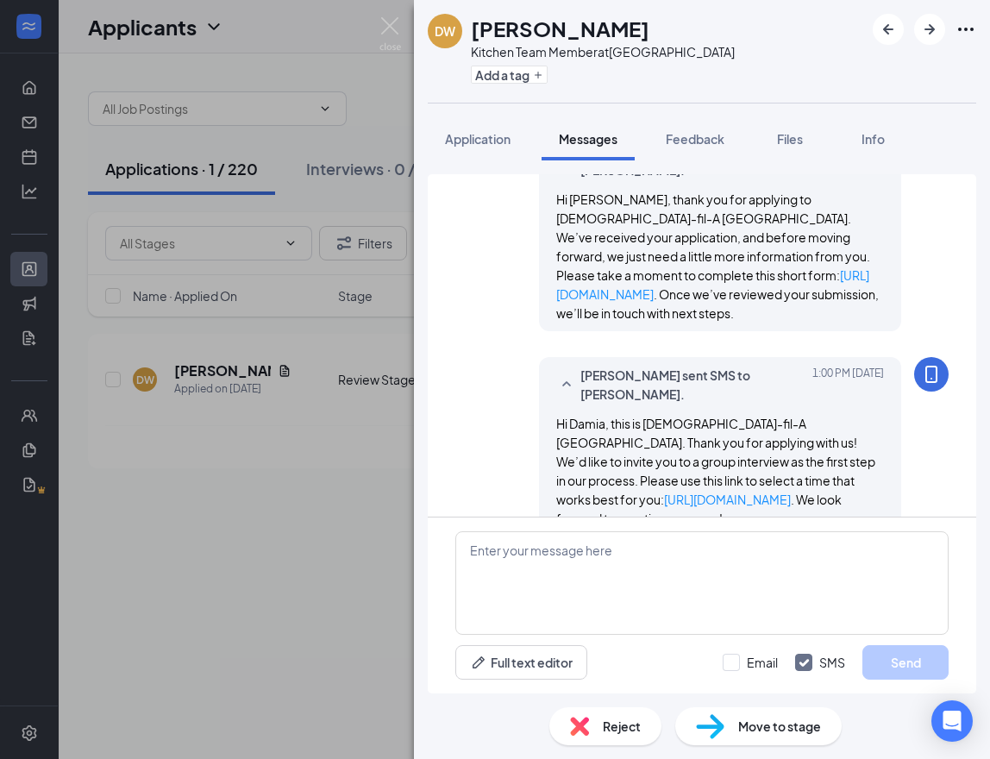
scroll to position [299, 0]
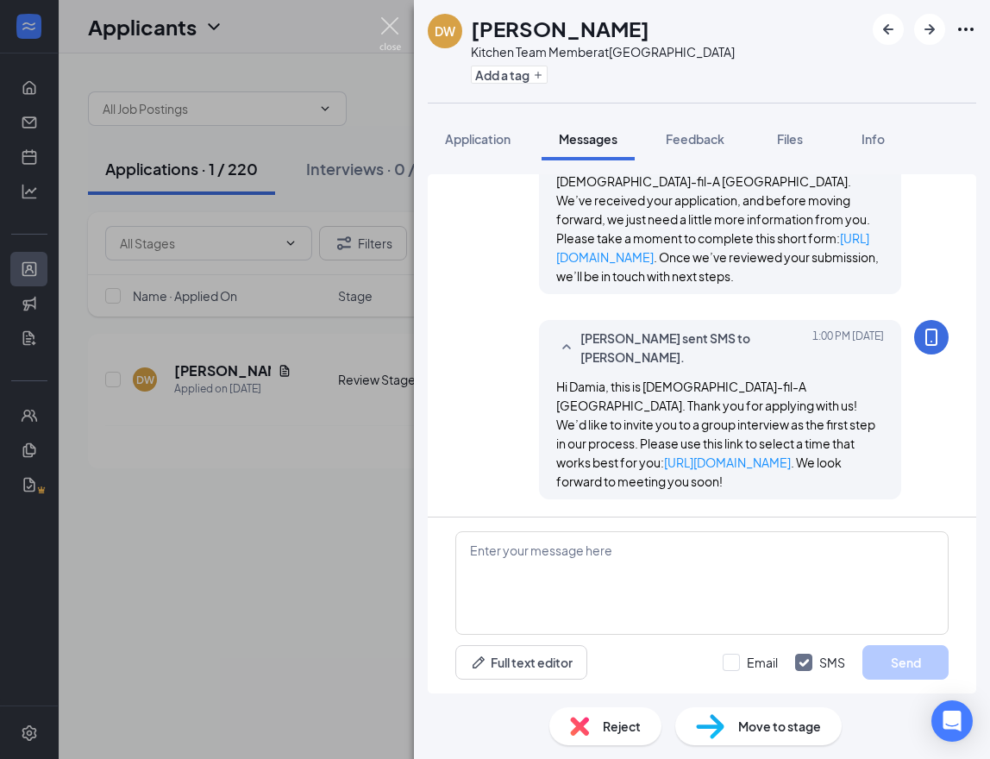
click at [396, 28] on img at bounding box center [390, 34] width 22 height 34
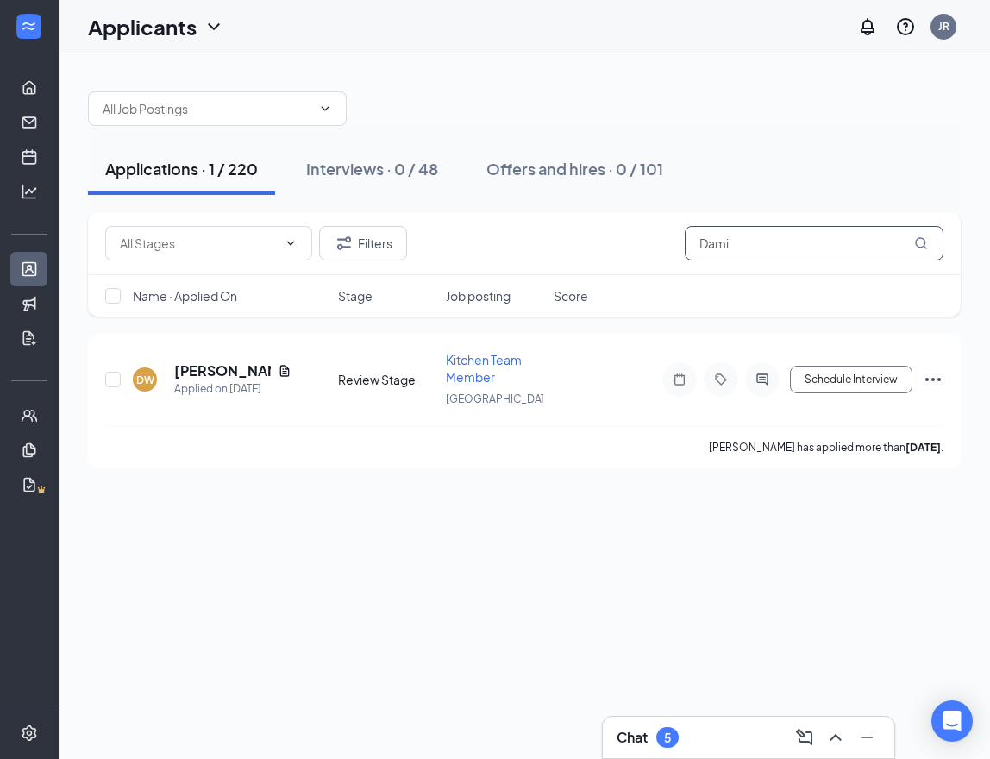
drag, startPoint x: 756, startPoint y: 241, endPoint x: 578, endPoint y: 234, distance: 178.6
click at [578, 234] on div "Filters Dami" at bounding box center [524, 243] width 838 height 34
paste input "[PERSON_NAME]"
type input "[PERSON_NAME]"
click at [771, 377] on icon "ActiveChat" at bounding box center [762, 379] width 21 height 14
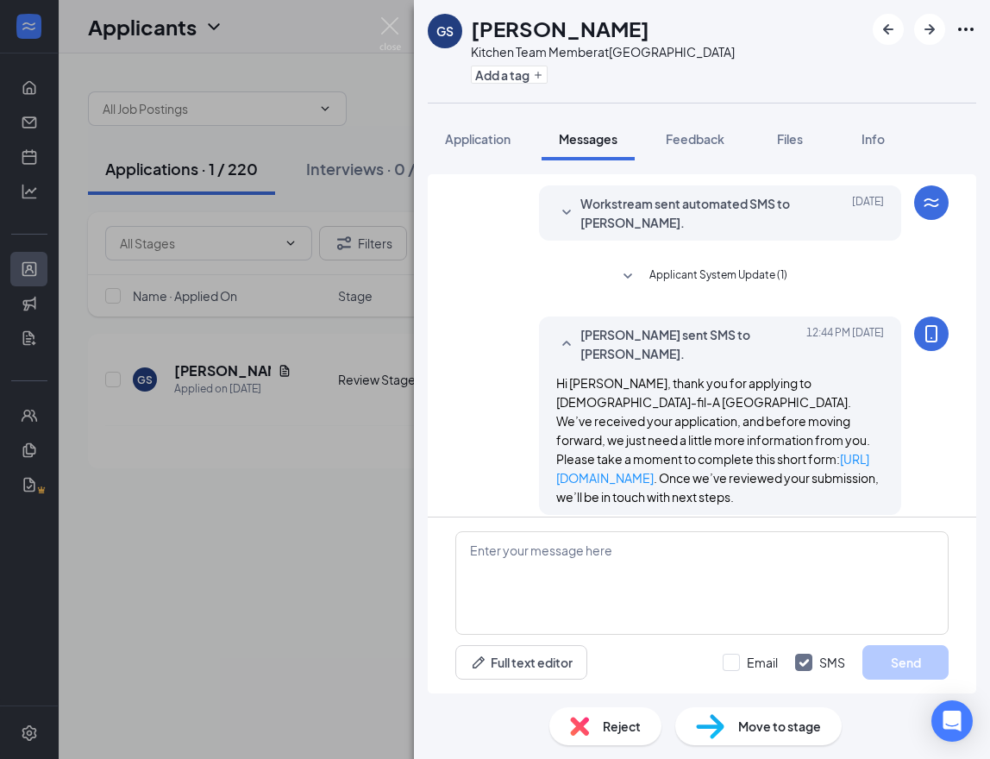
scroll to position [144, 0]
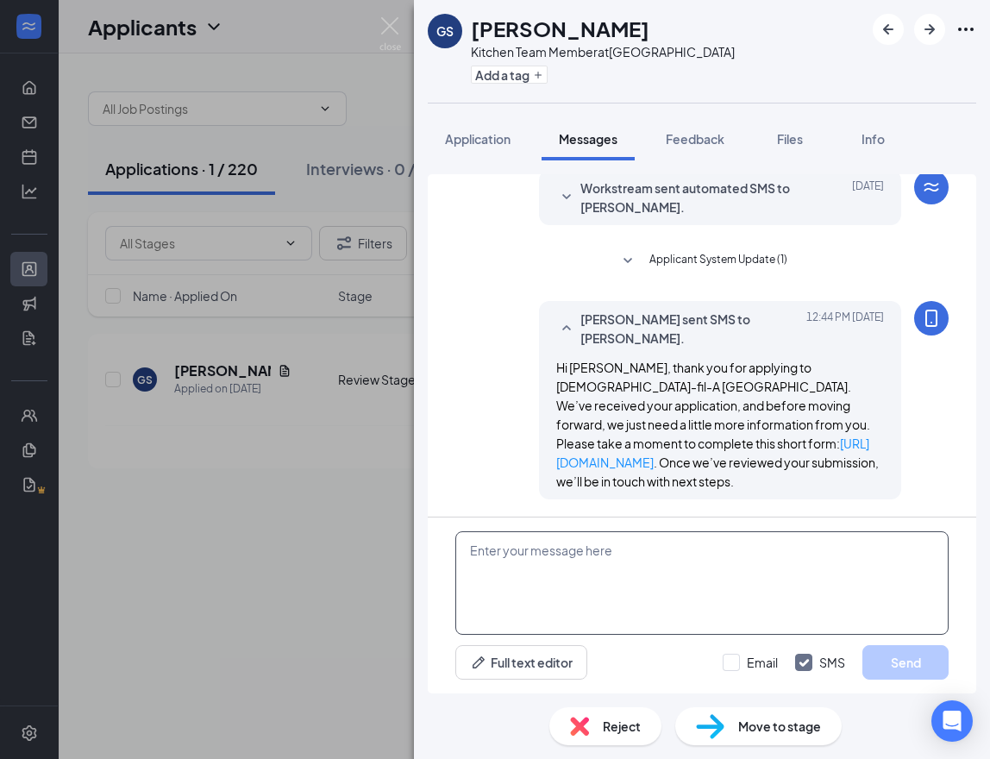
click at [582, 568] on textarea at bounding box center [701, 582] width 493 height 103
paste textarea "Hi applicant_first_name‌‌‌‌, this is [DEMOGRAPHIC_DATA]-fil-A [GEOGRAPHIC_DATA]…"
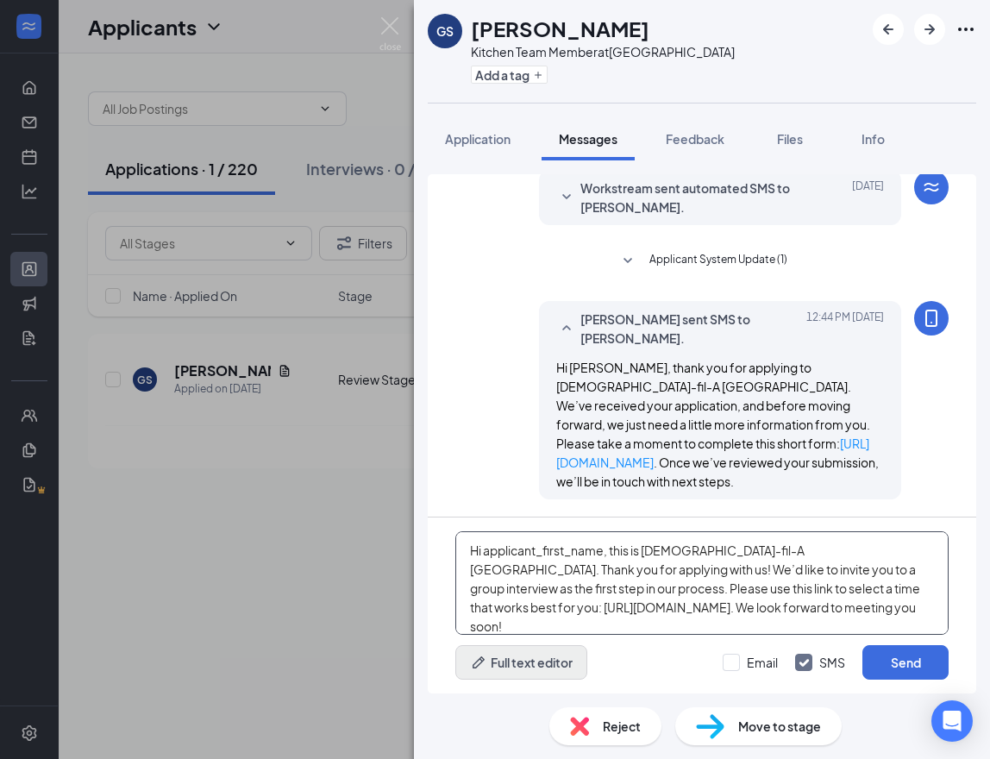
type textarea "Hi applicant_first_name‌‌‌‌, this is [DEMOGRAPHIC_DATA]-fil-A [GEOGRAPHIC_DATA]…"
click at [540, 660] on button "Full text editor" at bounding box center [521, 662] width 132 height 34
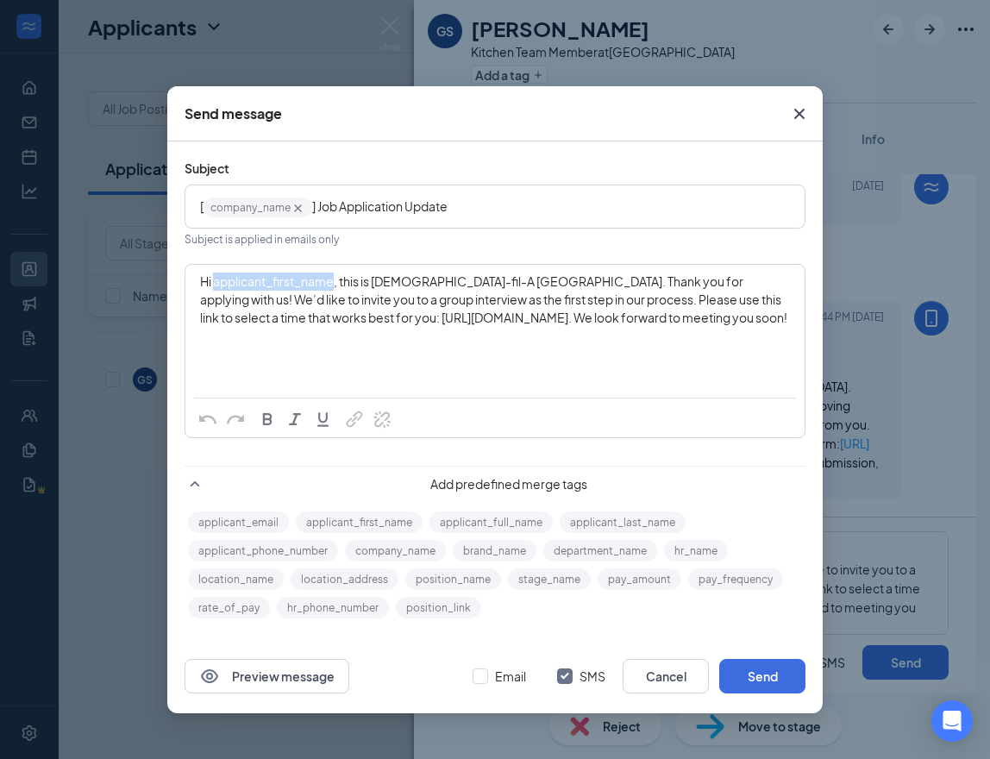
drag, startPoint x: 214, startPoint y: 279, endPoint x: 334, endPoint y: 281, distance: 120.7
click at [334, 281] on span "Hi applicant_first_name‌‌‌‌, this is [DEMOGRAPHIC_DATA]-fil-A [GEOGRAPHIC_DATA]…" at bounding box center [493, 299] width 587 height 52
click at [409, 523] on button "applicant_first_name" at bounding box center [359, 522] width 127 height 22
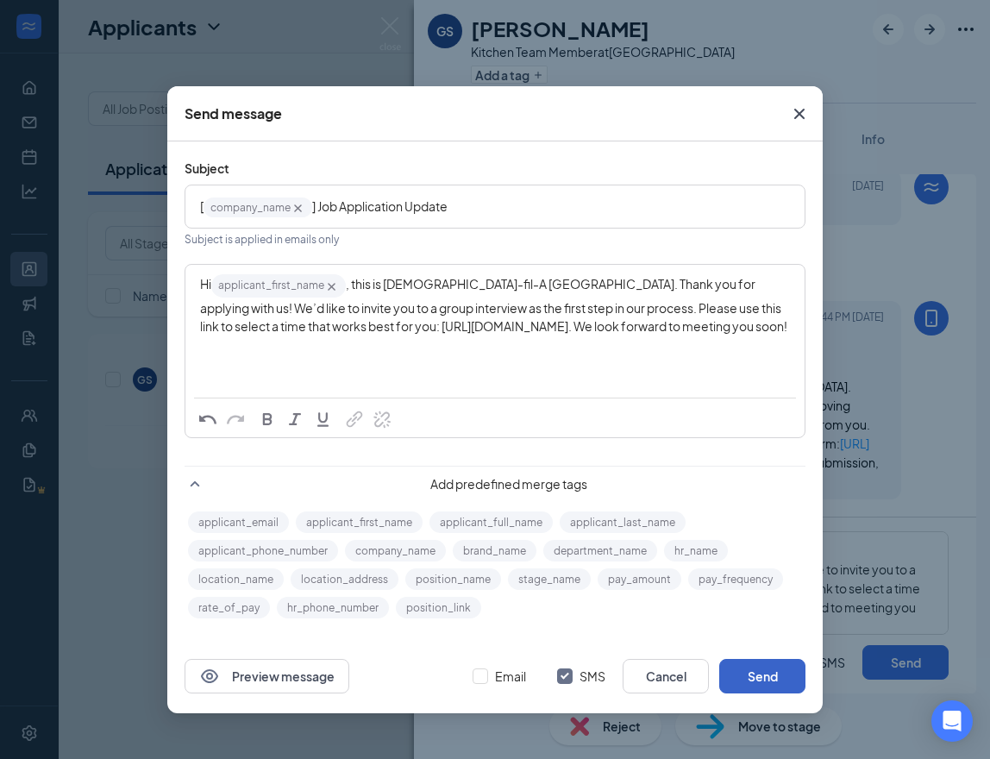
click at [760, 670] on button "Send" at bounding box center [762, 676] width 86 height 34
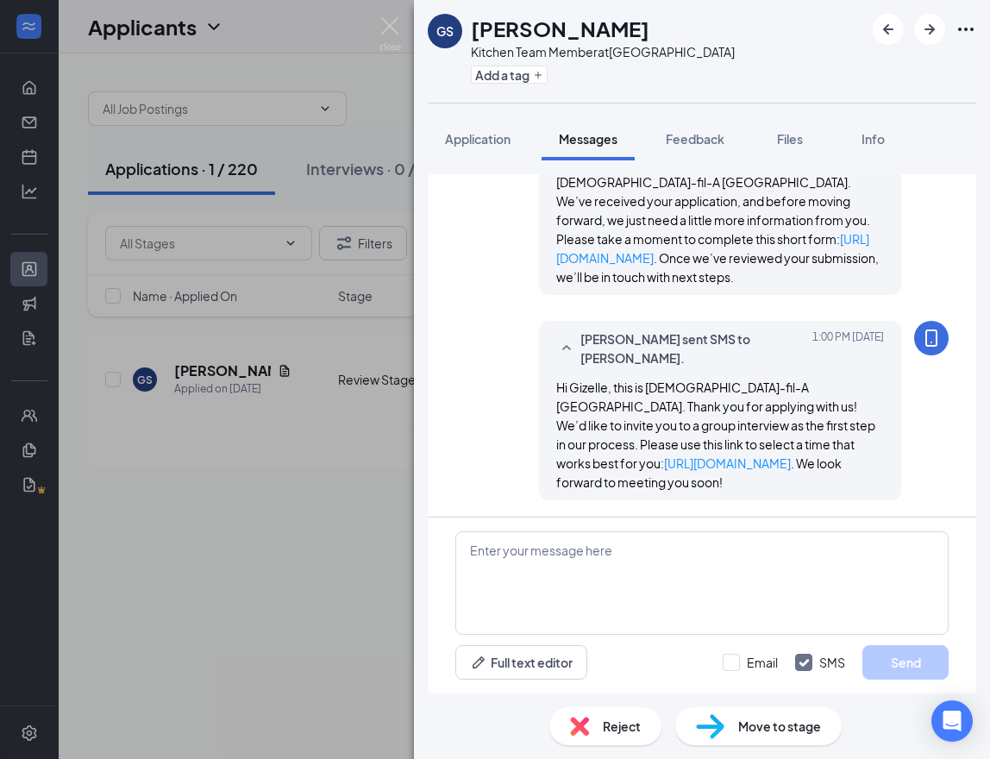
scroll to position [349, 0]
click at [390, 22] on img at bounding box center [390, 34] width 22 height 34
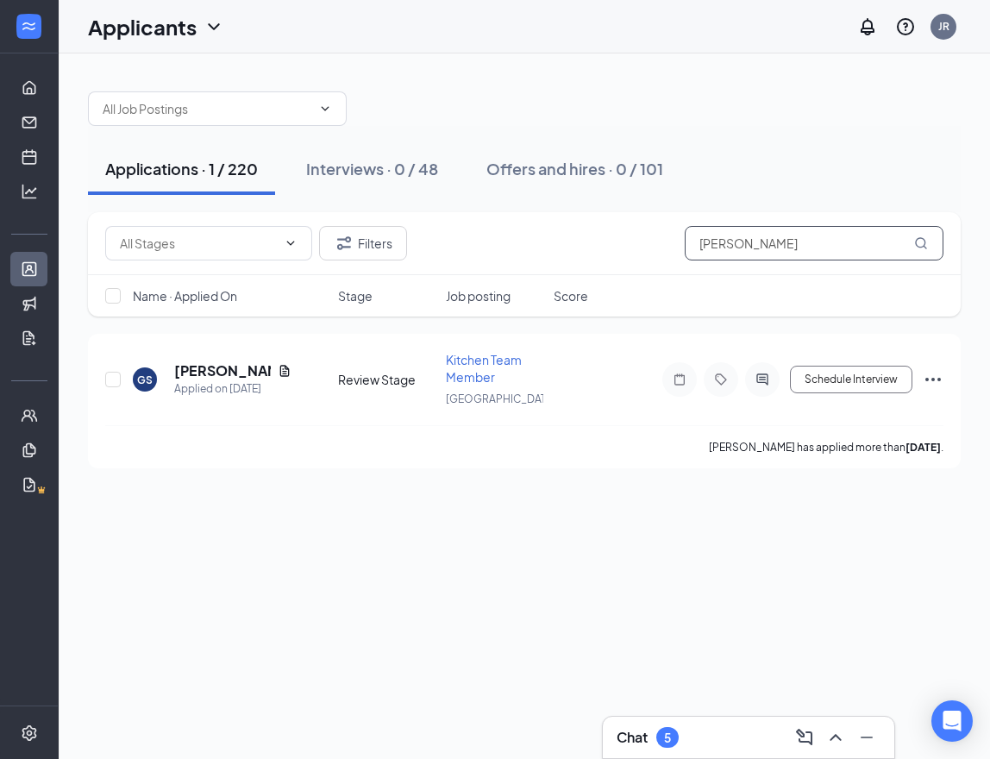
drag, startPoint x: 816, startPoint y: 249, endPoint x: 609, endPoint y: 235, distance: 207.3
click at [609, 235] on div "Filters [PERSON_NAME]" at bounding box center [524, 243] width 838 height 34
paste input "[PERSON_NAME]"
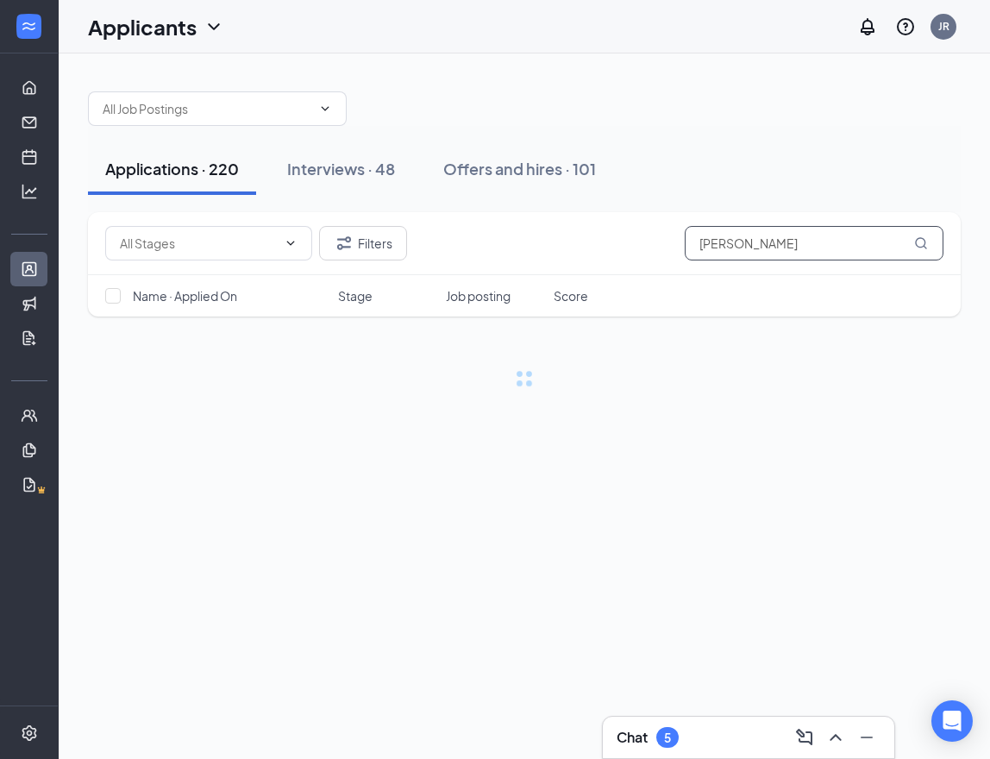
click at [832, 241] on input "[PERSON_NAME]" at bounding box center [813, 243] width 259 height 34
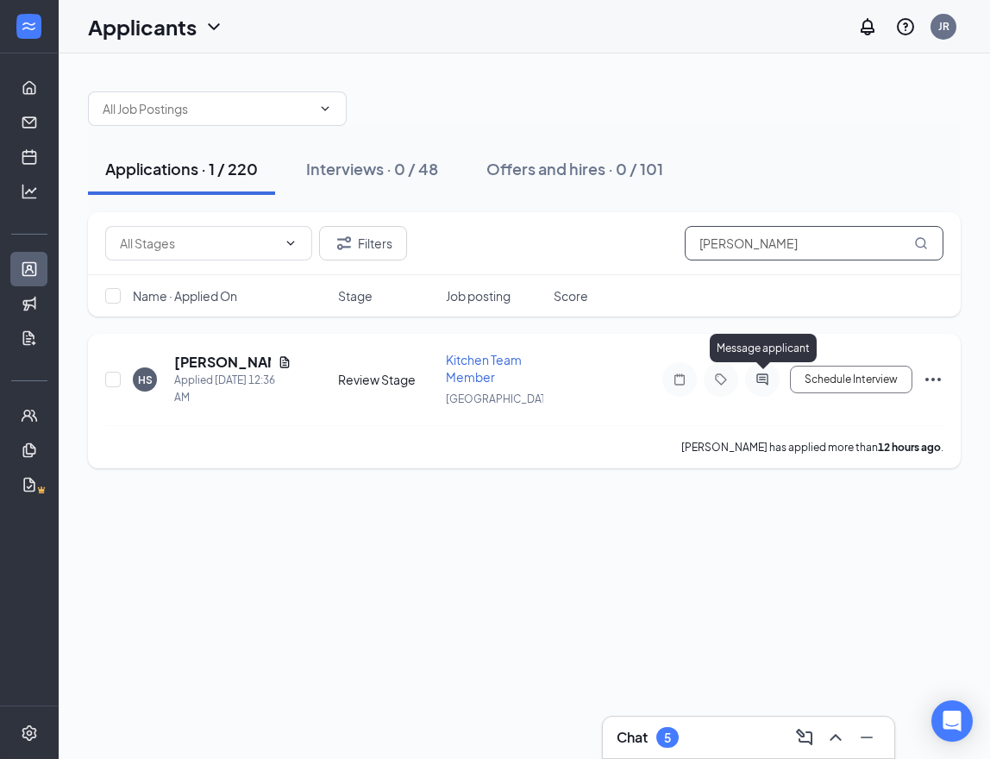
type input "[PERSON_NAME]"
click at [766, 376] on icon "ActiveChat" at bounding box center [762, 379] width 21 height 14
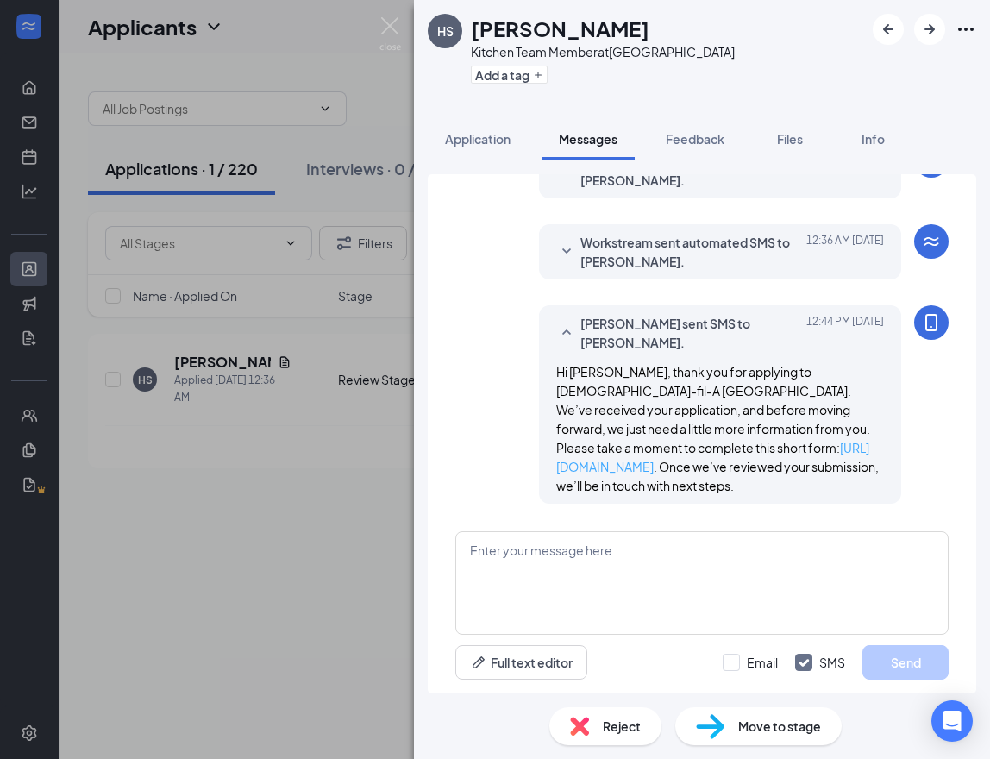
scroll to position [94, 0]
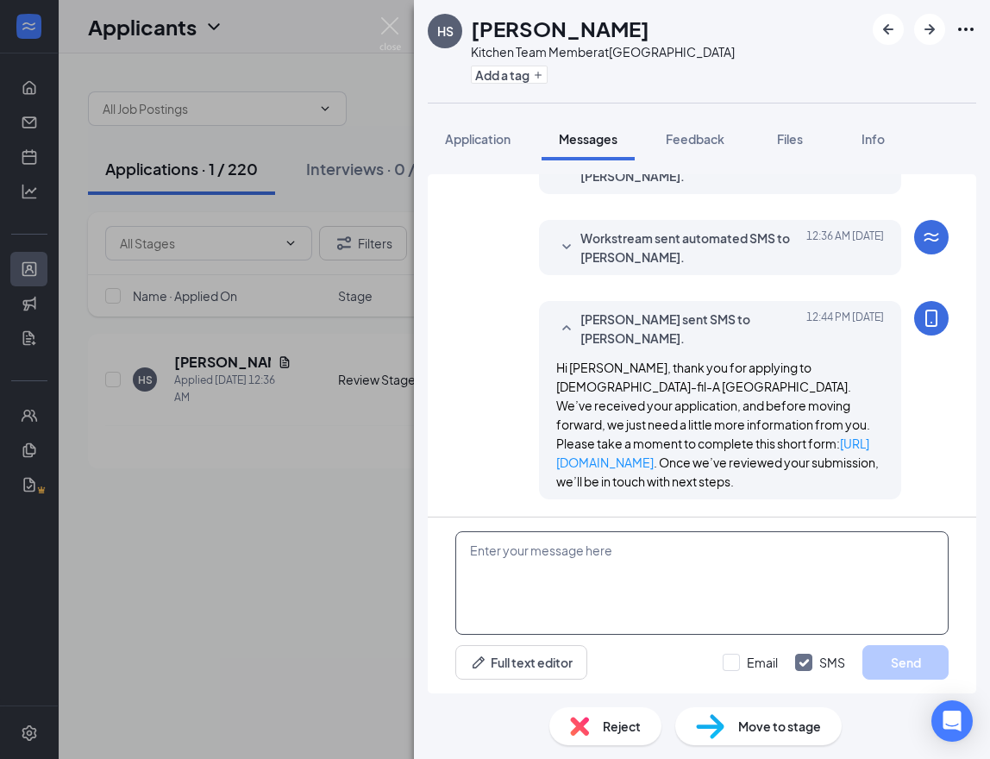
click at [551, 585] on textarea at bounding box center [701, 582] width 493 height 103
paste textarea "Hi applicant_first_name‌‌‌‌, this is [DEMOGRAPHIC_DATA]-fil-A [GEOGRAPHIC_DATA]…"
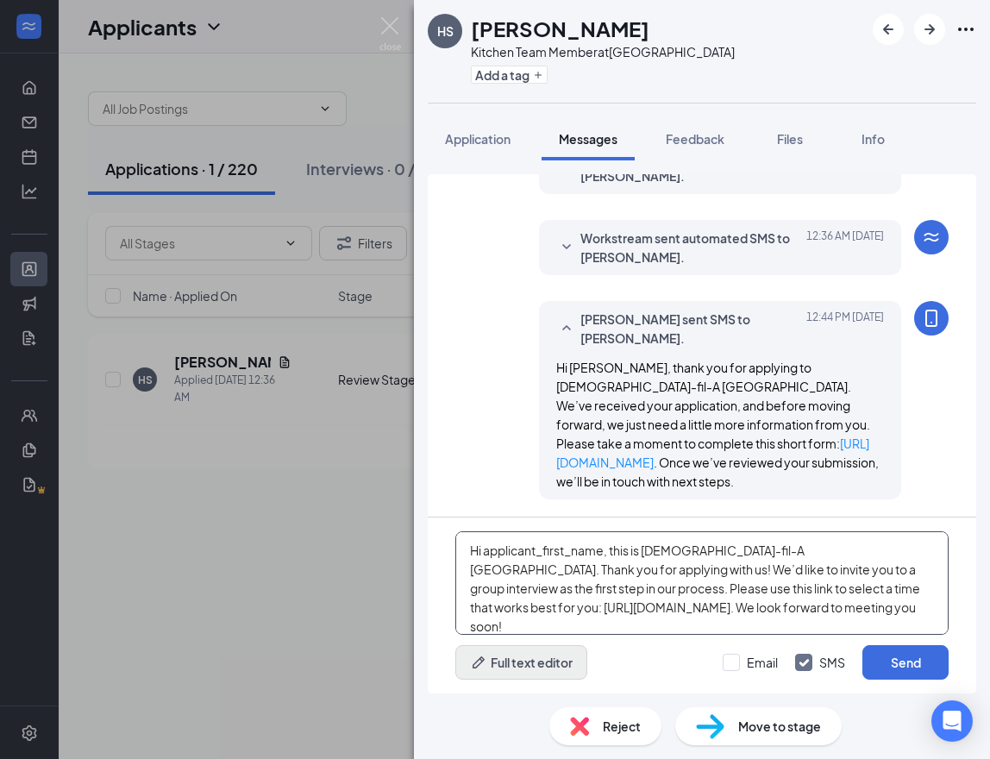
type textarea "Hi applicant_first_name‌‌‌‌, this is [DEMOGRAPHIC_DATA]-fil-A [GEOGRAPHIC_DATA]…"
click at [550, 659] on button "Full text editor" at bounding box center [521, 662] width 132 height 34
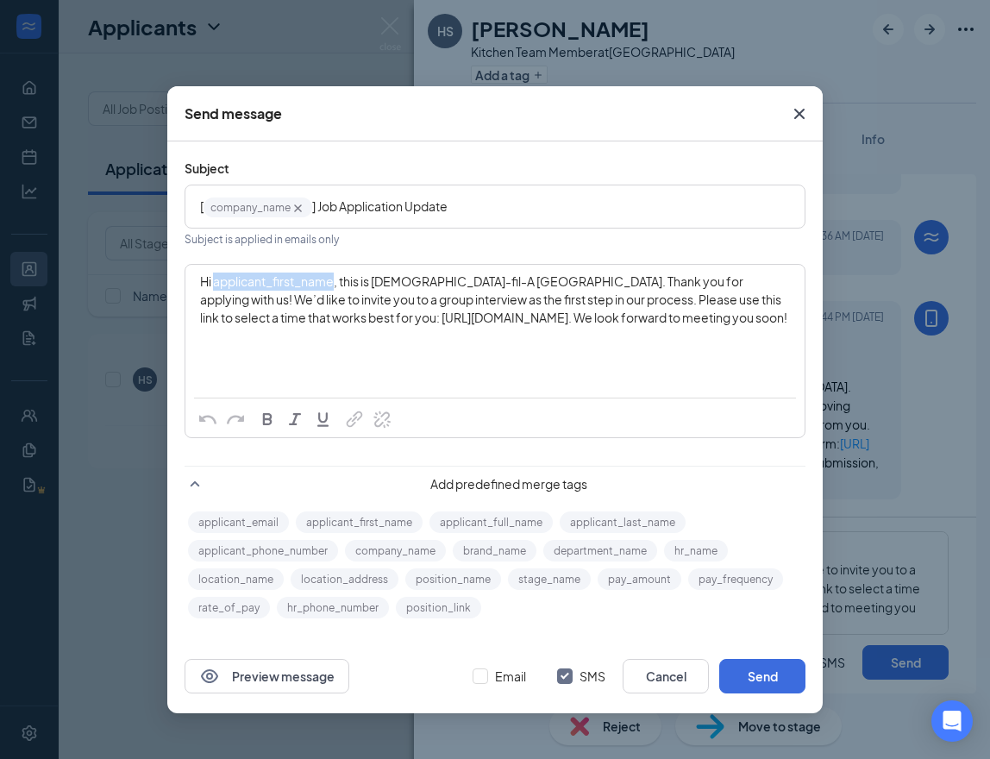
drag, startPoint x: 215, startPoint y: 280, endPoint x: 335, endPoint y: 278, distance: 119.8
click at [335, 278] on span "Hi applicant_first_name‌‌‌‌, this is [DEMOGRAPHIC_DATA]-fil-A [GEOGRAPHIC_DATA]…" at bounding box center [493, 299] width 587 height 52
click at [337, 520] on button "applicant_first_name" at bounding box center [359, 522] width 127 height 22
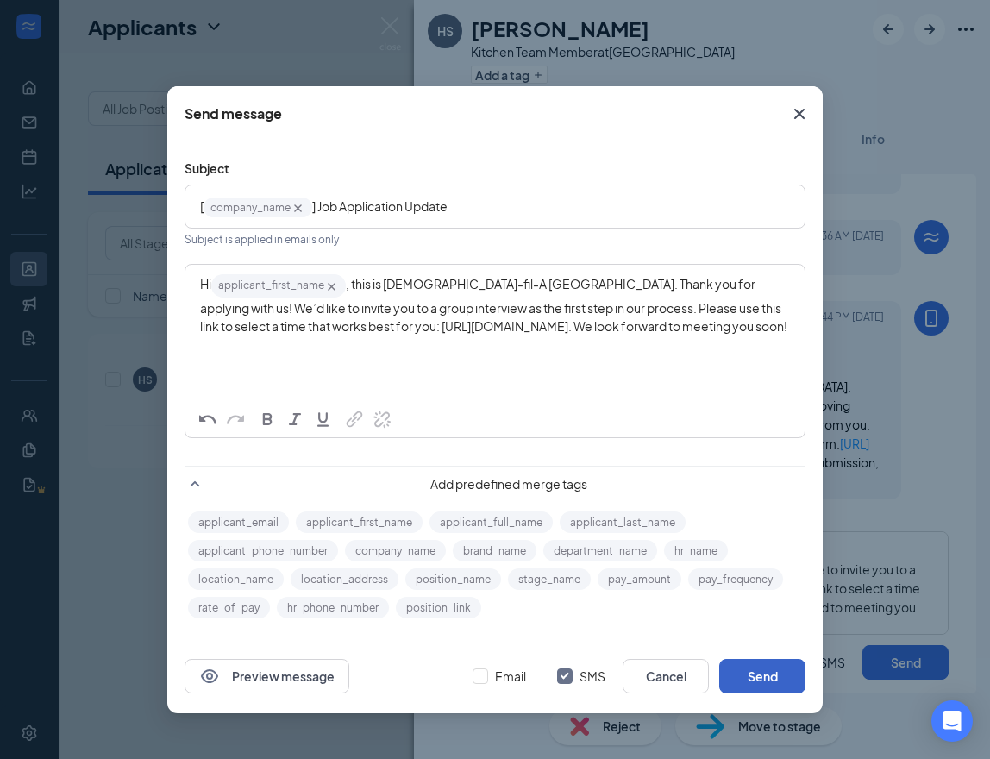
click at [774, 675] on button "Send" at bounding box center [762, 676] width 86 height 34
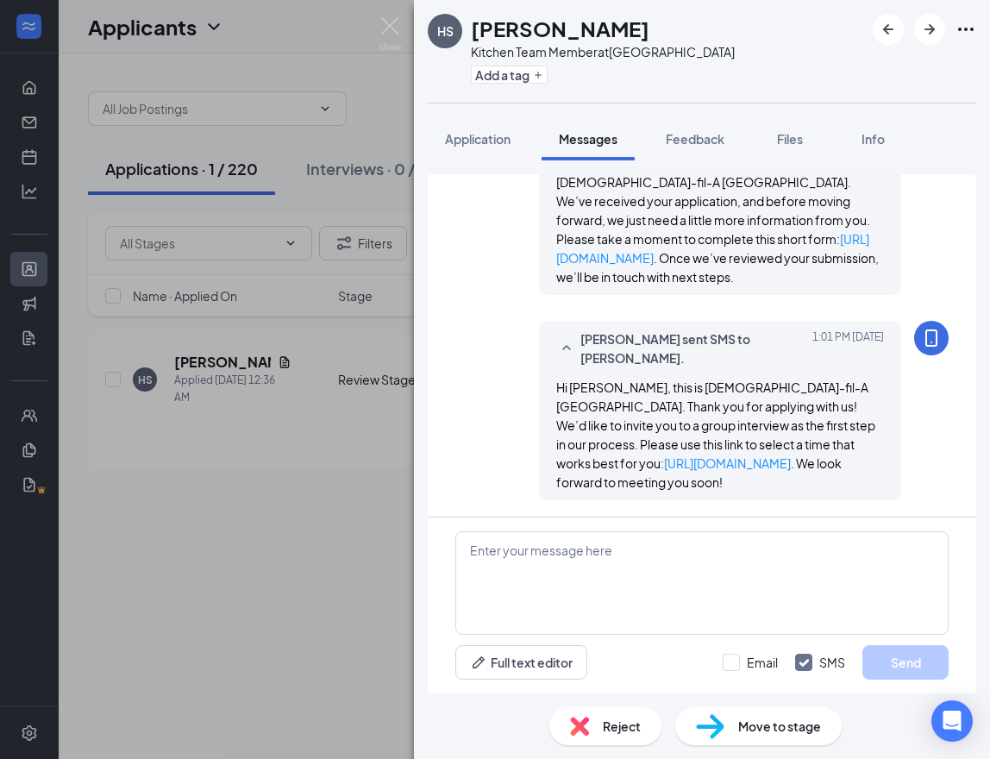
scroll to position [299, 0]
click at [392, 29] on img at bounding box center [390, 34] width 22 height 34
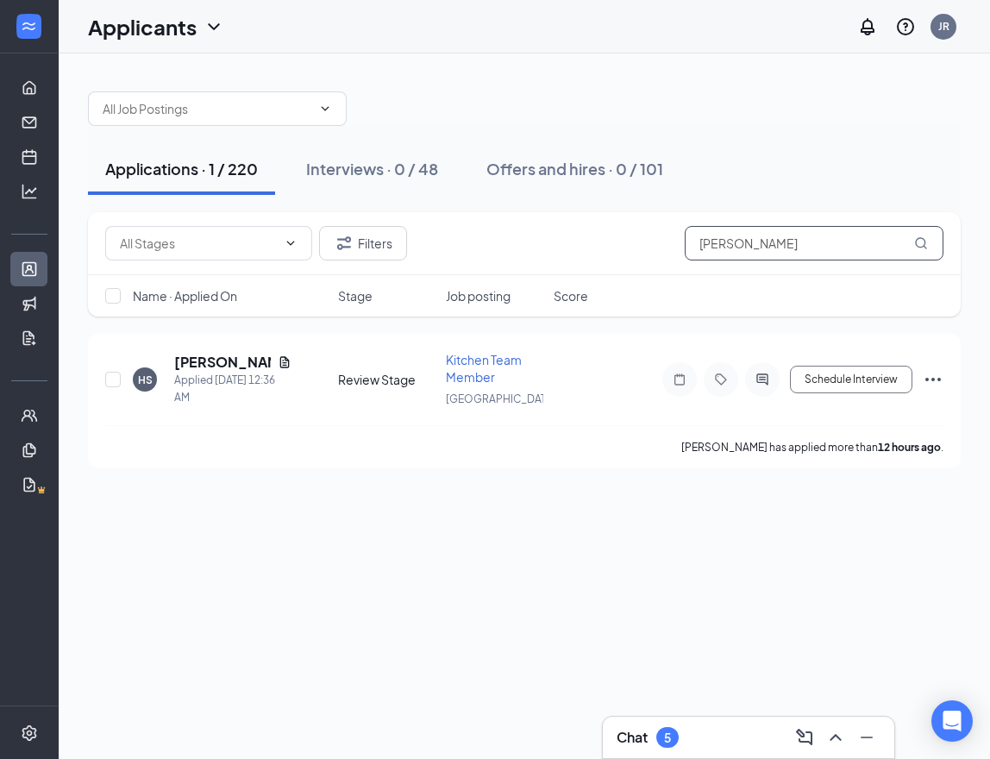
drag, startPoint x: 634, startPoint y: 250, endPoint x: 501, endPoint y: 246, distance: 133.7
click at [502, 247] on div "Filters [PERSON_NAME]" at bounding box center [524, 243] width 838 height 34
paste input "[PERSON_NAME]"
type input "[PERSON_NAME]"
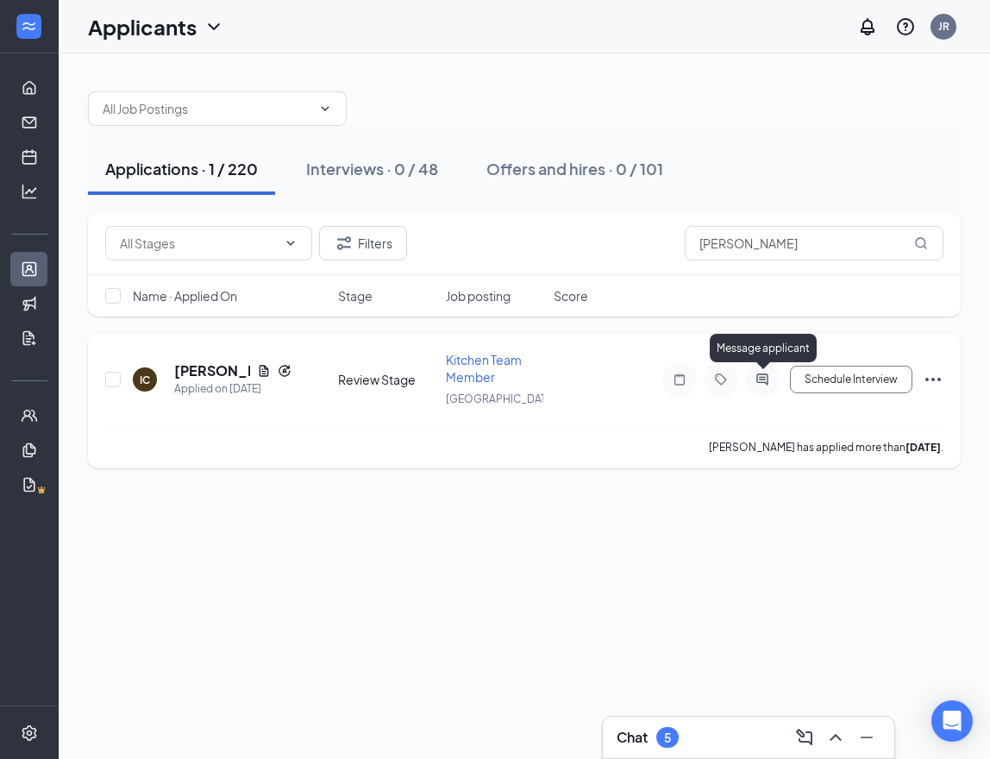
click at [772, 376] on icon "ActiveChat" at bounding box center [762, 379] width 21 height 14
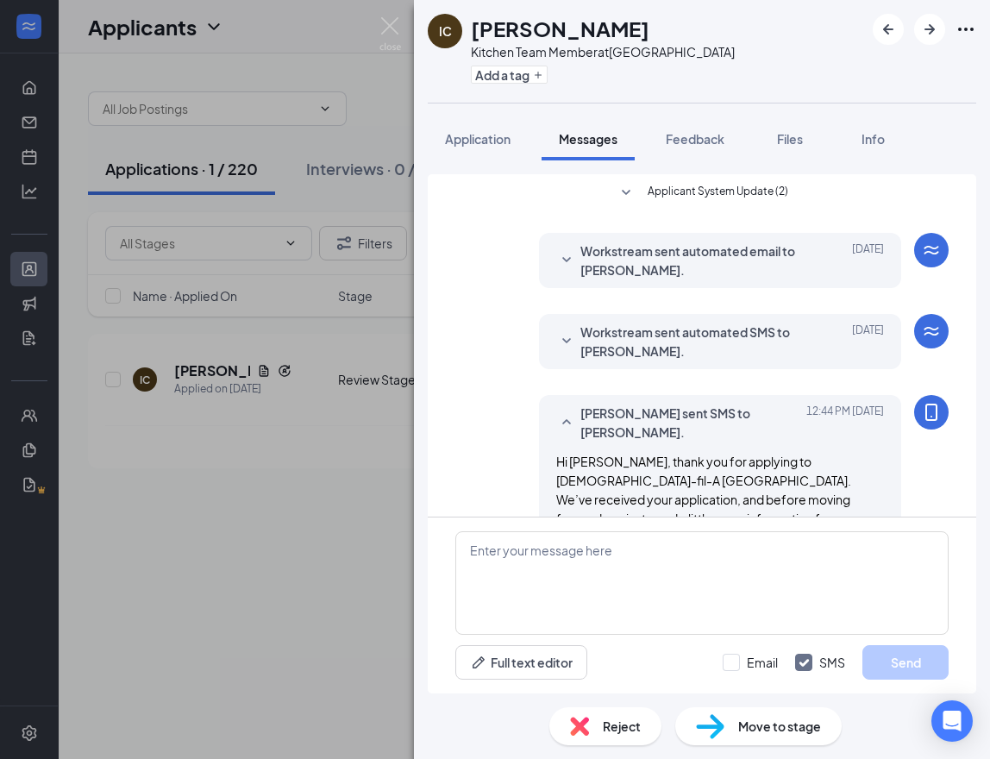
scroll to position [94, 0]
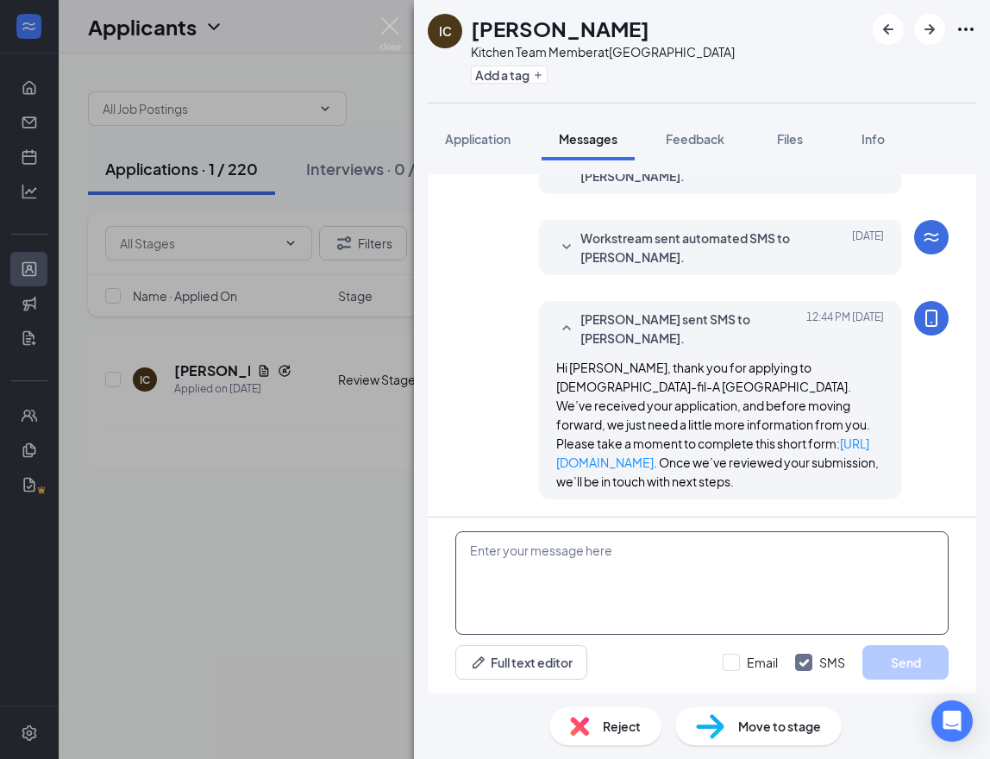
click at [565, 577] on textarea at bounding box center [701, 582] width 493 height 103
paste textarea "Hi applicant_first_name‌‌‌‌, this is [DEMOGRAPHIC_DATA]-fil-A [GEOGRAPHIC_DATA]…"
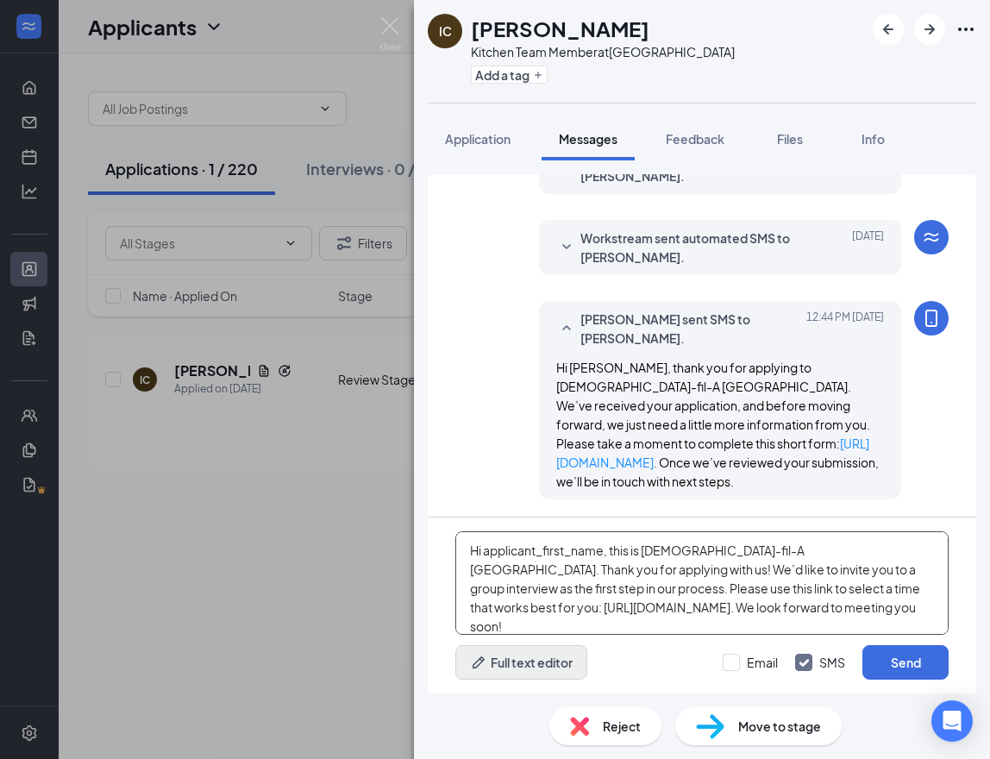
type textarea "Hi applicant_first_name‌‌‌‌, this is [DEMOGRAPHIC_DATA]-fil-A [GEOGRAPHIC_DATA]…"
click at [544, 655] on button "Full text editor" at bounding box center [521, 662] width 132 height 34
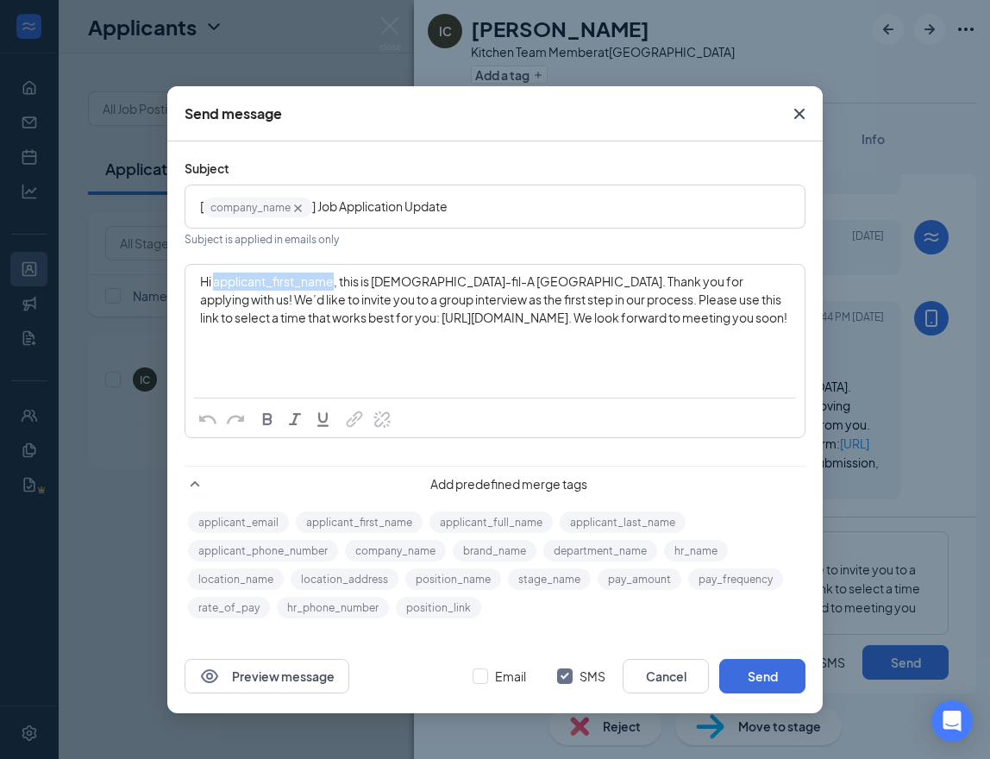
drag, startPoint x: 213, startPoint y: 282, endPoint x: 334, endPoint y: 288, distance: 121.7
click at [334, 286] on span "Hi applicant_first_name‌‌‌‌, this is [DEMOGRAPHIC_DATA]-fil-A [GEOGRAPHIC_DATA]…" at bounding box center [493, 299] width 587 height 52
click at [385, 520] on button "applicant_first_name" at bounding box center [359, 522] width 127 height 22
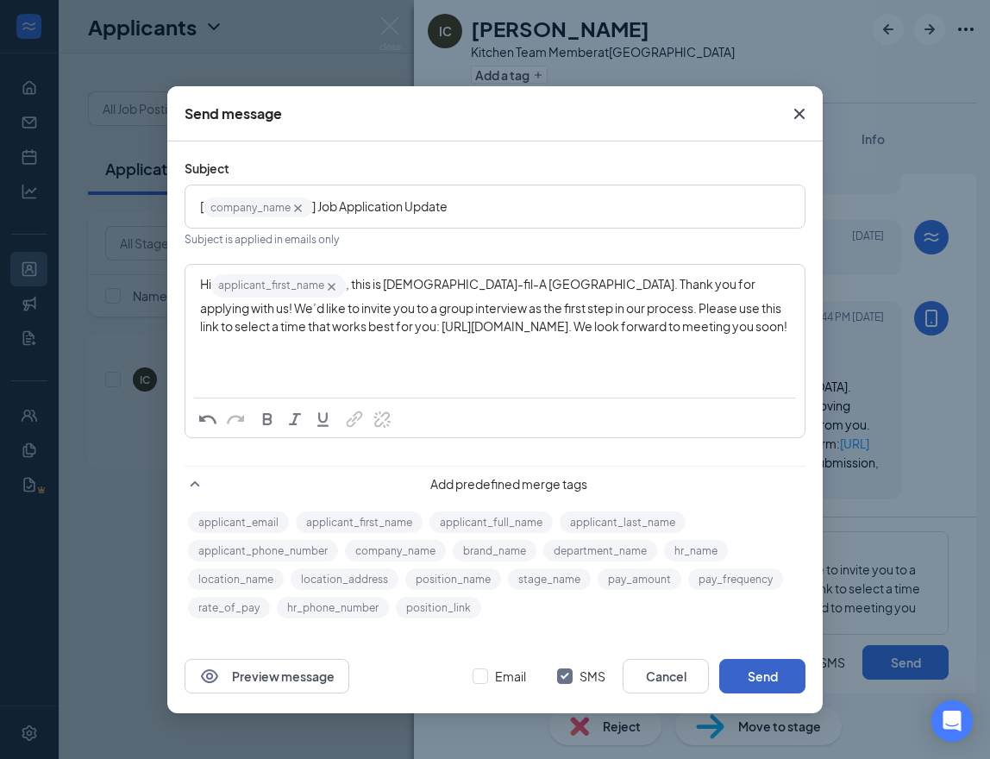
click at [764, 678] on button "Send" at bounding box center [762, 676] width 86 height 34
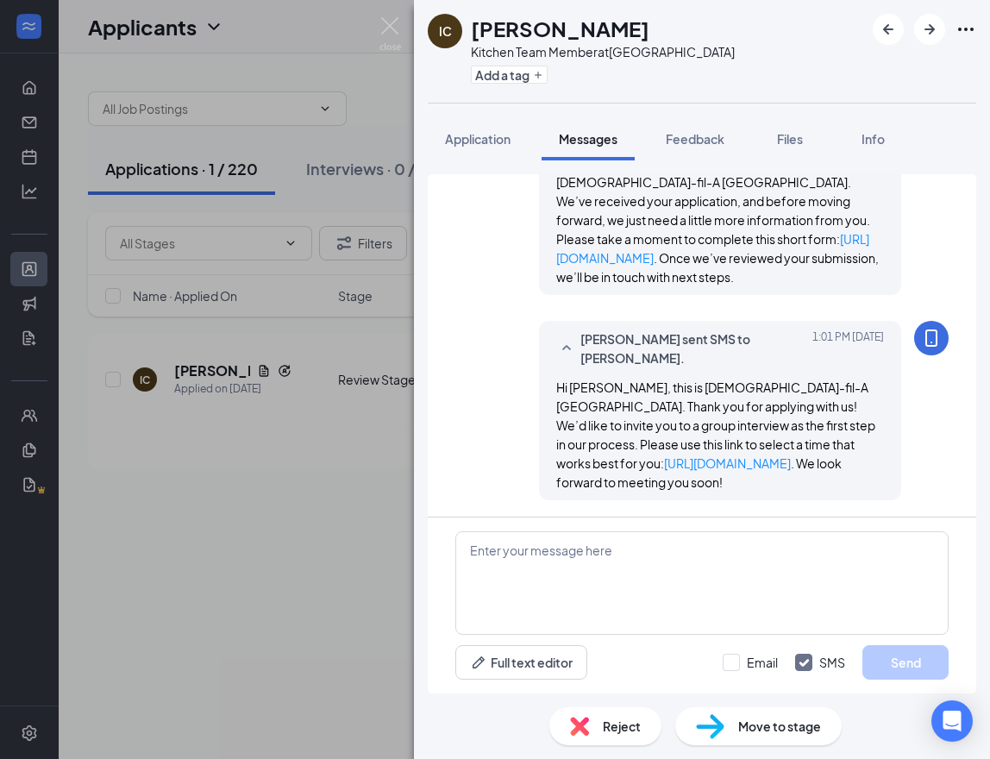
scroll to position [299, 0]
click at [388, 28] on img at bounding box center [390, 34] width 22 height 34
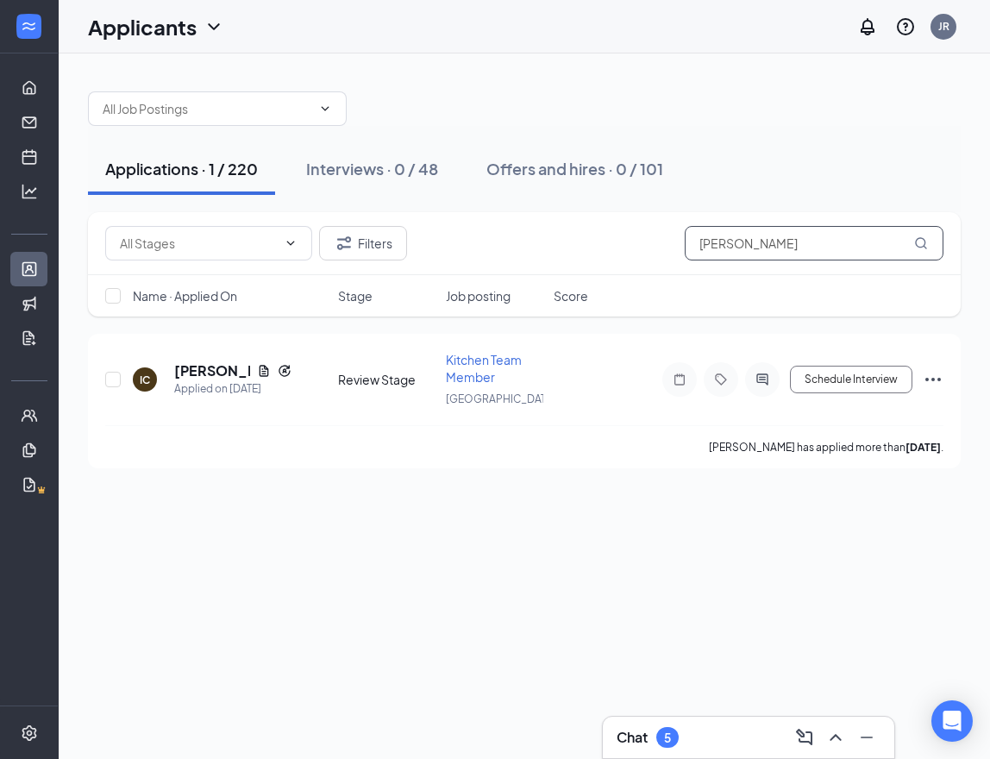
drag, startPoint x: 783, startPoint y: 250, endPoint x: 592, endPoint y: 243, distance: 190.6
click at [592, 244] on div "Filters [PERSON_NAME]" at bounding box center [524, 243] width 838 height 34
paste input "[PERSON_NAME]"
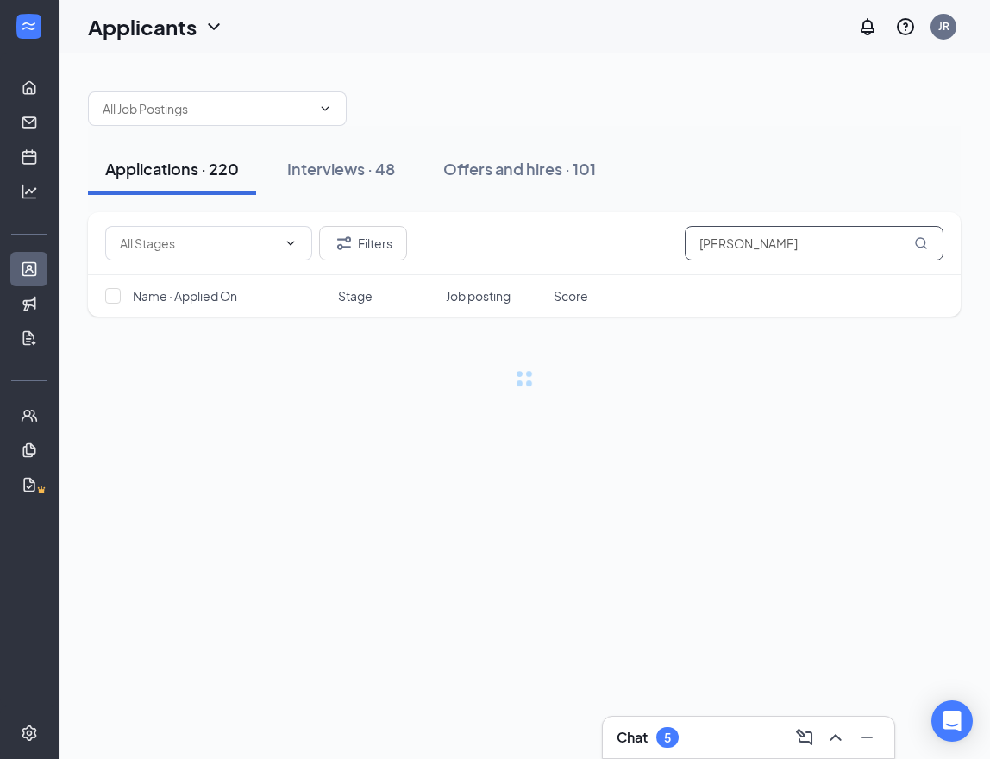
type input "[PERSON_NAME]"
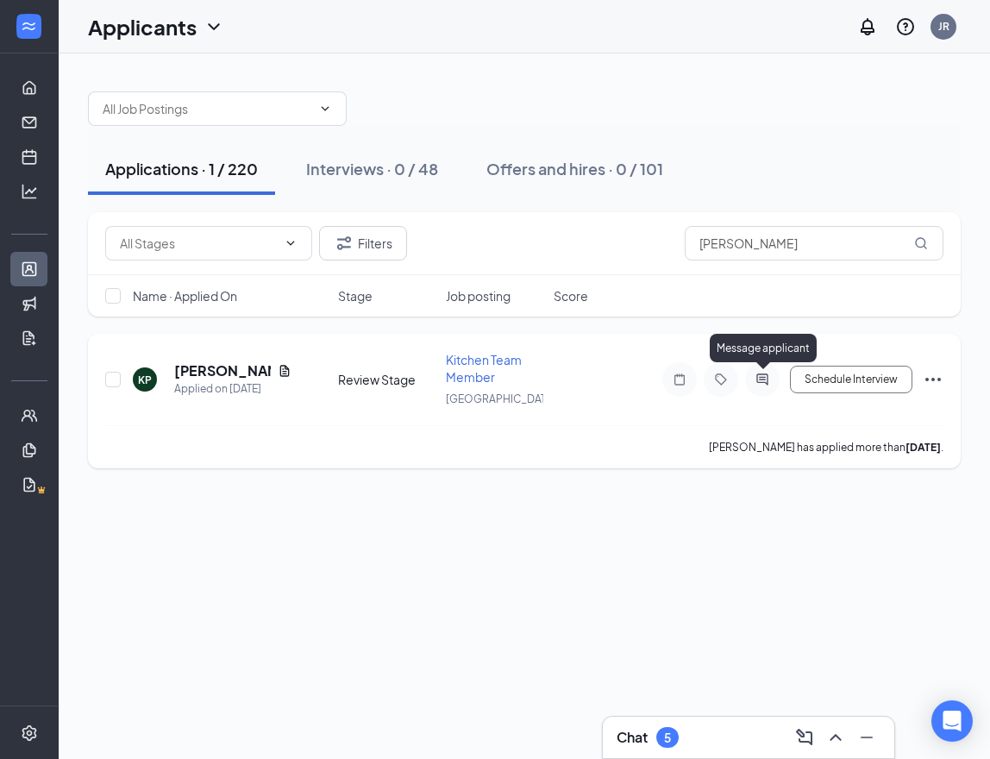
click at [763, 378] on icon "ActiveChat" at bounding box center [762, 379] width 21 height 14
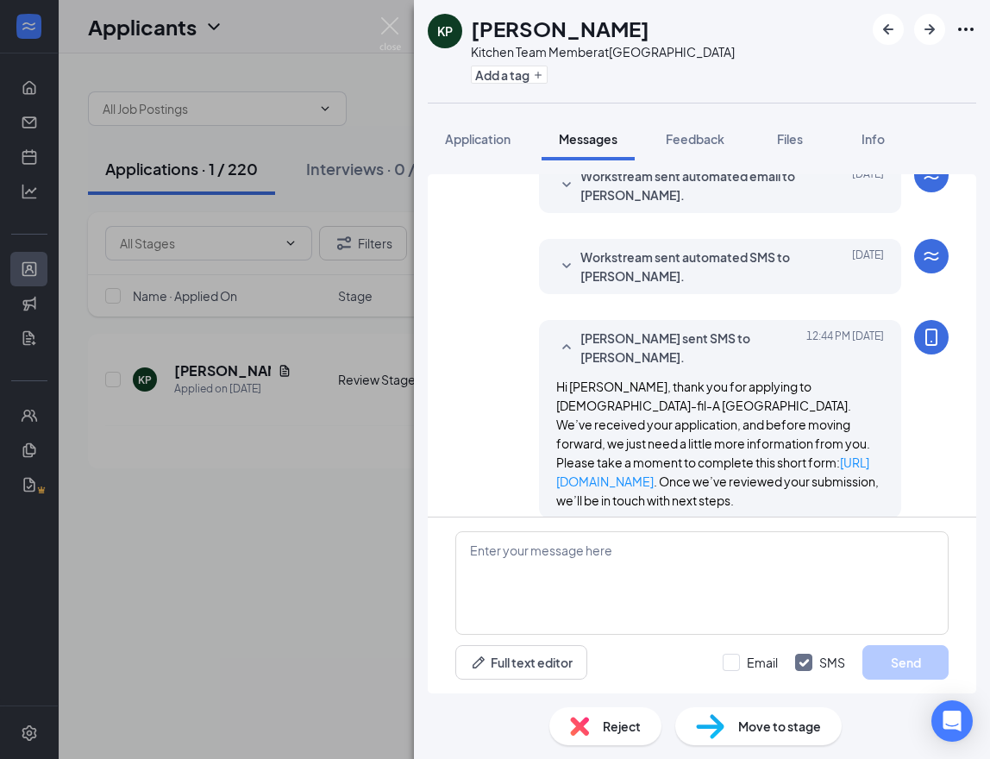
scroll to position [77, 0]
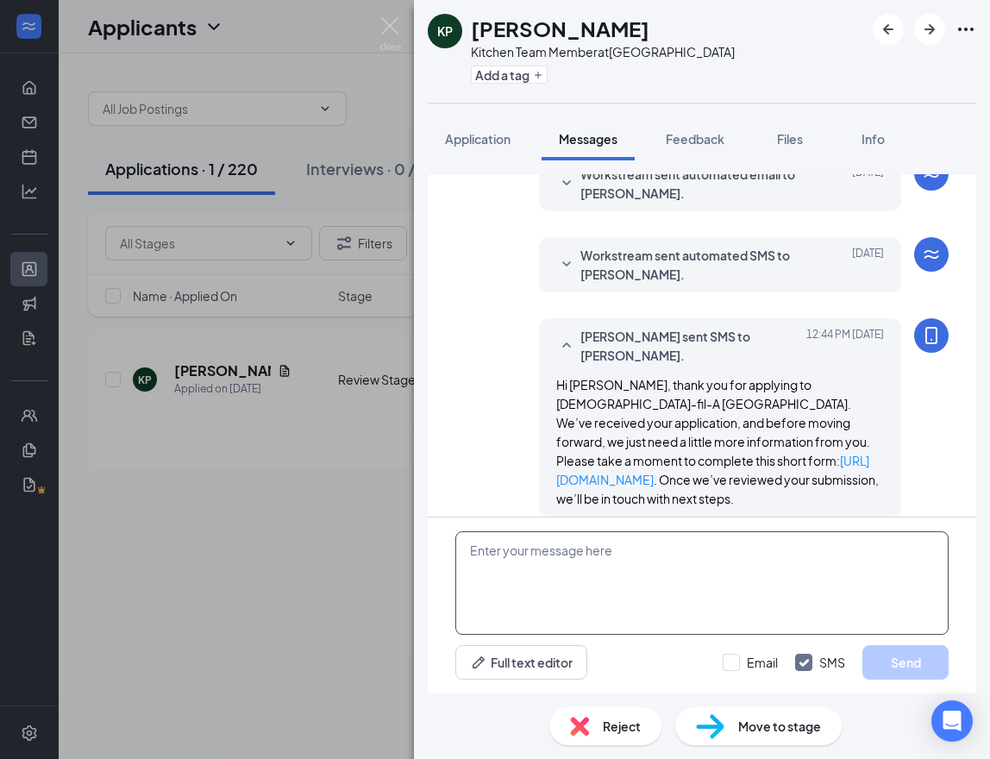
click at [559, 562] on textarea at bounding box center [701, 582] width 493 height 103
paste textarea "Hi applicant_first_name‌‌‌‌, this is [DEMOGRAPHIC_DATA]-fil-A [GEOGRAPHIC_DATA]…"
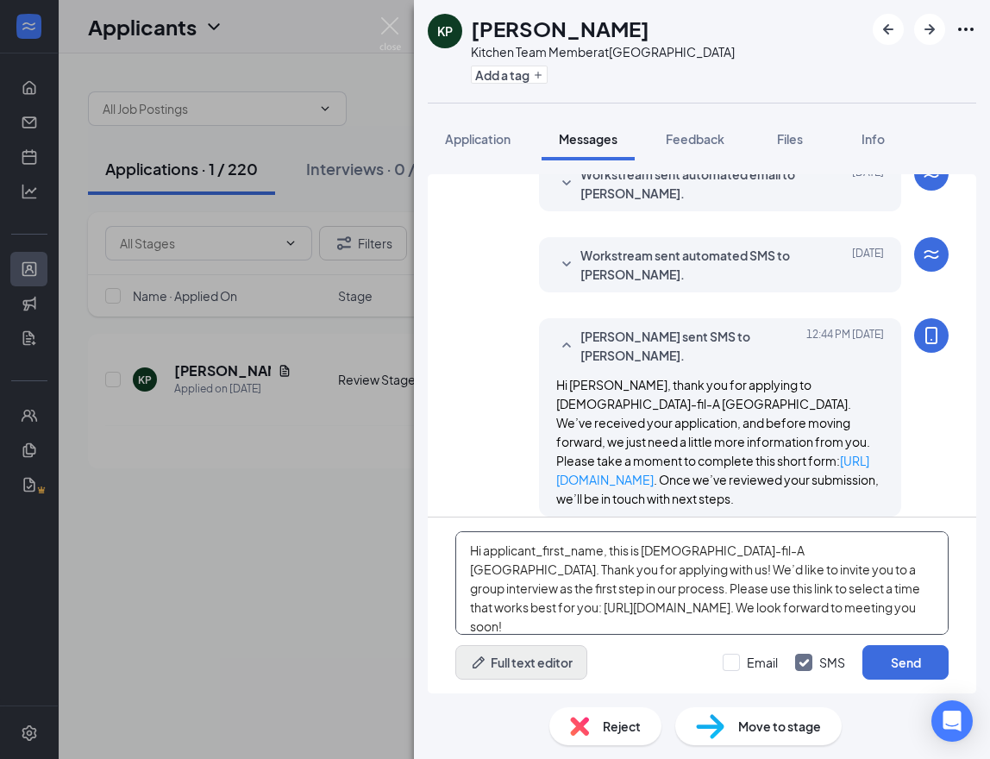
type textarea "Hi applicant_first_name‌‌‌‌, this is [DEMOGRAPHIC_DATA]-fil-A [GEOGRAPHIC_DATA]…"
click at [546, 659] on button "Full text editor" at bounding box center [521, 662] width 132 height 34
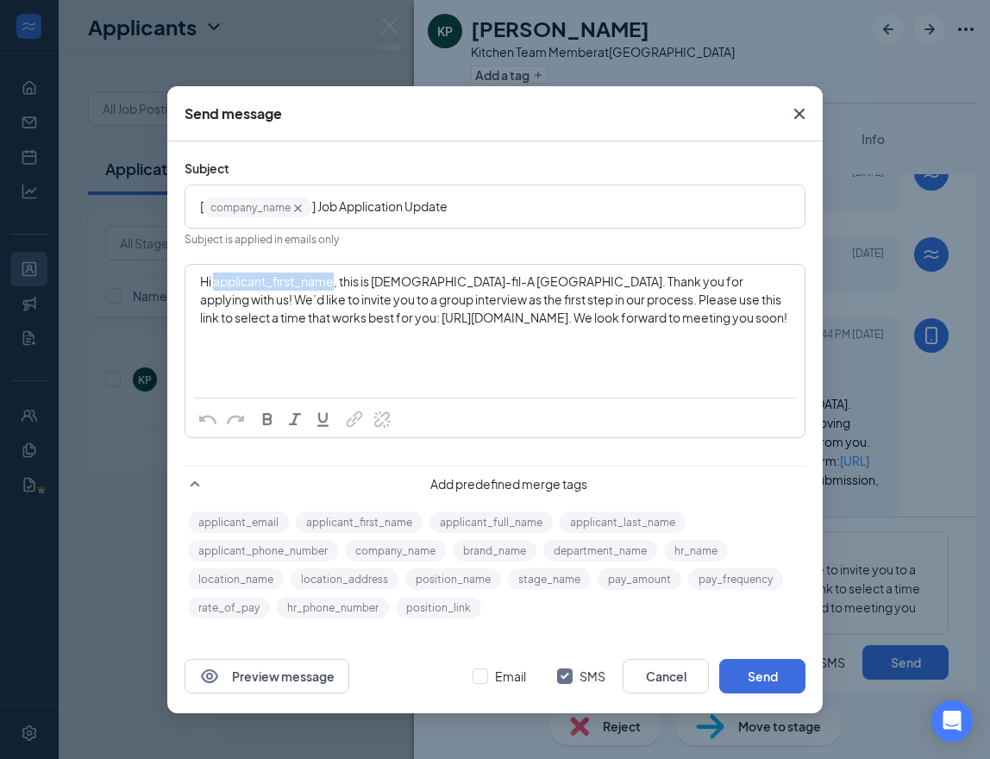
drag, startPoint x: 214, startPoint y: 280, endPoint x: 334, endPoint y: 285, distance: 119.9
click at [334, 285] on span "Hi applicant_first_name‌‌‌‌, this is [DEMOGRAPHIC_DATA]-fil-A [GEOGRAPHIC_DATA]…" at bounding box center [493, 299] width 587 height 52
click at [383, 522] on button "applicant_first_name" at bounding box center [359, 522] width 127 height 22
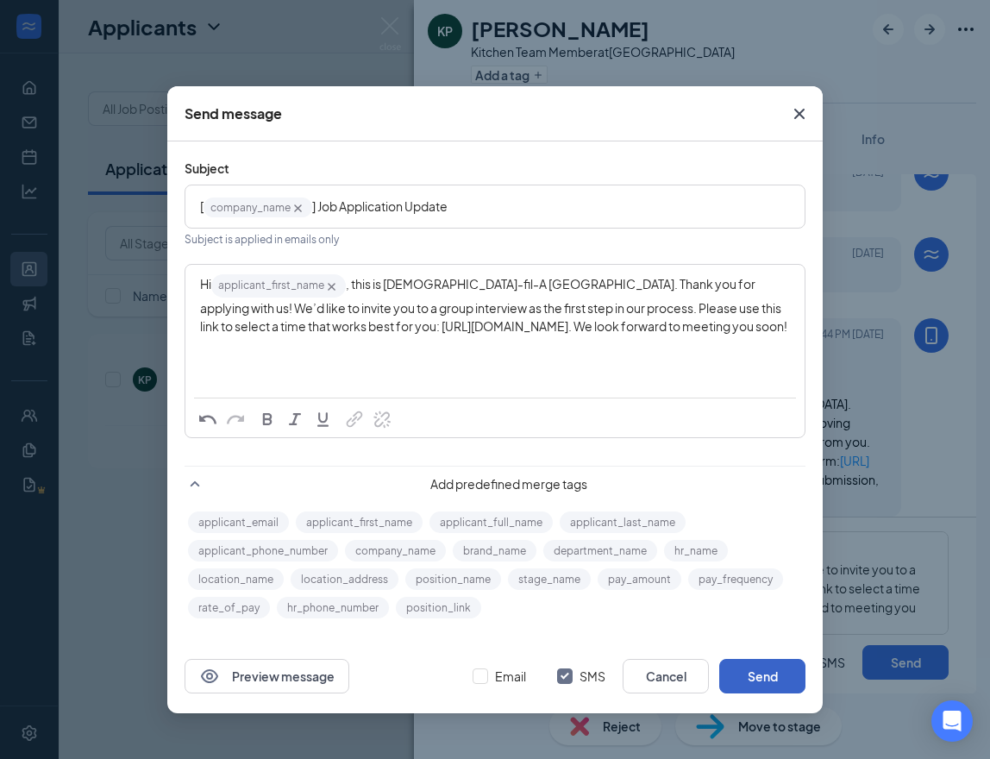
click at [762, 671] on button "Send" at bounding box center [762, 676] width 86 height 34
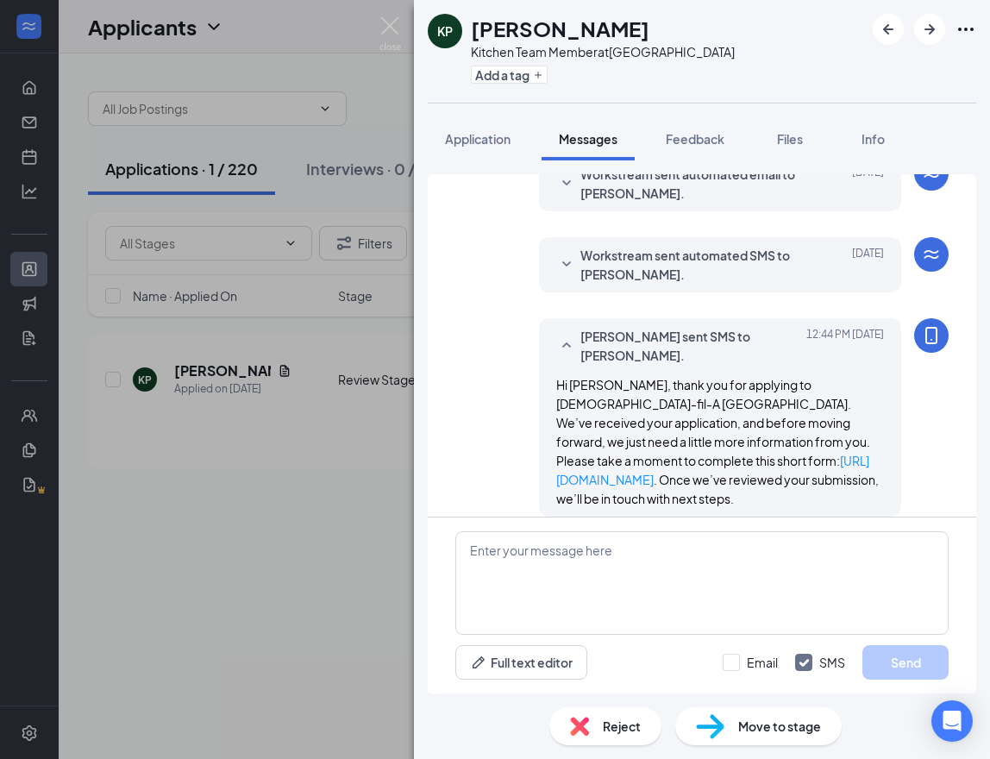
scroll to position [265, 0]
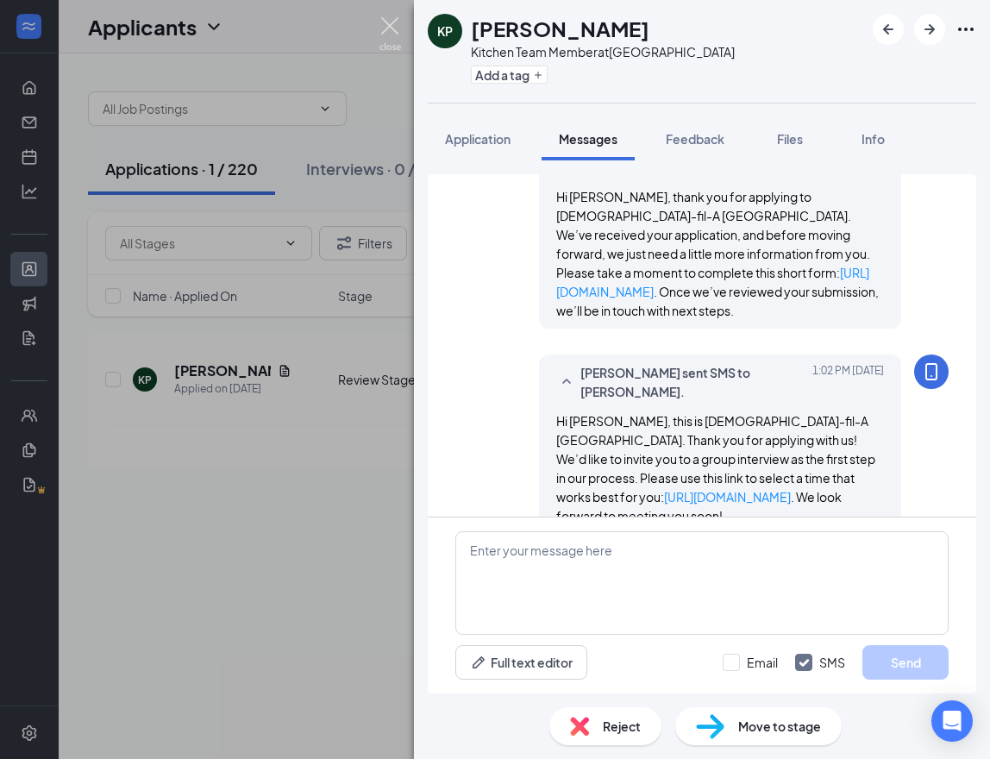
click at [388, 33] on img at bounding box center [390, 34] width 22 height 34
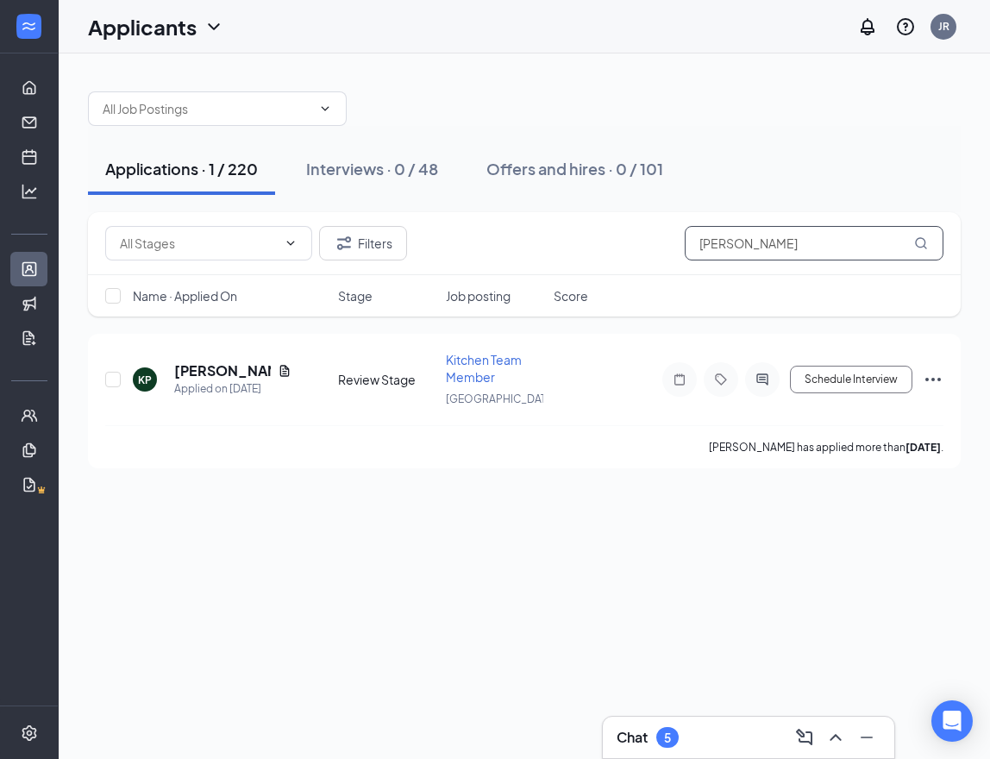
drag, startPoint x: 765, startPoint y: 239, endPoint x: 539, endPoint y: 228, distance: 227.0
click at [545, 230] on div "Filters [PERSON_NAME]" at bounding box center [524, 243] width 838 height 34
paste input "[PERSON_NAME]"
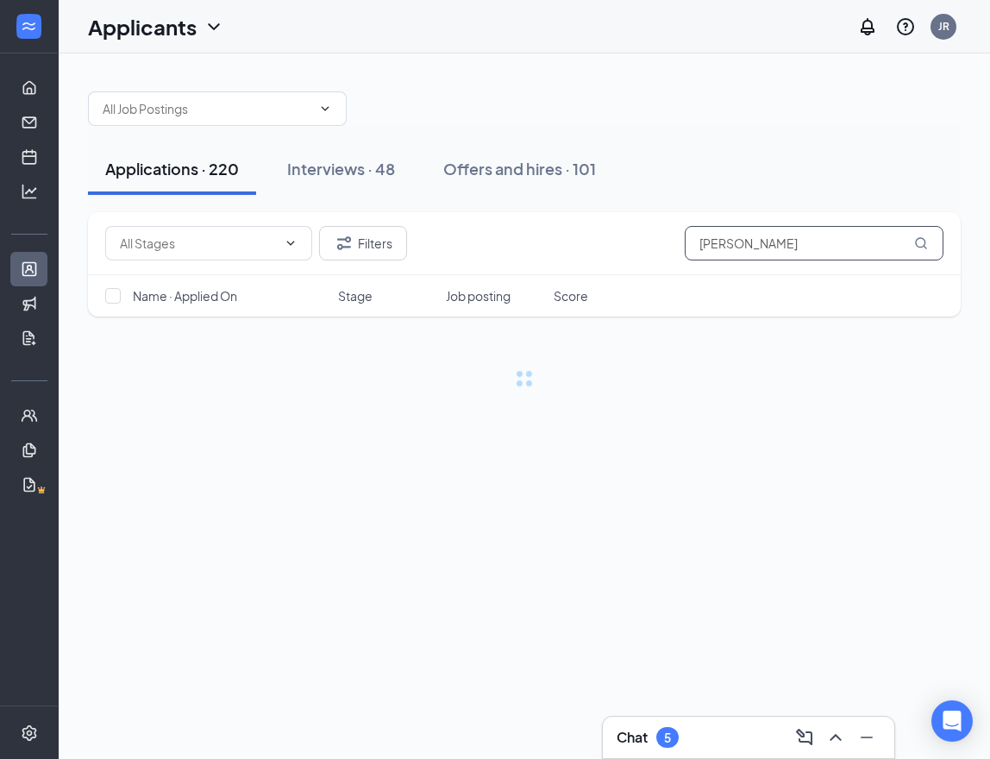
type input "[PERSON_NAME]"
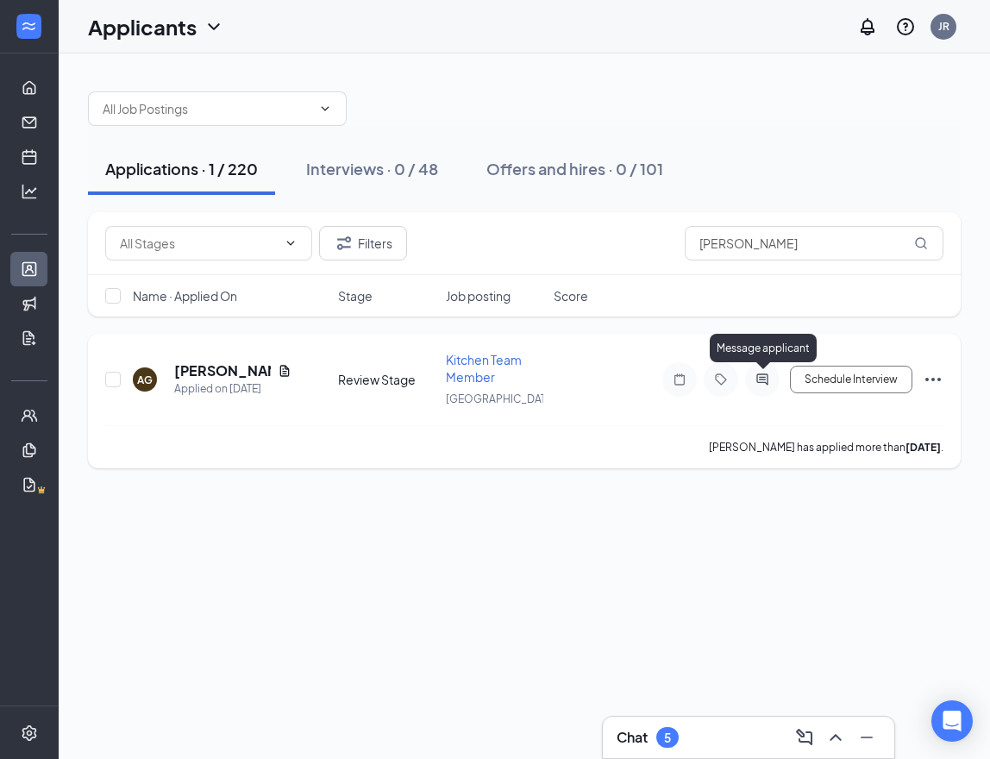
click at [764, 382] on icon "ActiveChat" at bounding box center [761, 378] width 11 height 11
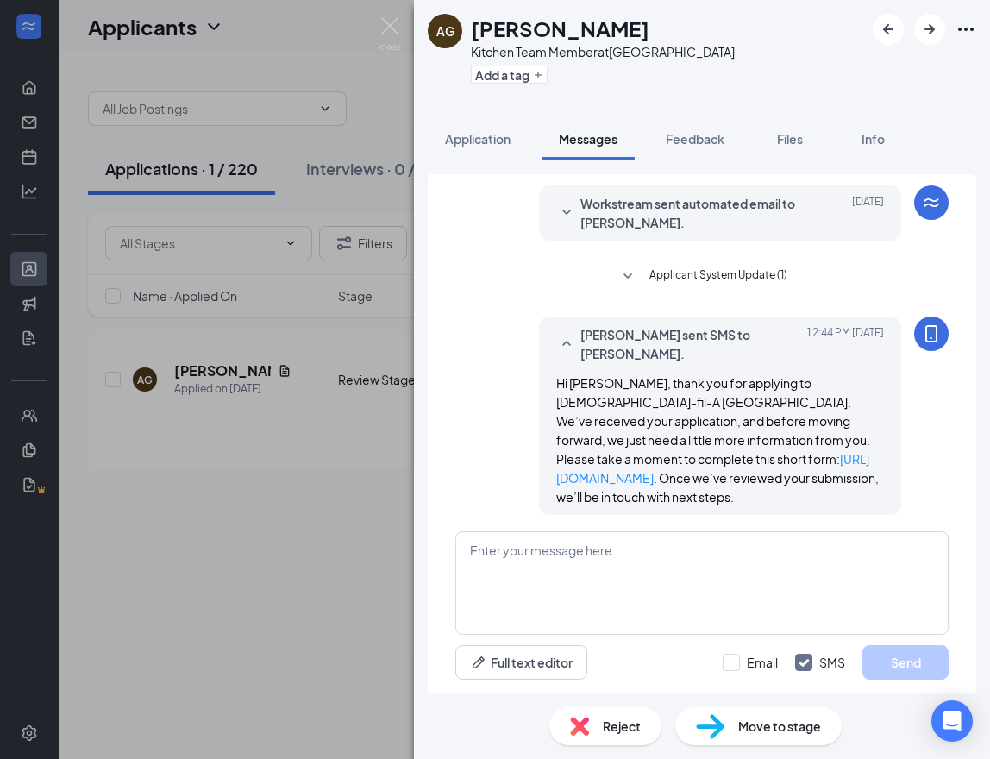
scroll to position [144, 0]
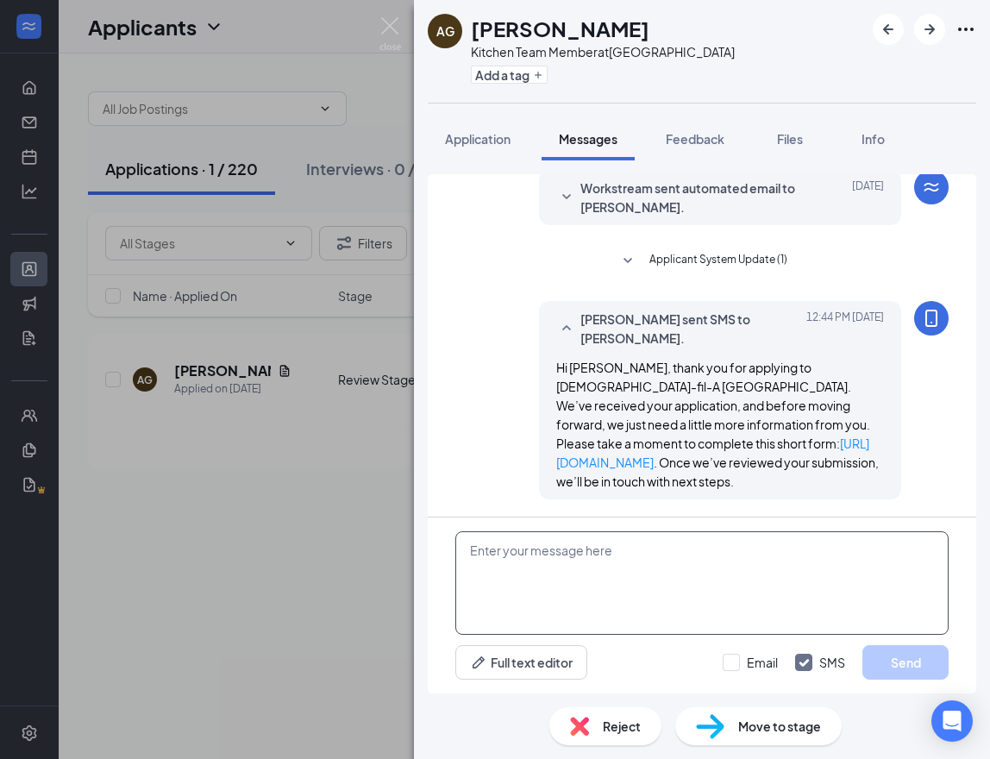
click at [528, 572] on textarea at bounding box center [701, 582] width 493 height 103
paste textarea "Hi applicant_first_name‌‌‌‌, this is [DEMOGRAPHIC_DATA]-fil-A [GEOGRAPHIC_DATA]…"
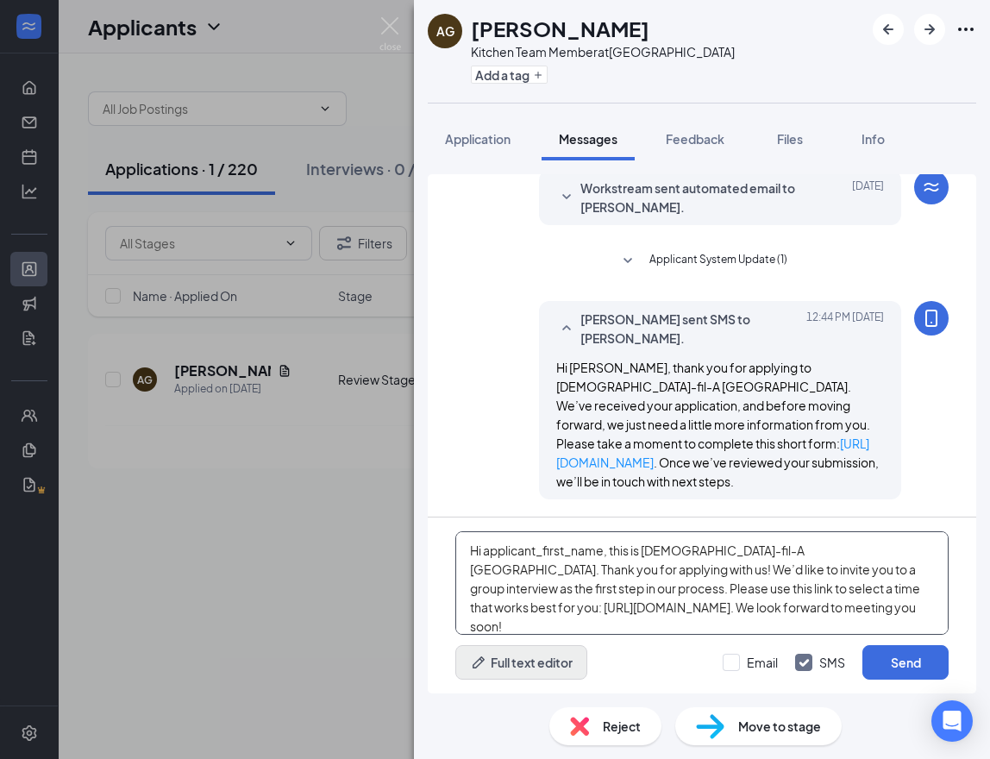
type textarea "Hi applicant_first_name‌‌‌‌, this is [DEMOGRAPHIC_DATA]-fil-A [GEOGRAPHIC_DATA]…"
click at [549, 659] on button "Full text editor" at bounding box center [521, 662] width 132 height 34
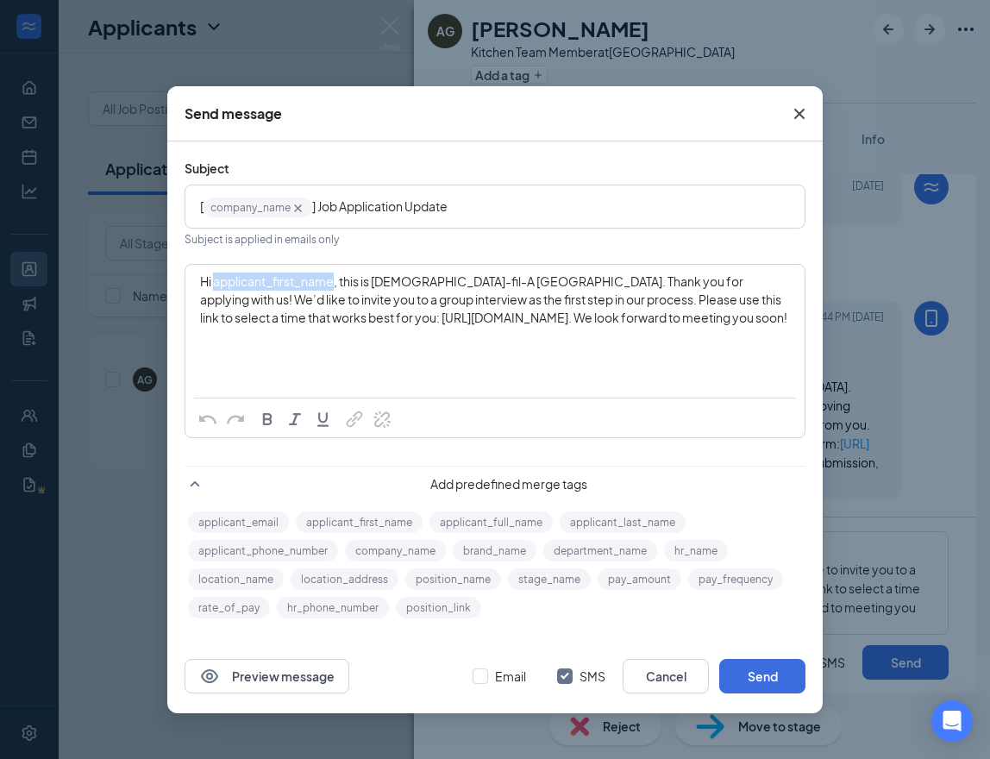
drag, startPoint x: 215, startPoint y: 282, endPoint x: 335, endPoint y: 279, distance: 120.7
click at [335, 279] on span "Hi applicant_first_name‌‌‌‌, this is [DEMOGRAPHIC_DATA]-fil-A [GEOGRAPHIC_DATA]…" at bounding box center [493, 299] width 587 height 52
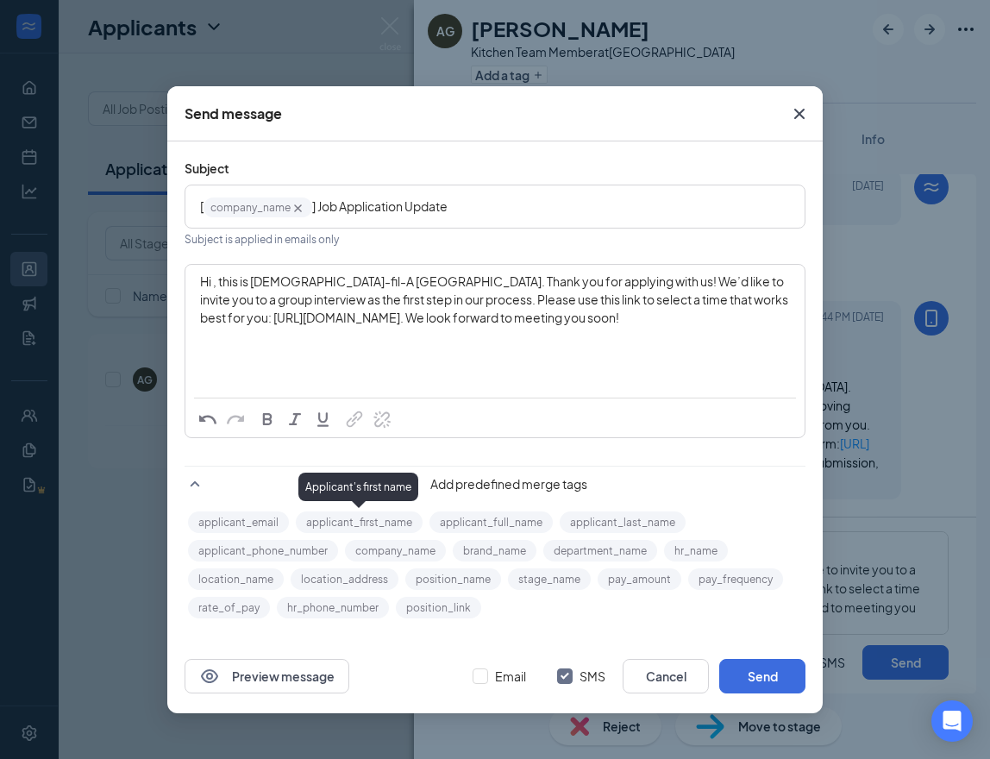
click at [363, 525] on button "applicant_first_name" at bounding box center [359, 522] width 127 height 22
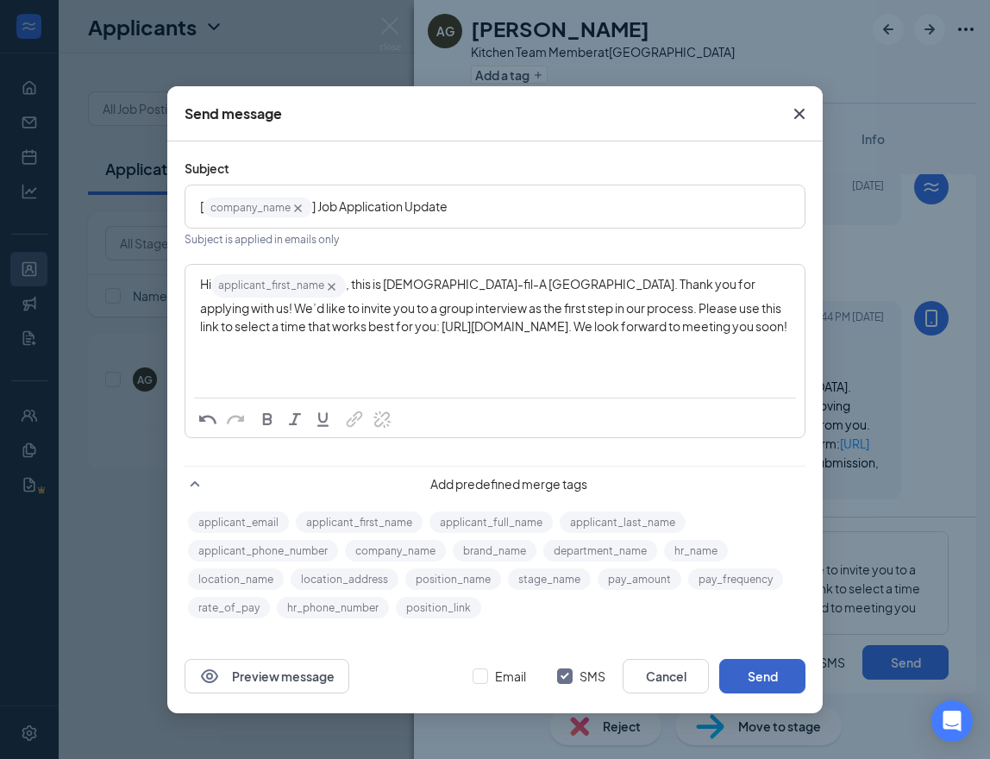
click at [774, 678] on button "Send" at bounding box center [762, 676] width 86 height 34
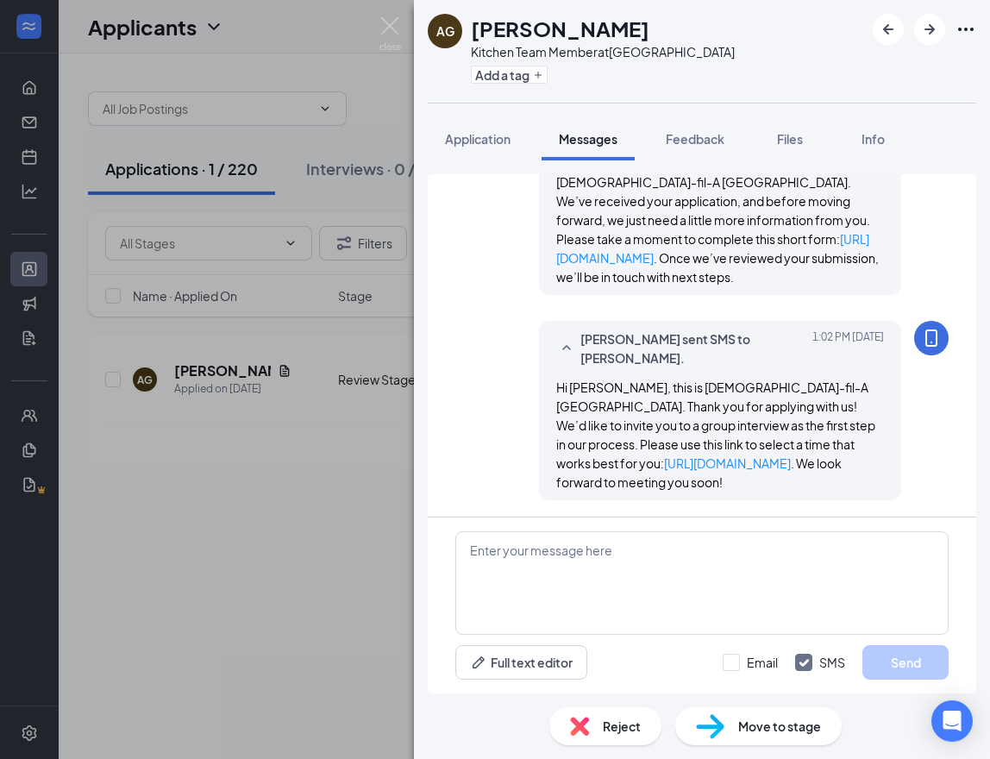
scroll to position [349, 0]
click at [382, 25] on img at bounding box center [390, 34] width 22 height 34
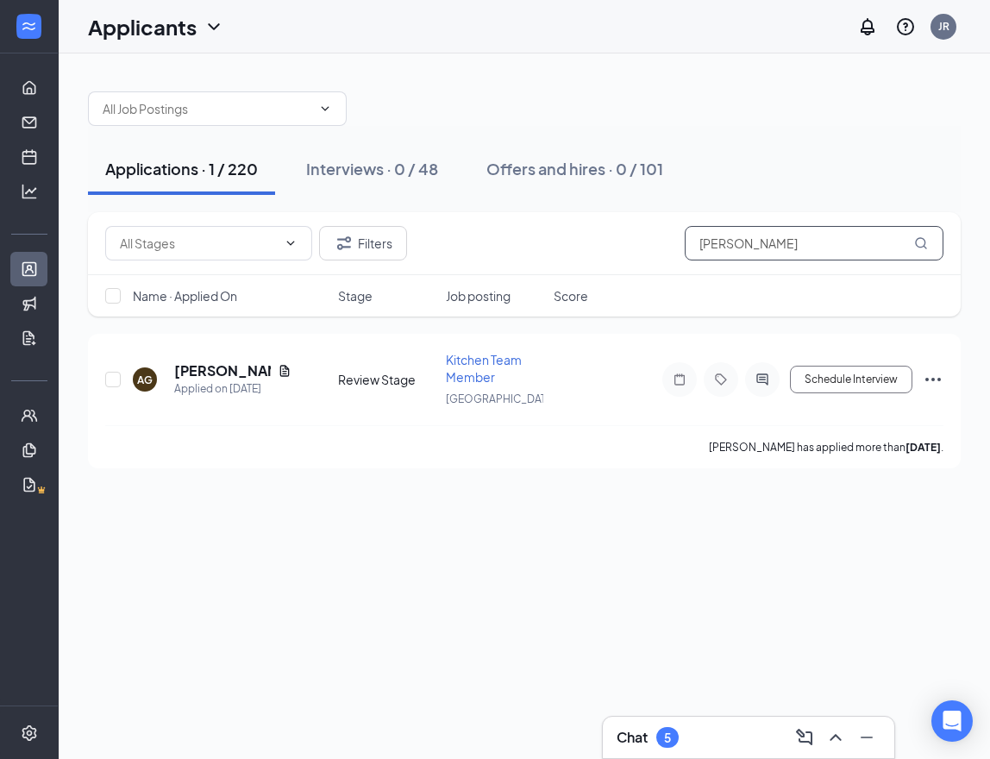
drag, startPoint x: 850, startPoint y: 244, endPoint x: 590, endPoint y: 234, distance: 259.6
click at [597, 236] on div "Filters [PERSON_NAME]" at bounding box center [524, 243] width 838 height 34
paste input "[PERSON_NAME]"
type input "[PERSON_NAME]"
click at [762, 375] on icon "ActiveChat" at bounding box center [762, 379] width 21 height 14
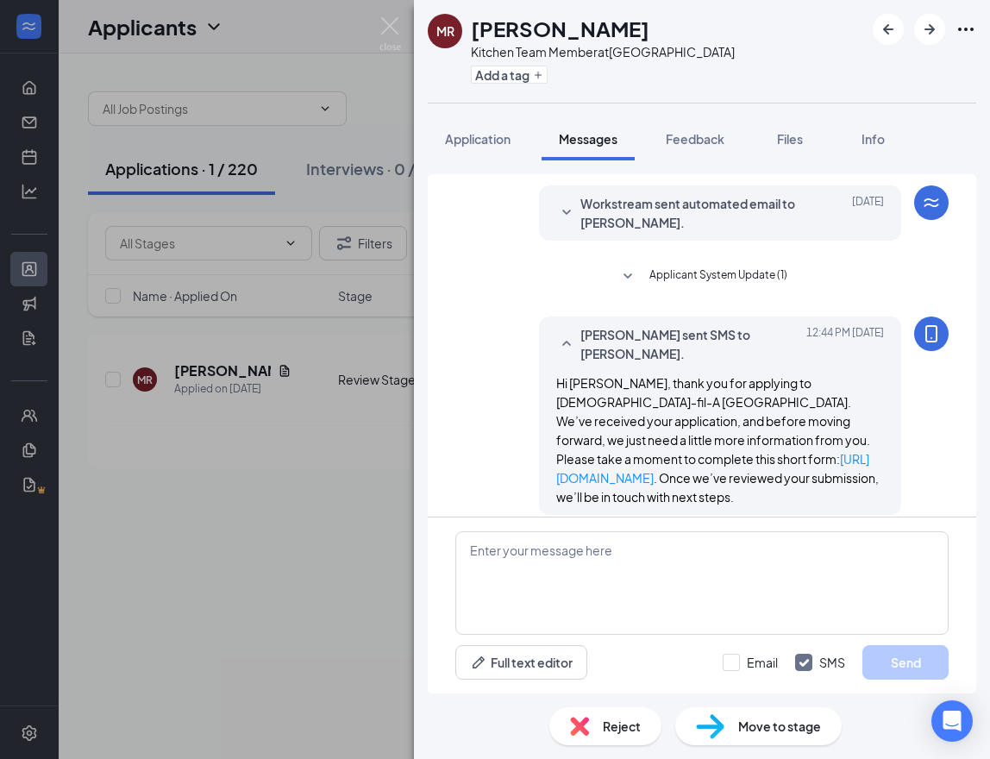
scroll to position [144, 0]
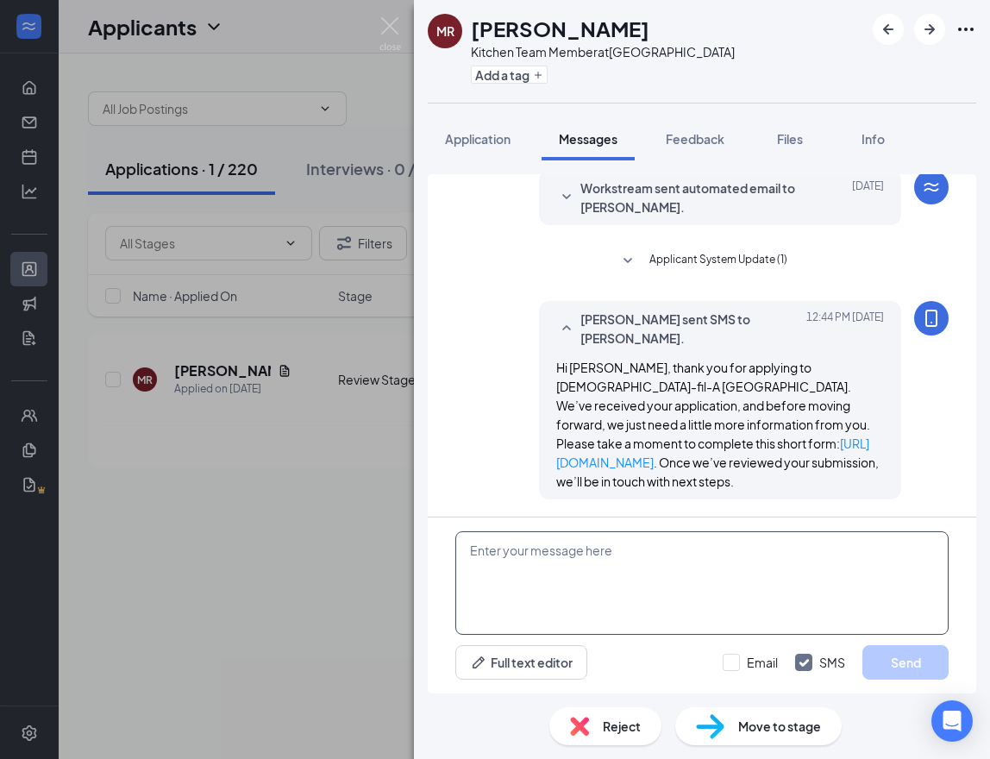
click at [627, 565] on textarea at bounding box center [701, 582] width 493 height 103
paste textarea "Hi applicant_first_name‌‌‌‌, this is [DEMOGRAPHIC_DATA]-fil-A [GEOGRAPHIC_DATA]…"
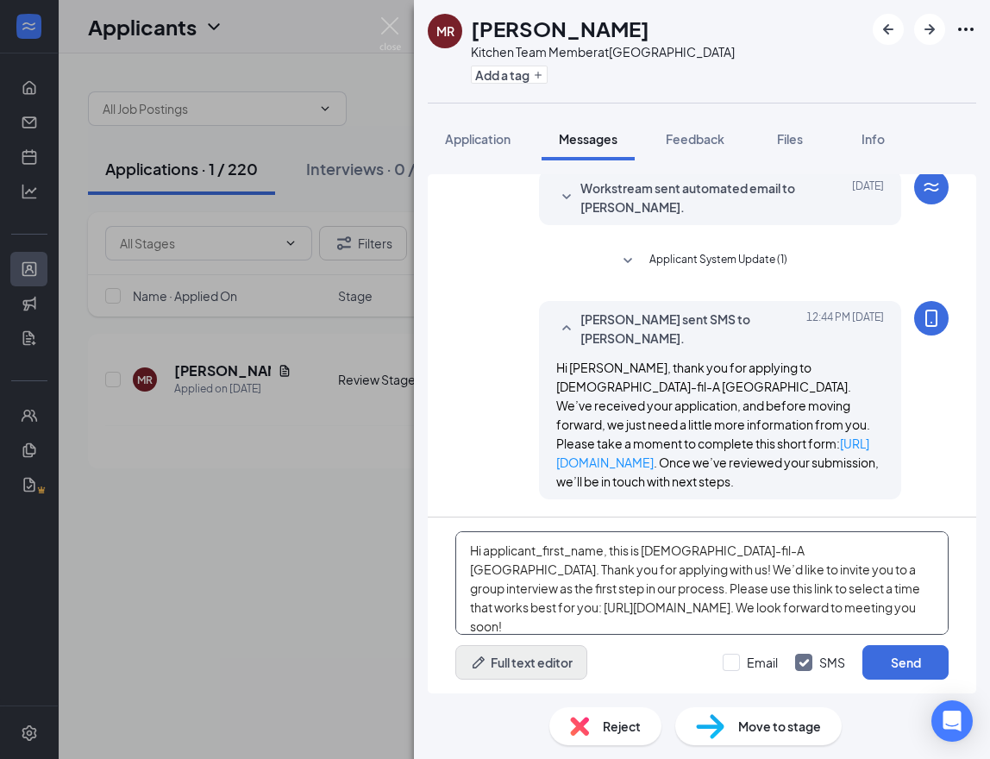
type textarea "Hi applicant_first_name‌‌‌‌, this is [DEMOGRAPHIC_DATA]-fil-A [GEOGRAPHIC_DATA]…"
click at [555, 664] on button "Full text editor" at bounding box center [521, 662] width 132 height 34
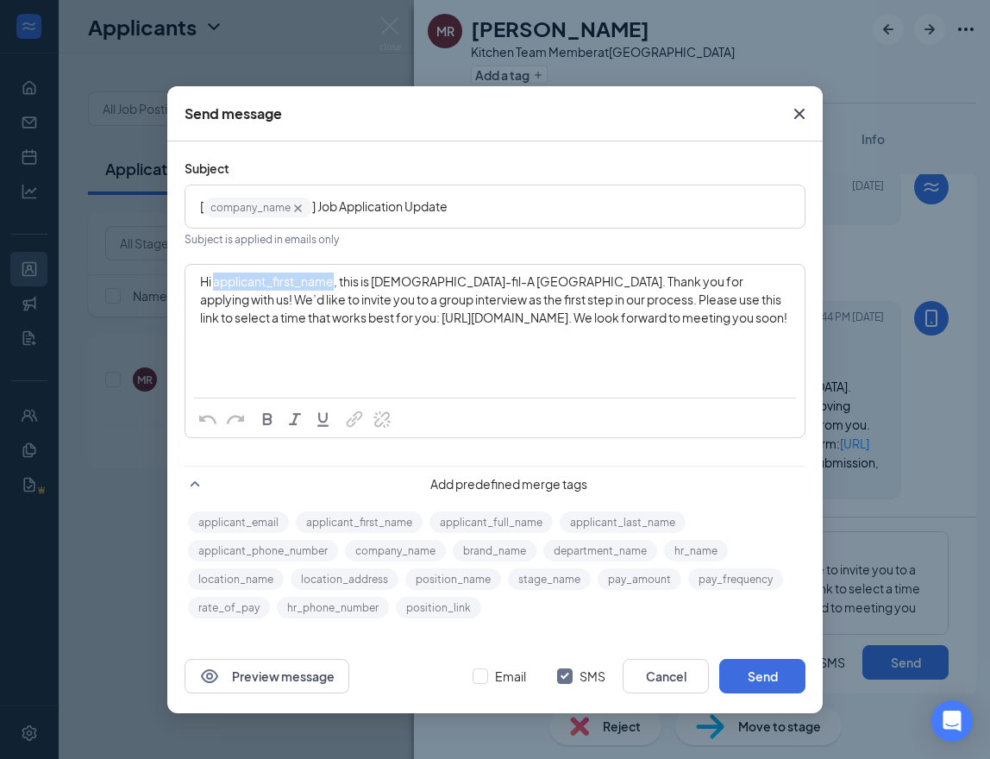
drag, startPoint x: 215, startPoint y: 284, endPoint x: 334, endPoint y: 284, distance: 119.8
click at [334, 284] on span "Hi applicant_first_name‌‌‌‌, this is [DEMOGRAPHIC_DATA]-fil-A [GEOGRAPHIC_DATA]…" at bounding box center [493, 299] width 587 height 52
click at [341, 515] on button "applicant_first_name" at bounding box center [359, 522] width 127 height 22
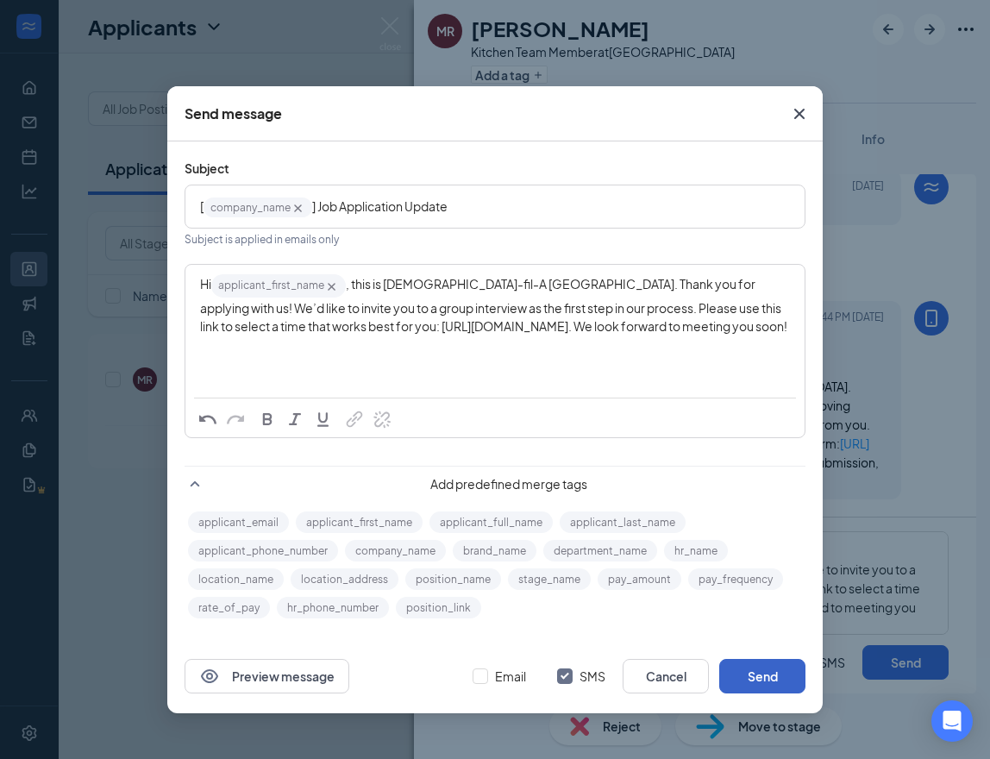
drag, startPoint x: 758, startPoint y: 673, endPoint x: 679, endPoint y: 653, distance: 80.9
click at [755, 673] on button "Send" at bounding box center [762, 676] width 86 height 34
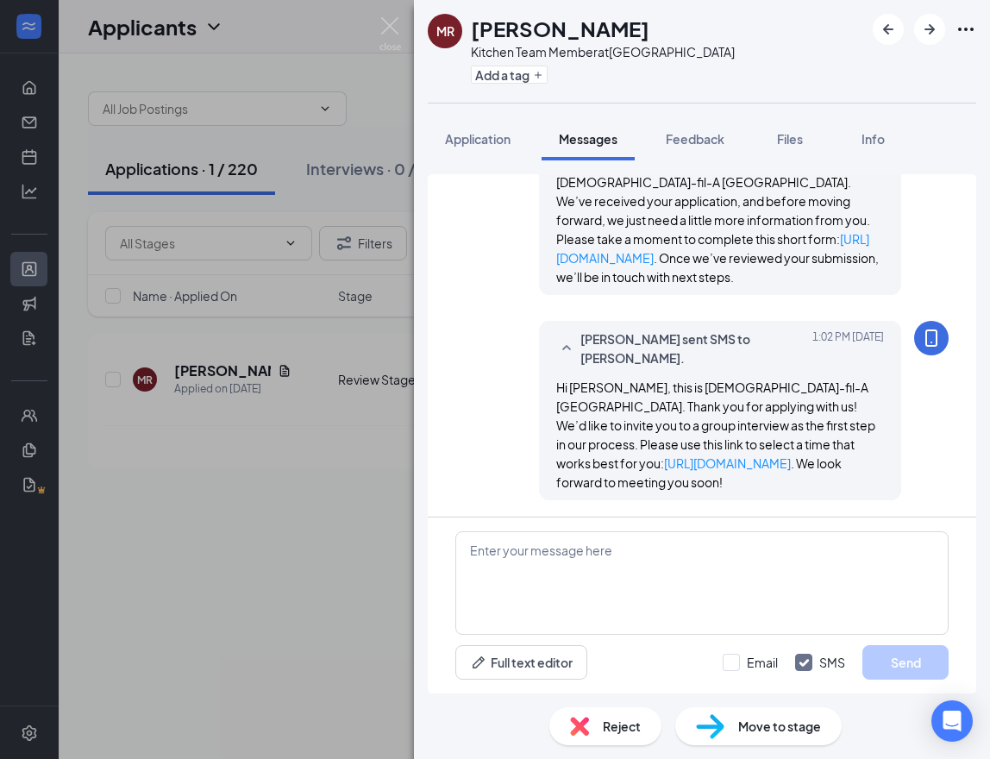
scroll to position [349, 0]
click at [390, 30] on img at bounding box center [390, 34] width 22 height 34
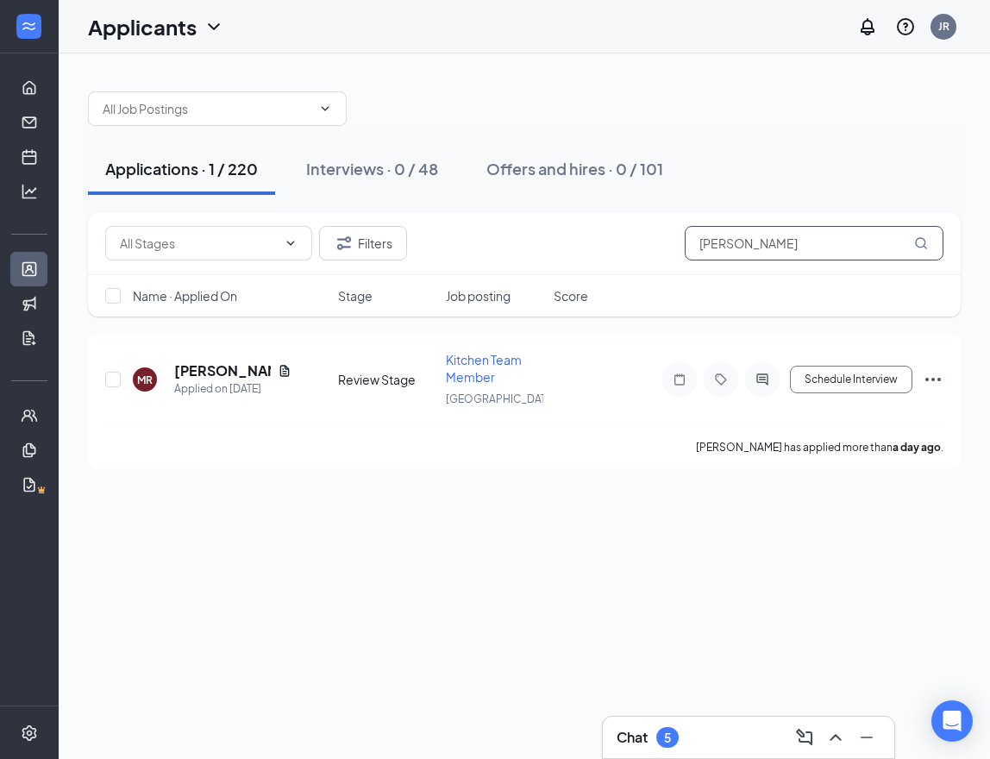
drag, startPoint x: 821, startPoint y: 245, endPoint x: 533, endPoint y: 222, distance: 288.8
click at [533, 222] on div "Filters [PERSON_NAME]" at bounding box center [524, 243] width 872 height 63
paste input "[PERSON_NAME]"
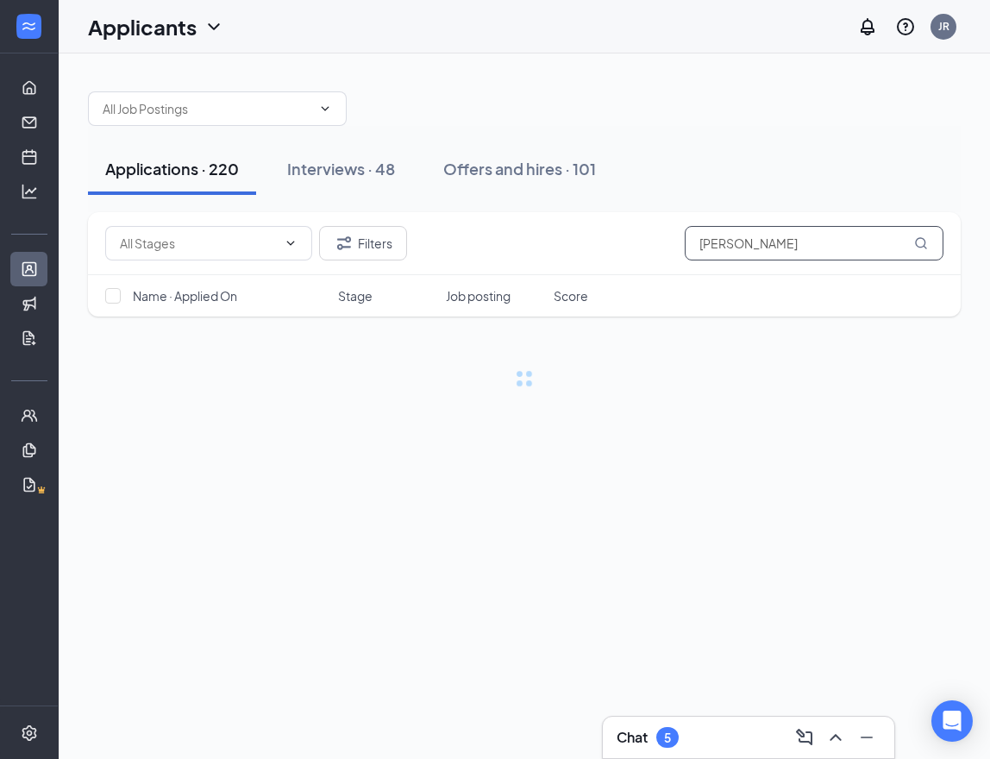
type input "[PERSON_NAME]"
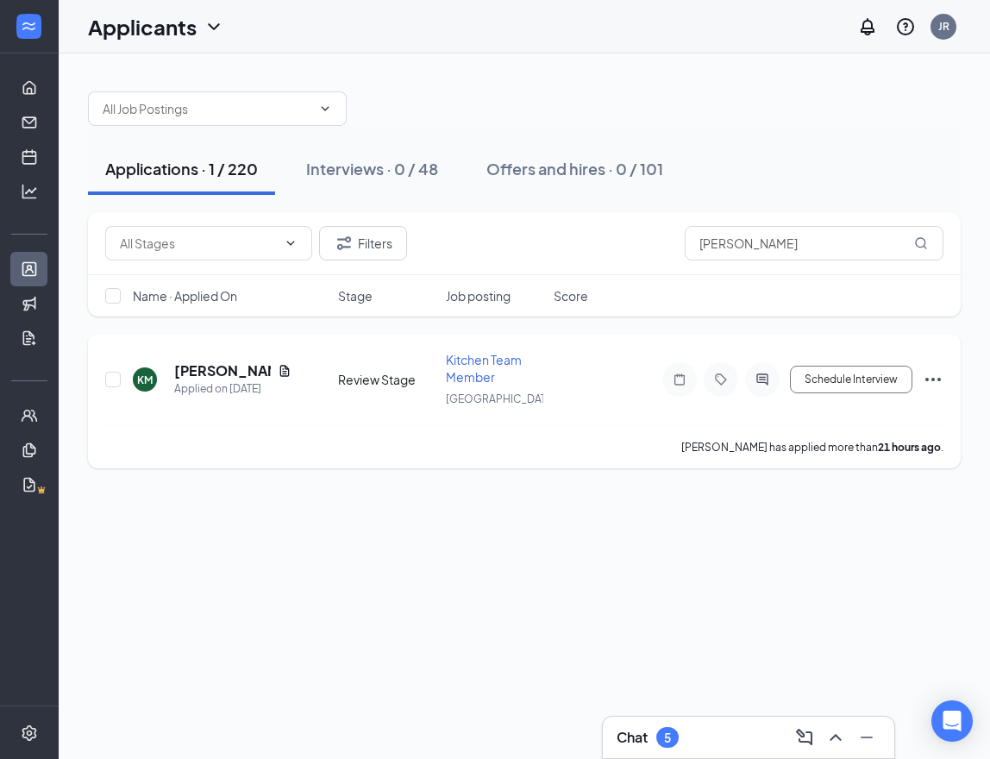
click at [766, 378] on icon "ActiveChat" at bounding box center [762, 379] width 21 height 14
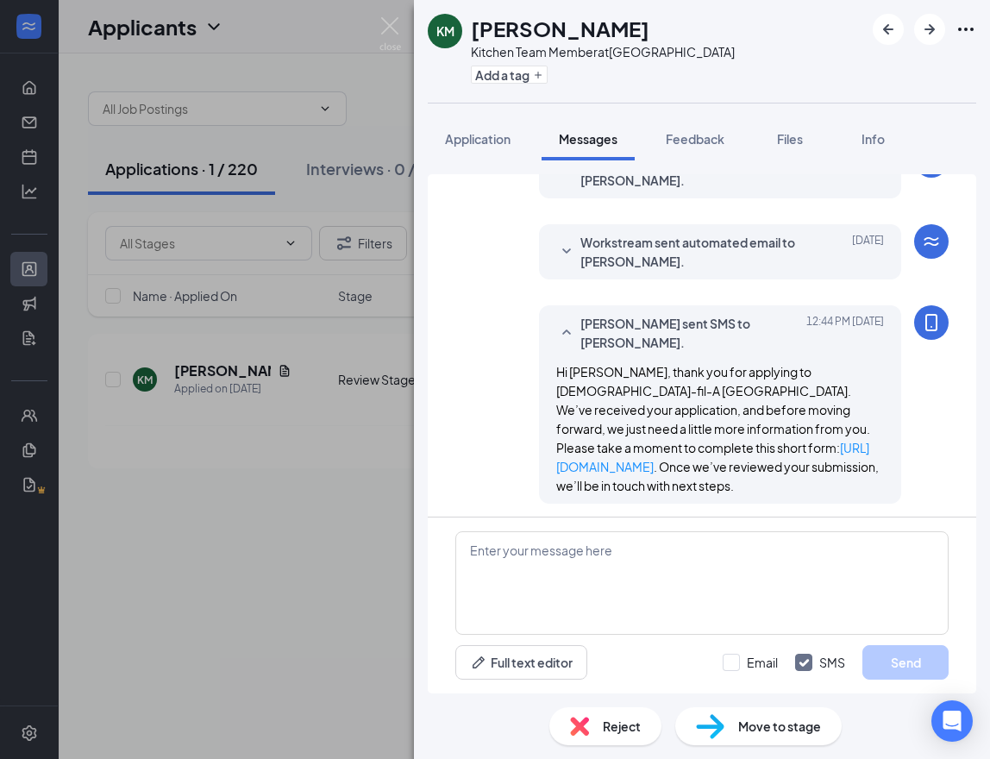
scroll to position [94, 0]
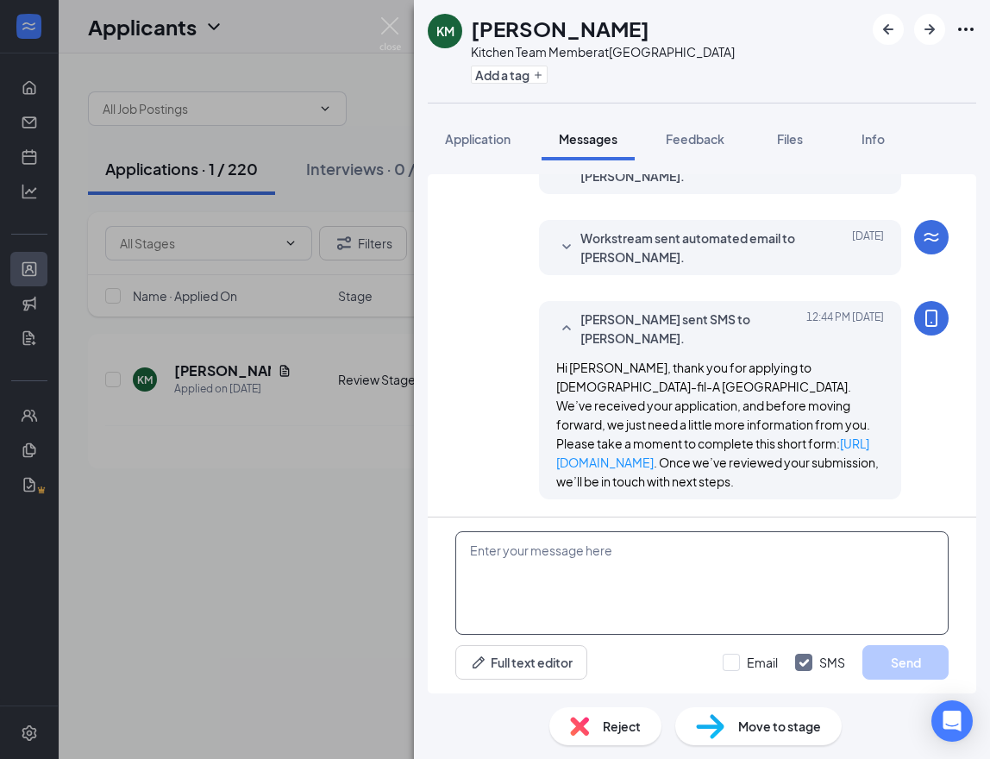
click at [553, 574] on textarea at bounding box center [701, 582] width 493 height 103
paste textarea "Hi applicant_first_name‌‌‌‌, this is [DEMOGRAPHIC_DATA]-fil-A [GEOGRAPHIC_DATA]…"
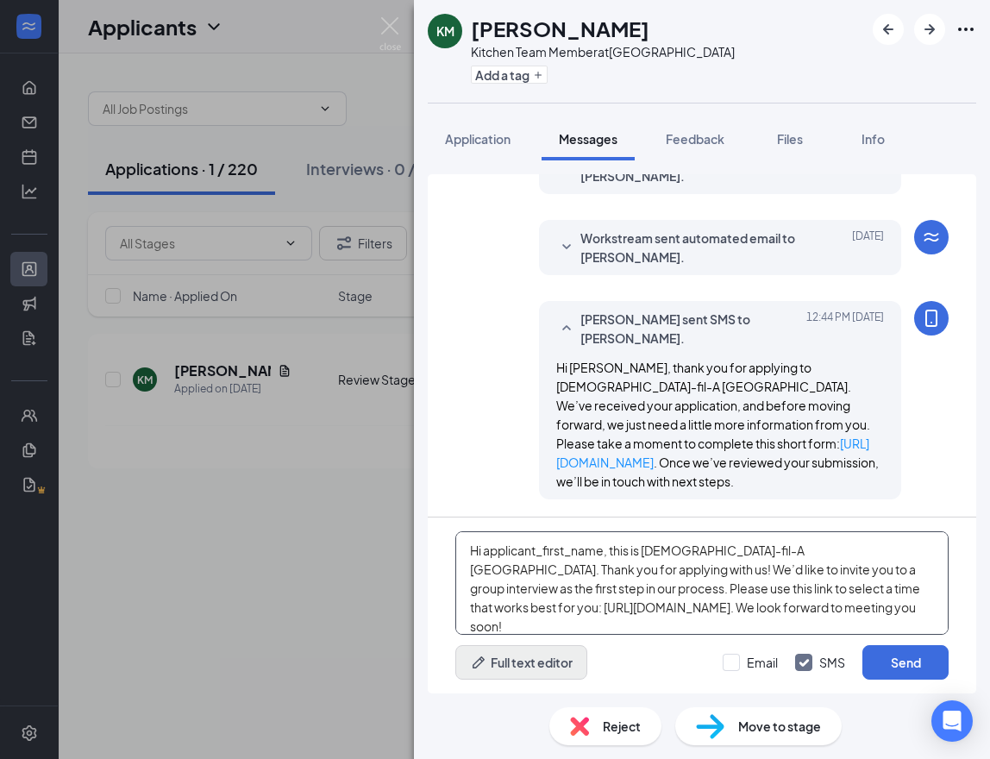
type textarea "Hi applicant_first_name‌‌‌‌, this is [DEMOGRAPHIC_DATA]-fil-A [GEOGRAPHIC_DATA]…"
click at [540, 664] on button "Full text editor" at bounding box center [521, 662] width 132 height 34
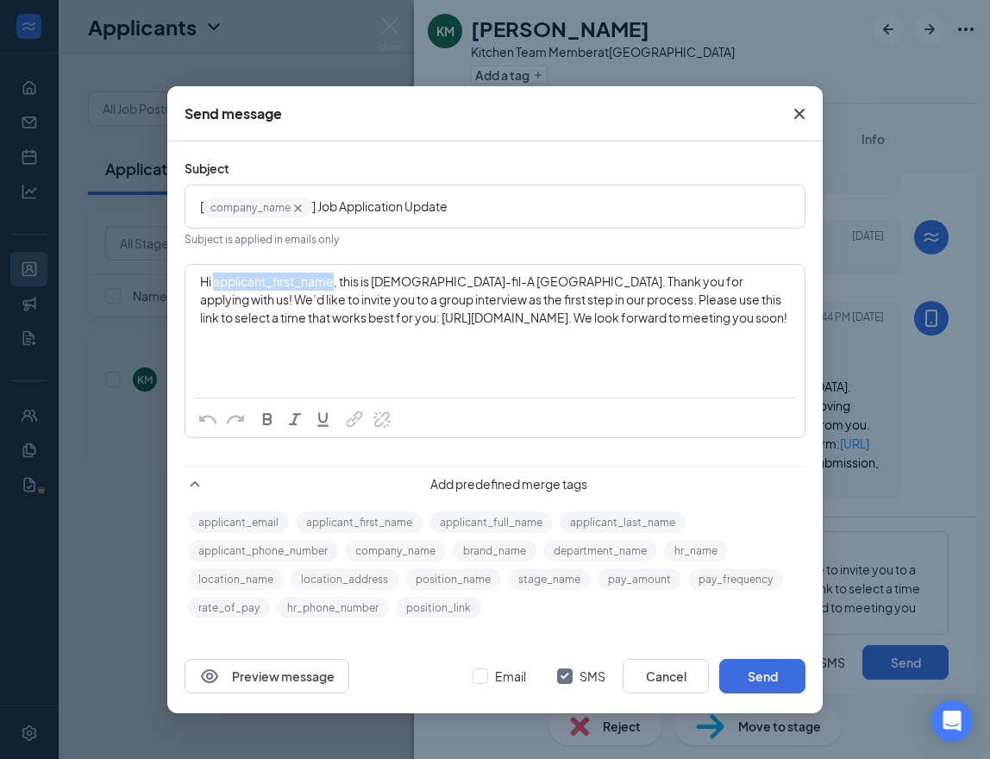
drag, startPoint x: 215, startPoint y: 283, endPoint x: 334, endPoint y: 289, distance: 120.0
click at [334, 289] on span "Hi applicant_first_name‌‌‌‌, this is [DEMOGRAPHIC_DATA]-fil-A [GEOGRAPHIC_DATA]…" at bounding box center [493, 299] width 587 height 52
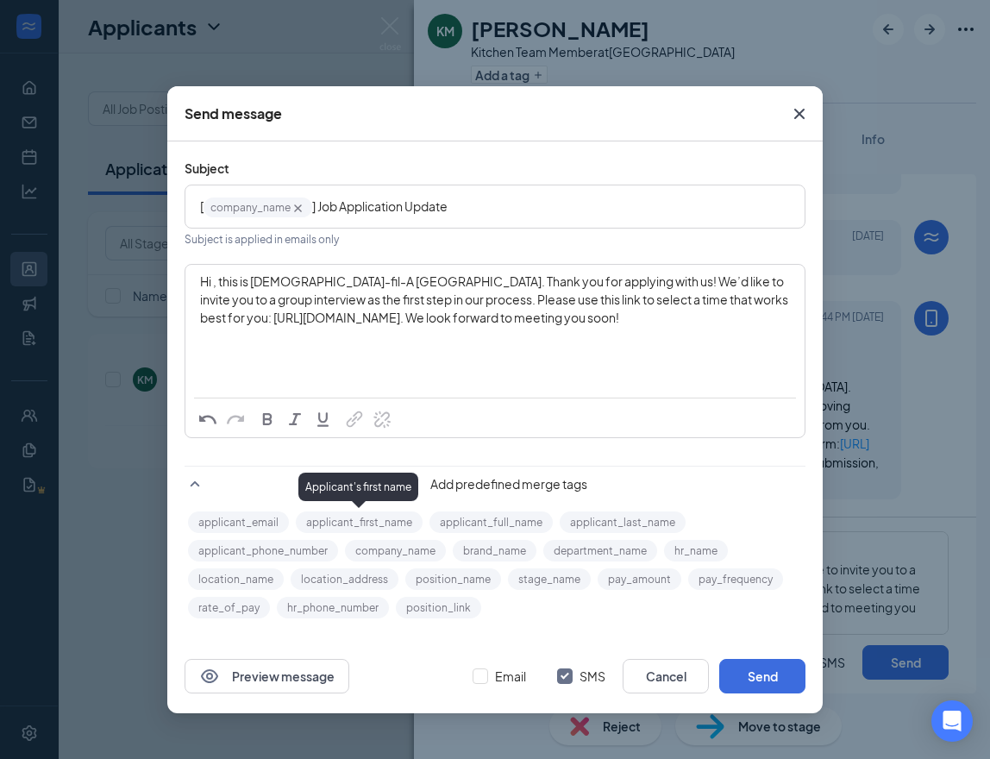
click at [347, 517] on button "applicant_first_name" at bounding box center [359, 522] width 127 height 22
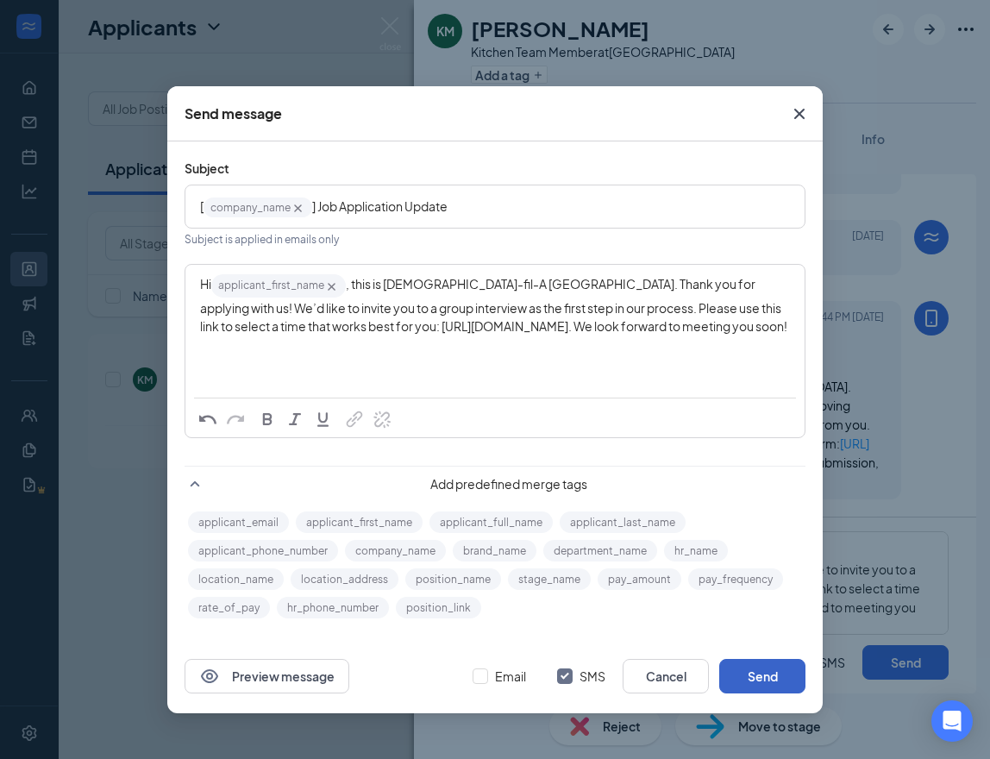
click at [756, 673] on button "Send" at bounding box center [762, 676] width 86 height 34
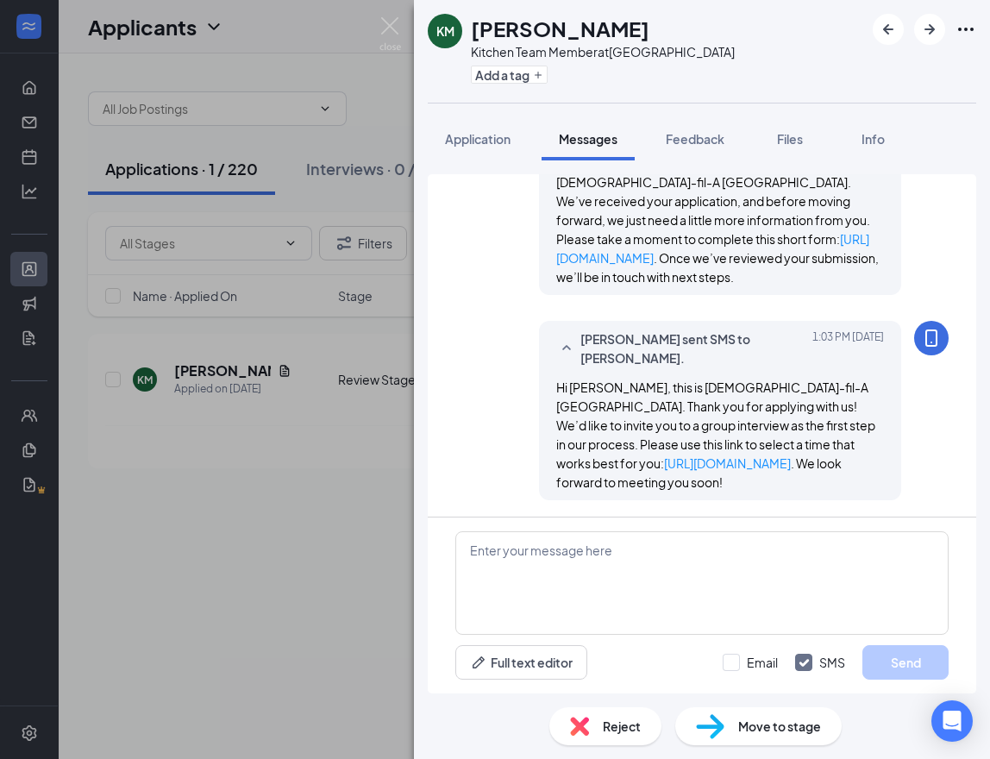
scroll to position [299, 0]
click at [384, 23] on img at bounding box center [390, 34] width 22 height 34
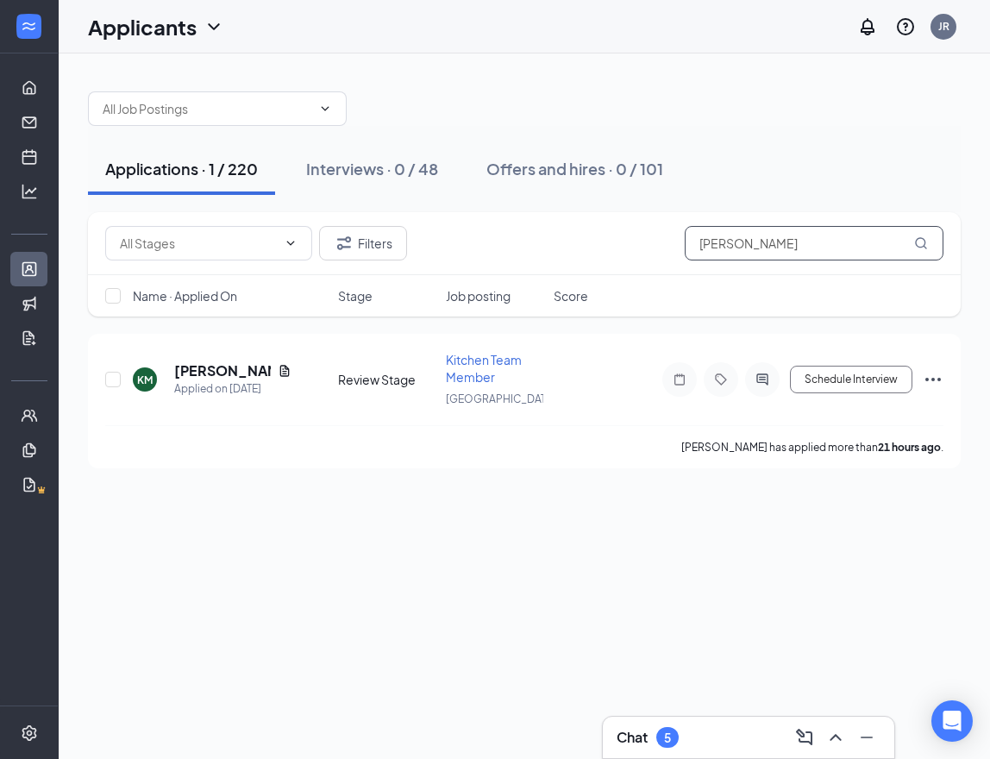
drag, startPoint x: 791, startPoint y: 251, endPoint x: 638, endPoint y: 243, distance: 153.6
click at [641, 244] on div "Filters [PERSON_NAME]" at bounding box center [524, 243] width 838 height 34
paste input "[PERSON_NAME]"
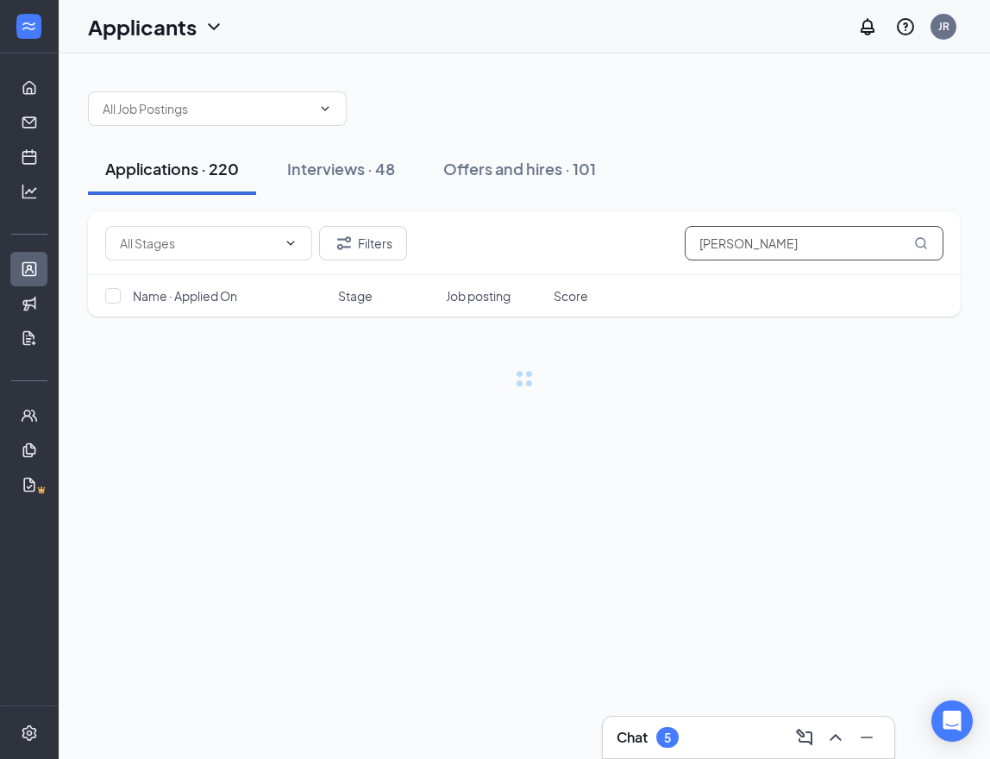
type input "[PERSON_NAME]"
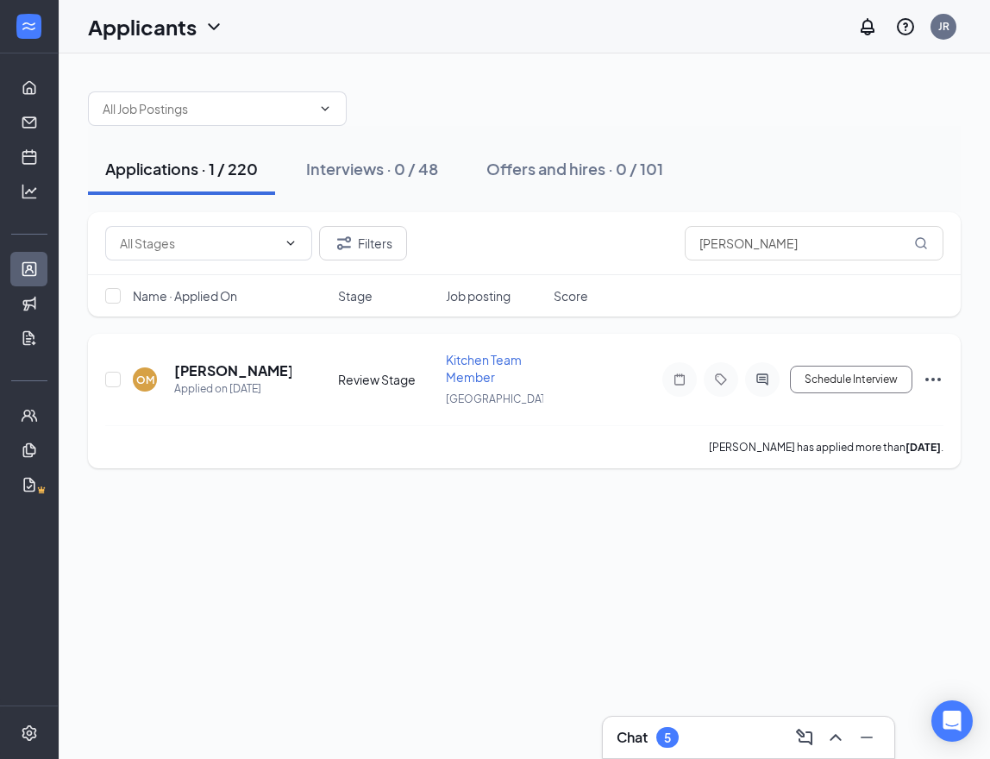
click at [755, 377] on icon "ActiveChat" at bounding box center [762, 379] width 21 height 14
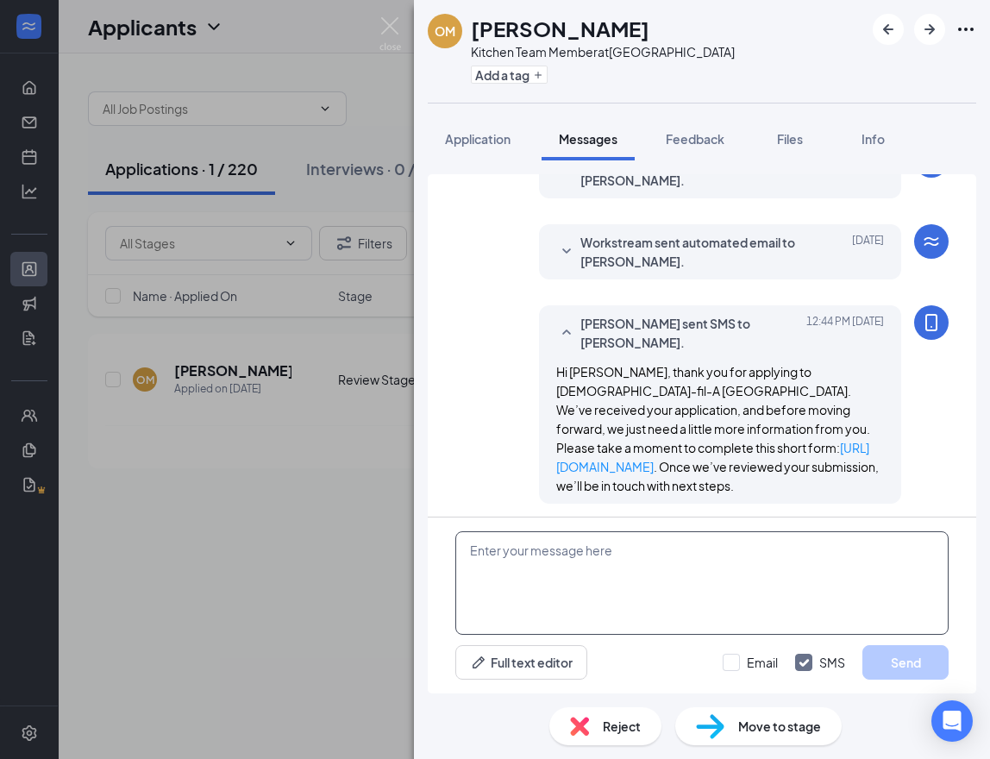
scroll to position [94, 0]
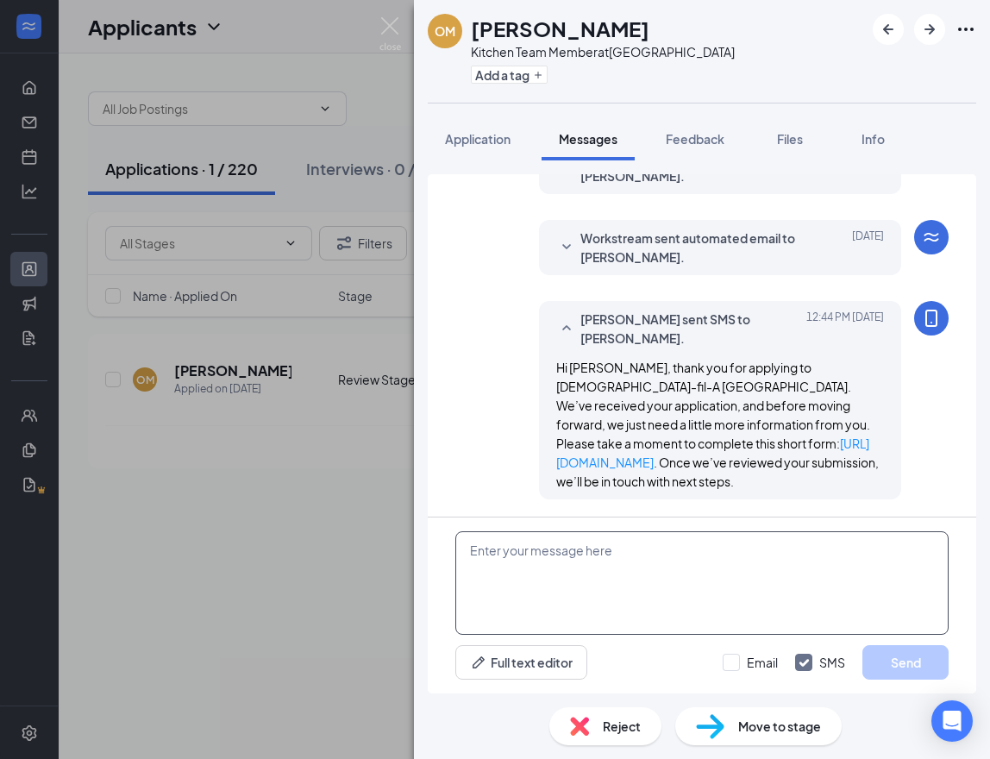
click at [540, 565] on textarea at bounding box center [701, 582] width 493 height 103
paste textarea "Hi applicant_first_name‌‌‌‌, this is [DEMOGRAPHIC_DATA]-fil-A [GEOGRAPHIC_DATA]…"
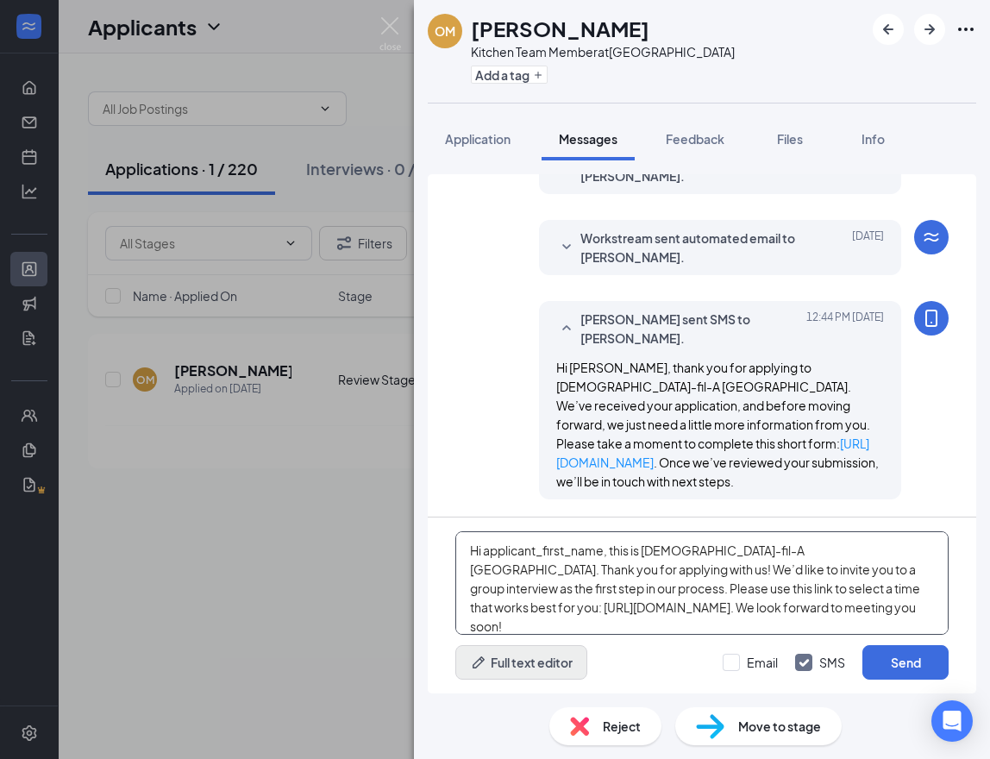
type textarea "Hi applicant_first_name‌‌‌‌, this is [DEMOGRAPHIC_DATA]-fil-A [GEOGRAPHIC_DATA]…"
click at [567, 659] on button "Full text editor" at bounding box center [521, 662] width 132 height 34
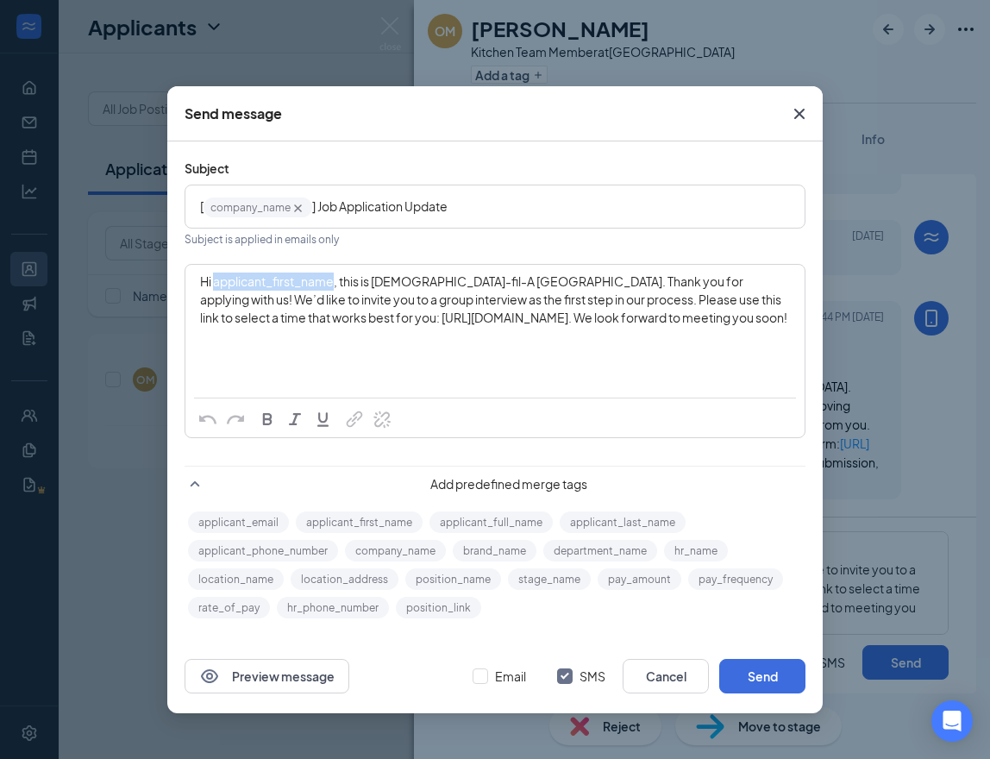
drag, startPoint x: 215, startPoint y: 283, endPoint x: 334, endPoint y: 284, distance: 119.0
click at [334, 284] on span "Hi applicant_first_name‌‌‌‌, this is [DEMOGRAPHIC_DATA]-fil-A [GEOGRAPHIC_DATA]…" at bounding box center [493, 299] width 587 height 52
click at [409, 523] on button "applicant_first_name" at bounding box center [359, 522] width 127 height 22
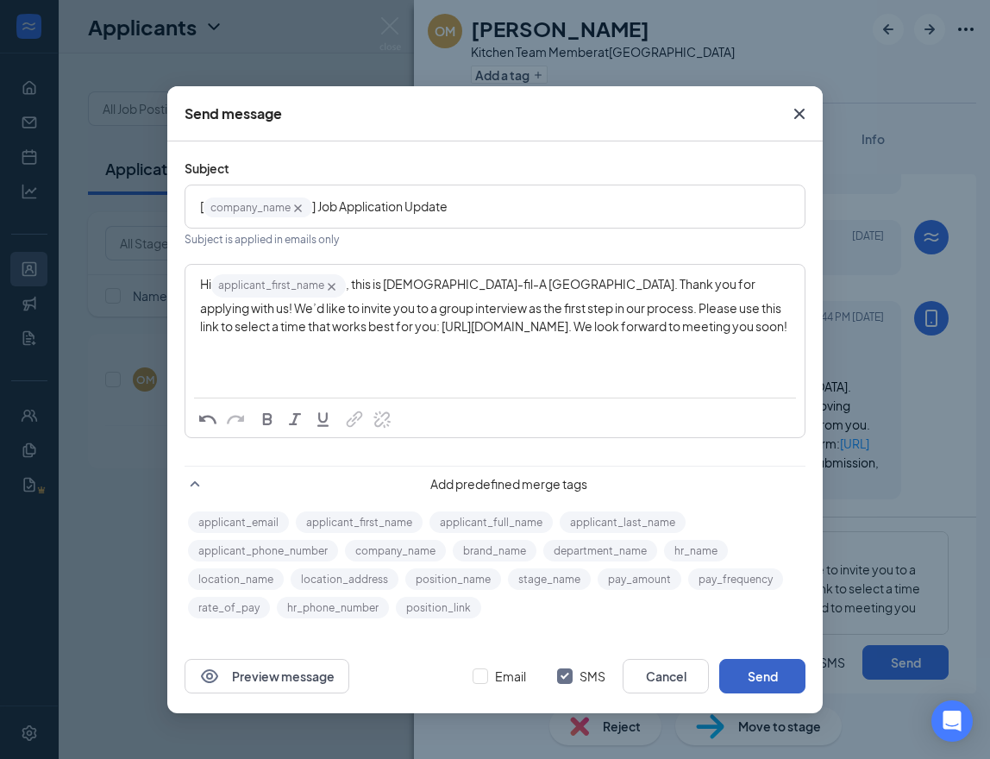
click at [772, 676] on button "Send" at bounding box center [762, 676] width 86 height 34
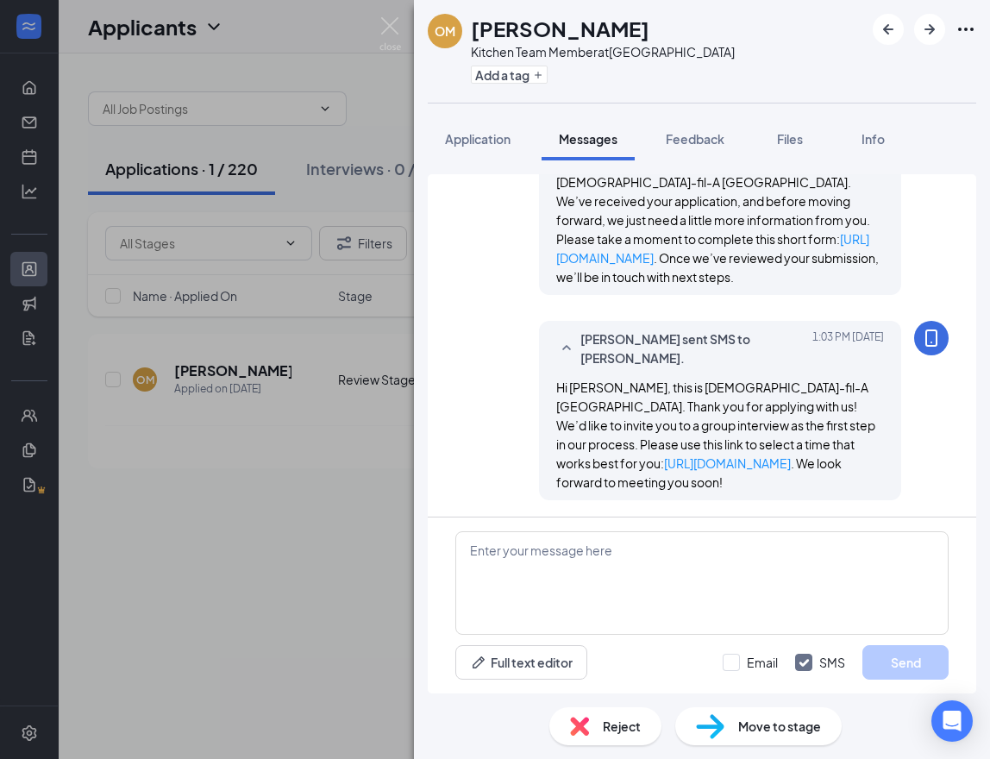
scroll to position [299, 0]
click at [384, 29] on img at bounding box center [390, 34] width 22 height 34
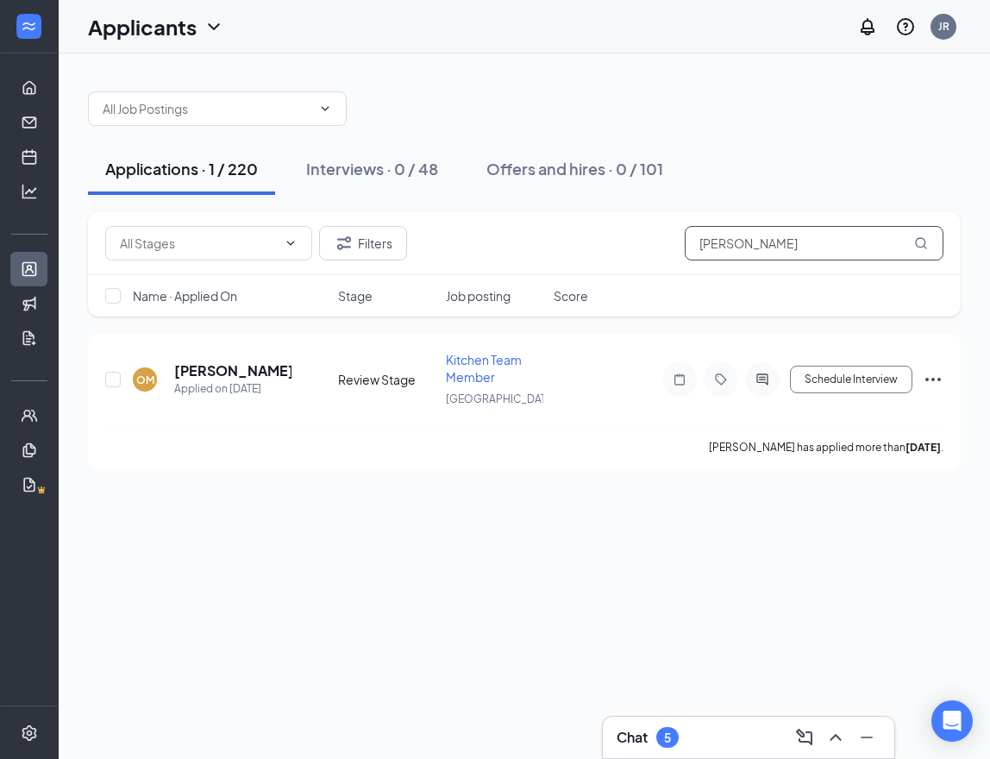
drag, startPoint x: 837, startPoint y: 251, endPoint x: 548, endPoint y: 240, distance: 289.0
click at [548, 240] on div "Filters [PERSON_NAME]" at bounding box center [524, 243] width 838 height 34
paste input "[PERSON_NAME]"
type input "[PERSON_NAME]"
click at [754, 378] on icon "ActiveChat" at bounding box center [762, 379] width 21 height 14
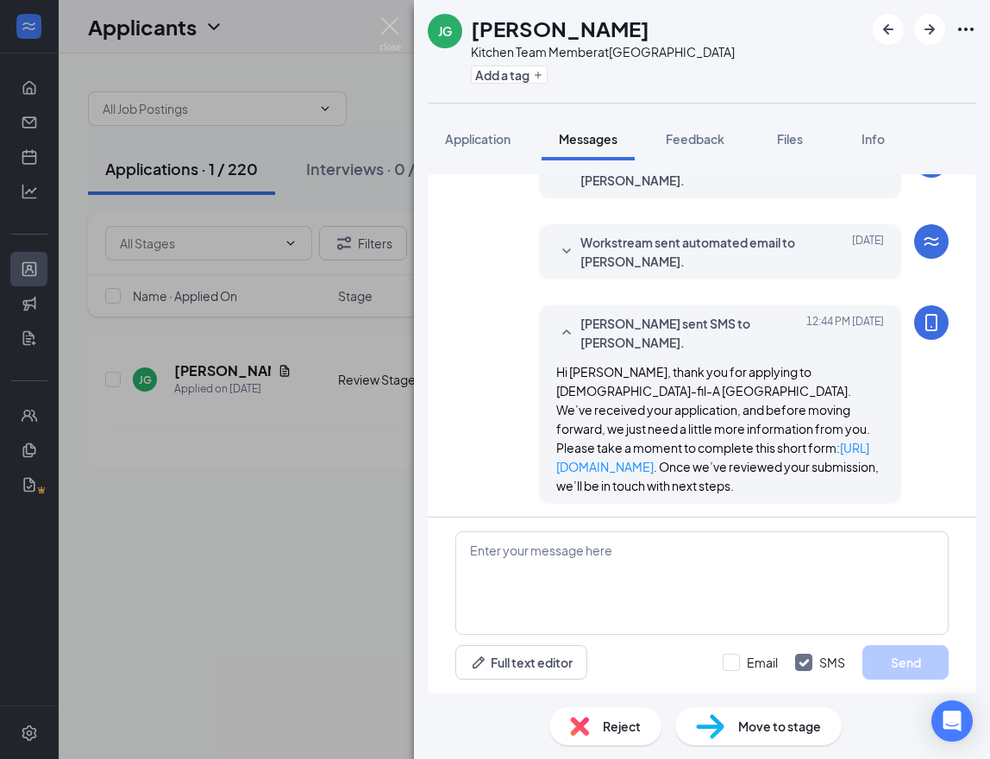
scroll to position [94, 0]
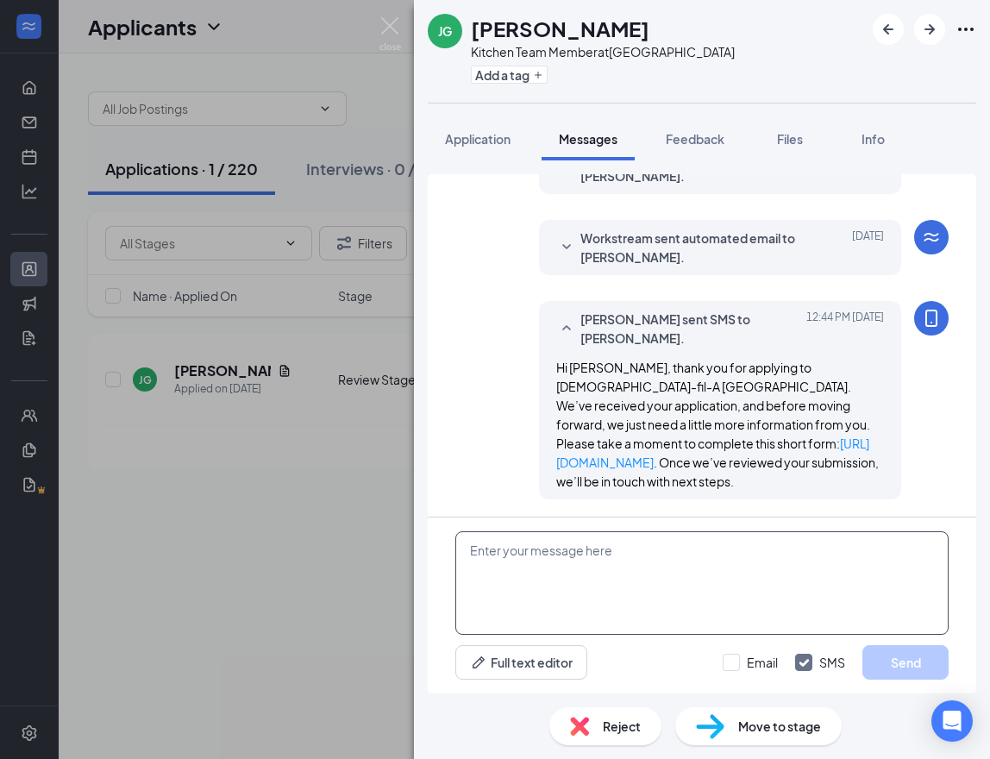
click at [557, 580] on textarea at bounding box center [701, 582] width 493 height 103
paste textarea "Hi applicant_first_name‌‌‌‌, this is [DEMOGRAPHIC_DATA]-fil-A [GEOGRAPHIC_DATA]…"
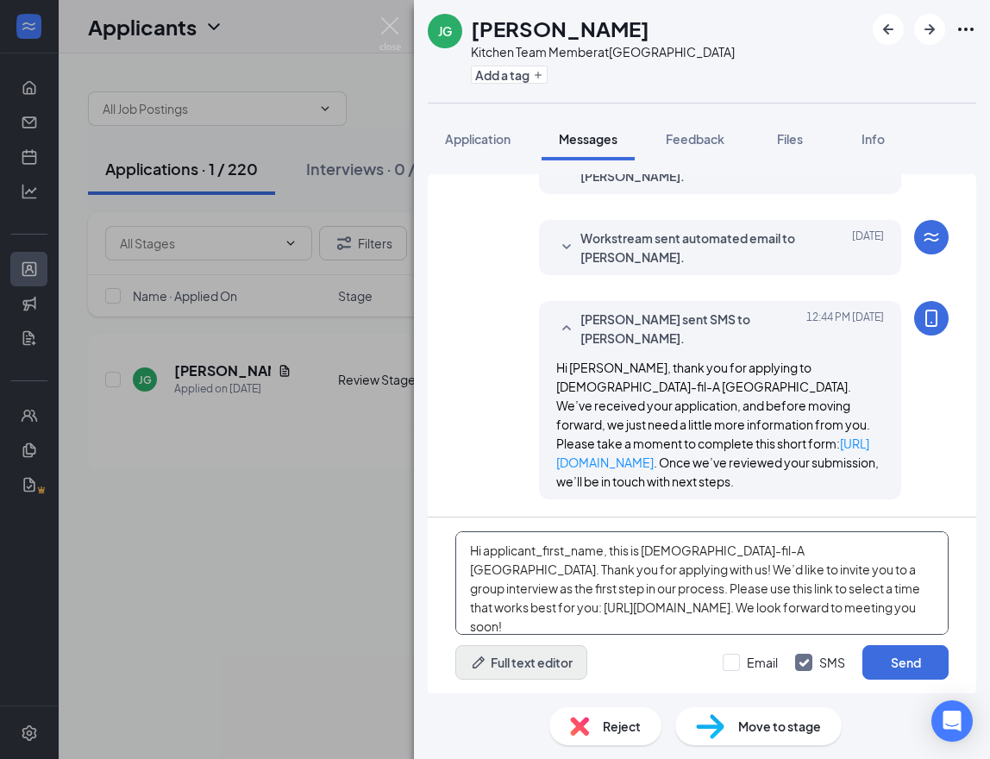
type textarea "Hi applicant_first_name‌‌‌‌, this is [DEMOGRAPHIC_DATA]-fil-A [GEOGRAPHIC_DATA]…"
click at [552, 652] on button "Full text editor" at bounding box center [521, 662] width 132 height 34
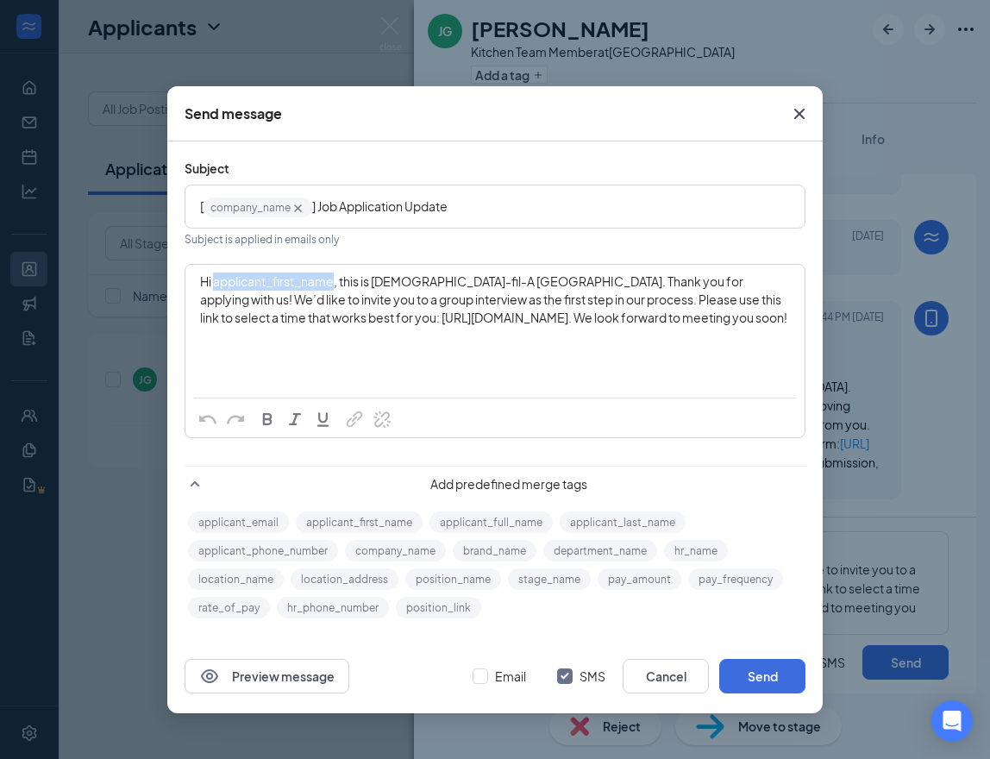
drag, startPoint x: 215, startPoint y: 281, endPoint x: 335, endPoint y: 289, distance: 120.9
click at [335, 289] on span "Hi applicant_first_name‌‌‌‌, this is [DEMOGRAPHIC_DATA]-fil-A [GEOGRAPHIC_DATA]…" at bounding box center [493, 299] width 587 height 52
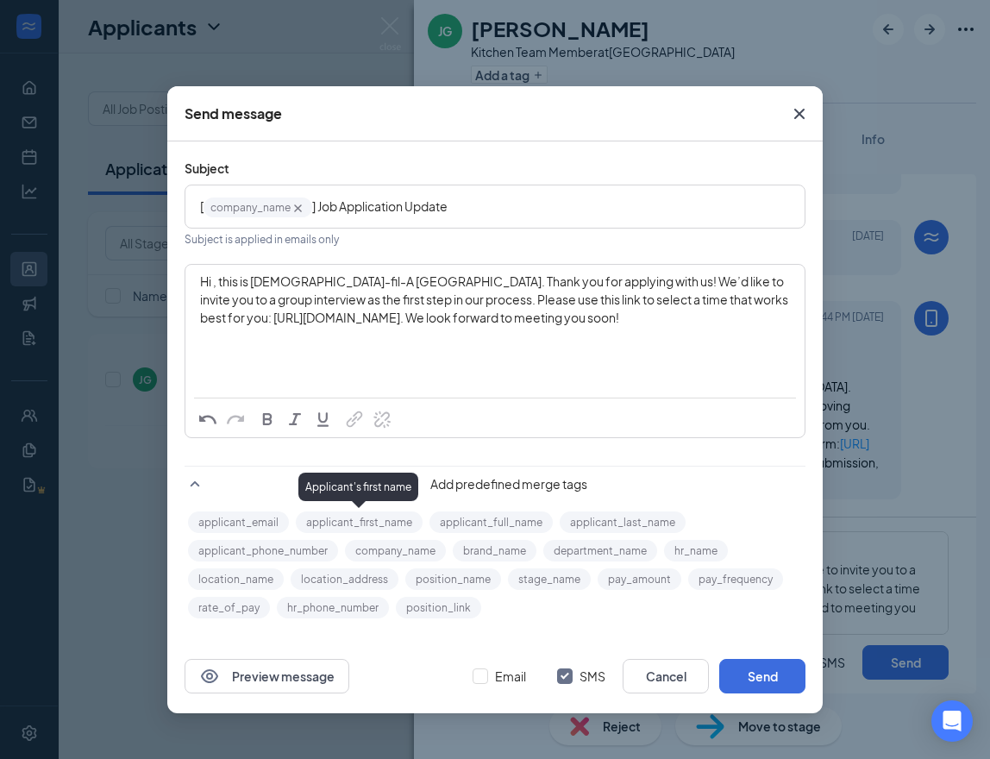
click at [403, 525] on button "applicant_first_name" at bounding box center [359, 522] width 127 height 22
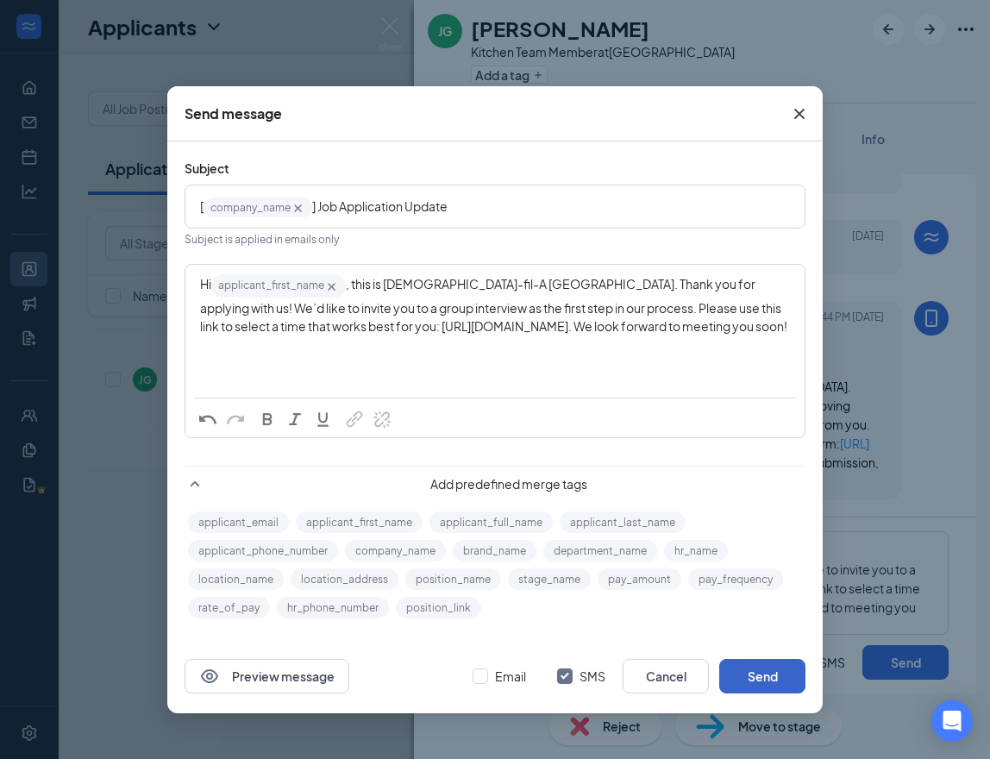
click at [751, 669] on button "Send" at bounding box center [762, 676] width 86 height 34
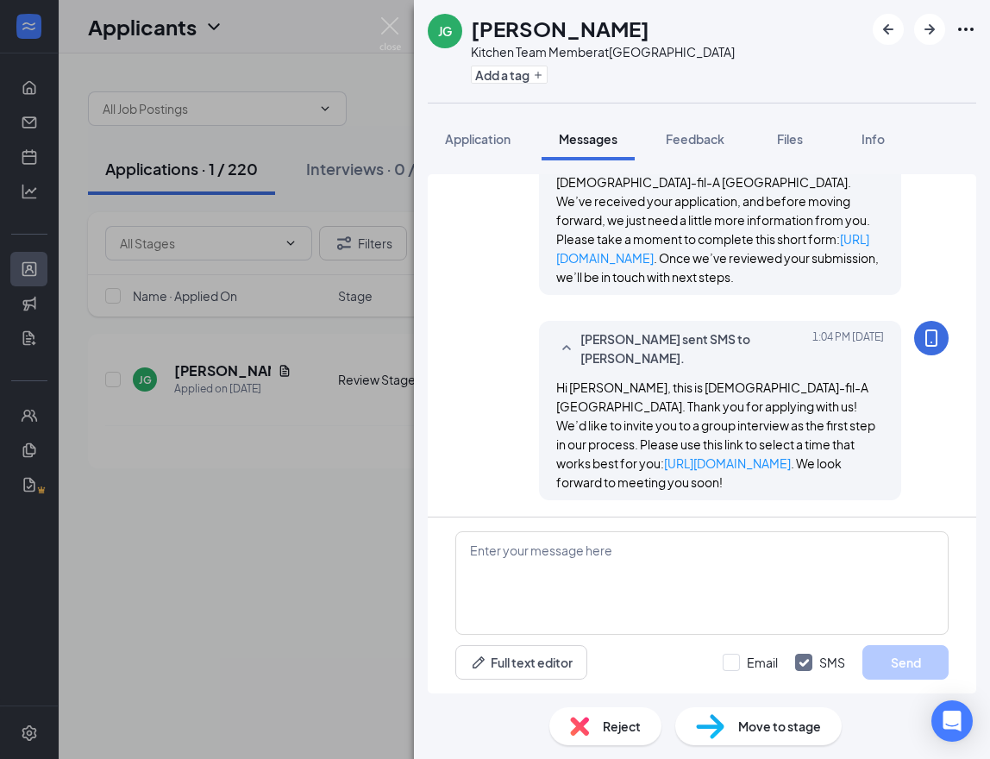
scroll to position [299, 0]
click at [384, 23] on img at bounding box center [390, 34] width 22 height 34
